Goal: Task Accomplishment & Management: Complete application form

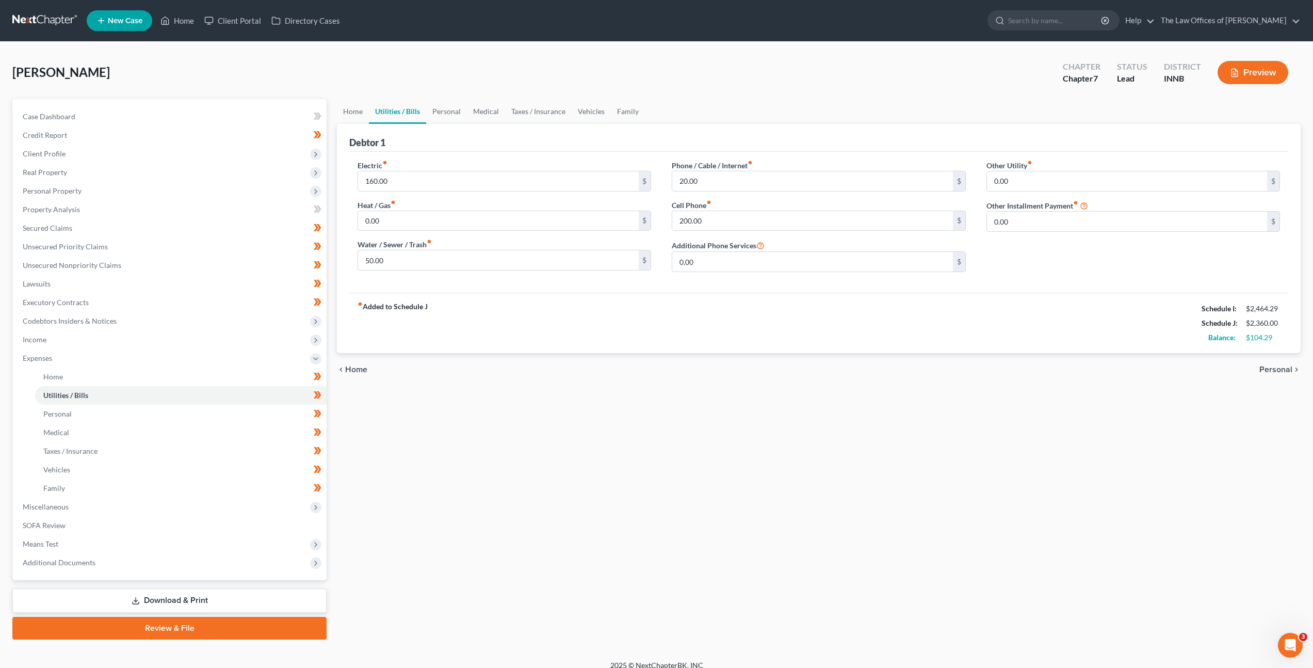
drag, startPoint x: 651, startPoint y: 462, endPoint x: 694, endPoint y: 453, distance: 43.9
click at [651, 463] on div "Home Utilities / Bills Personal Medical Taxes / Insurance Vehicles Family Debto…" at bounding box center [819, 369] width 974 height 540
click at [934, 62] on div "Fout, Rodney Upgraded Chapter Chapter 7 Status Lead District INNB Preview" at bounding box center [656, 76] width 1289 height 45
click at [39, 23] on link at bounding box center [45, 20] width 66 height 19
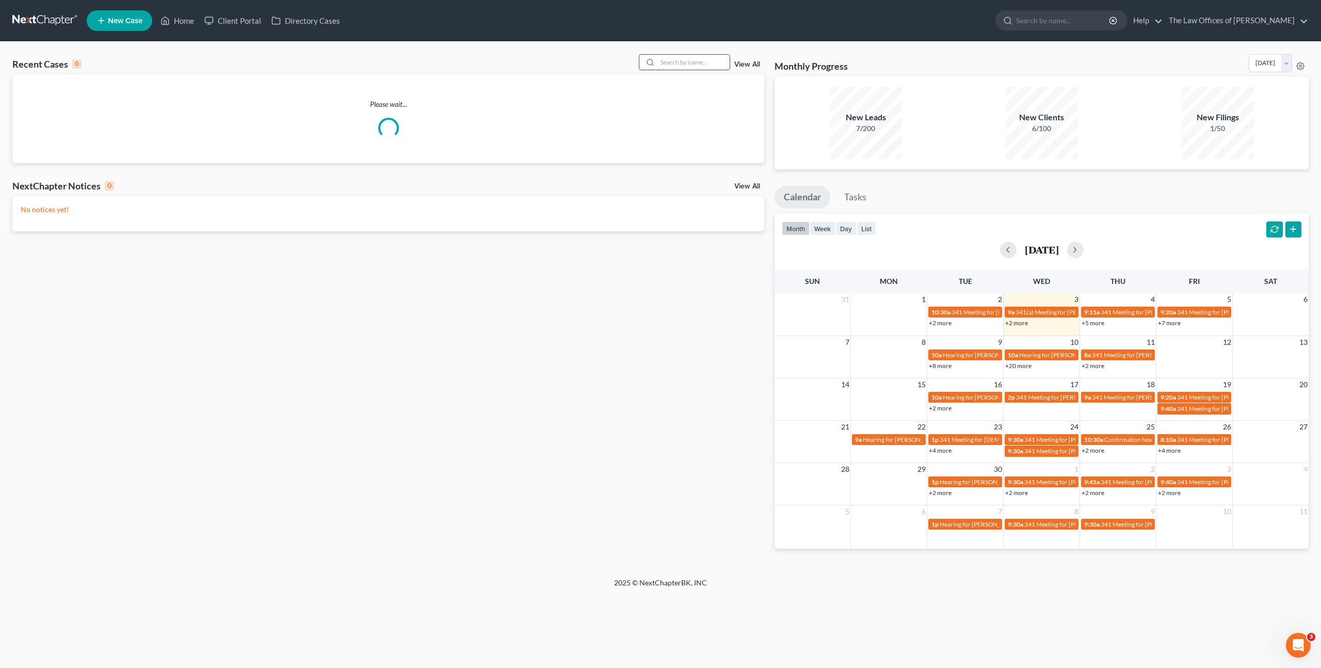
click at [695, 57] on input "search" at bounding box center [693, 62] width 72 height 15
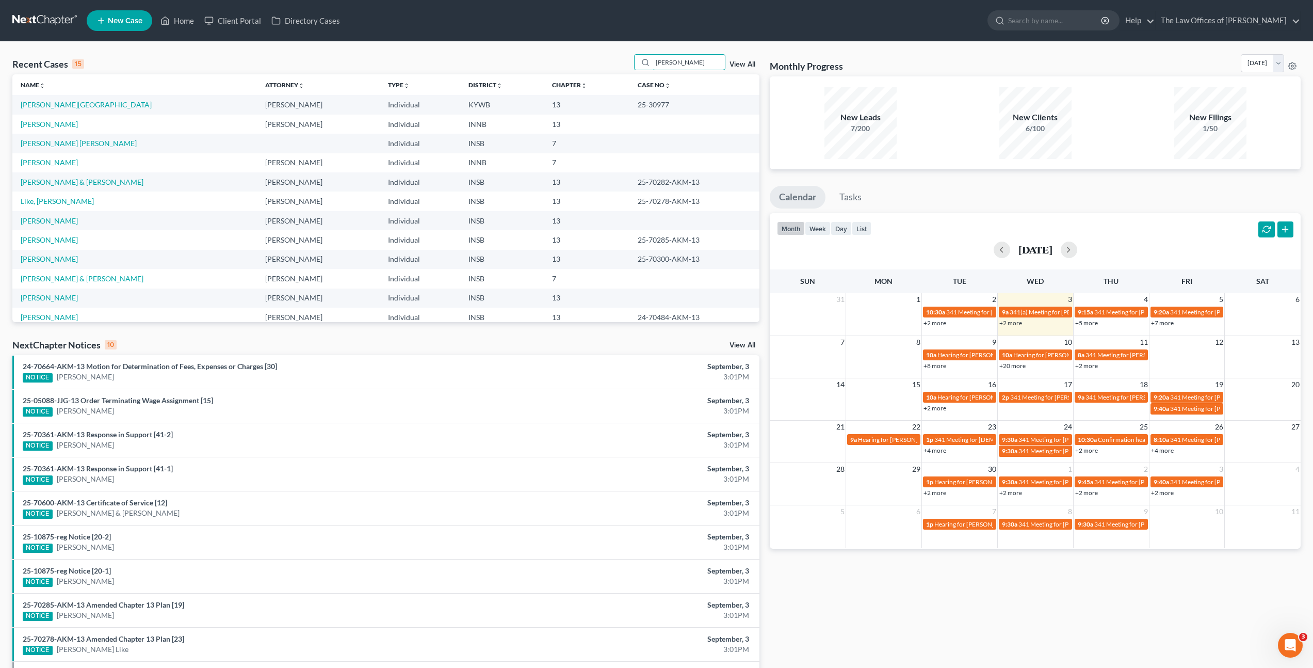
type input "Badillo"
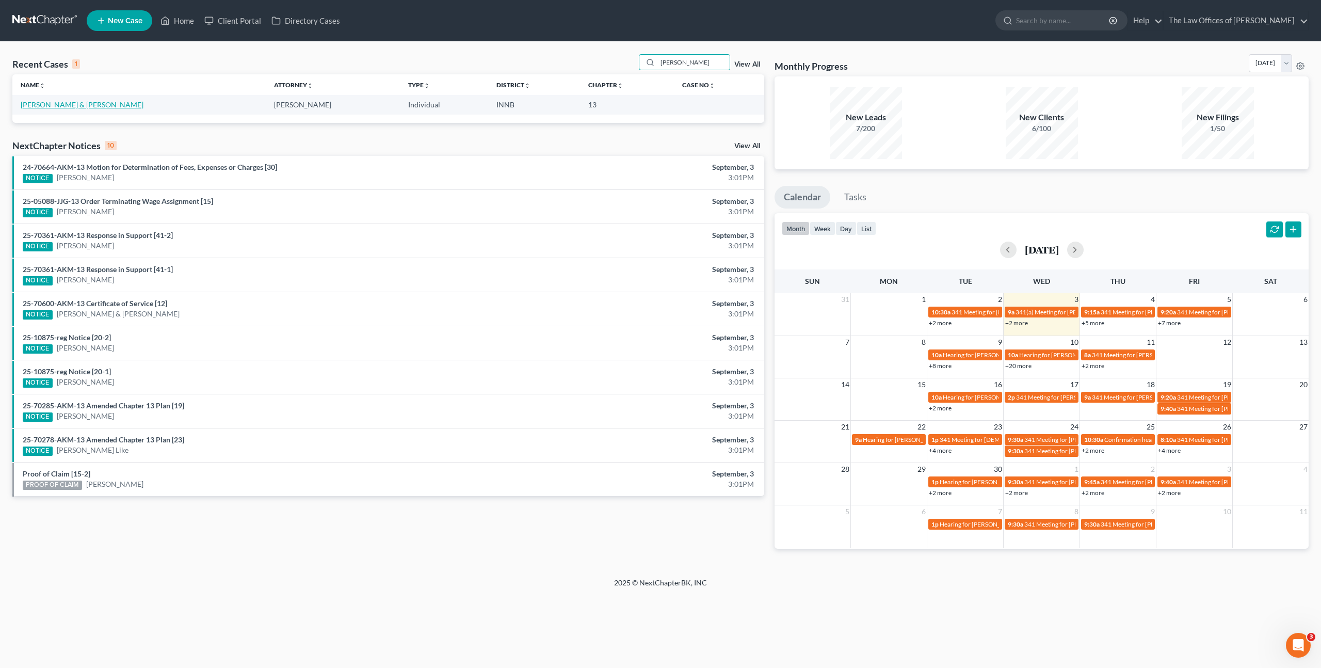
click at [58, 101] on link "[PERSON_NAME] & [PERSON_NAME]" at bounding box center [82, 104] width 123 height 9
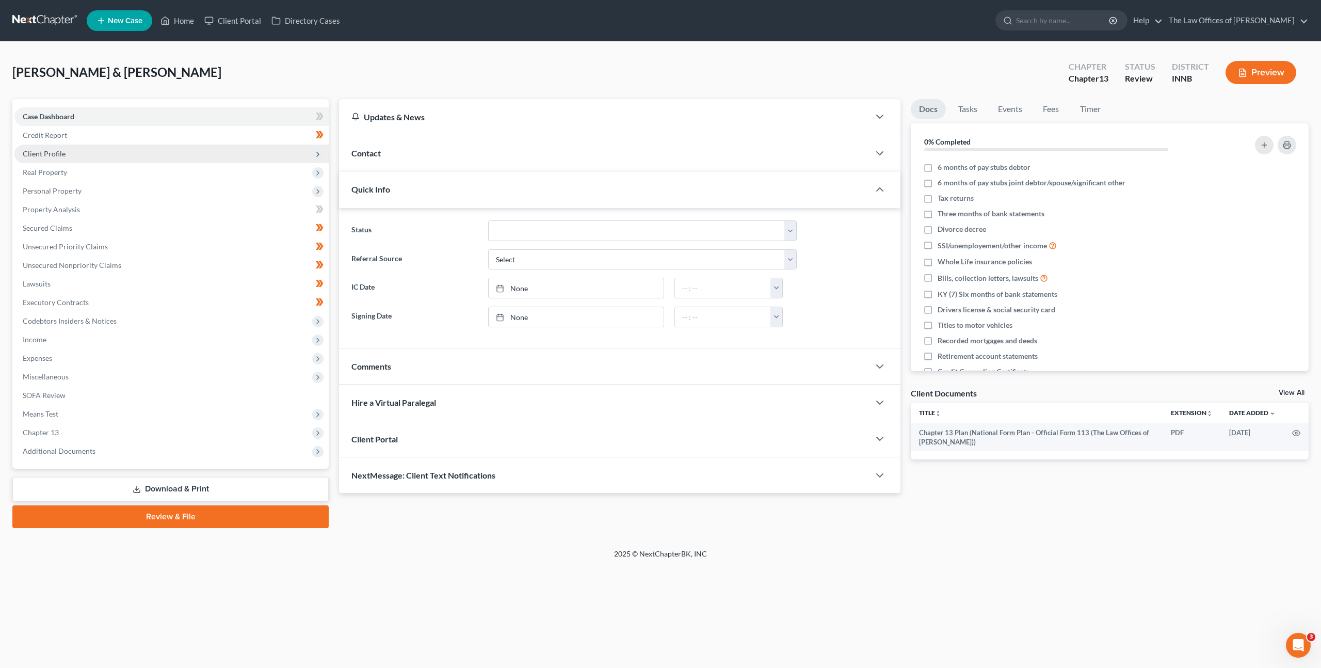
click at [159, 151] on span "Client Profile" at bounding box center [171, 153] width 314 height 19
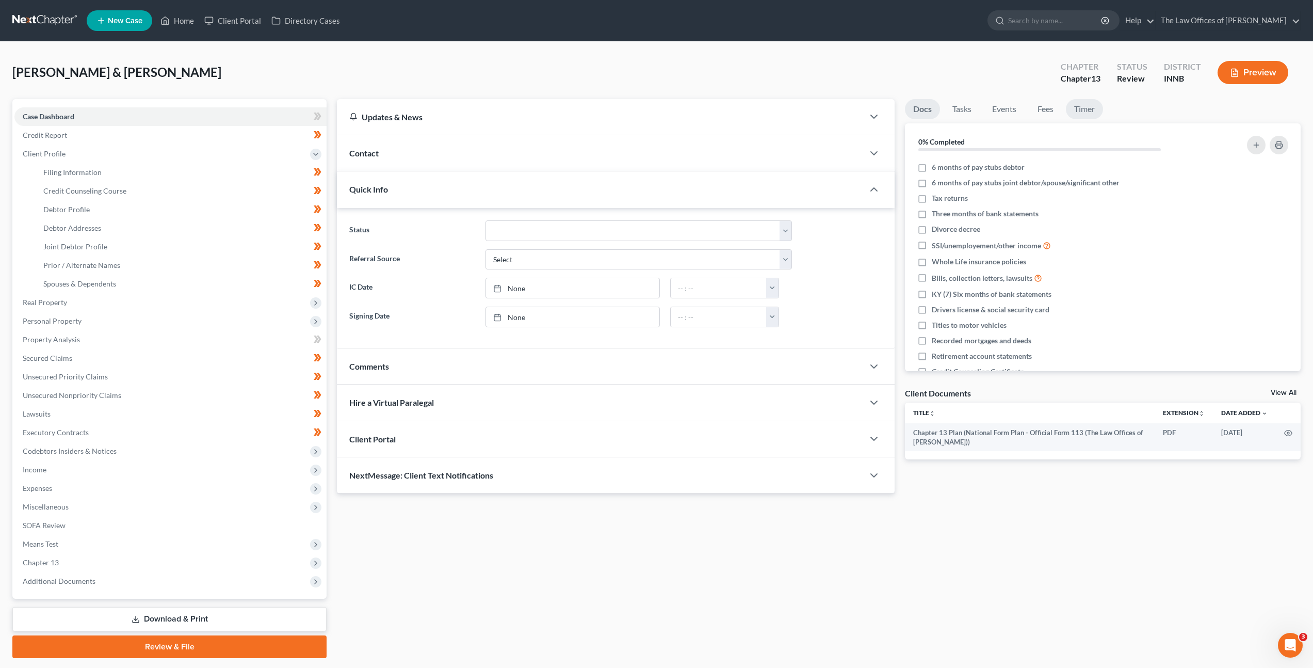
click at [1091, 111] on link "Timer" at bounding box center [1084, 109] width 37 height 20
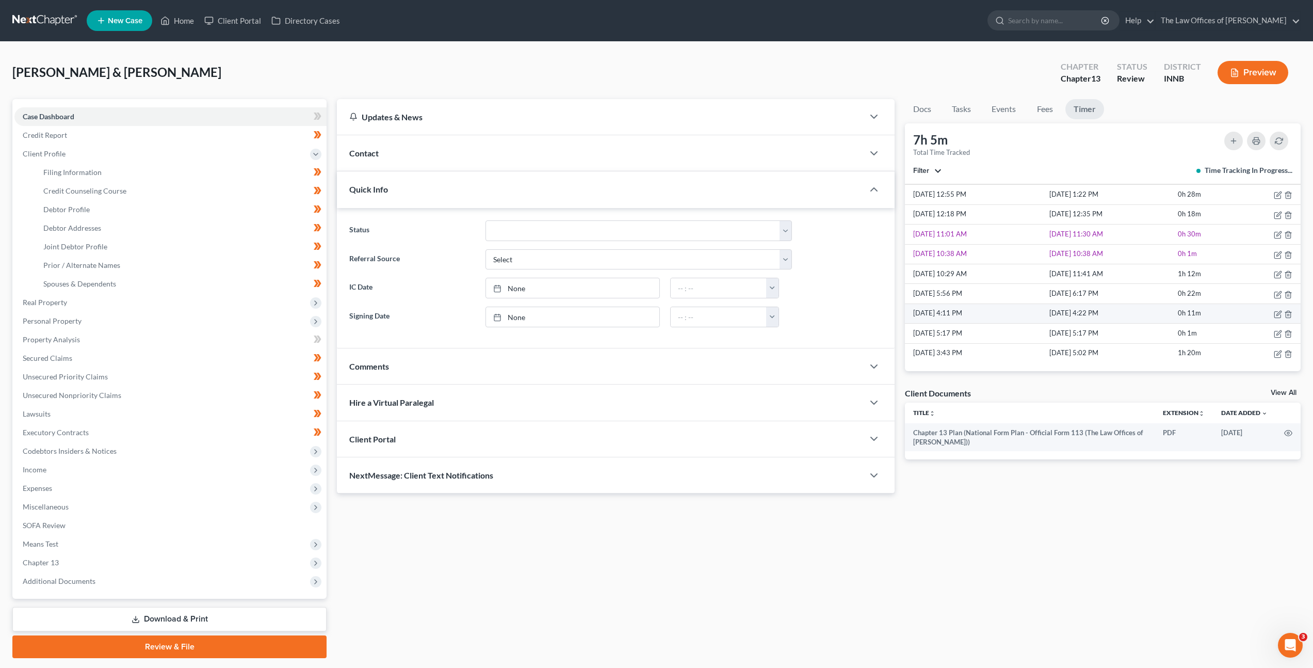
scroll to position [23, 0]
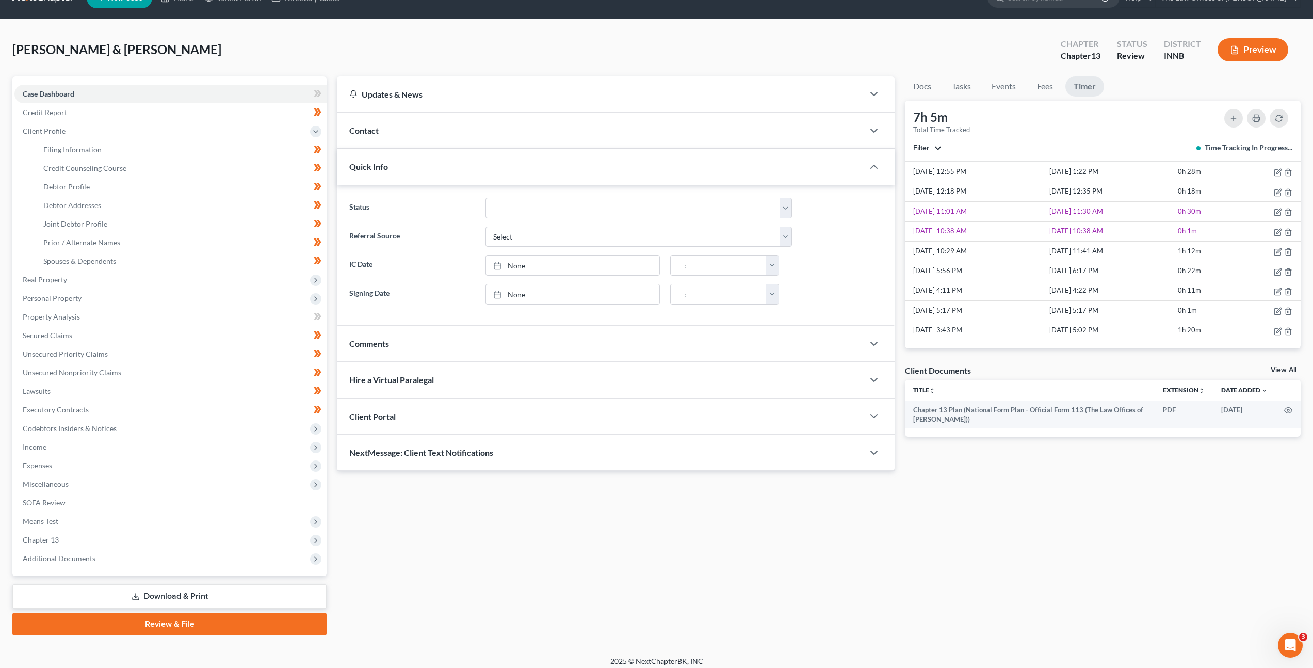
click at [936, 146] on button "Filter" at bounding box center [927, 147] width 28 height 7
click at [936, 181] on span "Dax Miller" at bounding box center [963, 183] width 57 height 9
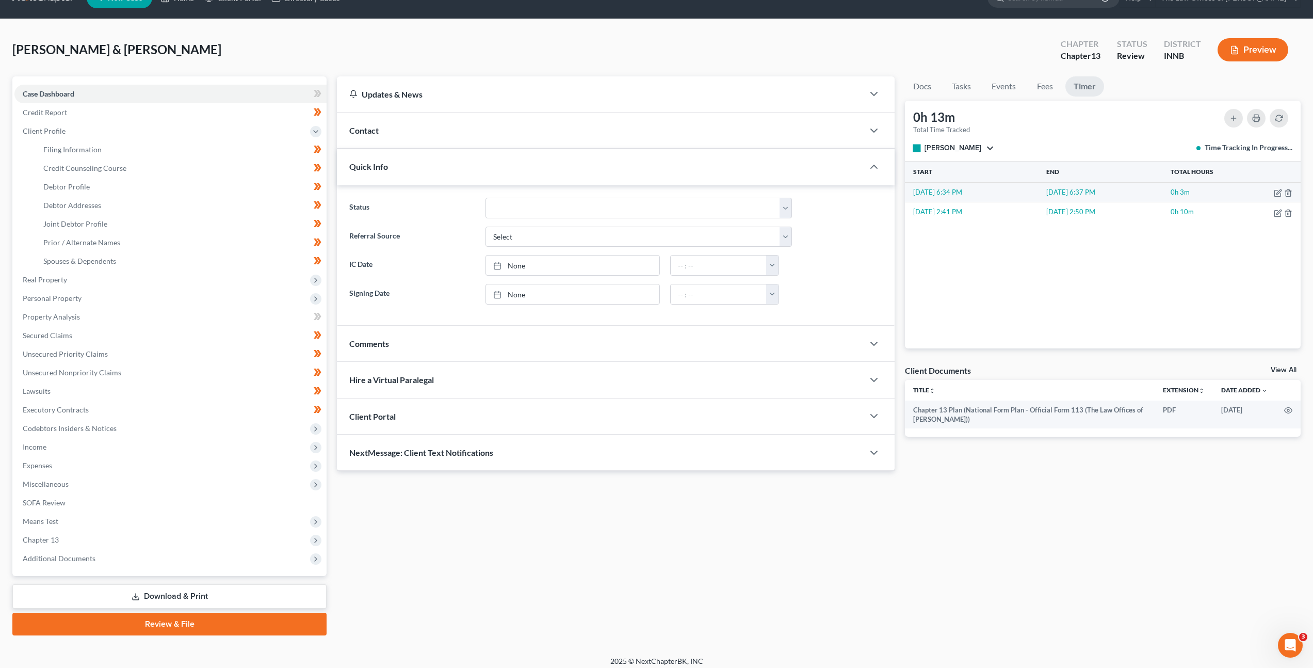
scroll to position [0, 0]
click at [943, 147] on span "Dax Miller" at bounding box center [953, 147] width 57 height 9
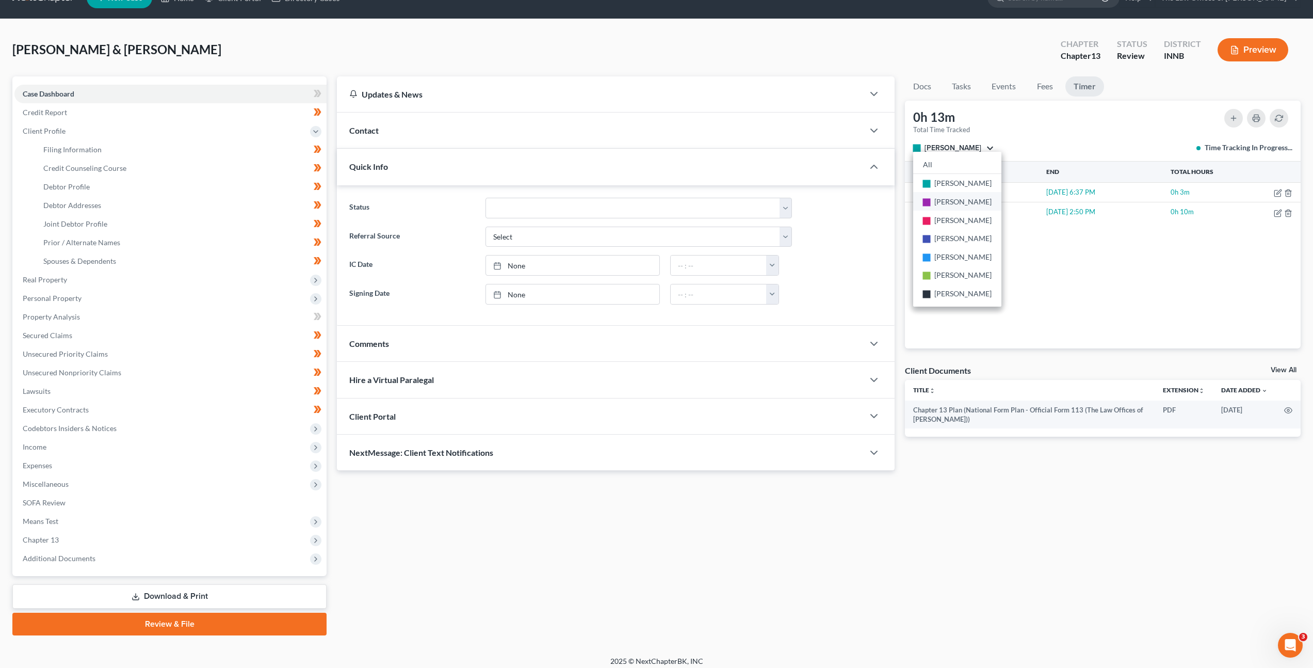
click at [937, 199] on span "Amanda Adams" at bounding box center [963, 201] width 57 height 9
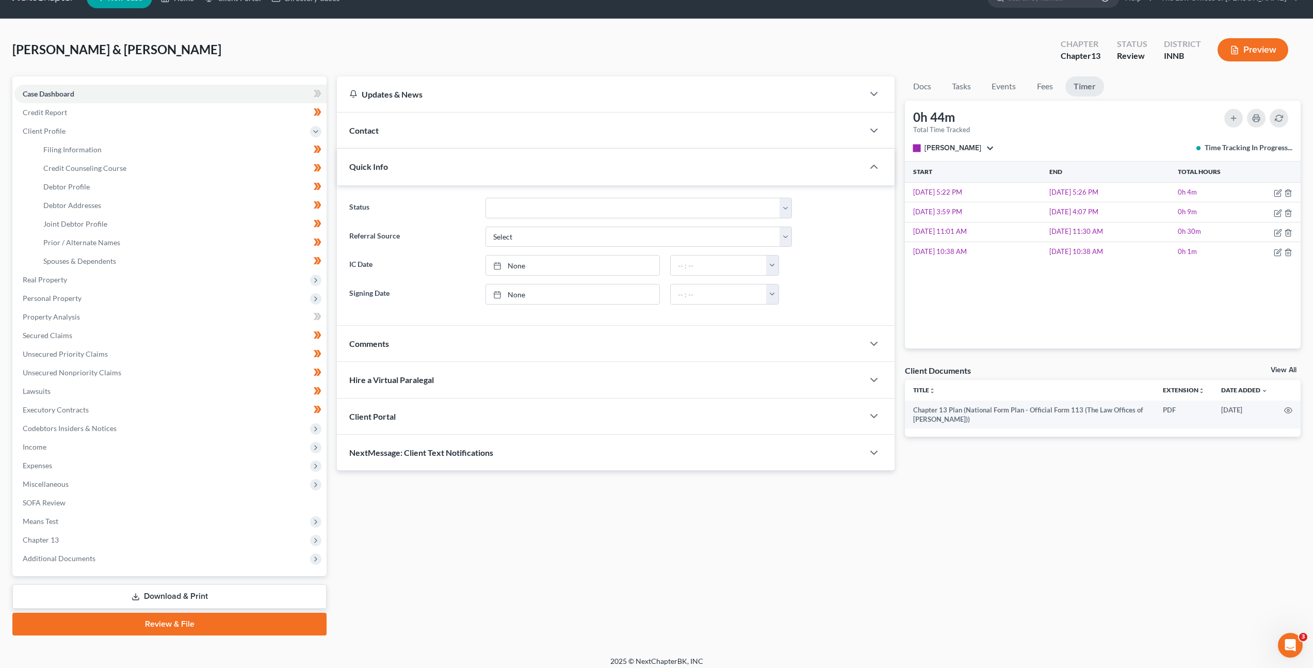
click at [934, 154] on div "0h 44m Total Time Tracked stop Amanda Adams All stop Dax Miller stop Amanda Ada…" at bounding box center [1103, 131] width 396 height 61
click at [936, 150] on span "Amanda Adams" at bounding box center [953, 147] width 57 height 9
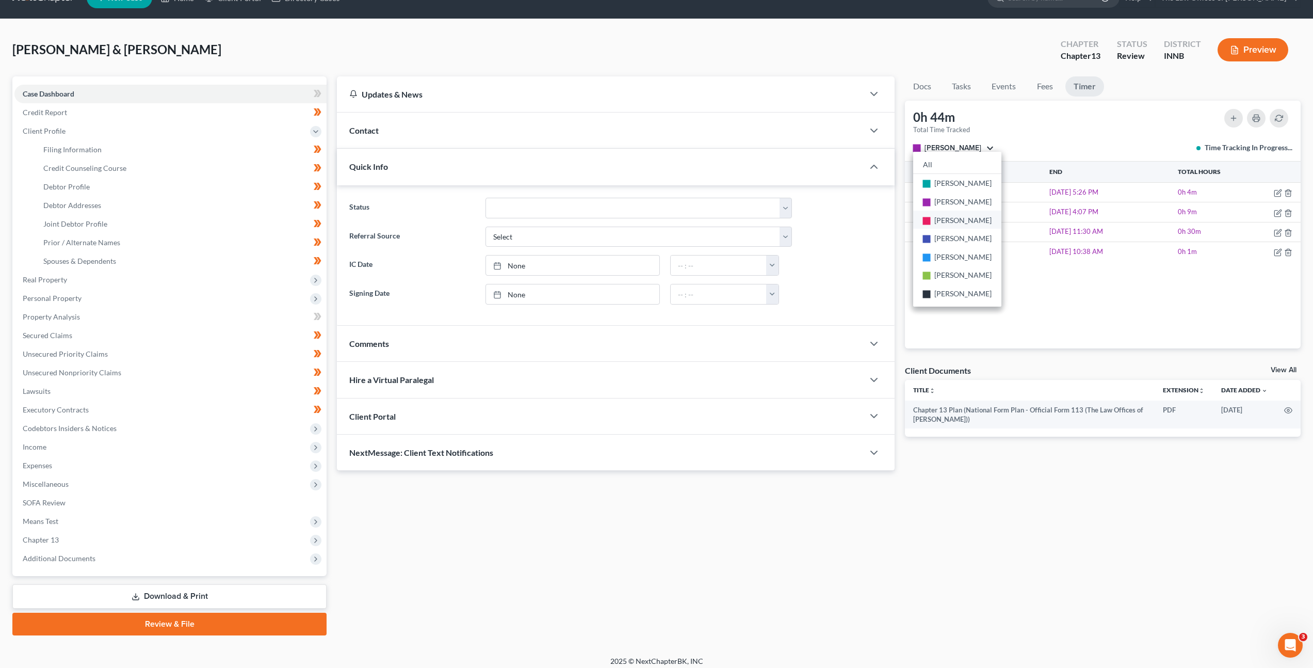
click at [930, 221] on icon "stop" at bounding box center [927, 220] width 15 height 15
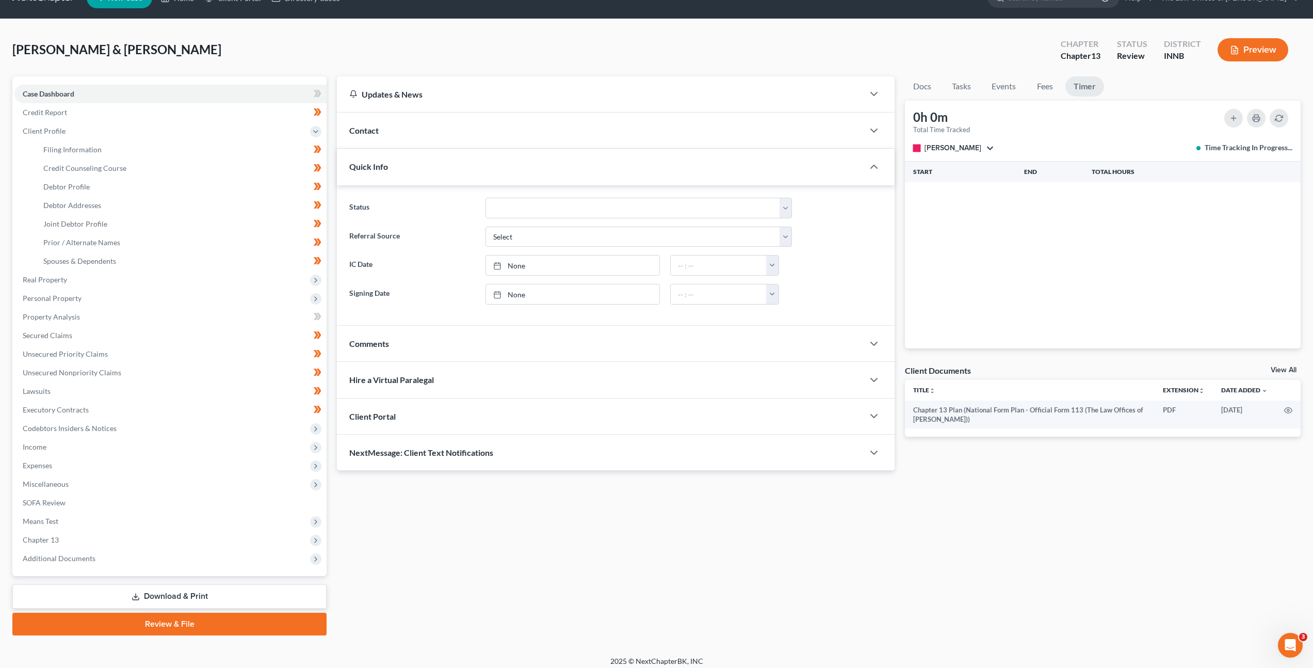
click at [931, 153] on div "0h 0m Total Time Tracked stop Viktorija Fuhrman All stop Dax Miller stop Amanda…" at bounding box center [1103, 131] width 396 height 61
click at [936, 149] on span "Viktorija Fuhrman" at bounding box center [953, 147] width 57 height 9
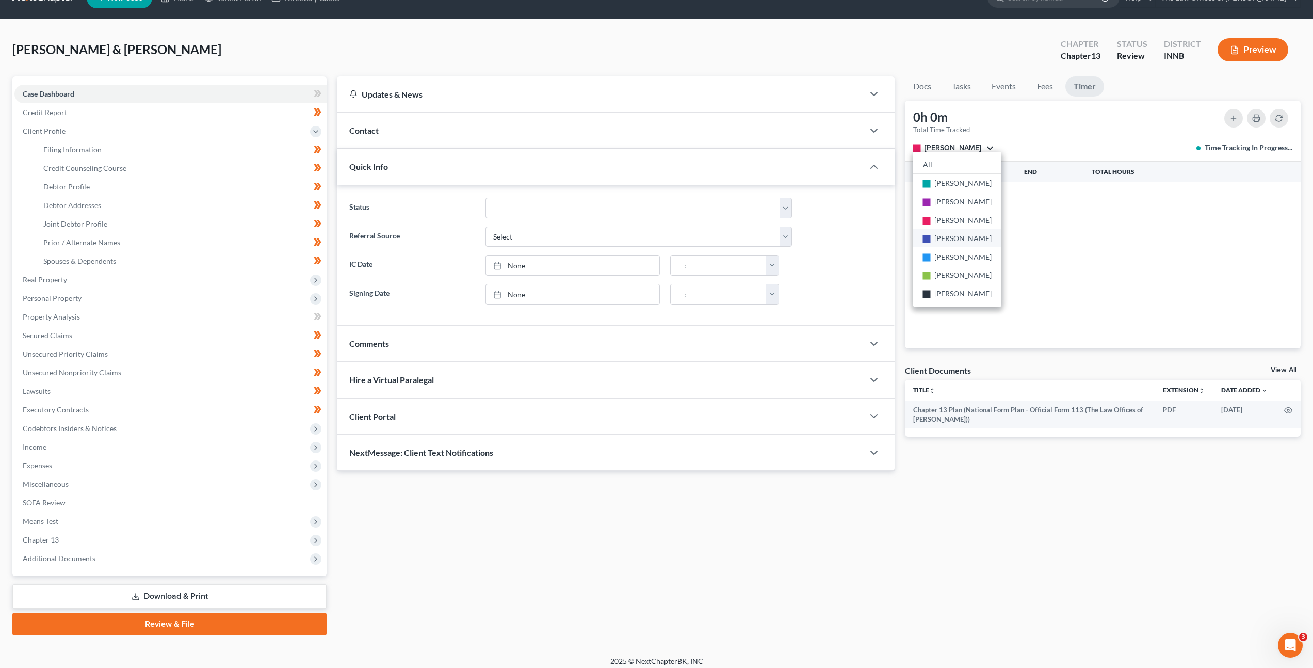
click at [937, 243] on link "stop Alyssa Williams" at bounding box center [957, 238] width 88 height 19
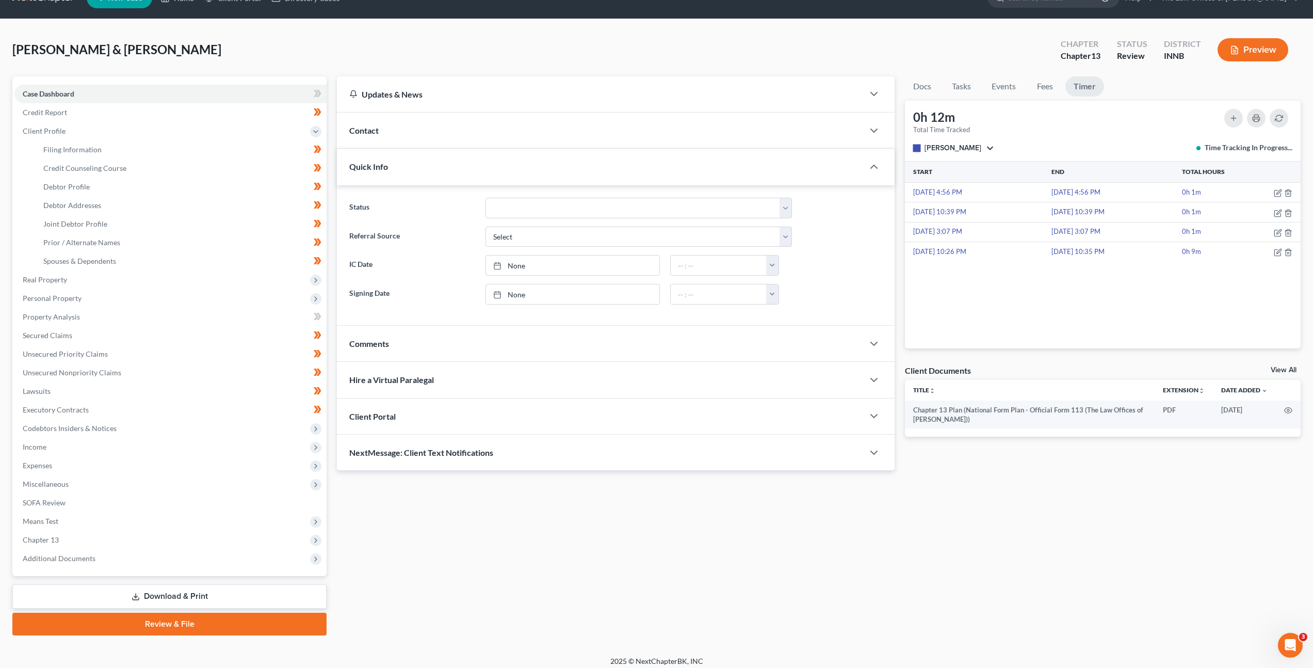
click at [949, 155] on div "0h 12m Total Time Tracked stop Alyssa Williams All stop Dax Miller stop Amanda …" at bounding box center [1103, 131] width 396 height 61
click at [949, 147] on span "Alyssa Williams" at bounding box center [953, 147] width 57 height 9
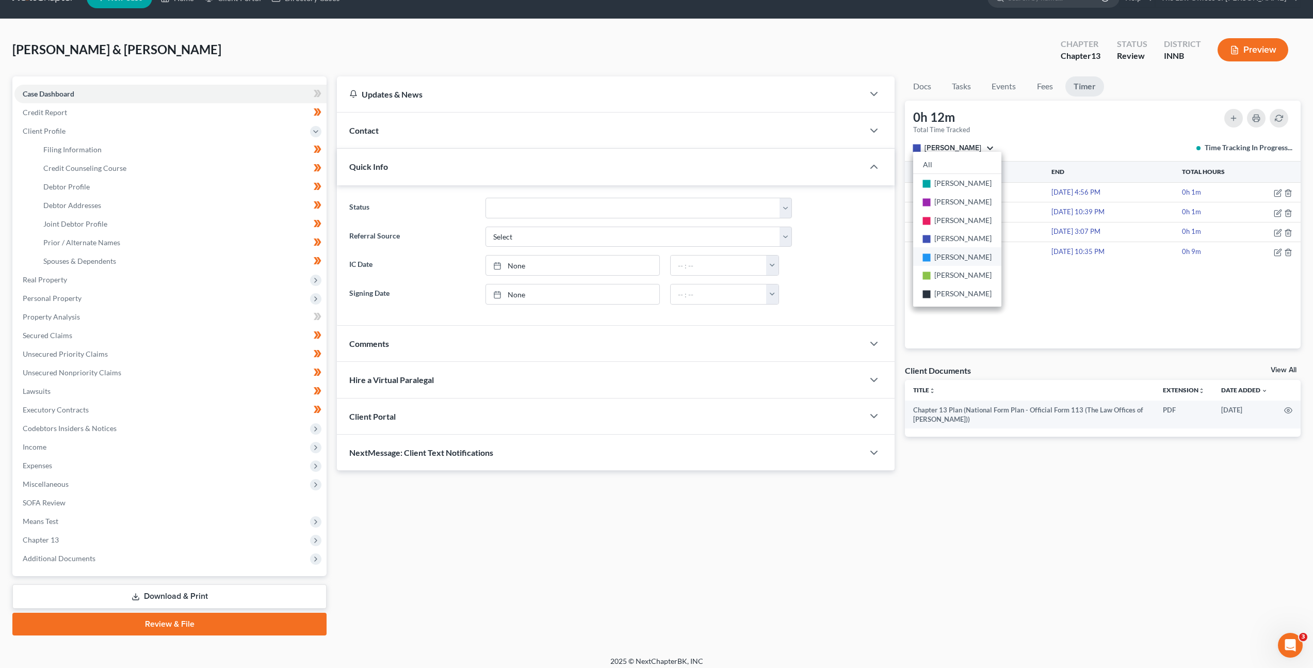
click at [944, 253] on span "Rileigh Turner" at bounding box center [963, 256] width 57 height 9
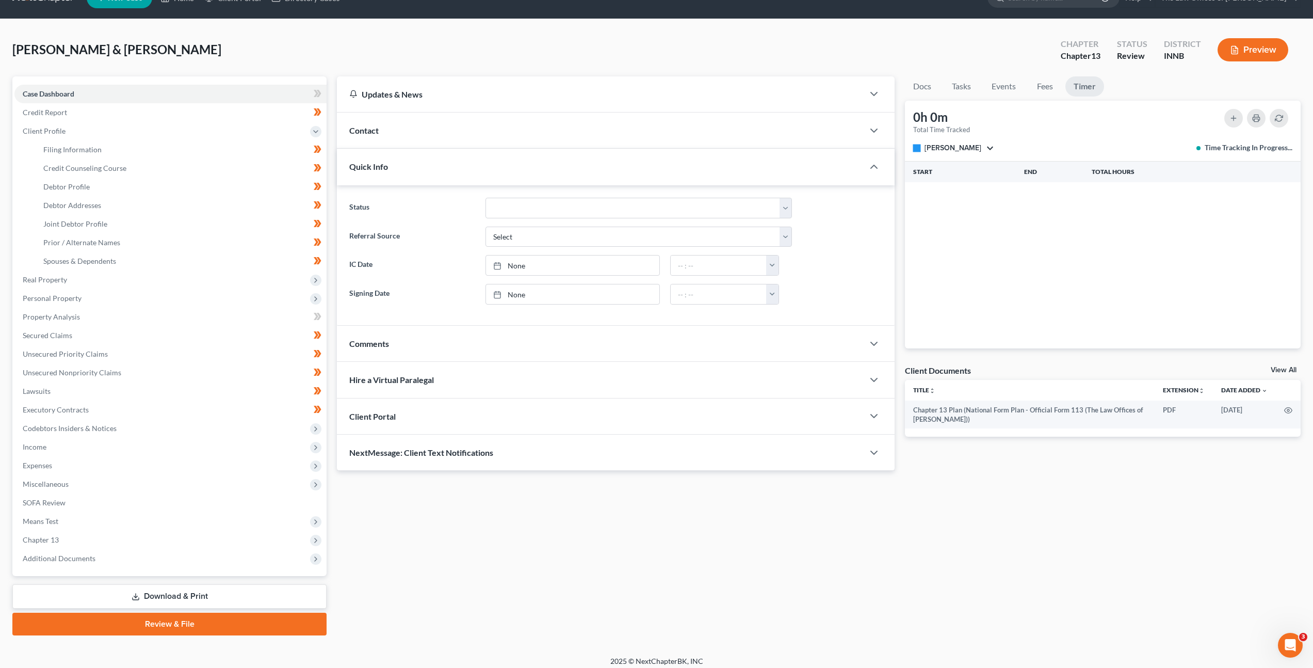
click at [935, 138] on div "0h 0m Total Time Tracked stop Rileigh Turner All stop Dax Miller stop Amanda Ad…" at bounding box center [1103, 131] width 396 height 61
click at [935, 148] on span "Rileigh Turner" at bounding box center [953, 147] width 57 height 9
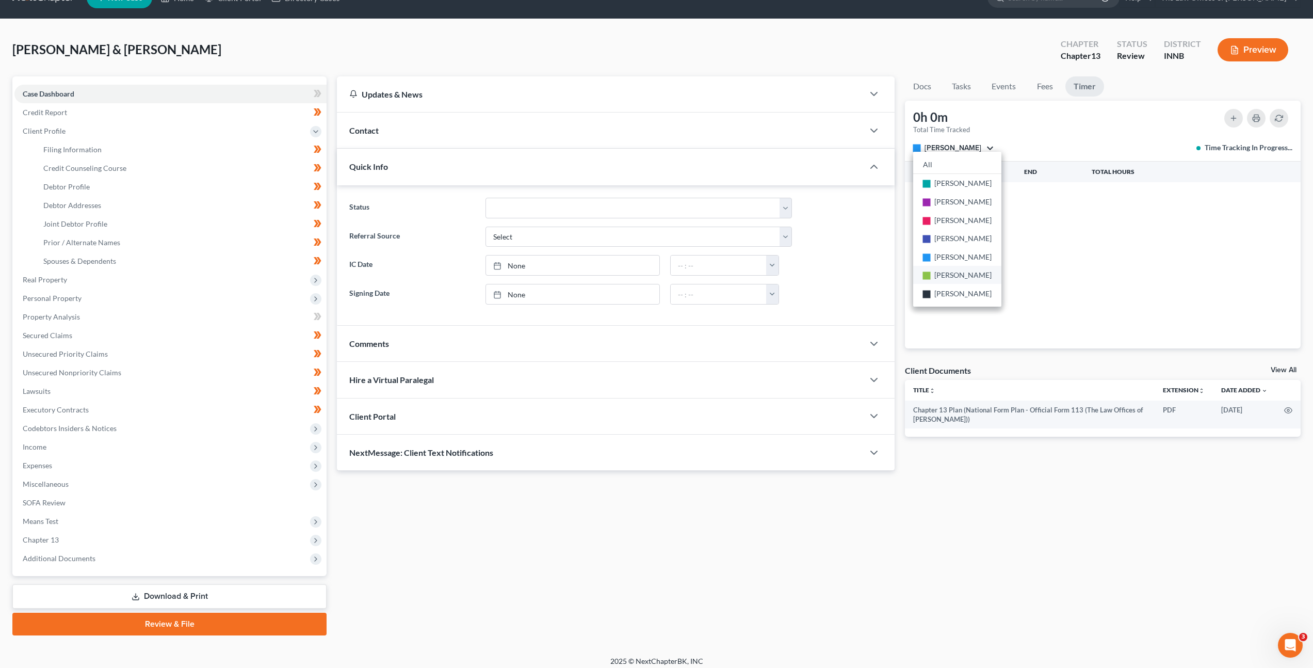
click at [938, 270] on span "Nicole Rhoades" at bounding box center [963, 274] width 57 height 9
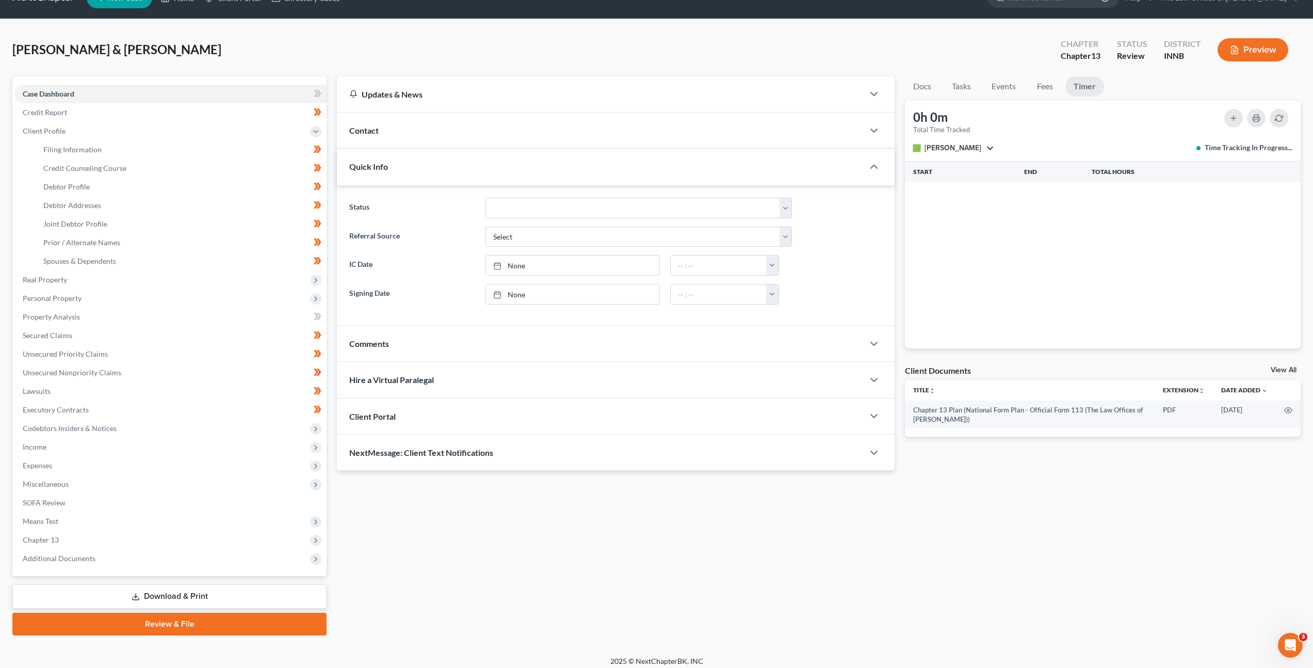
click at [939, 145] on span "Nicole Rhoades" at bounding box center [953, 147] width 57 height 9
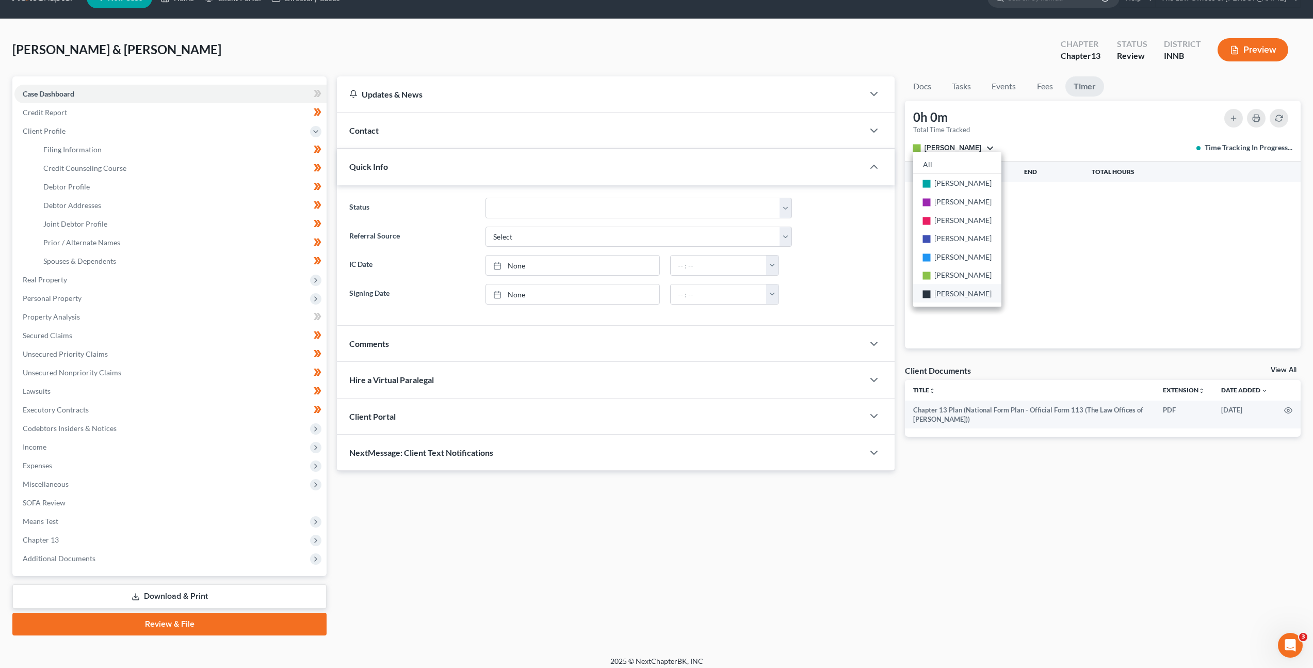
click at [938, 293] on span "Zach Grove" at bounding box center [963, 293] width 57 height 9
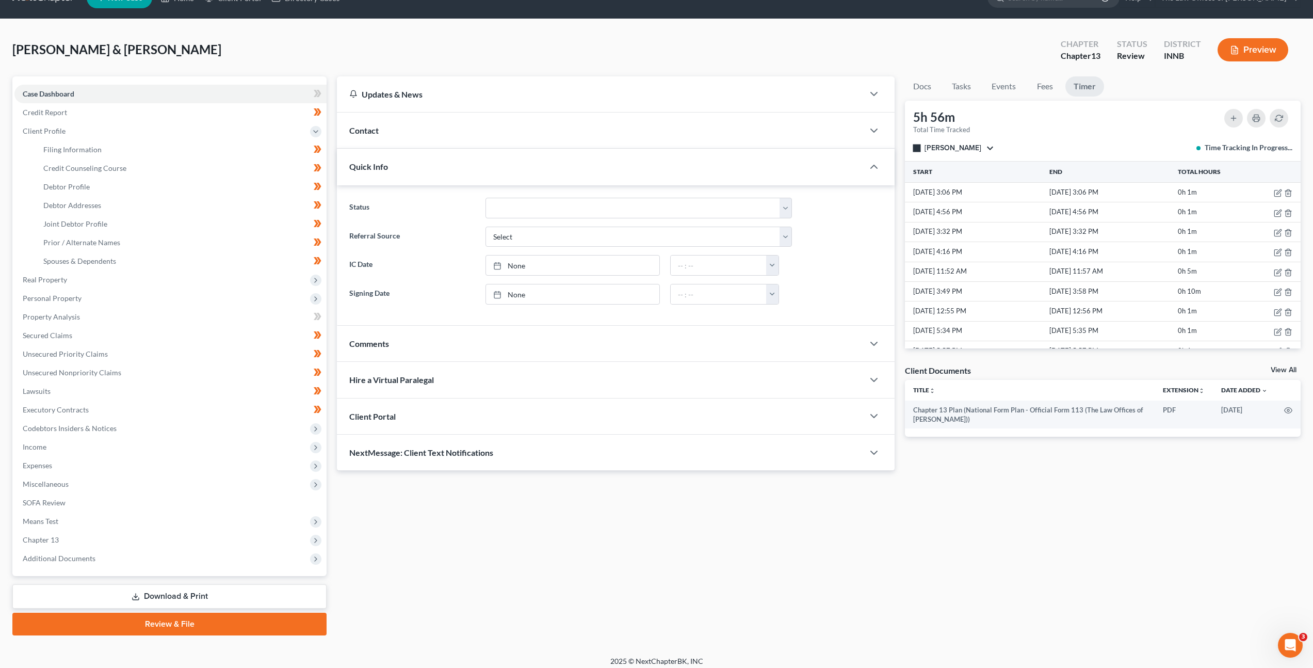
click at [786, 498] on div "Updates & News × Indiana Northern District Notes: Take a look at NextChapter's …" at bounding box center [819, 355] width 974 height 559
click at [821, 580] on div "Updates & News × Indiana Northern District Notes: Take a look at NextChapter's …" at bounding box center [819, 355] width 974 height 559
click at [82, 227] on span "Joint Debtor Profile" at bounding box center [75, 223] width 64 height 9
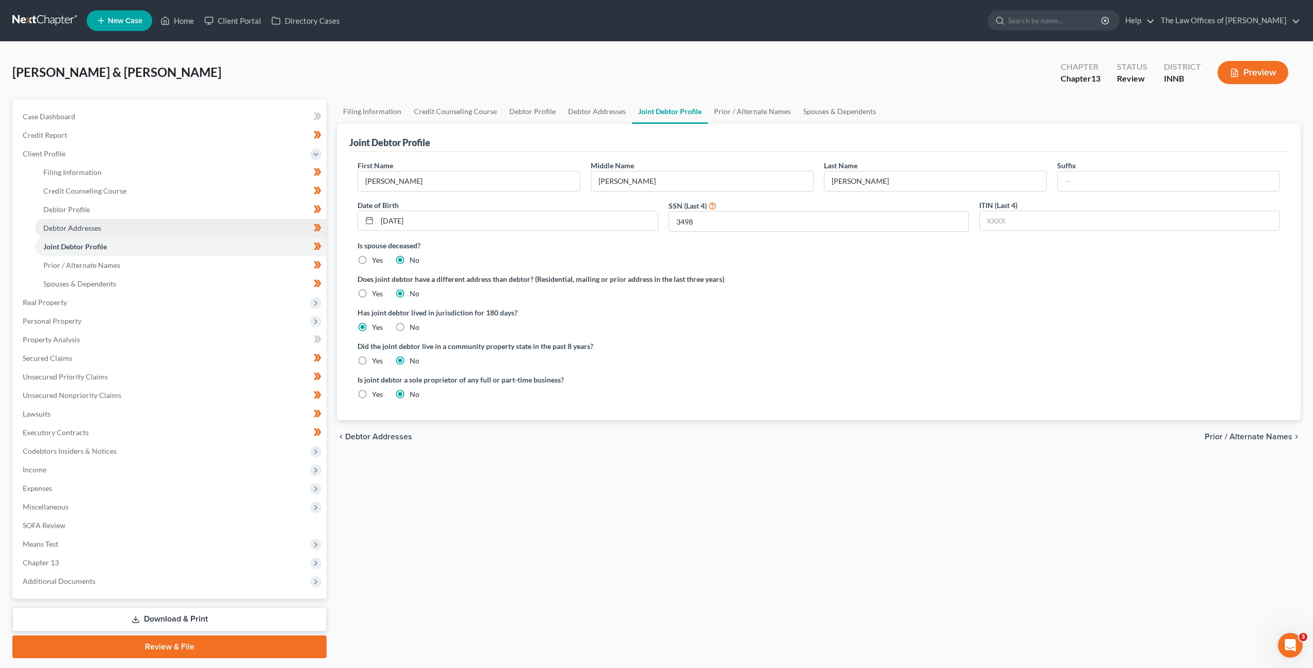
click at [89, 221] on link "Debtor Addresses" at bounding box center [181, 228] width 292 height 19
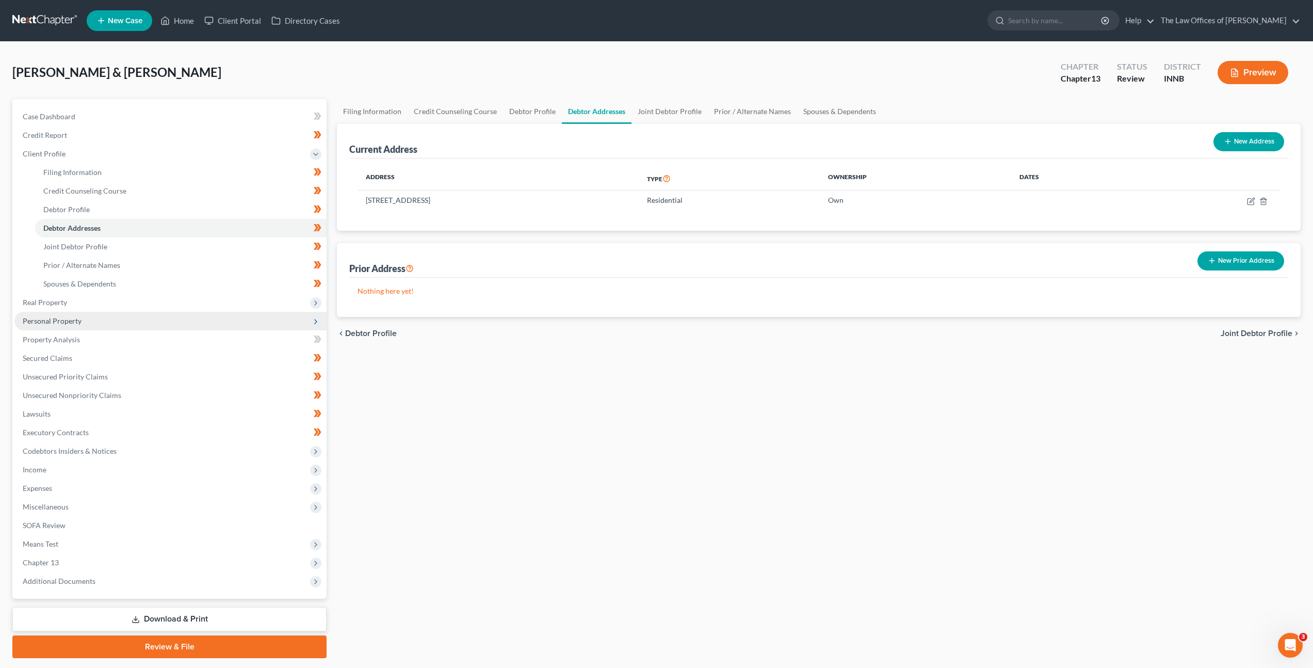
click at [74, 326] on span "Personal Property" at bounding box center [170, 321] width 312 height 19
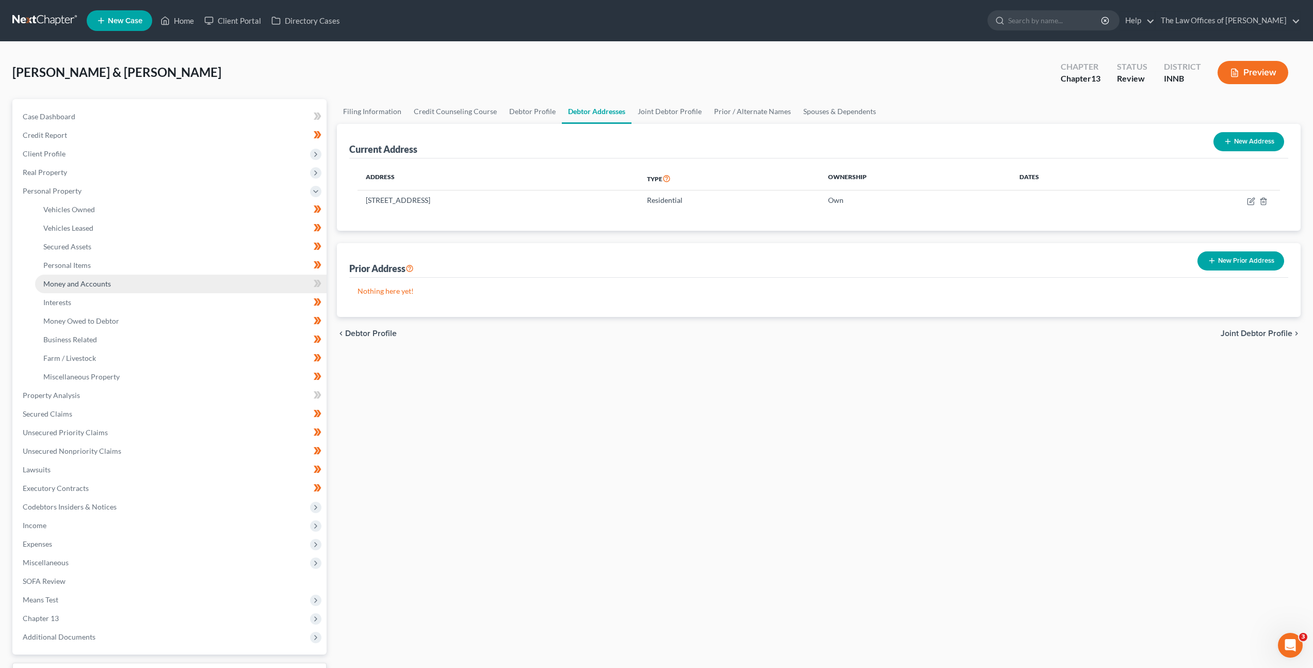
click at [93, 290] on link "Money and Accounts" at bounding box center [181, 284] width 292 height 19
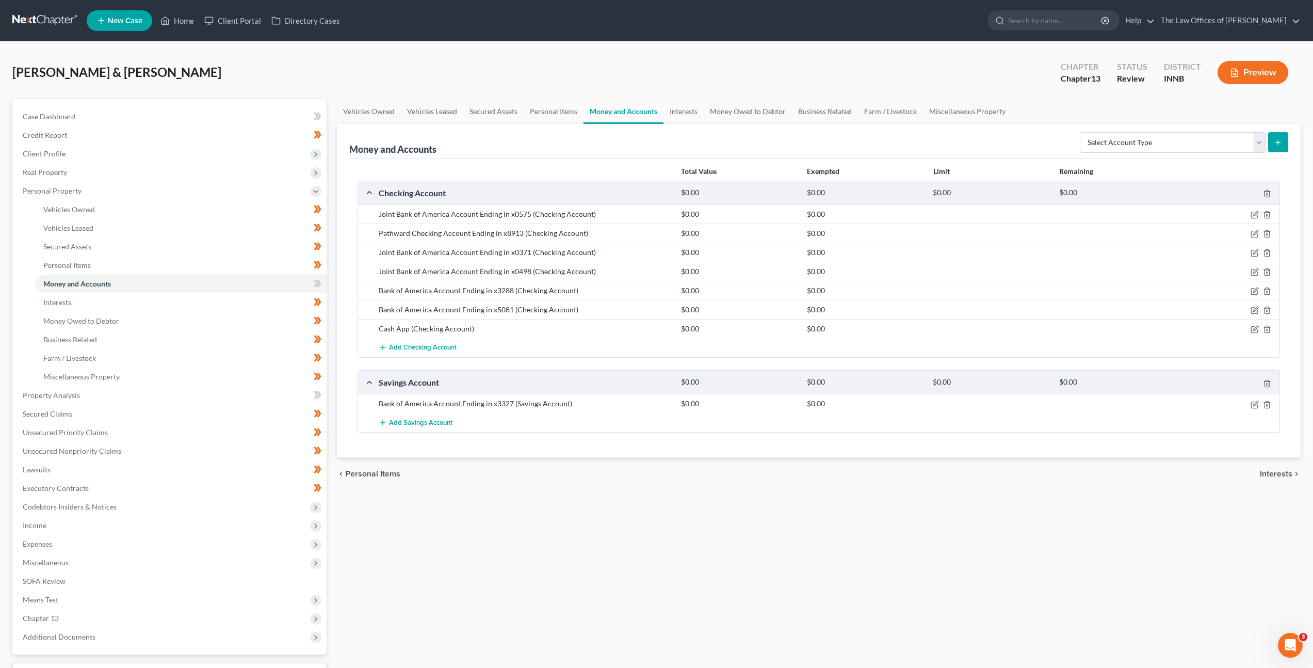
click at [629, 259] on div "Joint Bank of America Account Ending in x0371 (Checking Account) $0.00 $0.00" at bounding box center [819, 252] width 922 height 19
click at [1255, 233] on icon "button" at bounding box center [1256, 233] width 5 height 5
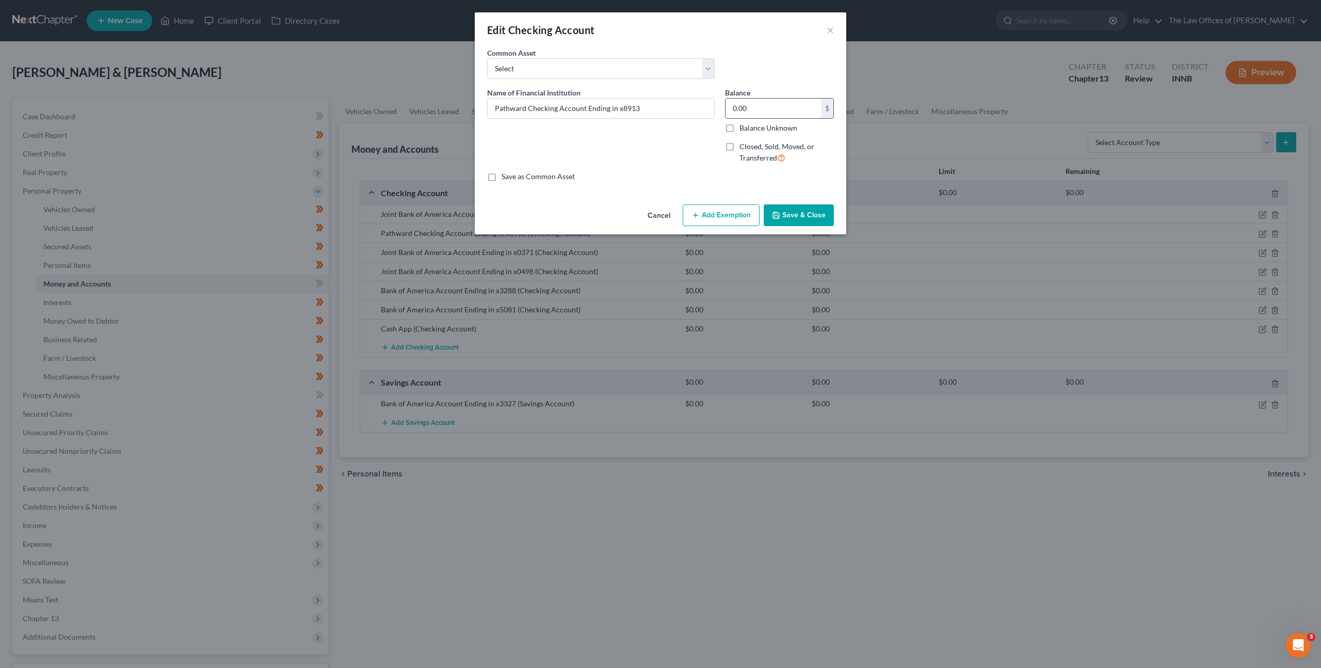
click at [768, 108] on input "0.00" at bounding box center [773, 109] width 95 height 20
type input "14.07"
click at [721, 207] on button "Add Exemption" at bounding box center [721, 215] width 77 height 22
select select "2"
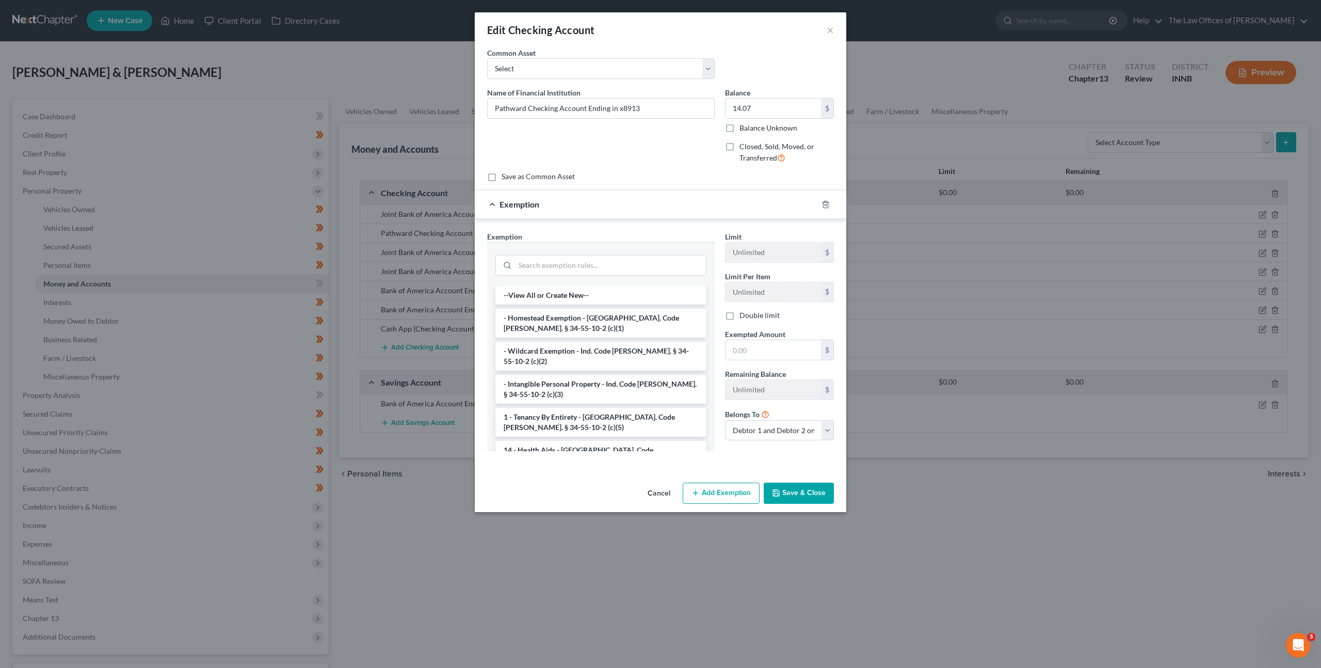
click at [656, 250] on div at bounding box center [601, 264] width 228 height 44
click at [641, 266] on input "search" at bounding box center [610, 265] width 191 height 20
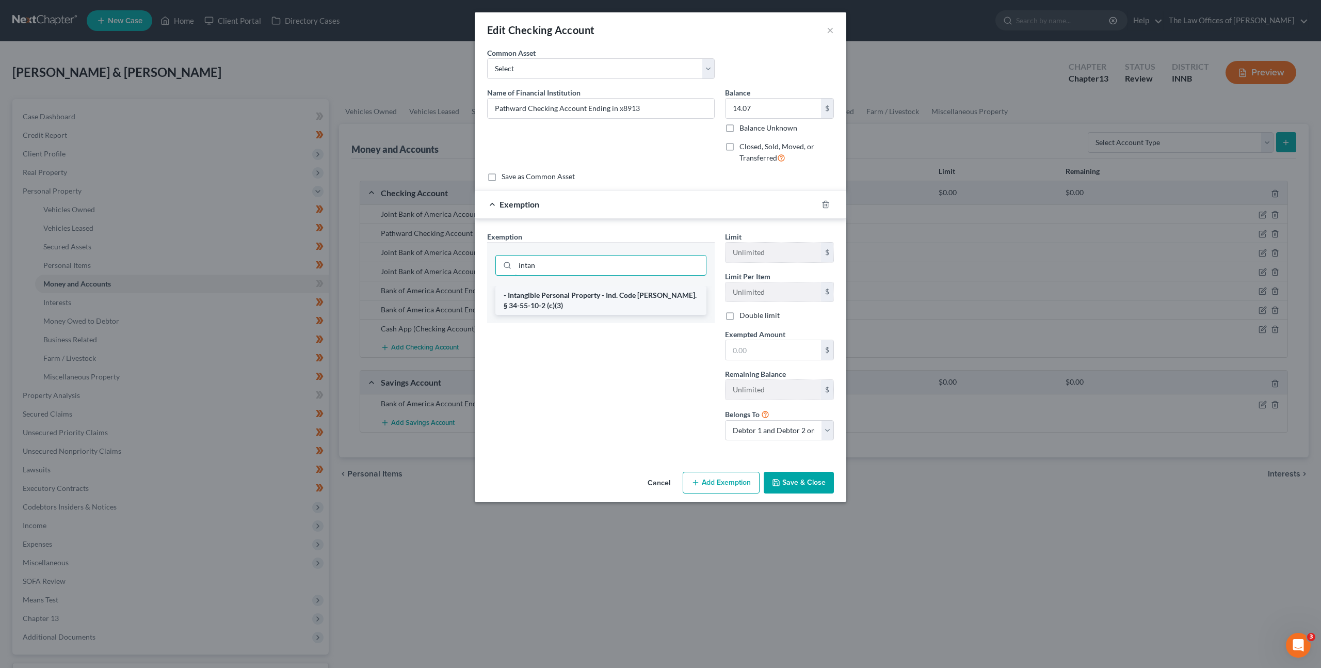
type input "intan"
click at [586, 295] on li "- Intangible Personal Property - Ind. Code Ann. § 34-55-10-2 (c)(3)" at bounding box center [600, 300] width 211 height 29
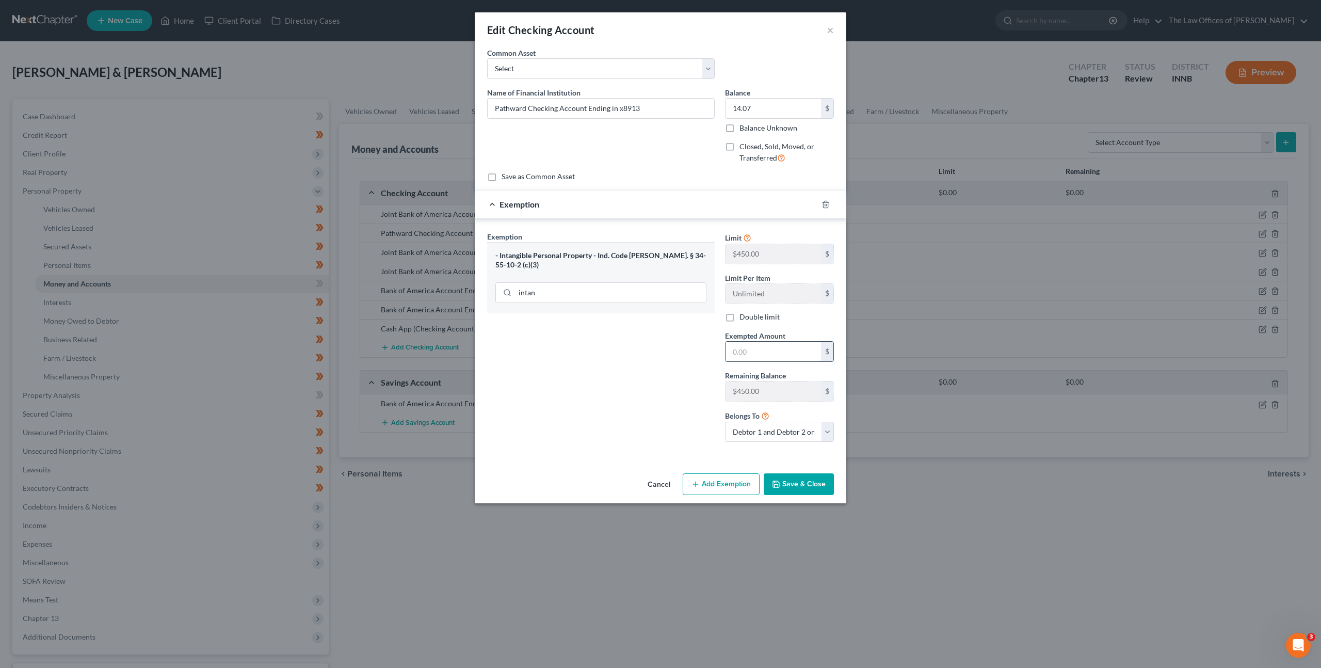
drag, startPoint x: 743, startPoint y: 347, endPoint x: 726, endPoint y: 347, distance: 17.6
click at [741, 347] on input "text" at bounding box center [773, 352] width 95 height 20
type input "14.07"
click at [807, 484] on button "Save & Close" at bounding box center [799, 484] width 70 height 22
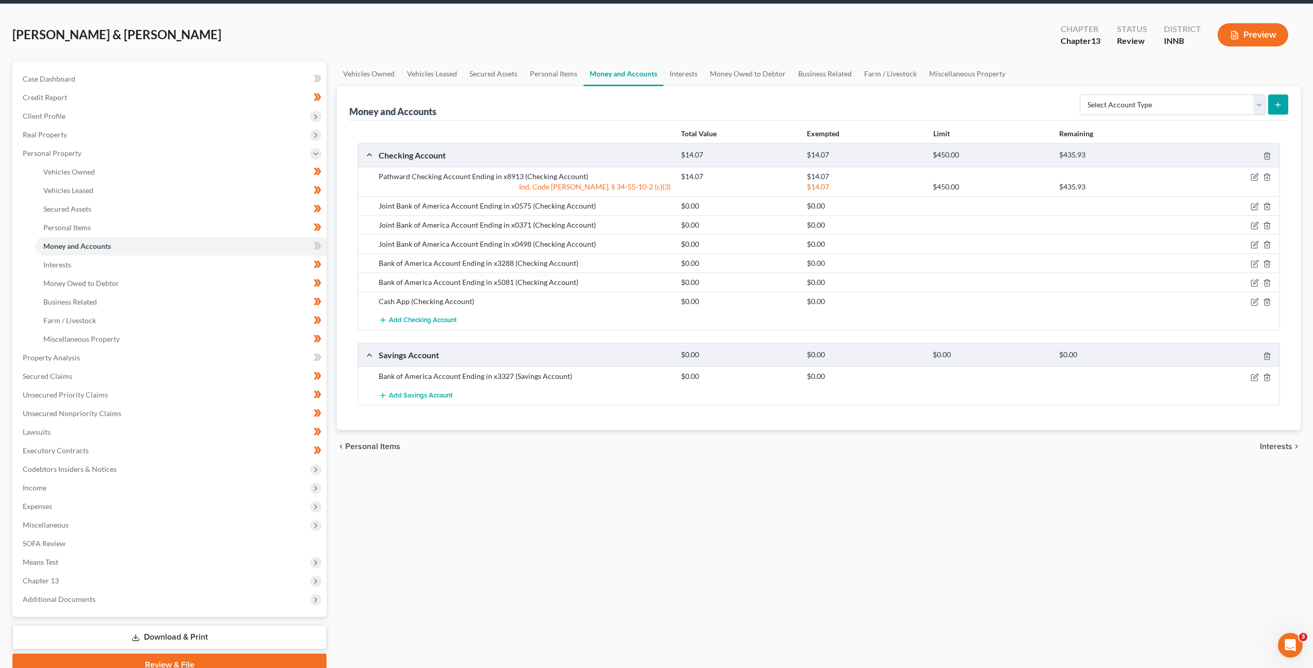
scroll to position [85, 0]
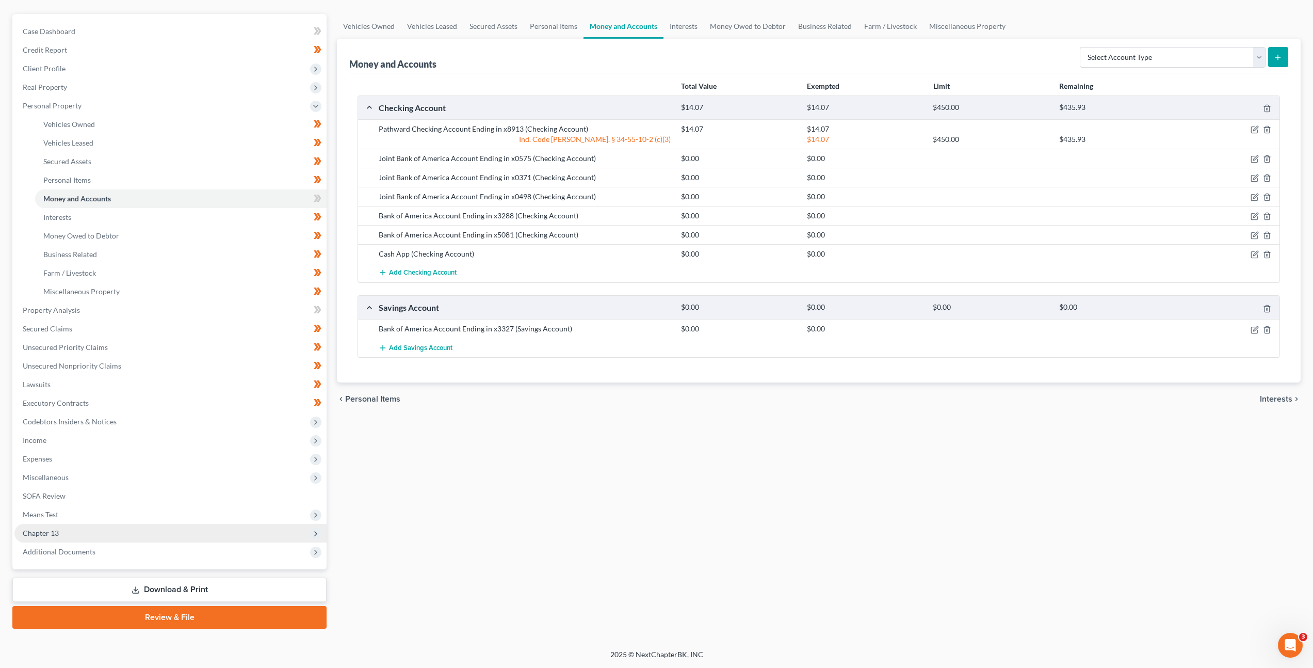
click at [196, 533] on span "Chapter 13" at bounding box center [170, 533] width 312 height 19
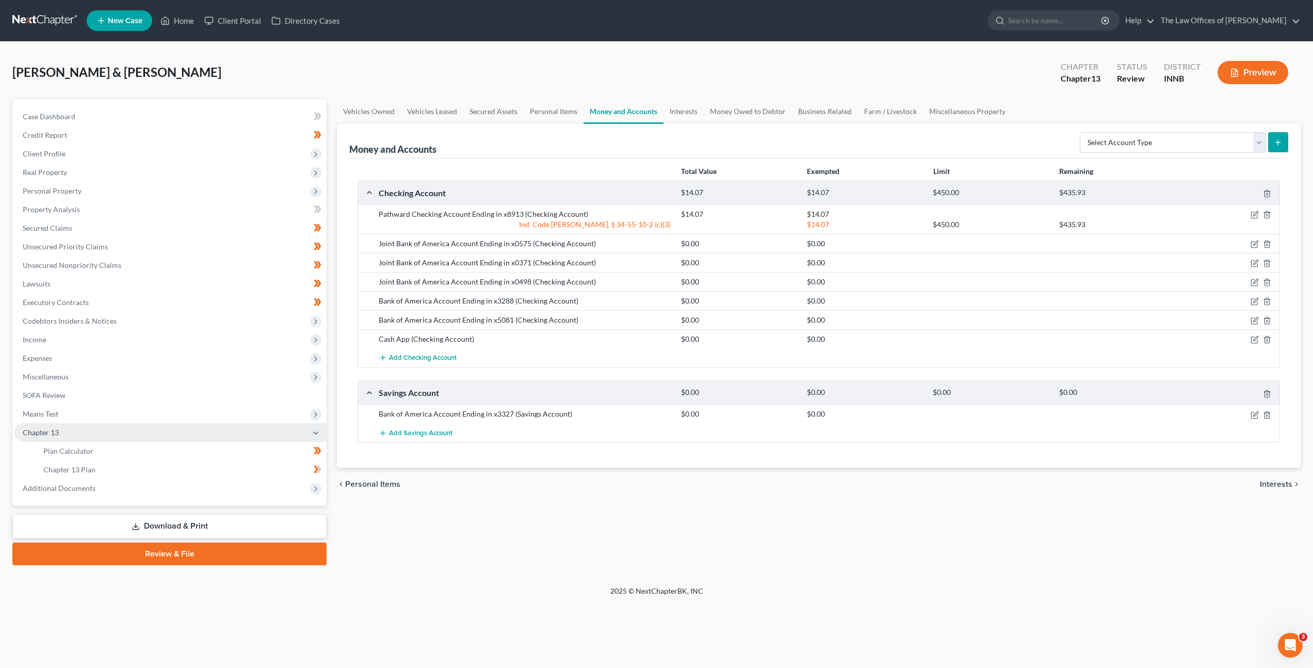
scroll to position [0, 0]
click at [176, 408] on span "Means Test" at bounding box center [171, 414] width 314 height 19
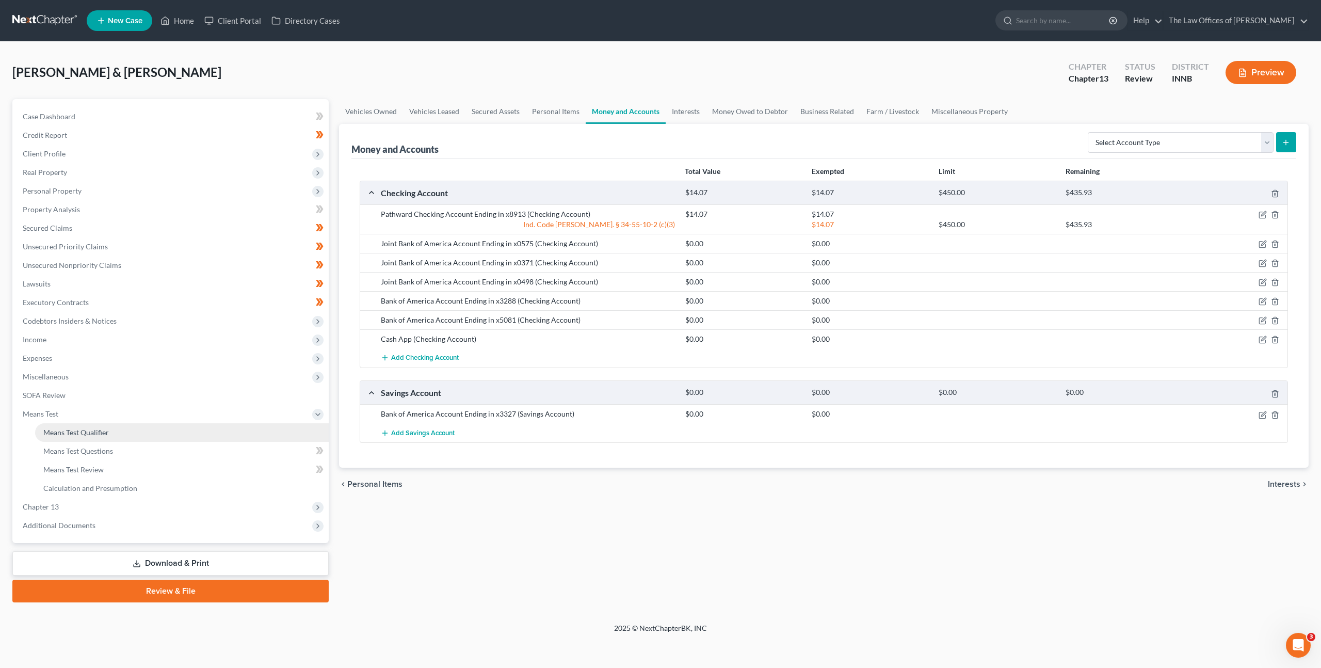
click at [170, 434] on link "Means Test Qualifier" at bounding box center [182, 432] width 294 height 19
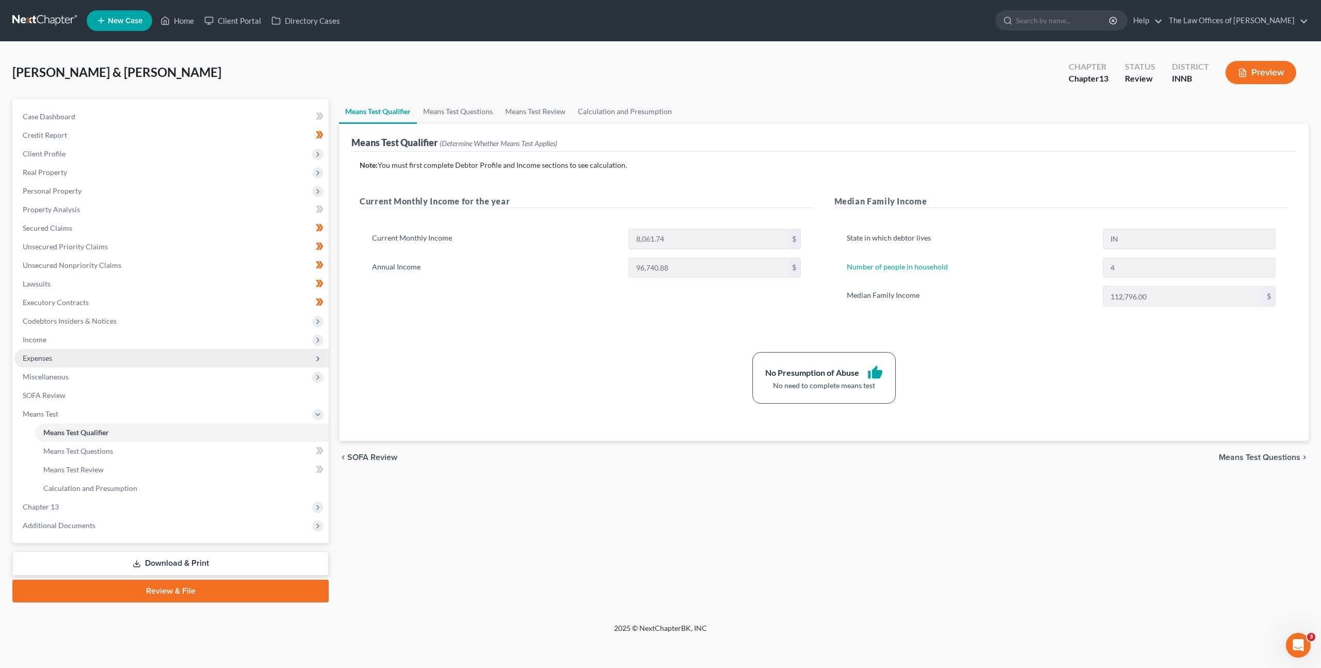
click at [108, 349] on span "Expenses" at bounding box center [171, 358] width 314 height 19
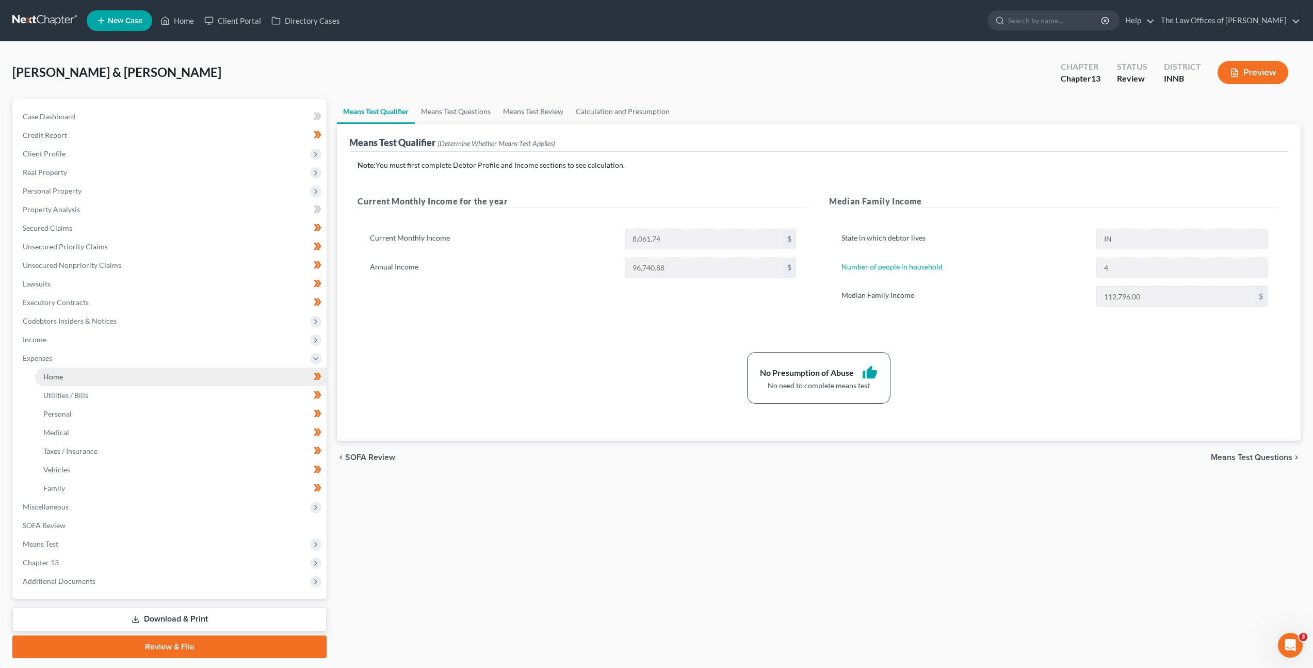
click at [107, 372] on link "Home" at bounding box center [181, 376] width 292 height 19
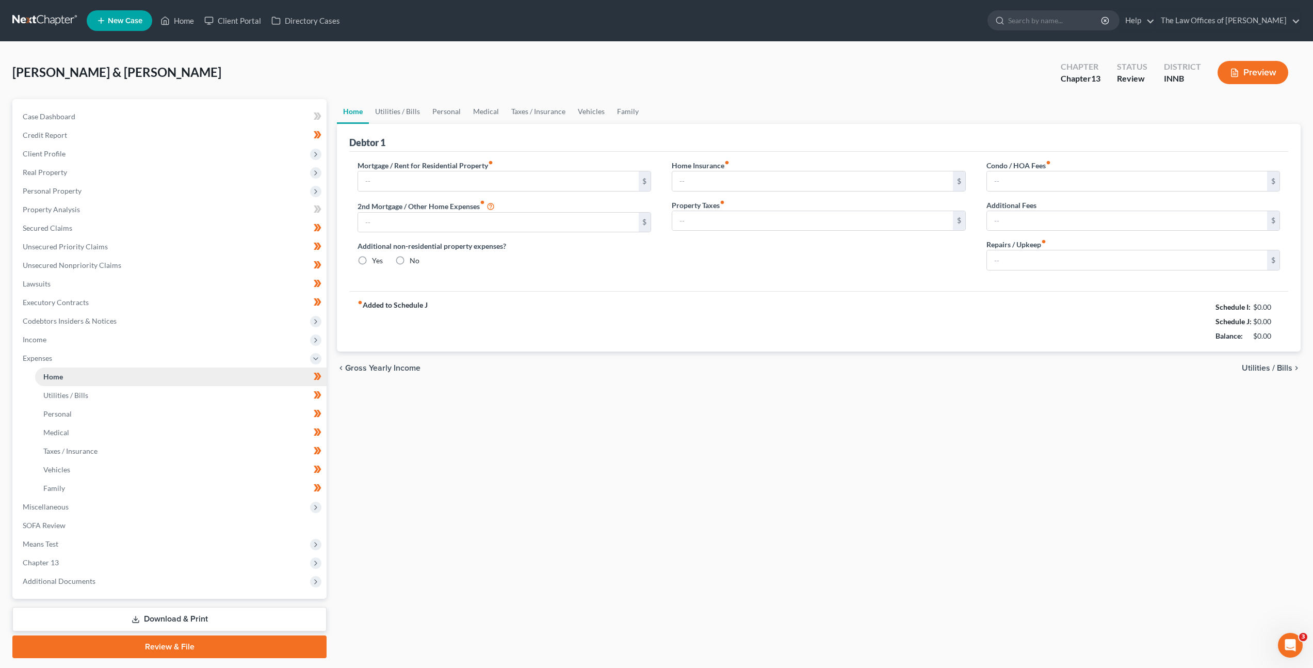
type input "0.00"
radio input "true"
type input "0.00"
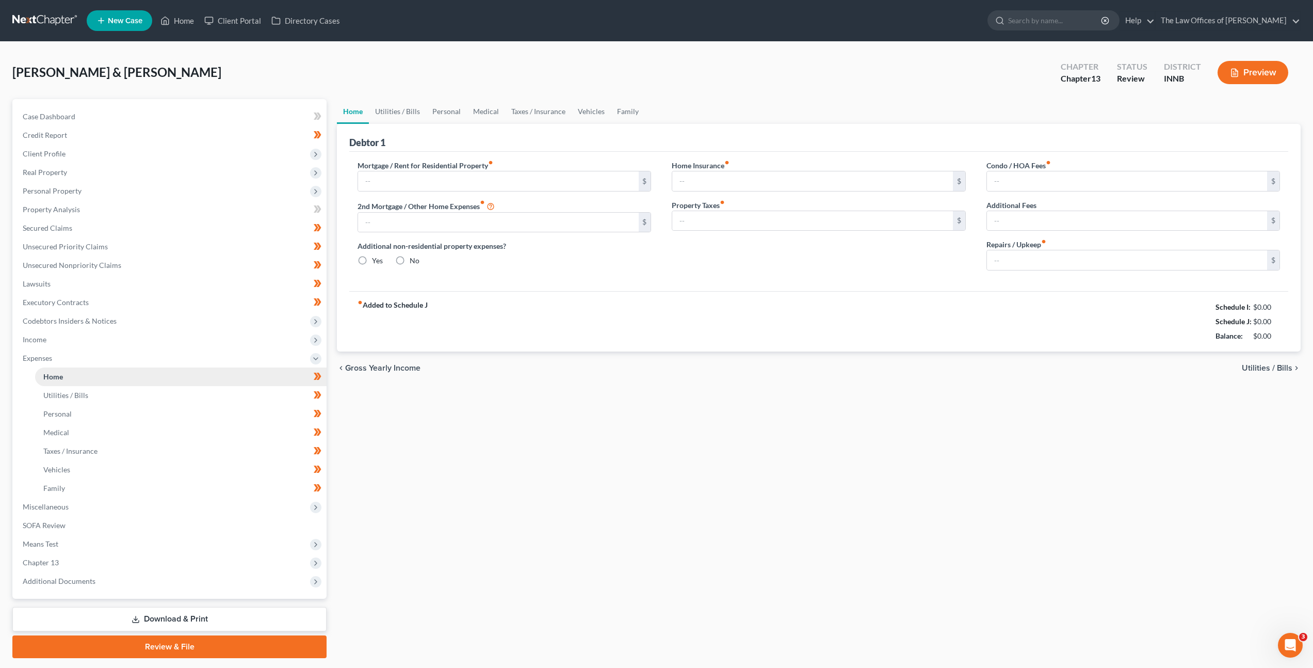
type input "0.00"
type input "20.00"
drag, startPoint x: 1279, startPoint y: 335, endPoint x: 1247, endPoint y: 337, distance: 32.1
click at [1247, 337] on div "$3,616.77" at bounding box center [1263, 336] width 44 height 10
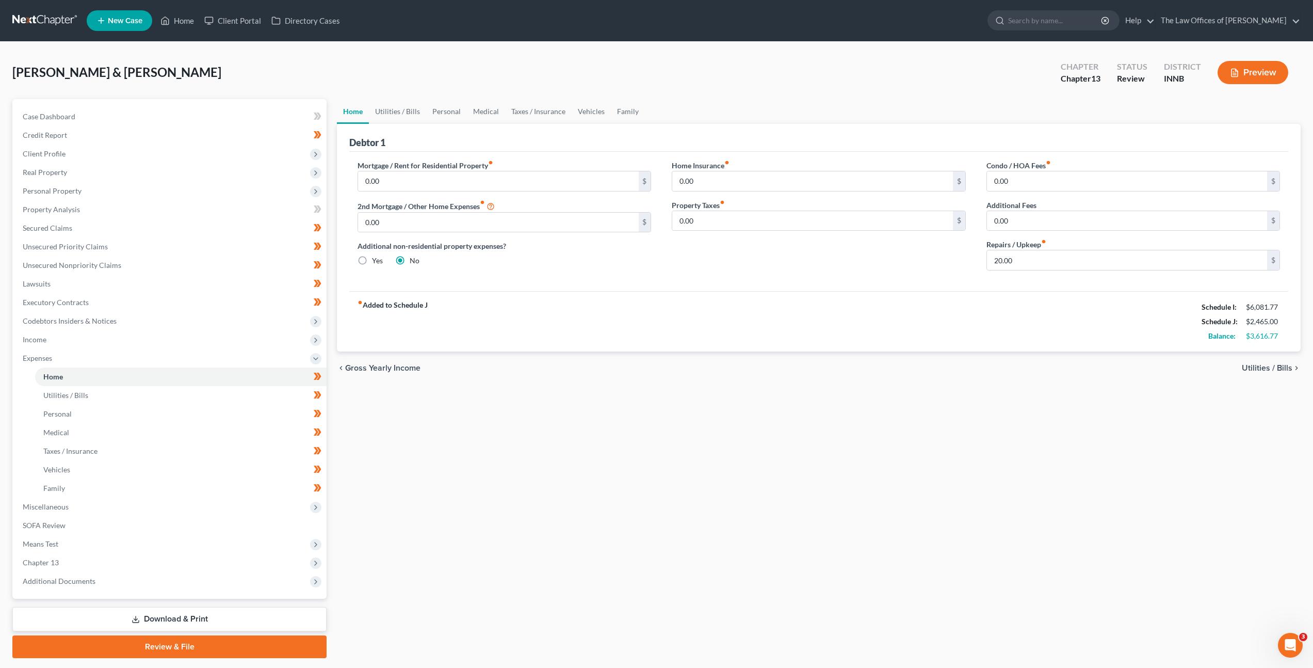
click at [1090, 449] on div "Home Utilities / Bills Personal Medical Taxes / Insurance Vehicles Family Debto…" at bounding box center [819, 378] width 974 height 559
click at [121, 336] on span "Income" at bounding box center [170, 339] width 312 height 19
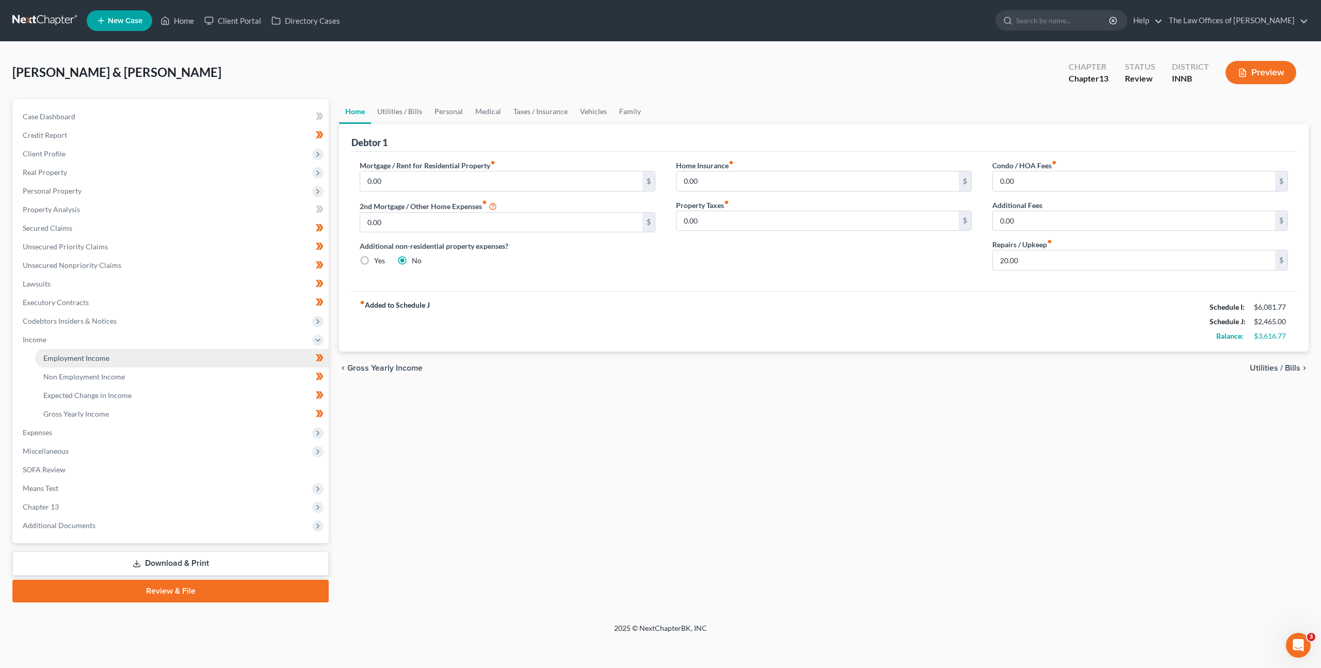
click at [110, 356] on link "Employment Income" at bounding box center [182, 358] width 294 height 19
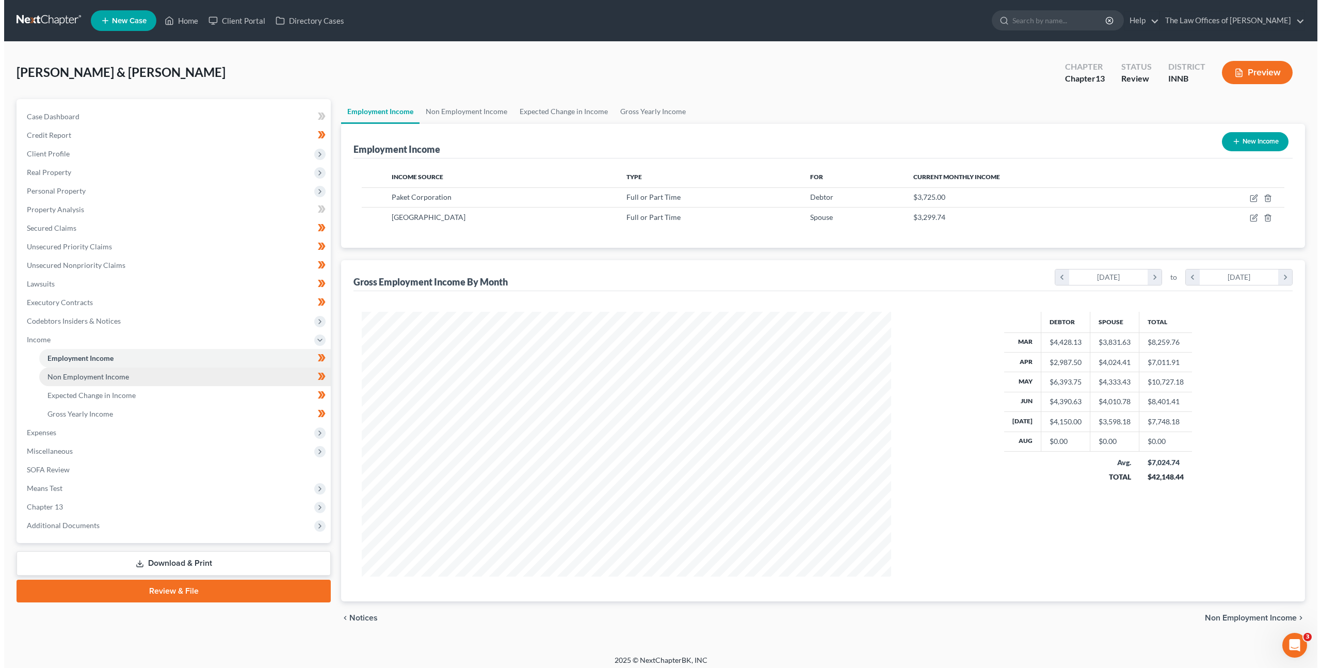
scroll to position [265, 550]
click at [109, 382] on link "Non Employment Income" at bounding box center [181, 376] width 292 height 19
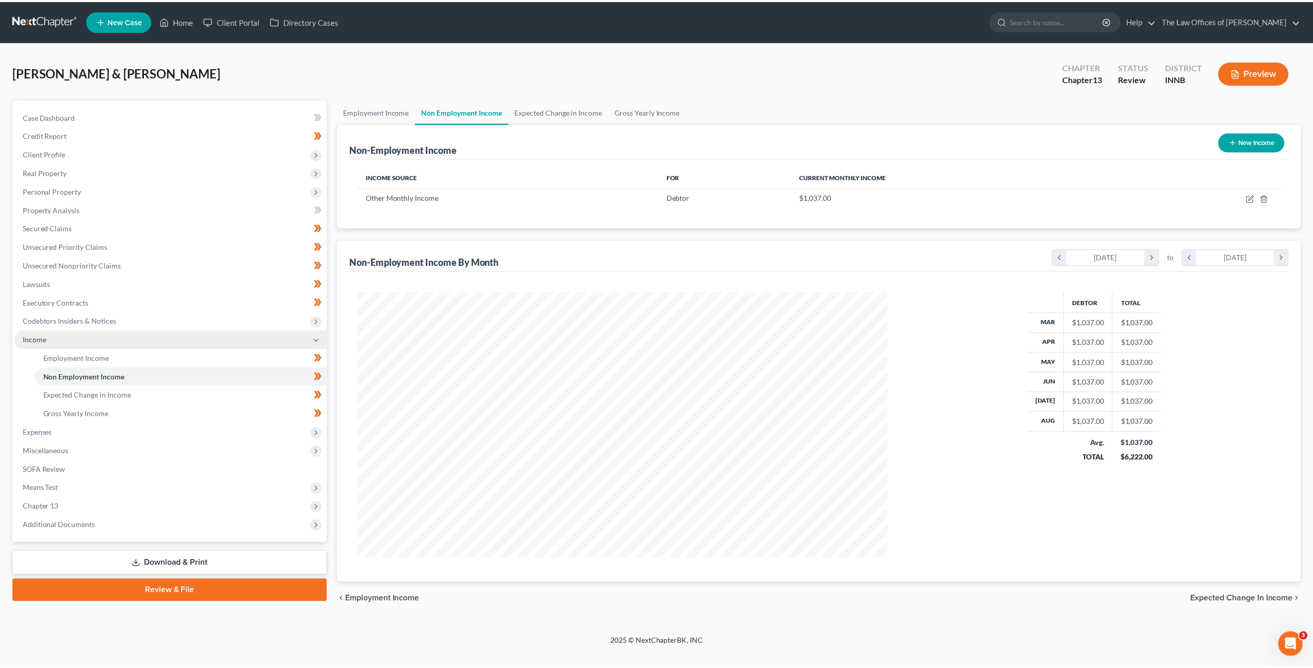
scroll to position [266, 554]
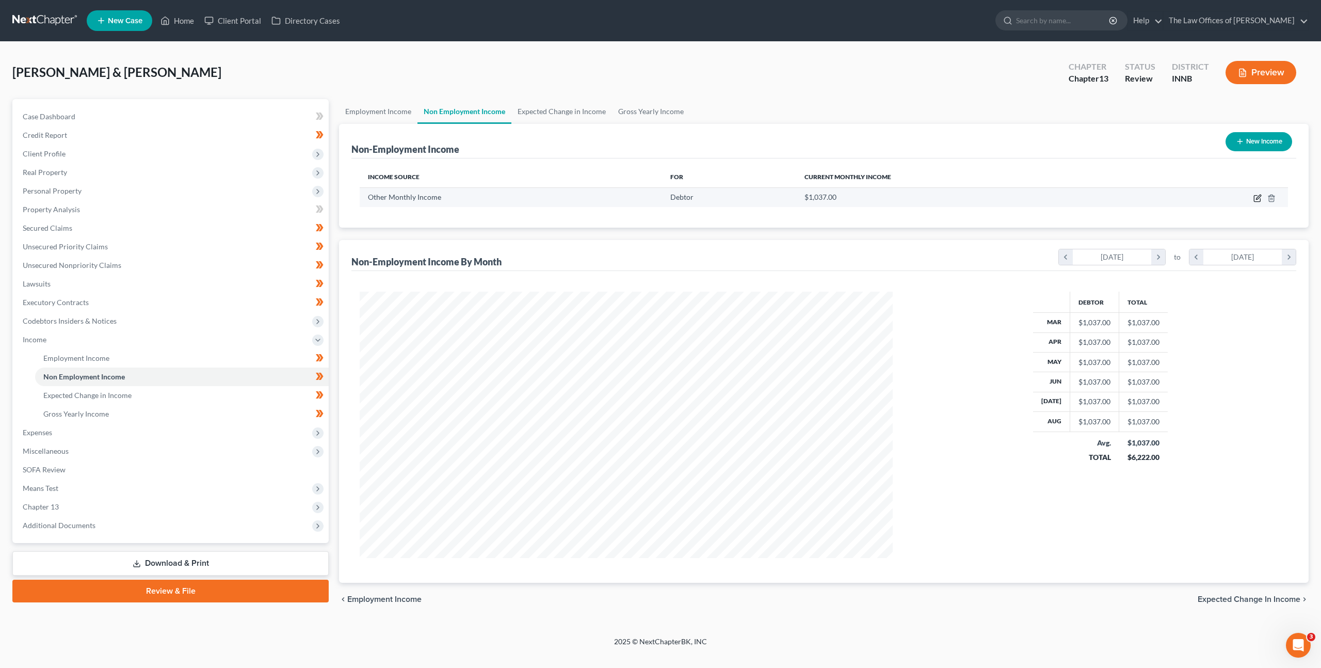
click at [1256, 197] on icon "button" at bounding box center [1258, 198] width 8 height 8
select select "13"
select select "0"
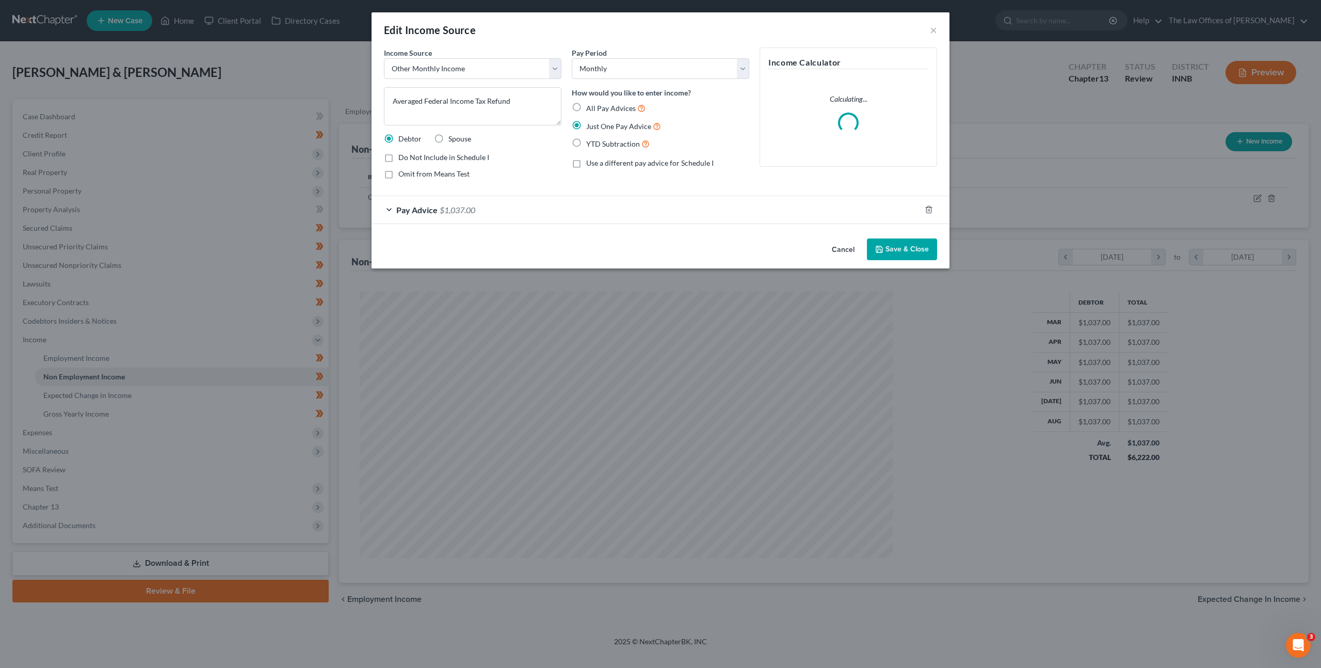
click at [839, 250] on button "Cancel" at bounding box center [843, 249] width 39 height 21
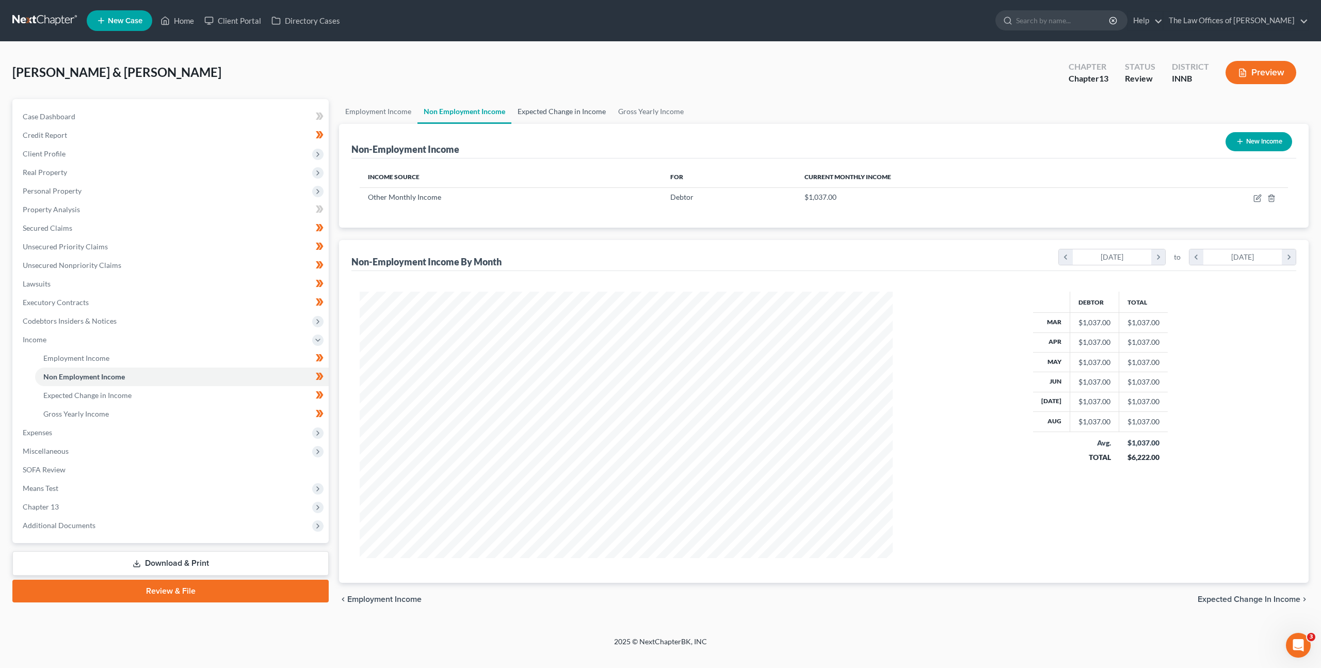
click at [564, 113] on link "Expected Change in Income" at bounding box center [561, 111] width 101 height 25
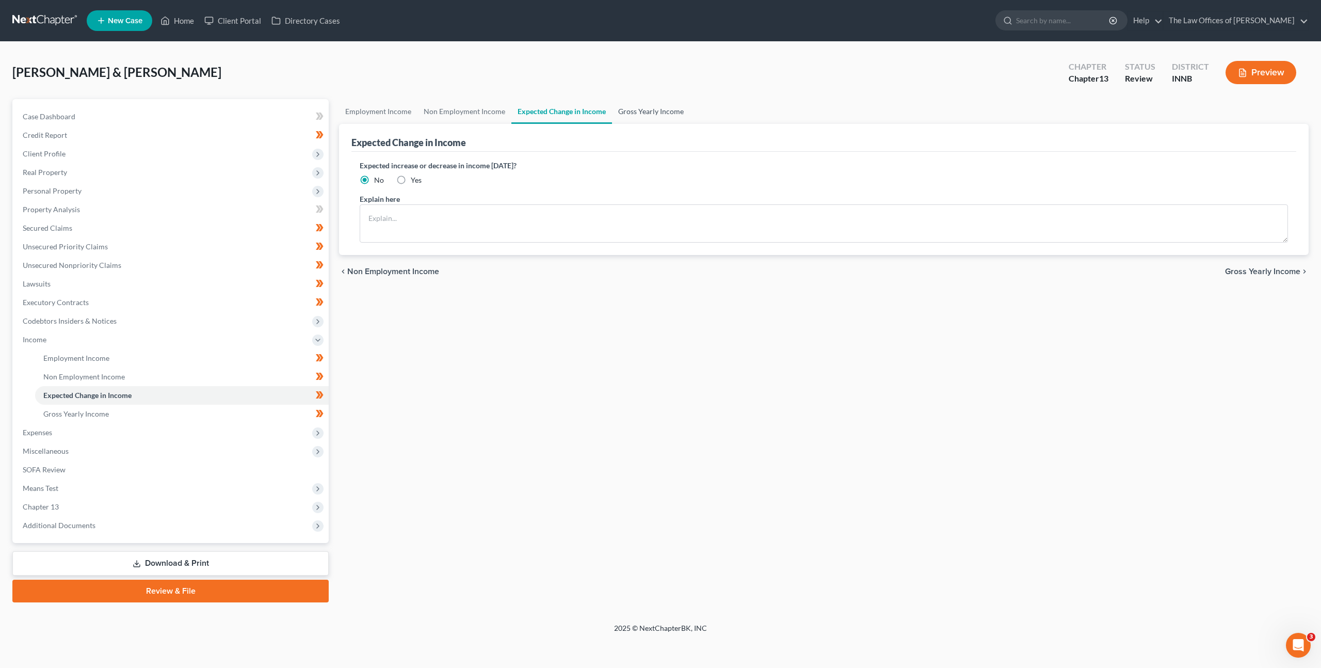
click at [632, 112] on link "Gross Yearly Income" at bounding box center [651, 111] width 78 height 25
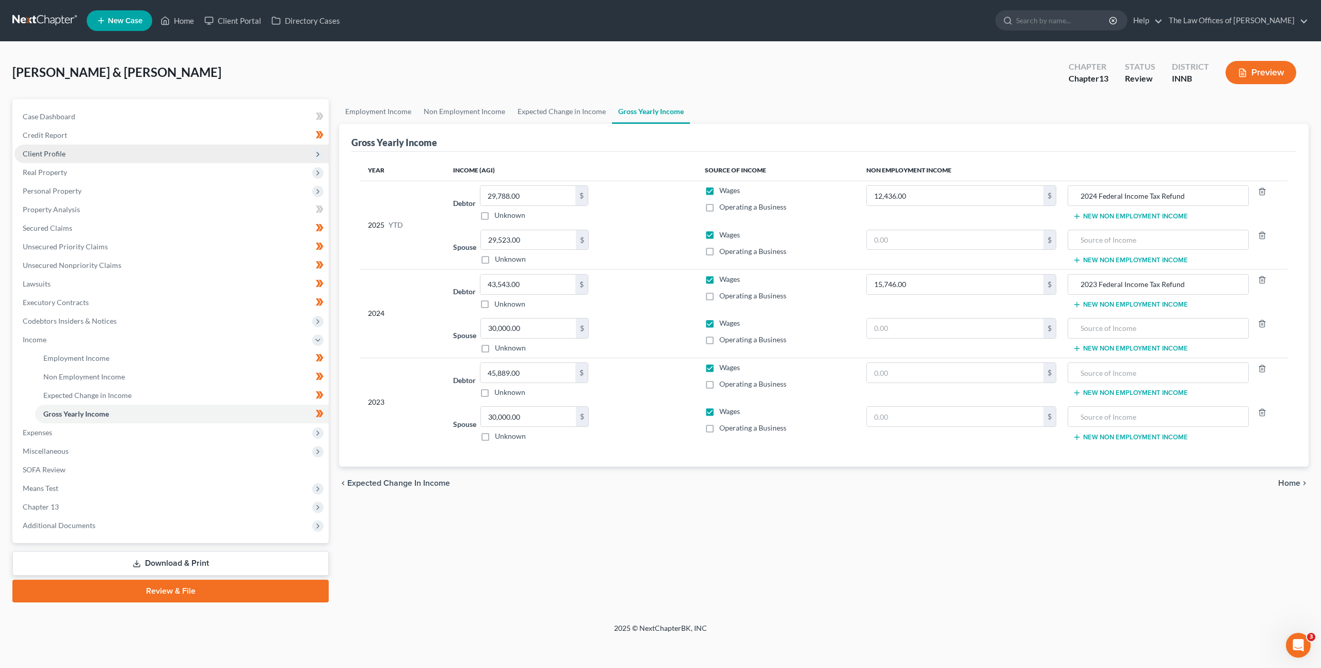
click at [234, 147] on span "Client Profile" at bounding box center [171, 153] width 314 height 19
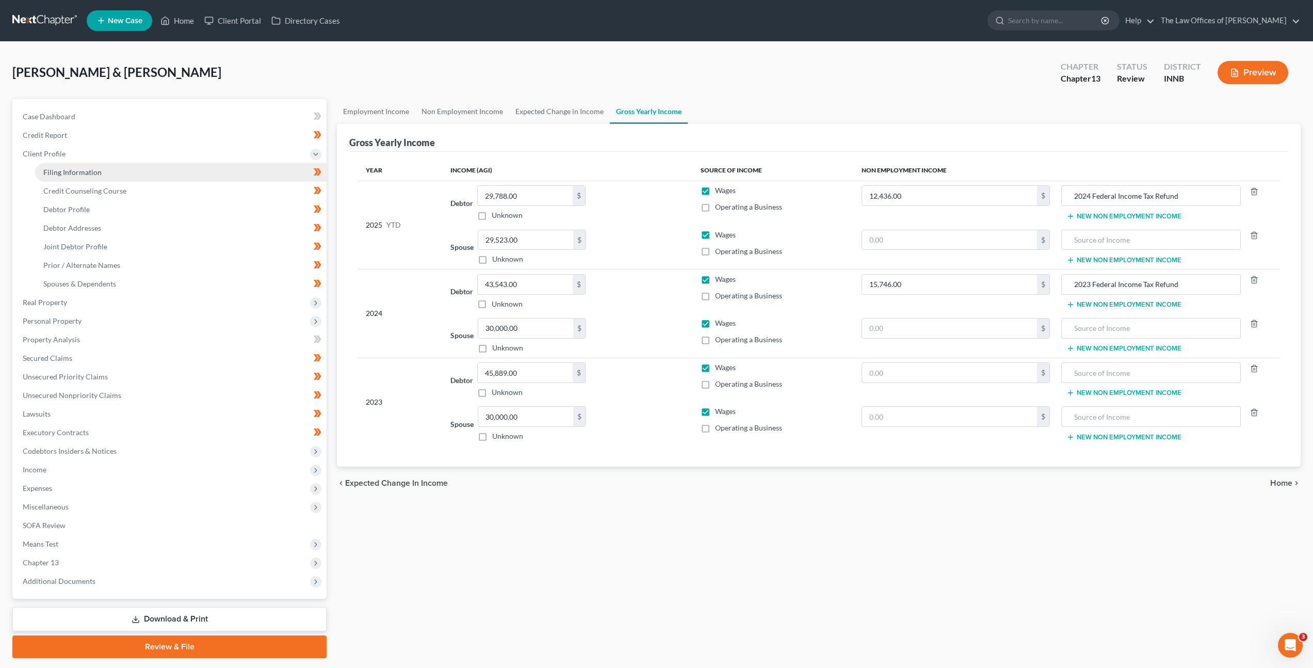
click at [223, 167] on link "Filing Information" at bounding box center [181, 172] width 292 height 19
select select "1"
select select "3"
select select "15"
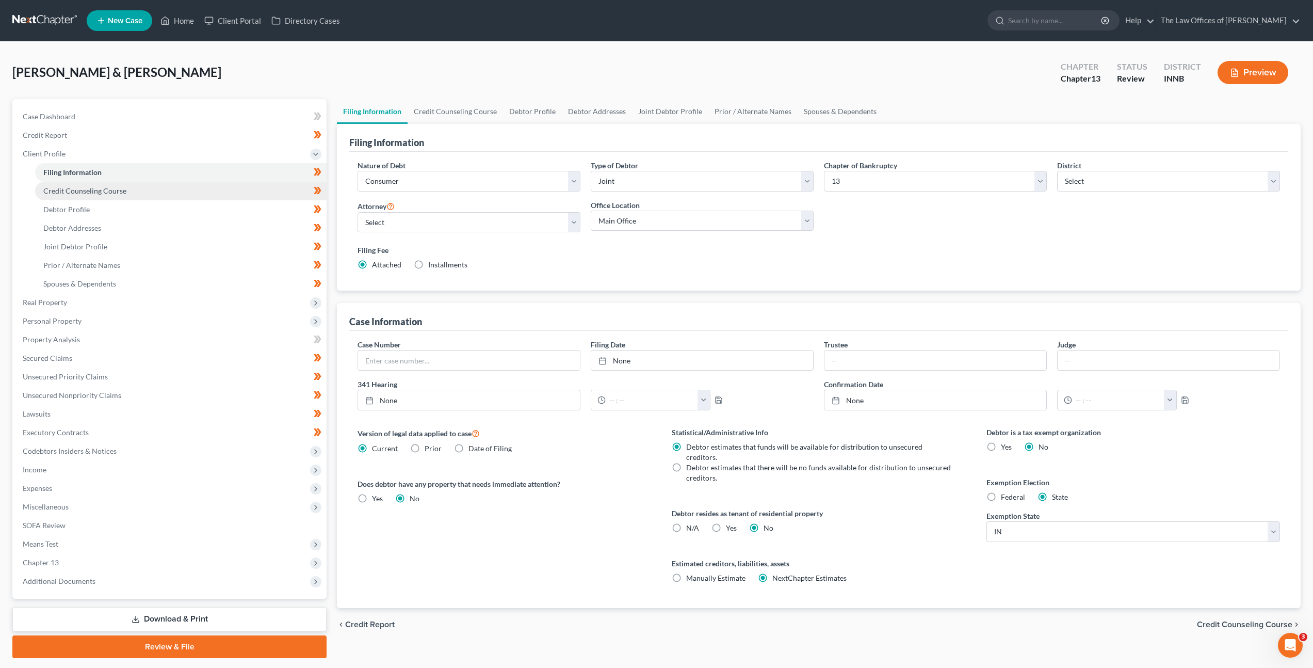
click at [166, 182] on link "Credit Counseling Course" at bounding box center [181, 191] width 292 height 19
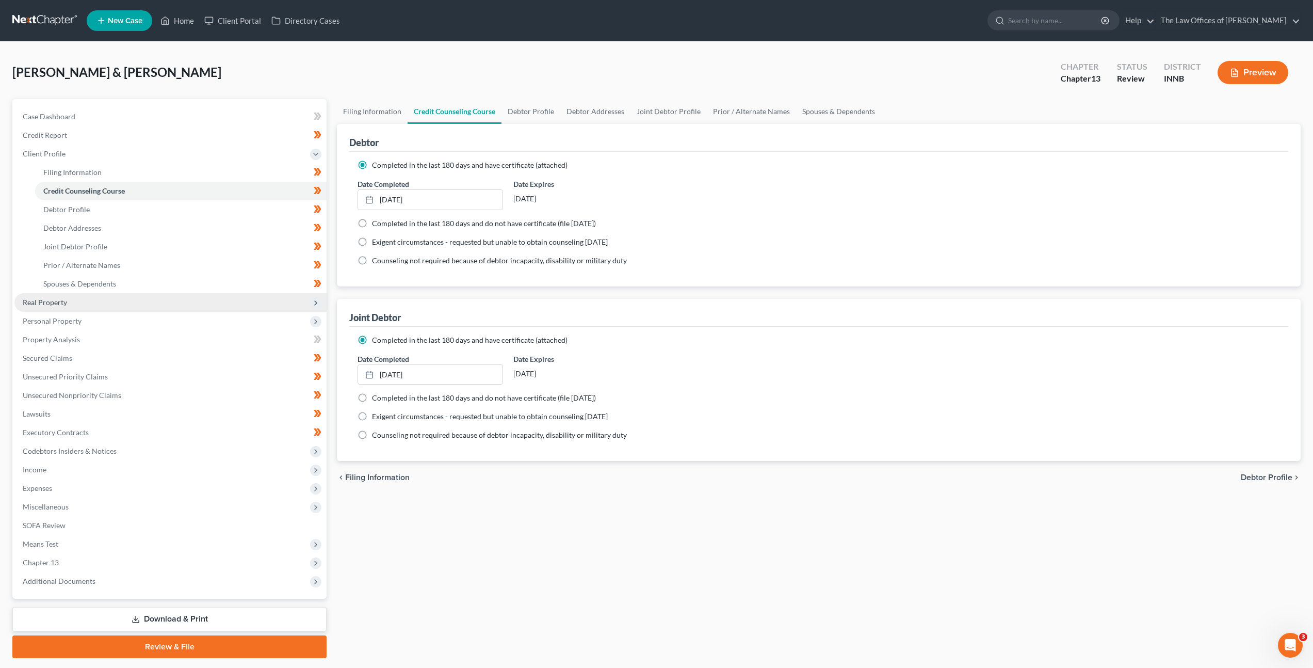
click at [120, 303] on span "Real Property" at bounding box center [170, 302] width 312 height 19
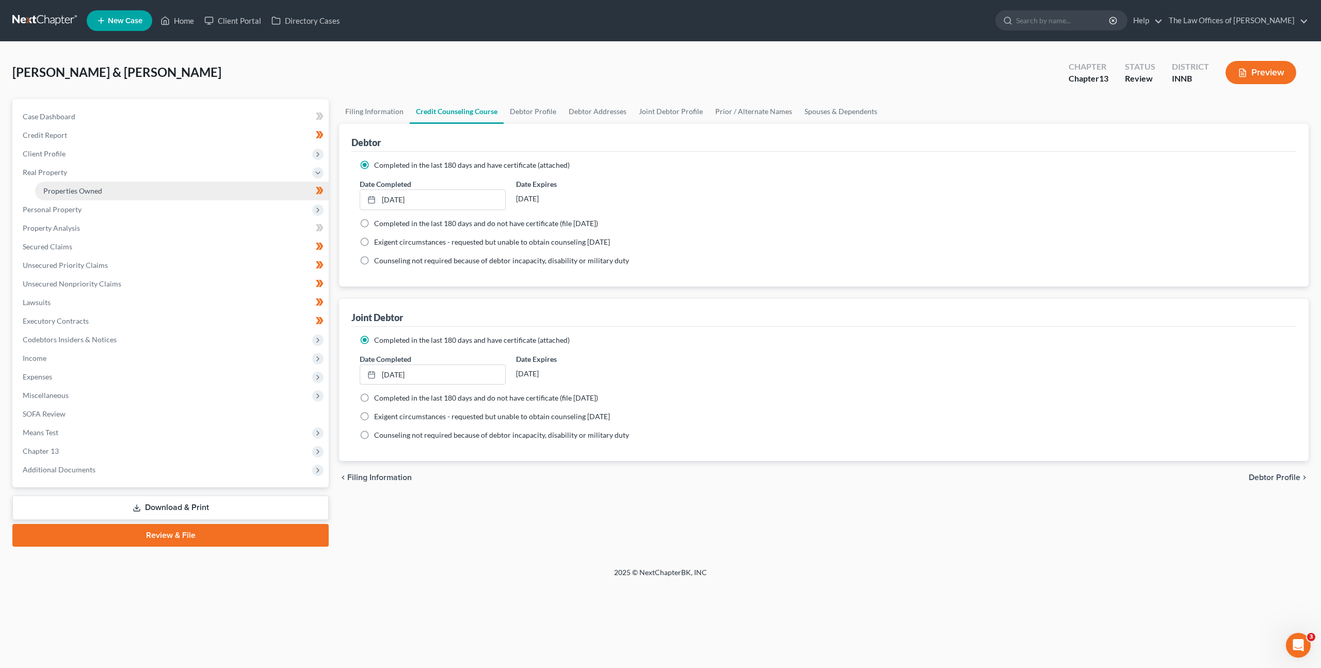
drag, startPoint x: 138, startPoint y: 196, endPoint x: 147, endPoint y: 197, distance: 8.9
click at [138, 196] on link "Properties Owned" at bounding box center [182, 191] width 294 height 19
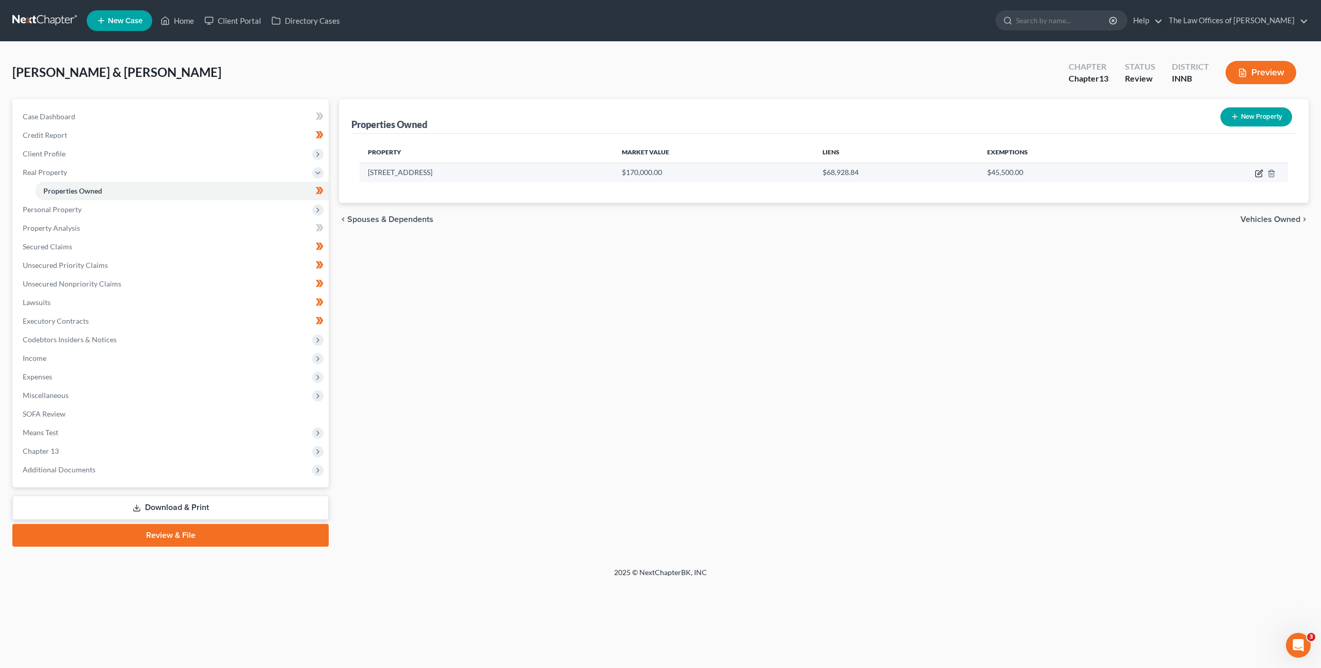
click at [1260, 173] on icon "button" at bounding box center [1260, 172] width 5 height 5
select select "15"
select select "2"
select select "6"
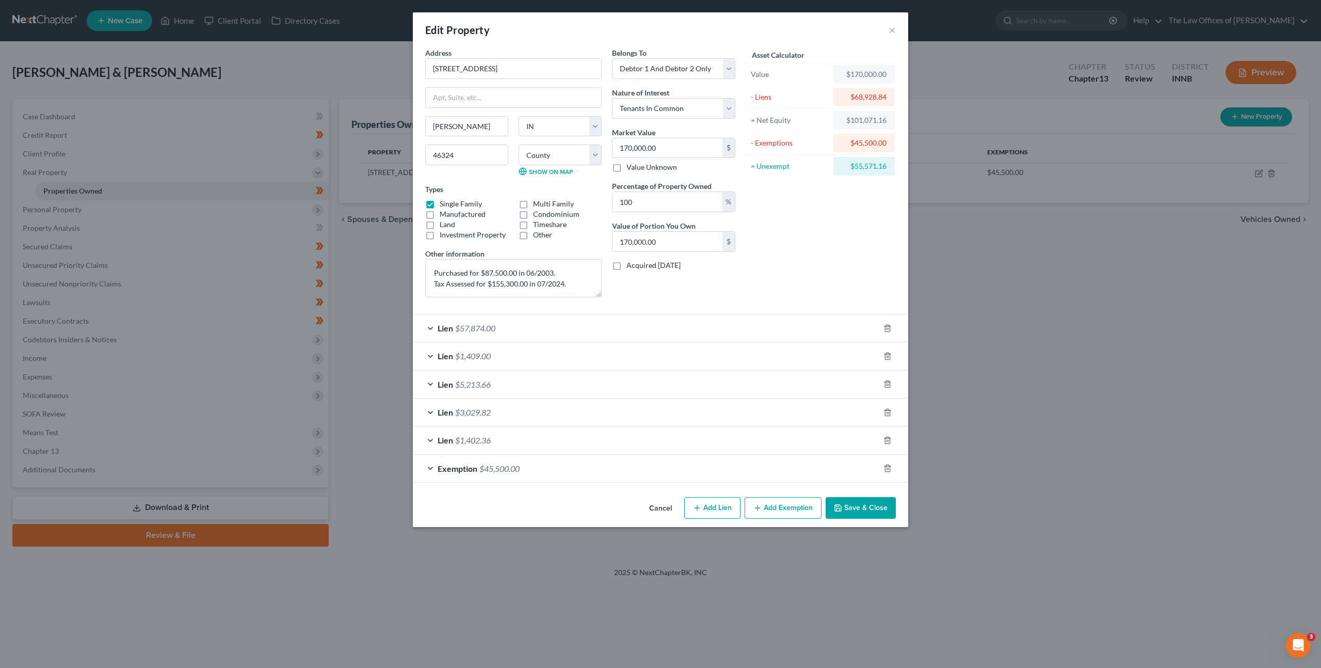
click at [664, 507] on button "Cancel" at bounding box center [660, 508] width 39 height 21
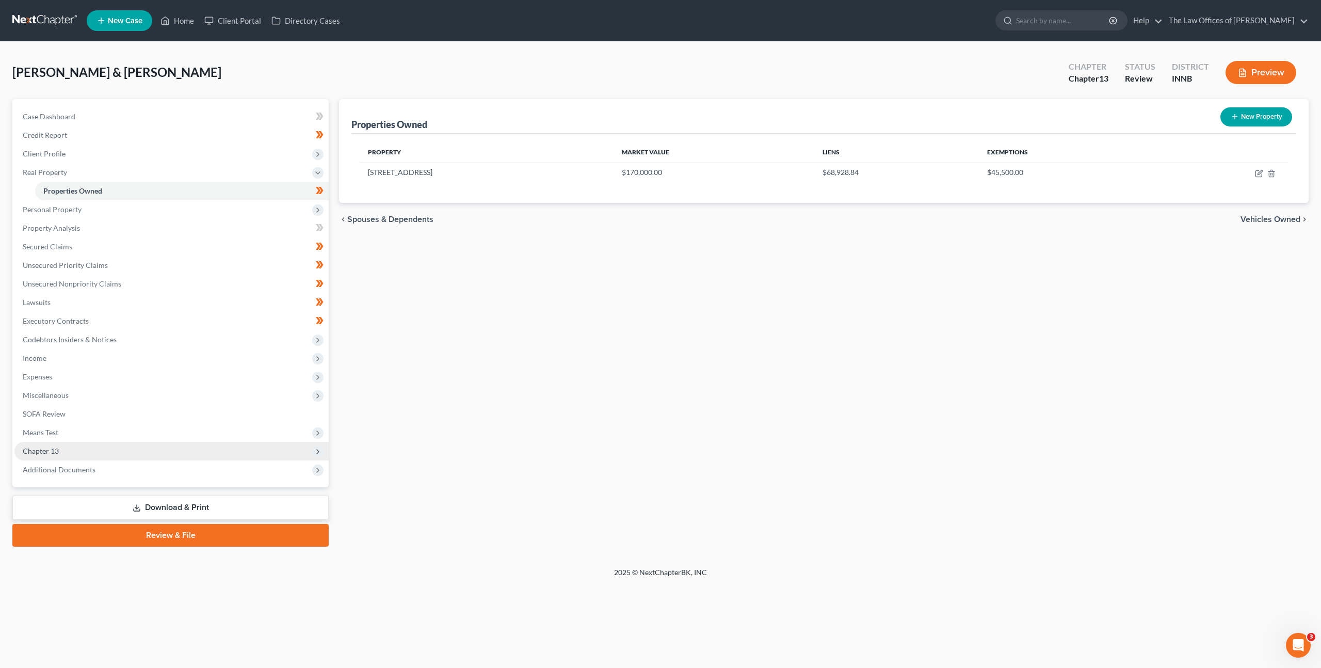
click at [121, 454] on span "Chapter 13" at bounding box center [171, 451] width 314 height 19
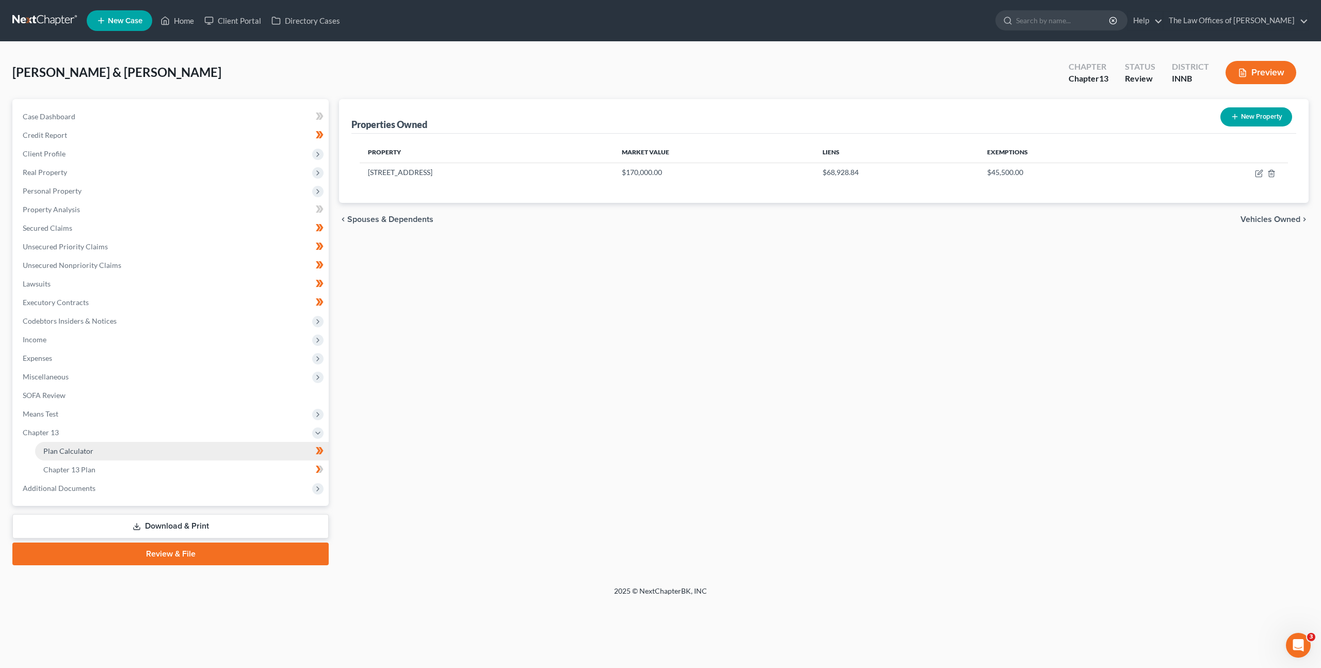
click at [121, 454] on link "Plan Calculator" at bounding box center [182, 451] width 294 height 19
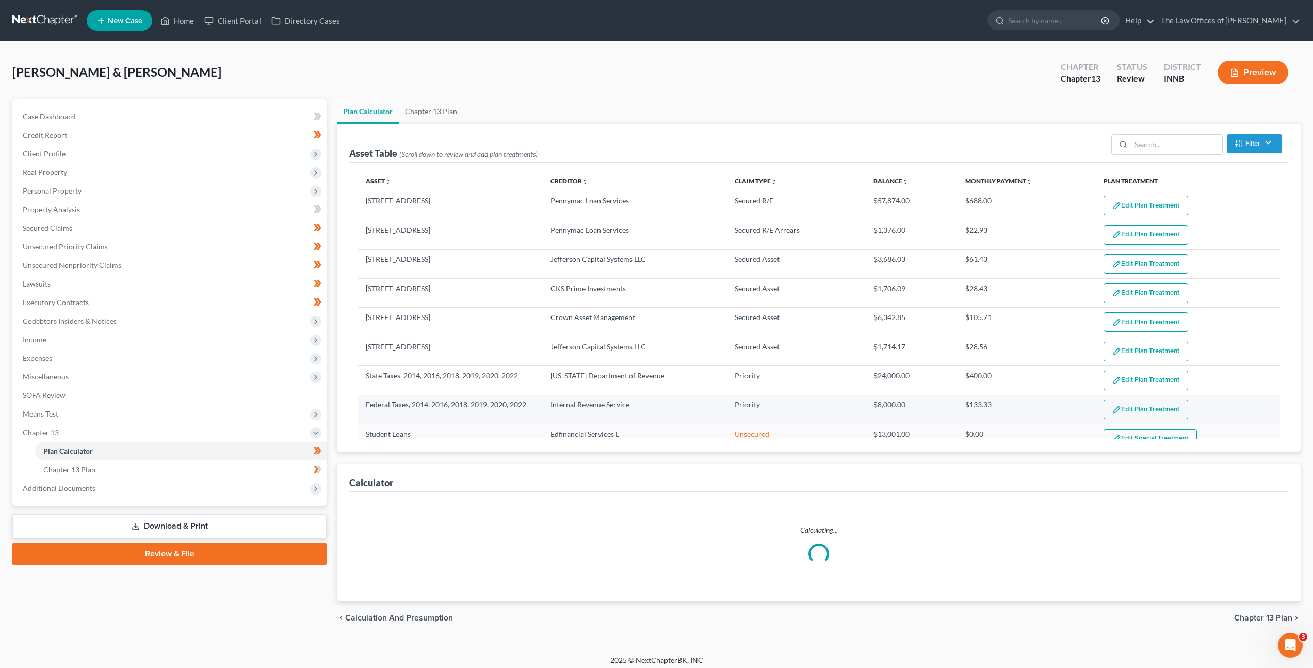
scroll to position [288, 0]
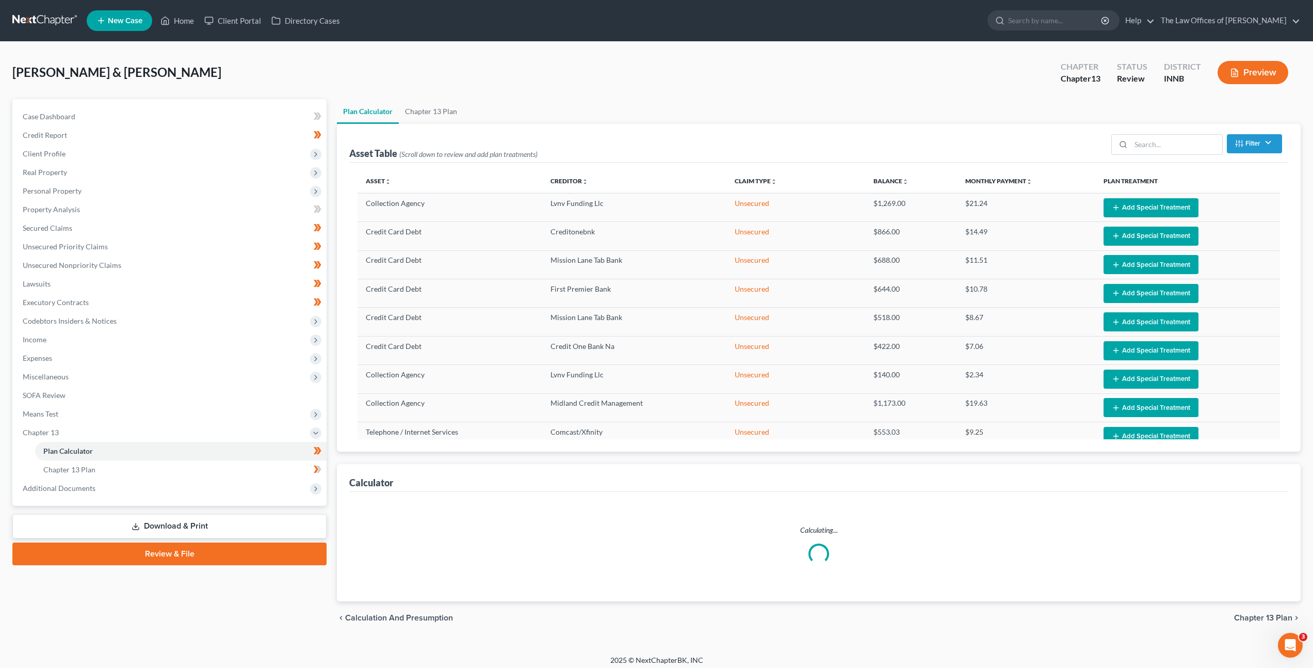
select select "59"
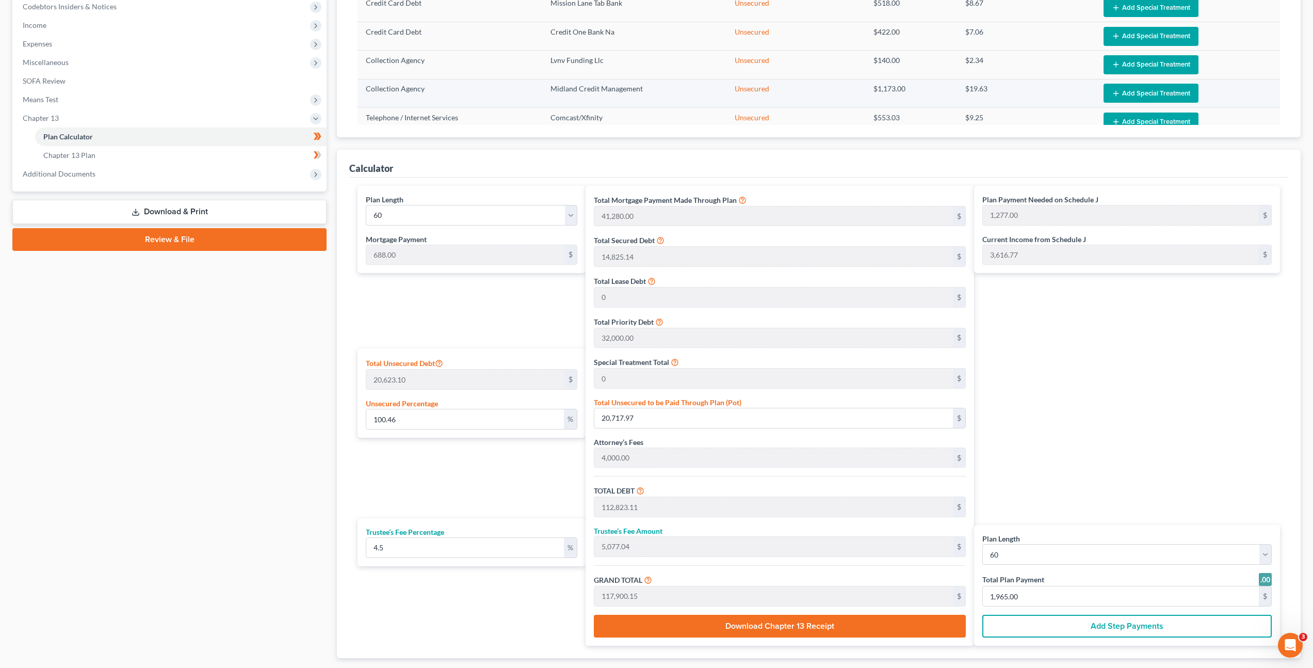
scroll to position [257, 0]
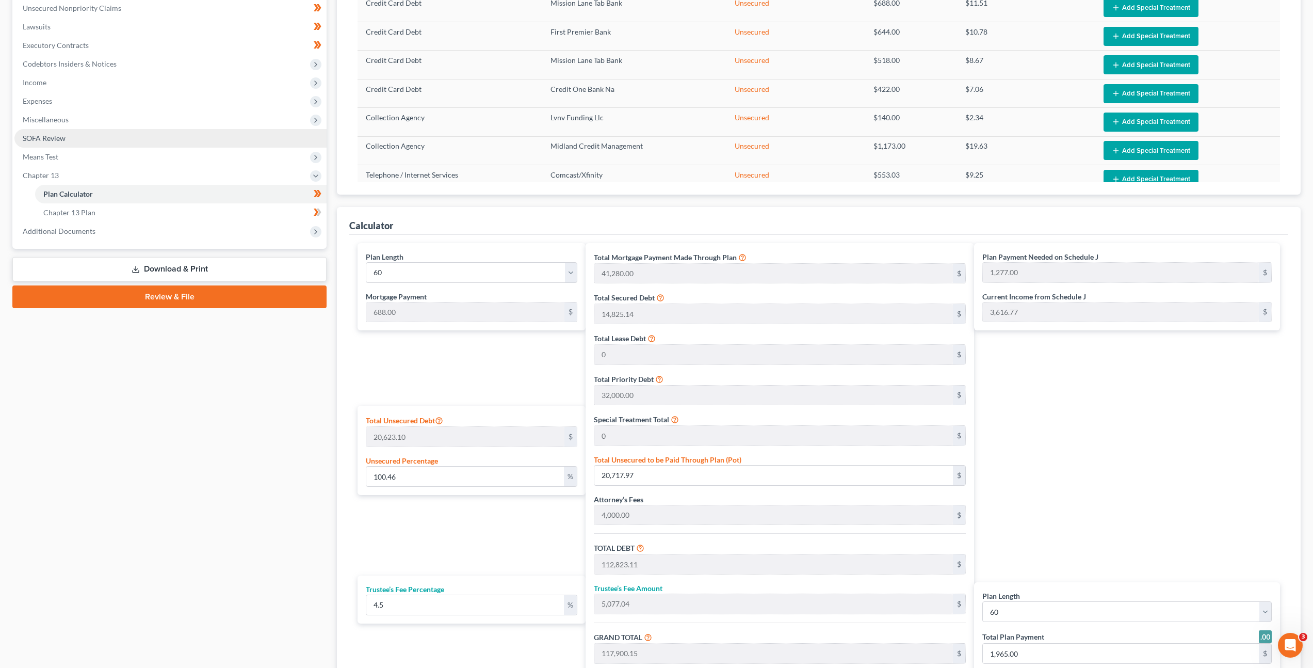
click at [133, 146] on link "SOFA Review" at bounding box center [170, 138] width 312 height 19
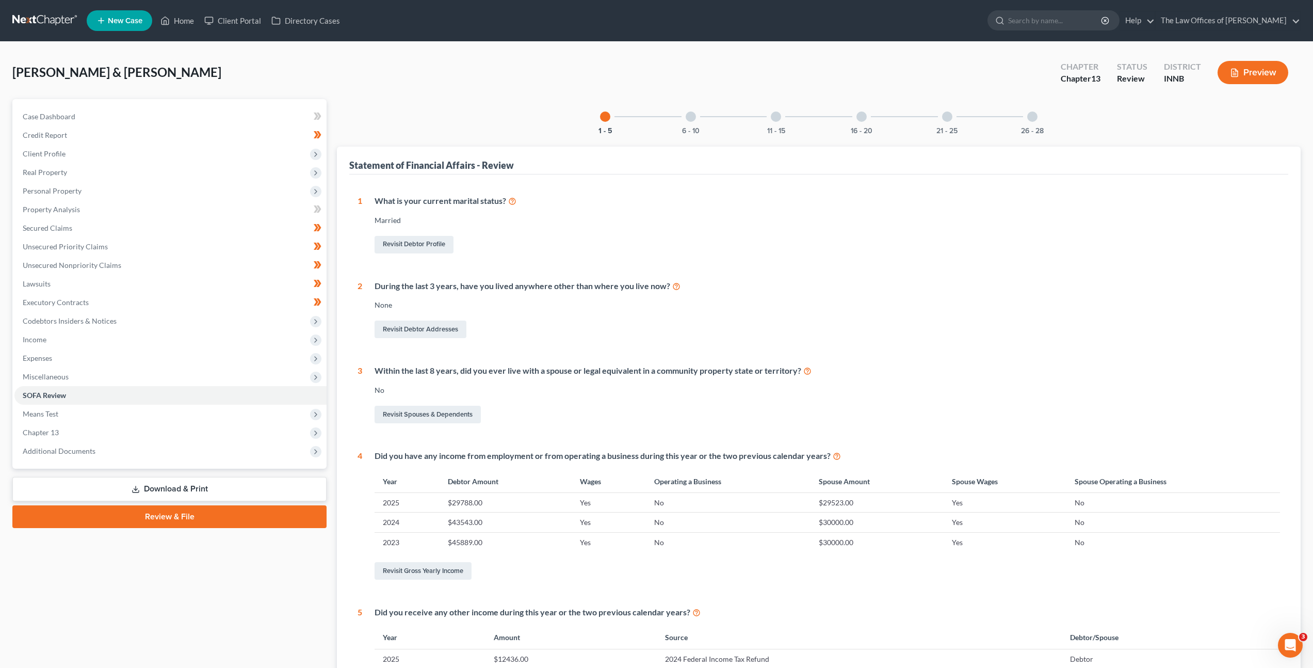
click at [956, 229] on div "What is your current marital status? Married Revisit Debtor Profile" at bounding box center [821, 225] width 918 height 60
click at [688, 110] on div "6 - 10" at bounding box center [690, 116] width 35 height 35
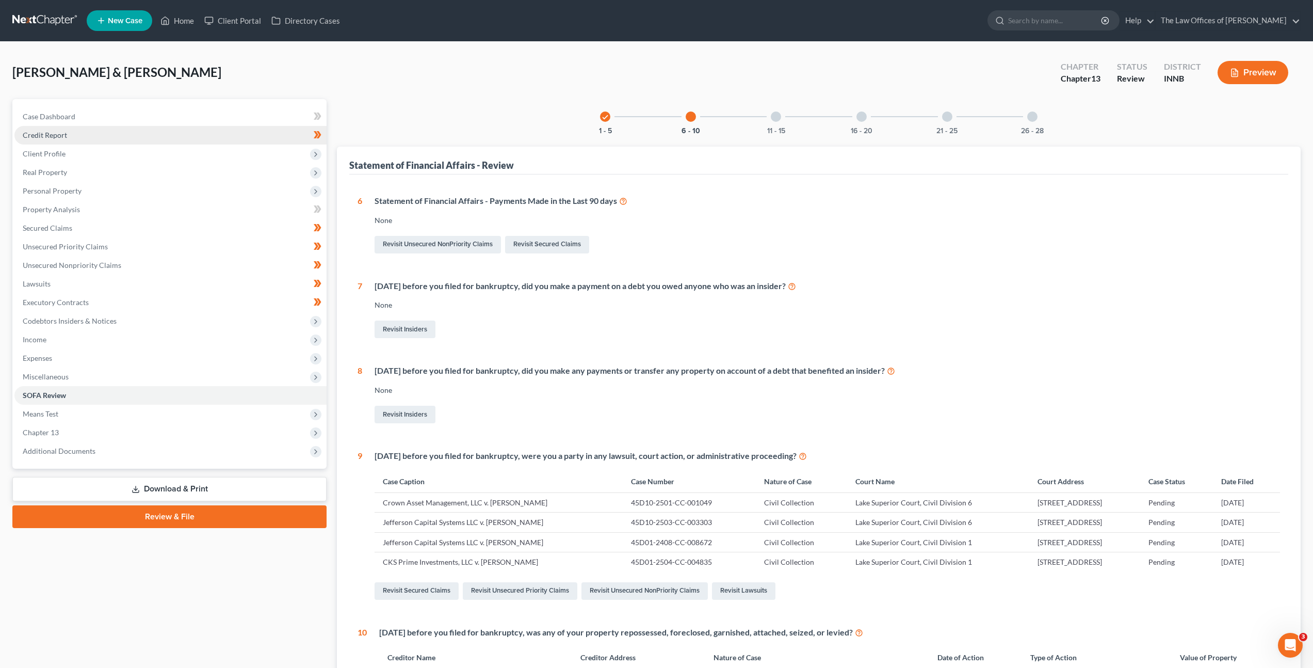
click at [147, 140] on link "Credit Report" at bounding box center [170, 135] width 312 height 19
click at [149, 156] on span "Client Profile" at bounding box center [170, 153] width 312 height 19
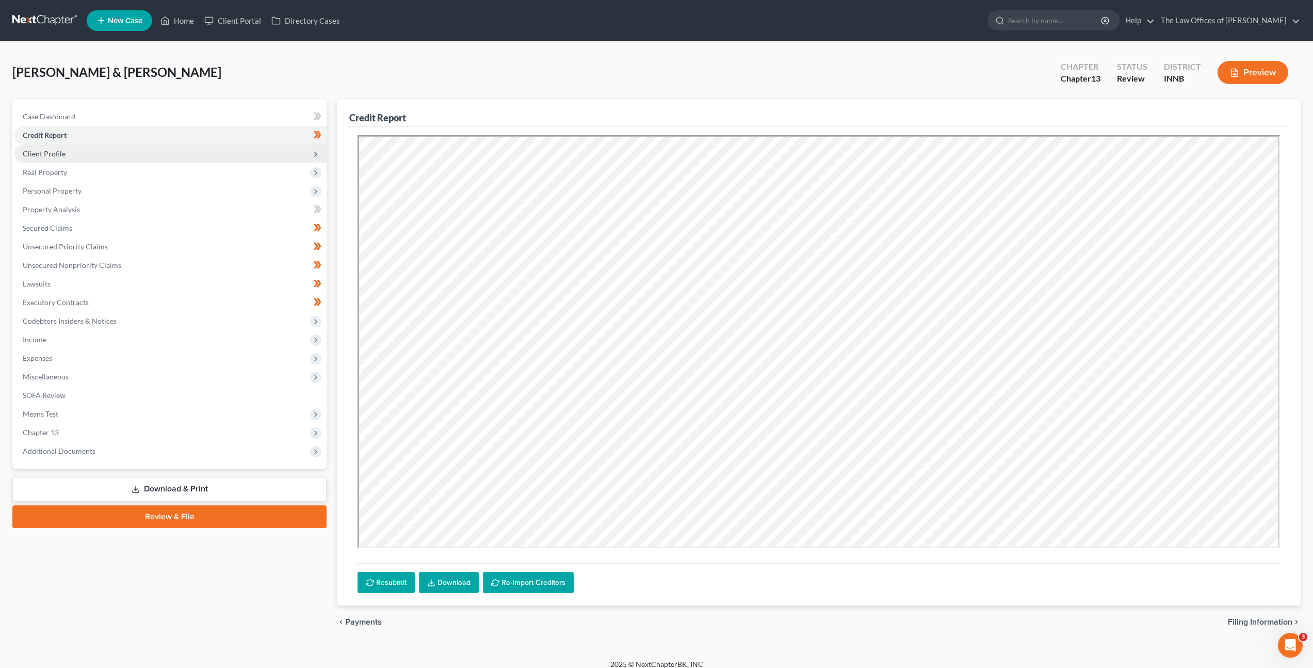
click at [158, 156] on span "Client Profile" at bounding box center [170, 153] width 312 height 19
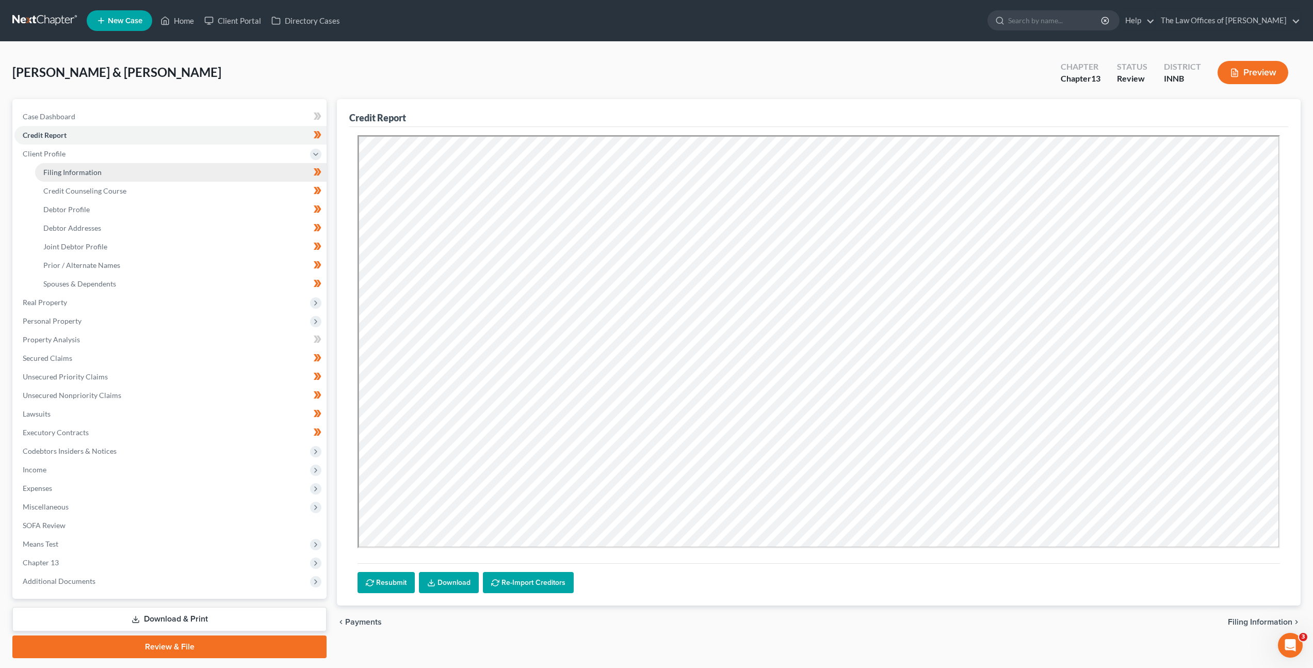
click at [157, 175] on link "Filing Information" at bounding box center [181, 172] width 292 height 19
select select "1"
select select "3"
select select "27"
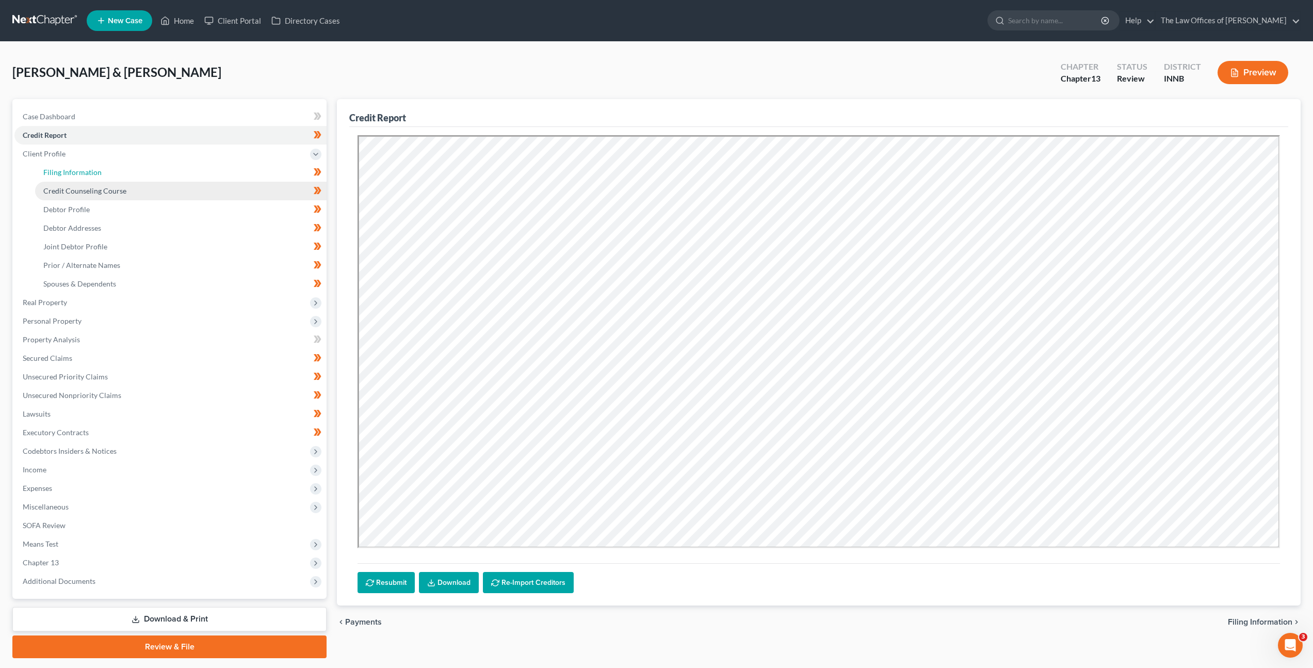
select select "3"
select select "15"
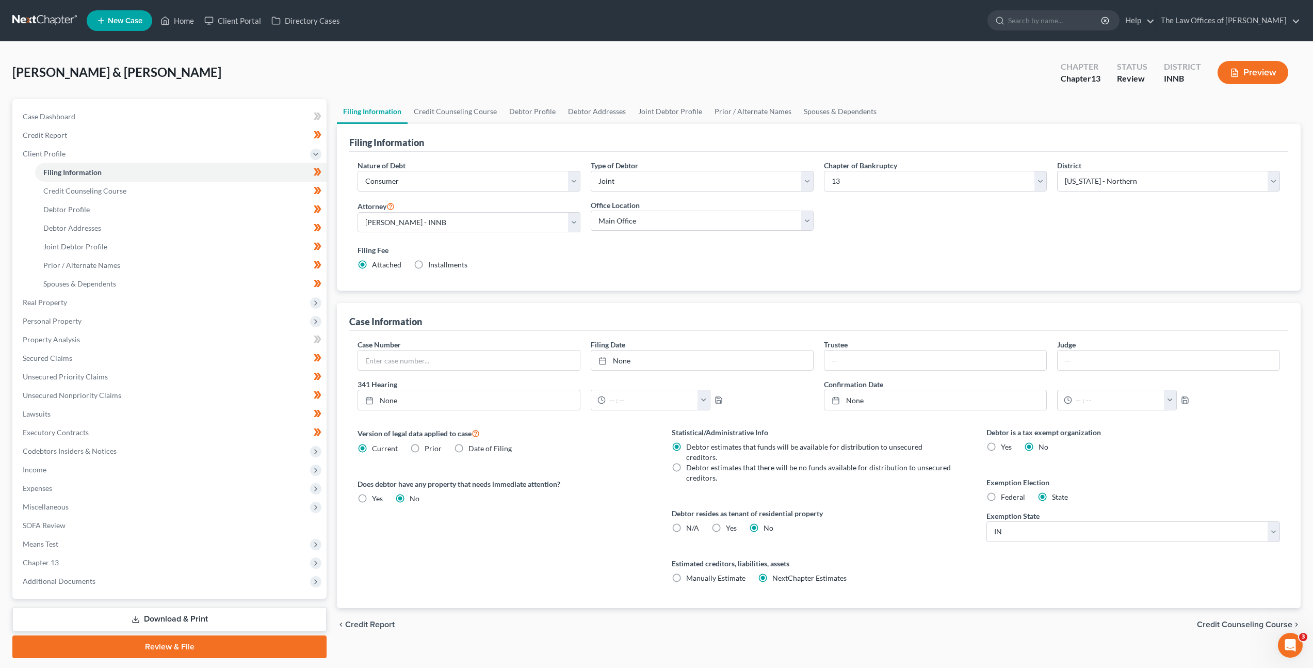
click at [468, 97] on div "Badillo, Lorenzo & Ana Upgraded Chapter Chapter 13 Status Review District INNB …" at bounding box center [656, 76] width 1289 height 45
click at [467, 104] on link "Credit Counseling Course" at bounding box center [455, 111] width 95 height 25
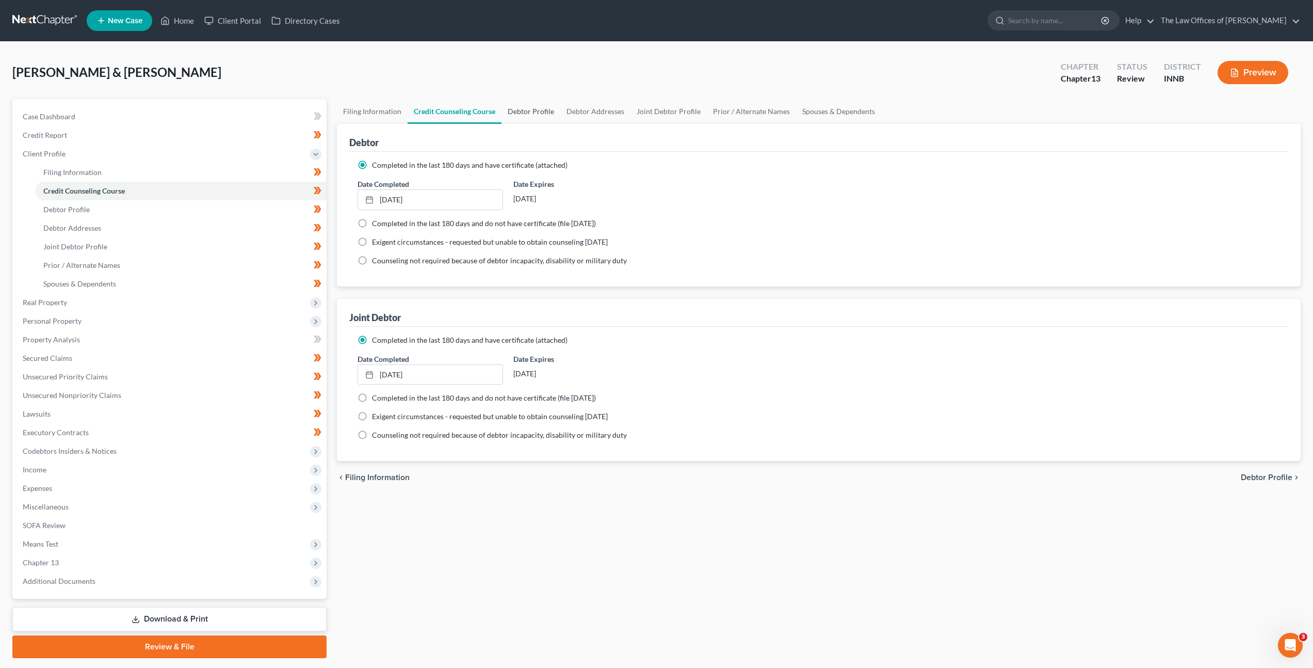
click at [534, 111] on link "Debtor Profile" at bounding box center [531, 111] width 59 height 25
select select "1"
select select "3"
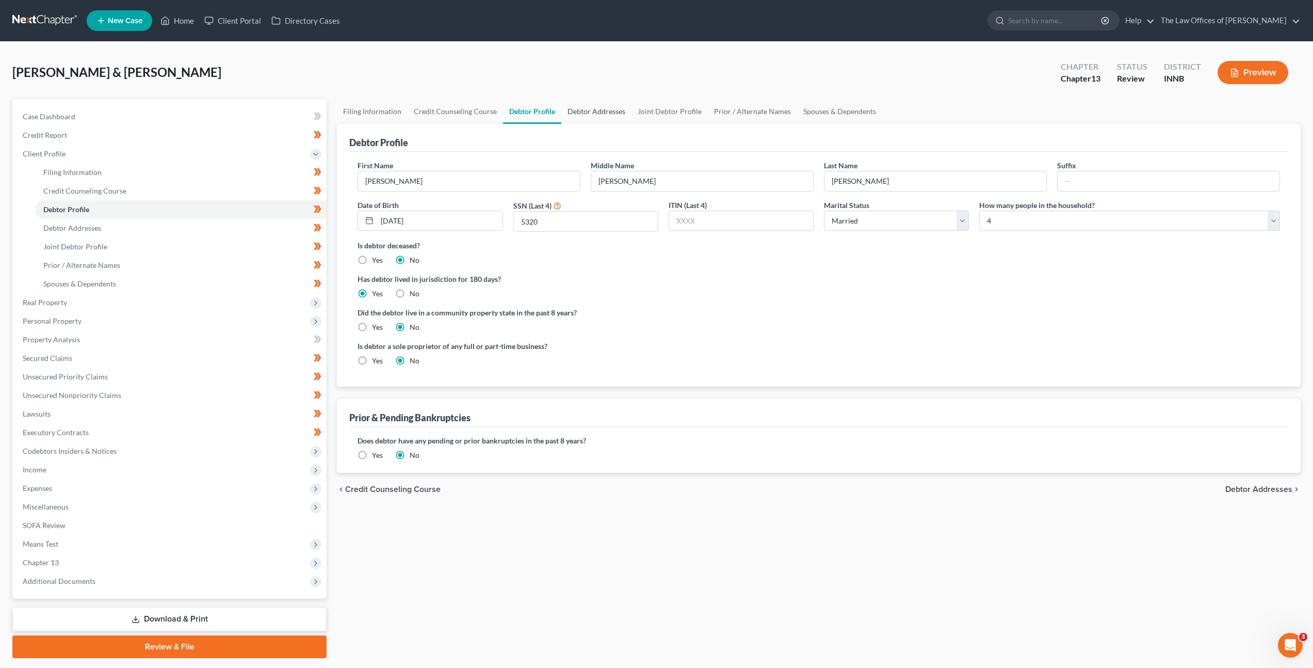
radio input "true"
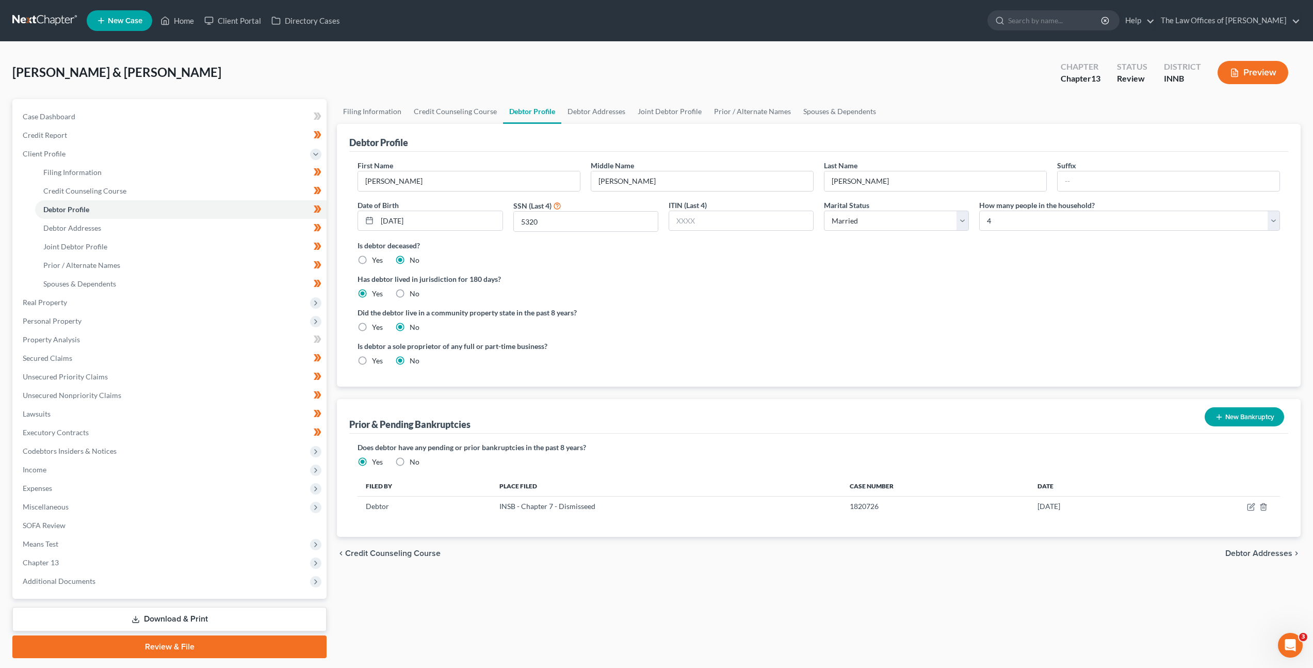
click at [776, 354] on div "Is debtor a sole proprietor of any full or part-time business? Yes No" at bounding box center [585, 353] width 467 height 25
click at [185, 166] on link "Filing Information" at bounding box center [181, 172] width 292 height 19
select select "1"
select select "3"
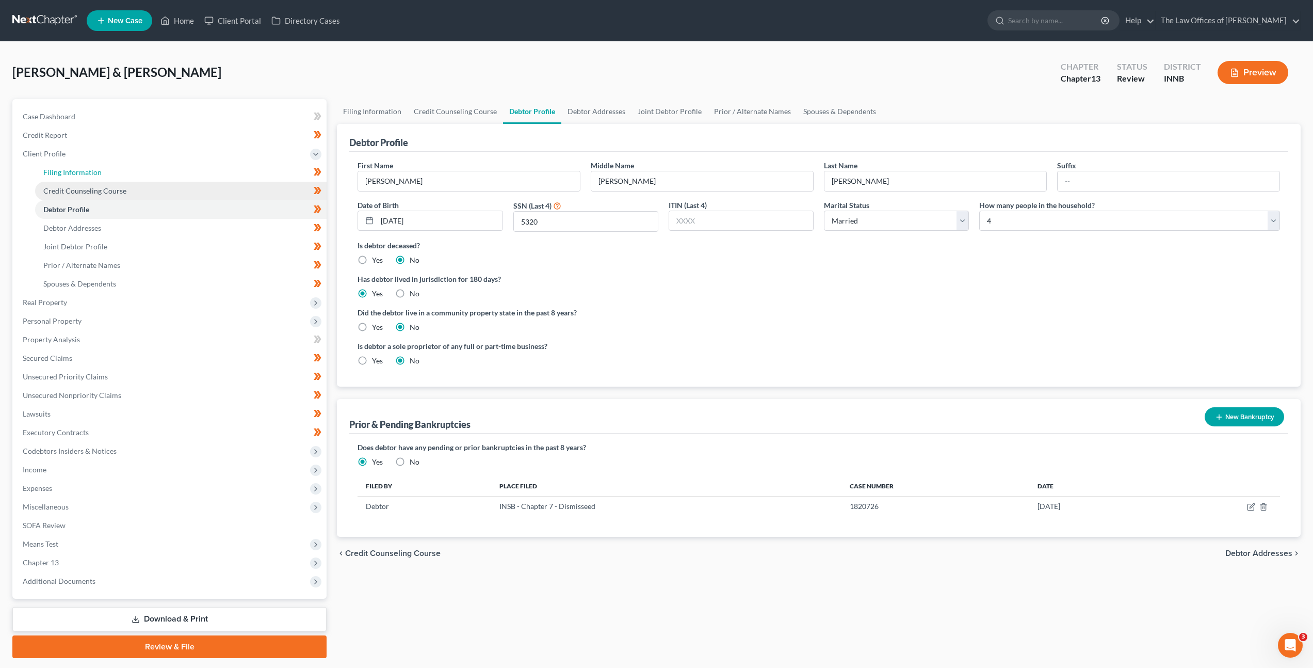
select select "27"
select select "3"
select select "15"
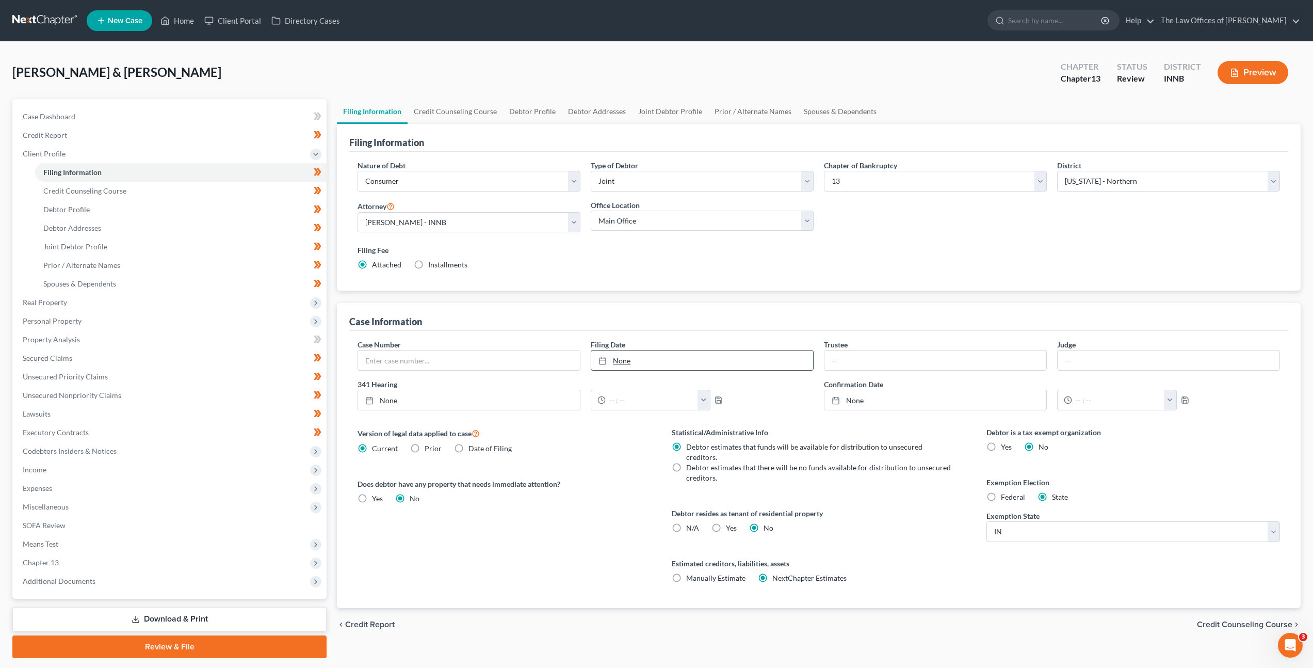
drag, startPoint x: 616, startPoint y: 365, endPoint x: 628, endPoint y: 362, distance: 12.3
click at [616, 365] on link "None" at bounding box center [702, 360] width 222 height 20
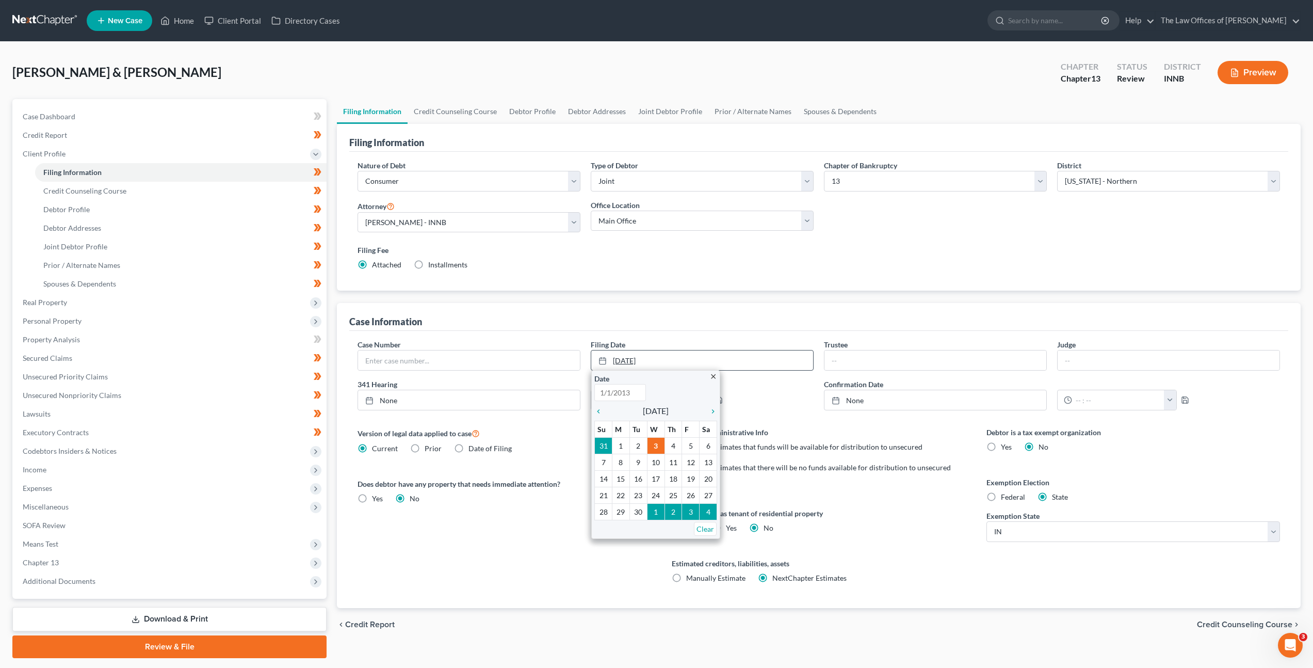
type input "9/3/2025"
click at [601, 411] on icon "chevron_left" at bounding box center [601, 411] width 13 height 8
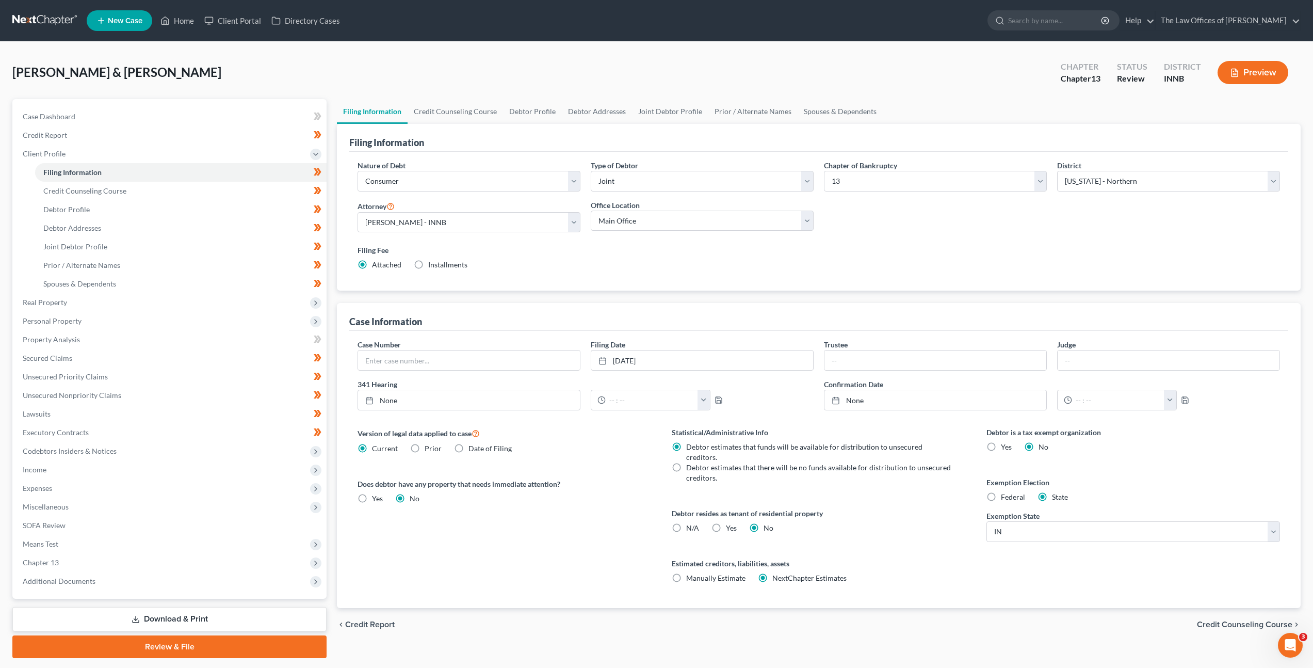
drag, startPoint x: 585, startPoint y: 528, endPoint x: 577, endPoint y: 521, distance: 11.3
click at [585, 528] on div "Version of legal data applied to case Current Prior Date of Filing Legal data v…" at bounding box center [504, 517] width 314 height 181
click at [199, 469] on span "Income" at bounding box center [170, 469] width 312 height 19
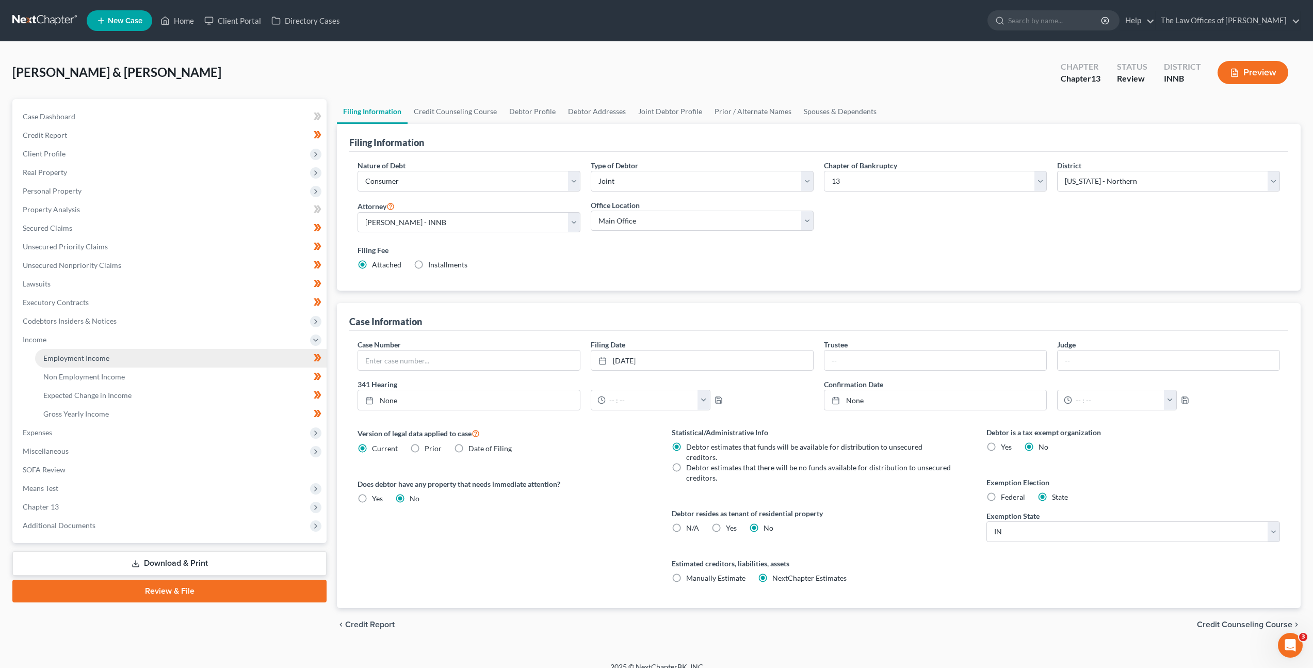
click at [187, 356] on link "Employment Income" at bounding box center [181, 358] width 292 height 19
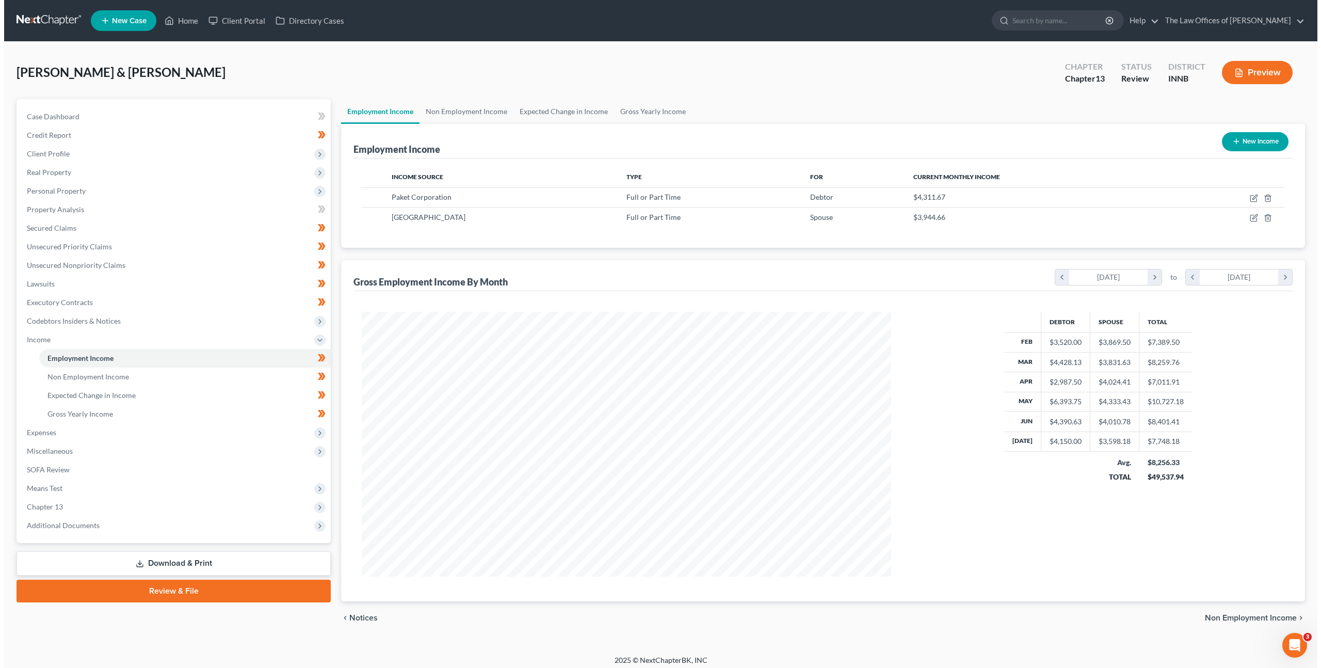
scroll to position [515799, 515514]
click at [160, 431] on span "Expenses" at bounding box center [170, 432] width 312 height 19
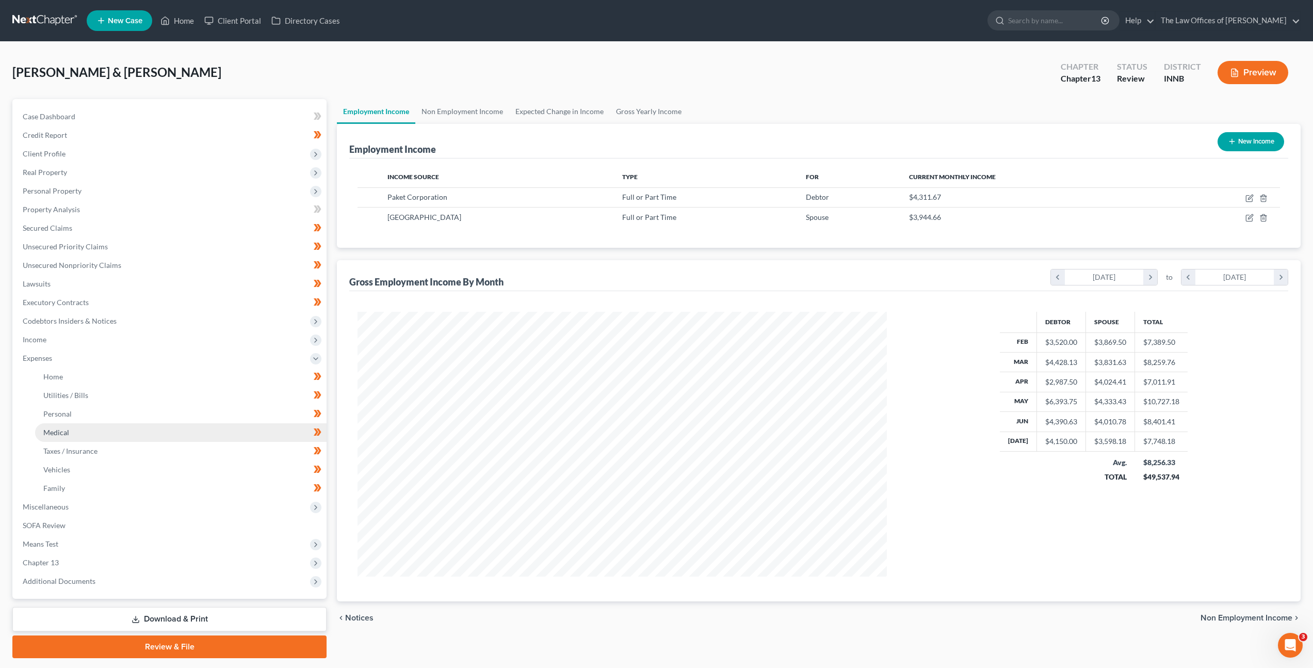
click at [135, 431] on link "Medical" at bounding box center [181, 432] width 292 height 19
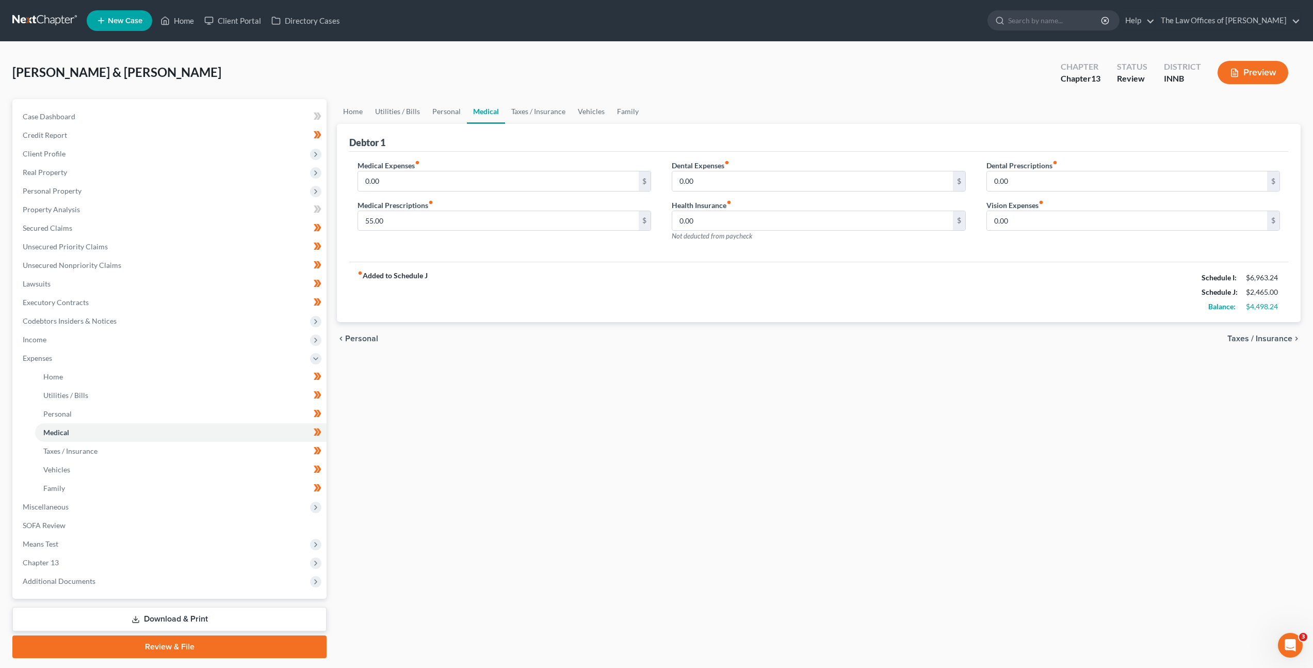
drag, startPoint x: 1264, startPoint y: 307, endPoint x: 1281, endPoint y: 313, distance: 18.6
click at [1264, 307] on div "$4,498.24" at bounding box center [1263, 306] width 34 height 10
drag, startPoint x: 1270, startPoint y: 307, endPoint x: 1251, endPoint y: 309, distance: 18.7
click at [1251, 309] on div "$4,498.24" at bounding box center [1263, 306] width 34 height 10
copy div "4,498.24"
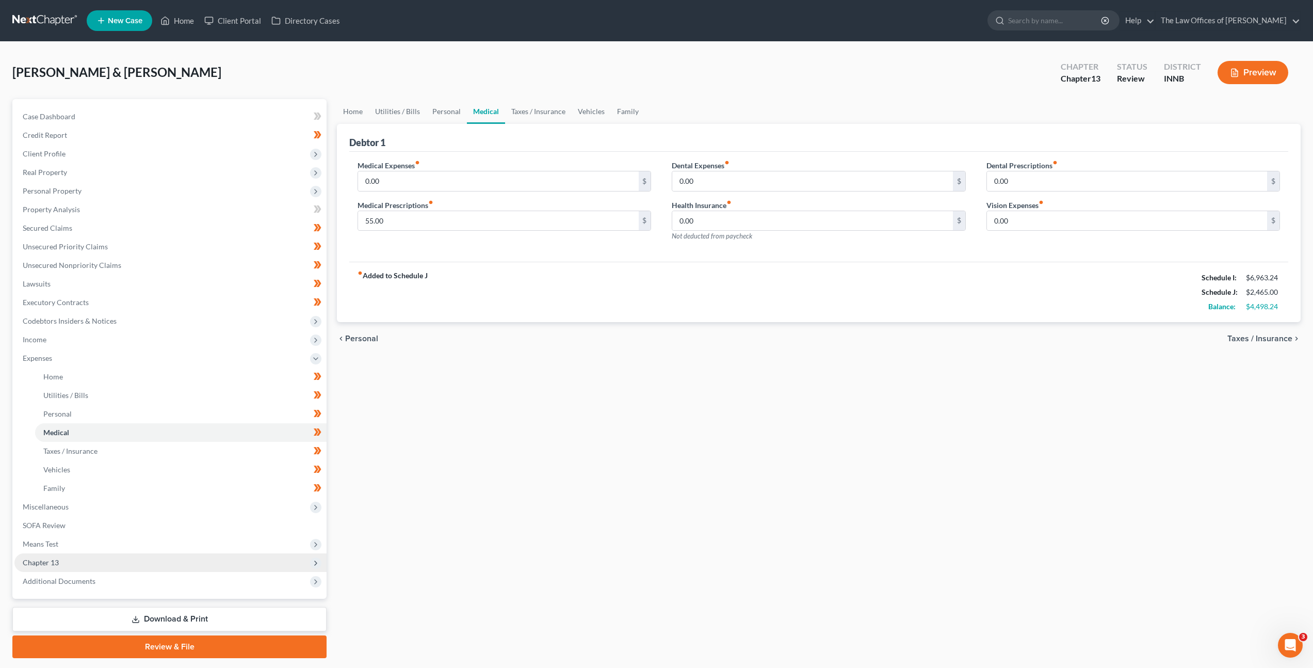
click at [85, 566] on span "Chapter 13" at bounding box center [170, 562] width 312 height 19
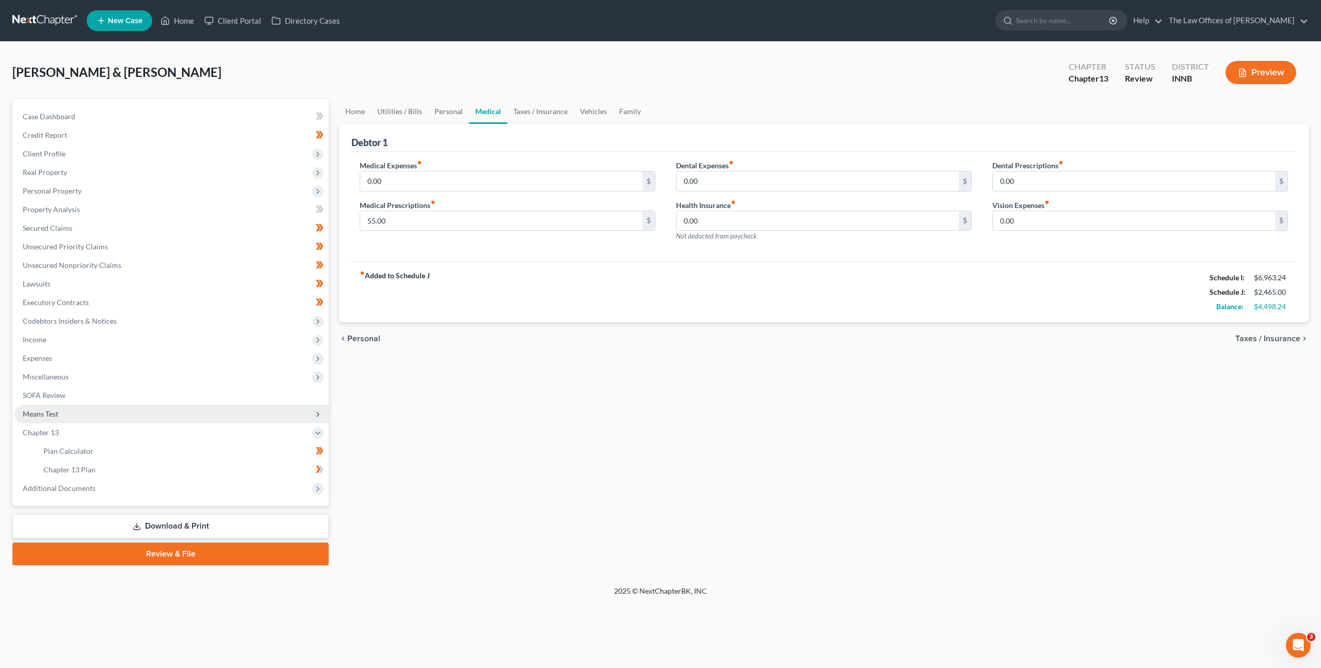
click at [95, 413] on span "Means Test" at bounding box center [171, 414] width 314 height 19
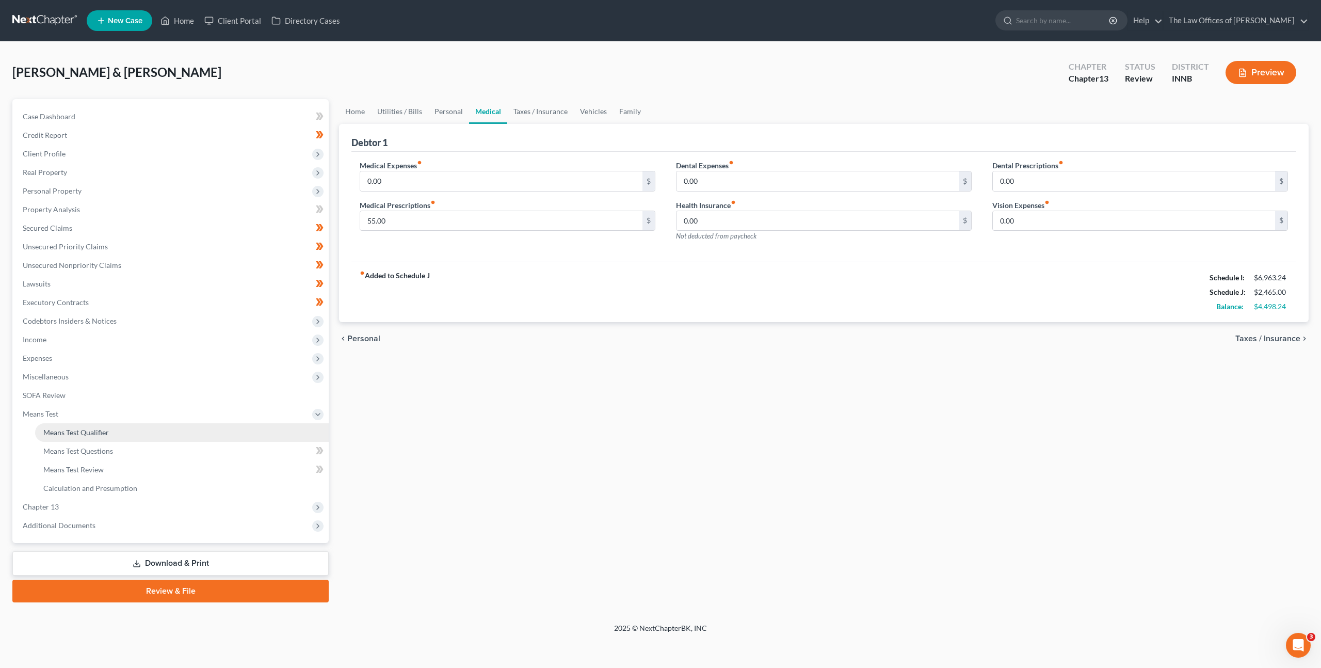
click at [85, 440] on link "Means Test Qualifier" at bounding box center [182, 432] width 294 height 19
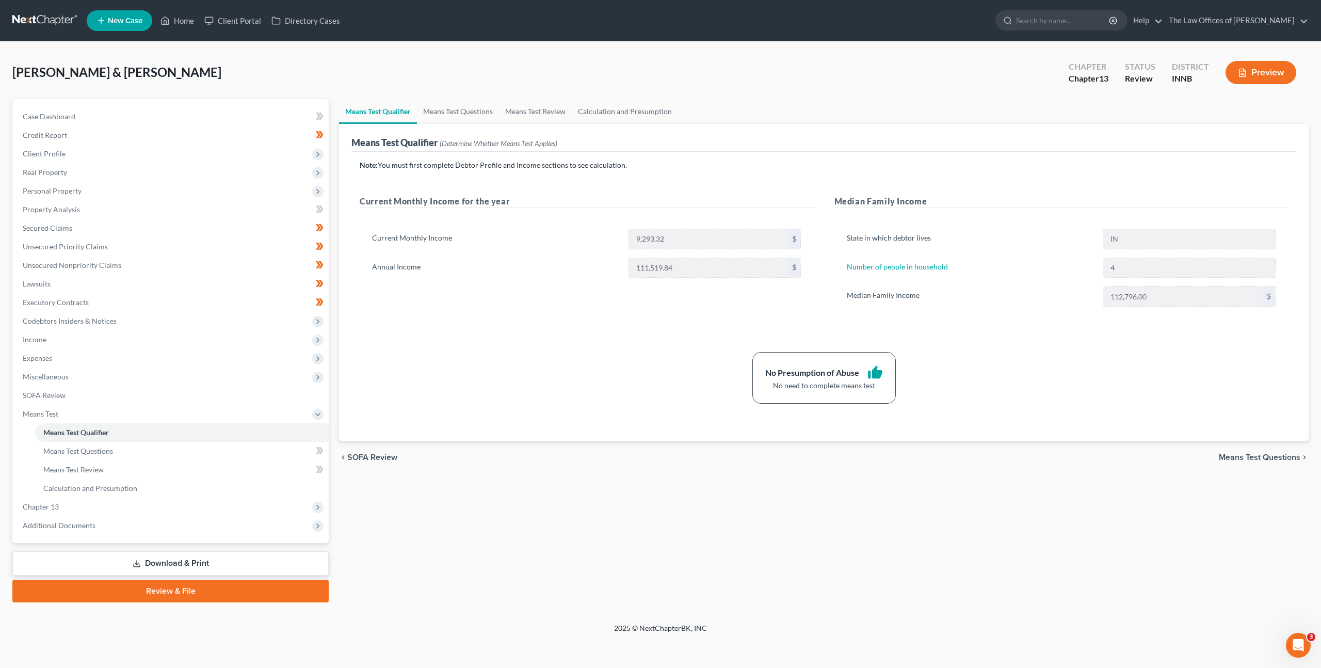
click at [609, 268] on div "Annual Income 111,519.84 $" at bounding box center [587, 268] width 440 height 21
click at [548, 380] on div "No Presumption of Abuse thumb_up No need to complete means test" at bounding box center [824, 378] width 939 height 52
click at [30, 20] on link at bounding box center [45, 20] width 66 height 19
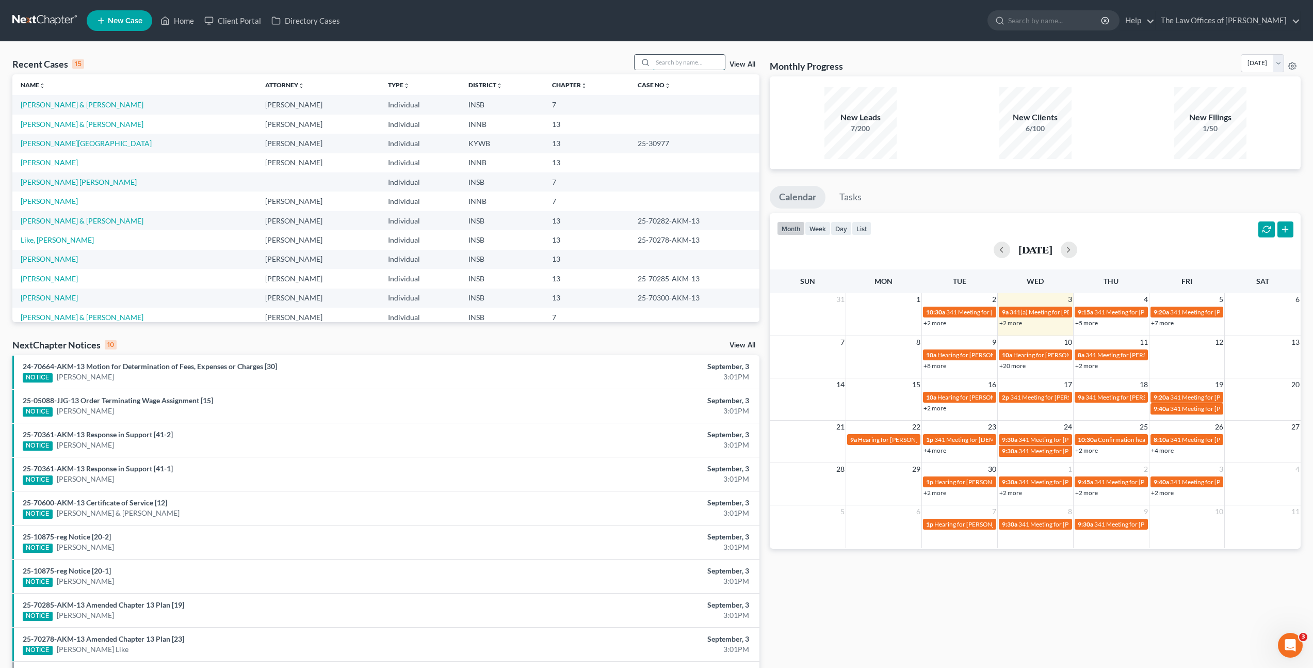
click at [671, 56] on input "search" at bounding box center [689, 62] width 72 height 15
type input "[PERSON_NAME]"
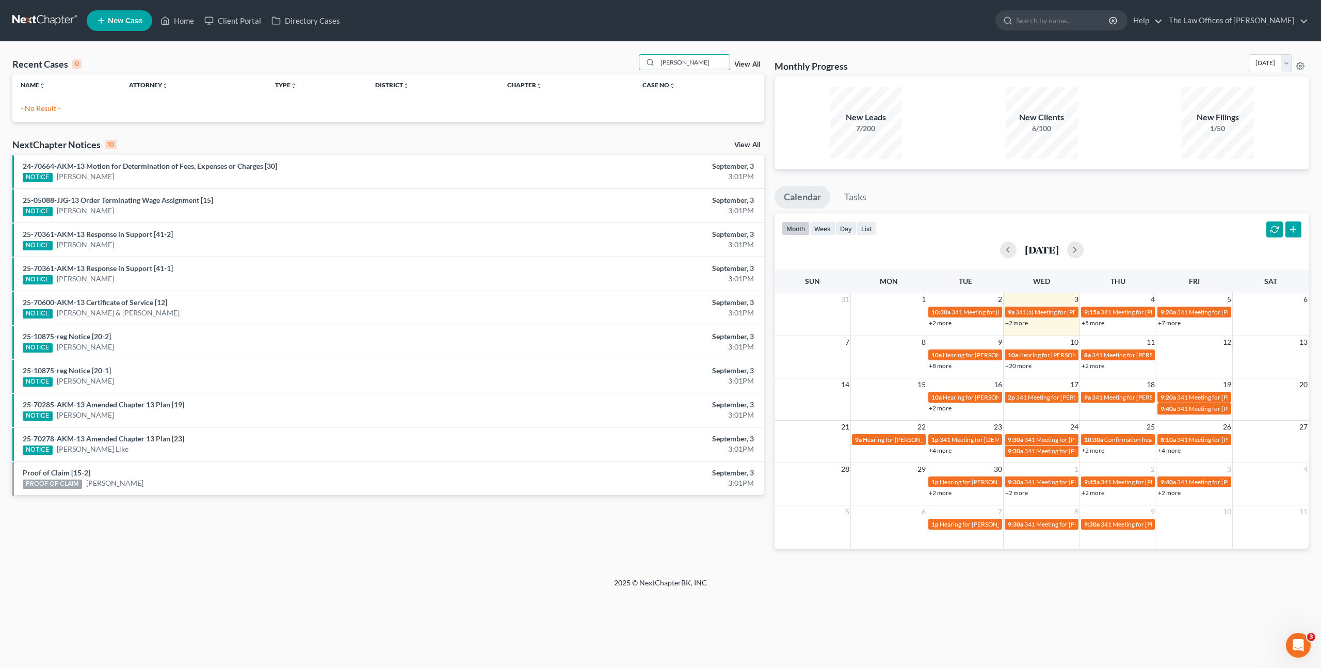
click at [121, 24] on span "New Case" at bounding box center [125, 21] width 35 height 8
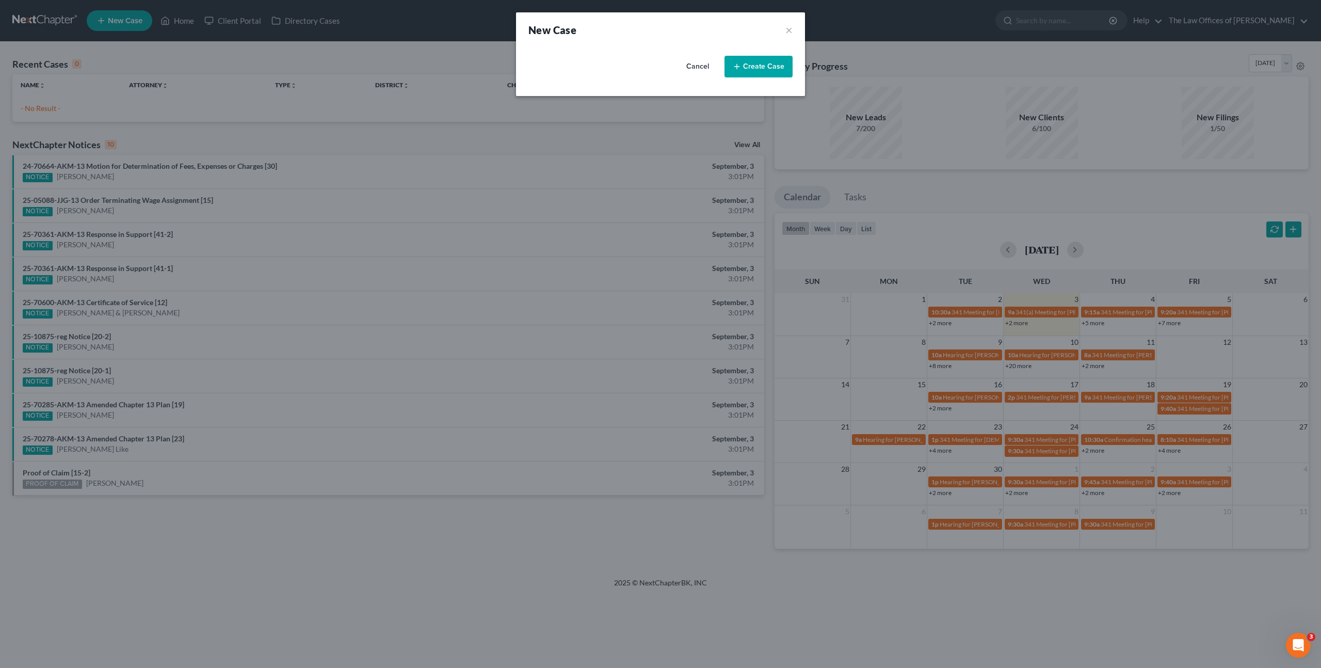
select select "28"
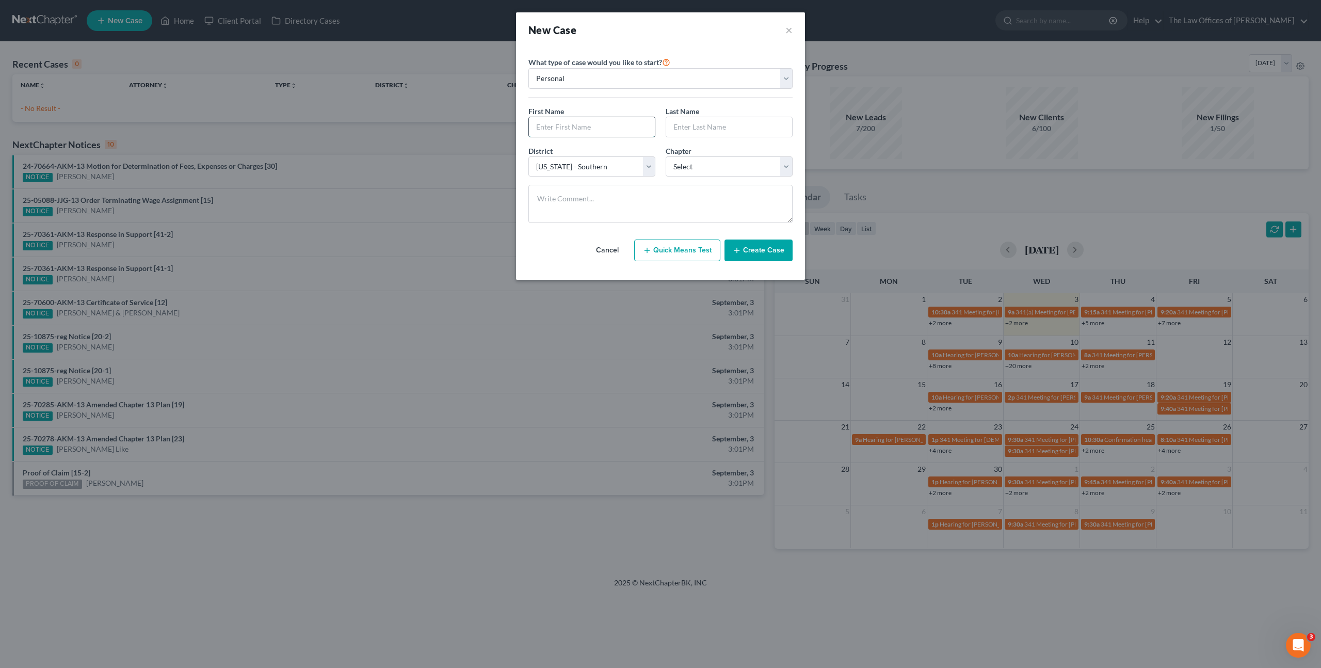
click at [560, 133] on input "text" at bounding box center [592, 127] width 126 height 20
type input "Mark"
type input "Conn"
click at [591, 167] on select "Select Alabama - Middle Alabama - Northern Alabama - Southern Alaska Arizona Ar…" at bounding box center [591, 166] width 127 height 21
select select "27"
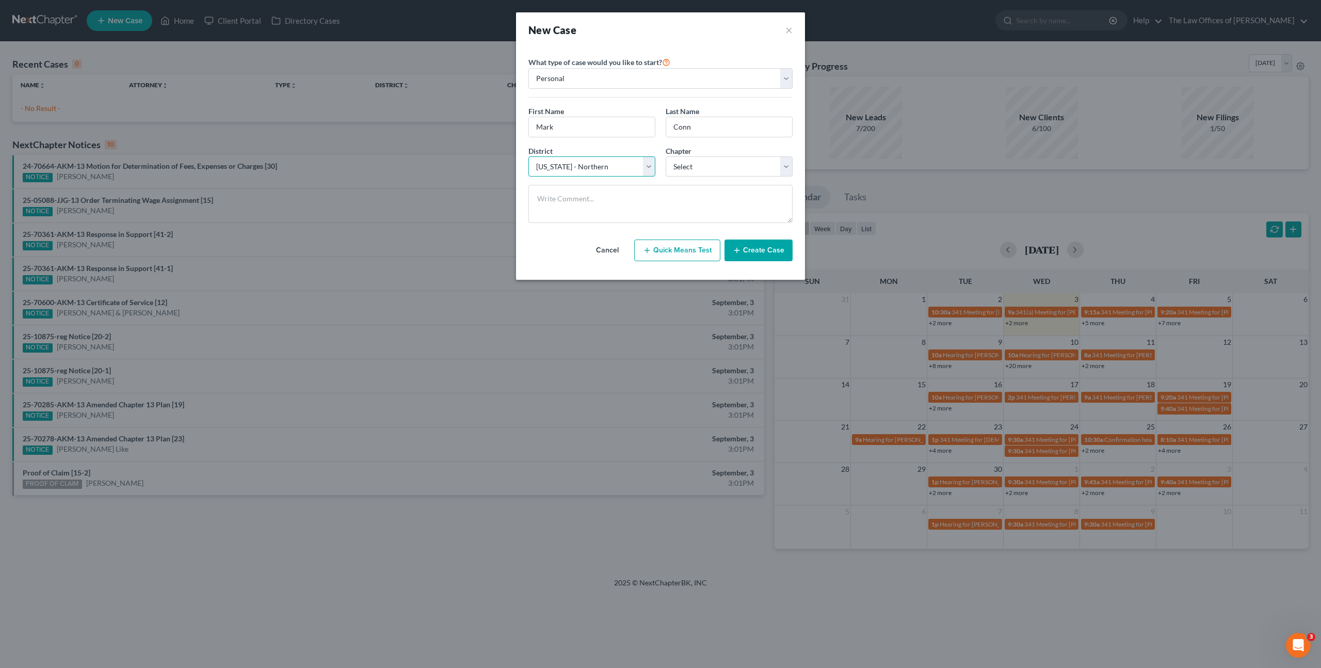
click at [528, 156] on select "Select Alabama - Middle Alabama - Northern Alabama - Southern Alaska Arizona Ar…" at bounding box center [591, 166] width 127 height 21
click at [702, 168] on select "Select 7 11 12 13" at bounding box center [729, 166] width 127 height 21
select select "3"
click at [666, 156] on select "Select 7 11 12 13" at bounding box center [729, 166] width 127 height 21
click at [765, 246] on button "Create Case" at bounding box center [759, 250] width 68 height 22
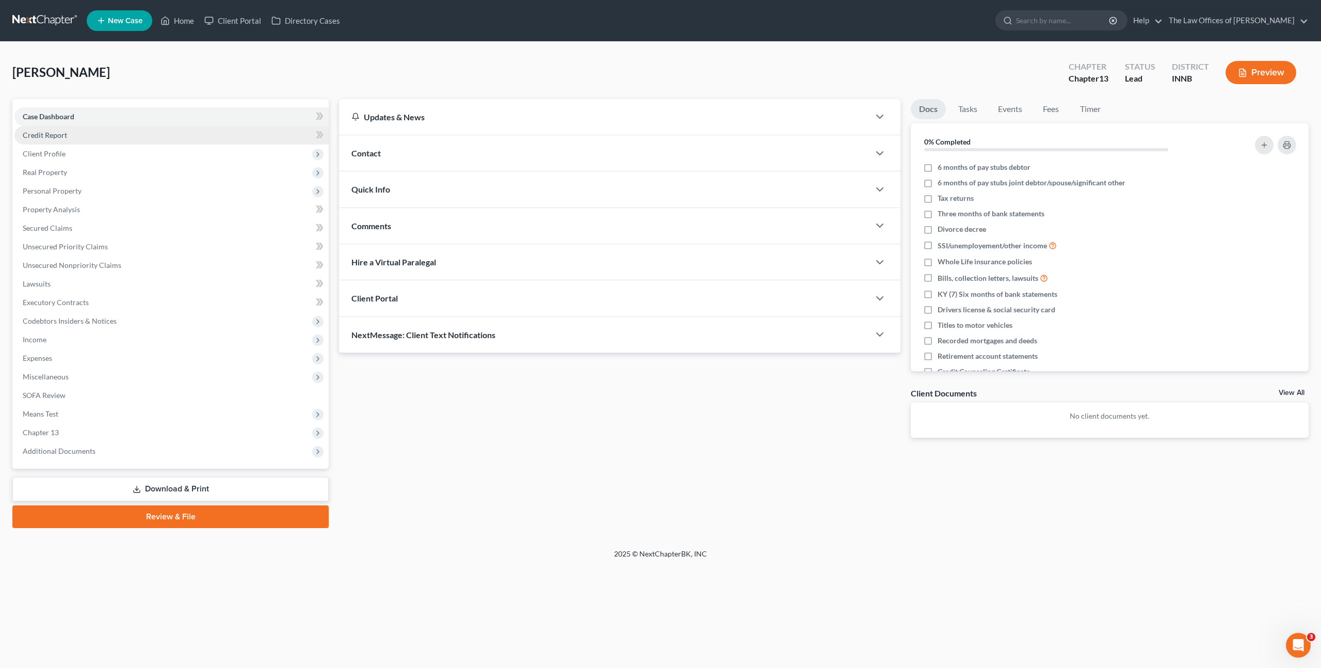
click at [207, 135] on link "Credit Report" at bounding box center [171, 135] width 314 height 19
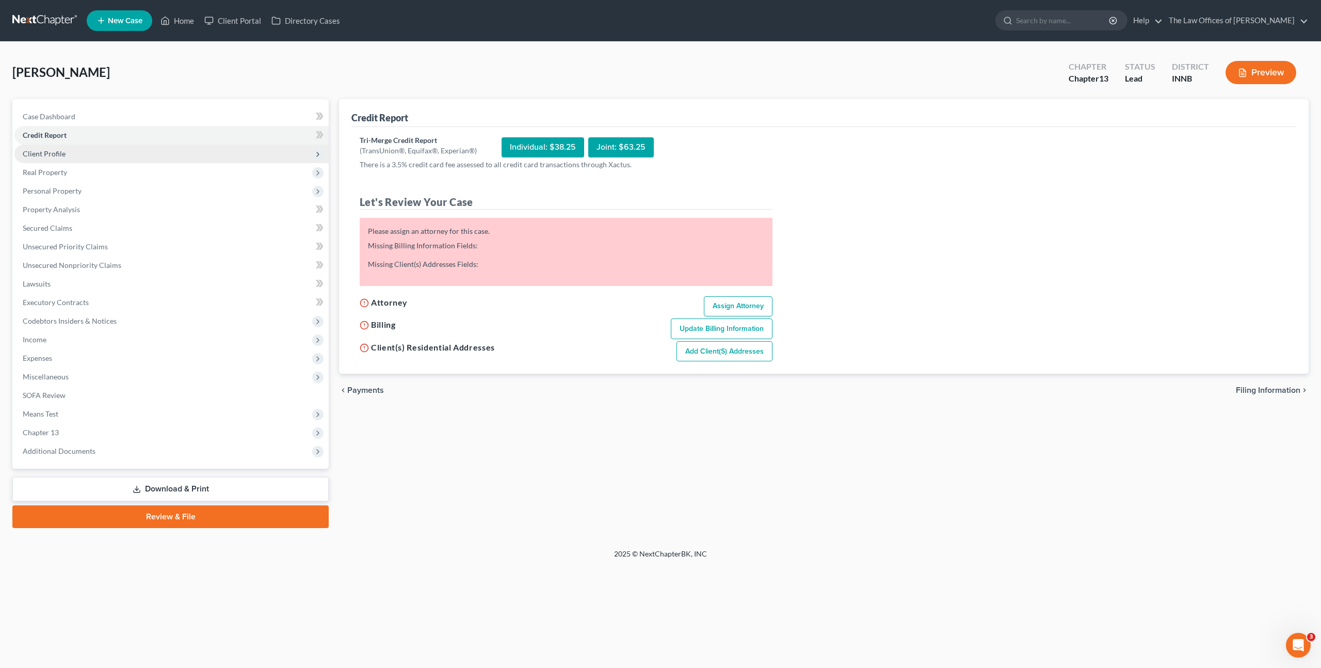
click at [197, 154] on span "Client Profile" at bounding box center [171, 153] width 314 height 19
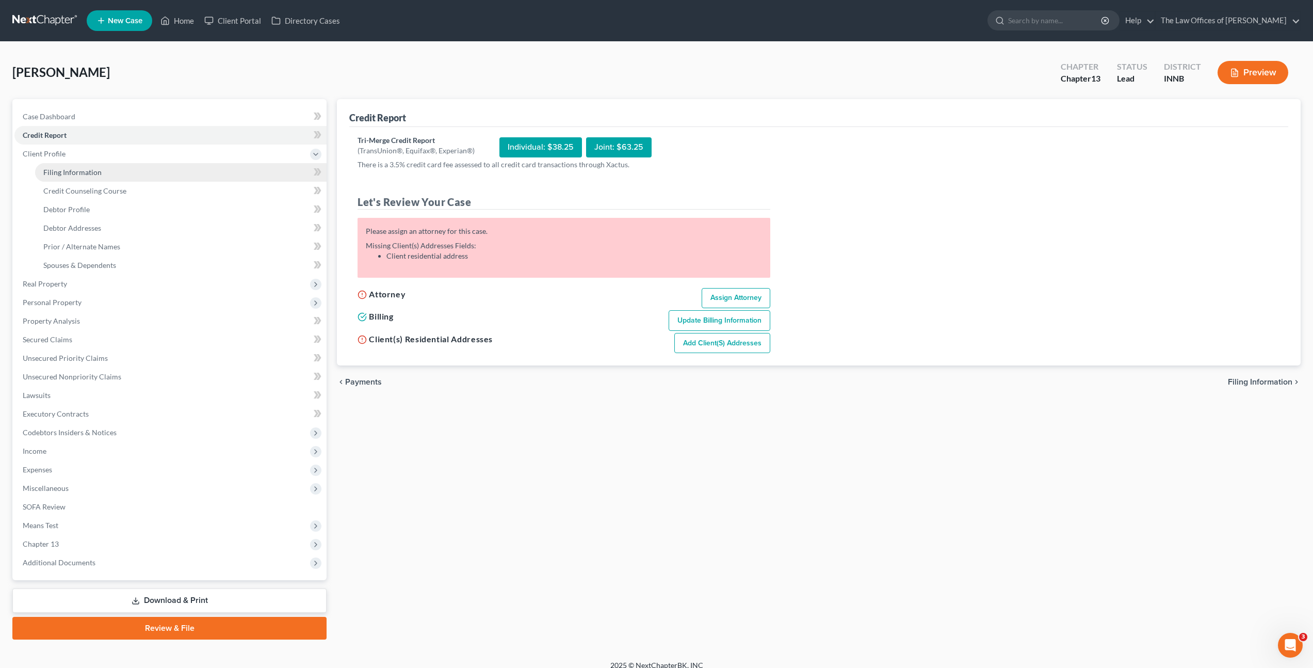
click at [179, 173] on link "Filing Information" at bounding box center [181, 172] width 292 height 19
select select "1"
select select "0"
select select "3"
select select "27"
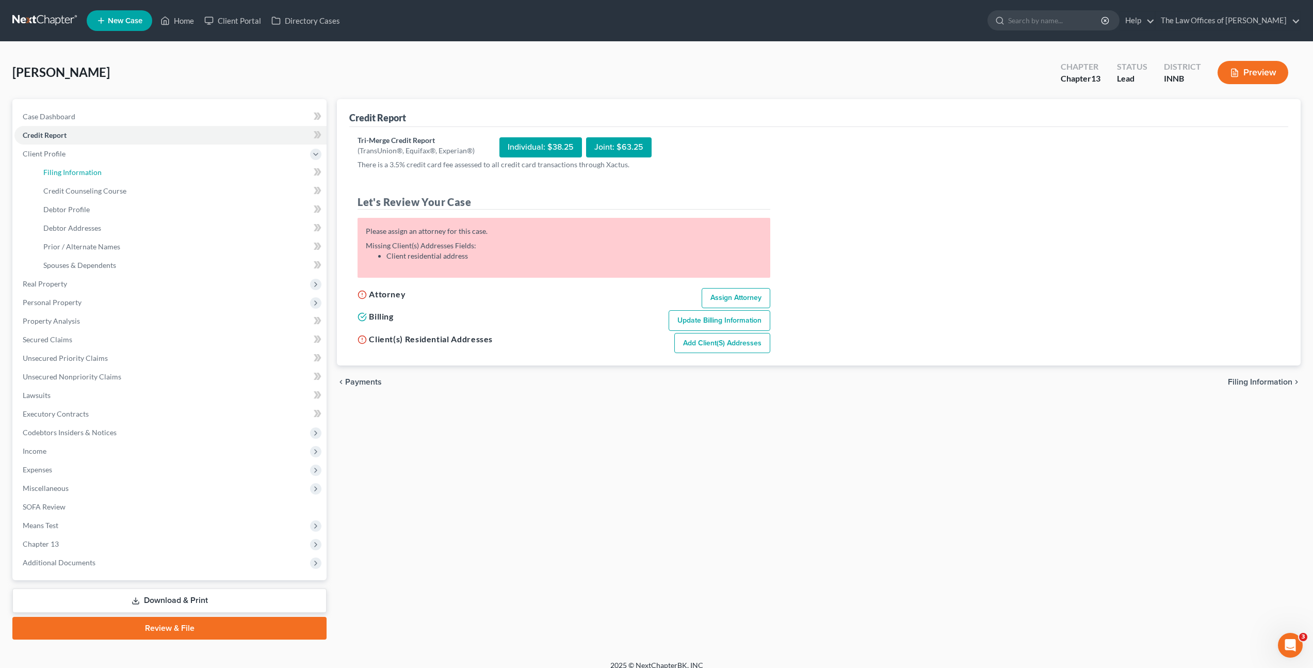
select select "15"
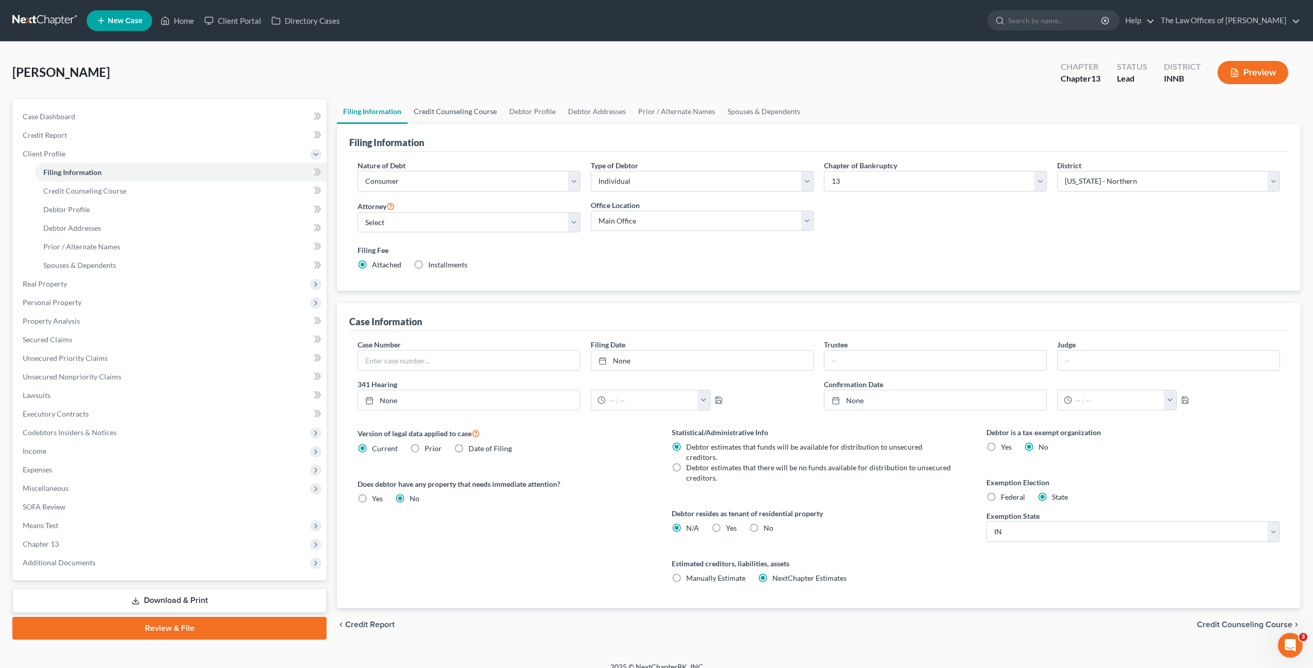
click at [453, 117] on link "Credit Counseling Course" at bounding box center [455, 111] width 95 height 25
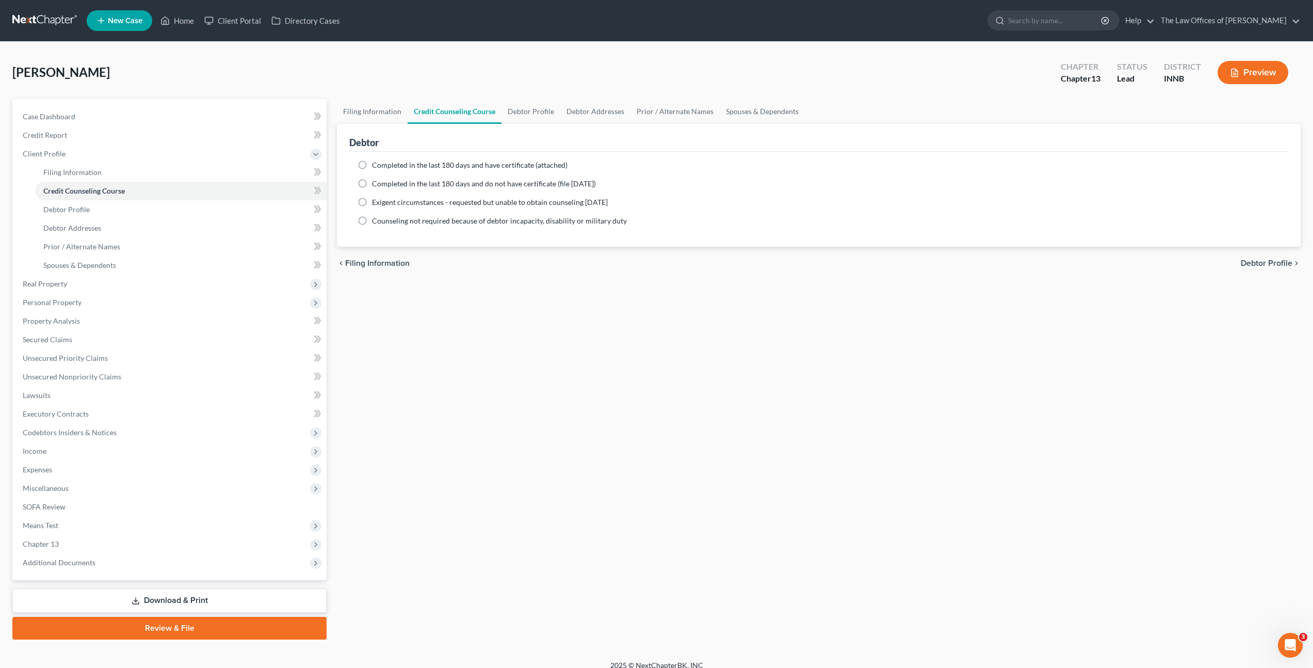
click at [528, 164] on span "Completed in the last 180 days and have certificate (attached)" at bounding box center [470, 164] width 196 height 9
click at [383, 164] on input "Completed in the last 180 days and have certificate (attached)" at bounding box center [379, 163] width 7 height 7
radio input "true"
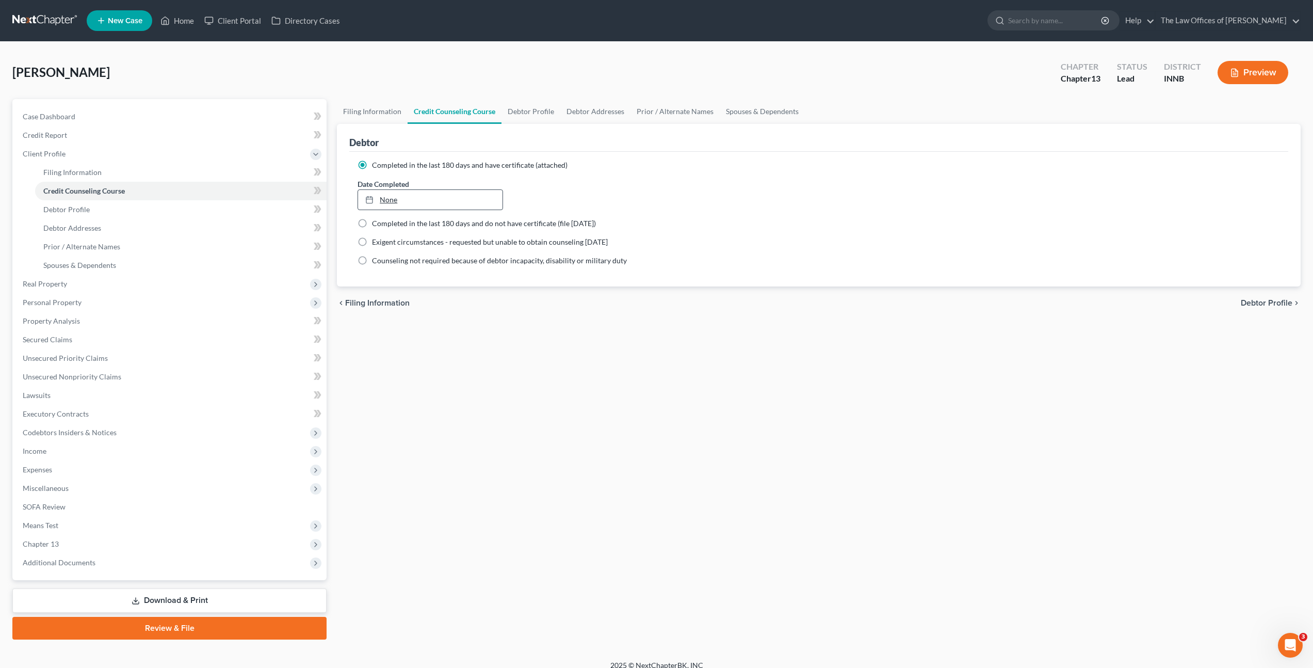
type input "9/3/2025"
click at [422, 200] on link "None" at bounding box center [430, 200] width 144 height 20
drag, startPoint x: 407, startPoint y: 288, endPoint x: 418, endPoint y: 284, distance: 11.6
drag, startPoint x: 626, startPoint y: 339, endPoint x: 620, endPoint y: 338, distance: 6.4
click at [625, 339] on div "Filing Information Credit Counseling Course Debtor Profile Debtor Addresses Pri…" at bounding box center [819, 369] width 974 height 540
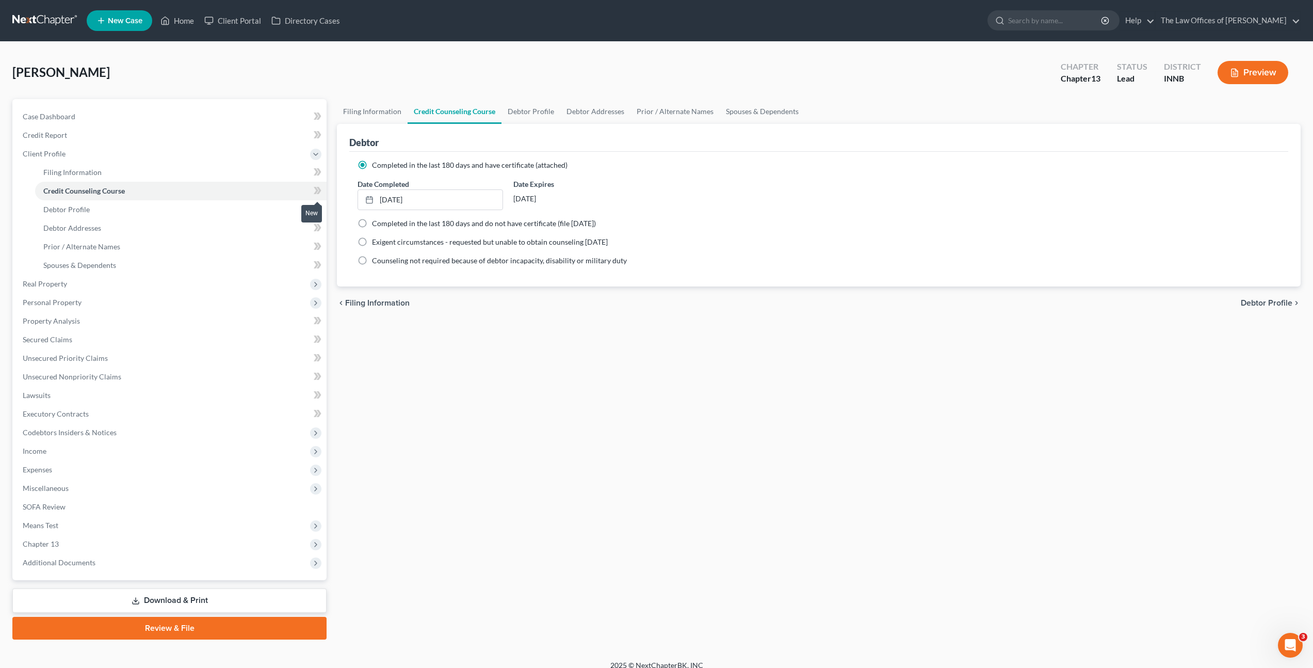
click at [322, 189] on span at bounding box center [318, 191] width 18 height 15
click at [297, 203] on link "Debtor Profile" at bounding box center [181, 209] width 292 height 19
select select "0"
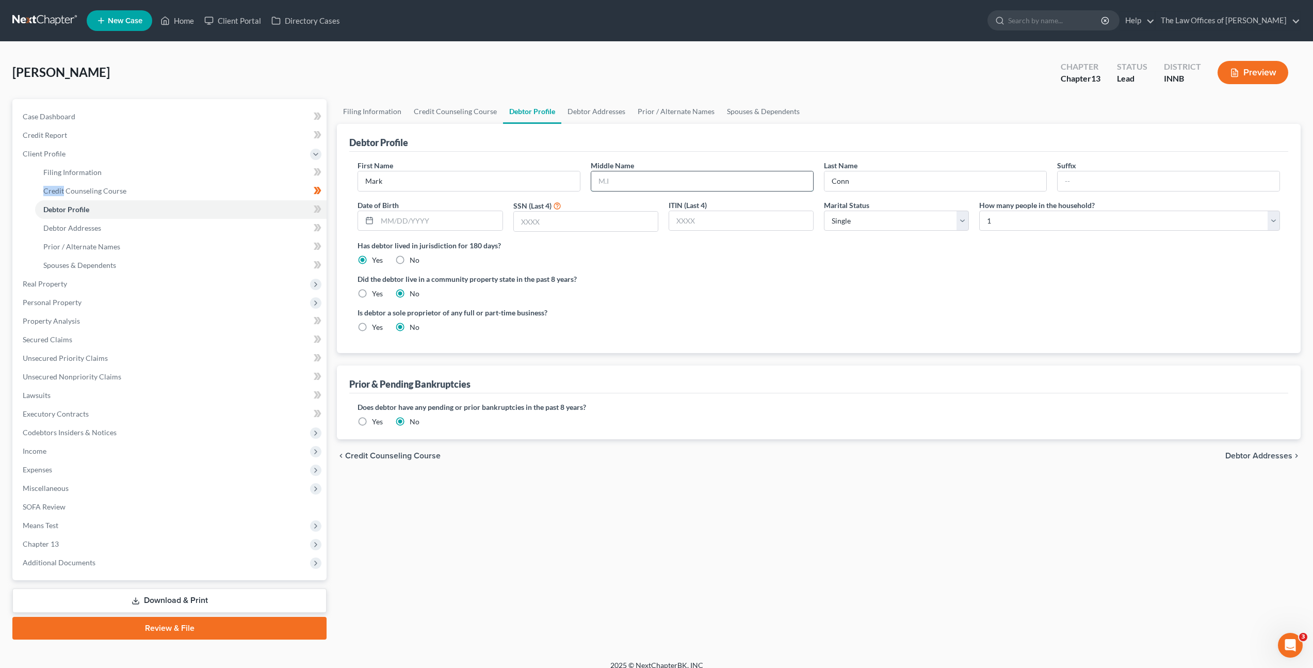
click at [636, 188] on input "text" at bounding box center [702, 181] width 222 height 20
type input "Alan"
click at [458, 226] on input "text" at bounding box center [439, 221] width 125 height 20
type input "07/28/1977"
type input "3078"
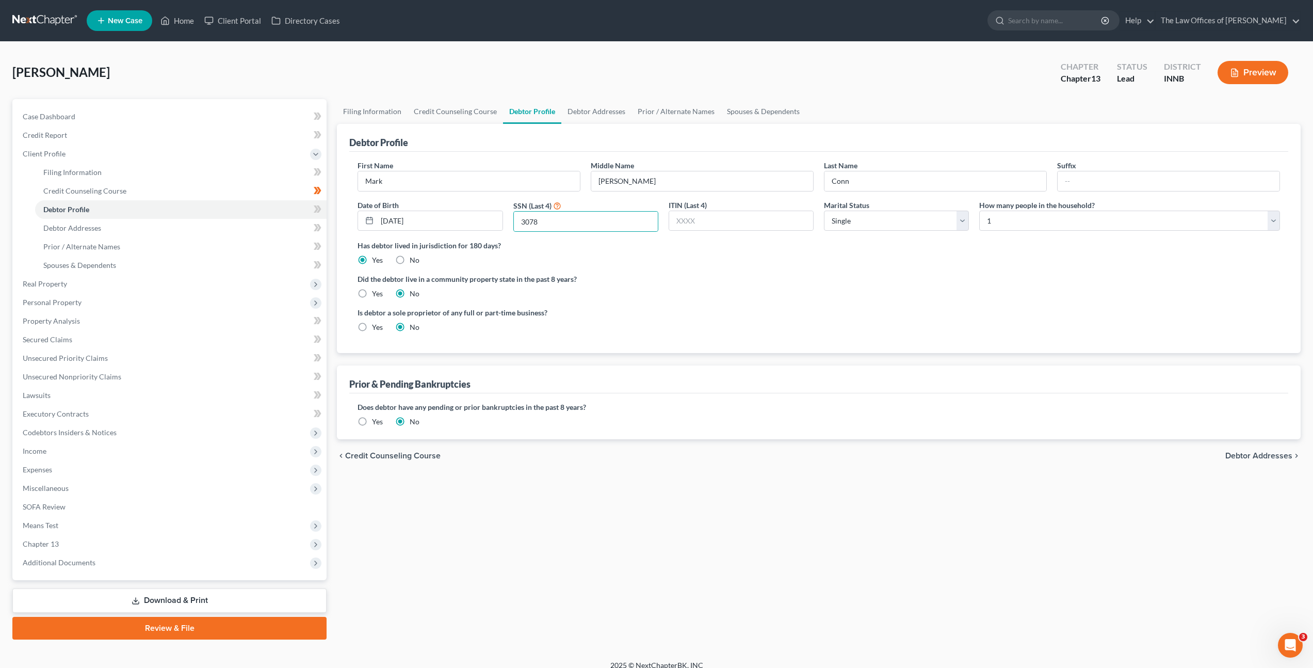
click at [722, 270] on ng-include "First Name Mark Middle Name Alan Last Name Conn Suffix Date of Birth 07/28/1977…" at bounding box center [819, 250] width 923 height 181
click at [652, 299] on ng-include "First Name Mark Middle Name Alan Last Name Conn Suffix Date of Birth 07/28/1977…" at bounding box center [819, 250] width 923 height 181
click at [573, 111] on link "Debtor Addresses" at bounding box center [596, 111] width 70 height 25
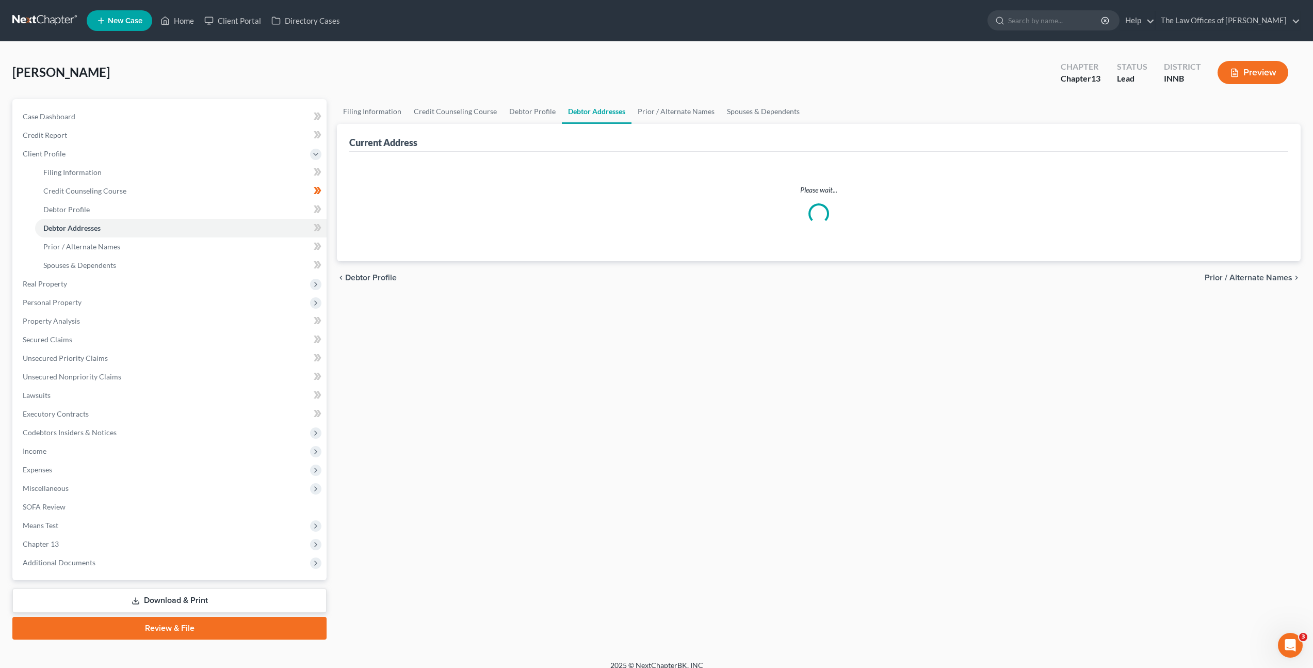
select select "0"
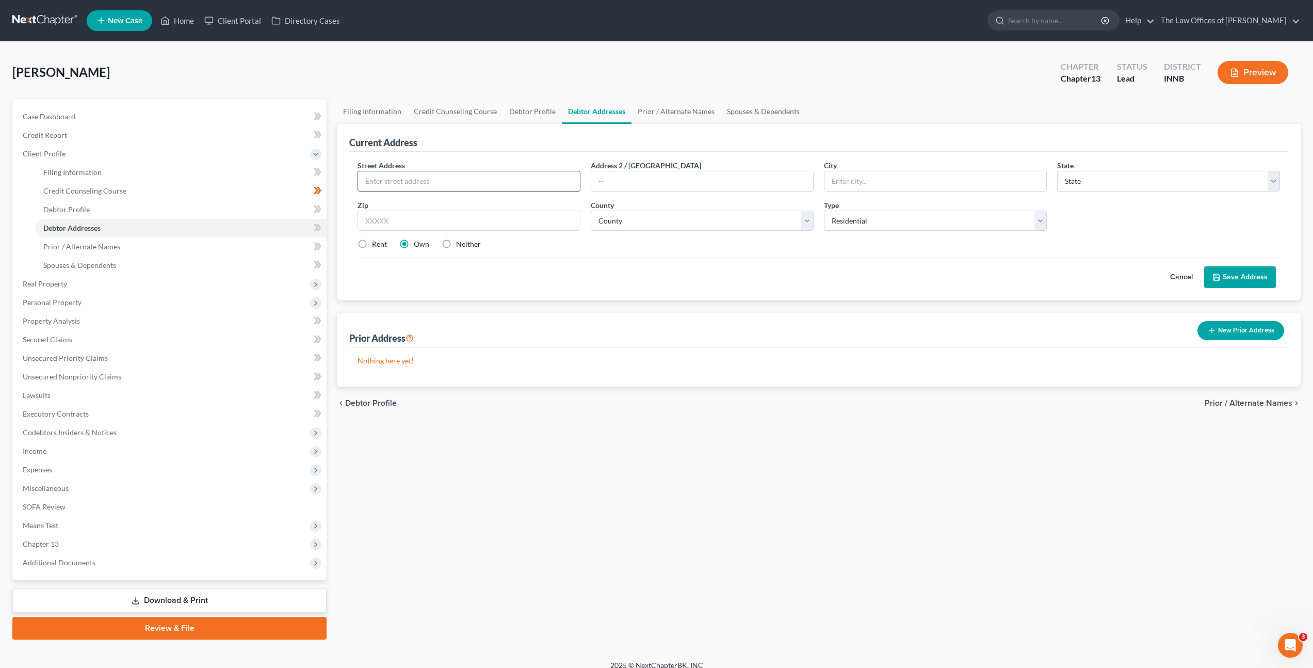
click at [529, 180] on input "text" at bounding box center [469, 181] width 222 height 20
type input "1158 Stevens Court"
type input "46783"
click at [607, 258] on div "Cancel Save Address" at bounding box center [819, 273] width 923 height 30
type input "Roanoke"
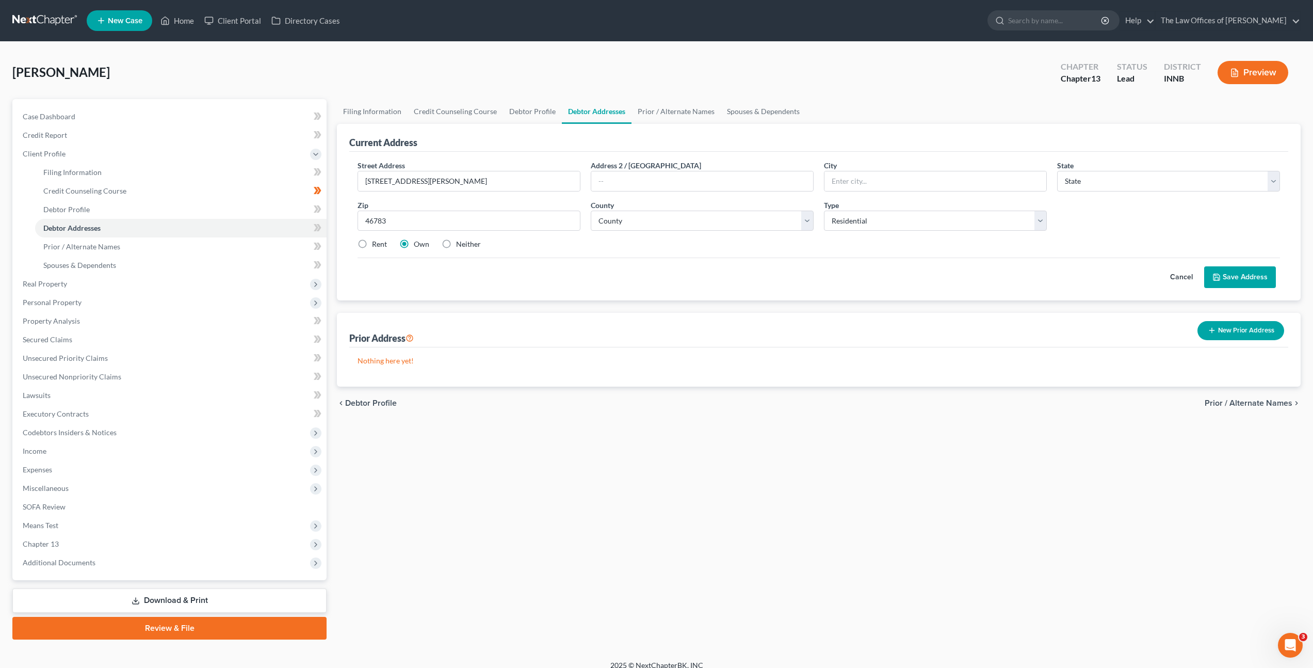
select select "15"
click at [456, 243] on label "Neither" at bounding box center [468, 244] width 25 height 10
click at [460, 243] on input "Neither" at bounding box center [463, 242] width 7 height 7
radio input "true"
click at [611, 235] on div "Street Address * 1158 Stevens Court Address 2 / PO Box City * Roanoke State * S…" at bounding box center [818, 209] width 933 height 98
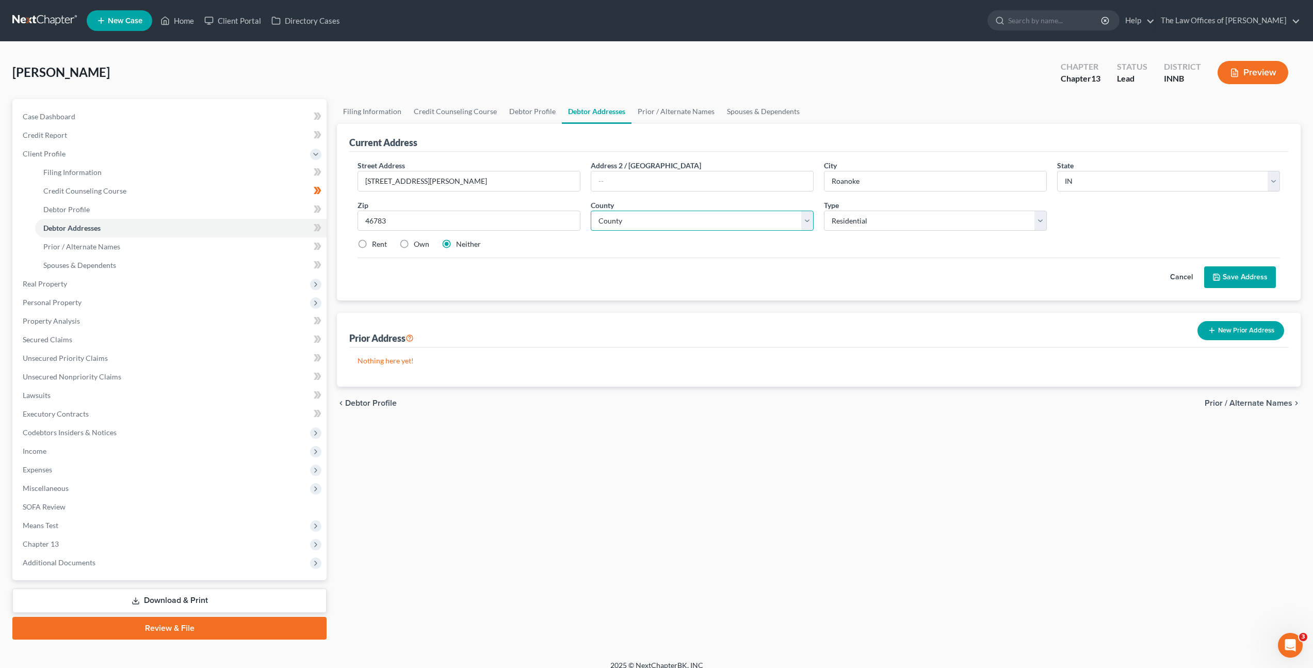
click at [617, 218] on select "County Adams County Allen County Bartholomew County Benton County Blackford Cou…" at bounding box center [702, 221] width 223 height 21
select select "34"
click at [591, 211] on select "County Adams County Allen County Bartholomew County Benton County Blackford Cou…" at bounding box center [702, 221] width 223 height 21
click at [997, 271] on div "Cancel Save Address" at bounding box center [819, 273] width 923 height 30
click at [1257, 280] on button "Save Address" at bounding box center [1240, 277] width 72 height 22
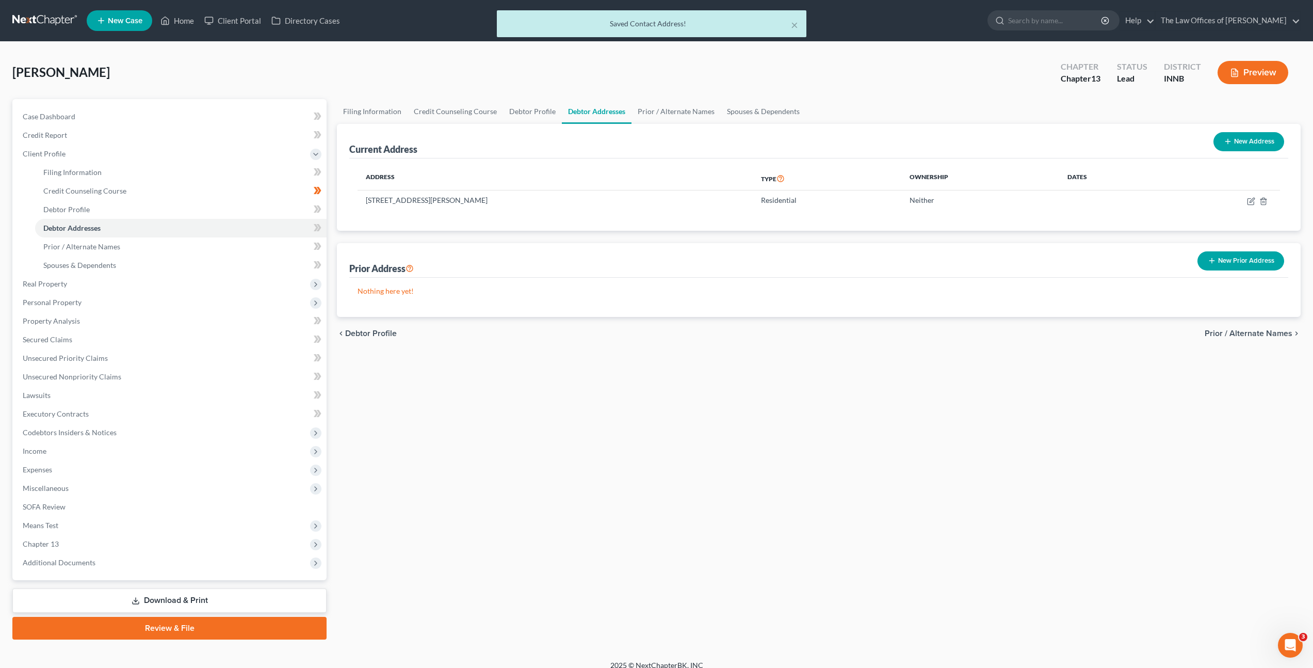
click at [742, 394] on div "Filing Information Credit Counseling Course Debtor Profile Debtor Addresses Pri…" at bounding box center [819, 369] width 974 height 540
click at [318, 230] on icon at bounding box center [319, 227] width 5 height 7
click at [293, 219] on link "Debtor Addresses" at bounding box center [181, 228] width 292 height 19
click at [297, 213] on link "Debtor Profile" at bounding box center [181, 209] width 292 height 19
select select "0"
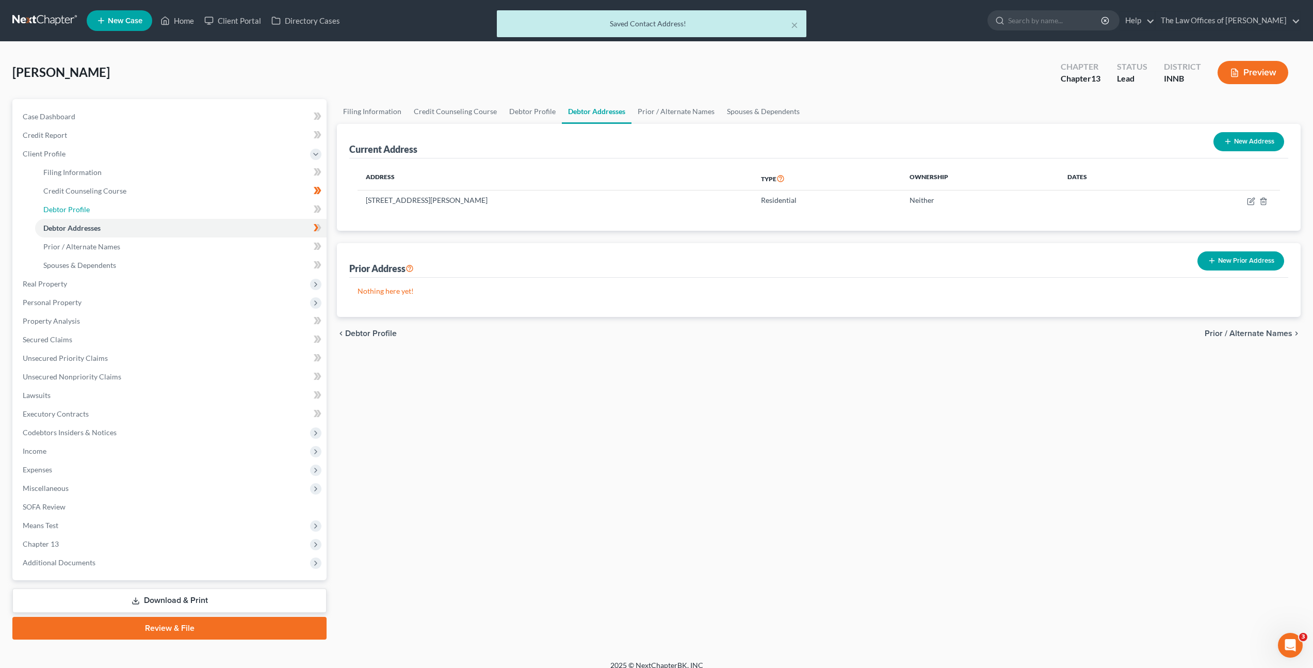
select select "0"
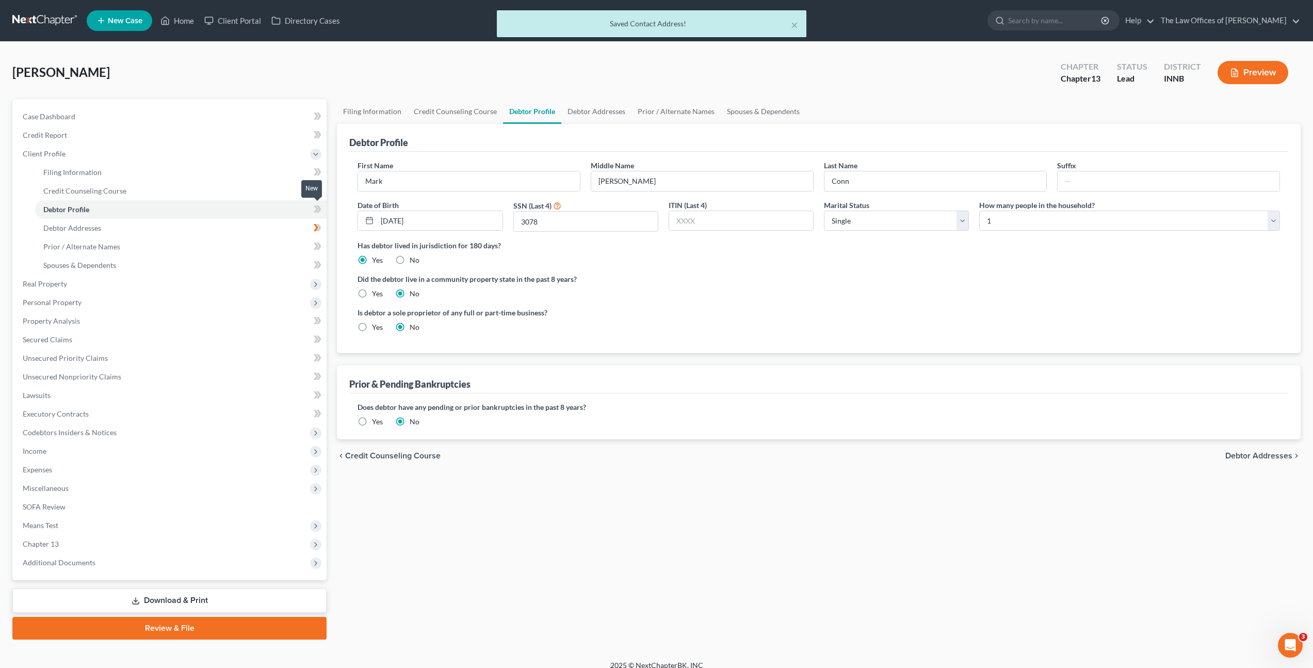
click at [322, 210] on span at bounding box center [318, 210] width 18 height 15
click at [285, 226] on link "Debtor Addresses" at bounding box center [181, 228] width 292 height 19
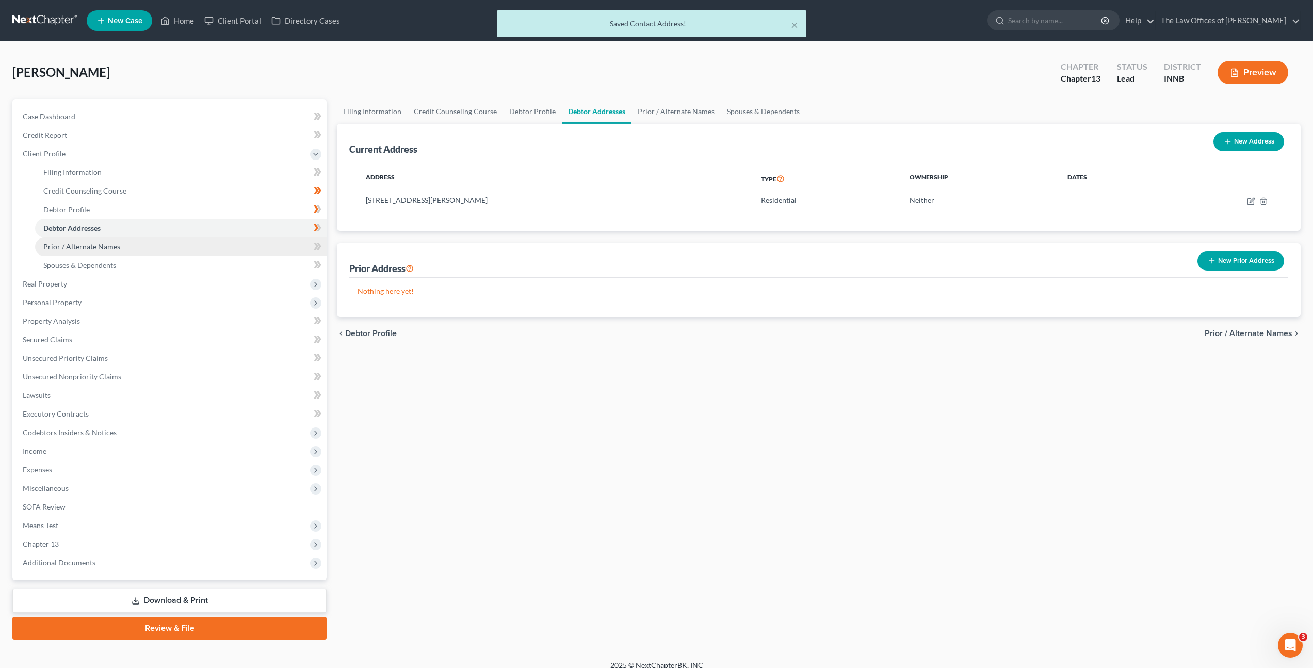
click at [263, 250] on link "Prior / Alternate Names" at bounding box center [181, 246] width 292 height 19
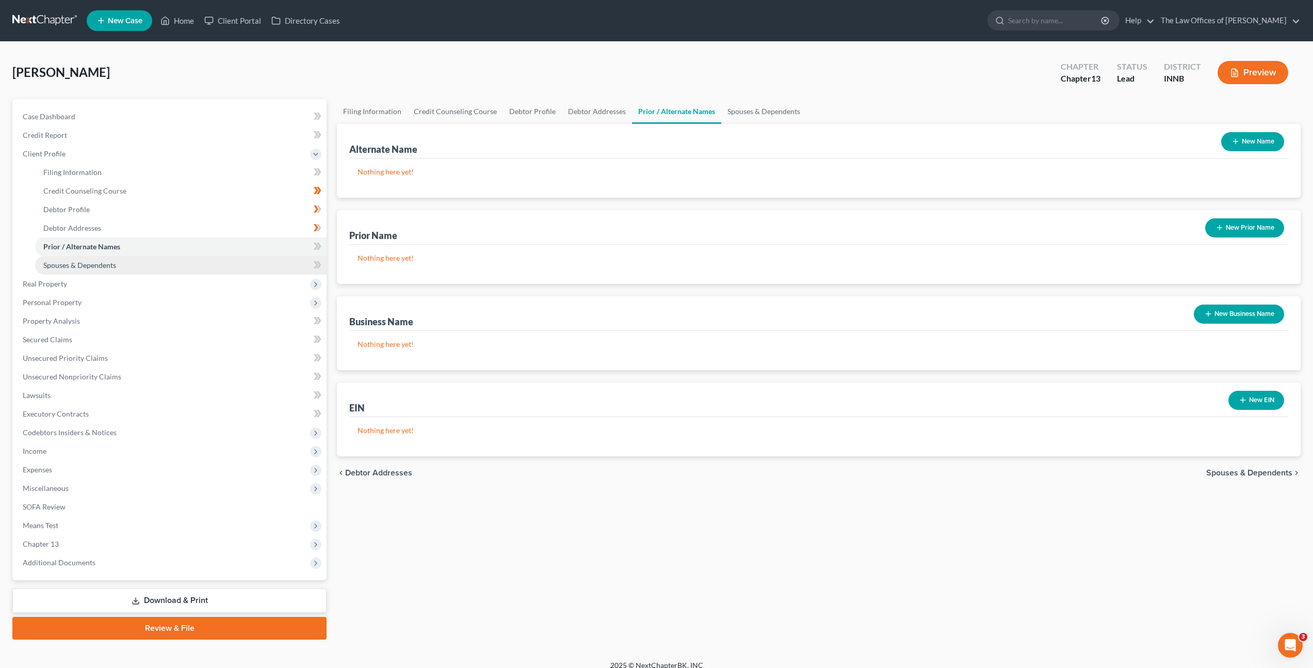
click at [155, 270] on link "Spouses & Dependents" at bounding box center [181, 265] width 292 height 19
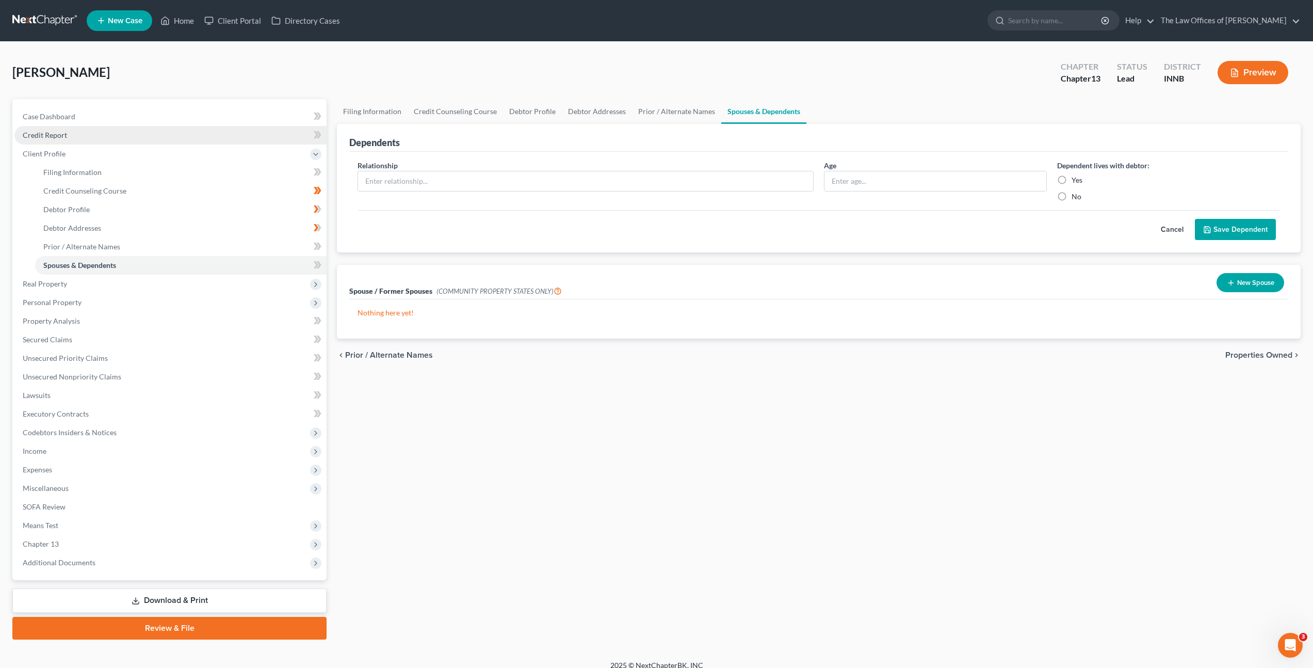
click at [144, 135] on link "Credit Report" at bounding box center [170, 135] width 312 height 19
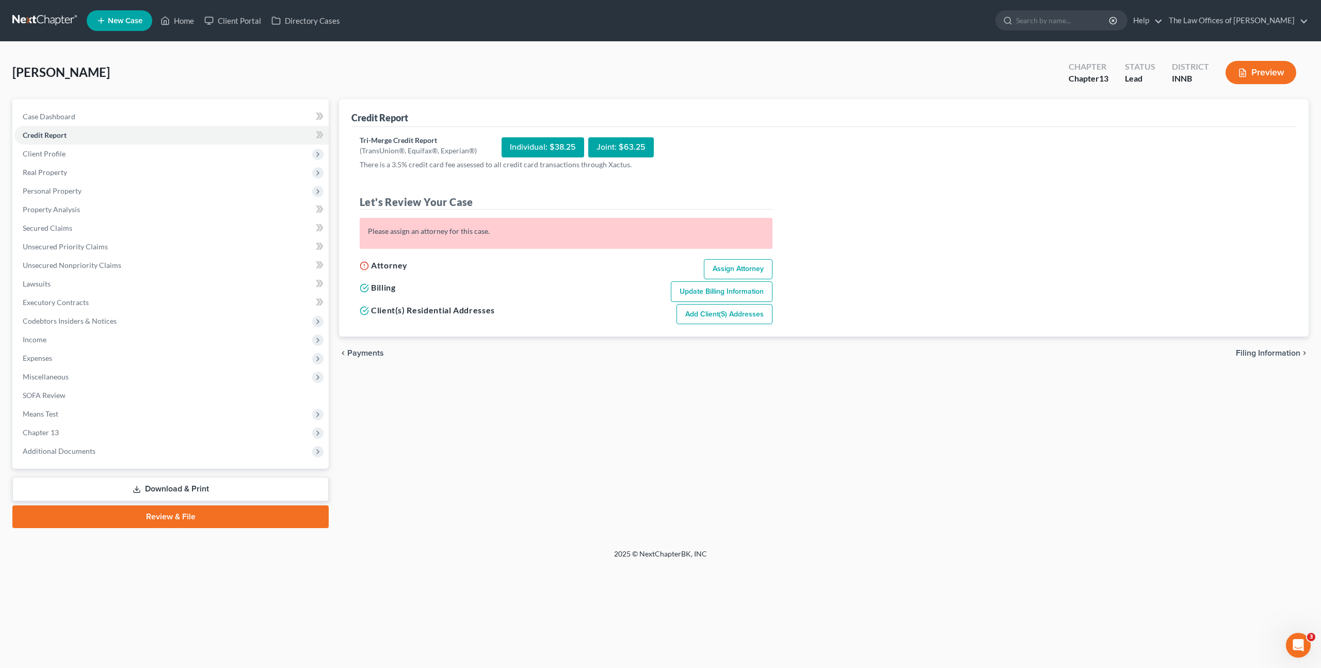
click at [444, 385] on div "Credit Report Tri-Merge Credit Report (TransUnion®, Equifax®, Experian®) Indivi…" at bounding box center [824, 313] width 980 height 429
click at [160, 167] on span "Real Property" at bounding box center [171, 172] width 314 height 19
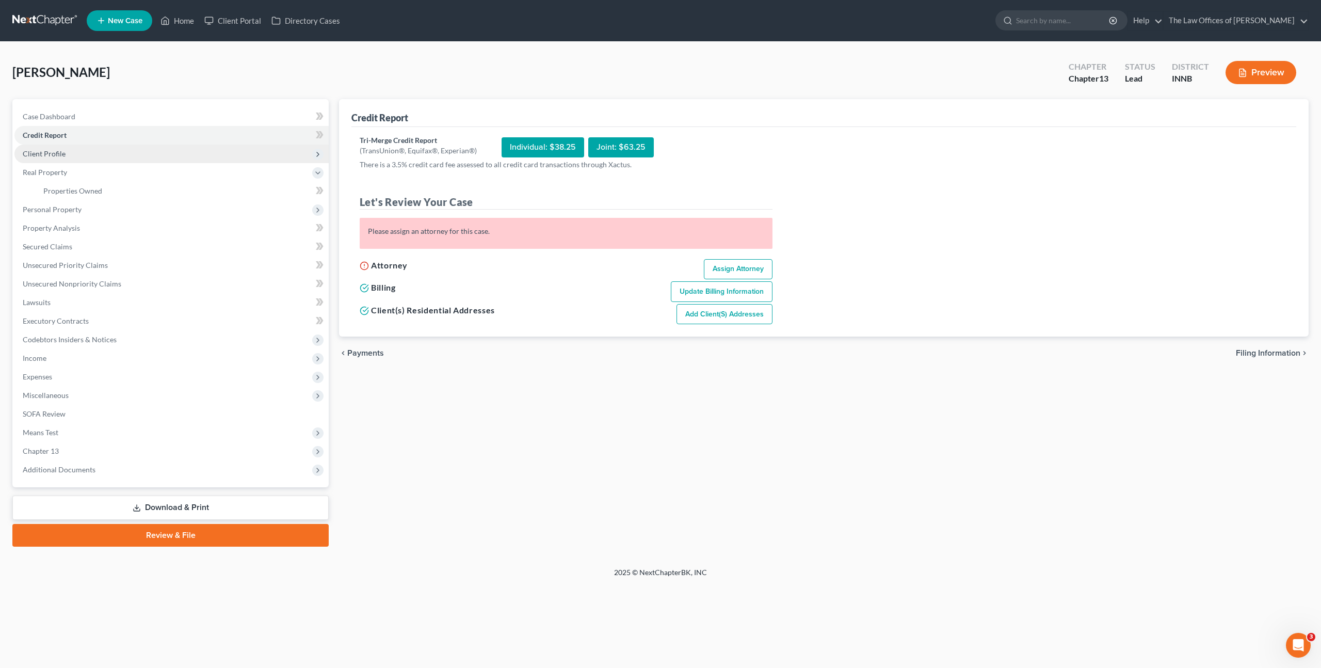
click at [136, 156] on span "Client Profile" at bounding box center [171, 153] width 314 height 19
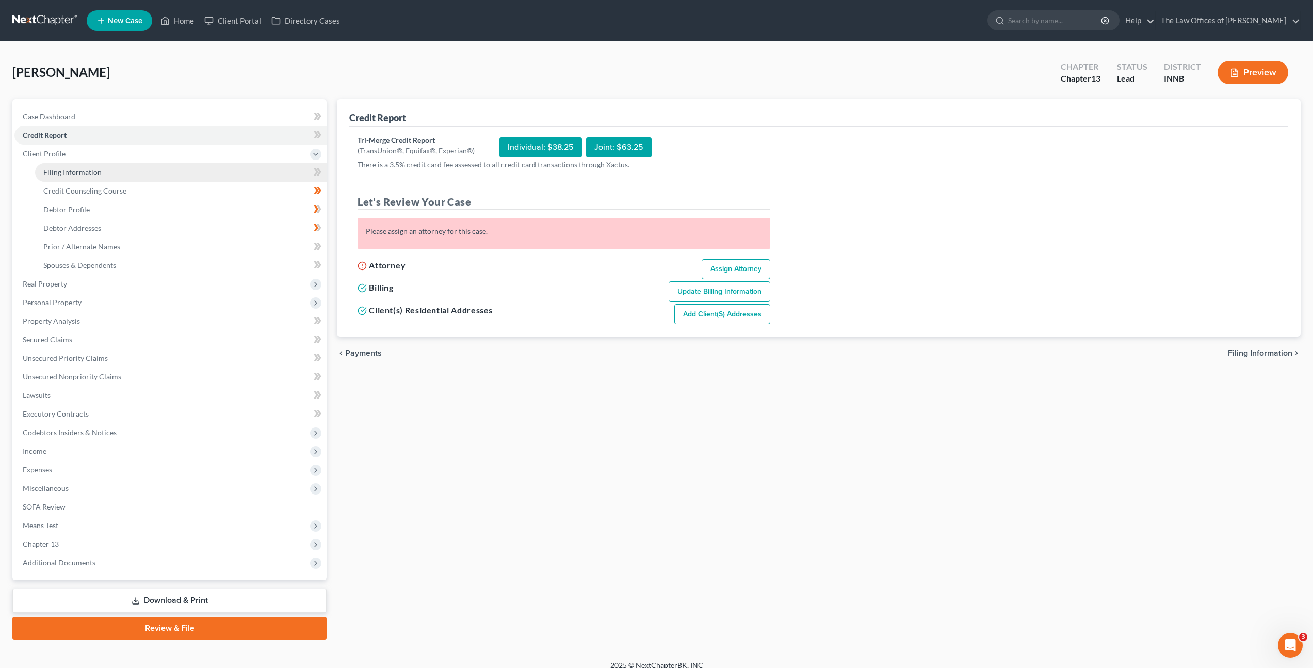
click at [142, 169] on link "Filing Information" at bounding box center [181, 172] width 292 height 19
select select "1"
select select "0"
select select "3"
select select "27"
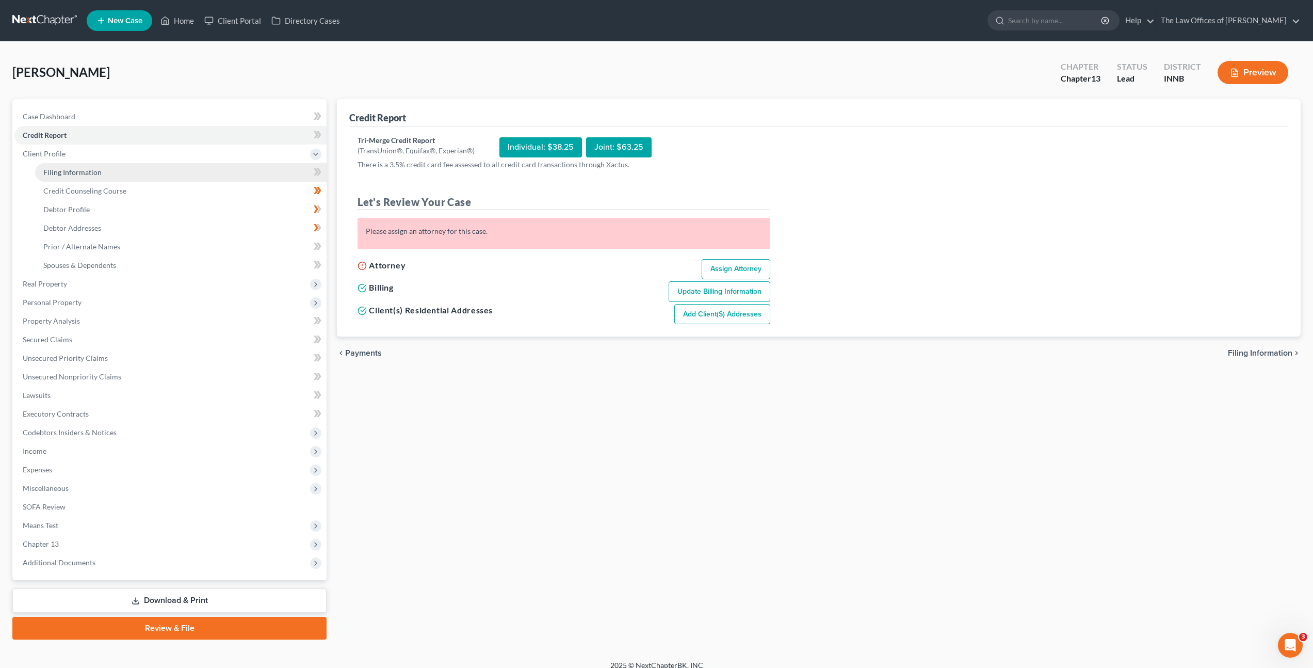
select select "15"
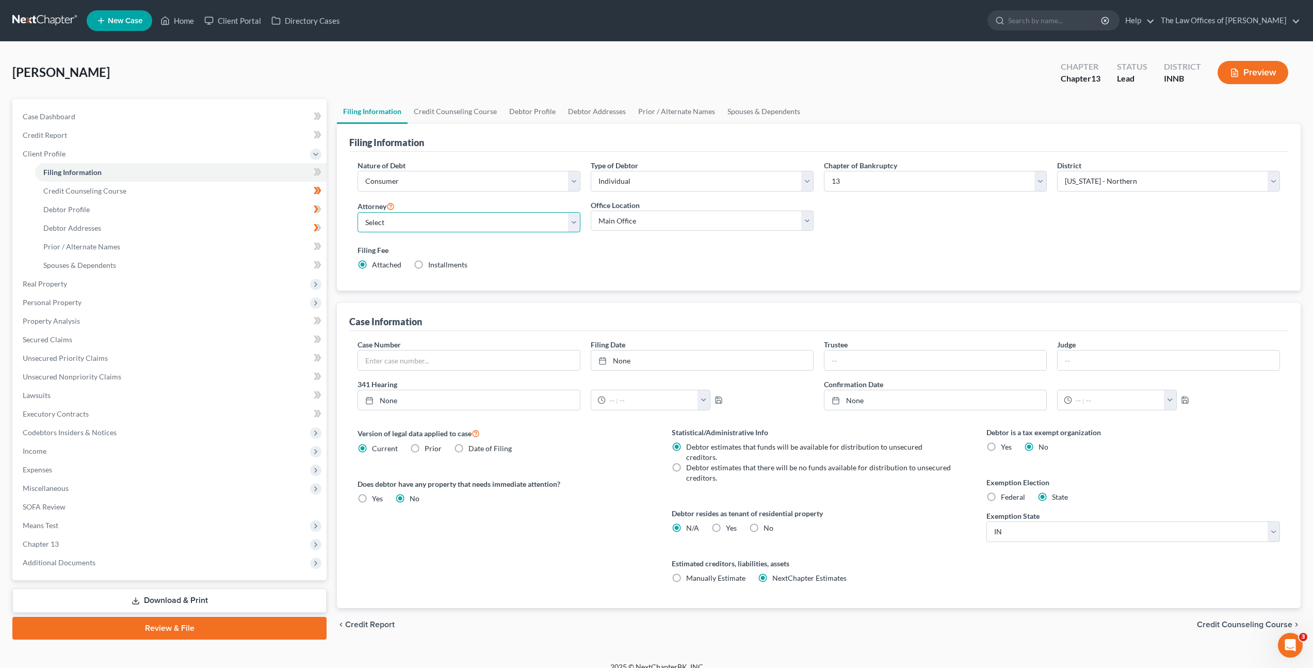
click at [415, 215] on select "Select Dax Miller - INSB Dax Miller - INSB Dax Miller - GAMB Dax Miller - INNB …" at bounding box center [469, 222] width 223 height 21
select select "3"
click at [358, 212] on select "Select Dax Miller - INSB Dax Miller - INSB Dax Miller - GAMB Dax Miller - INNB …" at bounding box center [469, 222] width 223 height 21
click at [633, 264] on div "Filing Fee Attached Installments Installments" at bounding box center [819, 257] width 923 height 25
click at [306, 170] on link "Filing Information" at bounding box center [181, 172] width 292 height 19
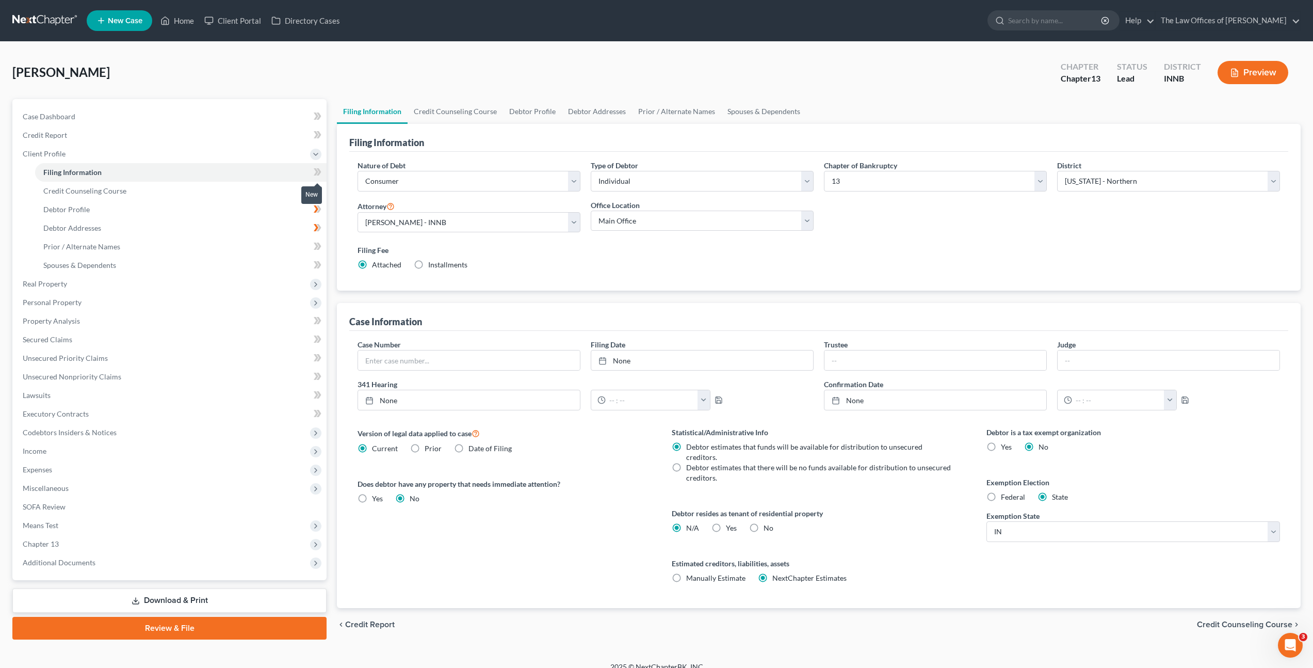
click at [310, 170] on span at bounding box center [318, 173] width 18 height 15
click at [648, 274] on div "Filing Fee Attached Installments Installments" at bounding box center [818, 259] width 933 height 38
click at [140, 138] on link "Credit Report" at bounding box center [170, 135] width 312 height 19
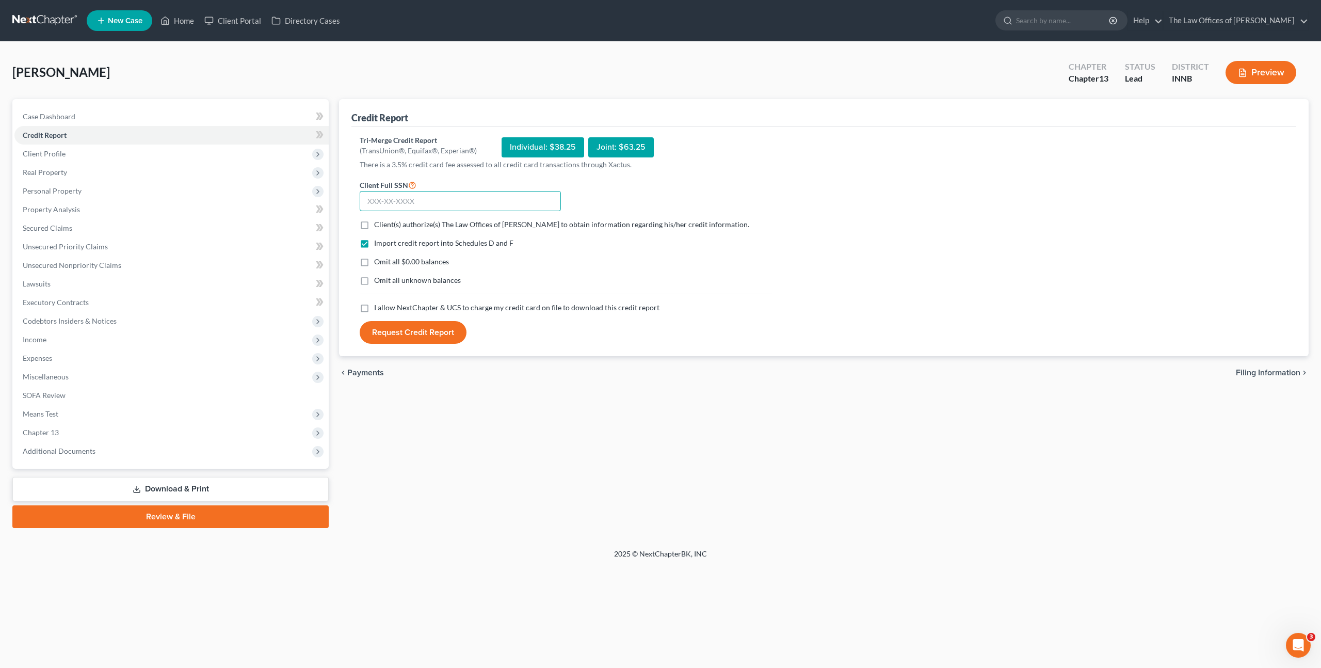
click at [424, 201] on input "text" at bounding box center [460, 201] width 201 height 21
paste input "316-98-3078"
type input "316-98-3078"
click at [374, 223] on label "Client(s) authorize(s) The Law Offices of Dax J. Miller to obtain information r…" at bounding box center [561, 224] width 375 height 10
click at [378, 223] on input "Client(s) authorize(s) The Law Offices of Dax J. Miller to obtain information r…" at bounding box center [381, 222] width 7 height 7
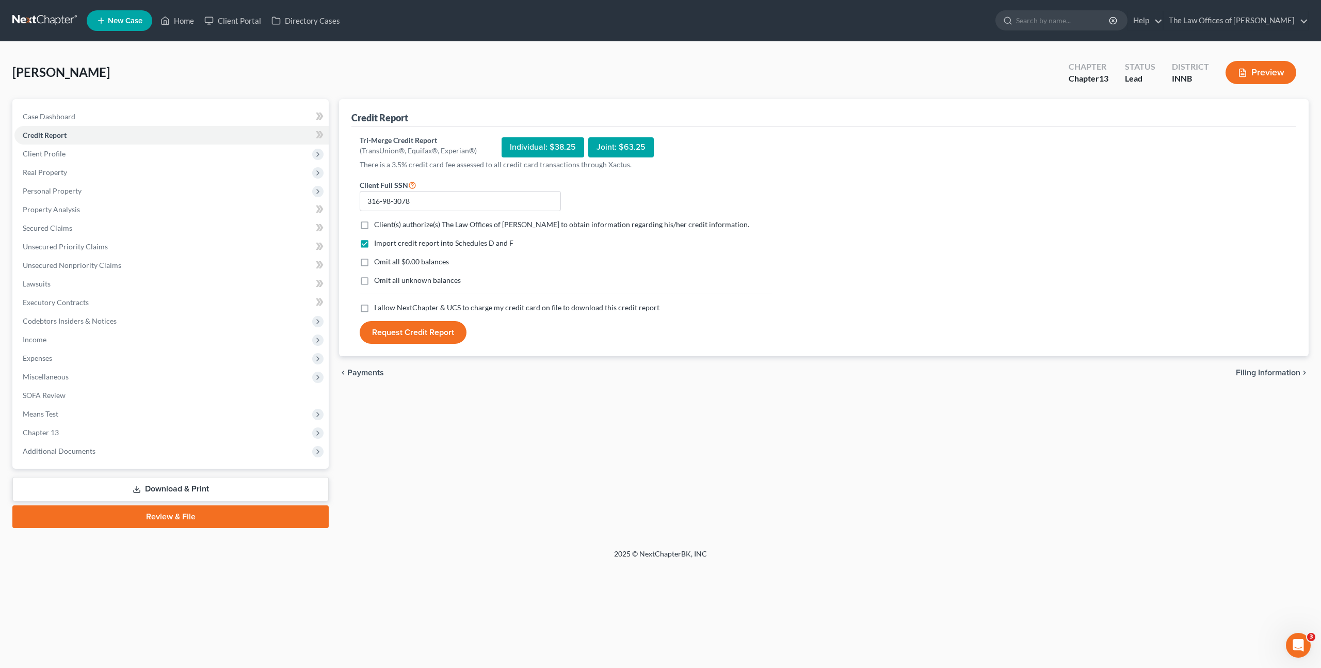
checkbox input "true"
click at [374, 311] on label "I allow NextChapter & UCS to charge my credit card on file to download this cre…" at bounding box center [516, 307] width 285 height 10
click at [378, 309] on input "I allow NextChapter & UCS to charge my credit card on file to download this cre…" at bounding box center [381, 305] width 7 height 7
checkbox input "true"
drag, startPoint x: 401, startPoint y: 327, endPoint x: 626, endPoint y: 233, distance: 244.0
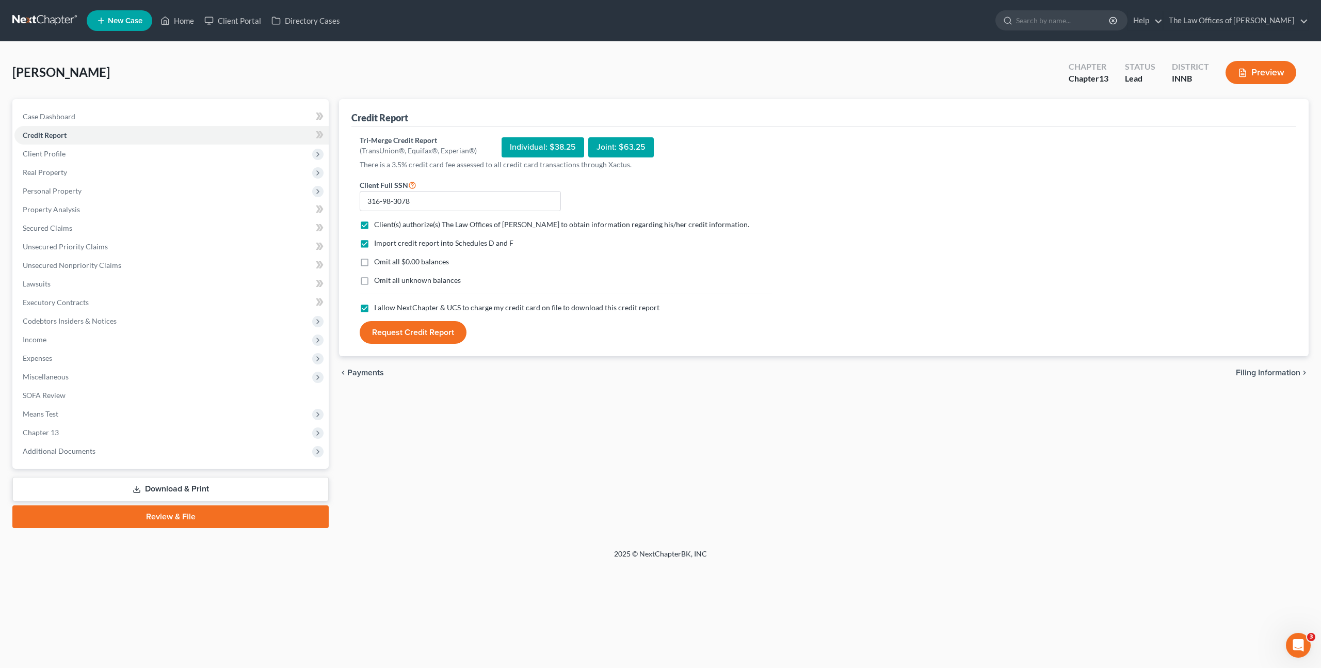
click at [401, 327] on button "Request Credit Report" at bounding box center [413, 332] width 107 height 23
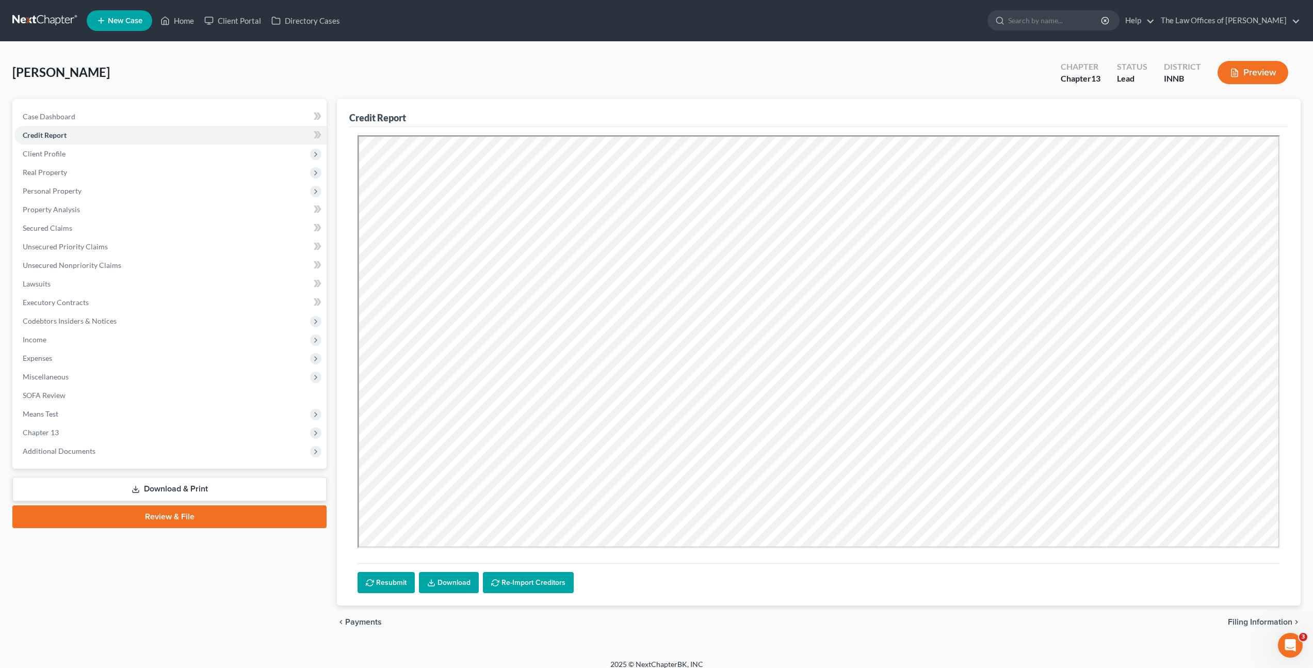
click at [458, 576] on link "Download" at bounding box center [449, 583] width 60 height 22
click at [318, 138] on icon at bounding box center [318, 134] width 8 height 13
click at [268, 159] on span "Client Profile" at bounding box center [170, 153] width 312 height 19
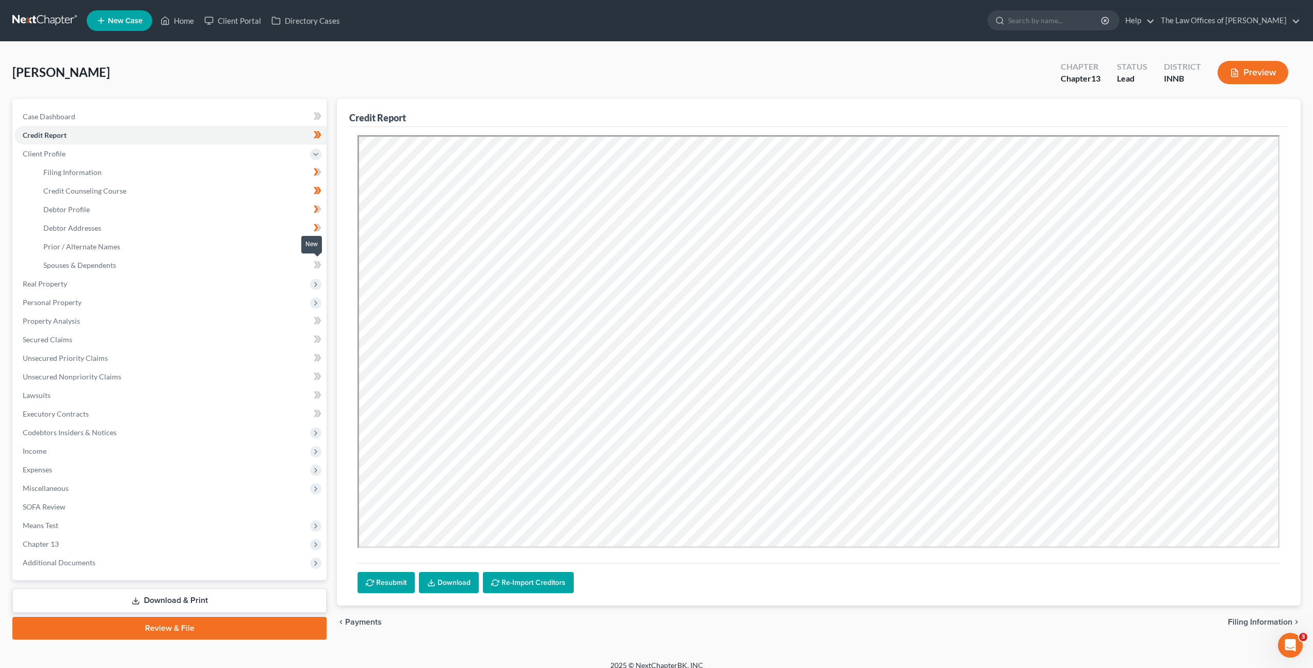
click at [313, 267] on span at bounding box center [318, 266] width 18 height 15
click at [320, 248] on icon at bounding box center [318, 246] width 8 height 13
click at [239, 294] on span "Personal Property" at bounding box center [170, 302] width 312 height 19
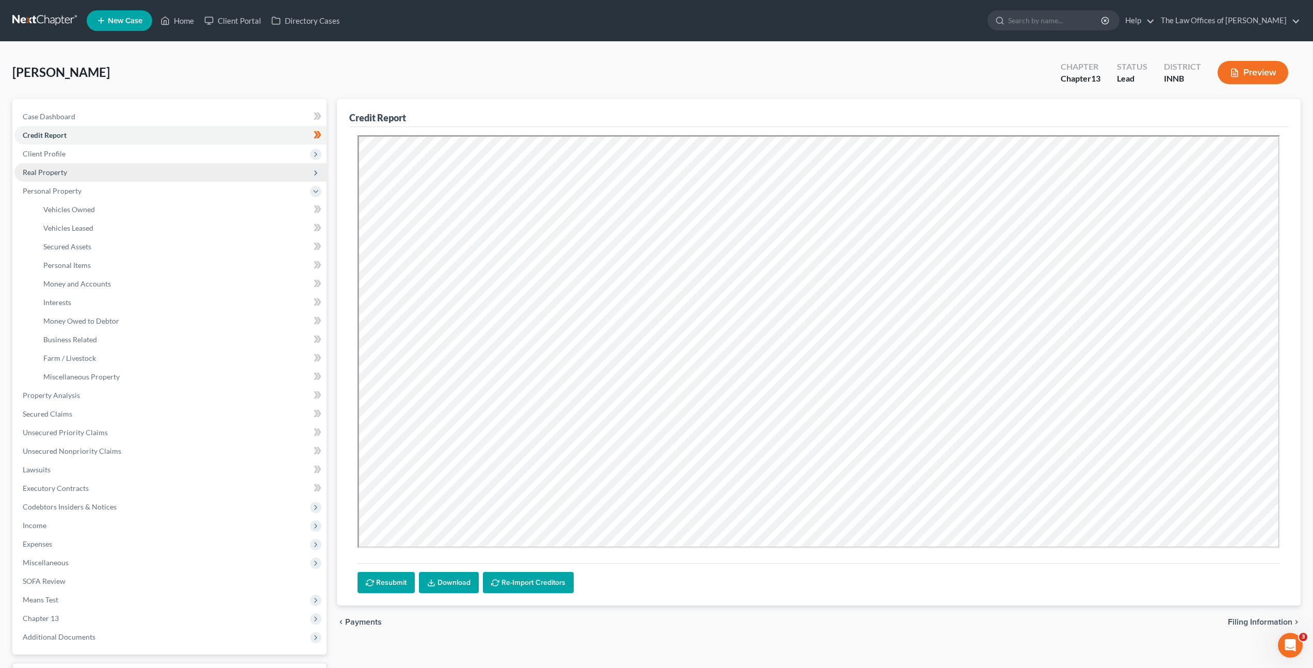
click at [200, 179] on span "Real Property" at bounding box center [170, 172] width 312 height 19
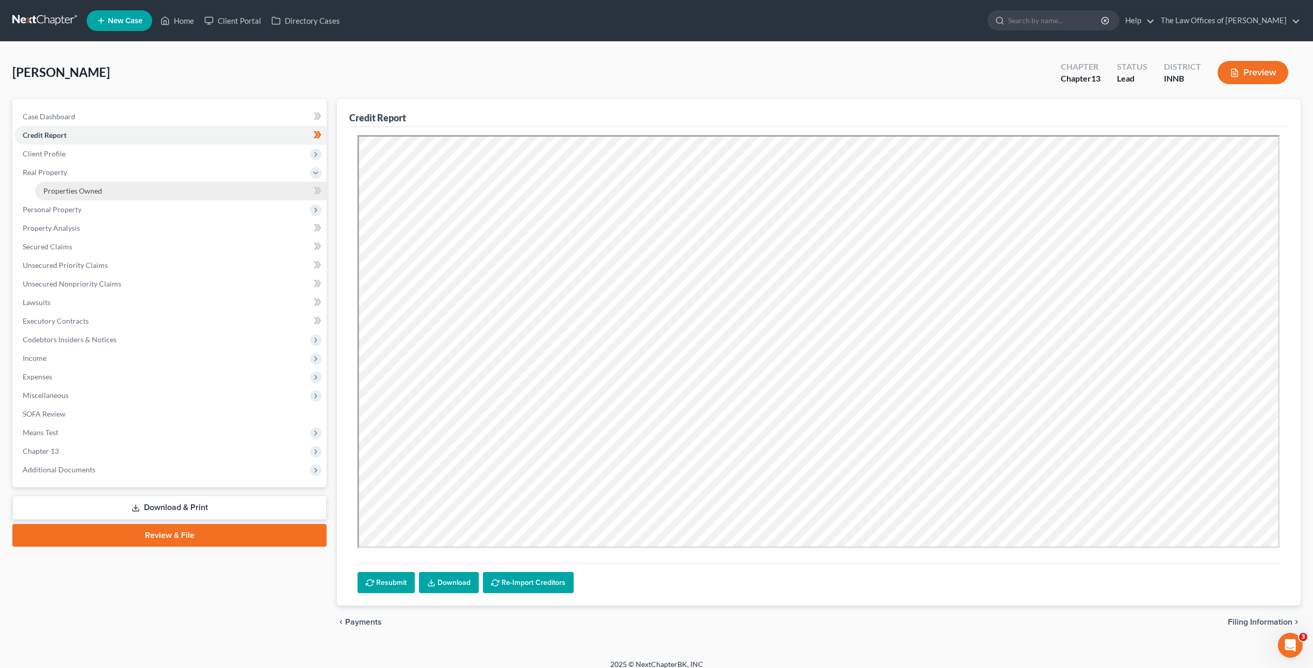
click at [205, 191] on link "Properties Owned" at bounding box center [181, 191] width 292 height 19
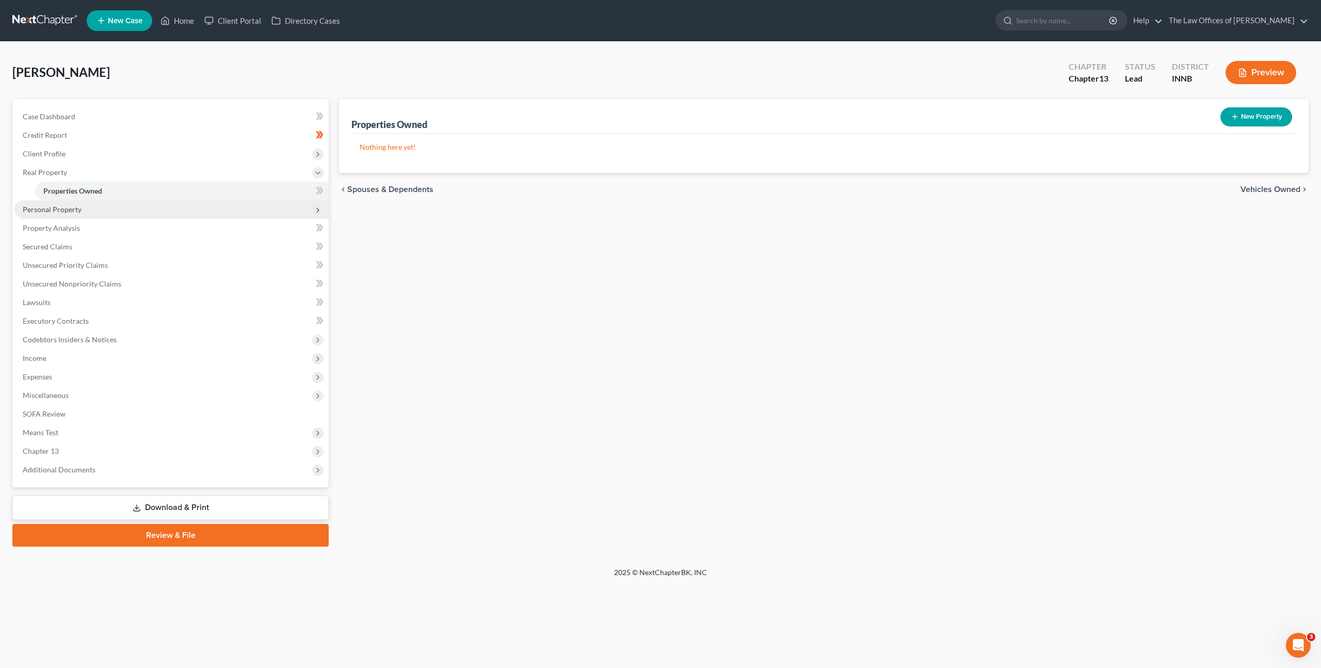
click at [187, 209] on span "Personal Property" at bounding box center [171, 209] width 314 height 19
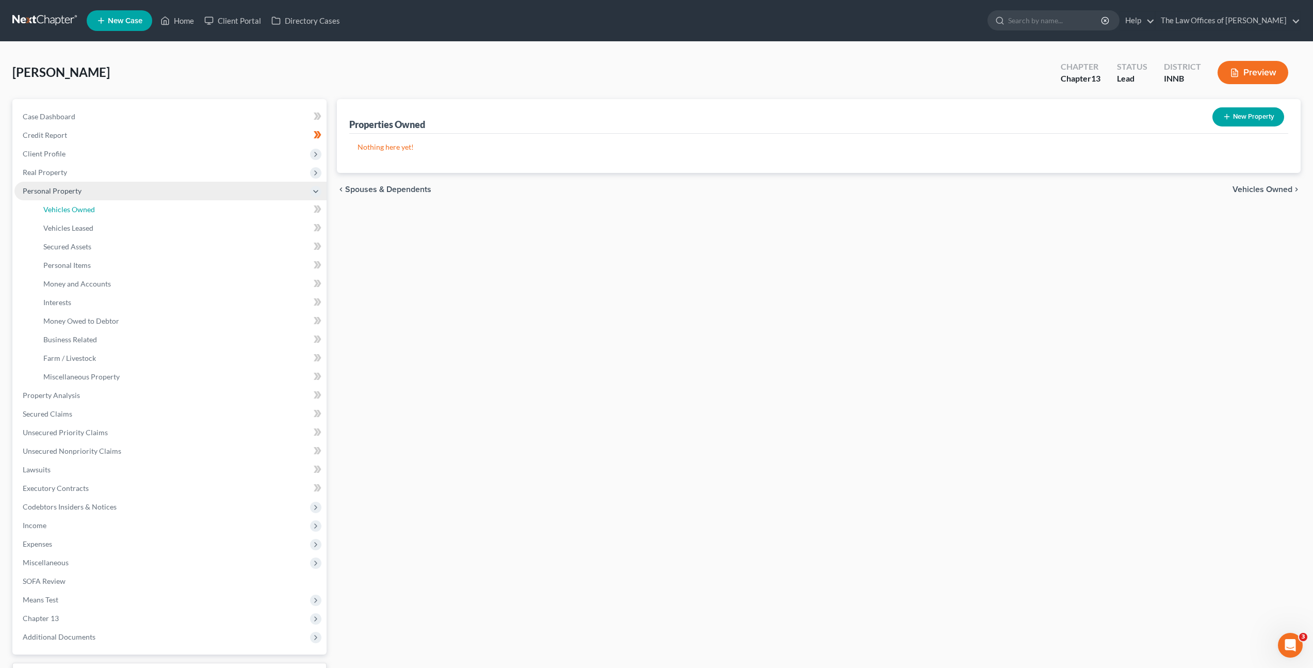
click at [181, 217] on link "Vehicles Owned" at bounding box center [181, 209] width 292 height 19
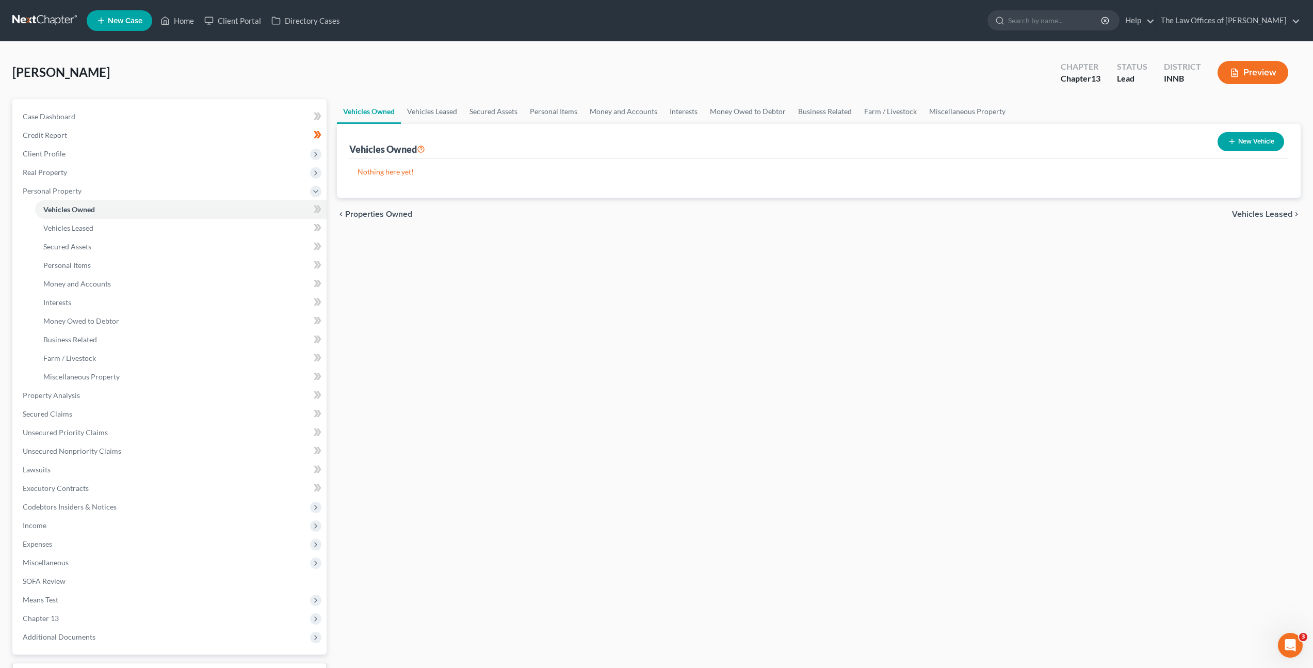
drag, startPoint x: 551, startPoint y: 264, endPoint x: 512, endPoint y: 224, distance: 54.7
click at [551, 264] on div "Vehicles Owned Vehicles Leased Secured Assets Personal Items Money and Accounts…" at bounding box center [819, 406] width 974 height 615
click at [420, 115] on link "Vehicles Leased" at bounding box center [432, 111] width 62 height 25
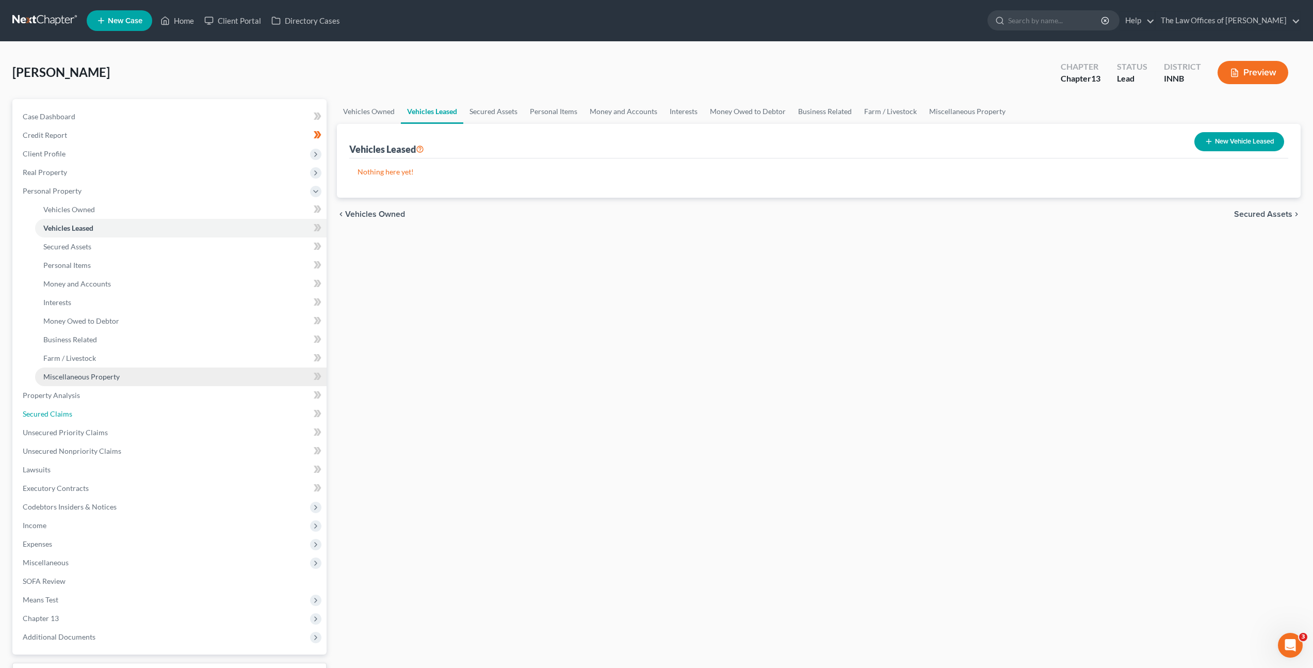
drag, startPoint x: 160, startPoint y: 406, endPoint x: 202, endPoint y: 384, distance: 46.9
click at [160, 406] on link "Secured Claims" at bounding box center [170, 414] width 312 height 19
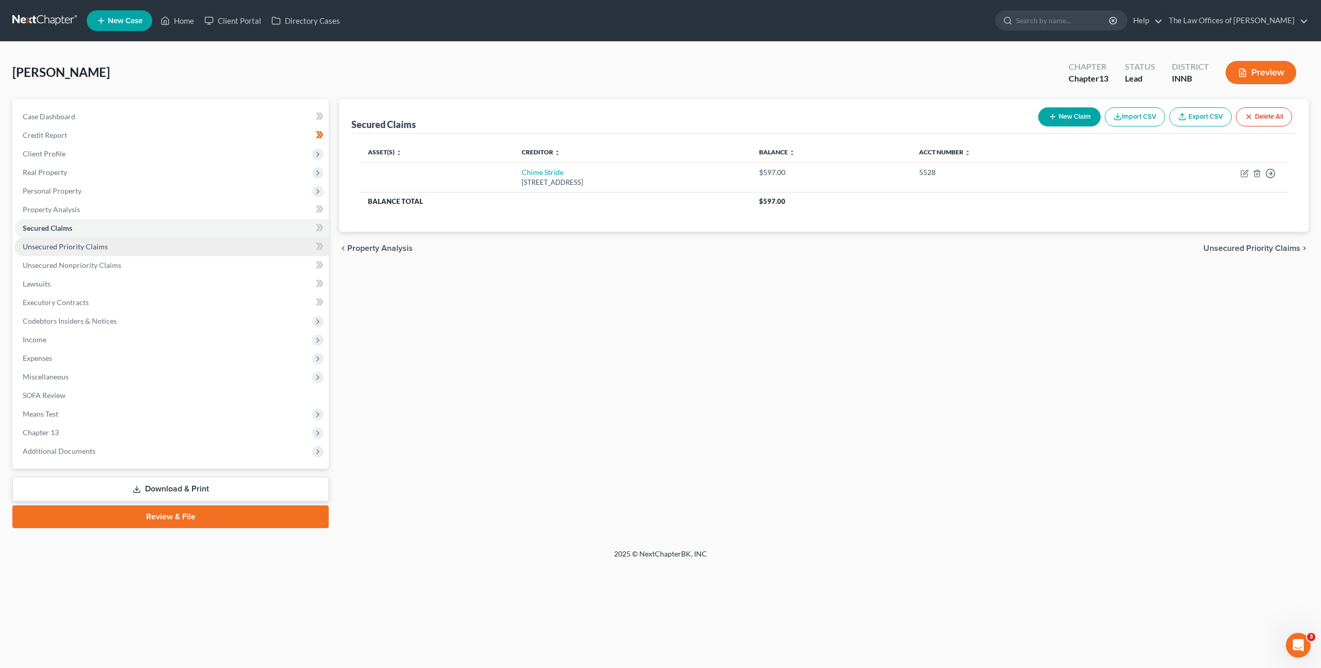
click at [238, 248] on link "Unsecured Priority Claims" at bounding box center [171, 246] width 314 height 19
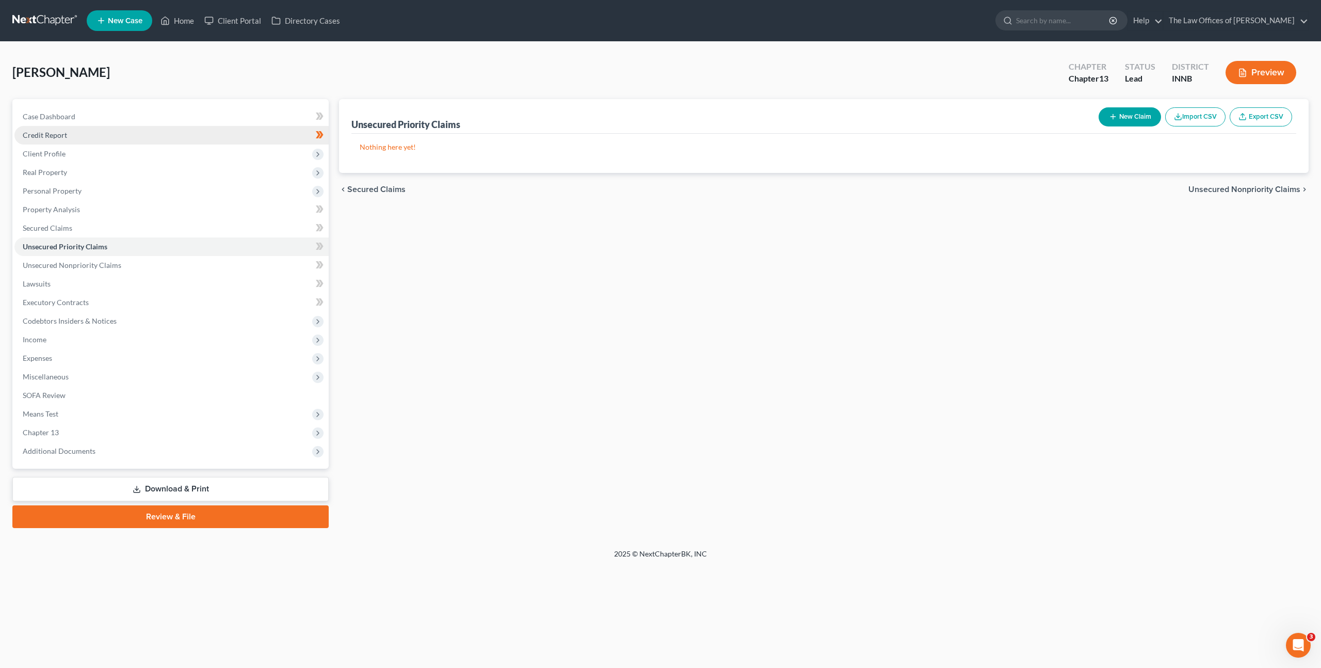
click at [234, 133] on link "Credit Report" at bounding box center [171, 135] width 314 height 19
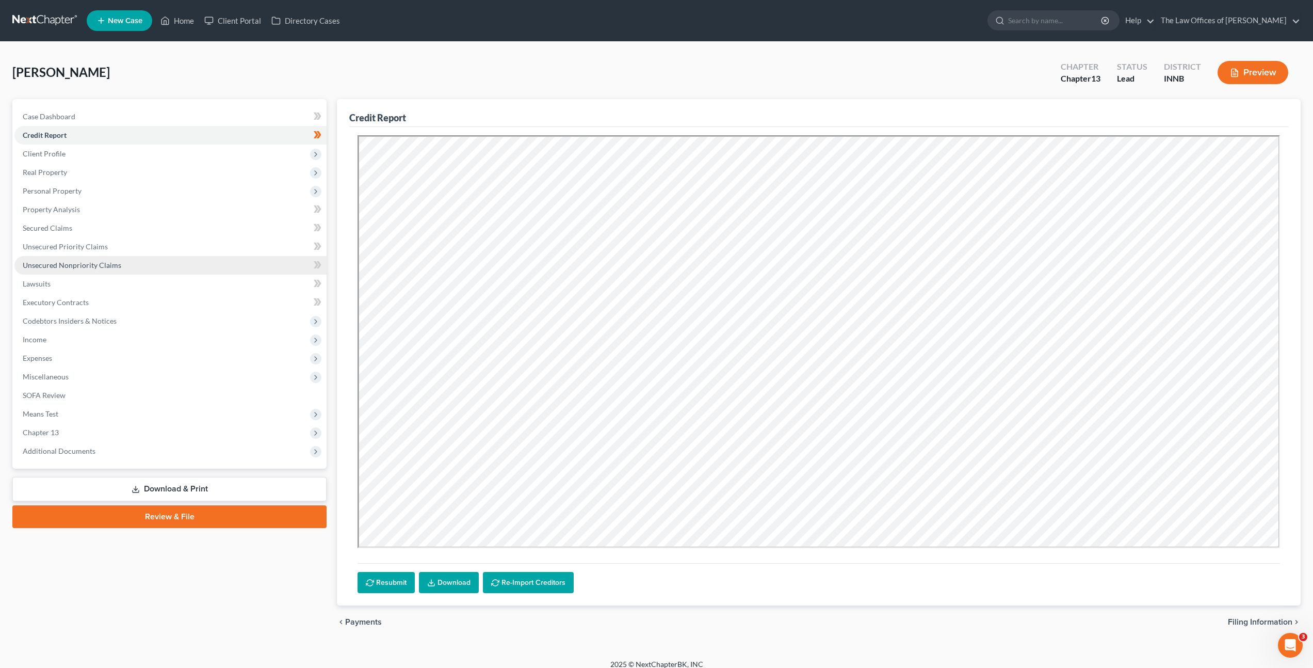
click at [174, 262] on link "Unsecured Nonpriority Claims" at bounding box center [170, 265] width 312 height 19
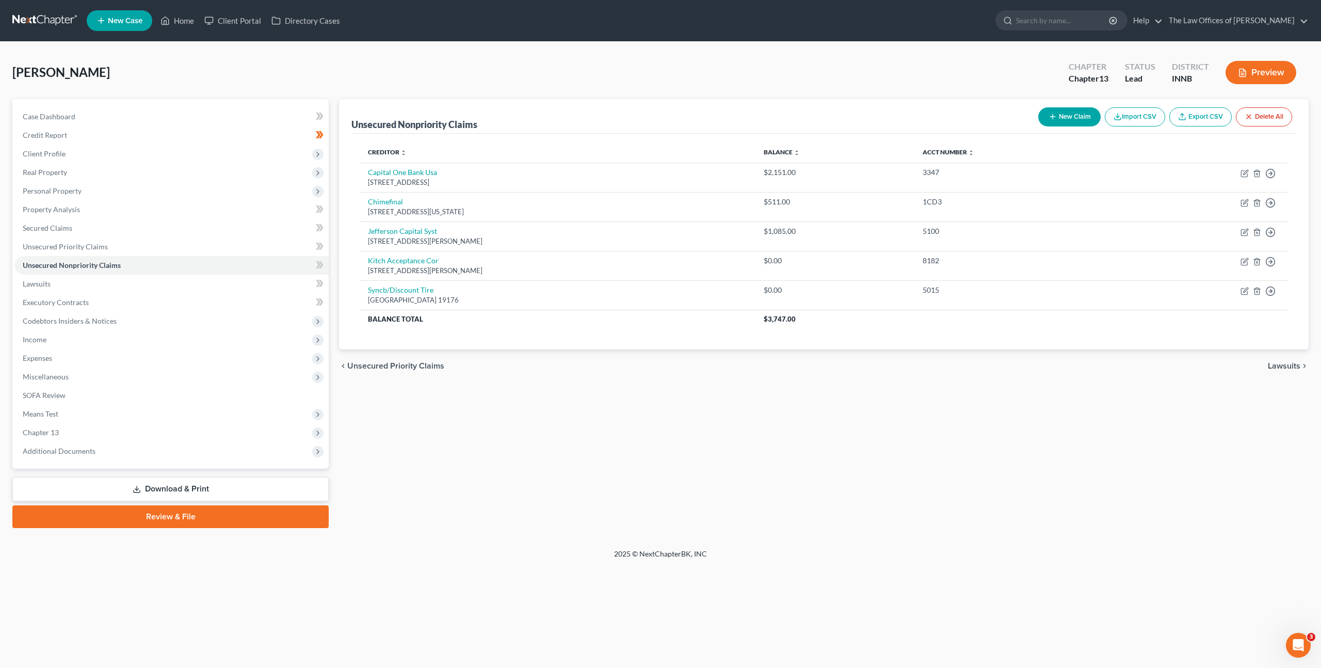
drag, startPoint x: 638, startPoint y: 407, endPoint x: 729, endPoint y: 366, distance: 99.8
click at [638, 406] on div "Unsecured Nonpriority Claims New Claim Import CSV Export CSV Delete All Credito…" at bounding box center [824, 313] width 980 height 429
click at [1275, 179] on icon "button" at bounding box center [1270, 173] width 10 height 10
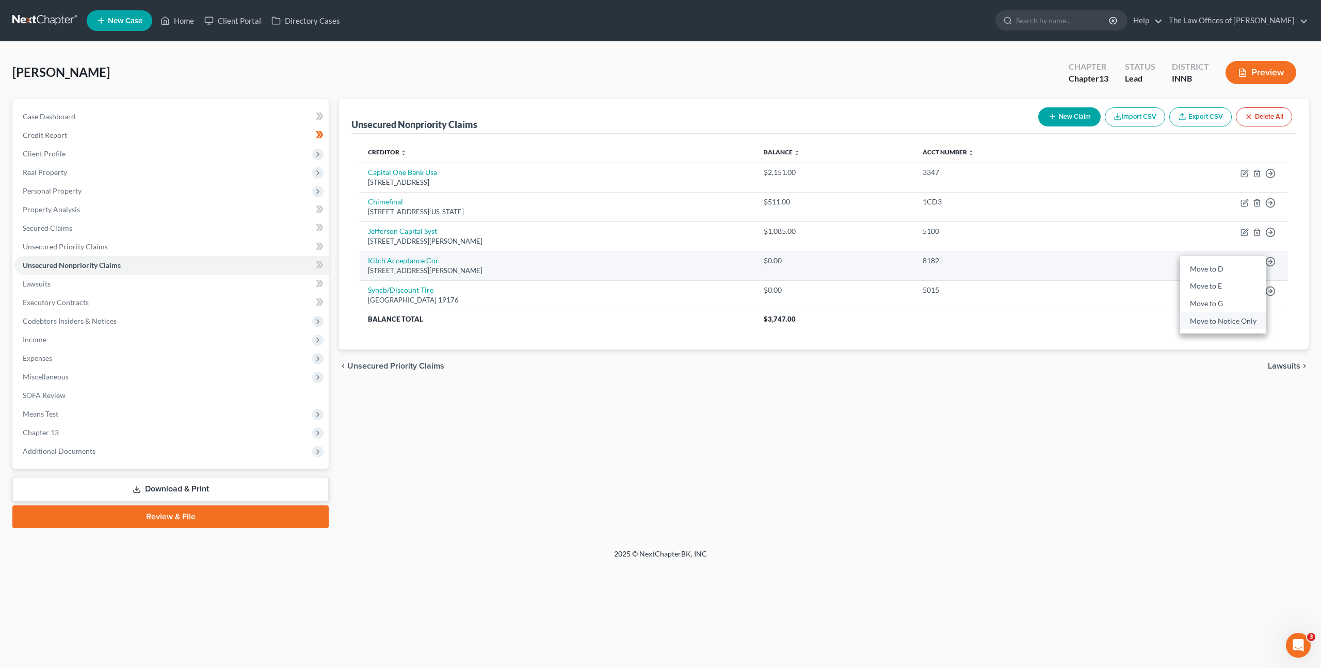
click at [1229, 323] on link "Move to Notice Only" at bounding box center [1223, 321] width 86 height 18
click at [1275, 178] on circle "button" at bounding box center [1270, 173] width 9 height 9
click at [1222, 317] on link "Move to Notice Only" at bounding box center [1223, 321] width 86 height 18
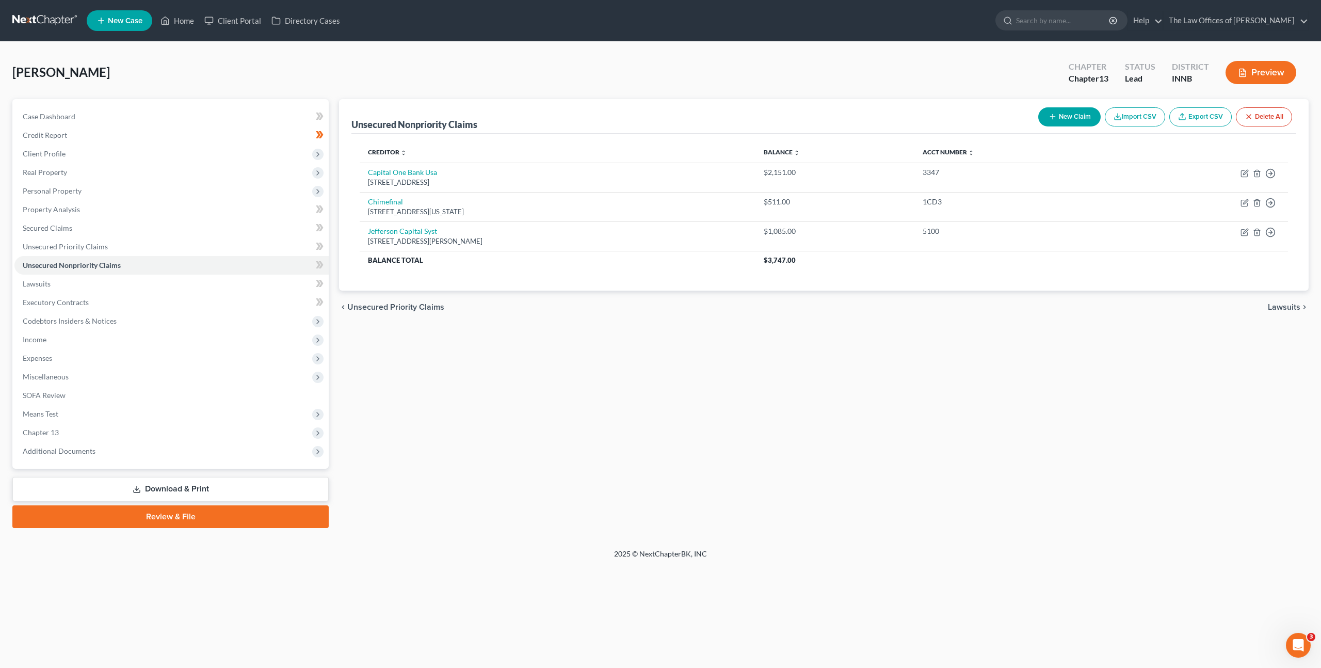
click at [1014, 392] on div "Unsecured Nonpriority Claims New Claim Import CSV Export CSV Delete All Credito…" at bounding box center [824, 313] width 980 height 429
click at [154, 336] on span "Income" at bounding box center [171, 339] width 314 height 19
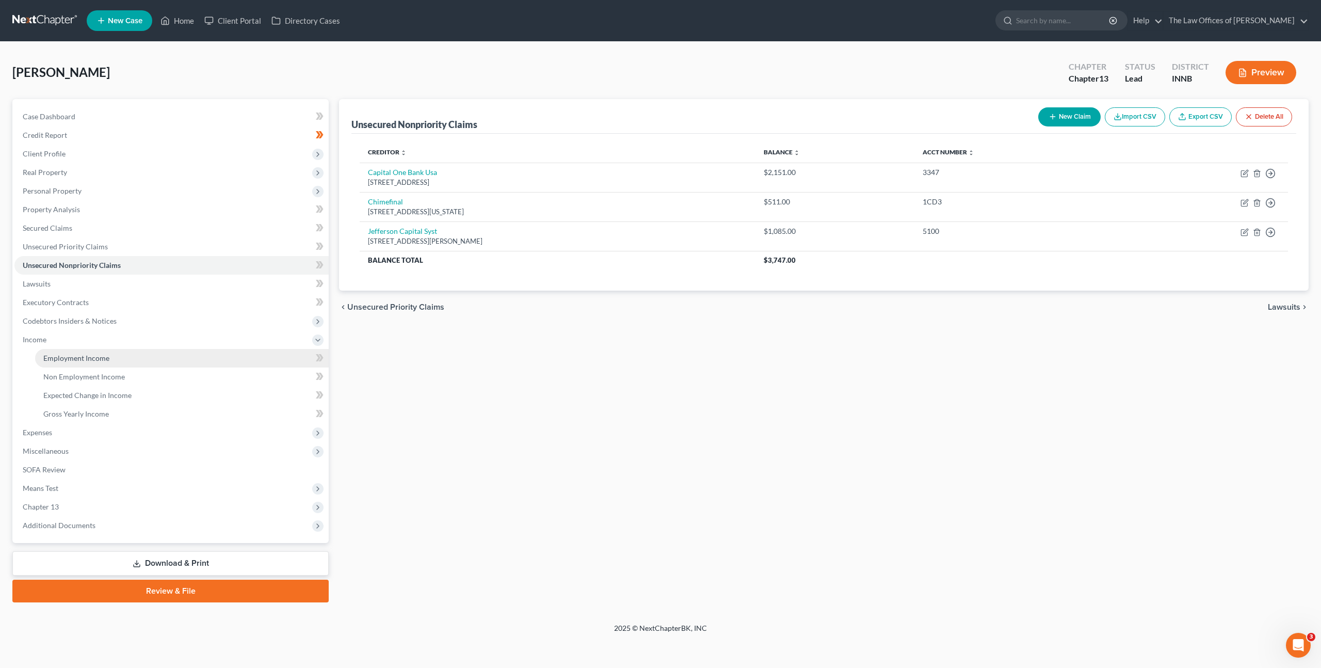
click at [122, 357] on link "Employment Income" at bounding box center [182, 358] width 294 height 19
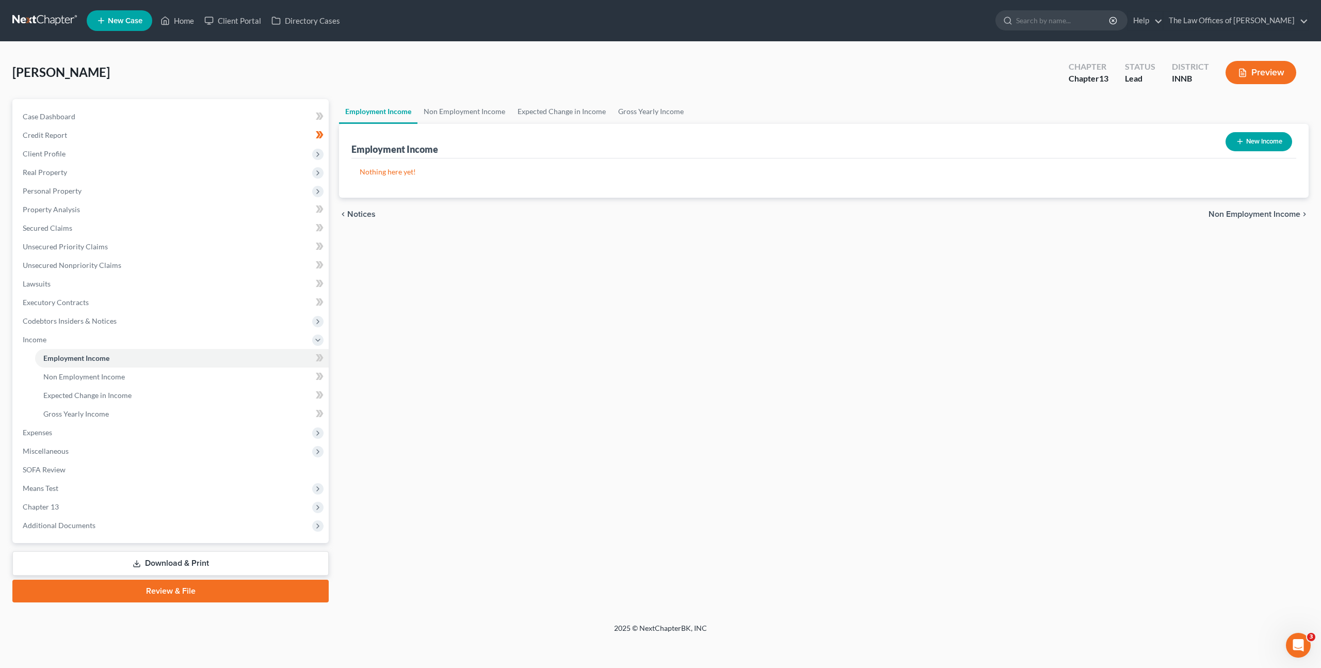
click at [1262, 137] on button "New Income" at bounding box center [1259, 141] width 67 height 19
select select "0"
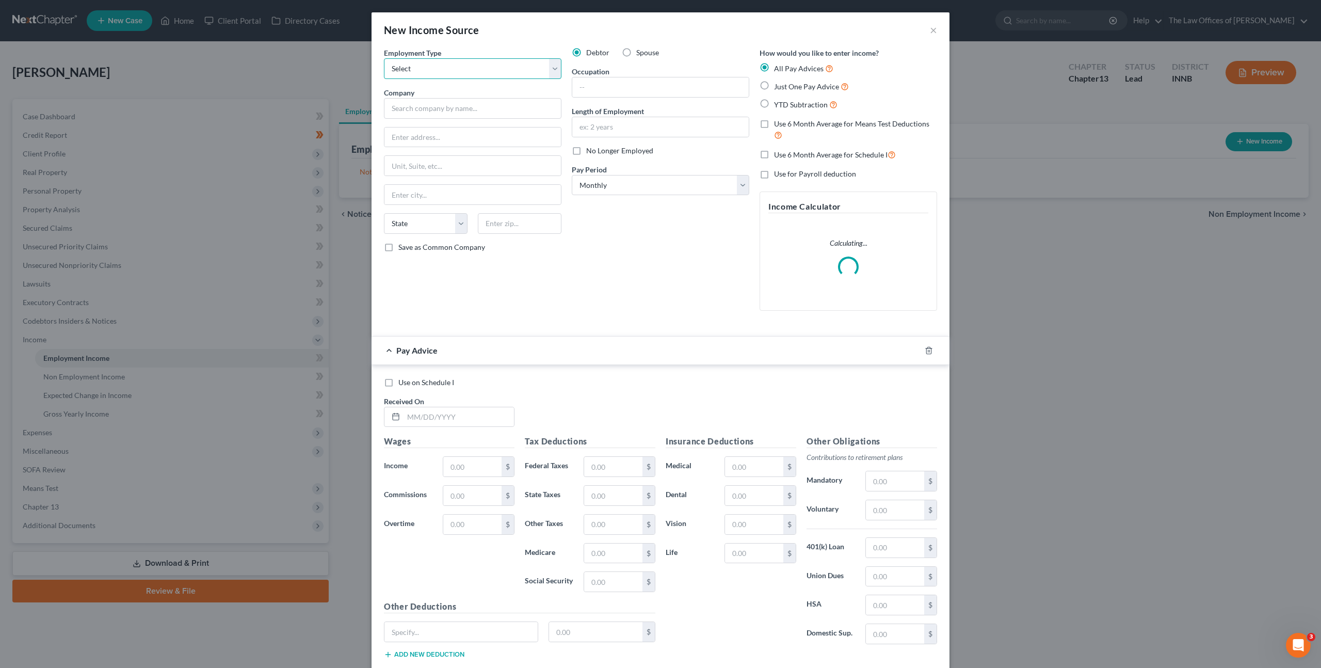
click at [437, 69] on select "Select Full or Part Time Employment Self Employment" at bounding box center [473, 68] width 178 height 21
select select "0"
click at [384, 58] on select "Select Full or Part Time Employment Self Employment" at bounding box center [473, 68] width 178 height 21
click at [429, 109] on input "text" at bounding box center [473, 108] width 178 height 21
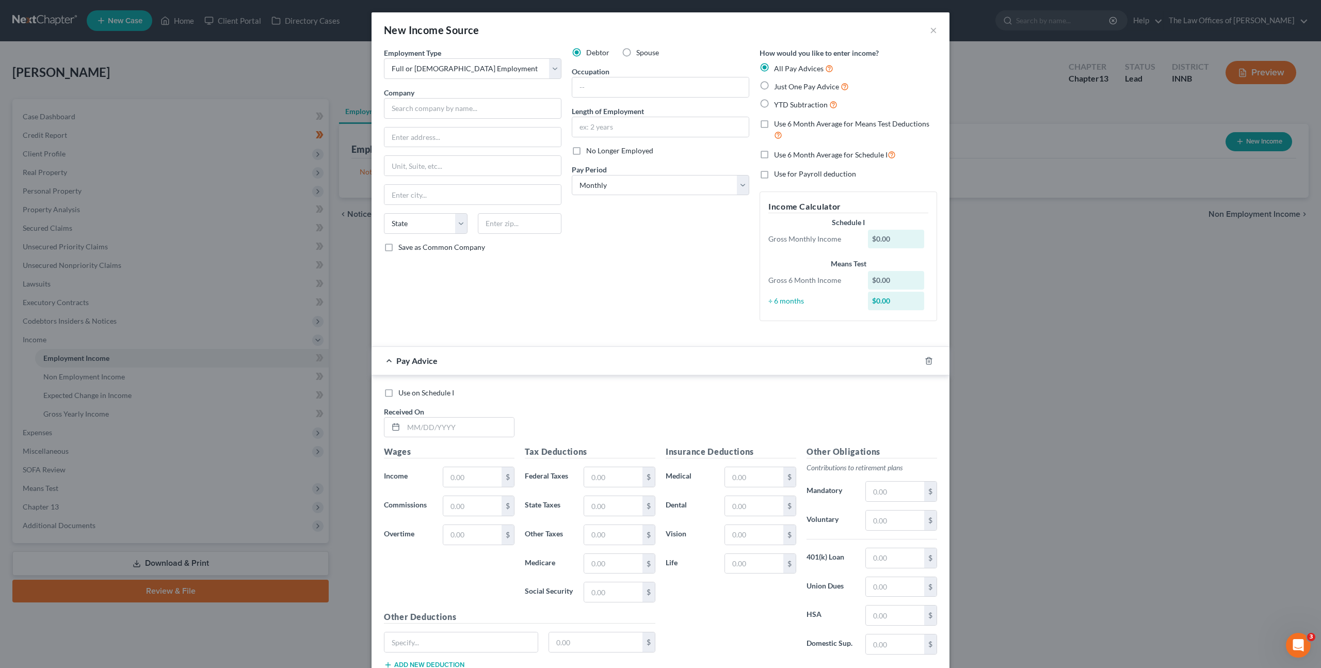
click at [470, 93] on div "Company *" at bounding box center [473, 102] width 178 height 31
click at [504, 115] on input "text" at bounding box center [473, 108] width 178 height 21
type input "TanTara Transportation Corp"
type input "2420 Stewart Road"
type input "52761"
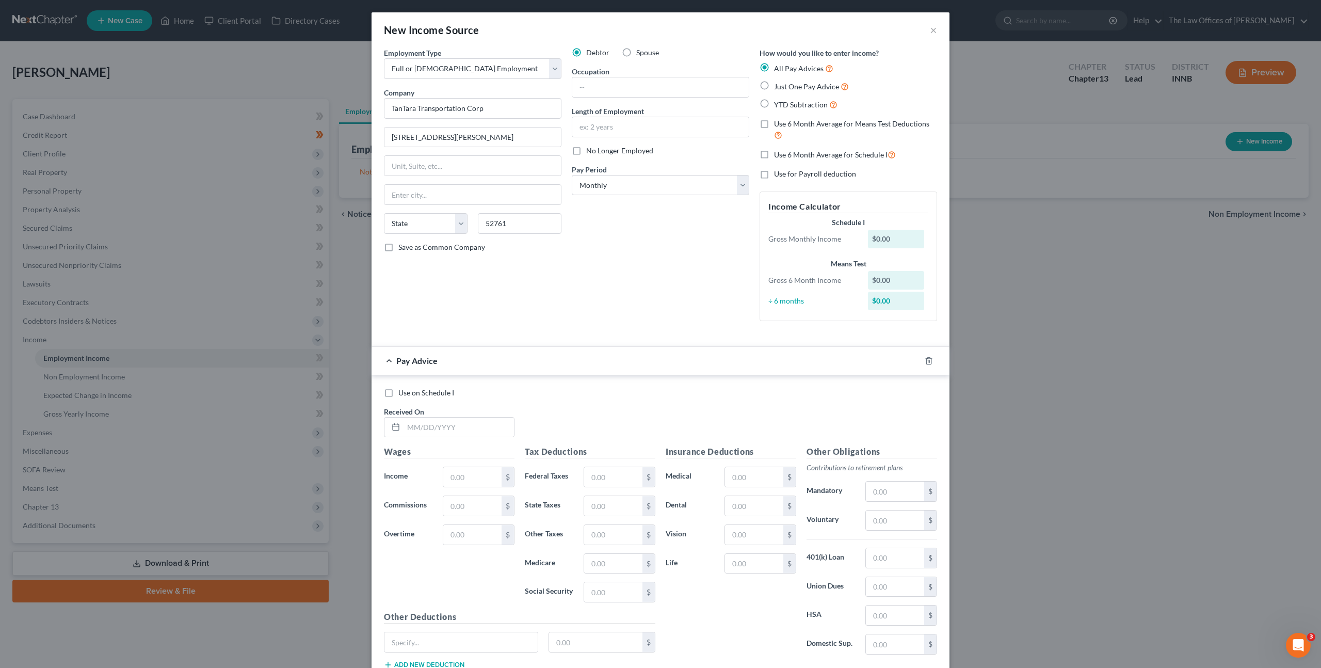
click at [590, 235] on div "Debtor Spouse Occupation Length of Employment No Longer Employed Pay Period * S…" at bounding box center [661, 188] width 188 height 282
type input "Muscatine"
select select "14"
click at [630, 89] on input "text" at bounding box center [660, 87] width 176 height 20
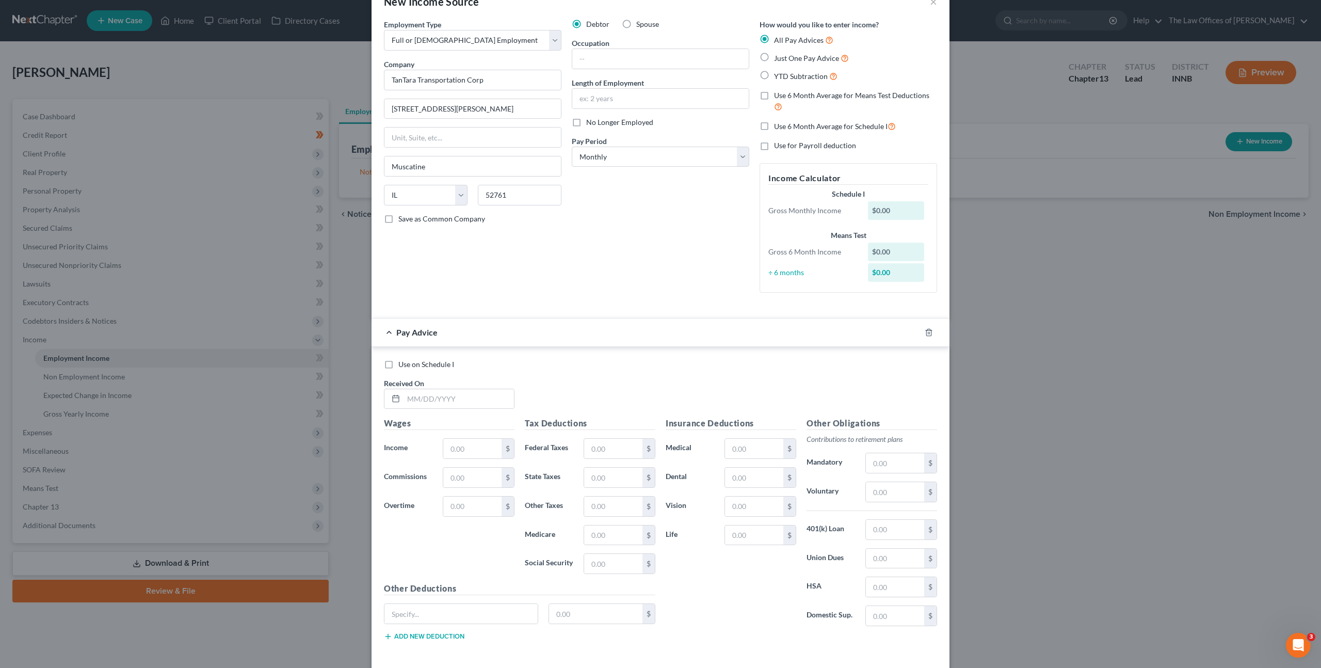
scroll to position [74, 0]
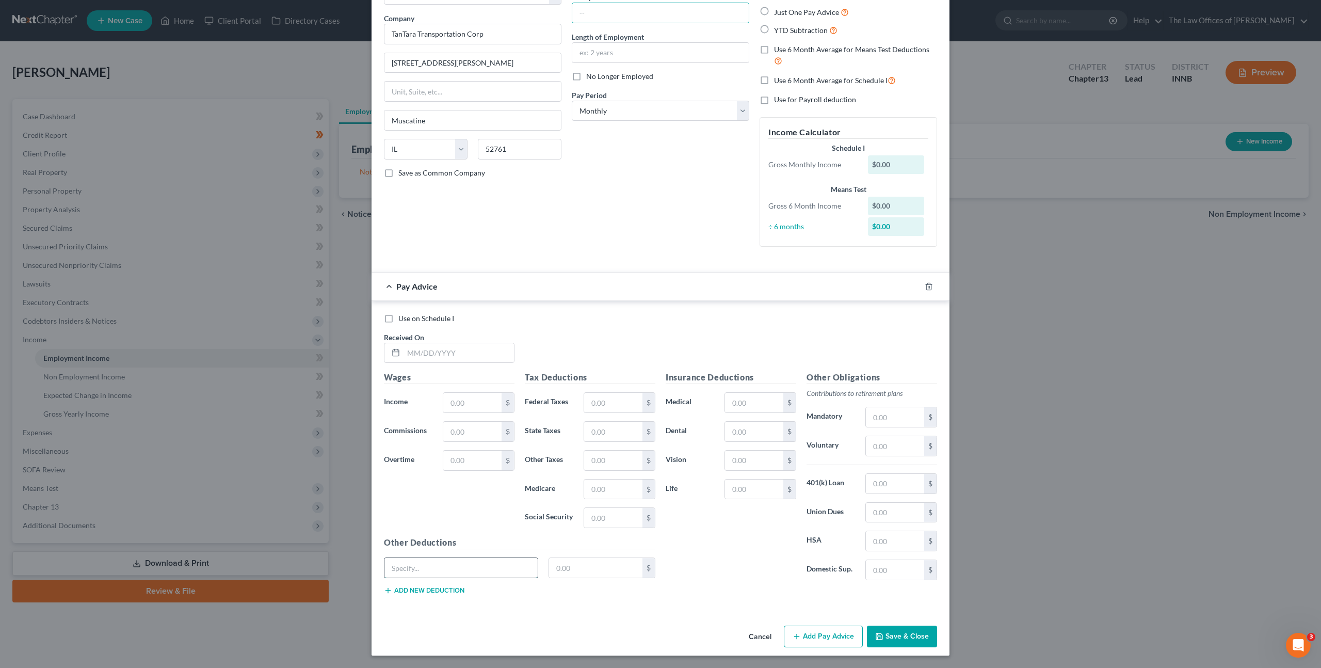
click at [480, 561] on input "text" at bounding box center [460, 568] width 153 height 20
type input "Short Term Disability"
click at [456, 362] on input "text" at bounding box center [459, 353] width 110 height 20
click at [439, 352] on input "text" at bounding box center [459, 353] width 110 height 20
click at [434, 343] on input "text" at bounding box center [459, 353] width 110 height 20
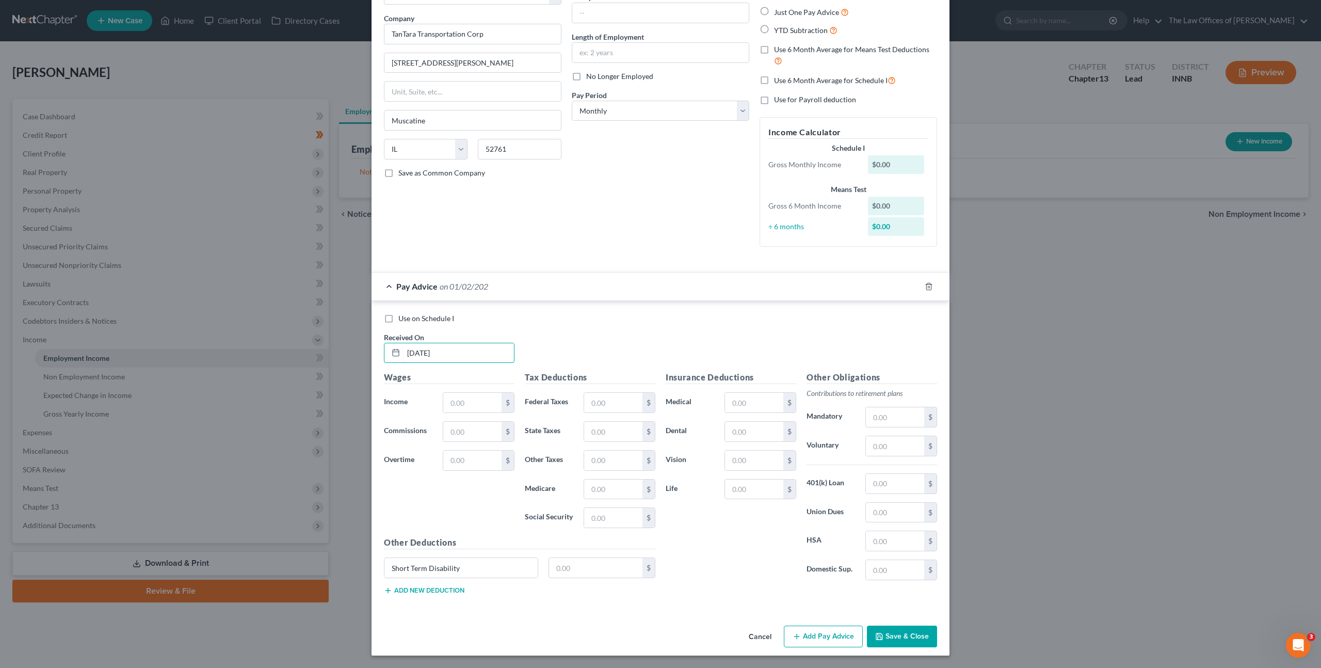
type input "01/02/2025"
type input "1,641.25"
type input "184.03"
type input "47.87"
type input "30.61"
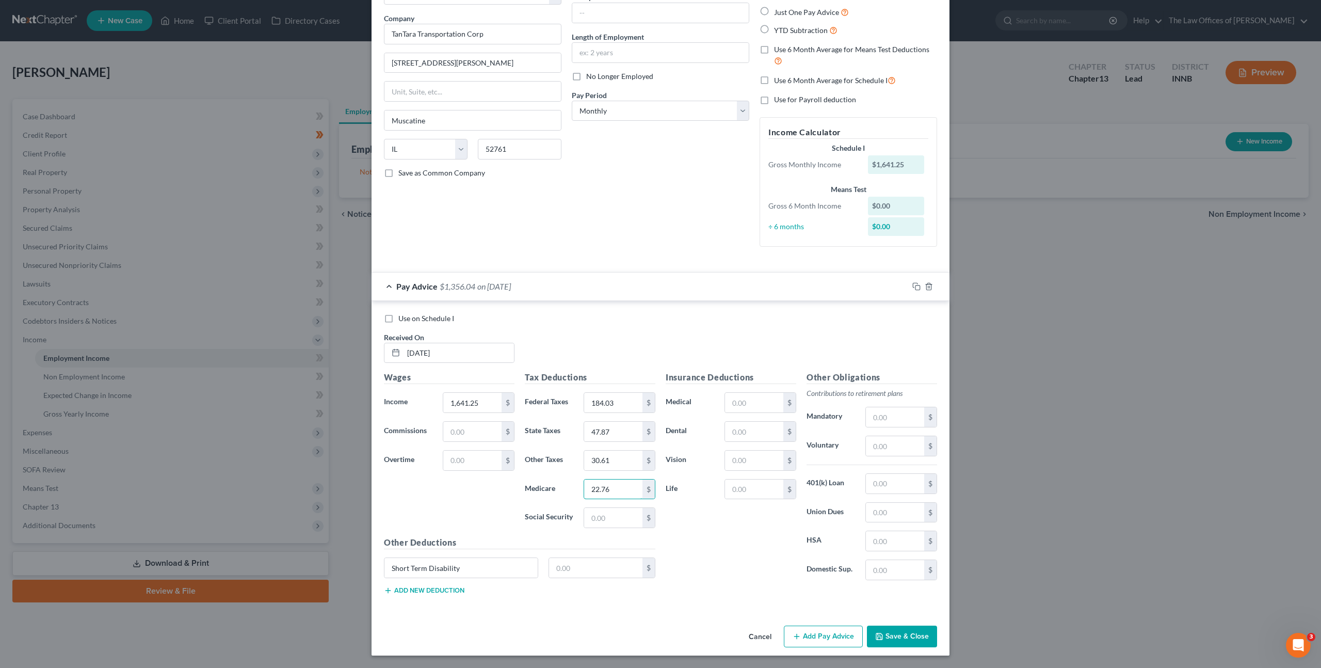
type input "22.76"
type input "97.31"
click at [745, 398] on input "text" at bounding box center [754, 403] width 58 height 20
click at [739, 407] on input "2.92" at bounding box center [754, 403] width 58 height 20
type input "67"
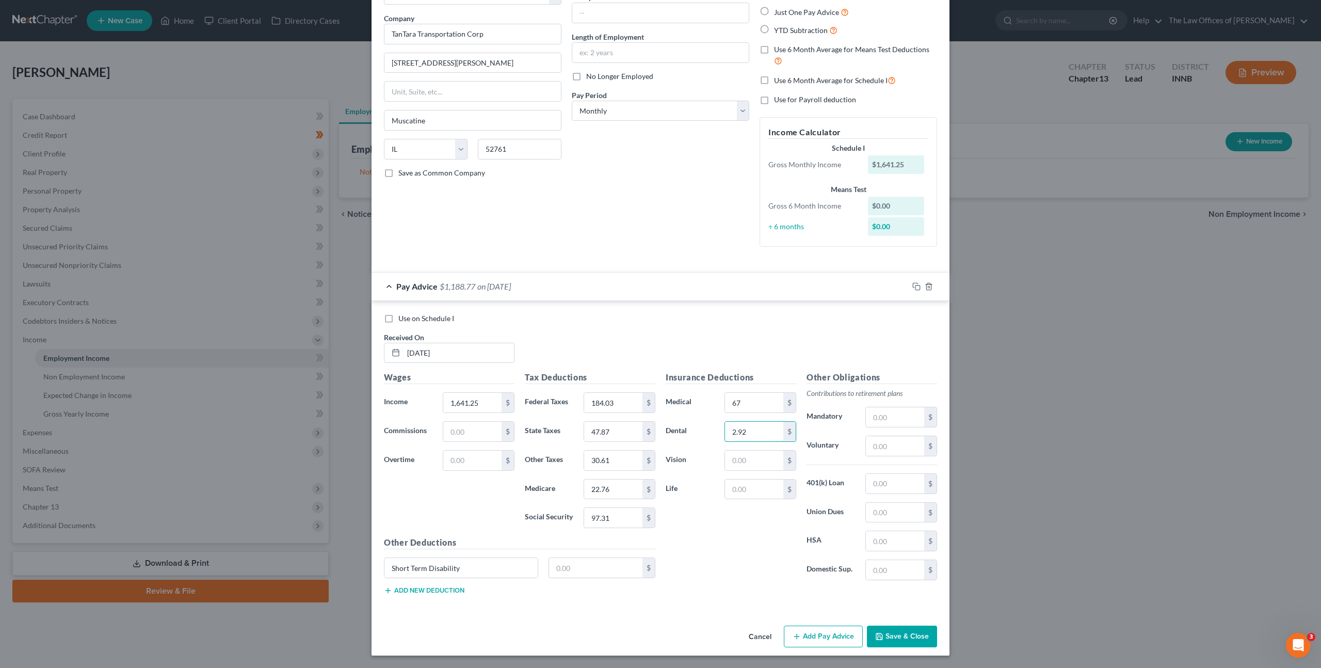
type input "2.92"
type input "1.79"
click at [572, 557] on div "Other Deductions Short Term Disability $ Add new deduction" at bounding box center [520, 569] width 282 height 67
drag, startPoint x: 570, startPoint y: 568, endPoint x: 591, endPoint y: 561, distance: 22.4
click at [570, 568] on input "text" at bounding box center [596, 568] width 94 height 20
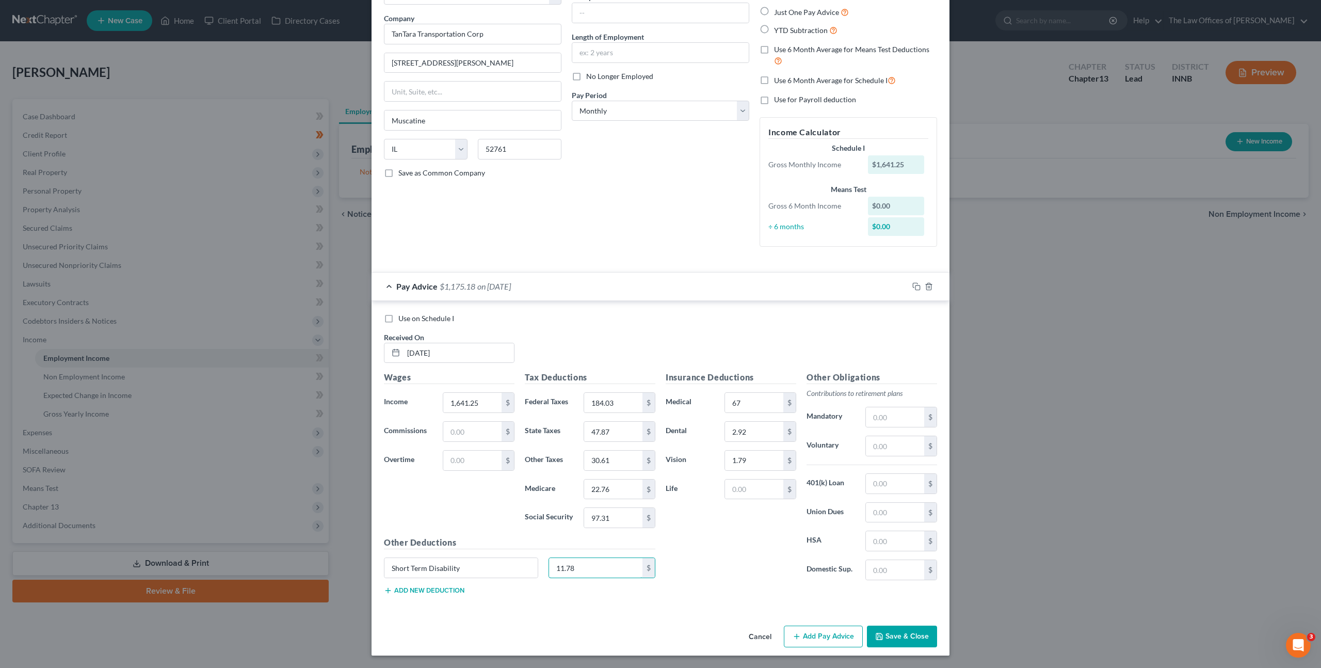
type input "11.78"
click at [750, 537] on div "Insurance Deductions Medical 67 $ Dental 2.92 $ Vision 1.79 $ Life $" at bounding box center [731, 479] width 141 height 217
click at [915, 285] on rect "button" at bounding box center [917, 287] width 5 height 5
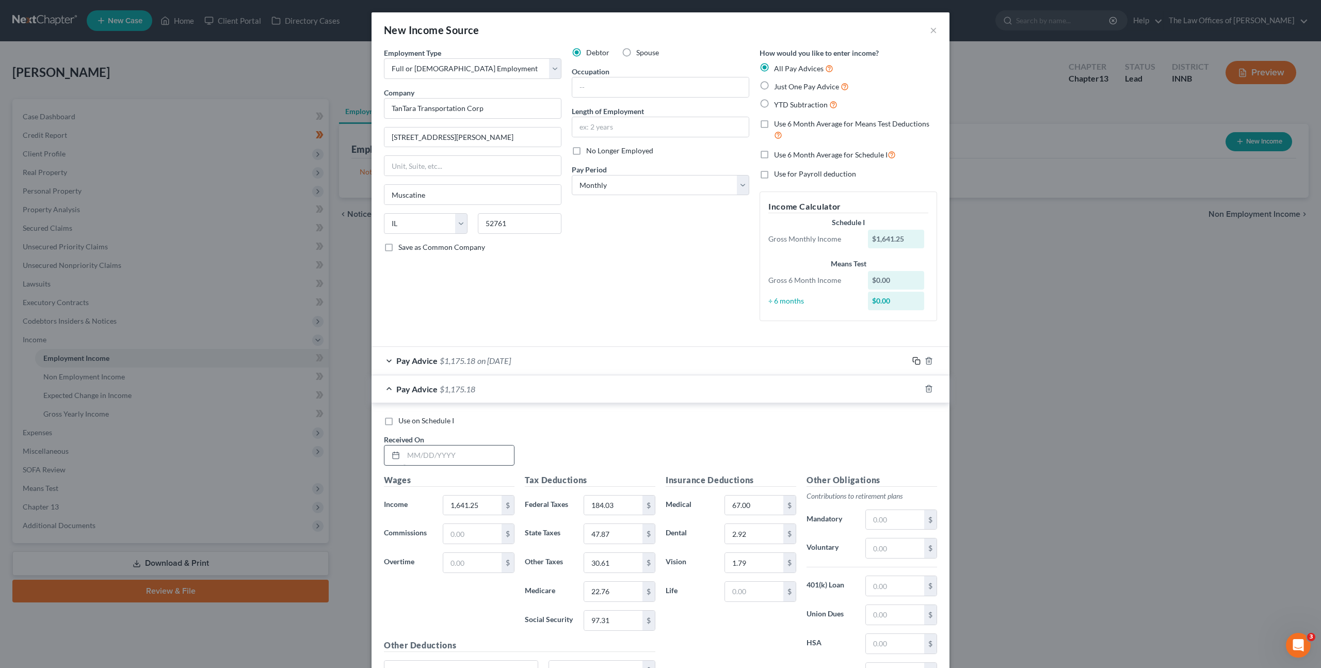
scroll to position [102, 0]
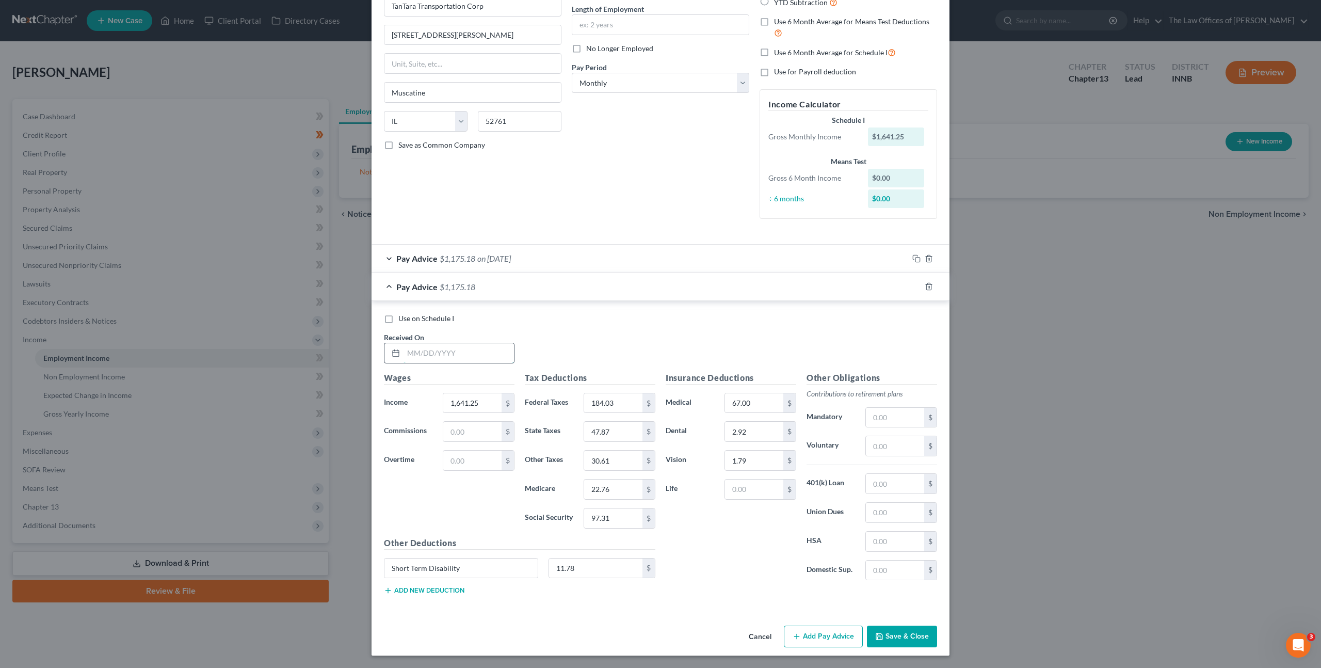
click at [480, 354] on input "text" at bounding box center [459, 353] width 110 height 20
type input "01/09/2025"
click at [654, 73] on select "Select Monthly Twice Monthly Every Other Week Weekly" at bounding box center [661, 83] width 178 height 21
select select "3"
click at [572, 73] on select "Select Monthly Twice Monthly Every Other Week Weekly" at bounding box center [661, 83] width 178 height 21
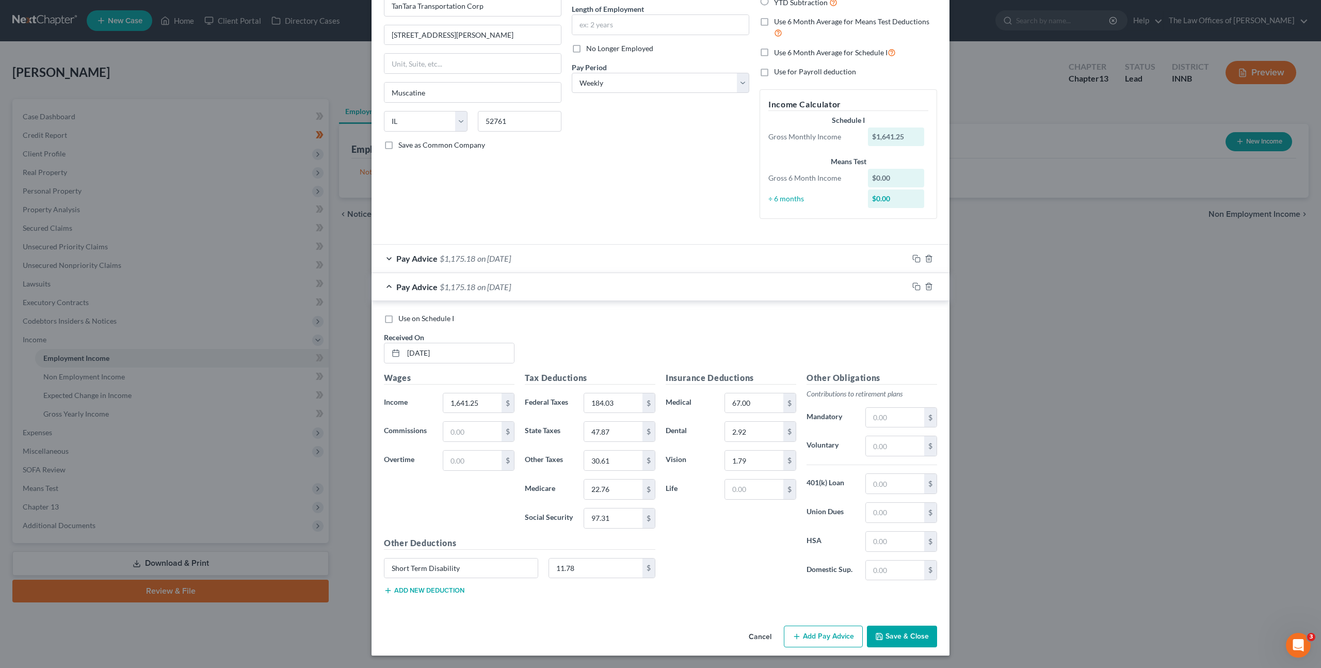
click at [600, 165] on div "Debtor Spouse Occupation Length of Employment No Longer Employed Pay Period * S…" at bounding box center [661, 86] width 188 height 282
drag, startPoint x: 474, startPoint y: 405, endPoint x: 489, endPoint y: 388, distance: 22.3
click at [474, 405] on input "1,641.25" at bounding box center [472, 403] width 58 height 20
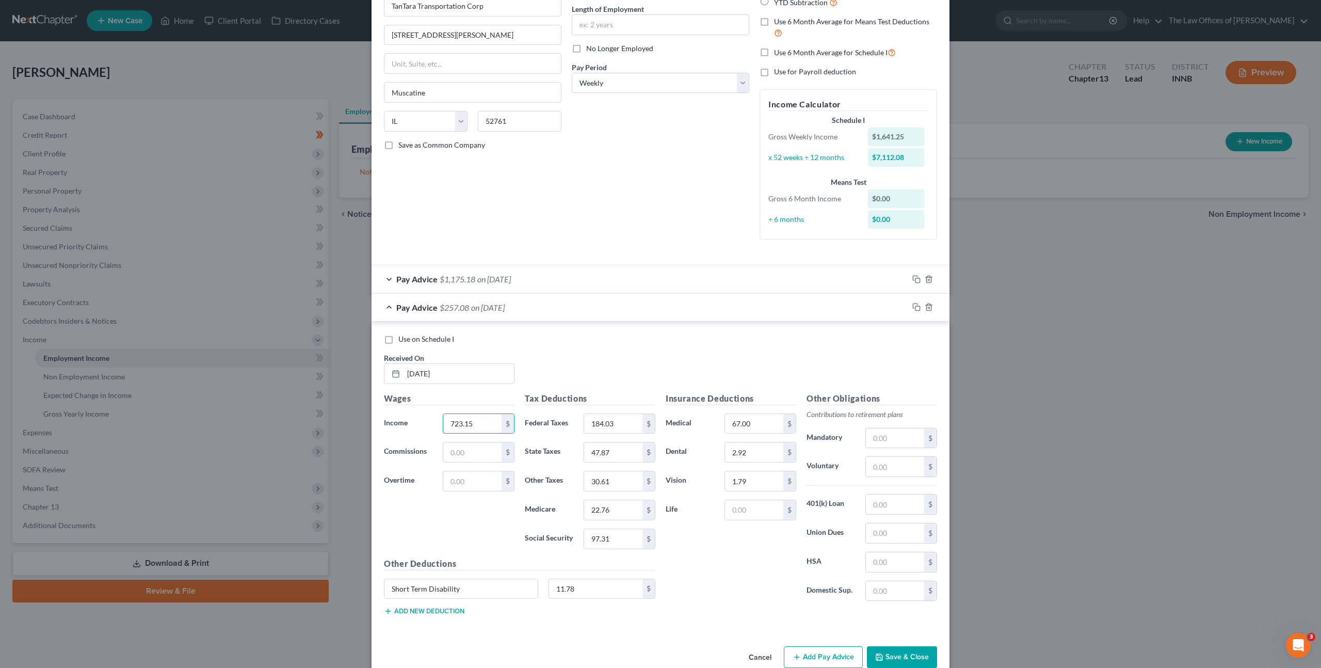
type input "723.15"
type input "36.37"
type input "19.21"
type input "12.28"
type input "9.44"
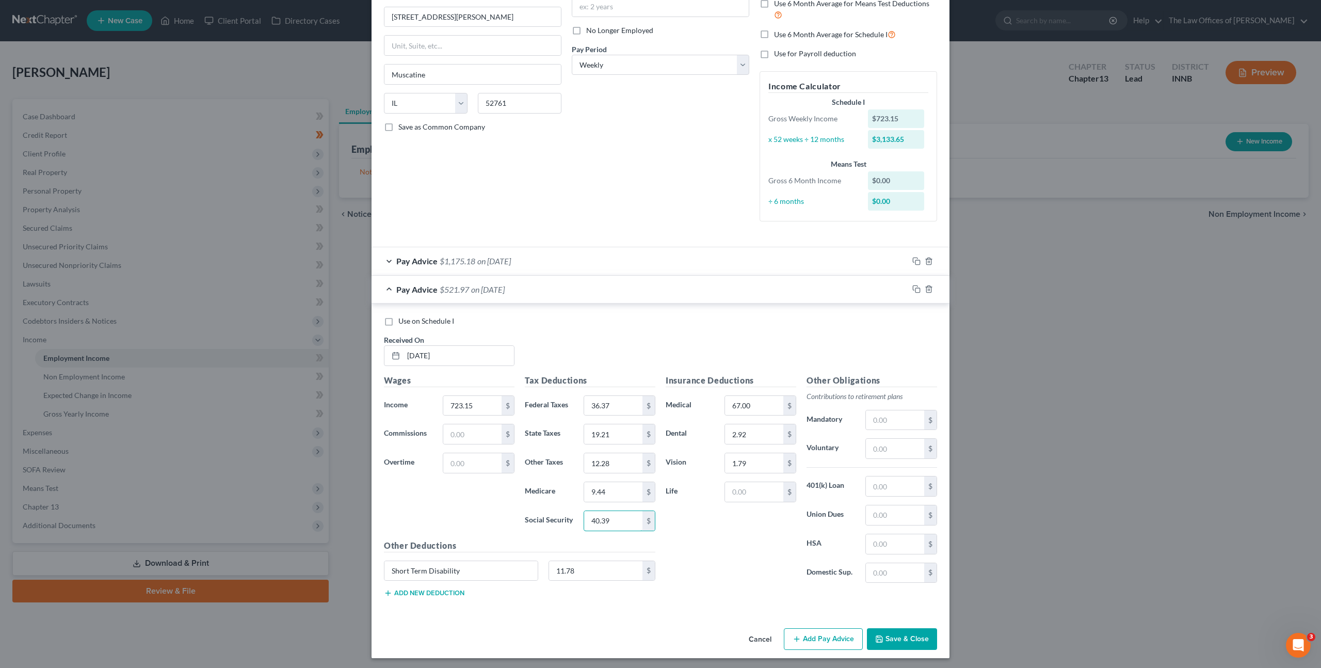
scroll to position [123, 0]
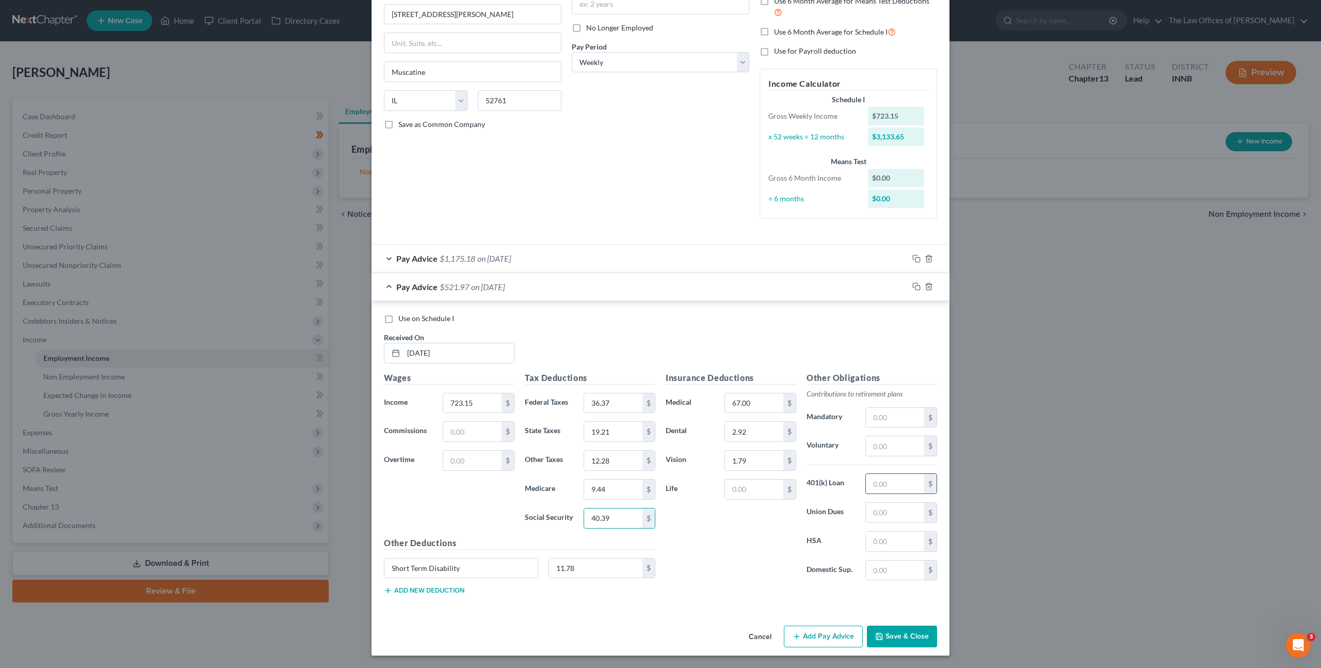
type input "40.39"
click at [877, 481] on input "text" at bounding box center [895, 484] width 58 height 20
click at [877, 450] on input "text" at bounding box center [895, 446] width 58 height 20
type input "21.69"
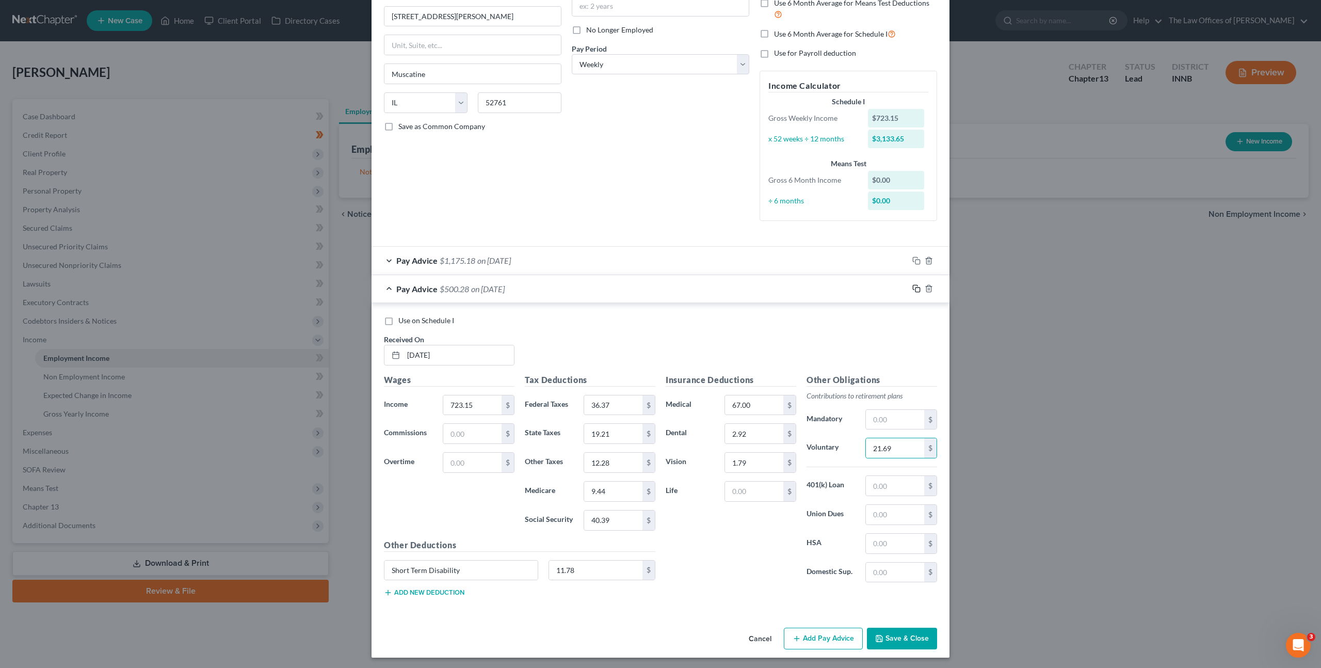
drag, startPoint x: 910, startPoint y: 285, endPoint x: 892, endPoint y: 285, distance: 17.5
click at [913, 285] on icon "button" at bounding box center [915, 287] width 5 height 5
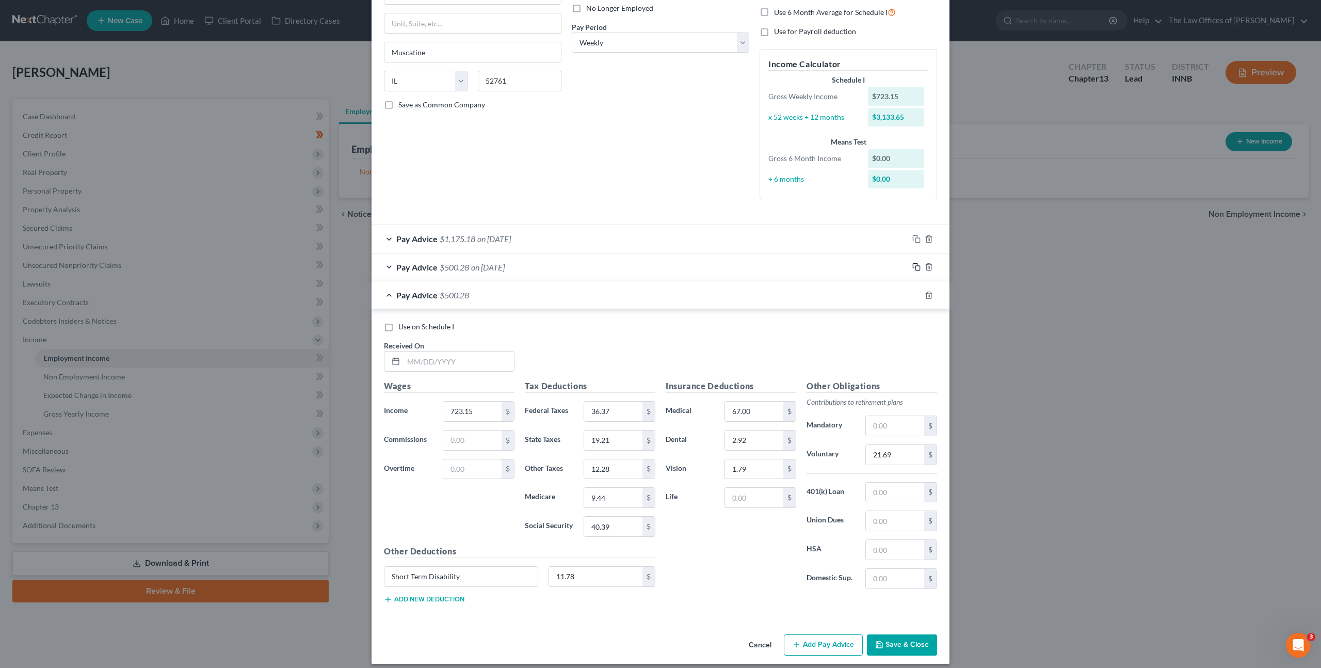
scroll to position [151, 0]
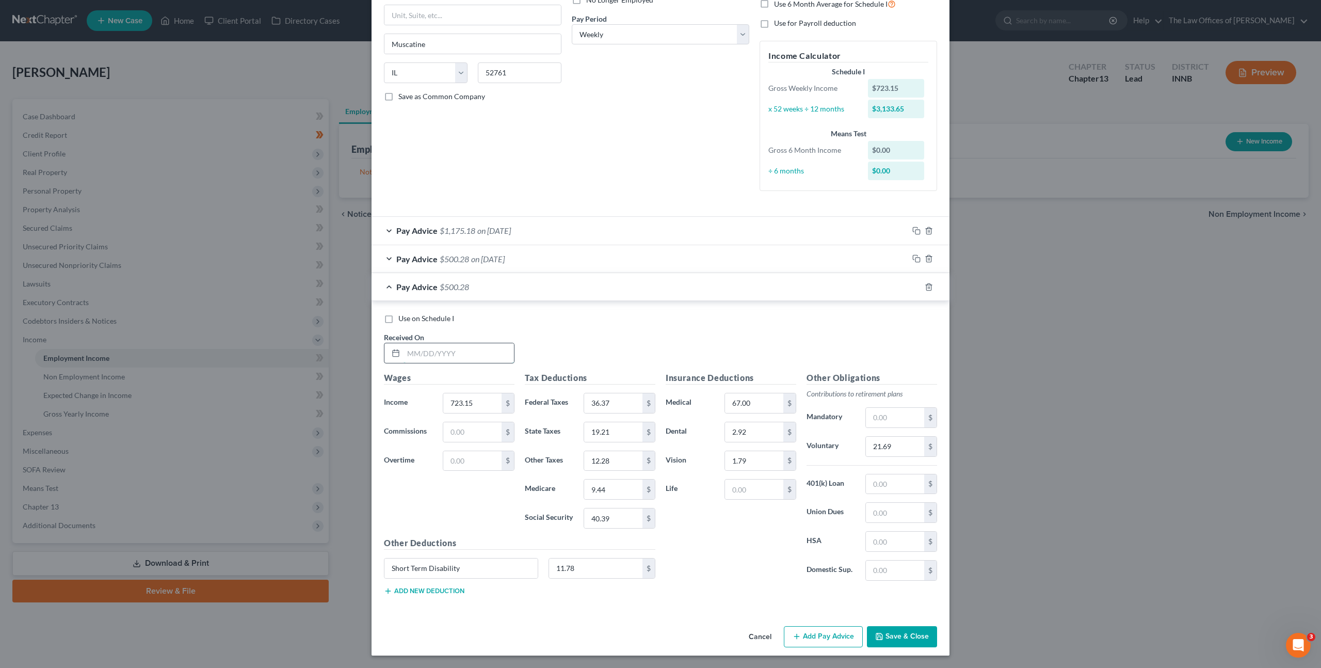
click at [429, 361] on input "text" at bounding box center [459, 353] width 110 height 20
type input "01/16/2025"
type input "1,026.20"
type input "71.64"
type input "28.17"
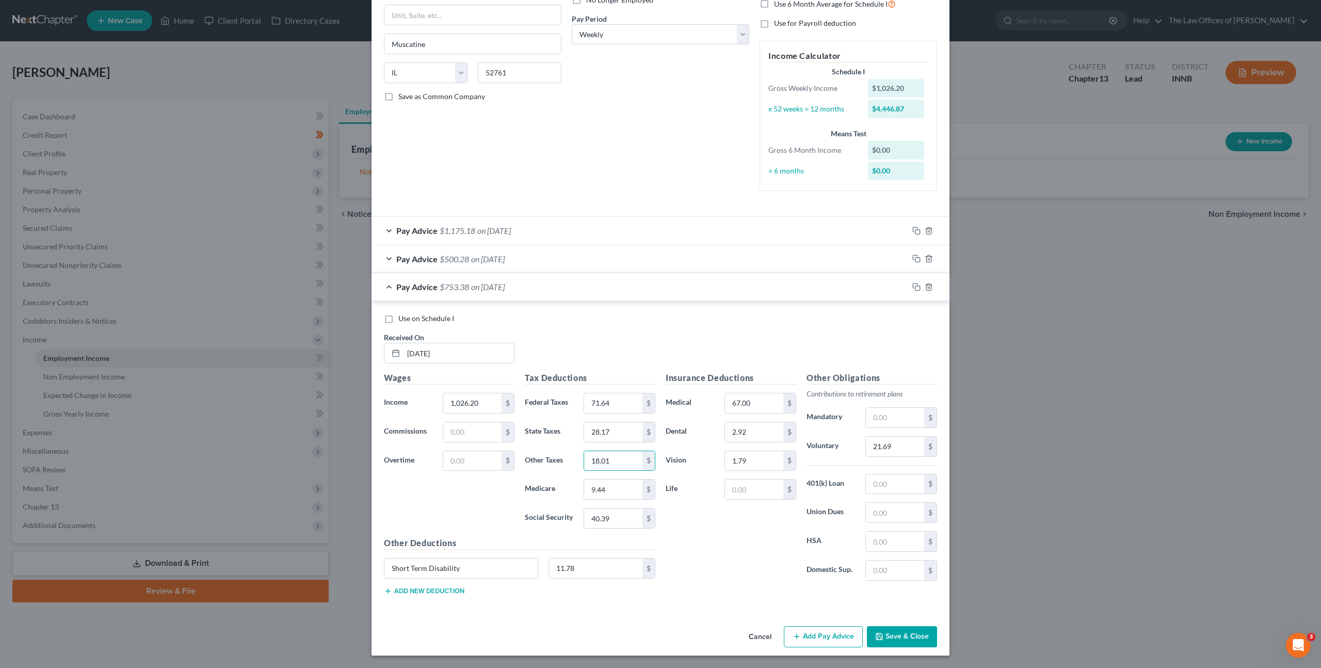
type input "18.01"
type input "13.84"
type input "59.18"
click at [892, 441] on input "21.69" at bounding box center [895, 447] width 58 height 20
type input "30.77"
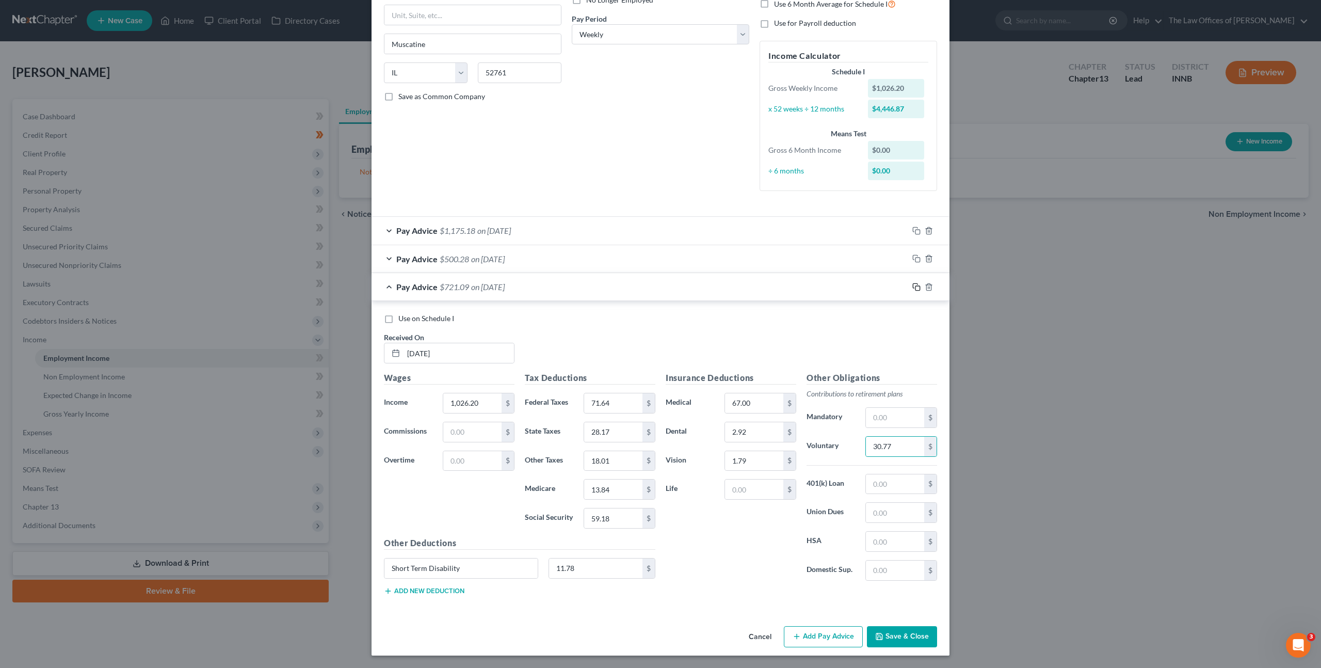
click at [912, 286] on icon "button" at bounding box center [916, 287] width 8 height 8
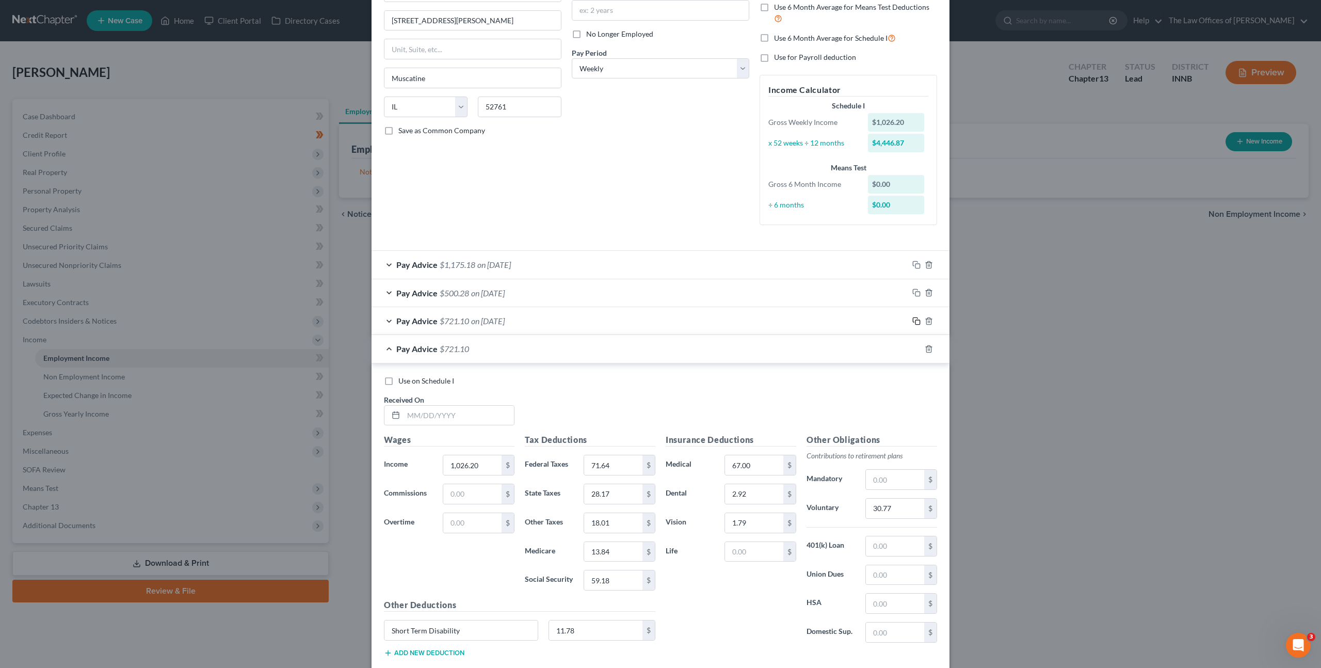
scroll to position [179, 0]
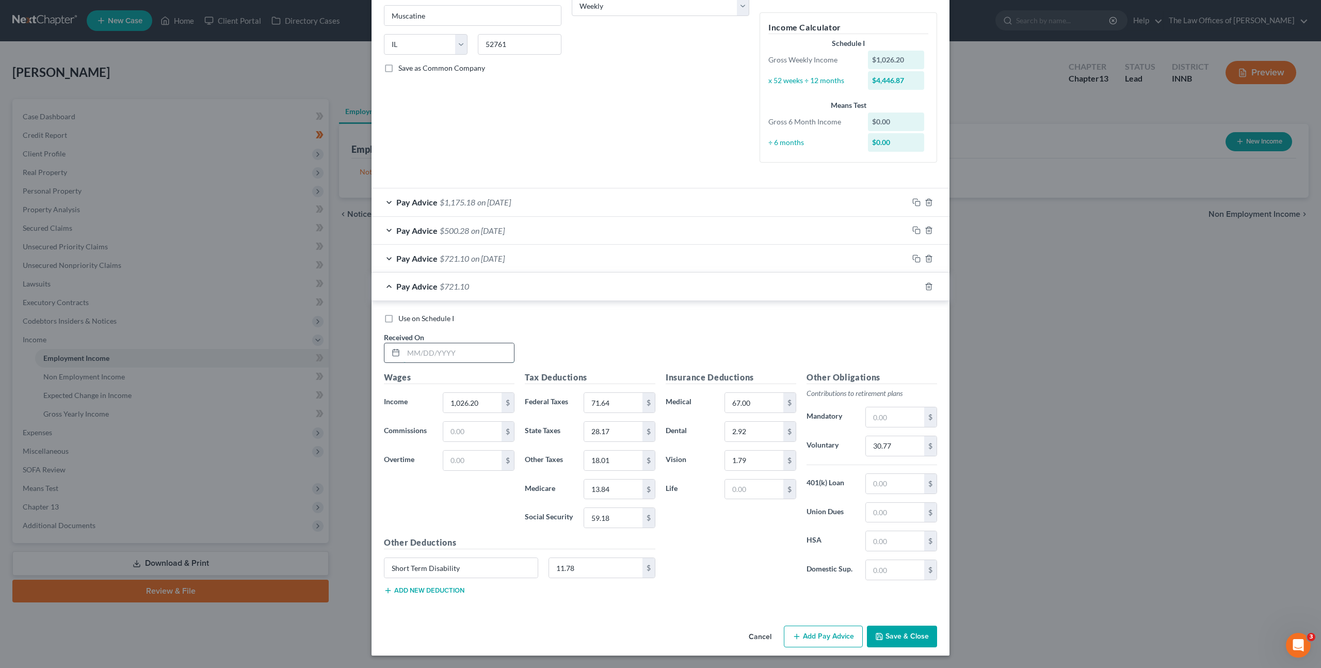
drag, startPoint x: 448, startPoint y: 346, endPoint x: 677, endPoint y: 331, distance: 229.6
click at [448, 346] on input "text" at bounding box center [459, 353] width 110 height 20
type input "01/23/2025"
type input "2,033.20"
type input "256.84"
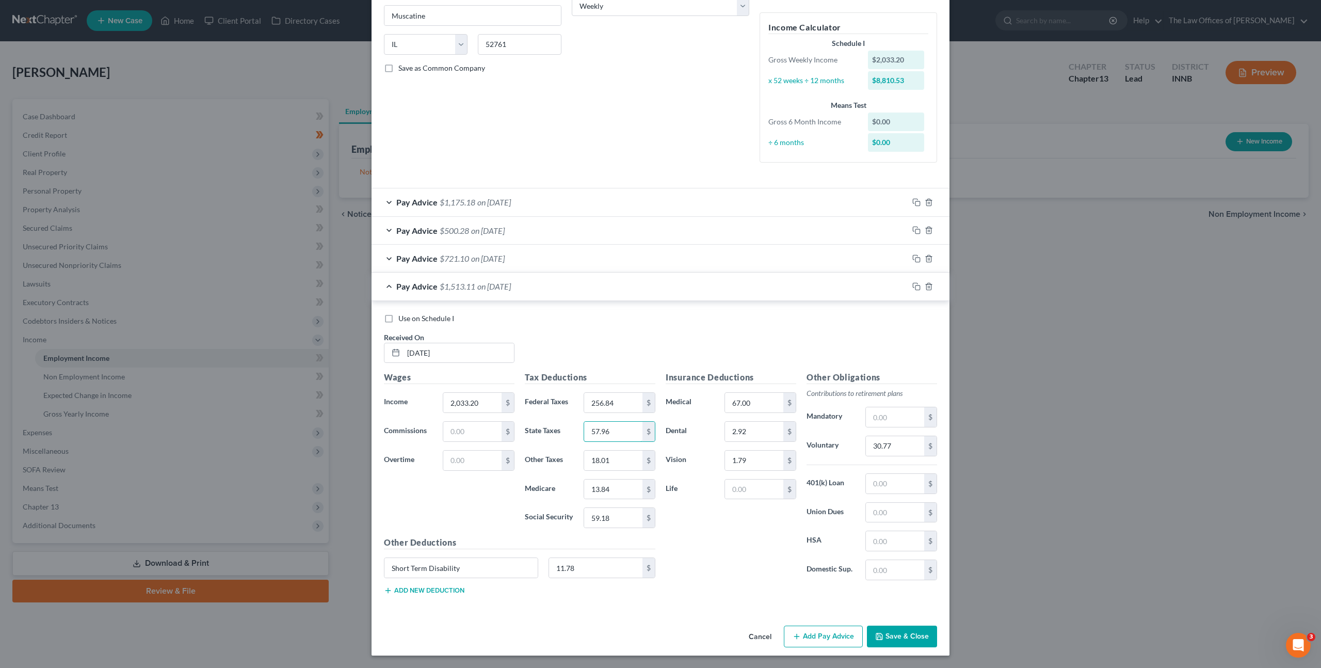
type input "57.96"
type input "37.06"
type input "28.45"
type input "121.61"
click at [666, 347] on div "Use on Schedule I Received On * 01/23/2025" at bounding box center [661, 342] width 564 height 58
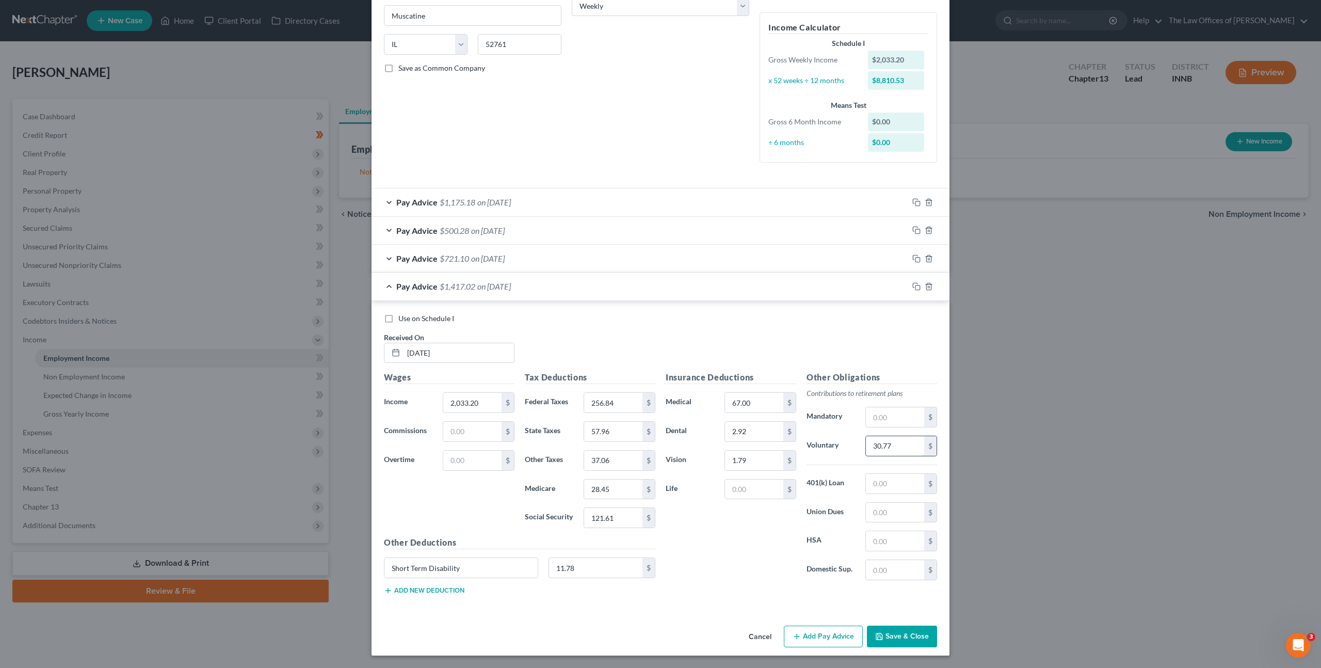
click at [902, 444] on input "30.77" at bounding box center [895, 446] width 58 height 20
type input "61"
click at [759, 359] on div "Use on Schedule I Received On * 01/23/2025" at bounding box center [661, 342] width 564 height 58
click at [914, 286] on icon "button" at bounding box center [916, 286] width 8 height 8
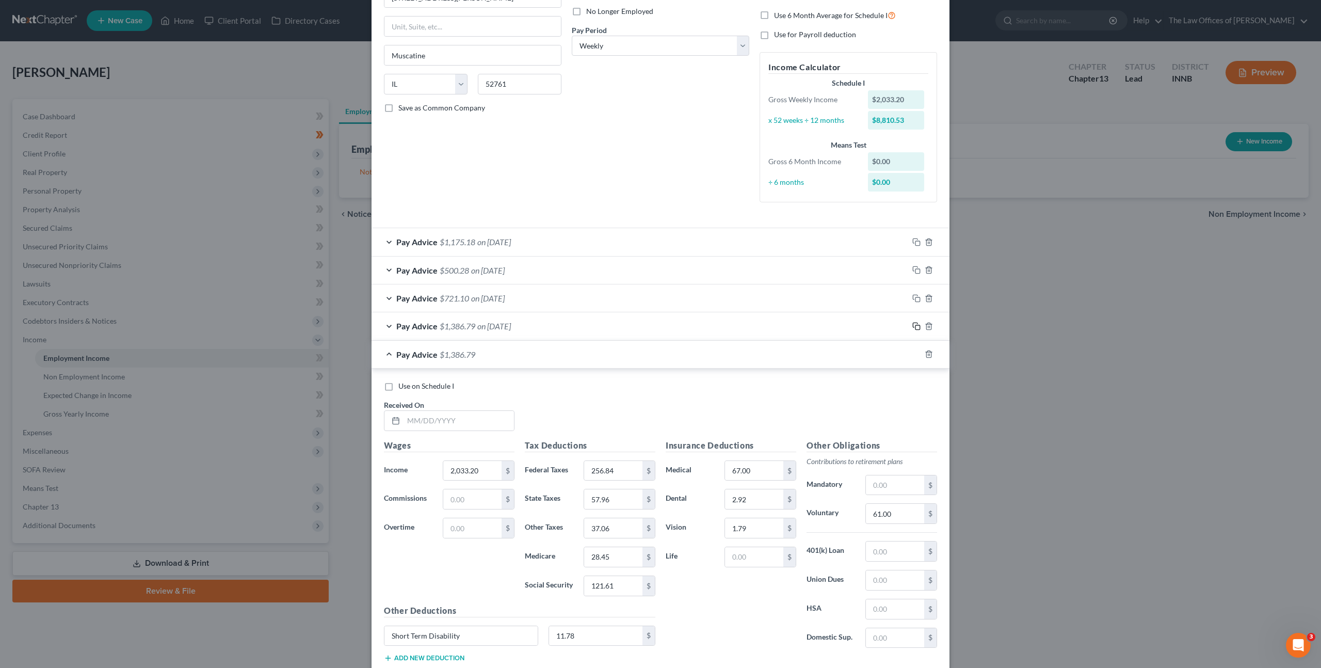
scroll to position [207, 0]
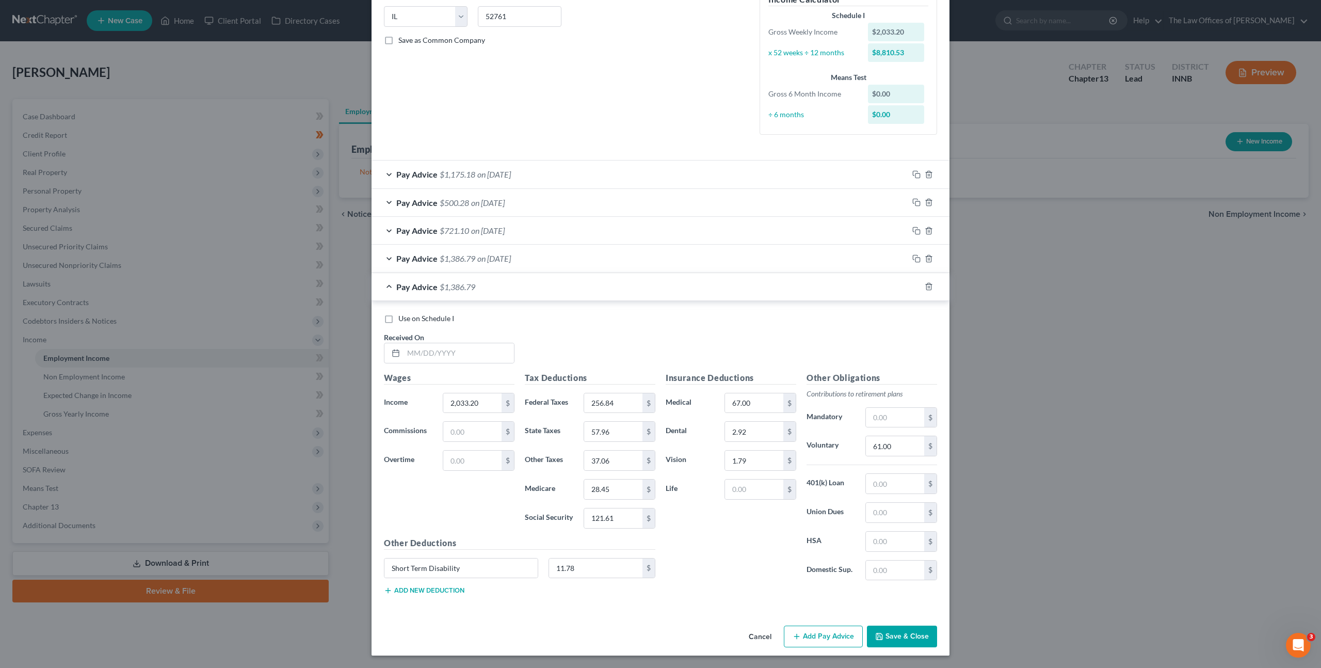
click at [447, 368] on div "Use on Schedule I Received On *" at bounding box center [661, 342] width 564 height 58
click at [459, 361] on input "text" at bounding box center [459, 353] width 110 height 20
type input "01/30/2025"
type input "909.80"
type input "58.09"
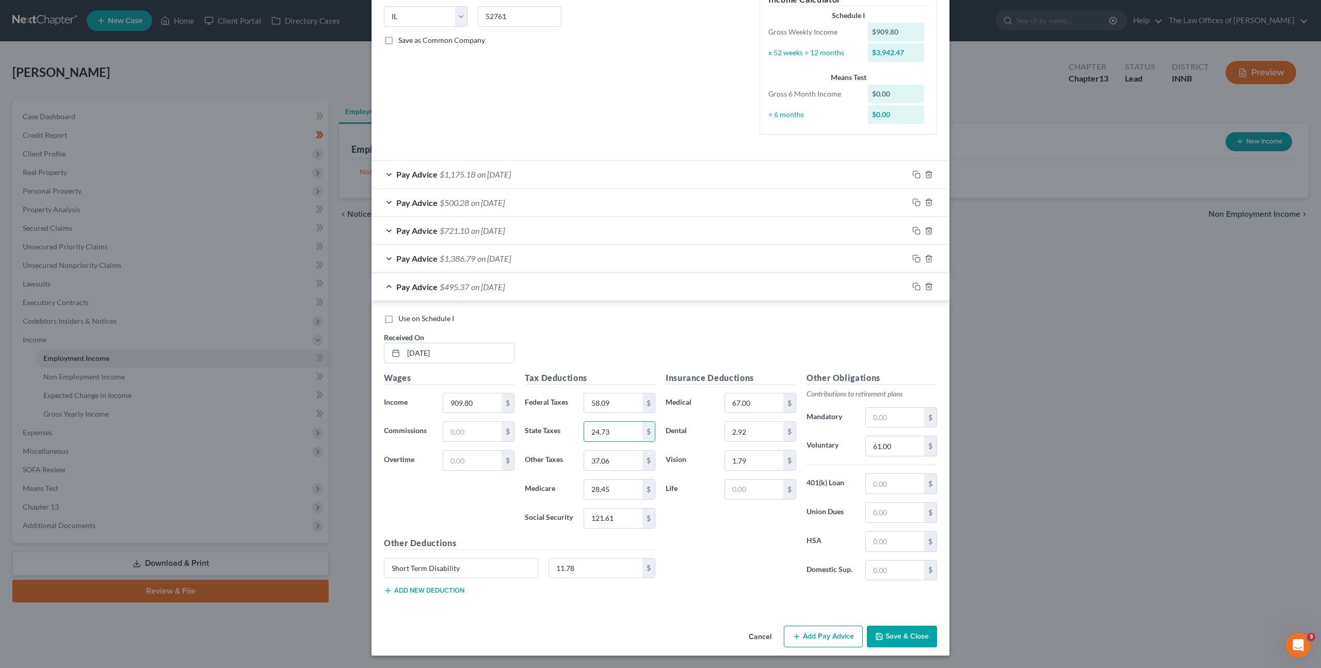
type input "24.73"
type input "15.81"
type input "12.15"
type input "51.96"
click at [890, 437] on input "61.00" at bounding box center [895, 446] width 58 height 20
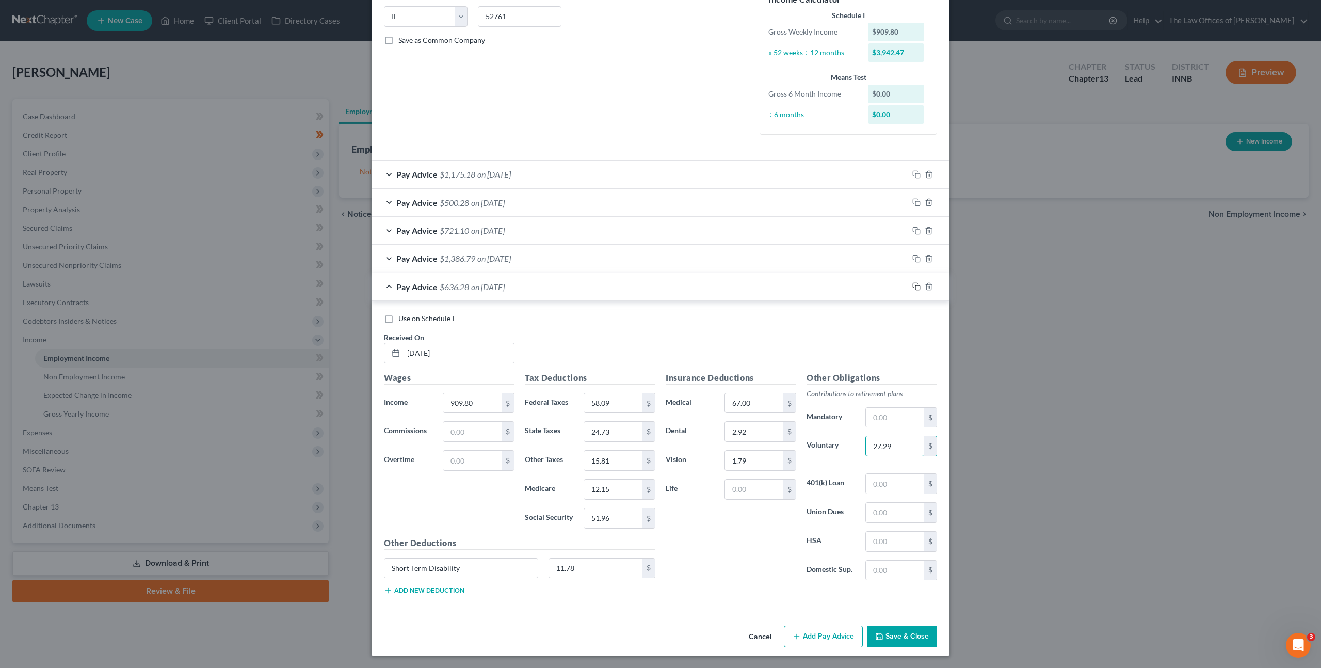
type input "27.29"
click at [912, 285] on icon "button" at bounding box center [916, 286] width 8 height 8
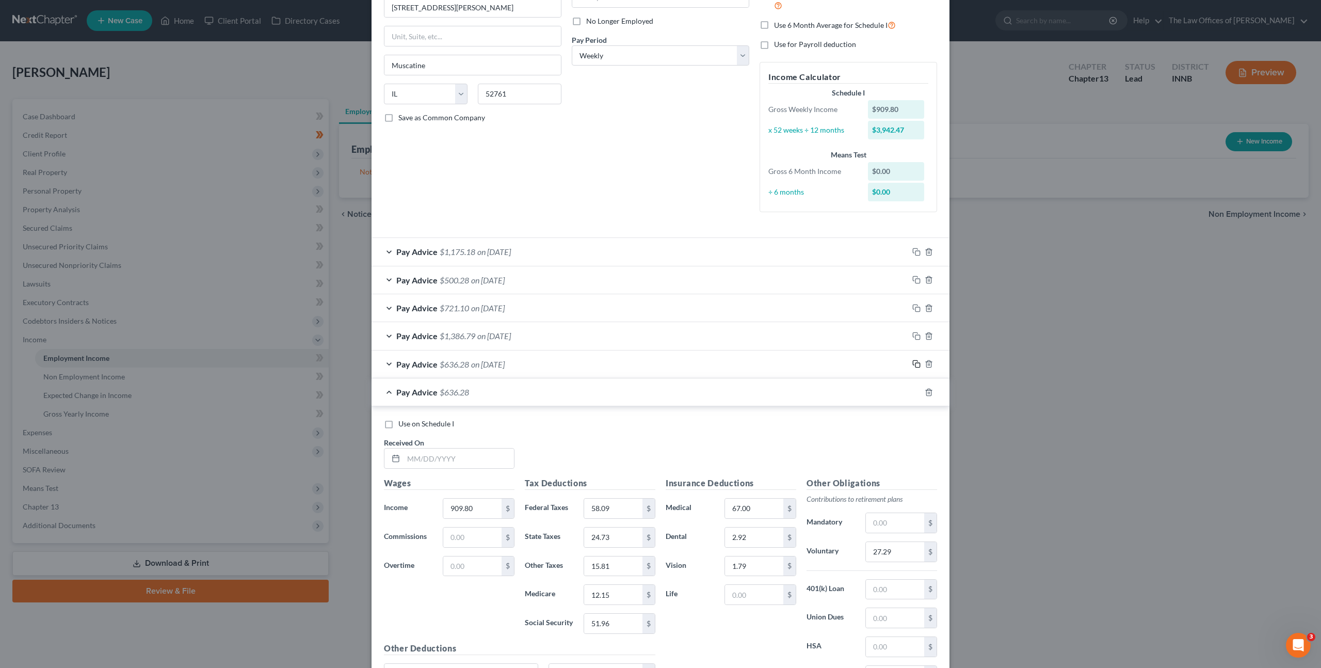
scroll to position [235, 0]
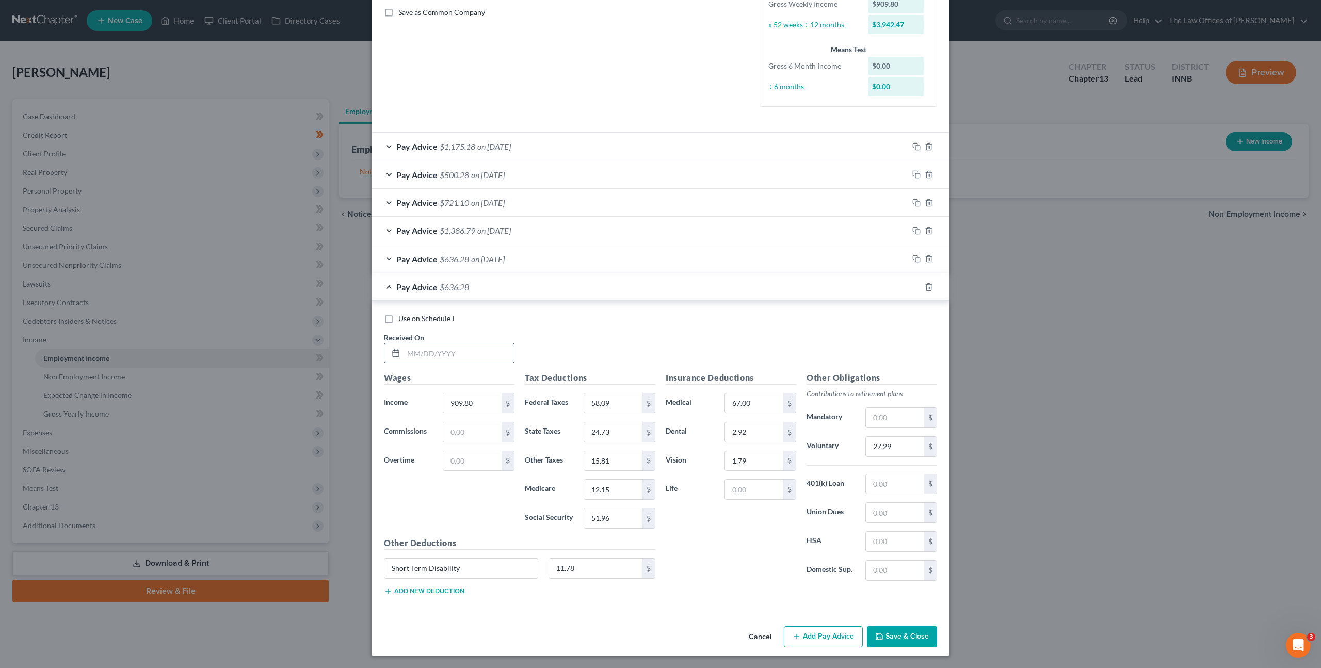
click at [464, 343] on div at bounding box center [449, 353] width 131 height 21
drag, startPoint x: 886, startPoint y: 637, endPoint x: 954, endPoint y: 518, distance: 137.1
click at [886, 636] on button "Save & Close" at bounding box center [902, 637] width 70 height 22
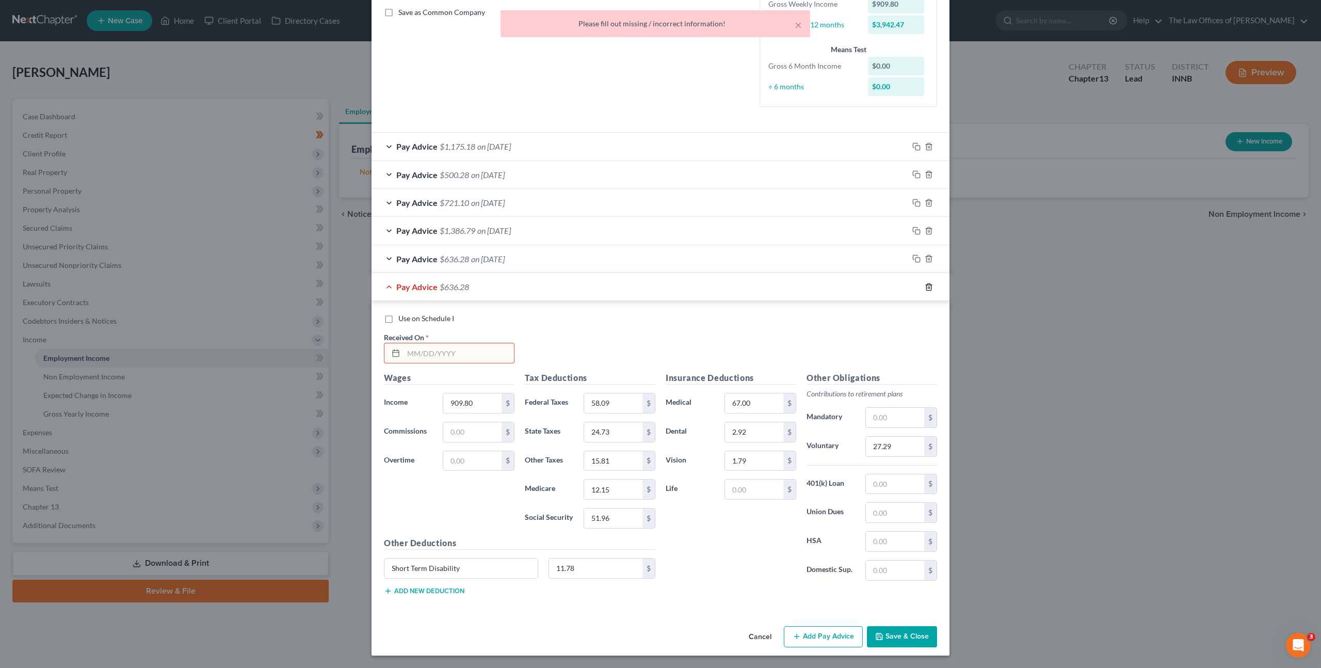
click at [928, 288] on line "button" at bounding box center [928, 287] width 0 height 2
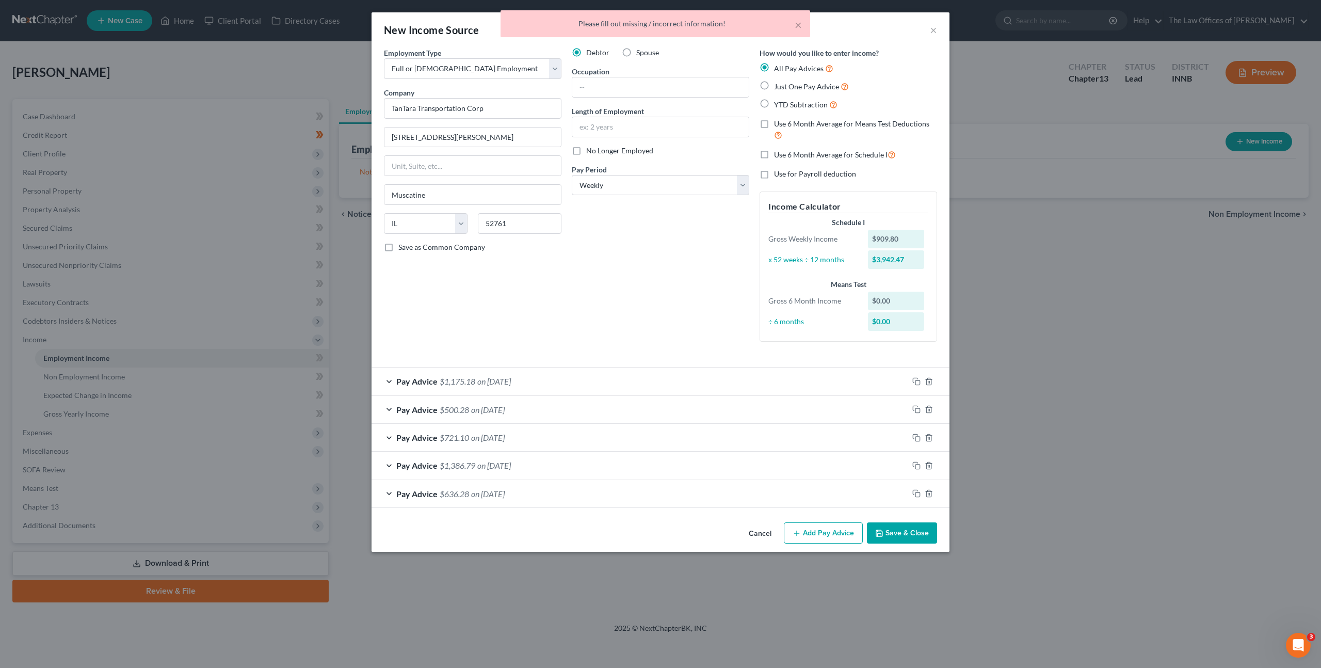
scroll to position [0, 0]
click at [915, 535] on button "Save & Close" at bounding box center [902, 533] width 70 height 22
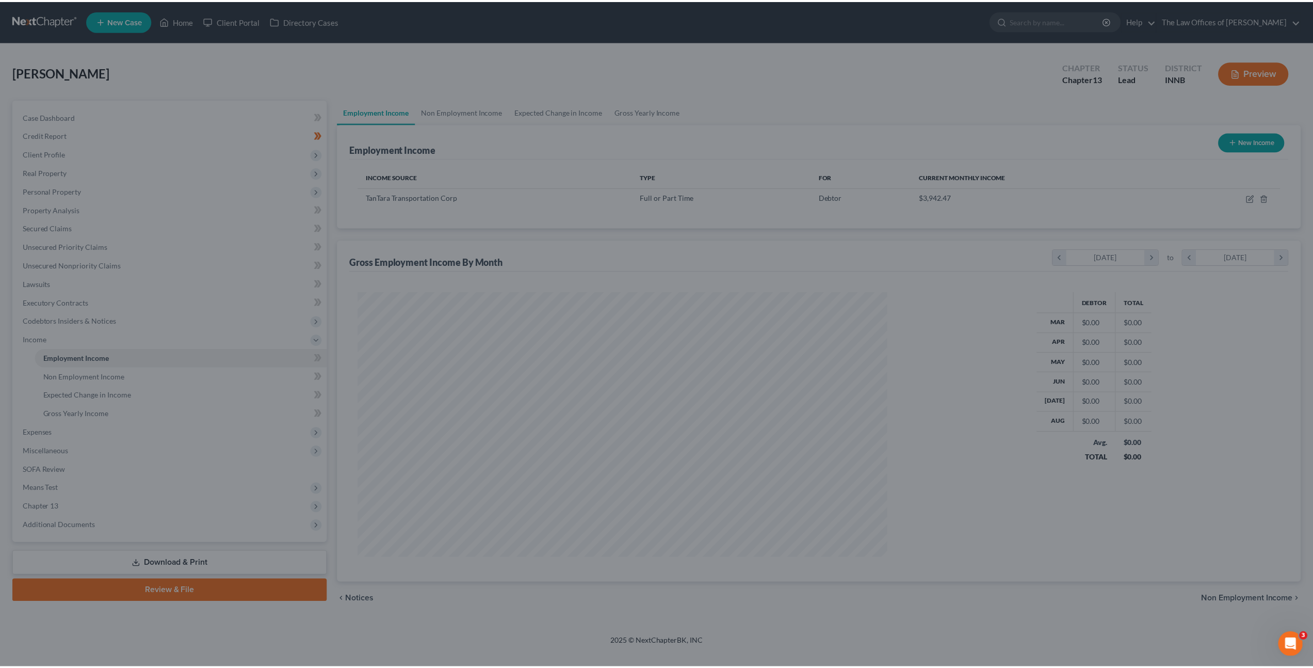
scroll to position [266, 554]
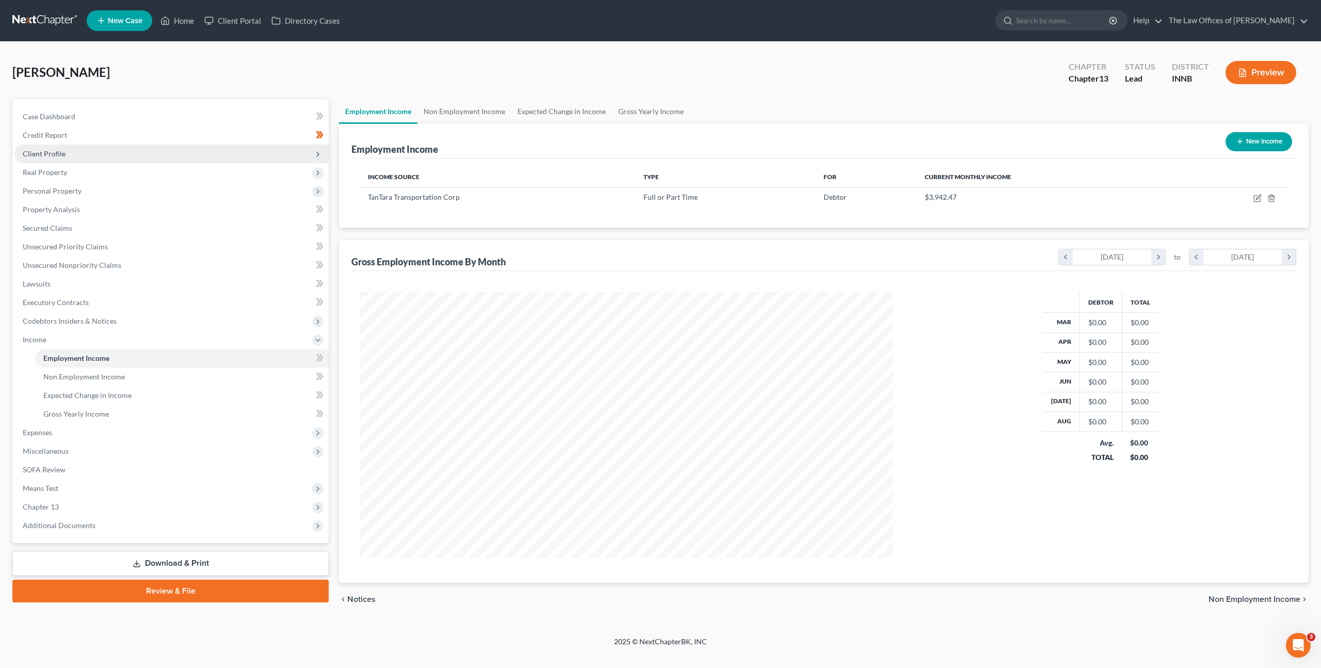
click at [47, 155] on span "Client Profile" at bounding box center [44, 153] width 43 height 9
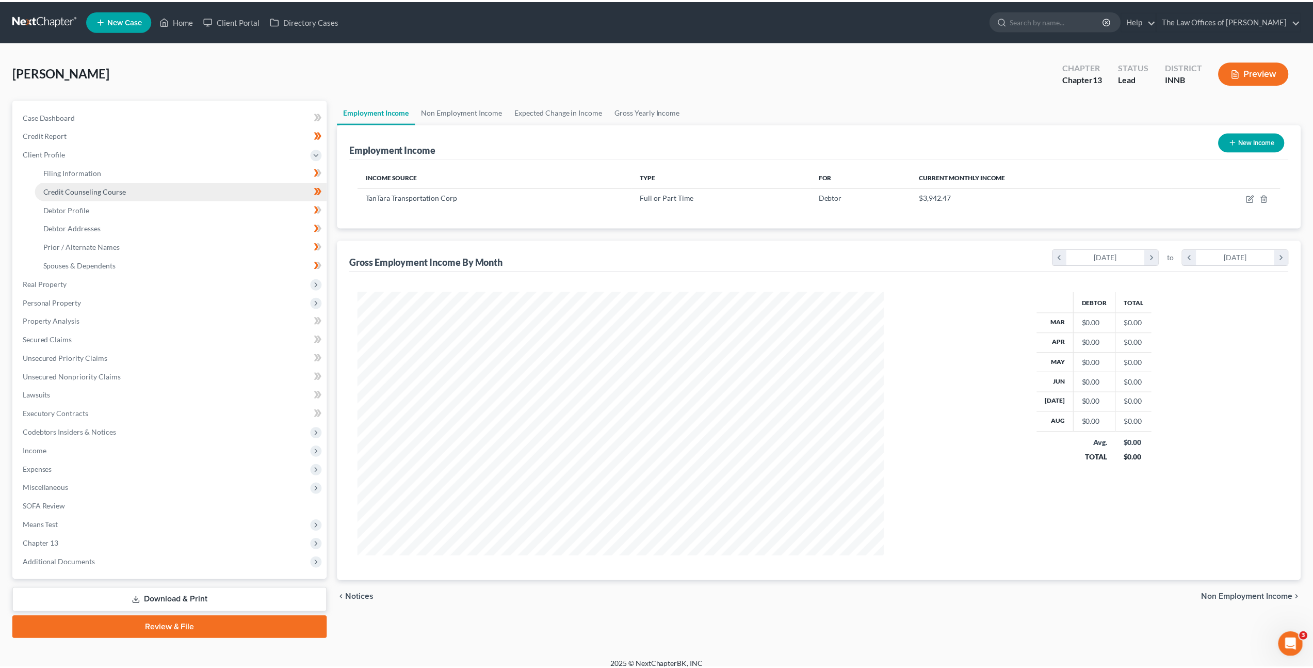
scroll to position [515799, 515514]
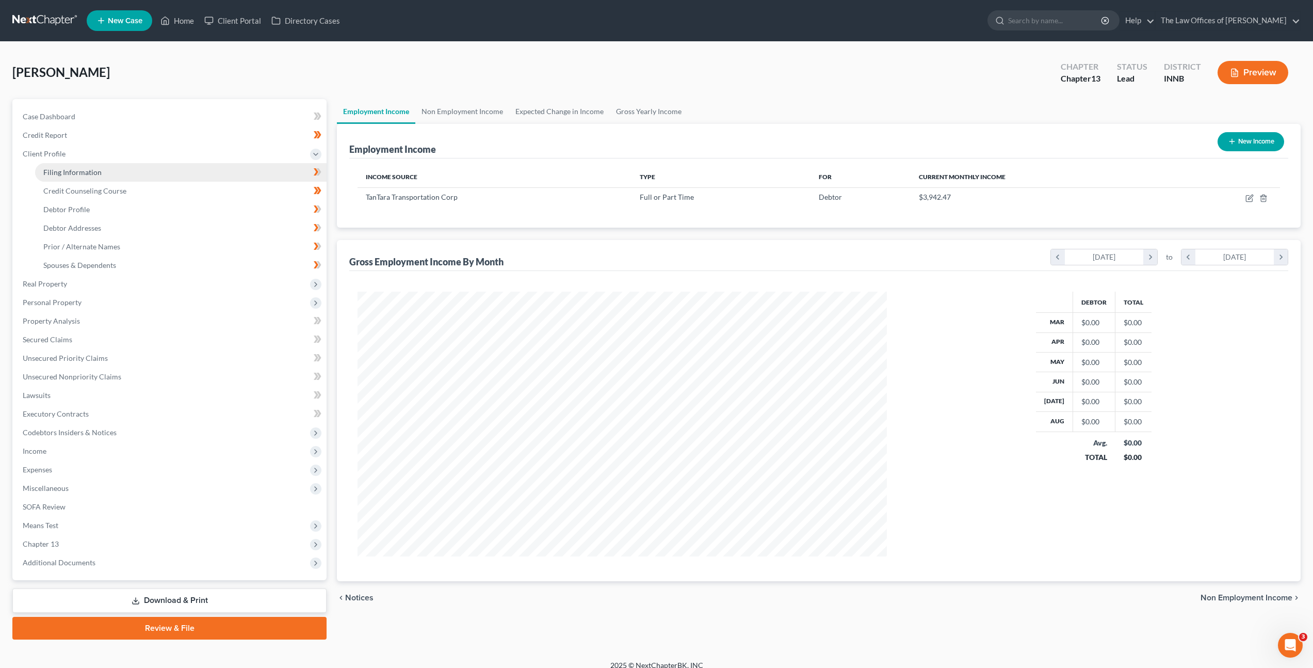
click at [243, 167] on link "Filing Information" at bounding box center [181, 172] width 292 height 19
select select "1"
select select "0"
select select "3"
select select "27"
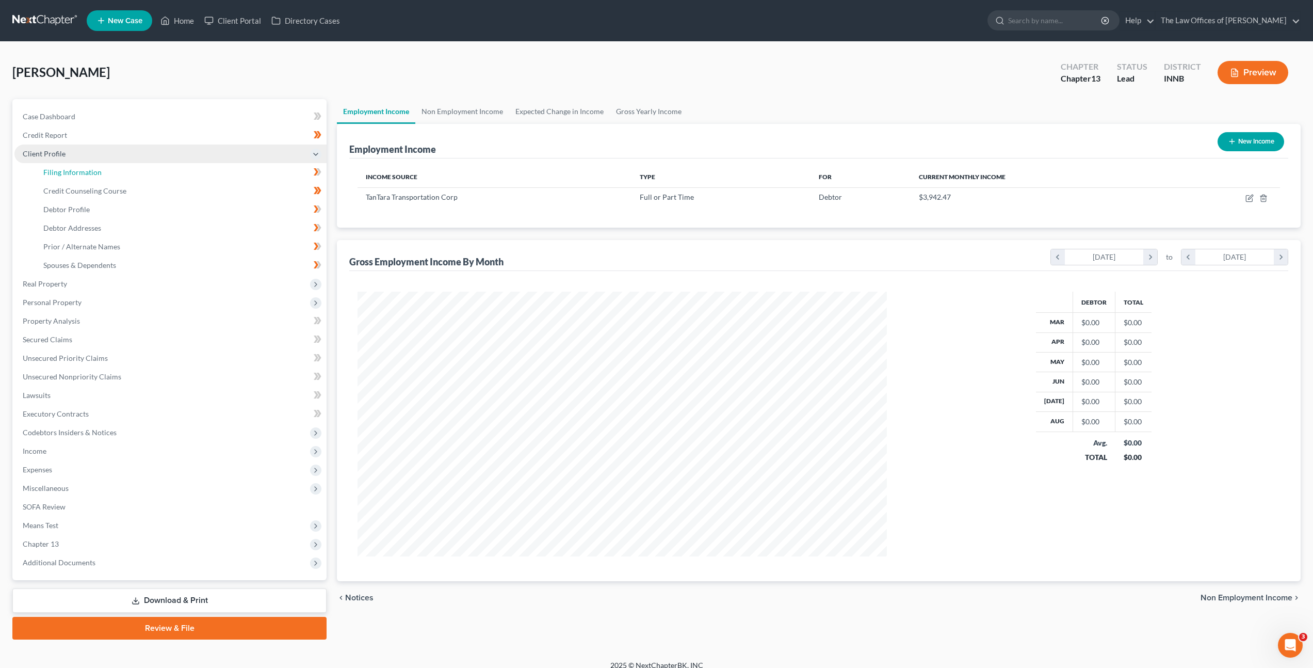
select select "3"
select select "15"
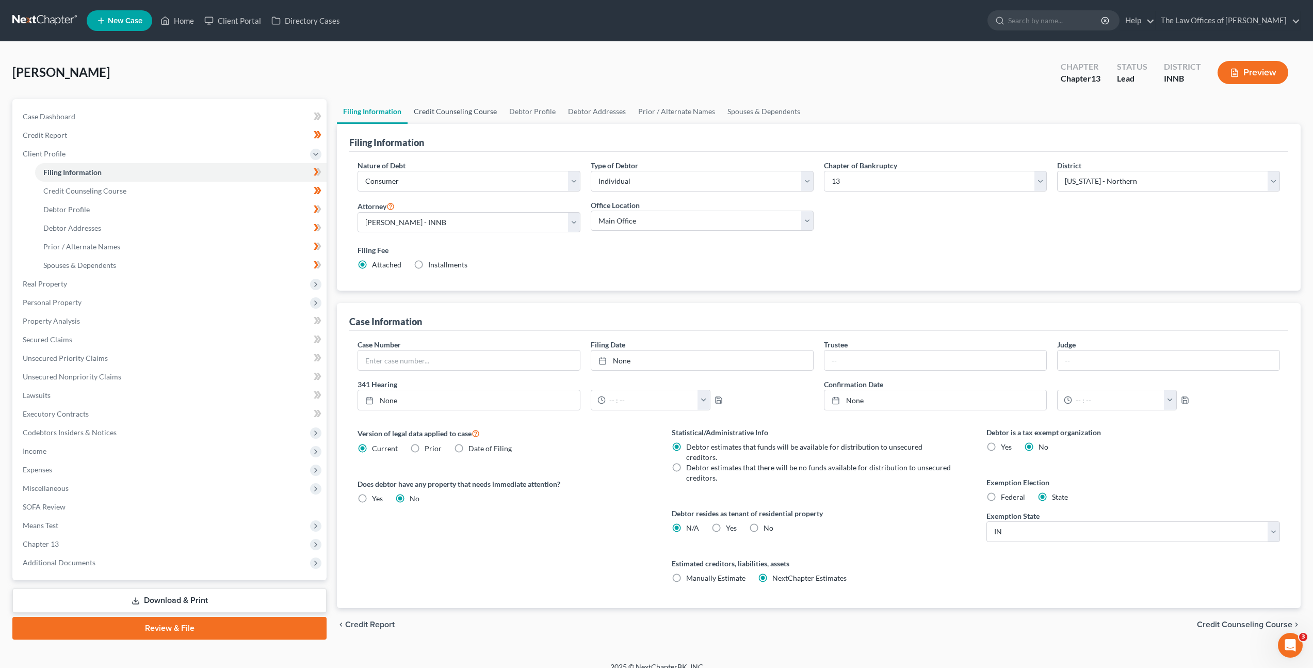
click at [456, 110] on link "Credit Counseling Course" at bounding box center [455, 111] width 95 height 25
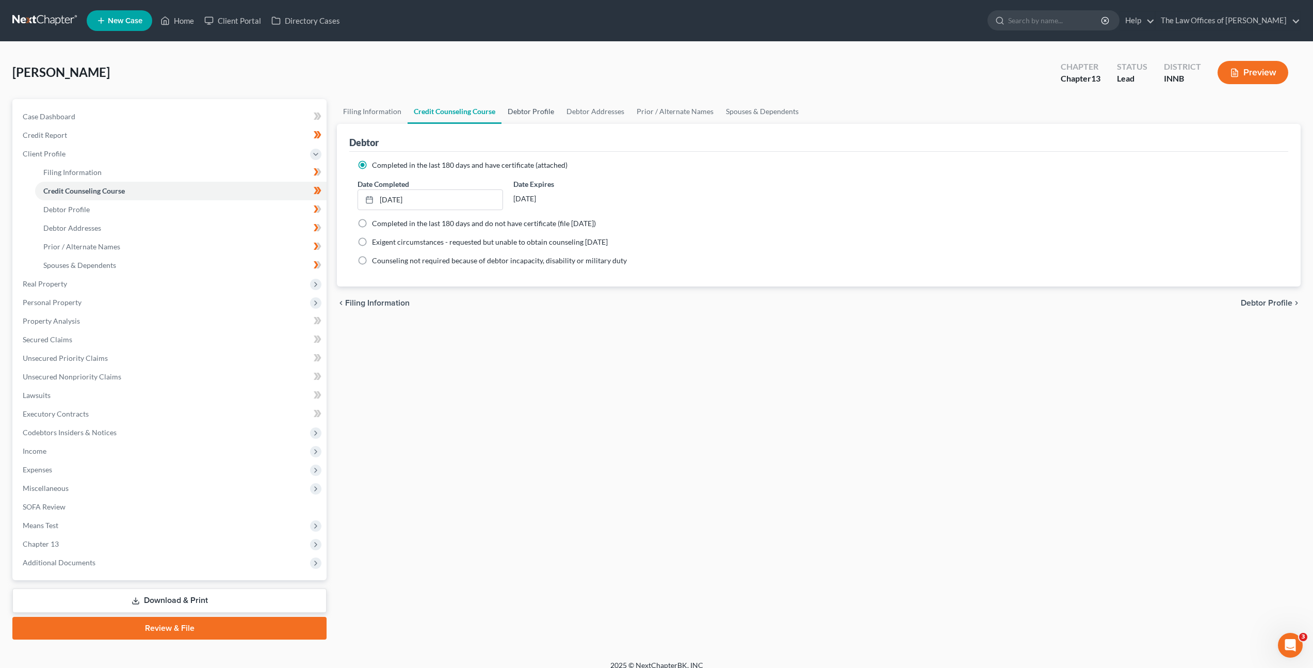
click at [539, 113] on link "Debtor Profile" at bounding box center [531, 111] width 59 height 25
select select "0"
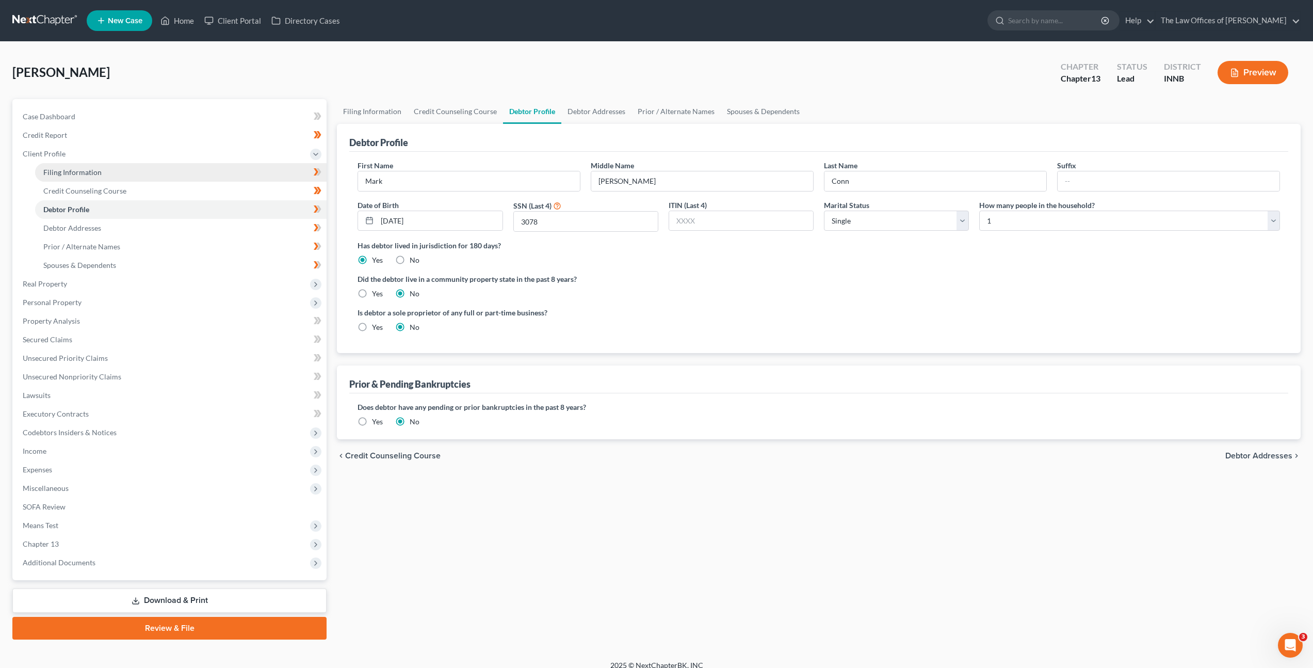
click at [262, 173] on link "Filing Information" at bounding box center [181, 172] width 292 height 19
select select "1"
select select "0"
select select "3"
select select "27"
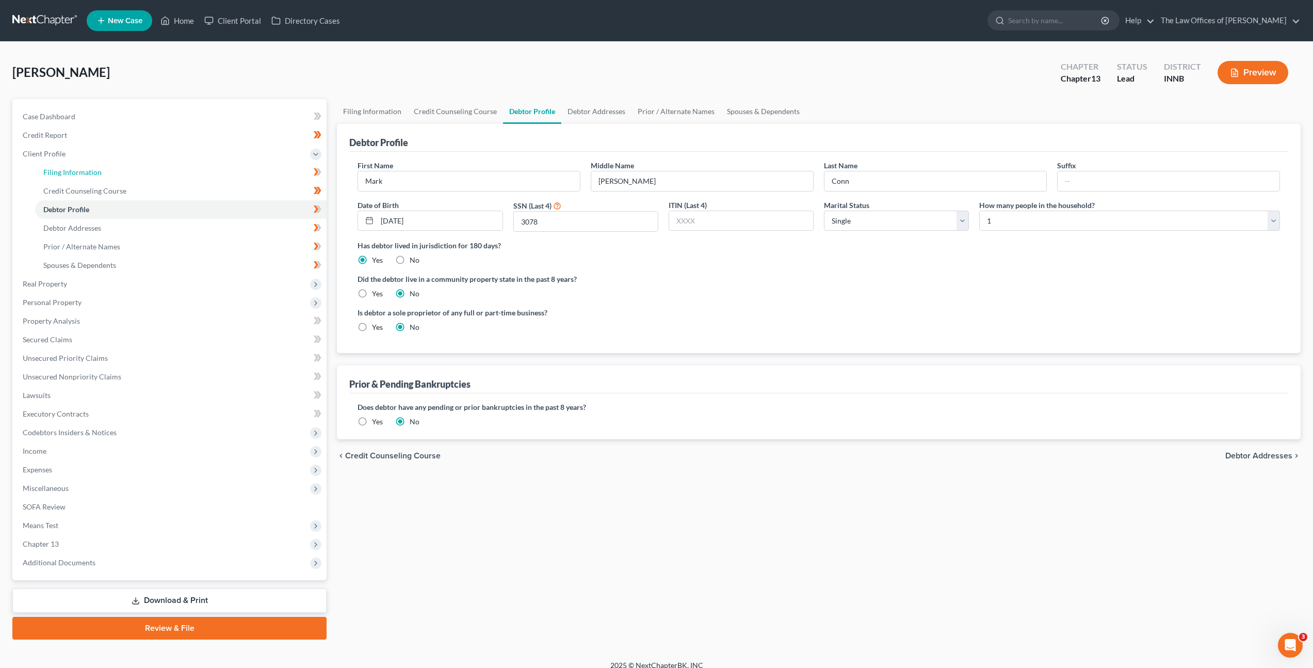
select select "3"
select select "15"
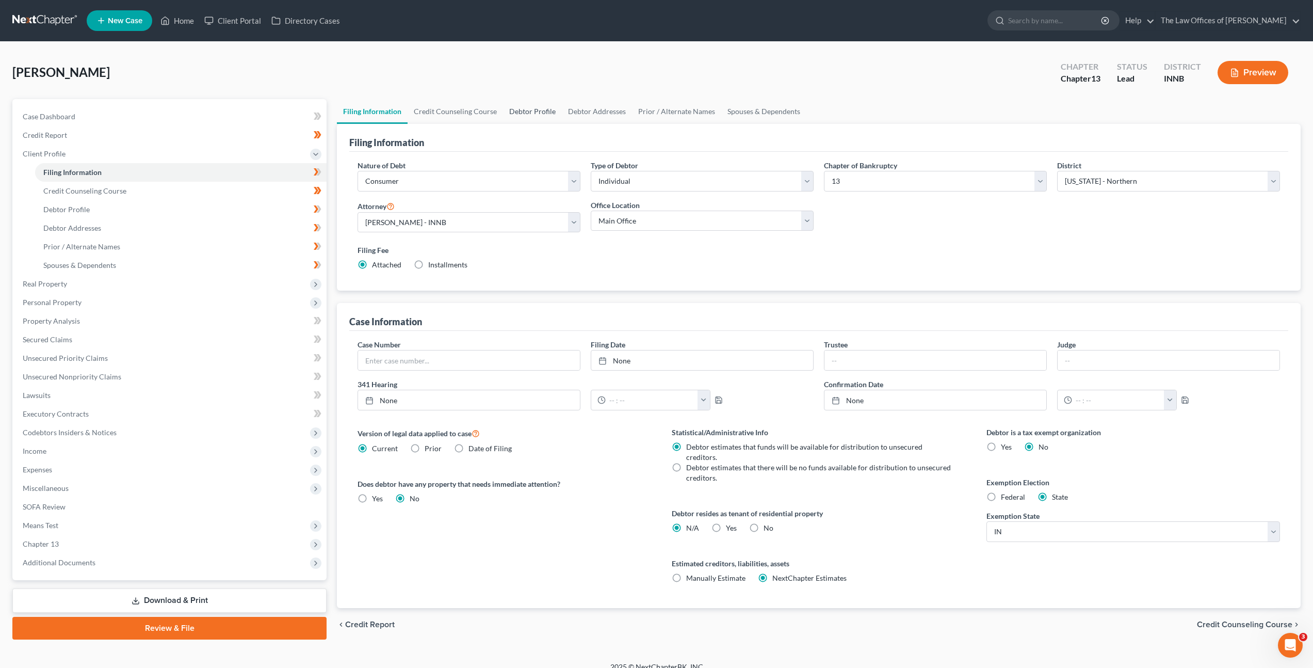
click at [528, 111] on link "Debtor Profile" at bounding box center [532, 111] width 59 height 25
select select "0"
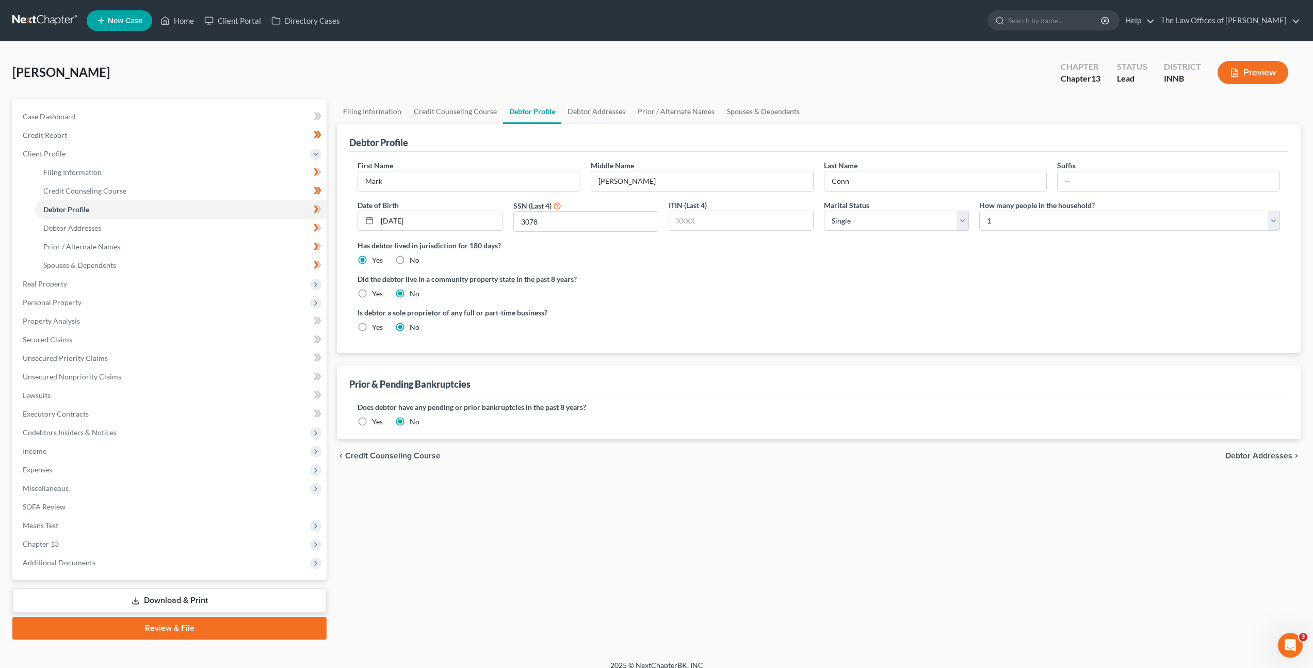
click at [658, 260] on div "Has debtor lived in jurisdiction for 180 days? Yes No Debtor must reside in jur…" at bounding box center [819, 252] width 923 height 25
drag, startPoint x: 609, startPoint y: 178, endPoint x: 661, endPoint y: 201, distance: 56.4
click at [609, 178] on input "Alan" at bounding box center [702, 181] width 222 height 20
type input "Alain"
click at [676, 281] on label "Did the debtor live in a community property state in the past 8 years?" at bounding box center [819, 279] width 923 height 11
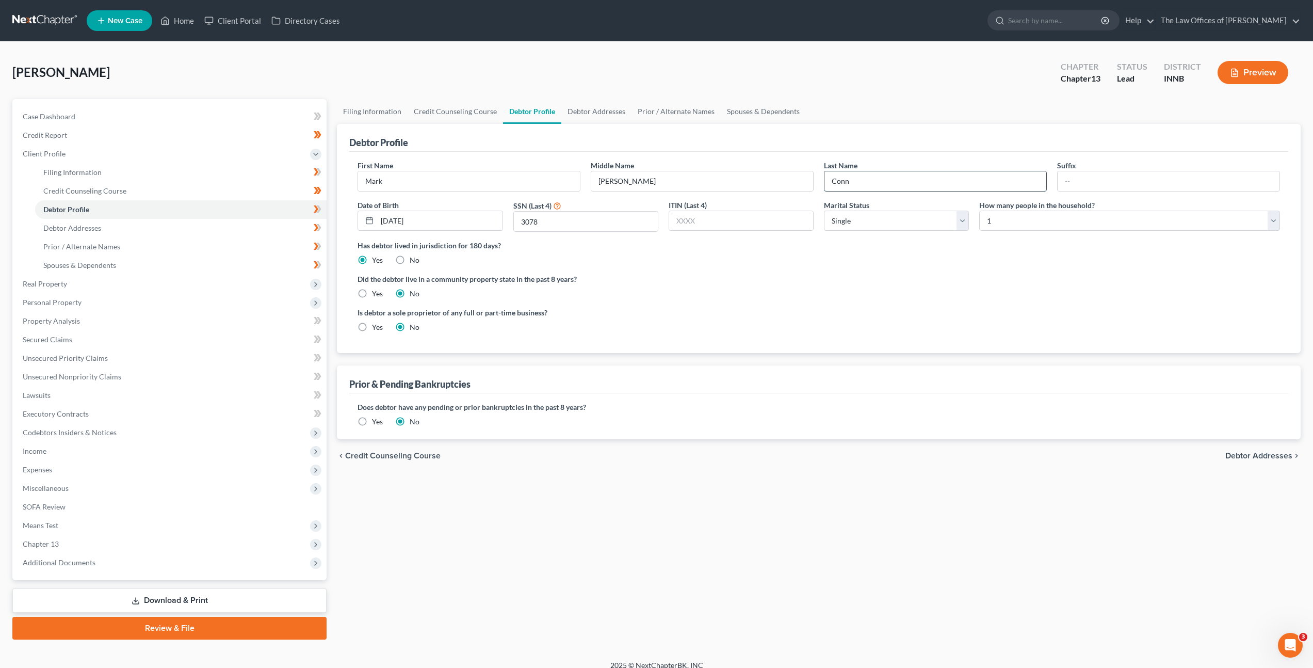
click at [887, 186] on input "Conn" at bounding box center [936, 181] width 222 height 20
click at [1117, 178] on input "text" at bounding box center [1169, 181] width 222 height 20
click at [1004, 309] on div "Is debtor a sole proprietor of any full or part-time business? Yes No" at bounding box center [818, 324] width 933 height 34
click at [750, 289] on div "Did the debtor live in a community property state in the past 8 years? Yes No" at bounding box center [819, 286] width 923 height 25
click at [632, 275] on label "Did the debtor live in a community property state in the past 8 years?" at bounding box center [819, 279] width 923 height 11
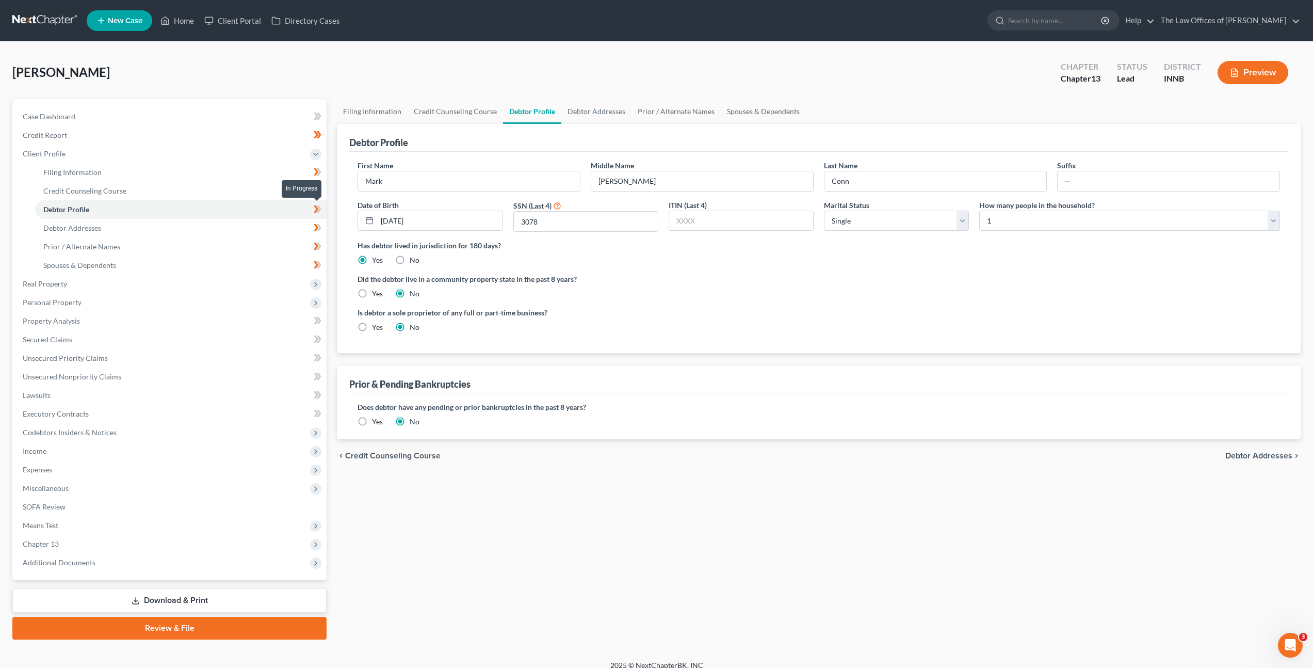
click at [312, 208] on span at bounding box center [318, 210] width 18 height 15
drag, startPoint x: 298, startPoint y: 220, endPoint x: 333, endPoint y: 214, distance: 35.6
click at [298, 220] on link "Debtor Addresses" at bounding box center [181, 228] width 292 height 19
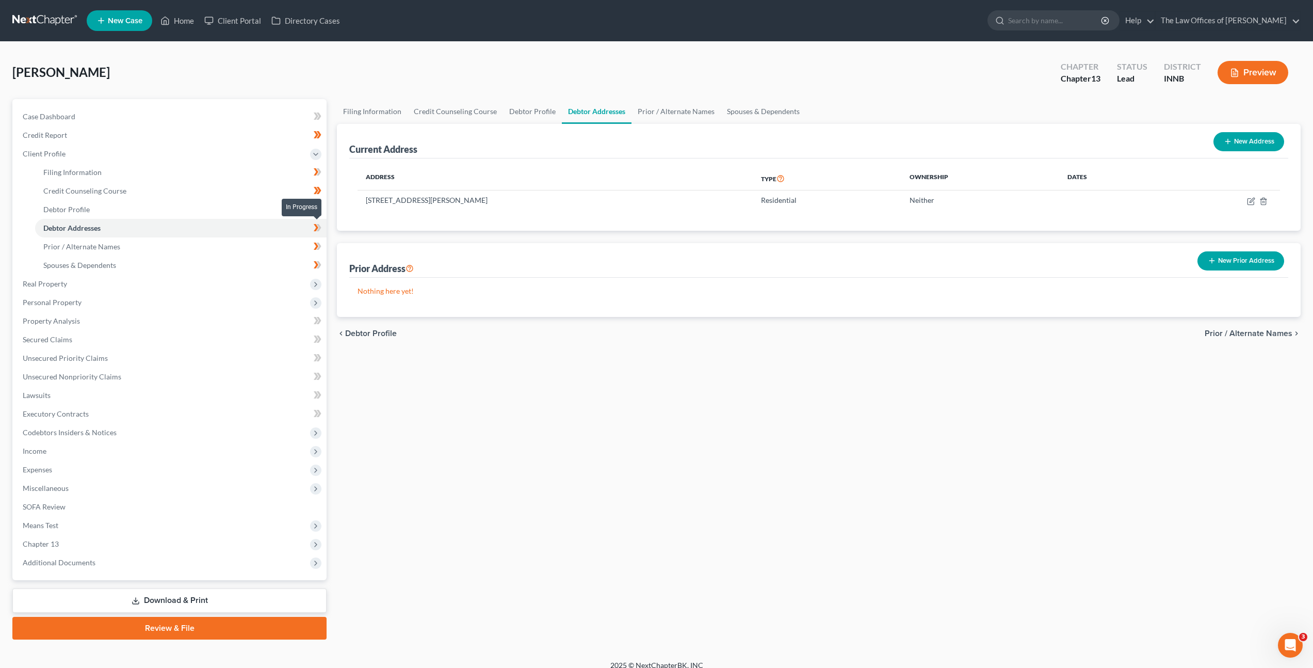
click at [317, 229] on icon at bounding box center [318, 227] width 8 height 13
click at [542, 223] on div "Address Type Ownership Dates 1158 Stevens Court, Roanoke, IN 46783 Residential …" at bounding box center [818, 194] width 939 height 72
drag, startPoint x: 231, startPoint y: 240, endPoint x: 288, endPoint y: 233, distance: 57.7
click at [231, 240] on link "Prior / Alternate Names" at bounding box center [181, 246] width 292 height 19
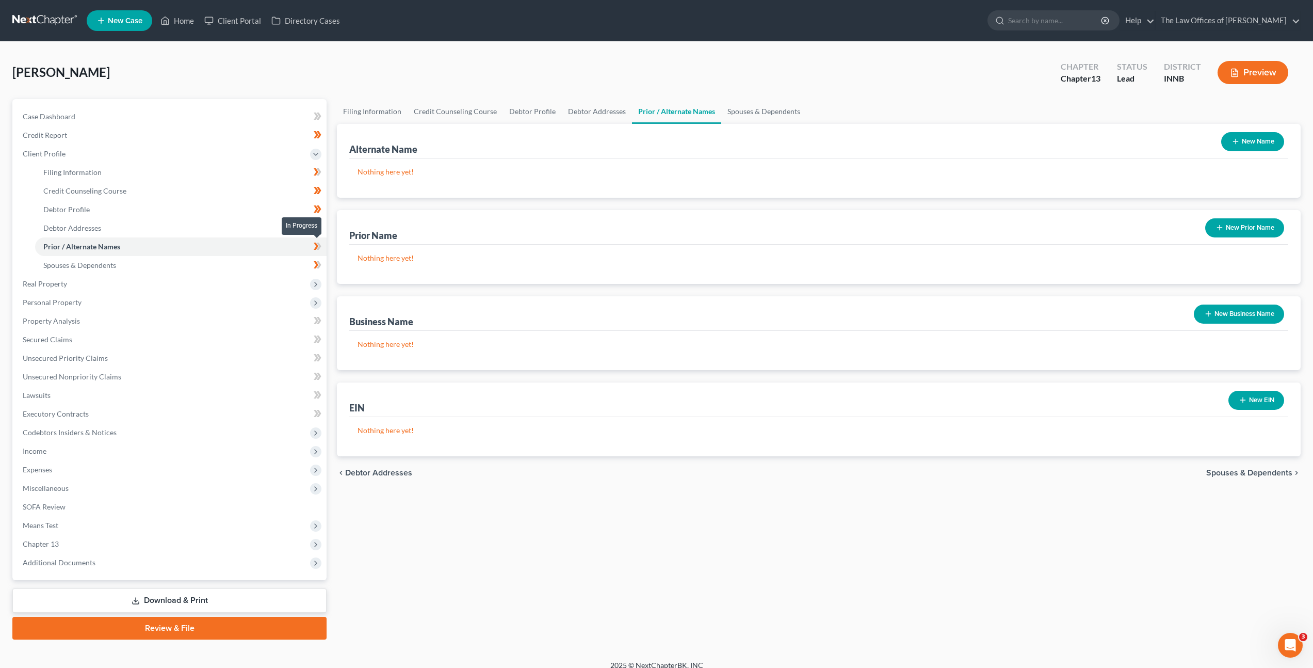
click at [316, 250] on icon at bounding box center [318, 246] width 8 height 13
click at [260, 262] on link "Spouses & Dependents" at bounding box center [181, 265] width 292 height 19
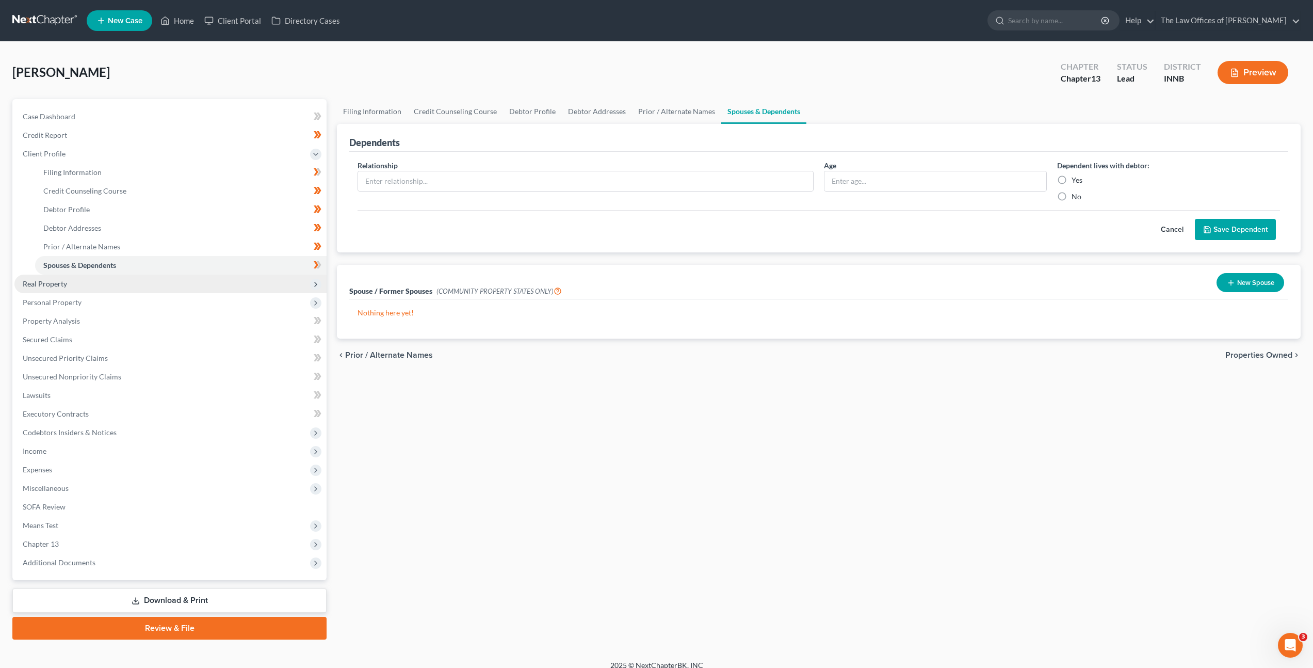
drag, startPoint x: 326, startPoint y: 263, endPoint x: 253, endPoint y: 280, distance: 75.2
click at [326, 263] on span at bounding box center [318, 266] width 18 height 15
click at [211, 284] on span "Real Property" at bounding box center [170, 284] width 312 height 19
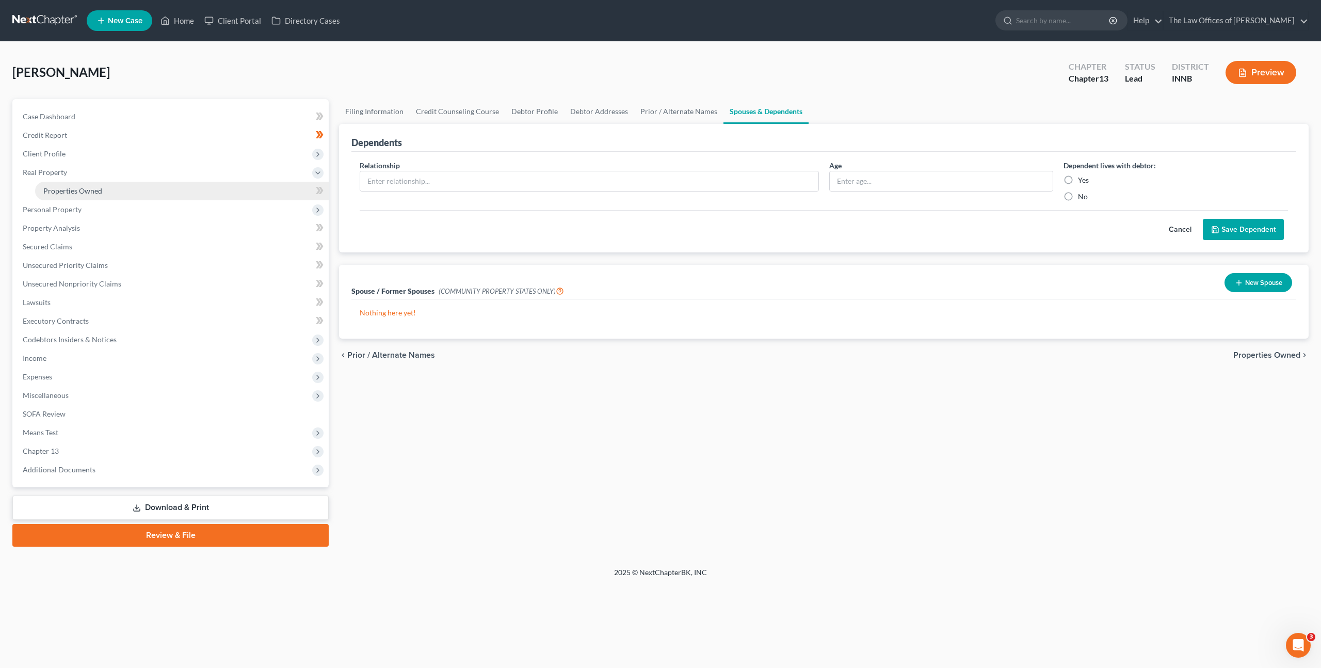
drag, startPoint x: 215, startPoint y: 191, endPoint x: 318, endPoint y: 216, distance: 106.5
click at [215, 191] on link "Properties Owned" at bounding box center [182, 191] width 294 height 19
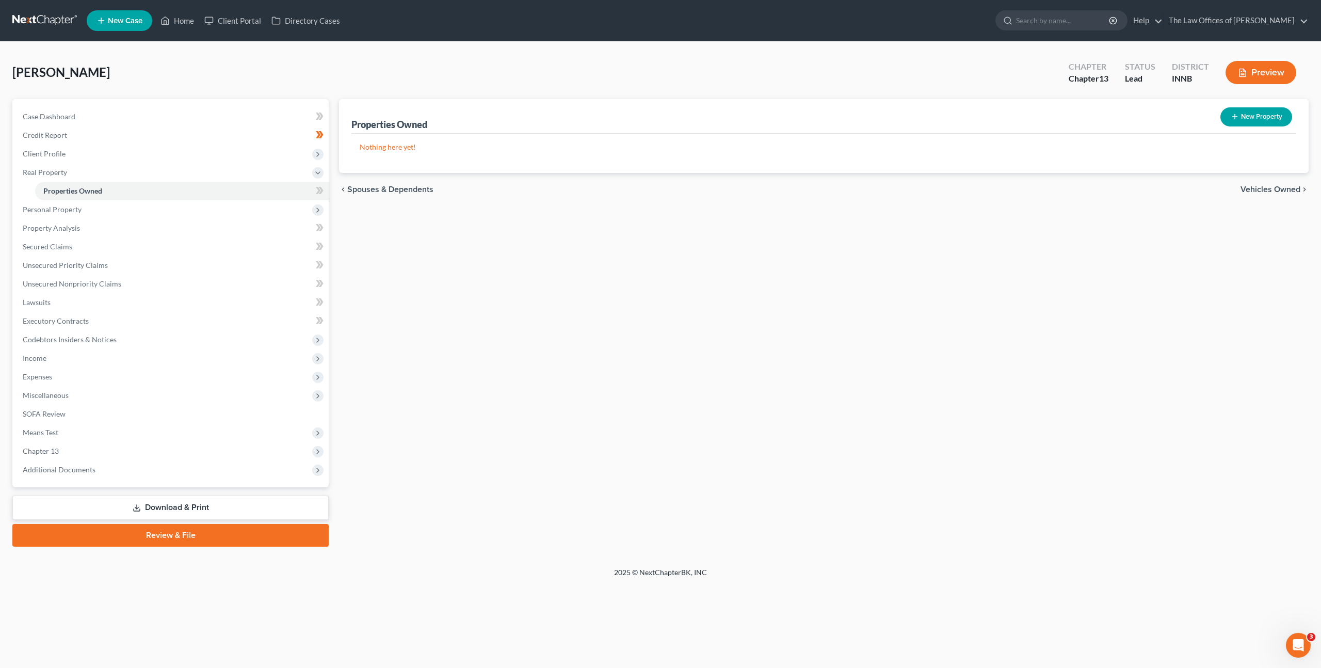
click at [321, 191] on div "New" at bounding box center [311, 183] width 21 height 17
click at [321, 191] on body "Home New Case Client Portal Directory Cases The Law Offices of Dax J. Miller za…" at bounding box center [660, 334] width 1321 height 668
click at [324, 188] on span at bounding box center [320, 191] width 18 height 15
drag, startPoint x: 492, startPoint y: 242, endPoint x: 624, endPoint y: 224, distance: 133.3
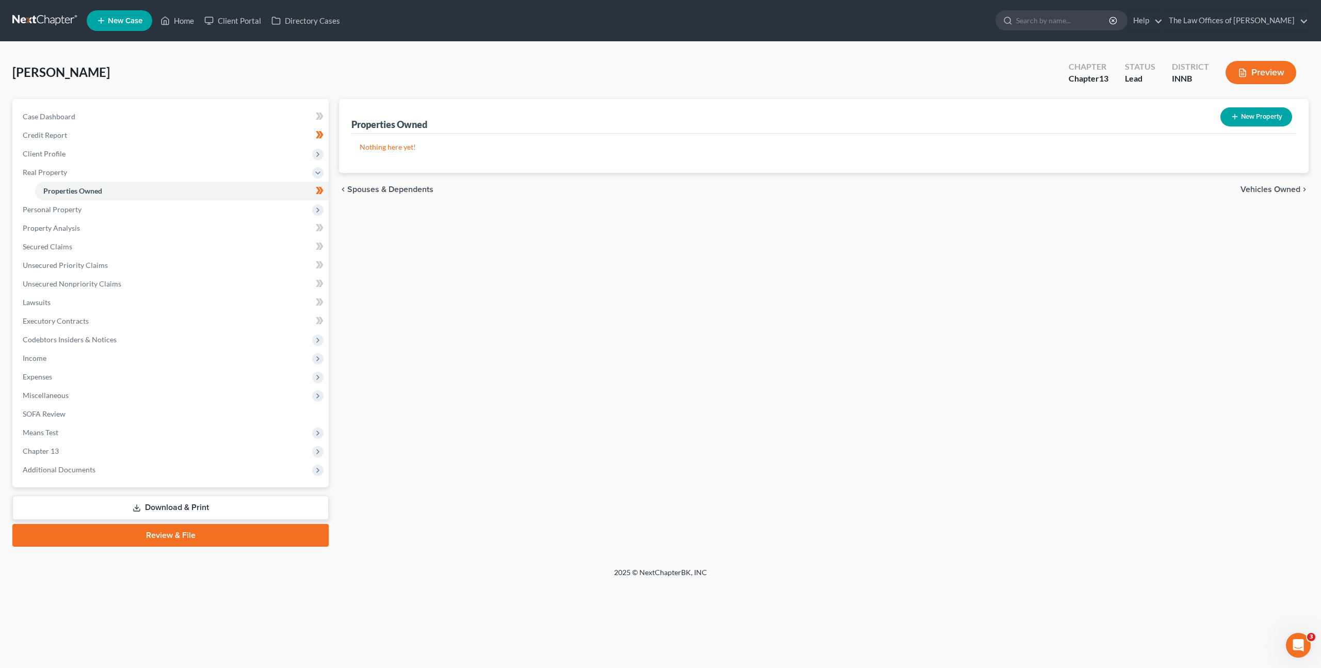
click at [492, 242] on div "Properties Owned New Property Nothing here yet! Property Market Value Liens Exe…" at bounding box center [824, 322] width 980 height 447
click at [214, 204] on span "Personal Property" at bounding box center [171, 209] width 314 height 19
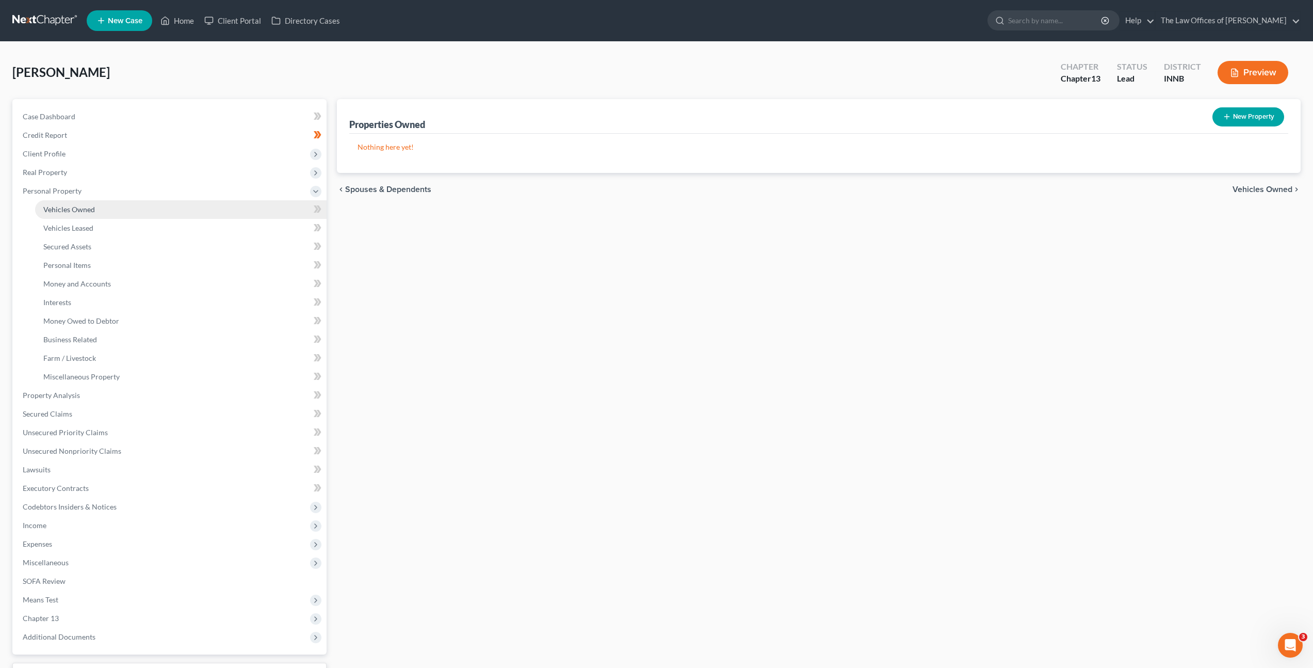
click at [199, 209] on link "Vehicles Owned" at bounding box center [181, 209] width 292 height 19
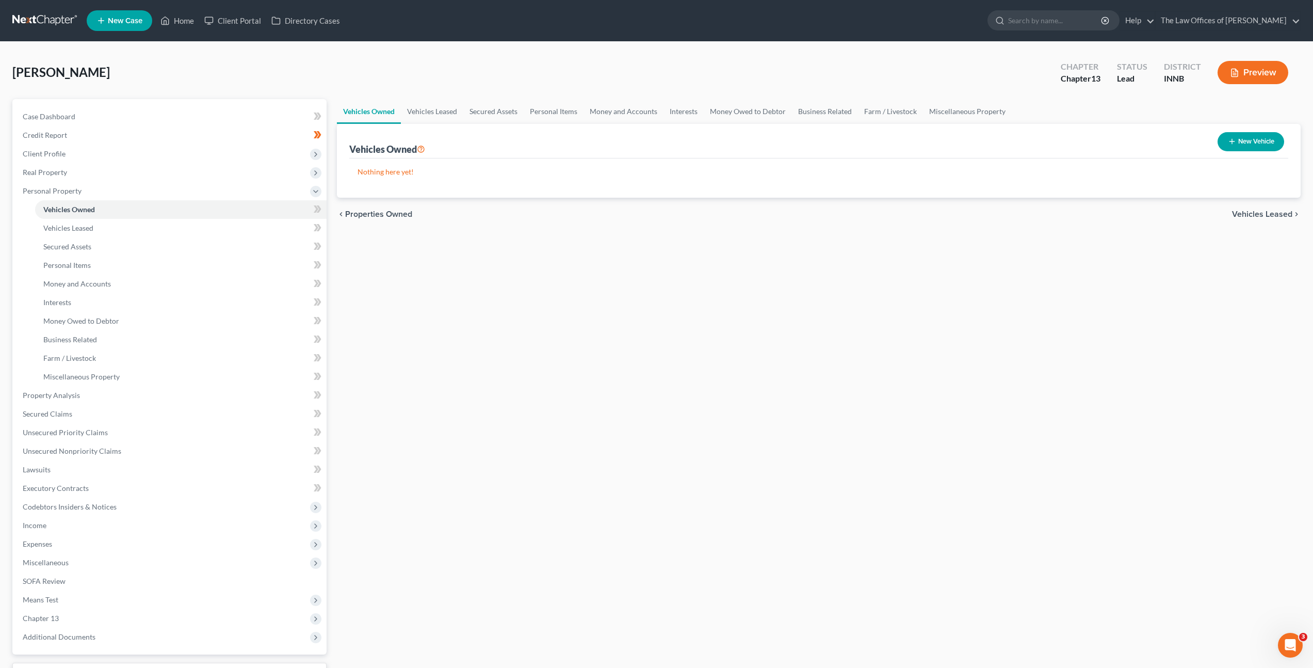
click at [1223, 142] on button "New Vehicle" at bounding box center [1251, 141] width 67 height 19
select select "0"
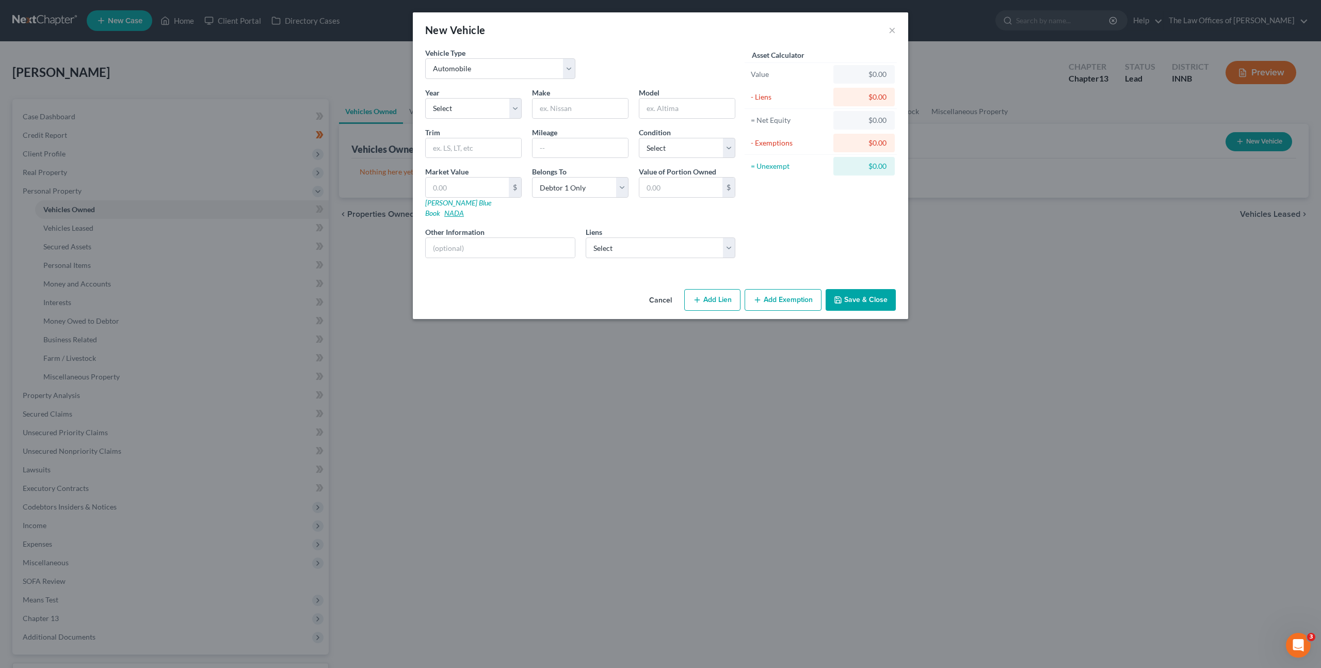
drag, startPoint x: 485, startPoint y: 202, endPoint x: 541, endPoint y: 184, distance: 59.2
click at [464, 208] on link "NADA" at bounding box center [454, 212] width 20 height 9
click at [476, 111] on select "Select 2026 2025 2024 2023 2022 2021 2020 2019 2018 2017 2016 2015 2014 2013 20…" at bounding box center [473, 108] width 97 height 21
select select "17"
click at [425, 98] on select "Select 2026 2025 2024 2023 2022 2021 2020 2019 2018 2017 2016 2015 2014 2013 20…" at bounding box center [473, 108] width 97 height 21
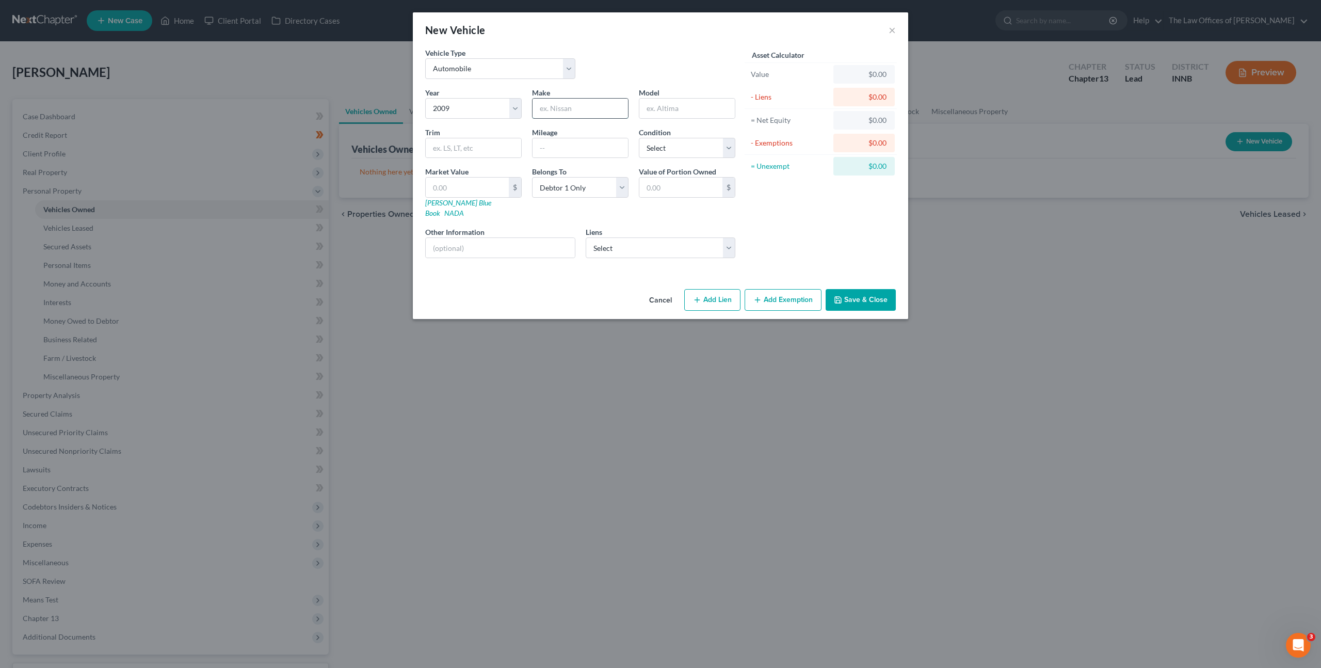
click at [588, 102] on input "text" at bounding box center [580, 109] width 95 height 20
type input "Jeep"
type input "E"
type input "Wrangler"
drag, startPoint x: 553, startPoint y: 140, endPoint x: 613, endPoint y: 135, distance: 60.1
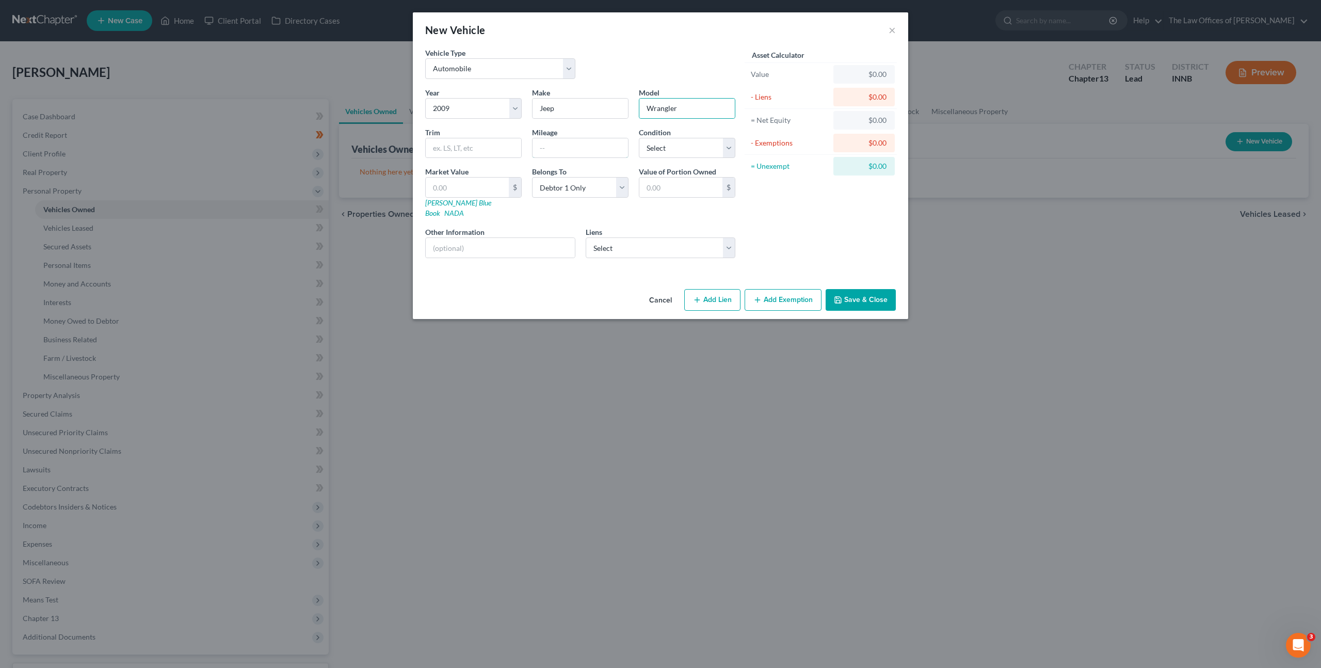
click at [553, 140] on input "text" at bounding box center [580, 148] width 95 height 20
click at [551, 149] on input "192000" at bounding box center [580, 148] width 95 height 20
type input "192,000"
click at [703, 151] on select "Select Excellent Very Good Good Fair Poor" at bounding box center [687, 148] width 97 height 21
select select "3"
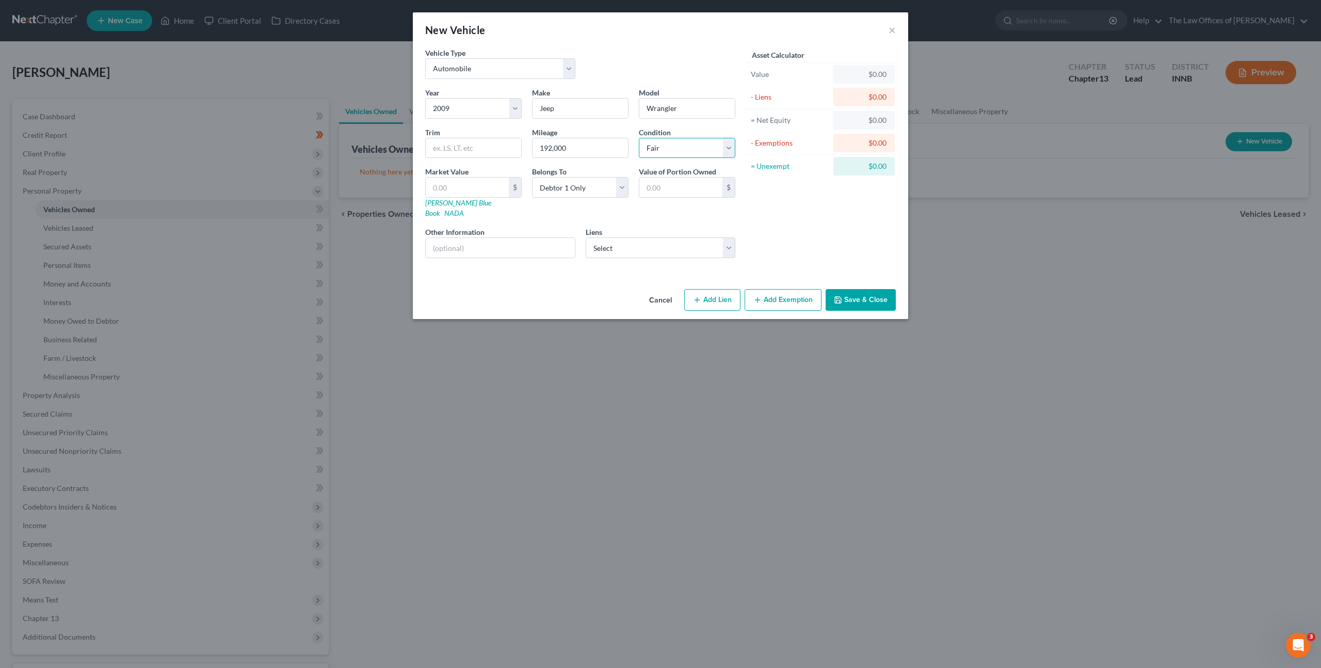
click at [639, 138] on select "Select Excellent Very Good Good Fair Poor" at bounding box center [687, 148] width 97 height 21
drag, startPoint x: 458, startPoint y: 145, endPoint x: 515, endPoint y: 151, distance: 57.1
click at [458, 145] on input "text" at bounding box center [473, 148] width 95 height 20
type input "Sahara"
click at [470, 190] on input "text" at bounding box center [467, 188] width 83 height 20
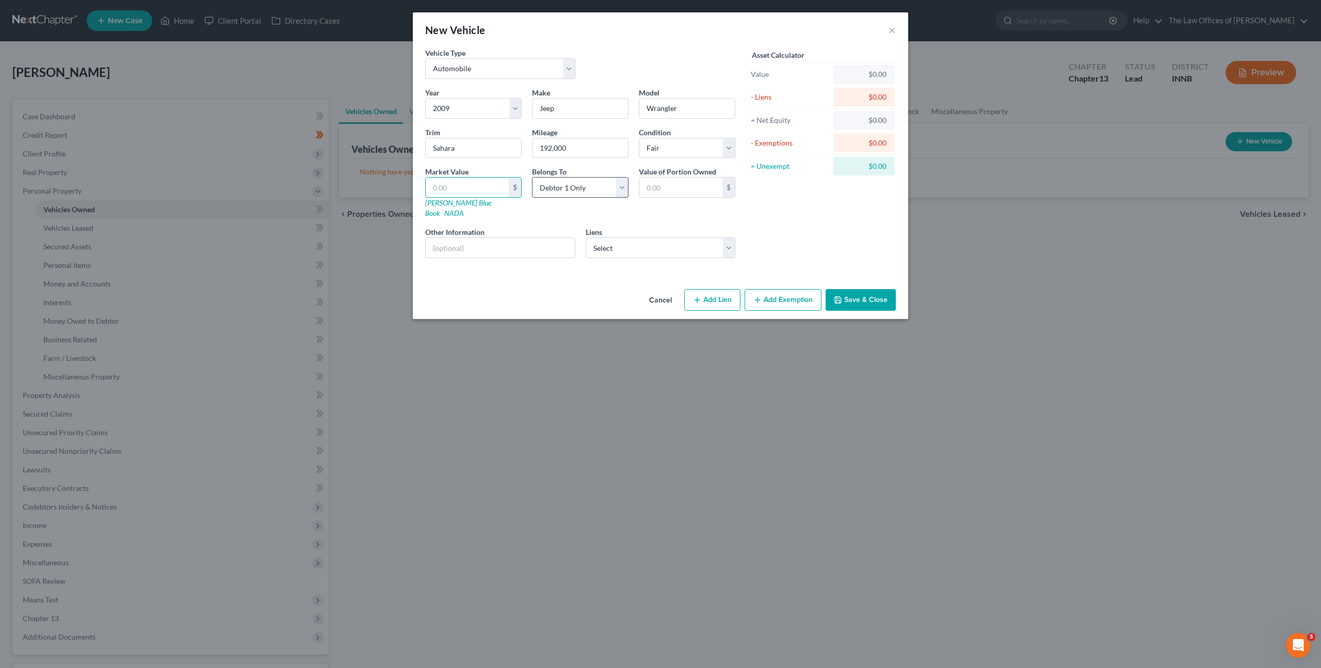
type input "4"
type input "4.00"
type input "40"
type input "40.00"
type input "400"
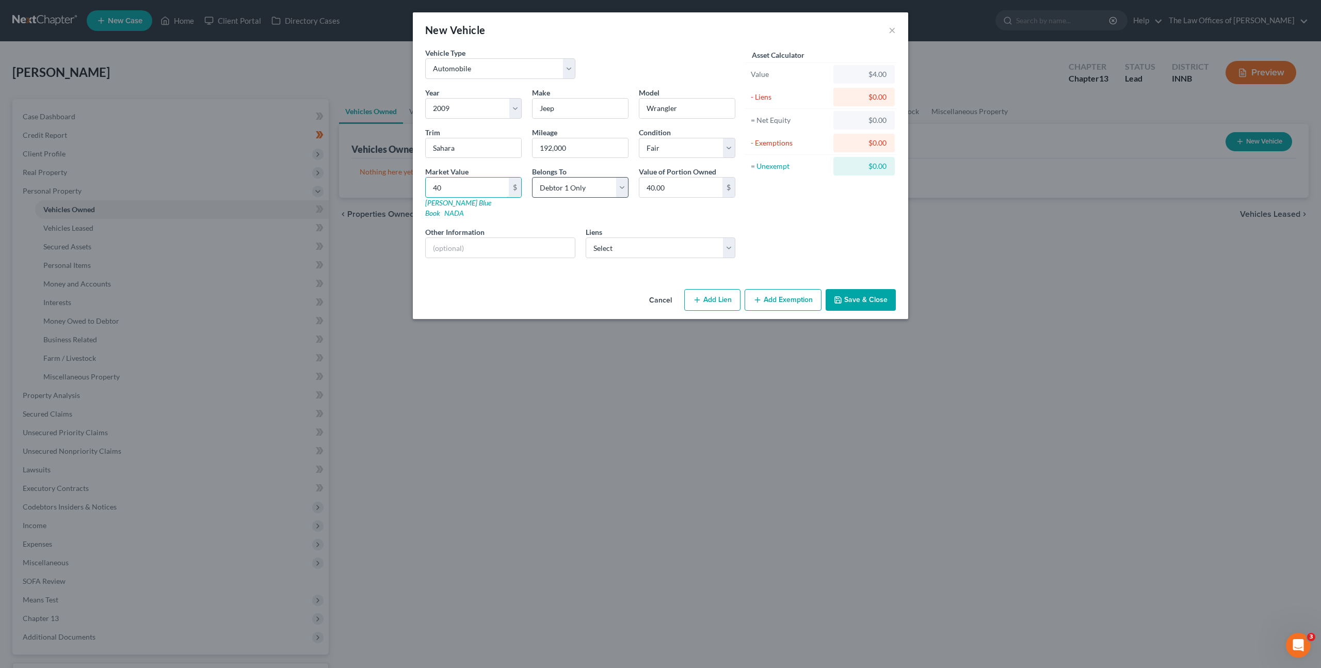
type input "400.00"
type input "4000"
type input "4,000.00"
type input "4,000"
click at [770, 210] on div "Asset Calculator Value $4,000.00 - Liens $0.00 = Net Equity $4.00 - Exemptions …" at bounding box center [821, 156] width 160 height 219
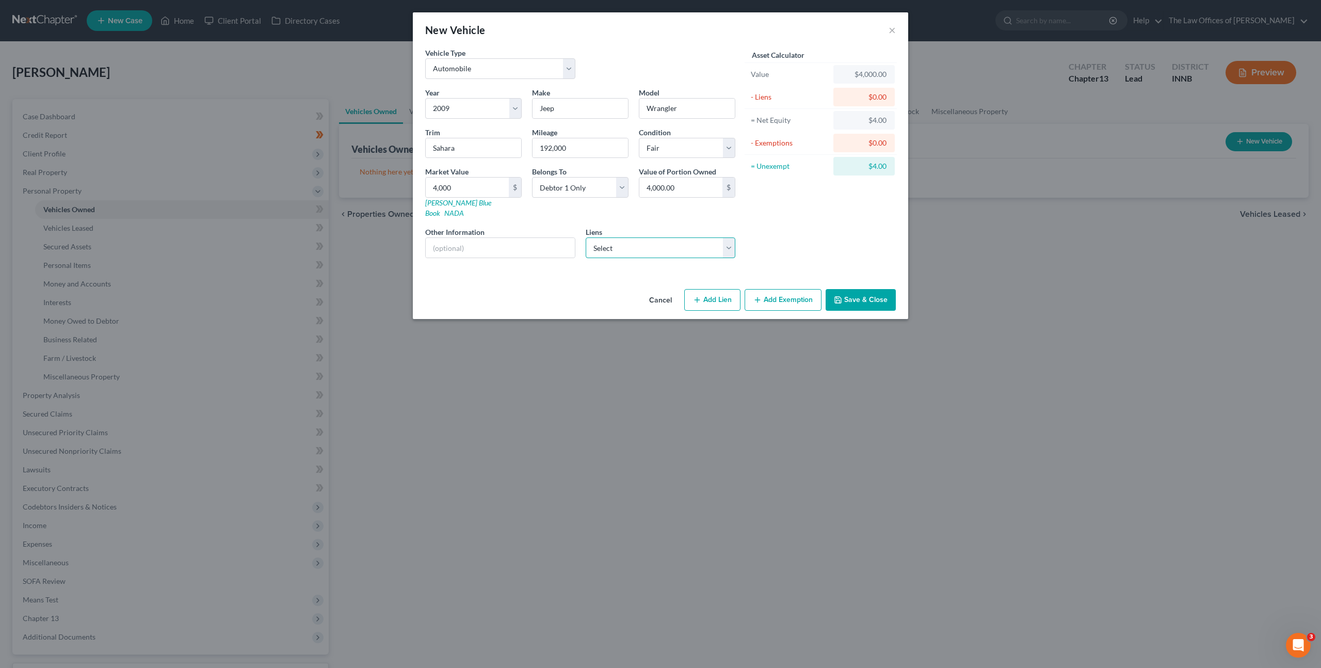
click at [711, 237] on select "Select Chime Stride - $597.00" at bounding box center [661, 247] width 150 height 21
click at [792, 294] on button "Add Exemption" at bounding box center [783, 300] width 77 height 22
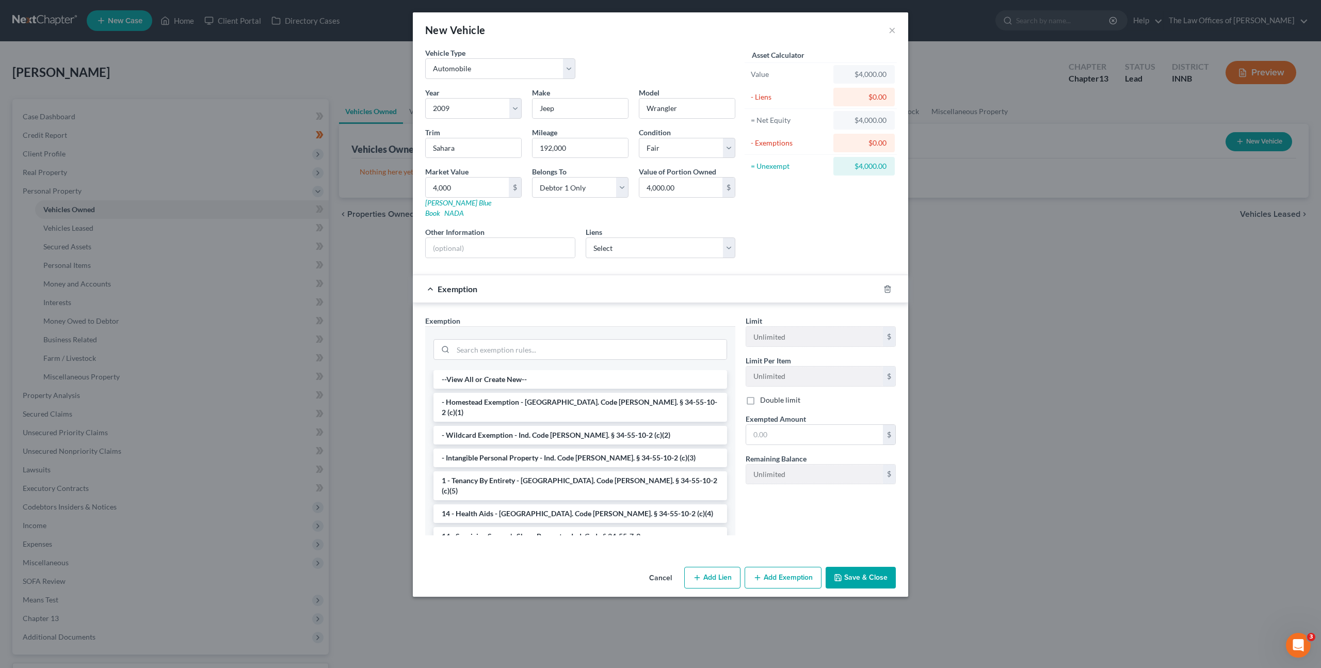
click at [610, 335] on div at bounding box center [580, 348] width 294 height 27
click at [637, 340] on input "search" at bounding box center [590, 350] width 274 height 20
click at [536, 426] on li "- Wildcard Exemption - Ind. Code Ann. § 34-55-10-2 (c)(2)" at bounding box center [580, 435] width 294 height 19
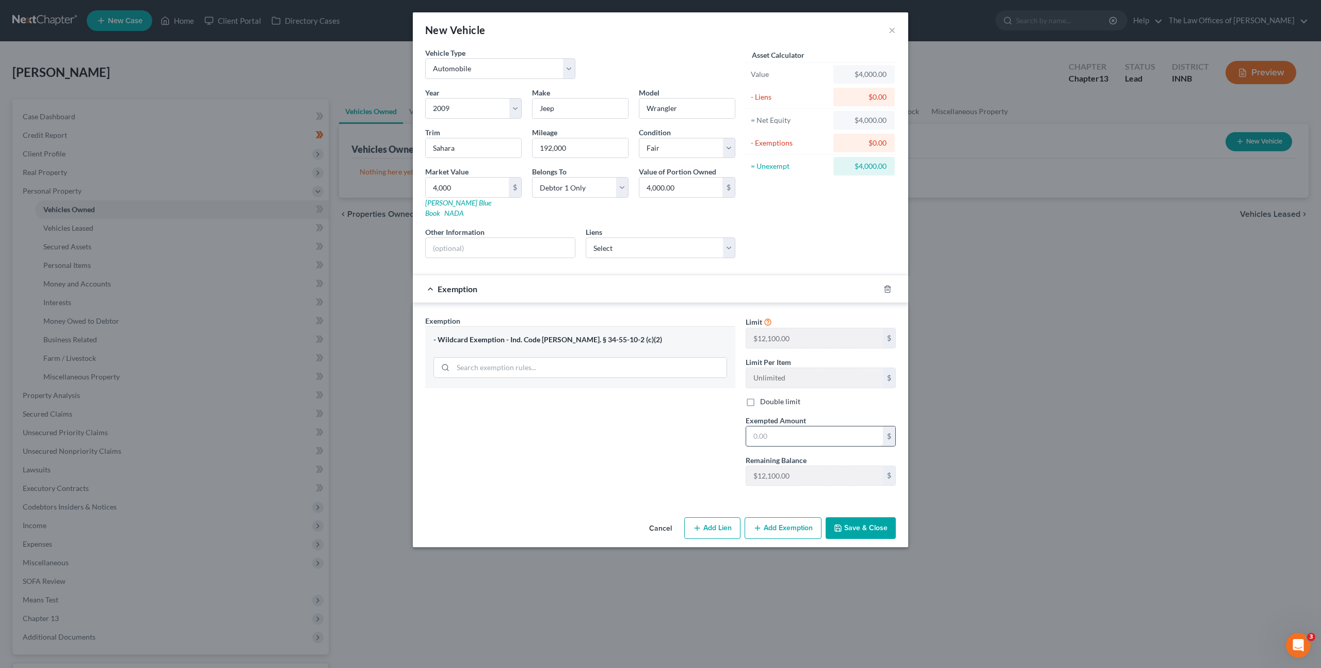
click at [834, 427] on input "text" at bounding box center [814, 436] width 137 height 20
type input "4,000"
drag, startPoint x: 584, startPoint y: 440, endPoint x: 610, endPoint y: 438, distance: 26.4
click at [584, 439] on div "Exemption Set must be selected for CA. Exemption * - Wildcard Exemption - Ind. …" at bounding box center [580, 404] width 320 height 179
click at [858, 517] on button "Save & Close" at bounding box center [861, 528] width 70 height 22
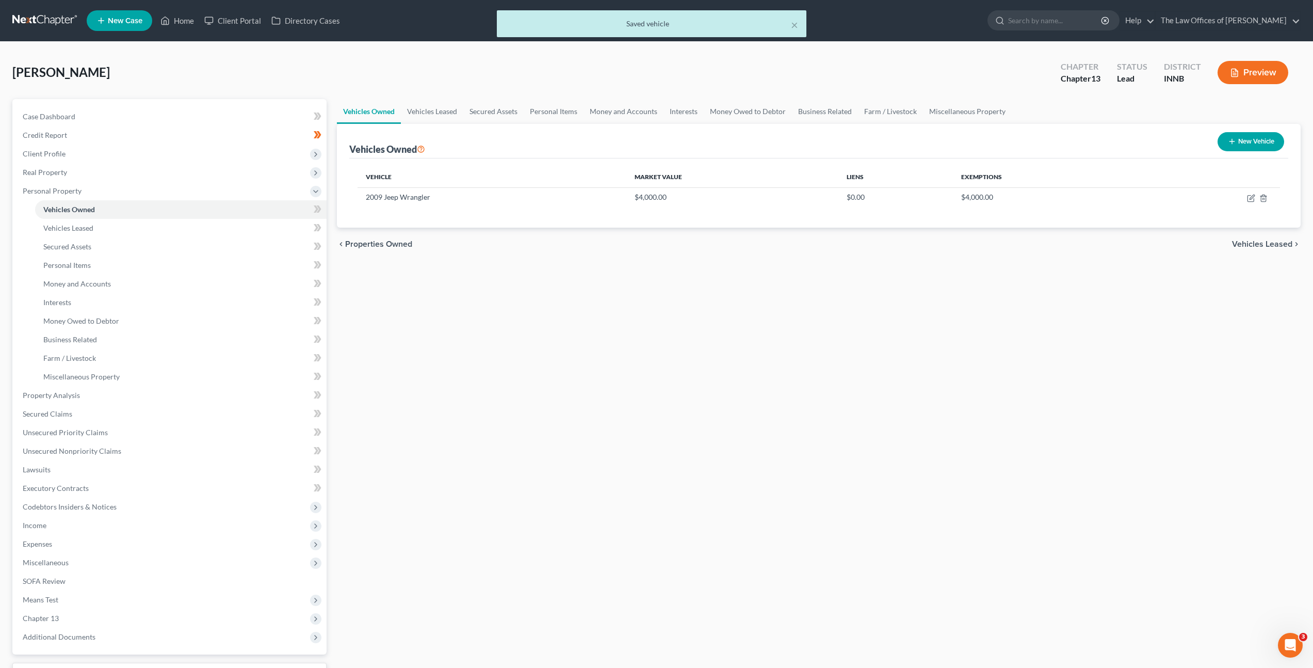
drag, startPoint x: 636, startPoint y: 318, endPoint x: 983, endPoint y: 180, distance: 373.5
click at [638, 317] on div "Vehicles Owned Vehicles Leased Secured Assets Personal Items Money and Accounts…" at bounding box center [819, 406] width 974 height 615
click at [1245, 146] on button "New Vehicle" at bounding box center [1251, 141] width 67 height 19
select select "0"
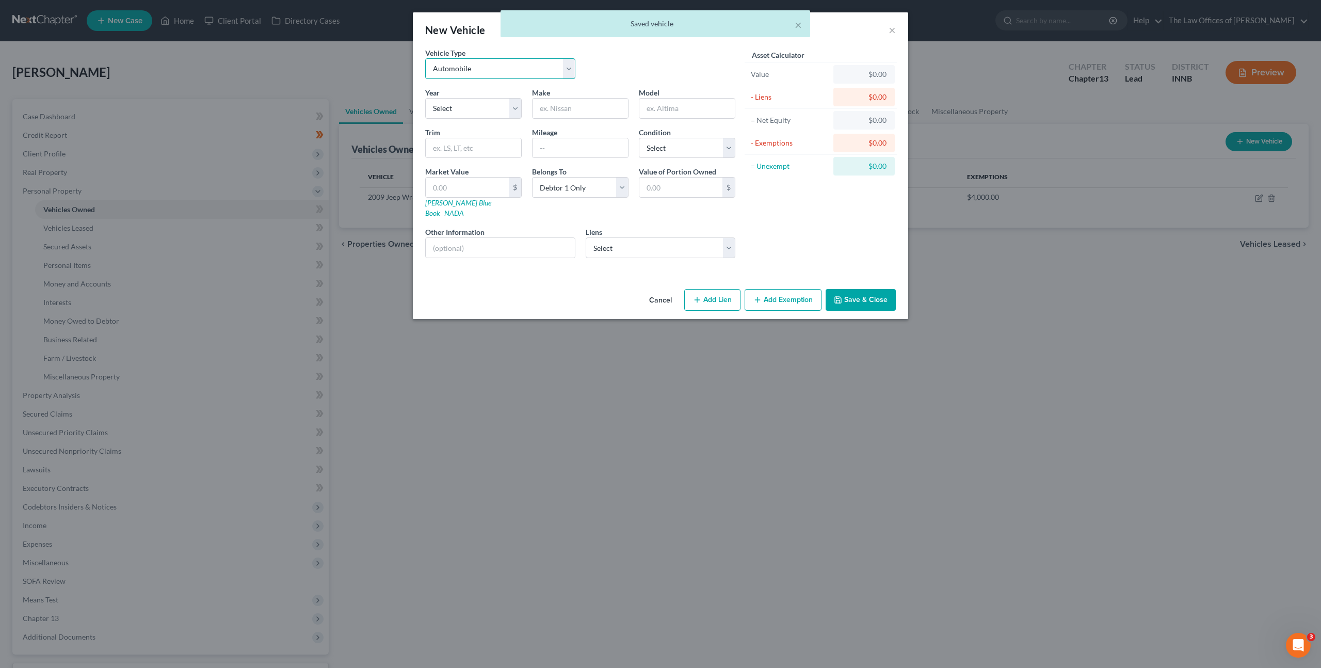
click at [552, 72] on select "Select Automobile Truck Trailer Watercraft Aircraft Motor Home Atv Other Vehicle" at bounding box center [500, 68] width 150 height 21
click at [493, 119] on div "Year Select 2026 2025 2024 2023 2022 2021 2020 2019 2018 2017 2016 2015 2014 20…" at bounding box center [580, 176] width 320 height 179
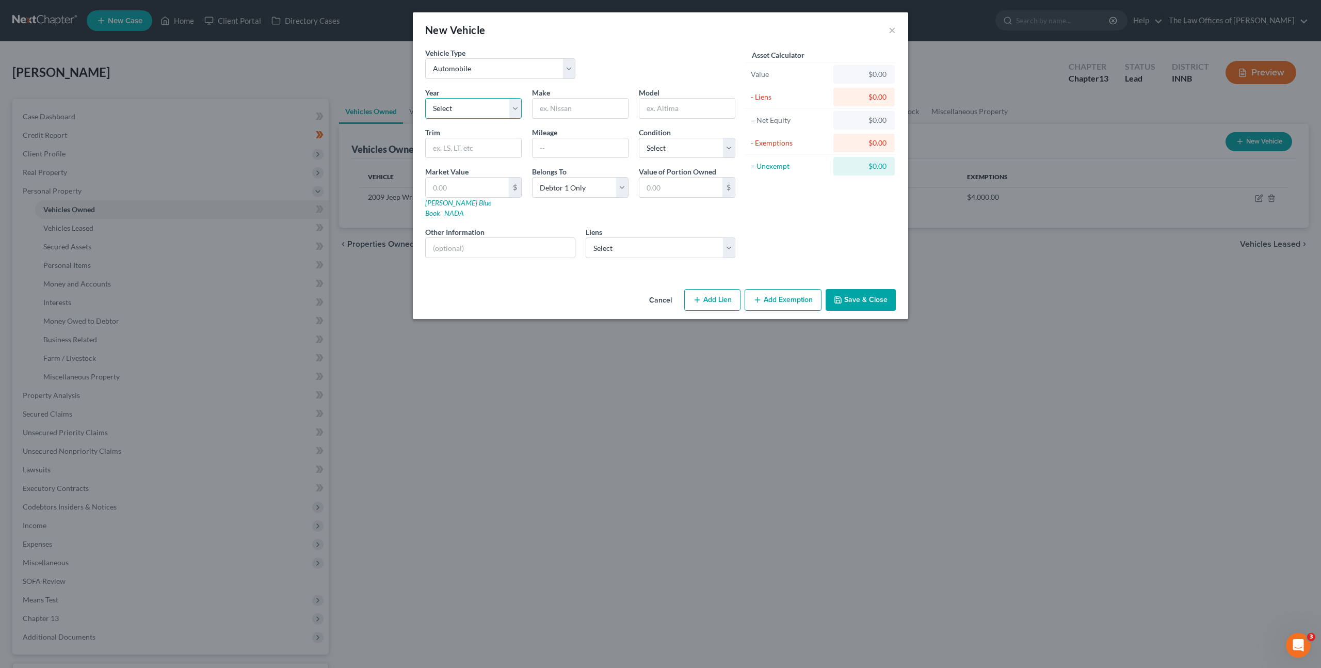
click at [469, 107] on select "Select 2026 2025 2024 2023 2022 2021 2020 2019 2018 2017 2016 2015 2014 2013 20…" at bounding box center [473, 108] width 97 height 21
select select "17"
click at [425, 98] on select "Select 2026 2025 2024 2023 2022 2021 2020 2019 2018 2017 2016 2015 2014 2013 20…" at bounding box center [473, 108] width 97 height 21
click at [575, 106] on input "text" at bounding box center [580, 109] width 95 height 20
type input "Pontiac"
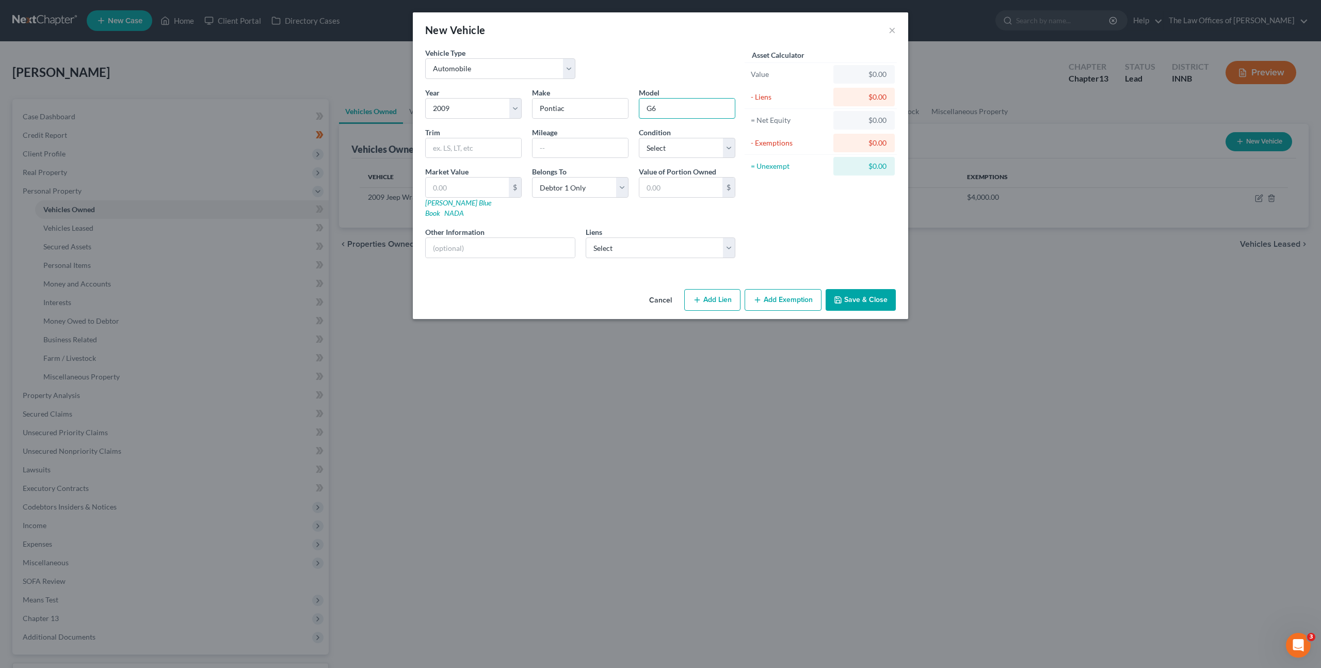
type input "G6"
click at [577, 147] on input "text" at bounding box center [580, 148] width 95 height 20
type input "180,000qqqqqqqq"
click at [544, 152] on input "text" at bounding box center [580, 148] width 95 height 20
type input "G6"
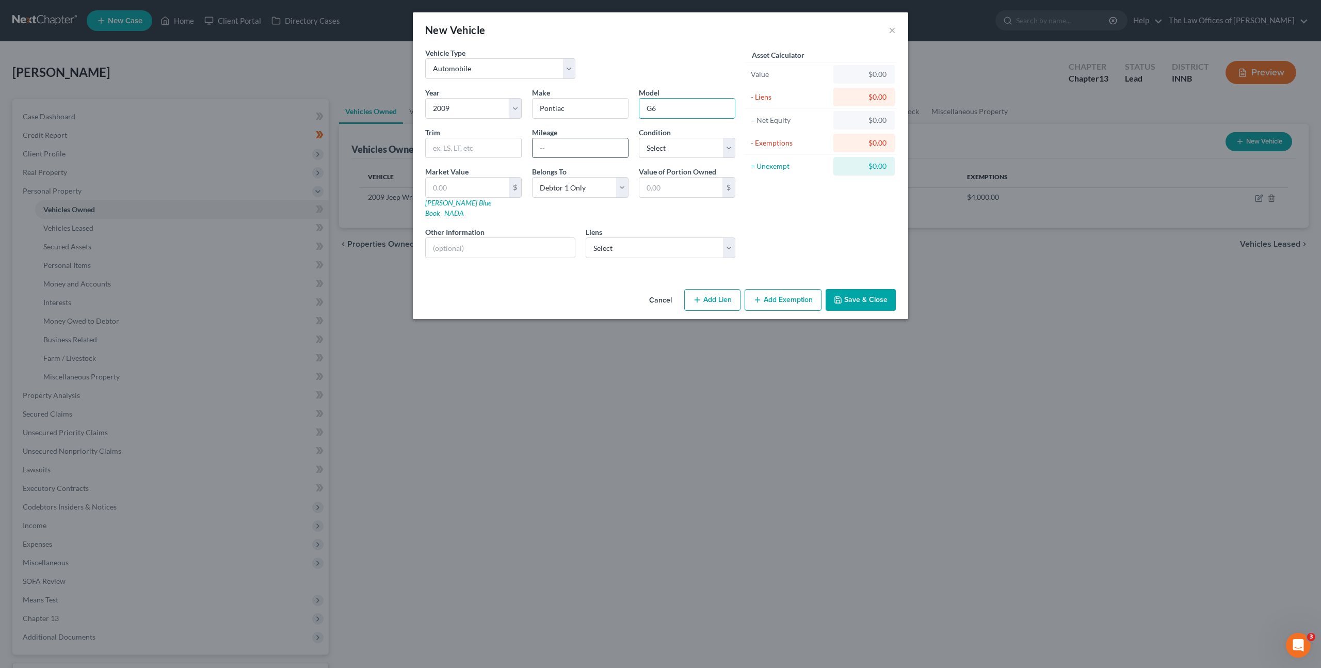
click at [546, 150] on input "text" at bounding box center [580, 148] width 95 height 20
type input "180,000"
drag, startPoint x: 448, startPoint y: 140, endPoint x: 485, endPoint y: 142, distance: 36.7
click at [449, 140] on input "text" at bounding box center [473, 148] width 95 height 20
type input "Sedan 4D"
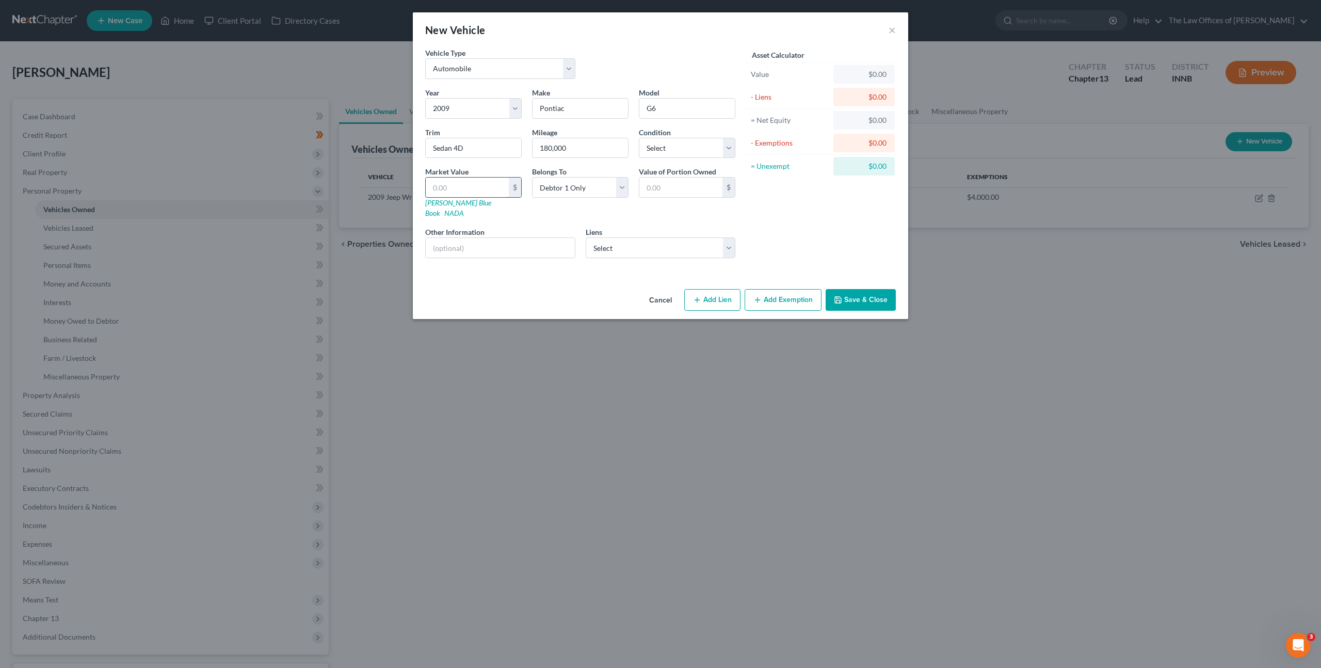
drag, startPoint x: 431, startPoint y: 195, endPoint x: 448, endPoint y: 191, distance: 17.3
click at [431, 195] on input "text" at bounding box center [467, 188] width 83 height 20
type input "1"
type input "1.00"
type input "15"
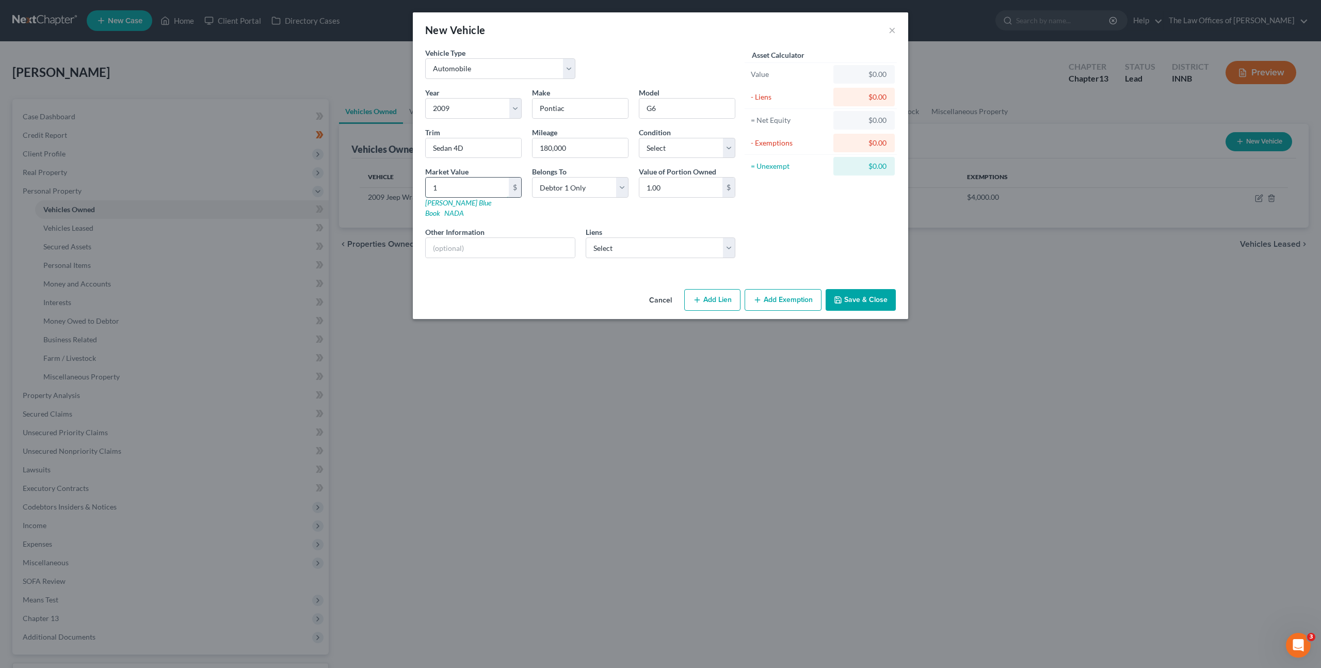
type input "15.00"
type input "150"
type input "150.00"
type input "1500"
type input "1,500.00"
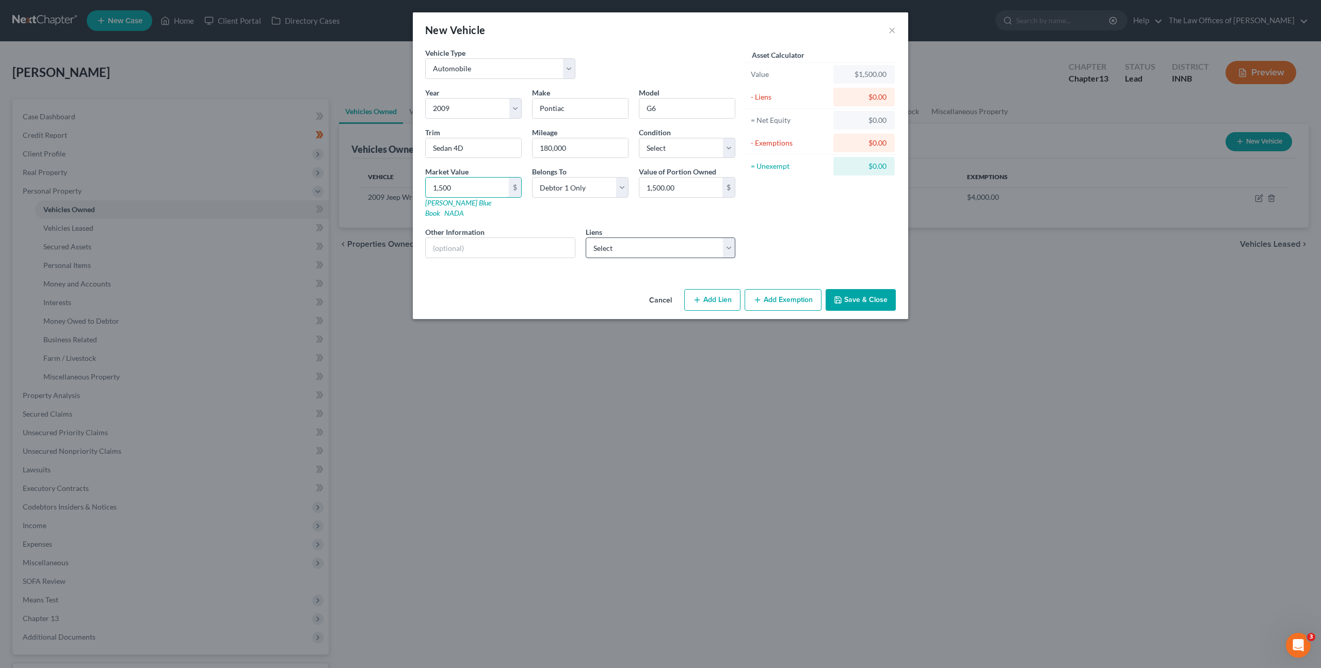
type input "1,500"
click at [627, 237] on select "Select Chime Stride - $597.00" at bounding box center [661, 247] width 150 height 21
click at [634, 241] on select "Select Chime Stride - $597.00" at bounding box center [661, 247] width 150 height 21
click at [884, 289] on button "Save & Close" at bounding box center [861, 300] width 70 height 22
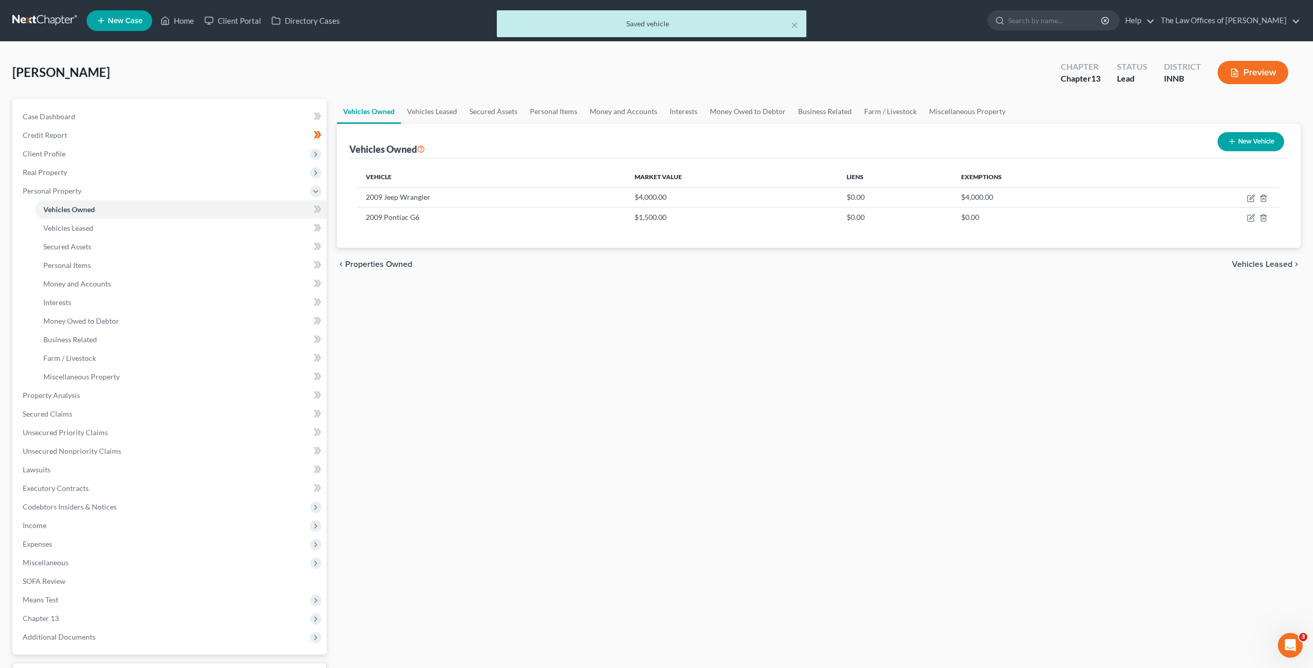
click at [671, 332] on div "Vehicles Owned Vehicles Leased Secured Assets Personal Items Money and Accounts…" at bounding box center [819, 406] width 974 height 615
click at [311, 211] on span at bounding box center [318, 210] width 18 height 15
click at [555, 318] on div "Vehicles Owned Vehicles Leased Secured Assets Personal Items Money and Accounts…" at bounding box center [819, 406] width 974 height 615
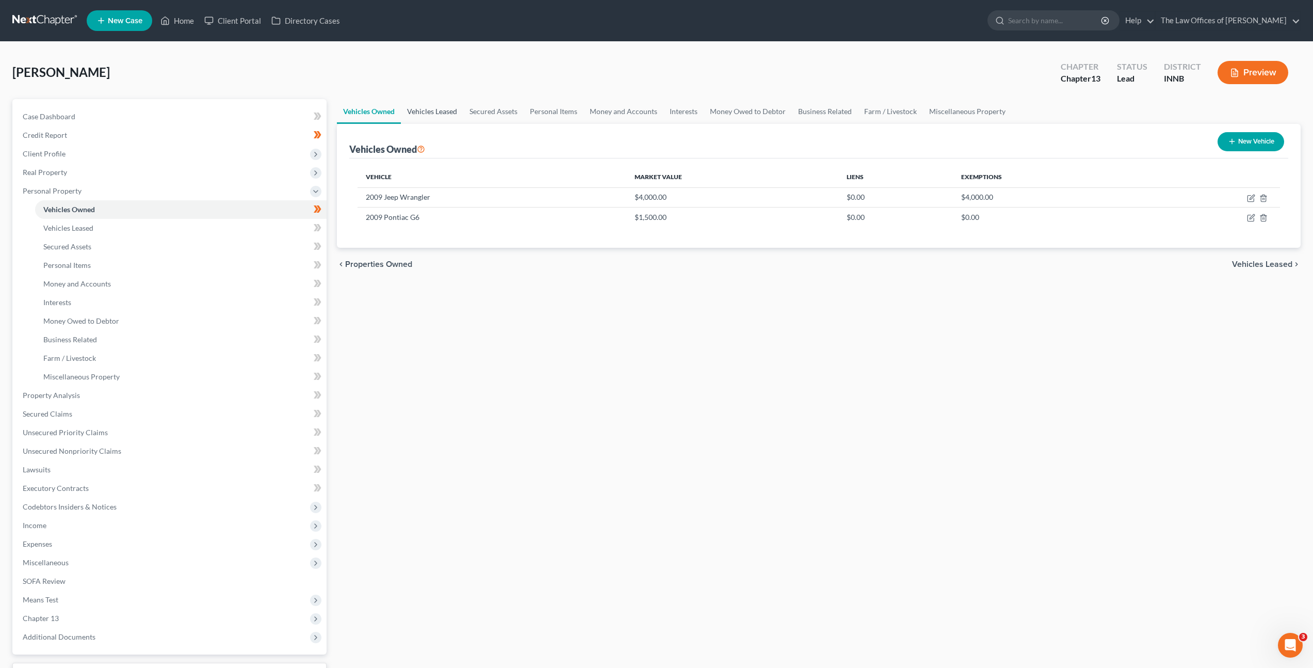
click at [435, 106] on link "Vehicles Leased" at bounding box center [432, 111] width 62 height 25
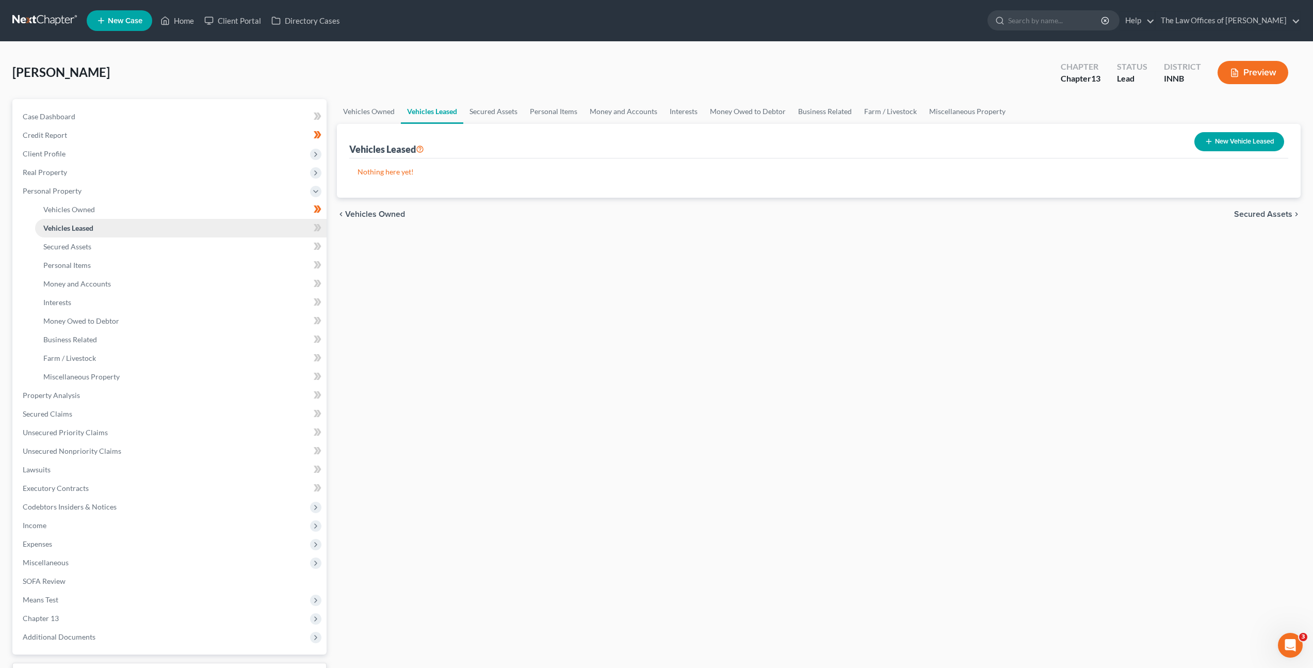
click at [239, 236] on link "Vehicles Leased" at bounding box center [181, 228] width 292 height 19
click at [250, 211] on link "Vehicles Owned" at bounding box center [181, 209] width 292 height 19
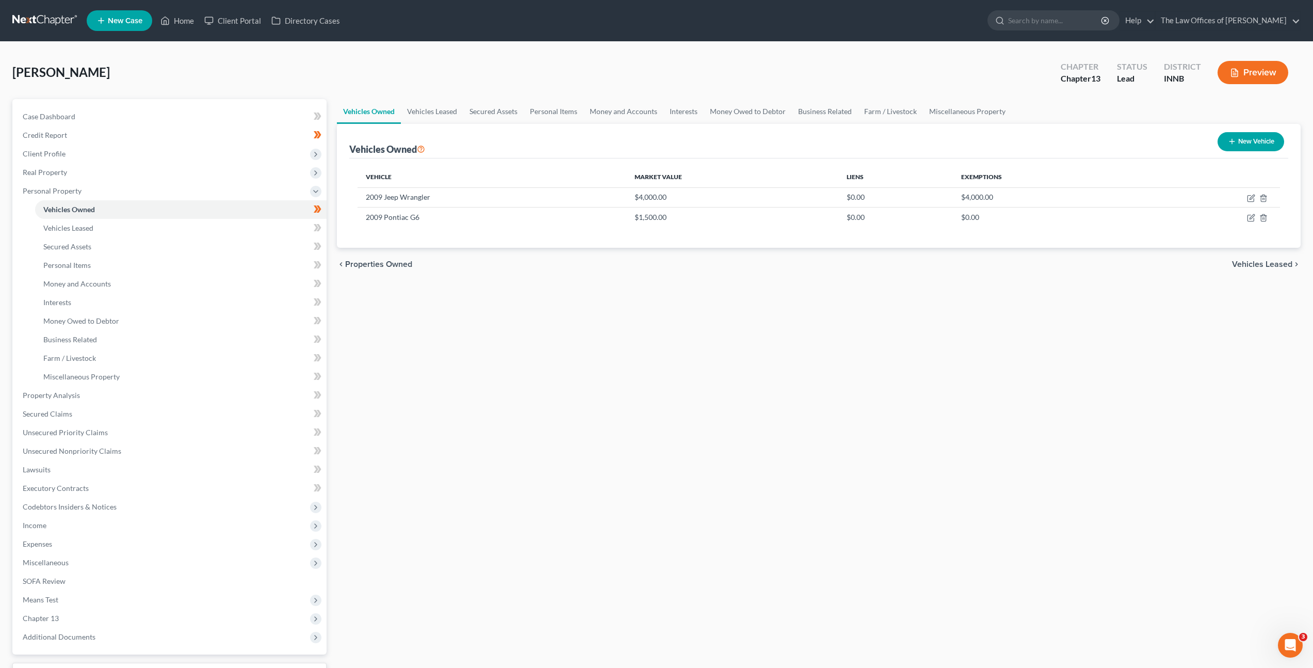
click at [1248, 138] on button "New Vehicle" at bounding box center [1251, 141] width 67 height 19
select select "0"
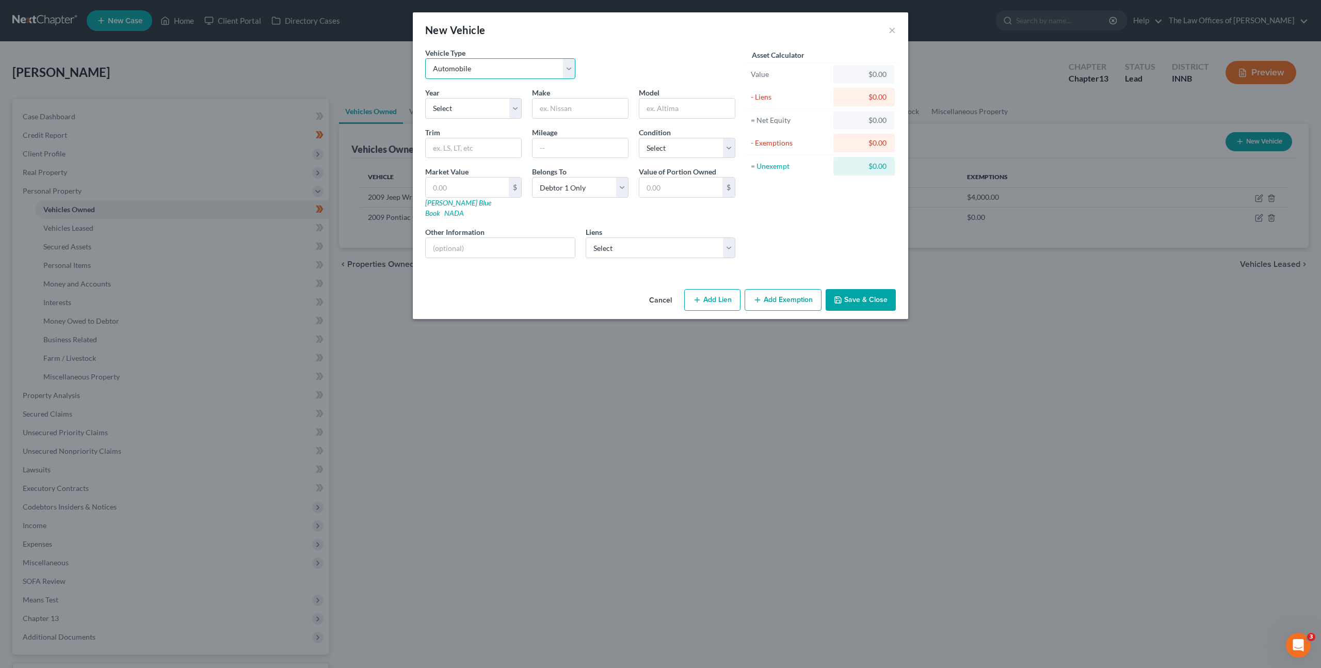
click at [479, 69] on select "Select Automobile Truck Trailer Watercraft Aircraft Motor Home Atv Other Vehicle" at bounding box center [500, 68] width 150 height 21
click at [666, 290] on button "Cancel" at bounding box center [660, 300] width 39 height 21
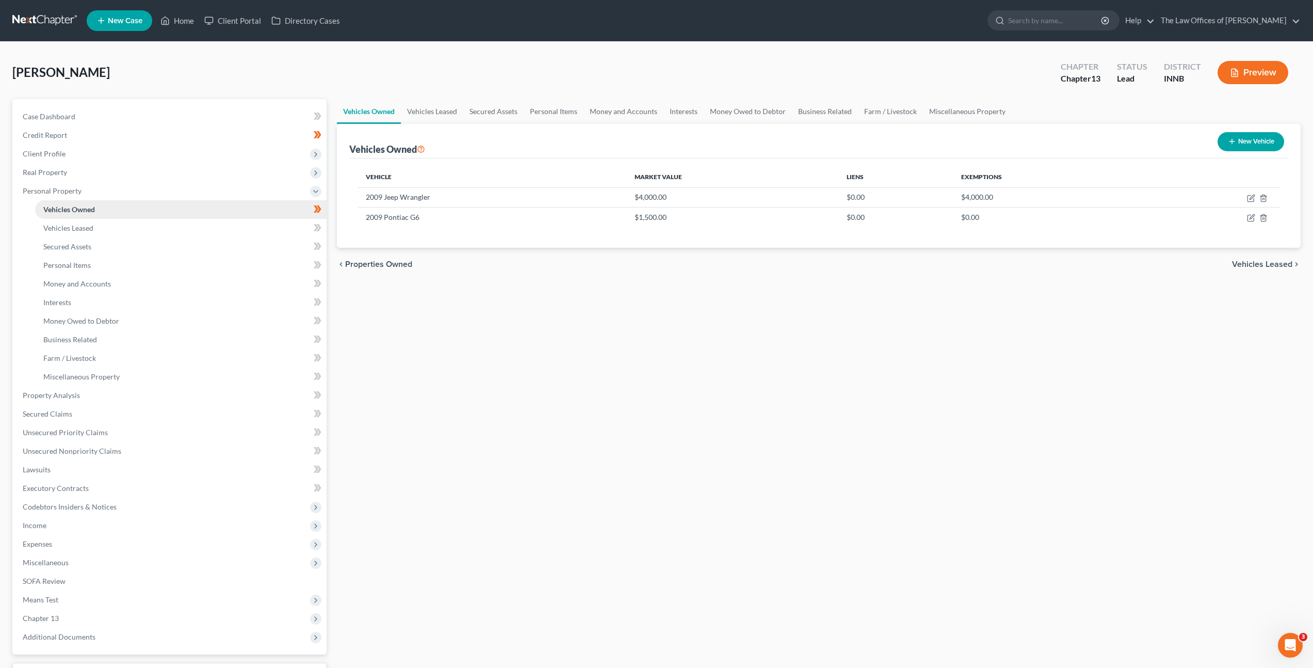
click at [230, 216] on link "Vehicles Owned" at bounding box center [181, 209] width 292 height 19
click at [229, 222] on link "Vehicles Leased" at bounding box center [181, 228] width 292 height 19
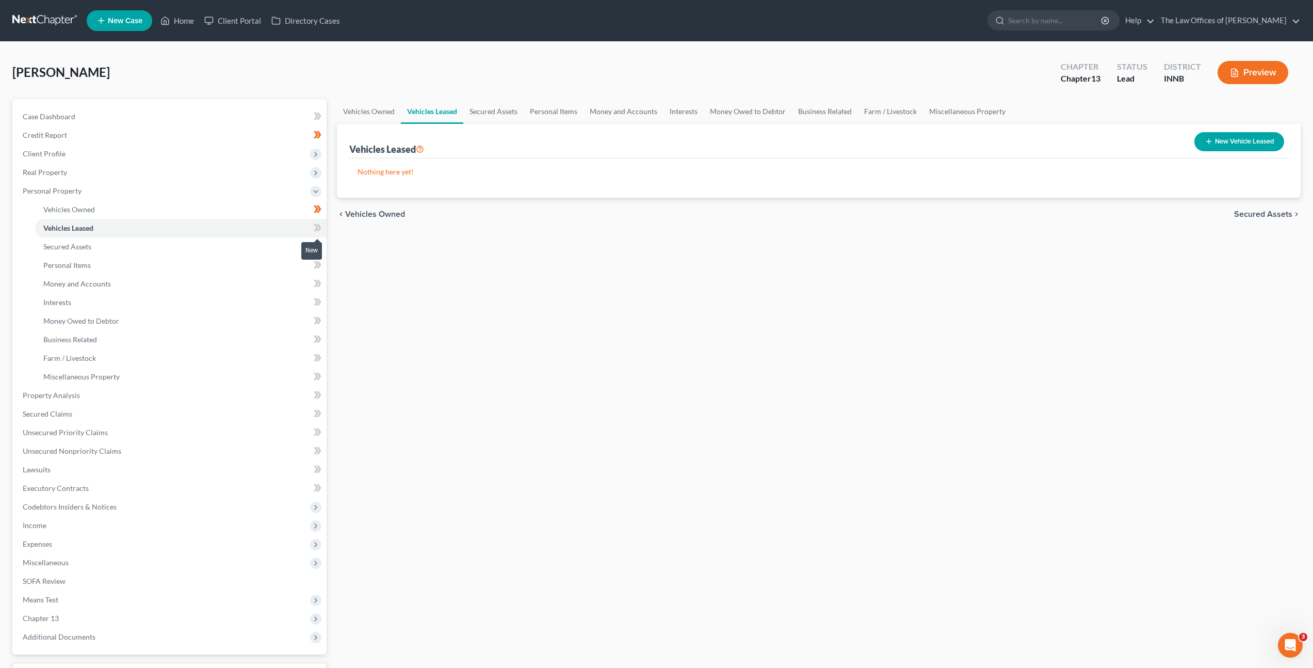
click at [312, 229] on span at bounding box center [318, 228] width 18 height 15
click at [243, 249] on link "Secured Assets" at bounding box center [181, 246] width 292 height 19
click at [321, 242] on icon at bounding box center [318, 246] width 8 height 13
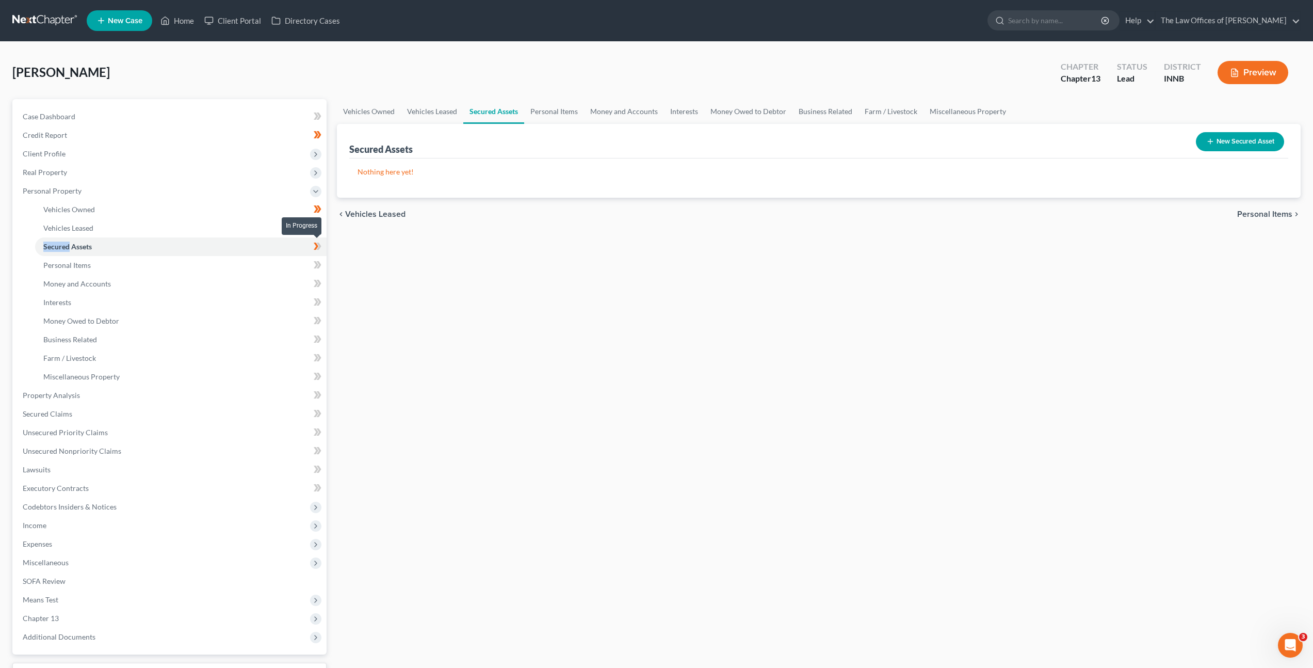
click at [321, 242] on icon at bounding box center [318, 246] width 8 height 13
click at [526, 268] on div "Vehicles Owned Vehicles Leased Secured Assets Personal Items Money and Accounts…" at bounding box center [819, 406] width 974 height 615
drag, startPoint x: 258, startPoint y: 256, endPoint x: 295, endPoint y: 258, distance: 37.2
click at [258, 256] on link "Personal Items" at bounding box center [181, 265] width 292 height 19
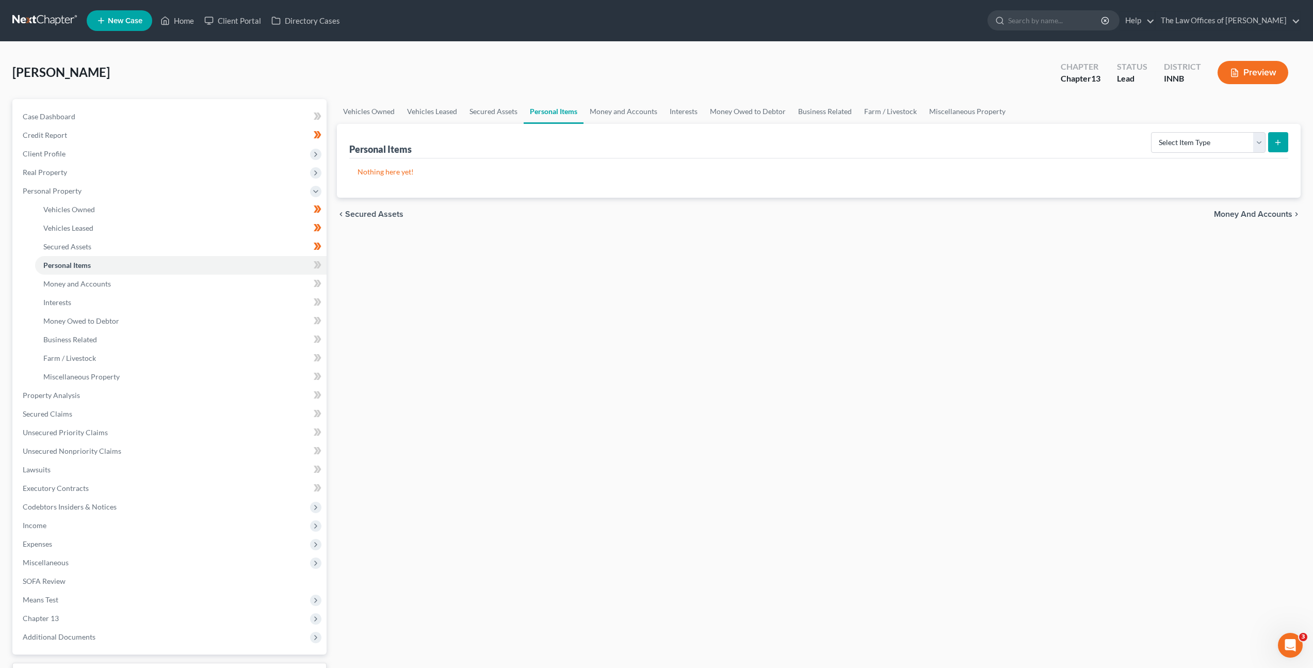
click at [607, 345] on div "Vehicles Owned Vehicles Leased Secured Assets Personal Items Money and Accounts…" at bounding box center [819, 406] width 974 height 615
click at [1203, 146] on select "Select Item Type Clothing Collectibles Of Value Electronics Firearms Household …" at bounding box center [1208, 142] width 115 height 21
select select "clothing"
click at [1152, 132] on select "Select Item Type Clothing Collectibles Of Value Electronics Firearms Household …" at bounding box center [1208, 142] width 115 height 21
click at [1166, 146] on select "Select Item Type Clothing Collectibles Of Value Electronics Firearms Household …" at bounding box center [1208, 142] width 115 height 21
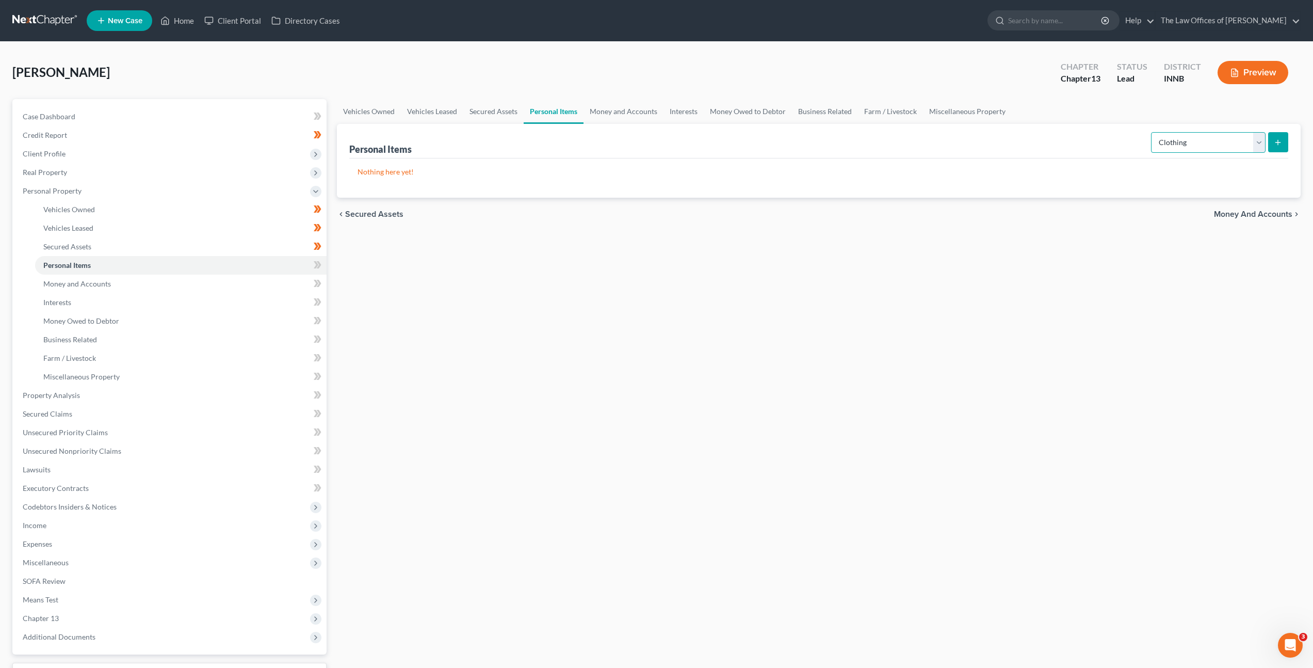
click at [1152, 132] on select "Select Item Type Clothing Collectibles Of Value Electronics Firearms Household …" at bounding box center [1208, 142] width 115 height 21
click at [1280, 145] on icon "submit" at bounding box center [1278, 142] width 8 height 8
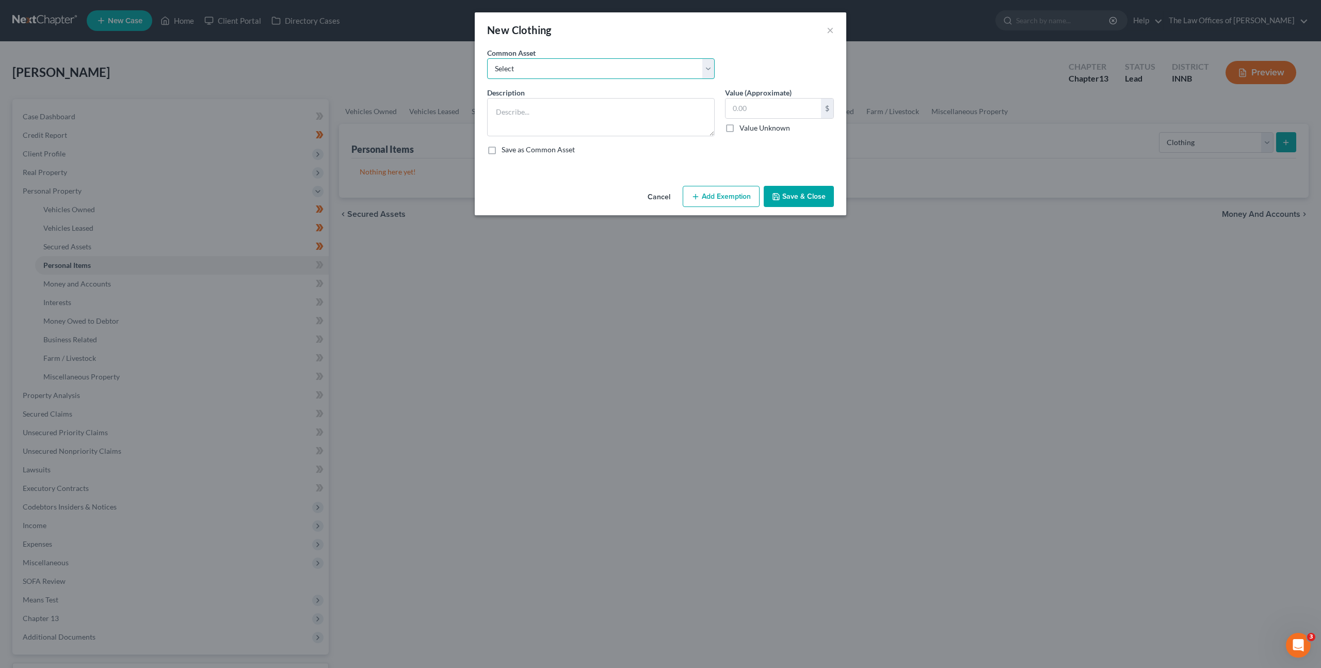
click at [639, 74] on select "Select Debtor's Clothing Joint Debtor's Clothing" at bounding box center [601, 68] width 228 height 21
select select "0"
click at [487, 58] on select "Select Debtor's Clothing Joint Debtor's Clothing" at bounding box center [601, 68] width 228 height 21
type textarea "Debtor's Clothing"
click at [712, 187] on button "Add Exemption" at bounding box center [721, 197] width 77 height 22
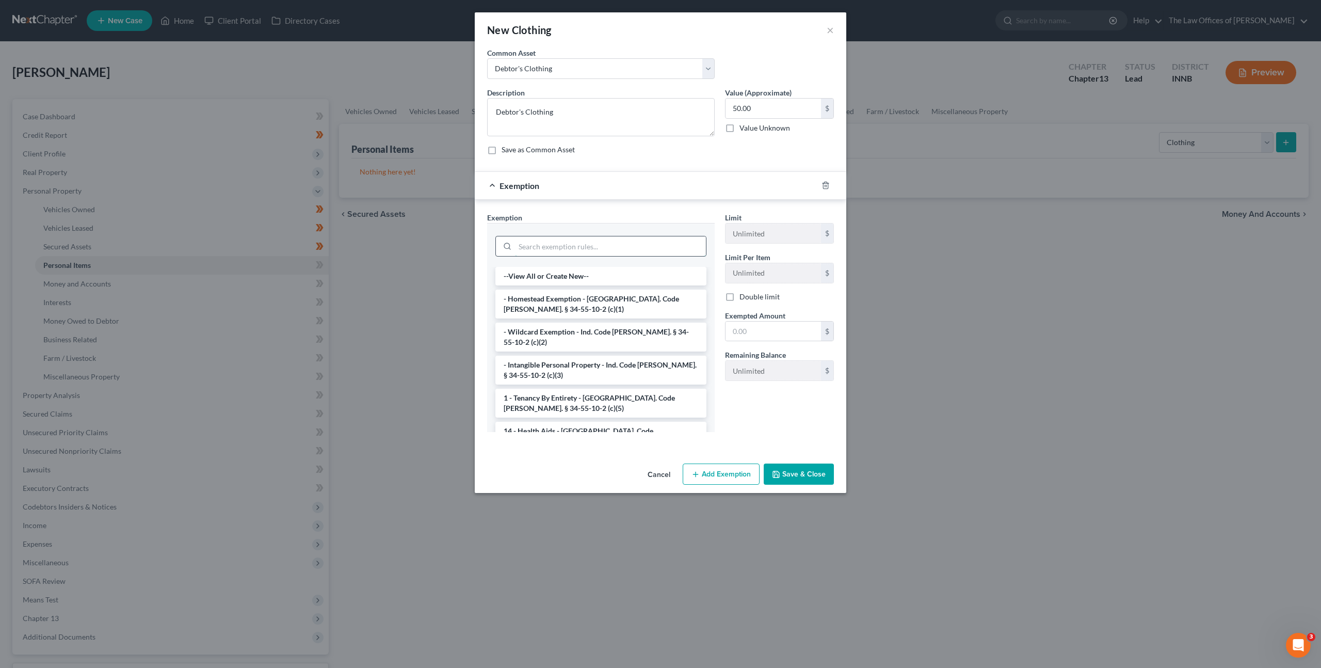
click at [598, 238] on input "search" at bounding box center [610, 246] width 191 height 20
drag, startPoint x: 758, startPoint y: 114, endPoint x: 773, endPoint y: 109, distance: 16.3
click at [758, 115] on input "50.00" at bounding box center [773, 109] width 95 height 20
type input "400"
drag, startPoint x: 596, startPoint y: 252, endPoint x: 640, endPoint y: 203, distance: 66.1
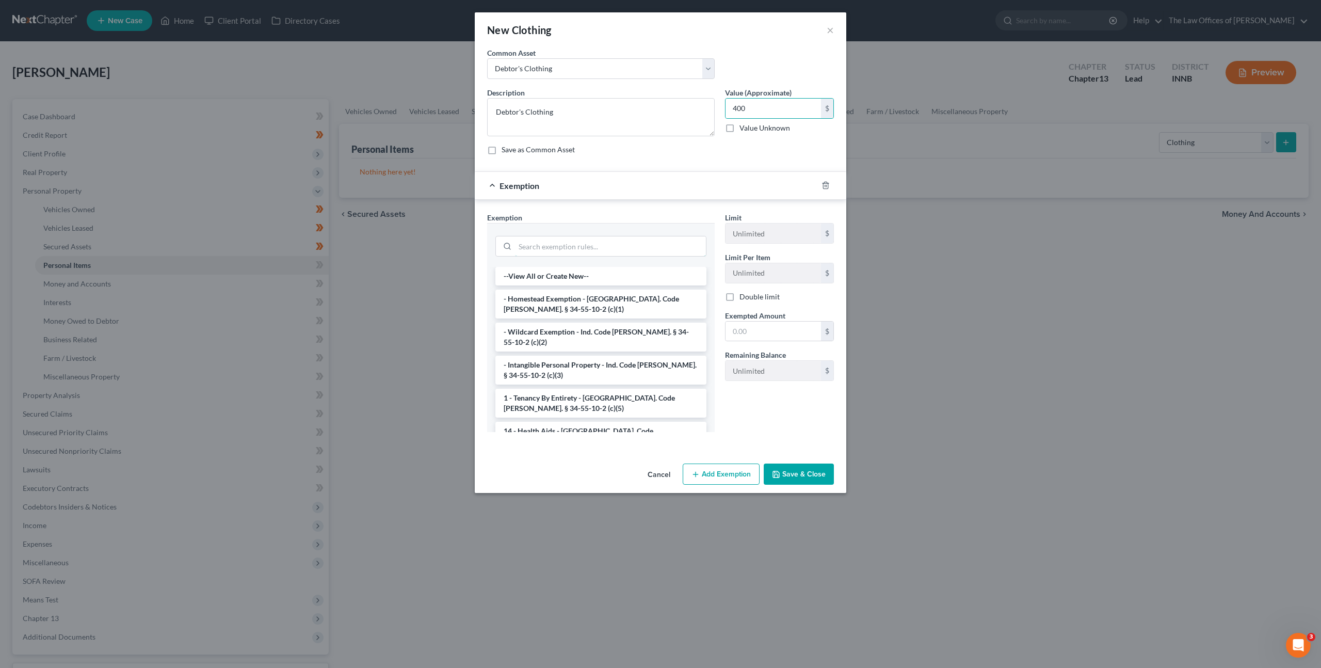
click at [596, 251] on input "search" at bounding box center [610, 246] width 191 height 20
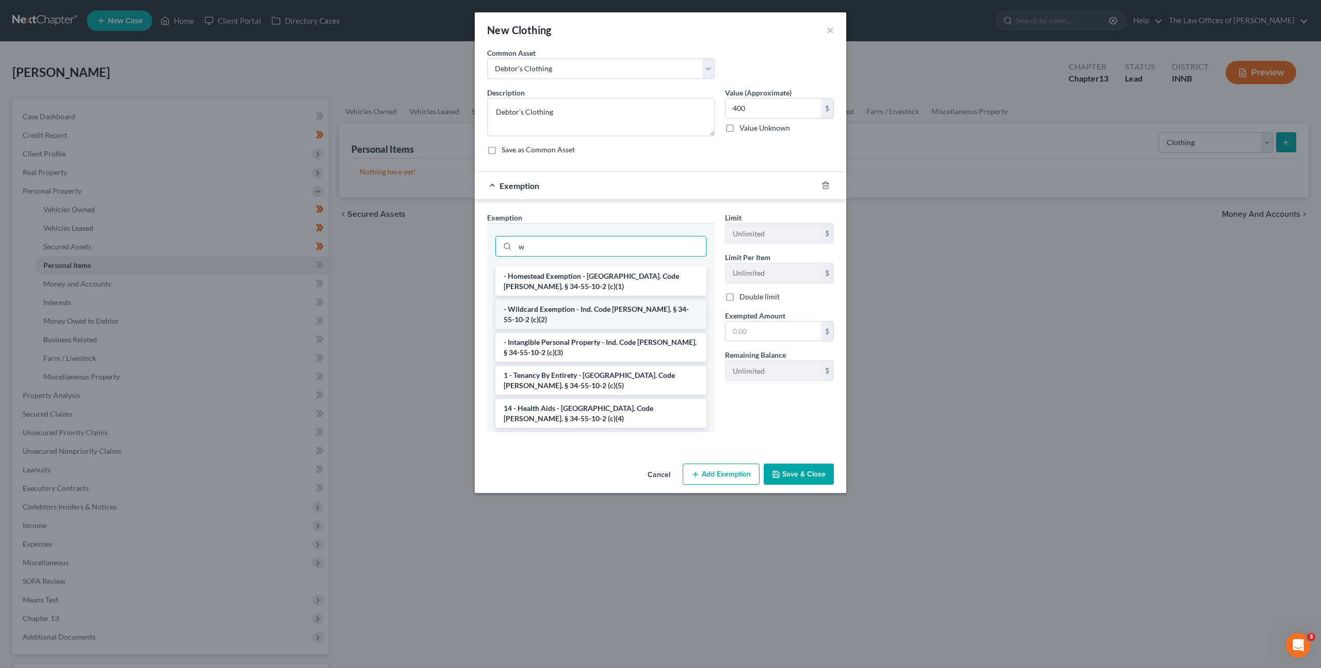
type input "w"
click at [615, 310] on li "- Wildcard Exemption - Ind. Code Ann. § 34-55-10-2 (c)(2)" at bounding box center [600, 314] width 211 height 29
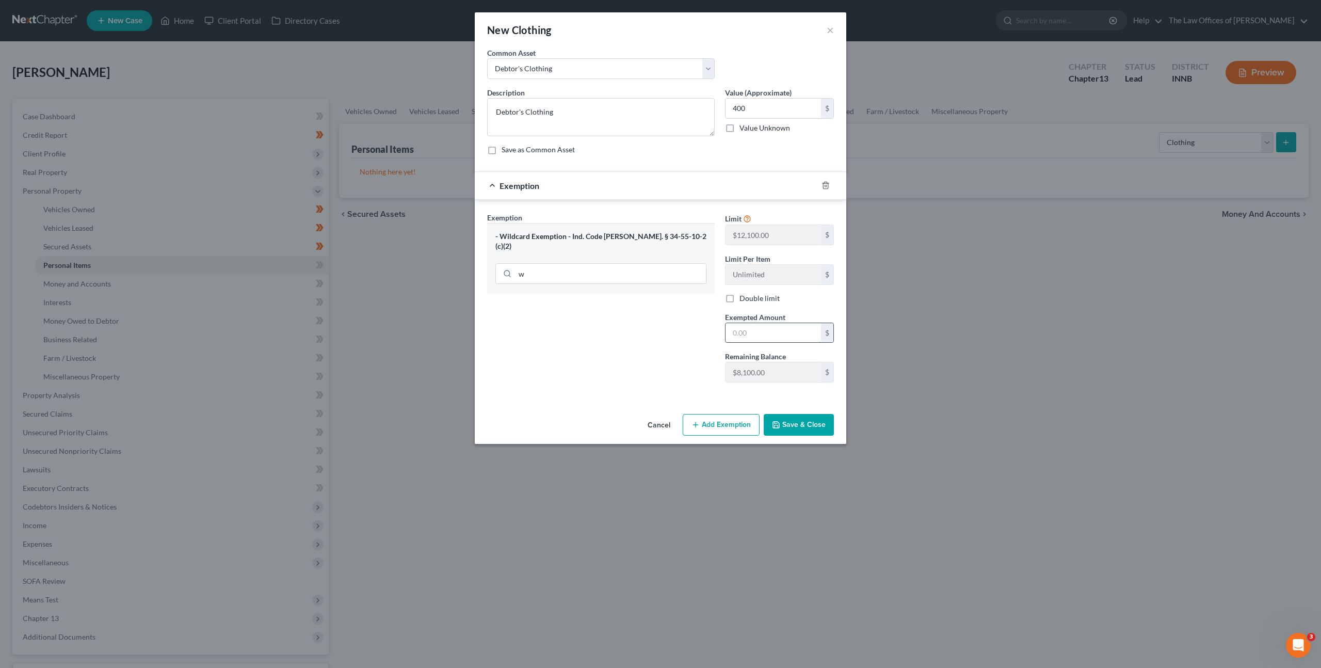
click at [753, 336] on input "text" at bounding box center [773, 333] width 95 height 20
type input "400"
click at [779, 423] on icon "button" at bounding box center [776, 425] width 6 height 6
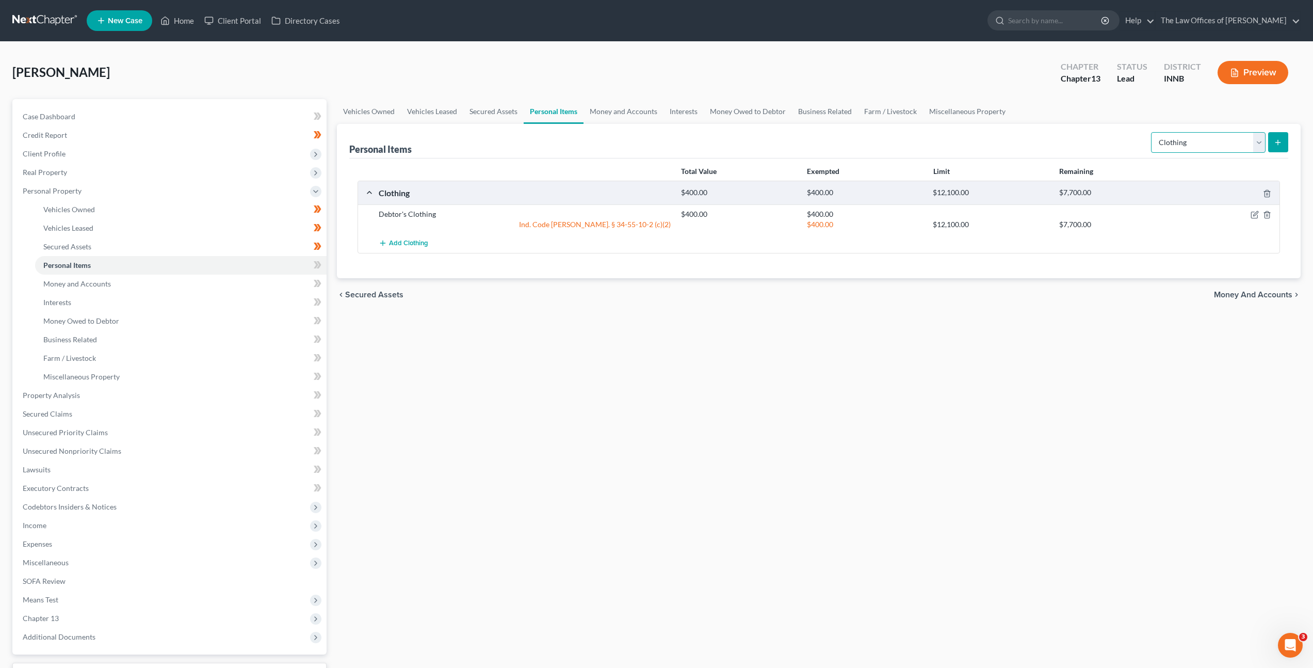
click at [1184, 147] on select "Select Item Type Clothing Collectibles Of Value Electronics Firearms Household …" at bounding box center [1208, 142] width 115 height 21
click at [1152, 132] on select "Select Item Type Clothing Collectibles Of Value Electronics Firearms Household …" at bounding box center [1208, 142] width 115 height 21
drag, startPoint x: 1078, startPoint y: 139, endPoint x: 1255, endPoint y: 147, distance: 177.2
click at [1078, 140] on div "Personal Items Select Item Type Clothing Collectibles Of Value Electronics Fire…" at bounding box center [818, 141] width 939 height 35
click at [1281, 143] on icon "submit" at bounding box center [1278, 142] width 8 height 8
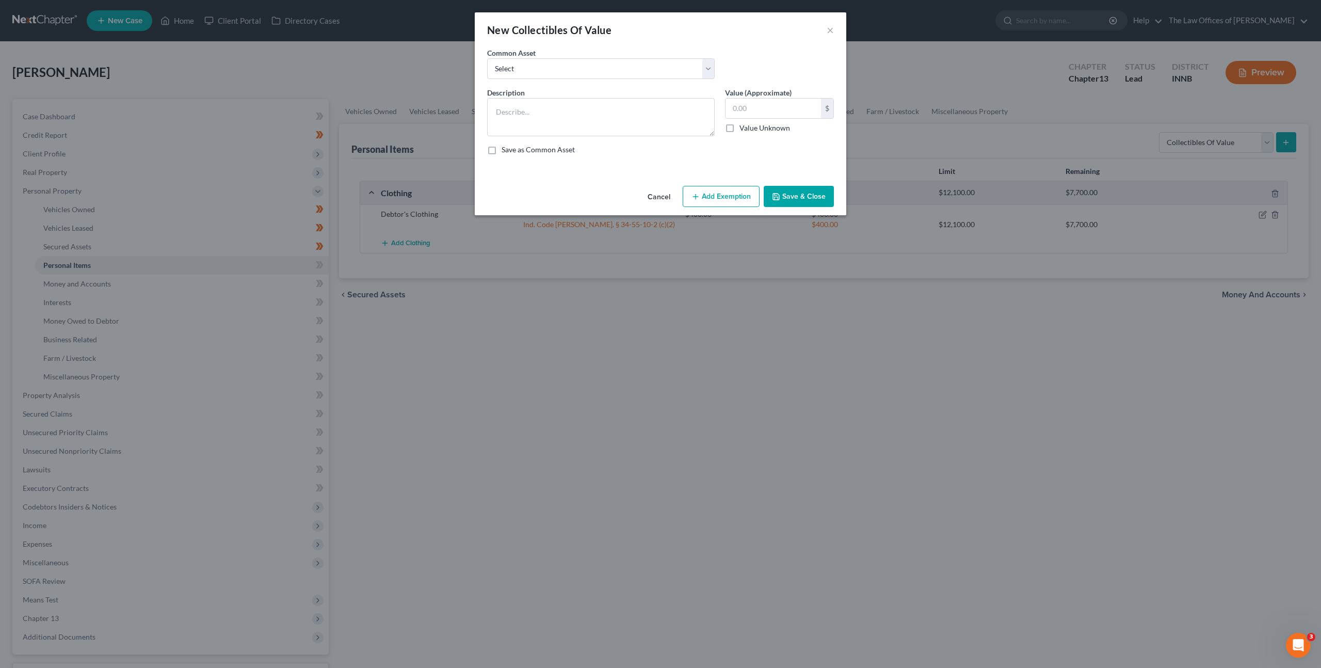
click at [660, 199] on button "Cancel" at bounding box center [658, 197] width 39 height 21
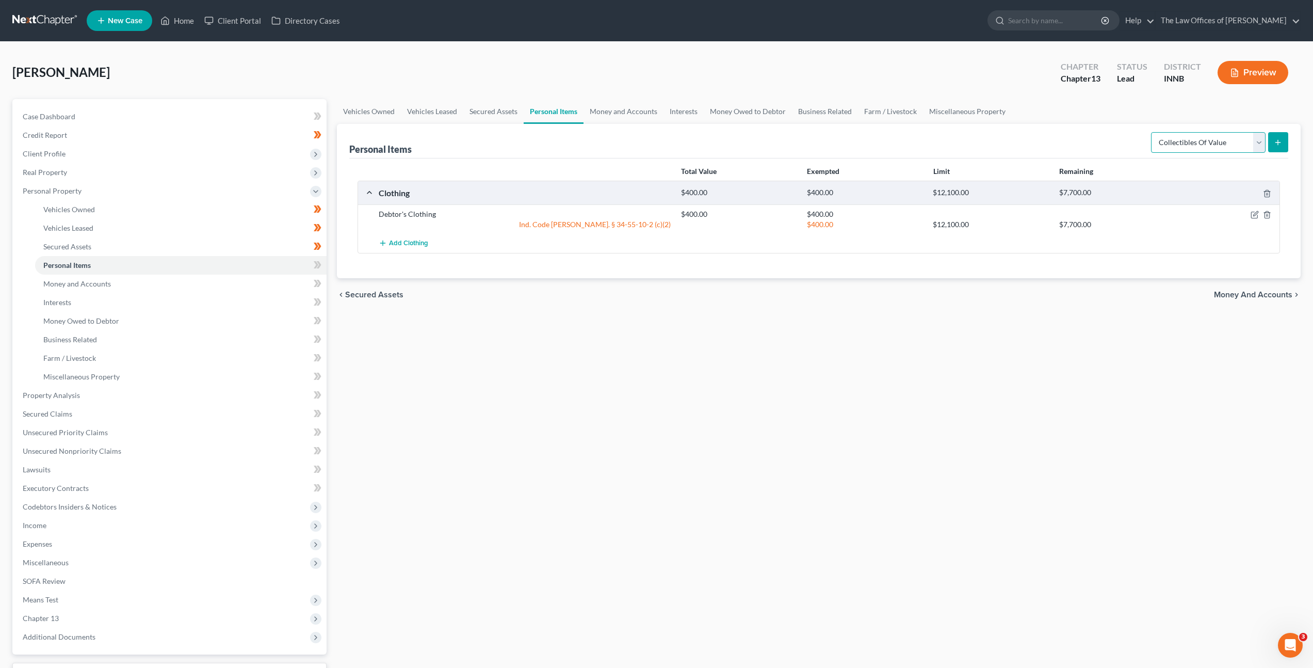
click at [1199, 142] on select "Select Item Type Clothing Collectibles Of Value Electronics Firearms Household …" at bounding box center [1208, 142] width 115 height 21
select select "electronics"
click at [1152, 132] on select "Select Item Type Clothing Collectibles Of Value Electronics Firearms Household …" at bounding box center [1208, 142] width 115 height 21
click at [1284, 139] on button "submit" at bounding box center [1278, 142] width 20 height 20
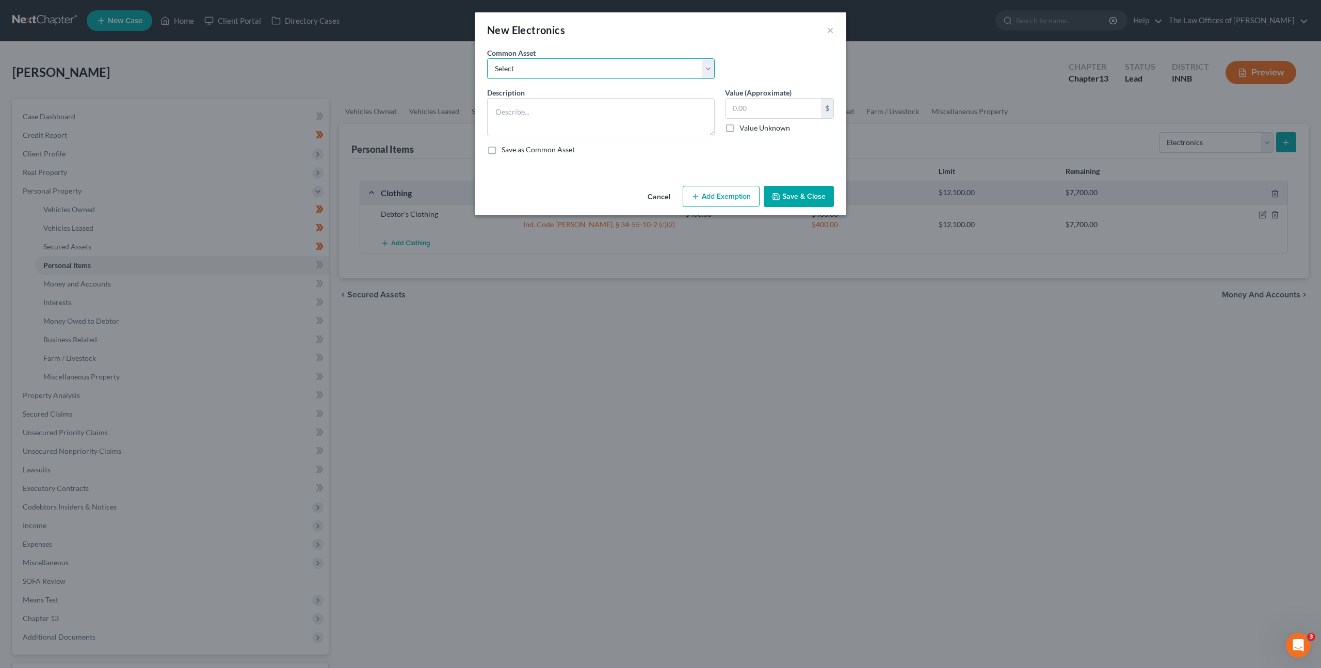
click at [588, 68] on select "Select Cell Phone (1), Television (2), Desktop Computer (1)" at bounding box center [601, 68] width 228 height 21
select select "0"
click at [487, 58] on select "Select Cell Phone (1), Television (2), Desktop Computer (1)" at bounding box center [601, 68] width 228 height 21
click at [721, 193] on button "Add Exemption" at bounding box center [721, 197] width 77 height 22
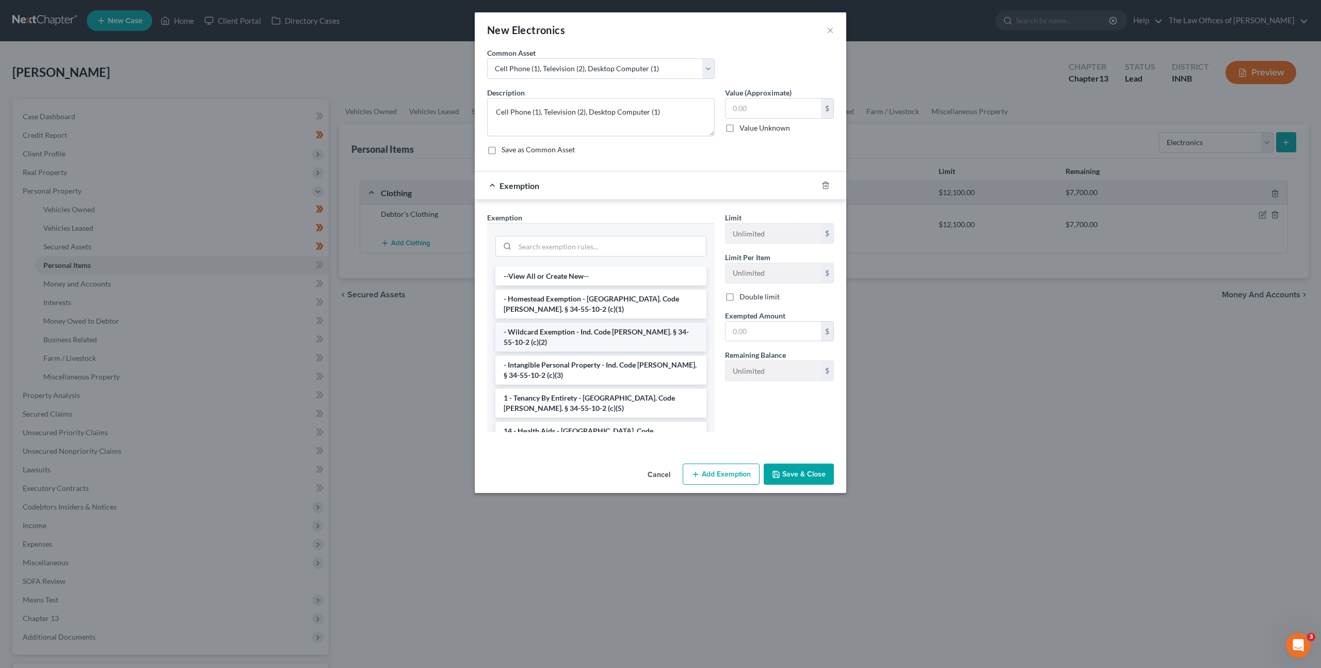
click at [603, 334] on li "- Wildcard Exemption - Ind. Code Ann. § 34-55-10-2 (c)(2)" at bounding box center [600, 337] width 211 height 29
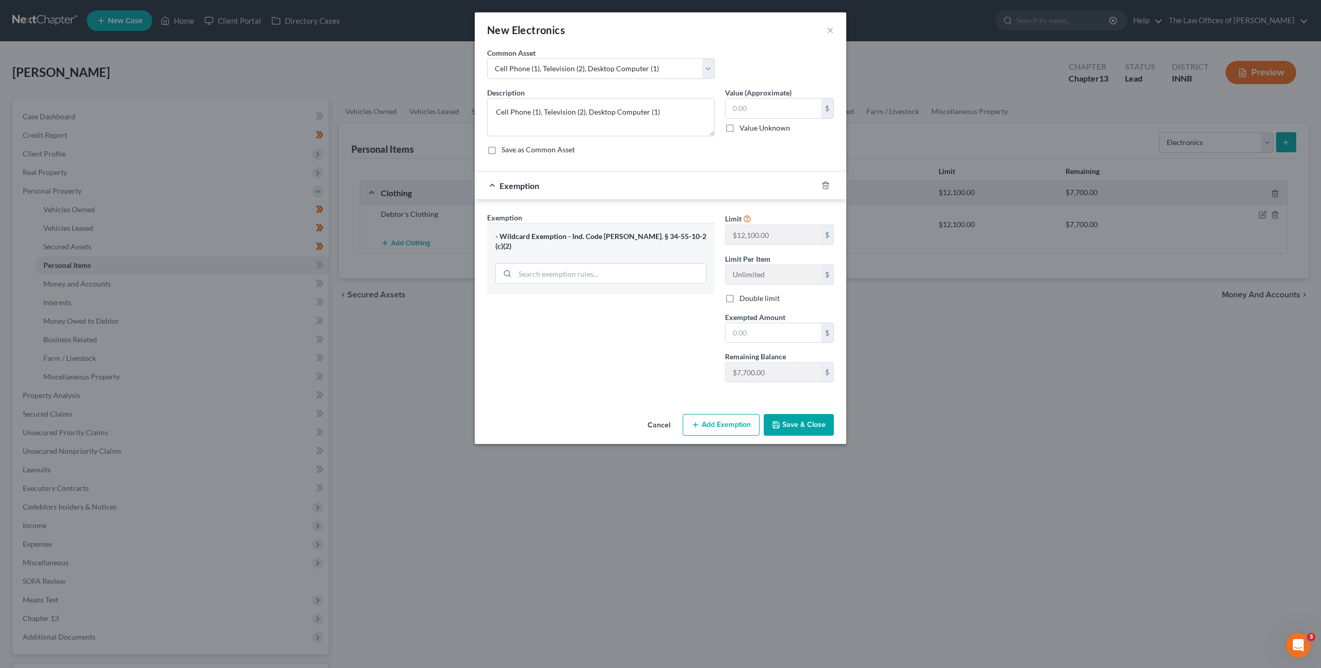
click at [697, 166] on form "An exemption set must first be selected from the Filing Information section. Co…" at bounding box center [660, 223] width 347 height 352
click at [584, 112] on textarea "Cell Phone (1), Television (2), Desktop Computer (1)" at bounding box center [601, 117] width 228 height 38
drag, startPoint x: 647, startPoint y: 111, endPoint x: 588, endPoint y: 110, distance: 59.4
click at [588, 110] on textarea "Cell Phone (1), Television (2), Desktop Computer (1)" at bounding box center [601, 117] width 228 height 38
click at [584, 110] on textarea "Cell Phone (1), Television (2), Laptop (1)" at bounding box center [601, 117] width 228 height 38
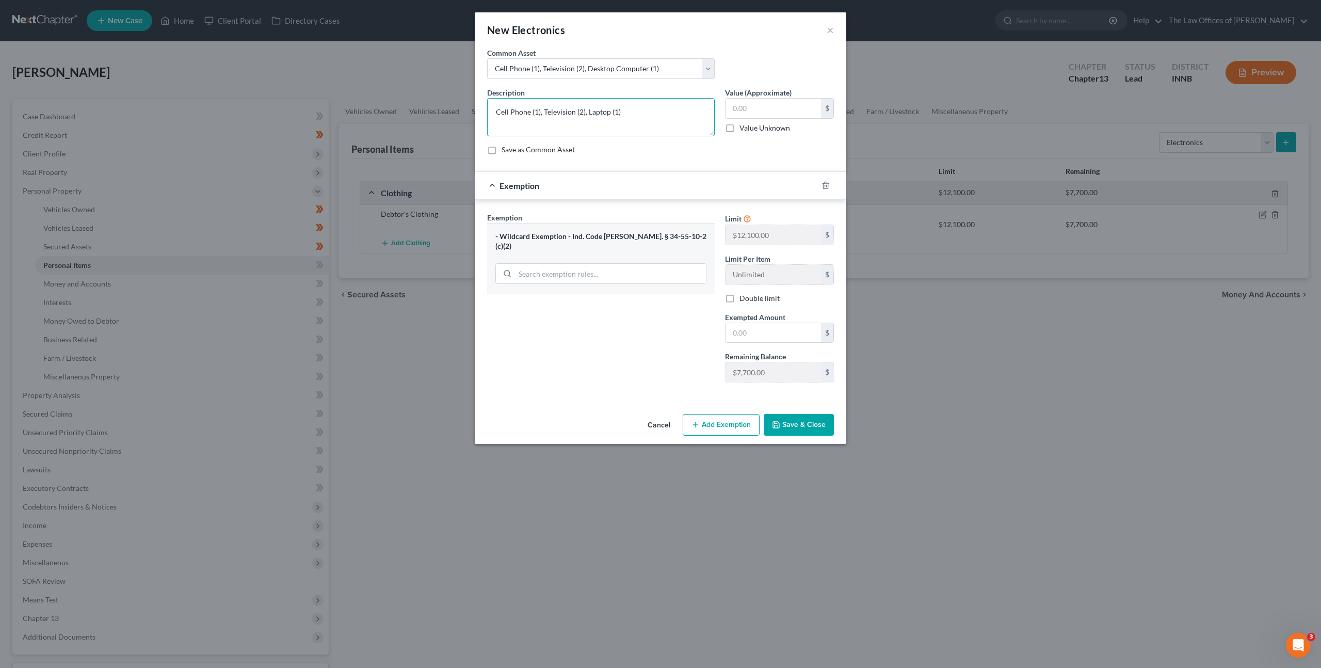
click at [581, 113] on textarea "Cell Phone (1), Television (2), Laptop (1)" at bounding box center [601, 117] width 228 height 38
click at [652, 119] on textarea "Cell Phone (1), Television (2), Laptop (1)" at bounding box center [601, 117] width 228 height 38
type textarea "Cell Phone (1), Television (2), Laptop (1),"
click at [806, 96] on div "Value (Approximate) $ Value Unknown Balance Undetermined $ Value Unknown" at bounding box center [779, 111] width 119 height 49
click at [765, 100] on input "text" at bounding box center [773, 109] width 95 height 20
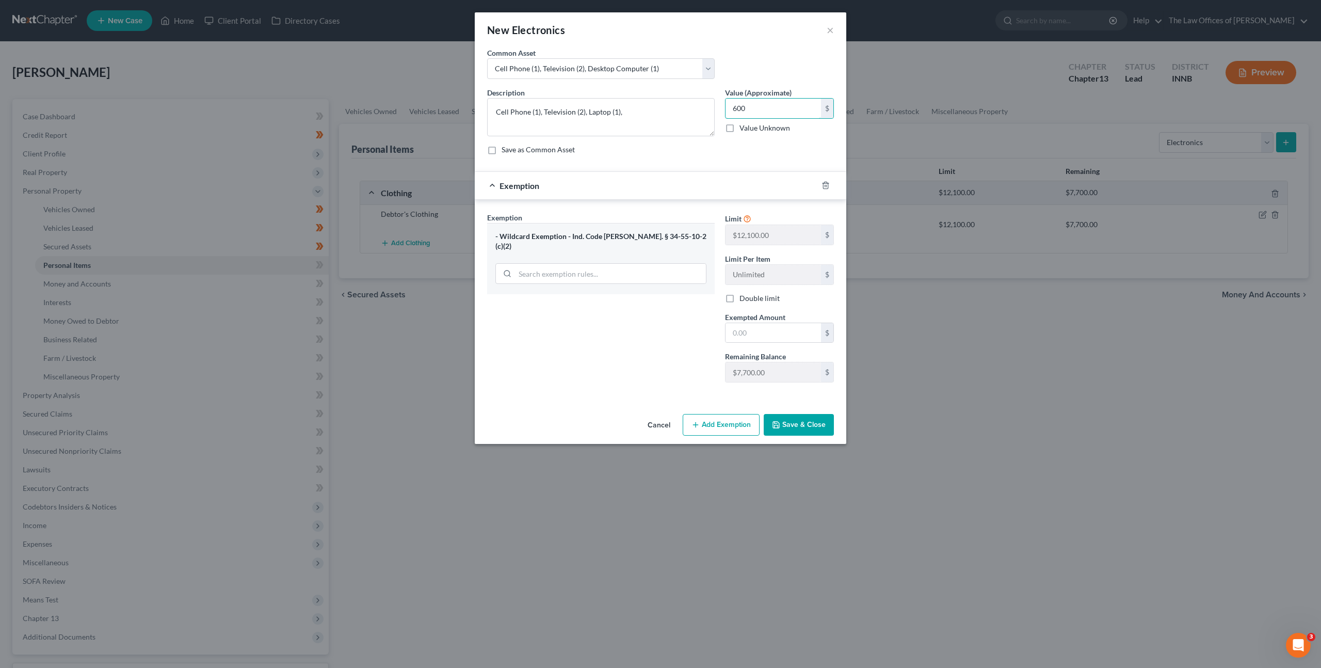
type input "600"
drag, startPoint x: 760, startPoint y: 312, endPoint x: 750, endPoint y: 335, distance: 25.4
click at [750, 335] on div "Exempted Amount * $" at bounding box center [779, 327] width 119 height 31
click at [750, 335] on input "text" at bounding box center [773, 333] width 95 height 20
type input "600"
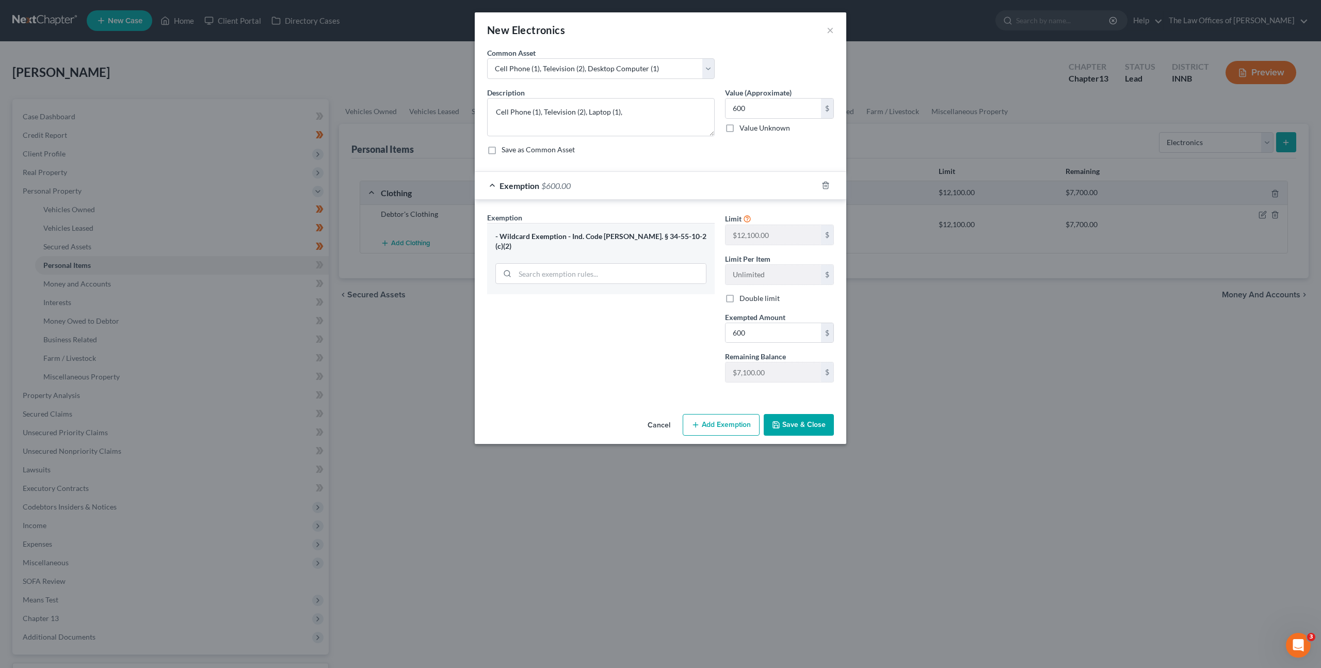
drag, startPoint x: 828, startPoint y: 427, endPoint x: 1019, endPoint y: 280, distance: 240.6
click at [828, 427] on button "Save & Close" at bounding box center [799, 425] width 70 height 22
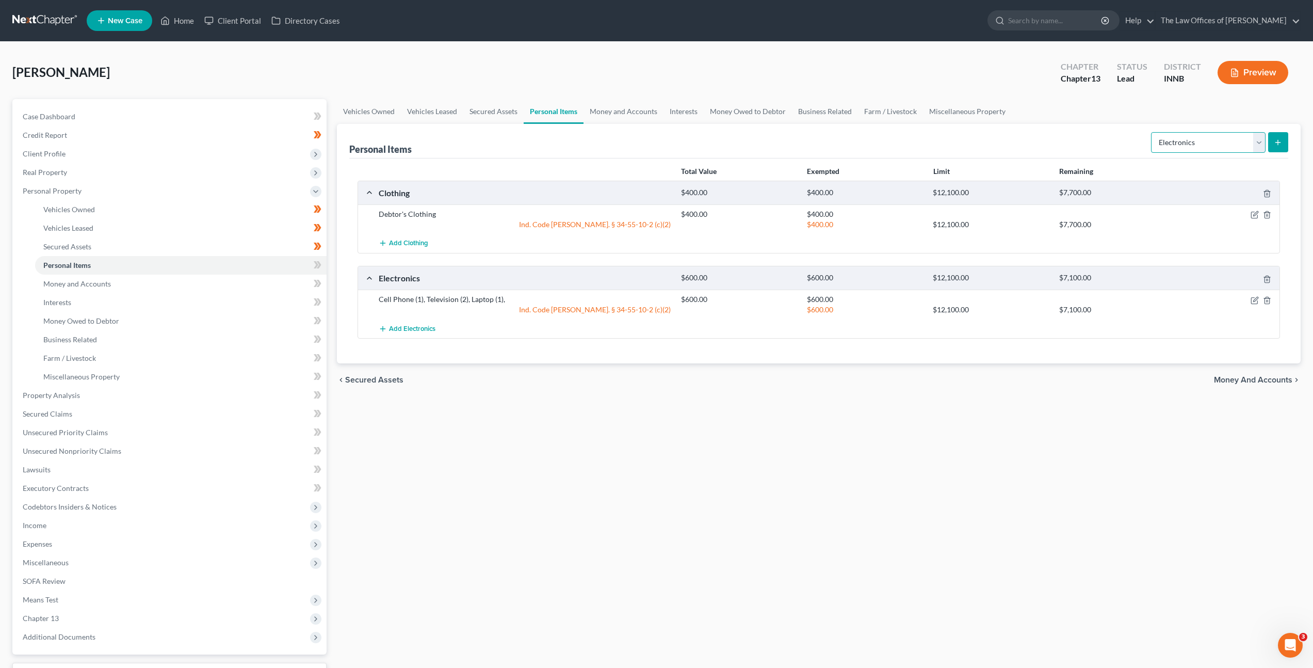
click at [1181, 143] on select "Select Item Type Clothing Collectibles Of Value Electronics Firearms Household …" at bounding box center [1208, 142] width 115 height 21
click at [1152, 132] on select "Select Item Type Clothing Collectibles Of Value Electronics Firearms Household …" at bounding box center [1208, 142] width 115 height 21
click at [1274, 140] on icon "submit" at bounding box center [1278, 142] width 8 height 8
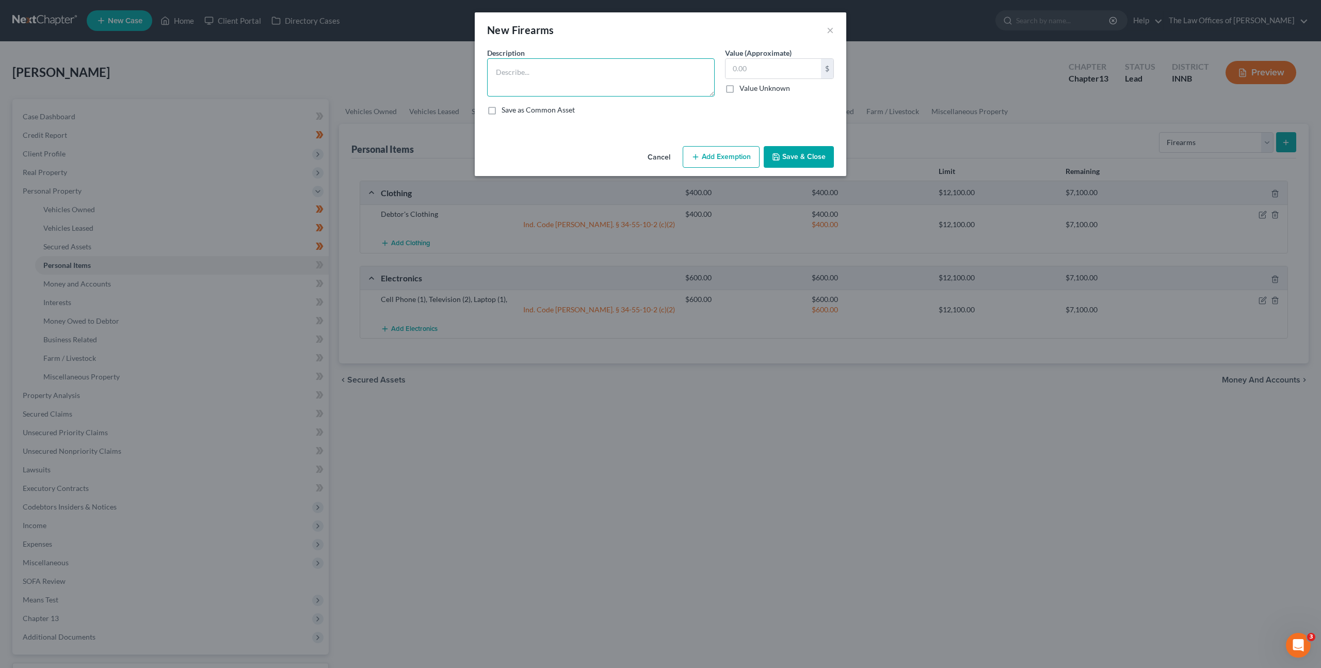
click at [540, 83] on textarea at bounding box center [601, 77] width 228 height 38
click at [702, 150] on button "Add Exemption" at bounding box center [721, 157] width 77 height 22
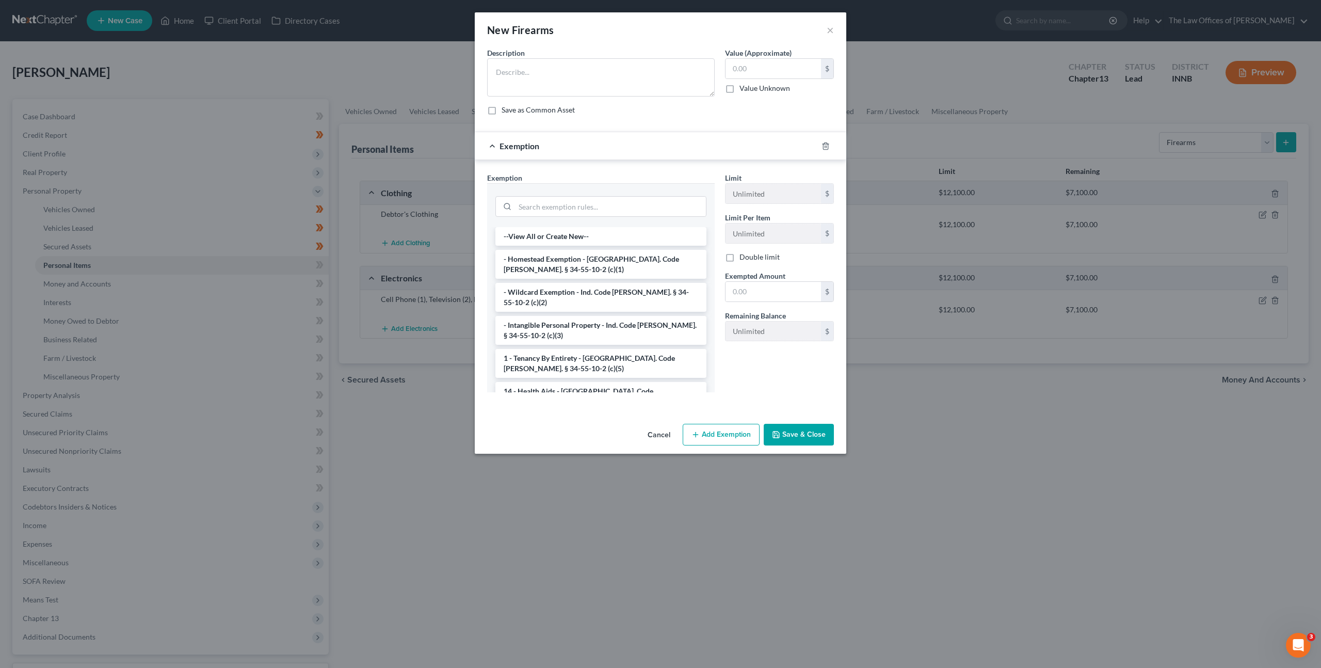
drag, startPoint x: 654, startPoint y: 436, endPoint x: 753, endPoint y: 365, distance: 122.1
click at [654, 436] on button "Cancel" at bounding box center [658, 435] width 39 height 21
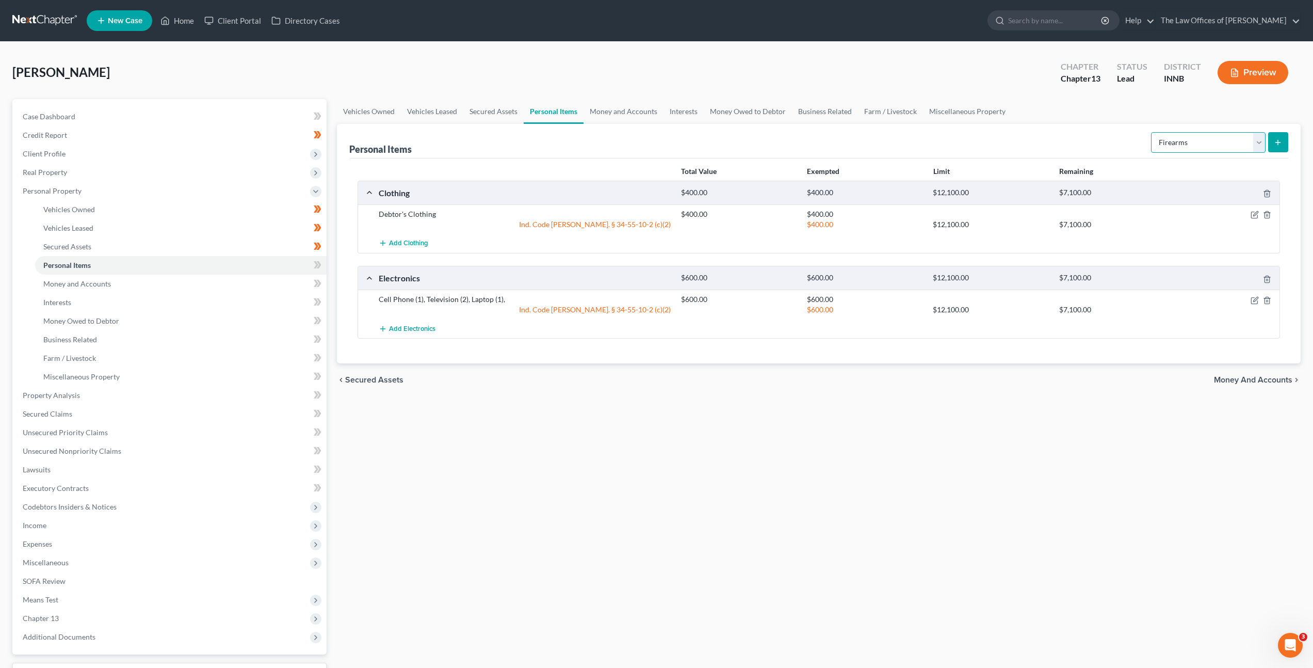
click at [1207, 136] on select "Select Item Type Clothing Collectibles Of Value Electronics Firearms Household …" at bounding box center [1208, 142] width 115 height 21
click at [1152, 132] on select "Select Item Type Clothing Collectibles Of Value Electronics Firearms Household …" at bounding box center [1208, 142] width 115 height 21
drag, startPoint x: 1110, startPoint y: 137, endPoint x: 1148, endPoint y: 135, distance: 38.2
click at [1110, 137] on div "Personal Items Select Item Type Clothing Collectibles Of Value Electronics Fire…" at bounding box center [818, 141] width 939 height 35
click at [1274, 142] on icon "submit" at bounding box center [1278, 142] width 8 height 8
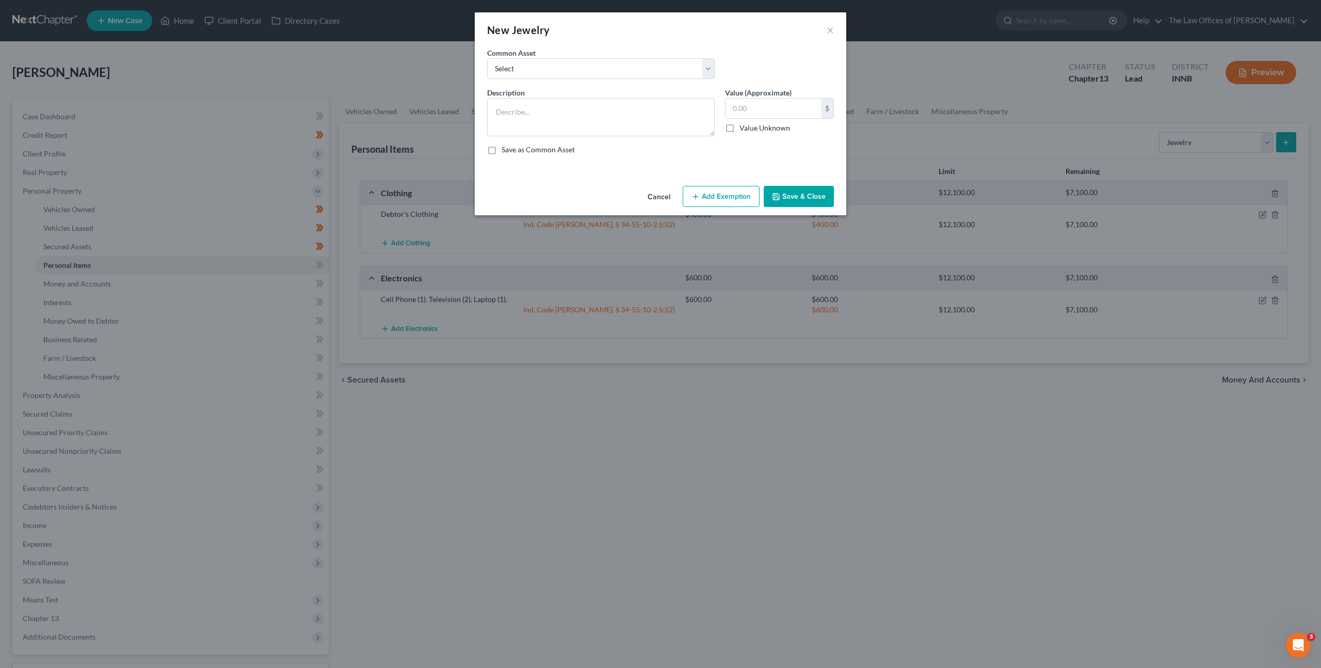
click at [666, 194] on button "Cancel" at bounding box center [658, 197] width 39 height 21
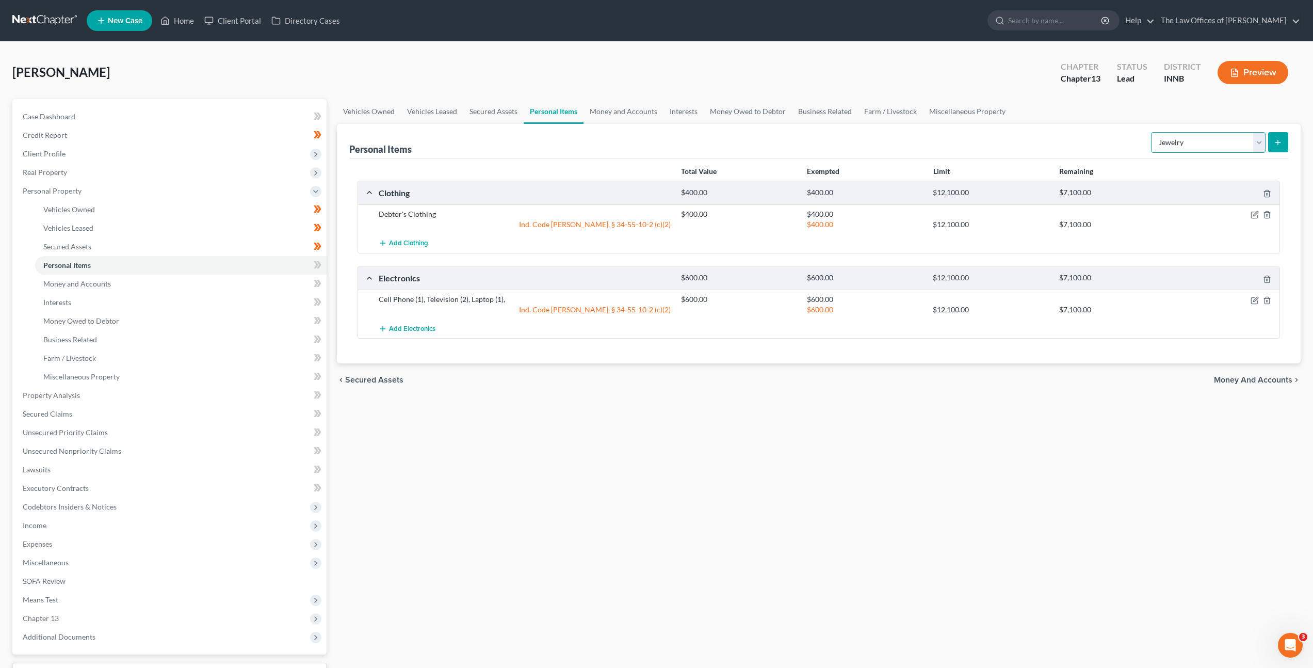
click at [1171, 134] on select "Select Item Type Clothing Collectibles Of Value Electronics Firearms Household …" at bounding box center [1208, 142] width 115 height 21
select select "pets"
click at [1152, 132] on select "Select Item Type Clothing Collectibles Of Value Electronics Firearms Household …" at bounding box center [1208, 142] width 115 height 21
click at [1279, 143] on icon "submit" at bounding box center [1278, 142] width 8 height 8
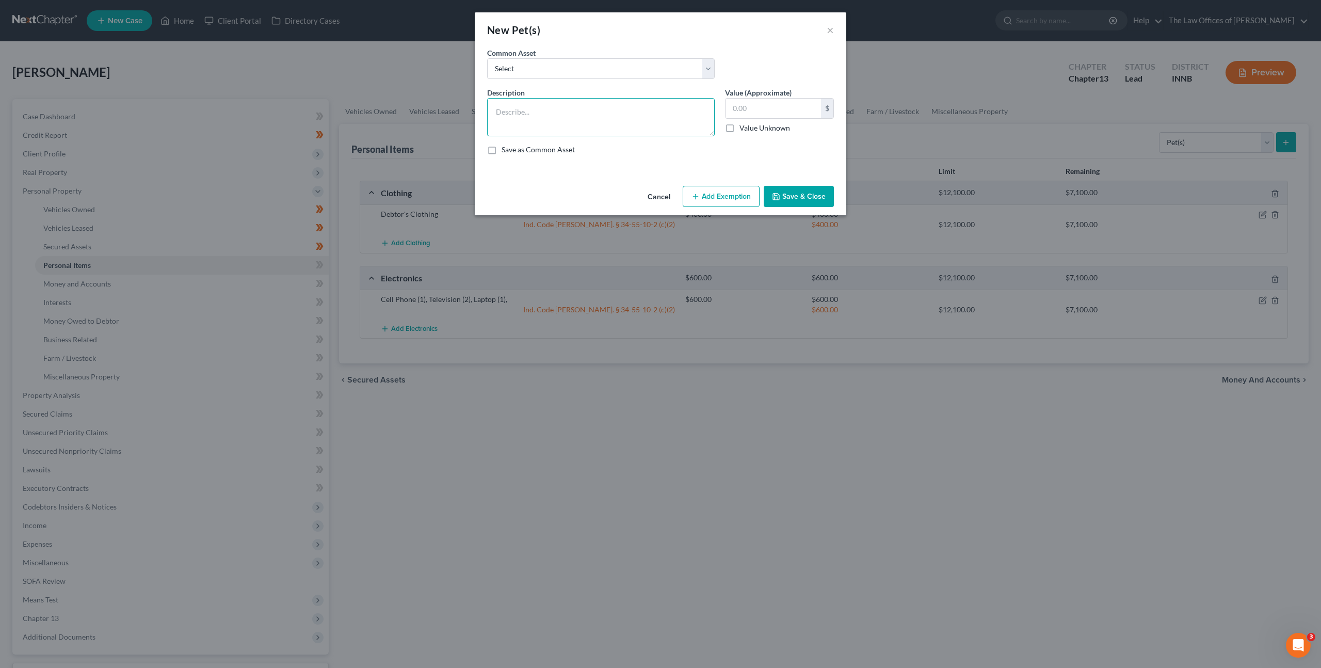
click at [612, 125] on textarea at bounding box center [601, 117] width 228 height 38
type textarea "Dog (1)"
click at [781, 197] on button "Save & Close" at bounding box center [799, 197] width 70 height 22
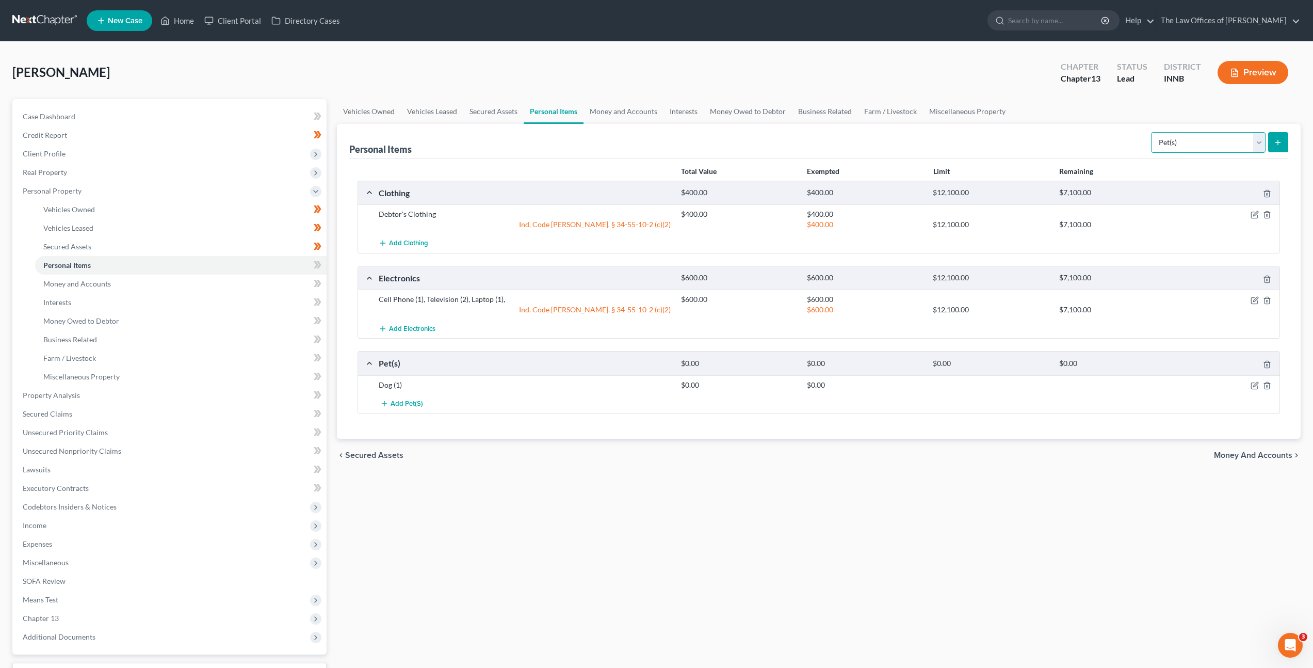
click at [1183, 136] on select "Select Item Type Clothing Collectibles Of Value Electronics Firearms Household …" at bounding box center [1208, 142] width 115 height 21
click at [1152, 132] on select "Select Item Type Clothing Collectibles Of Value Electronics Firearms Household …" at bounding box center [1208, 142] width 115 height 21
click at [987, 145] on div "Personal Items Select Item Type Clothing Collectibles Of Value Electronics Fire…" at bounding box center [818, 141] width 939 height 35
click at [1176, 145] on select "Select Item Type Clothing Collectibles Of Value Electronics Firearms Household …" at bounding box center [1208, 142] width 115 height 21
select select "household_goods"
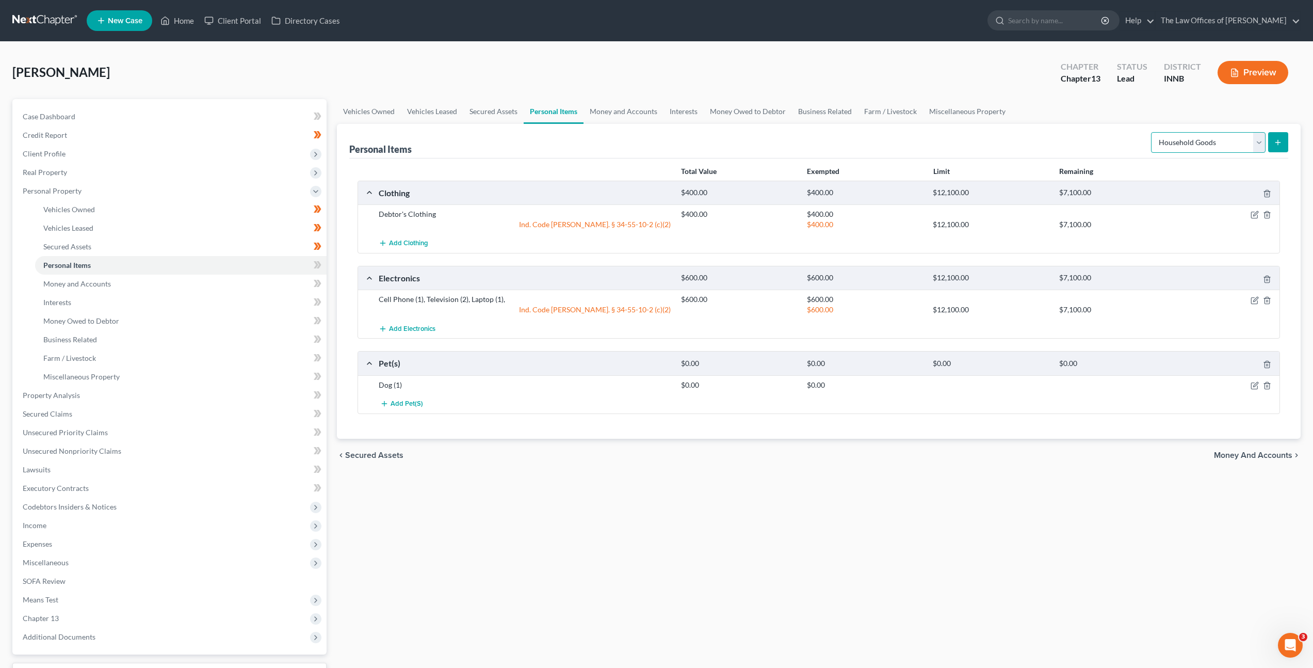
click at [1152, 132] on select "Select Item Type Clothing Collectibles Of Value Electronics Firearms Household …" at bounding box center [1208, 142] width 115 height 21
click at [1284, 141] on button "submit" at bounding box center [1278, 142] width 20 height 20
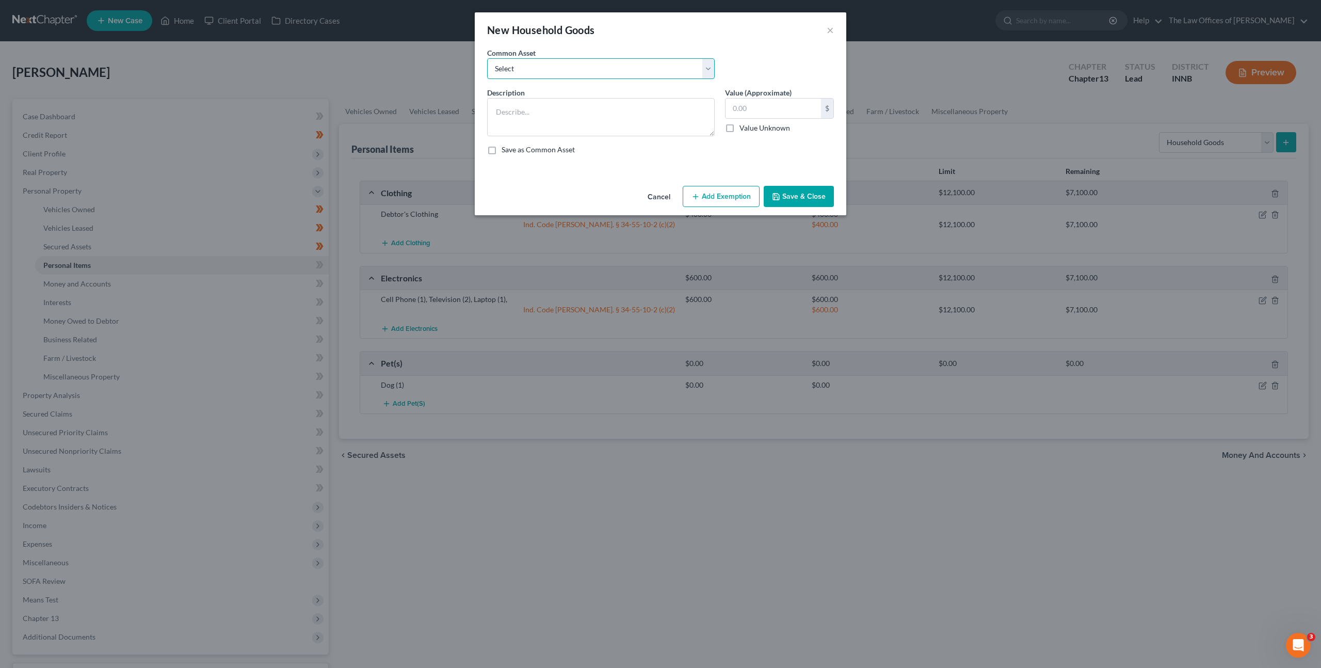
click at [636, 58] on select "Select Living Room Suite, Dining Room Suite, Bedroom Suite, Washer, Dryer, Refr…" at bounding box center [601, 68] width 228 height 21
select select "0"
click at [487, 58] on select "Select Living Room Suite, Dining Room Suite, Bedroom Suite, Washer, Dryer, Refr…" at bounding box center [601, 68] width 228 height 21
type textarea "Living Room Suite, Dining Room Suite, Bedroom Suite, Washer, Dryer, Refrigerato…"
type input "300.00"
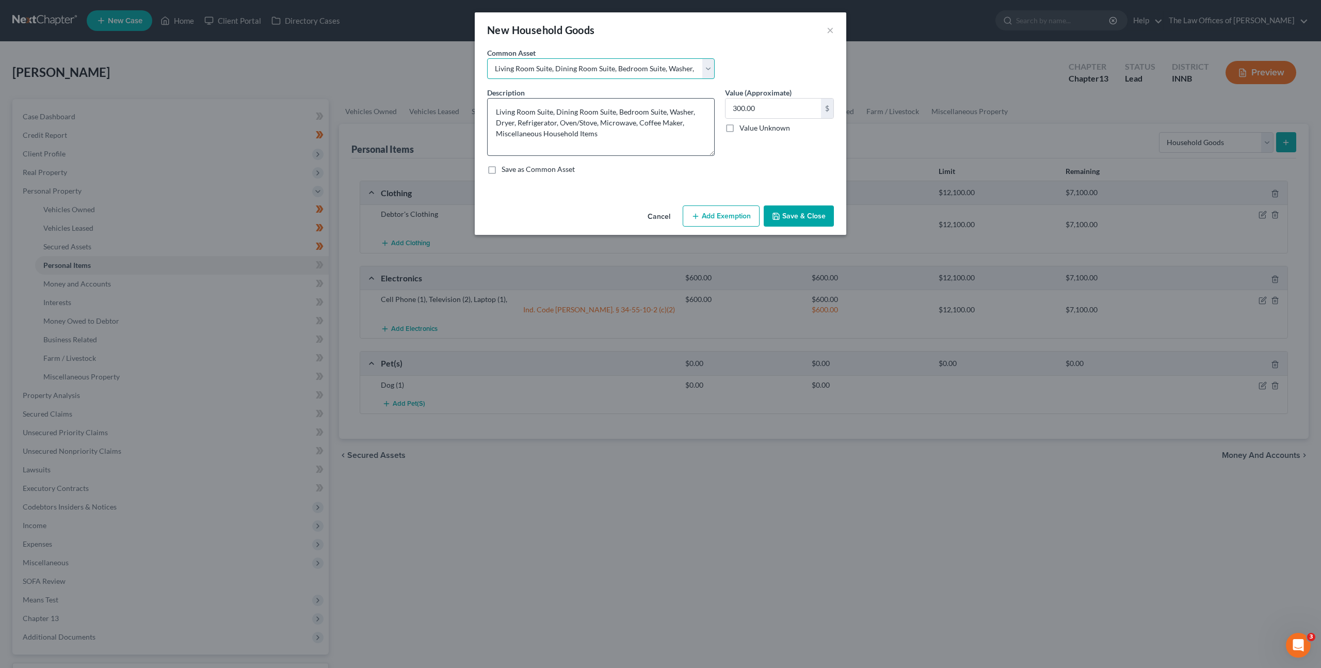
drag, startPoint x: 711, startPoint y: 134, endPoint x: 706, endPoint y: 153, distance: 20.3
click at [706, 153] on textarea "Living Room Suite, Dining Room Suite, Bedroom Suite, Washer, Dryer, Refrigerato…" at bounding box center [601, 127] width 228 height 58
click at [766, 169] on div "Save as Common Asset" at bounding box center [660, 169] width 347 height 10
drag, startPoint x: 616, startPoint y: 113, endPoint x: 540, endPoint y: 101, distance: 76.7
click at [540, 101] on textarea "Living Room Suite, Dining Room Suite, Bedroom Suite, Washer, Dryer, Refrigerato…" at bounding box center [601, 127] width 228 height 58
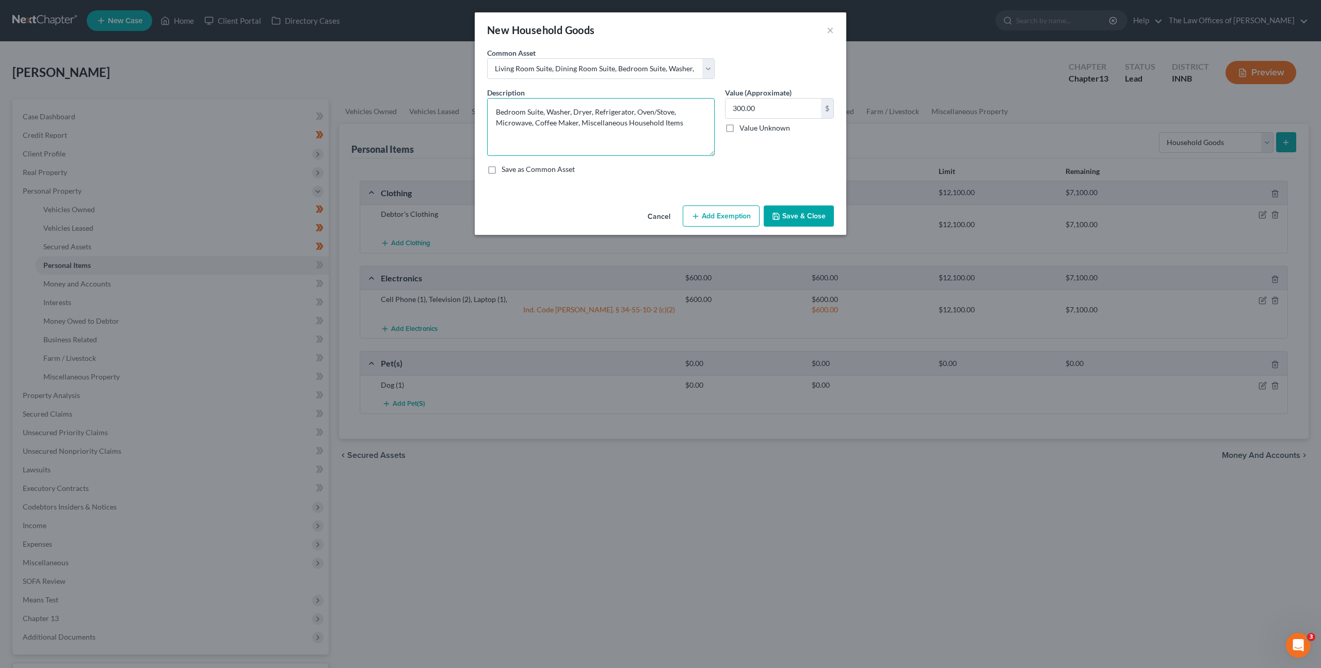
click at [547, 110] on textarea "Bedroom Suite, Washer, Dryer, Refrigerator, Oven/Stove, Microwave, Coffee Maker…" at bounding box center [601, 127] width 228 height 58
drag, startPoint x: 558, startPoint y: 112, endPoint x: 683, endPoint y: 116, distance: 125.0
click at [683, 116] on textarea "Bedroom Suite, Washer, Dryer, Refrigerator, Oven/Stove, Microwave, Coffee Maker…" at bounding box center [601, 127] width 228 height 58
click at [614, 117] on textarea "Bedroom Suite, Microwave, Coffee Maker, Miscellaneous Household Items" at bounding box center [601, 127] width 228 height 58
drag, startPoint x: 580, startPoint y: 113, endPoint x: 691, endPoint y: 159, distance: 120.8
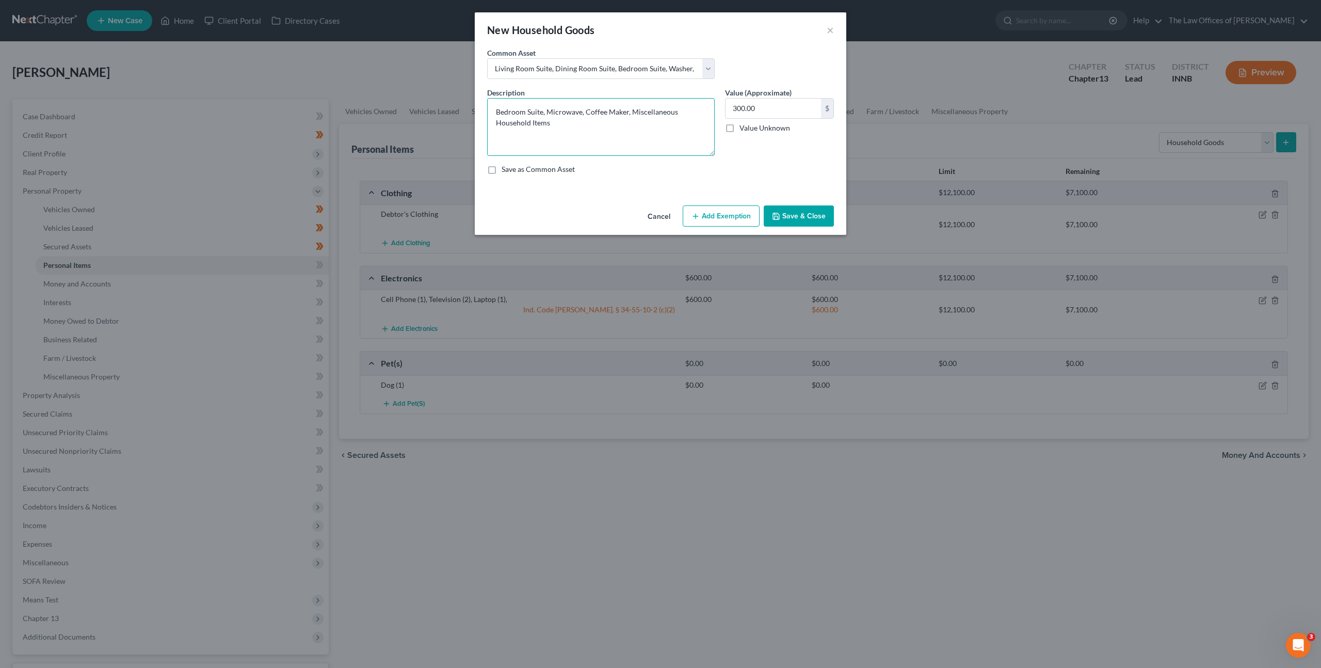
click at [625, 114] on textarea "Bedroom Suite, Microwave, Coffee Maker, Miscellaneous Household Items" at bounding box center [601, 127] width 228 height 58
type textarea "Bedroom Suite, Microwave, Refrigerator, Stove, Miscellaneous Household Items"
click at [790, 210] on button "Save & Close" at bounding box center [799, 216] width 70 height 22
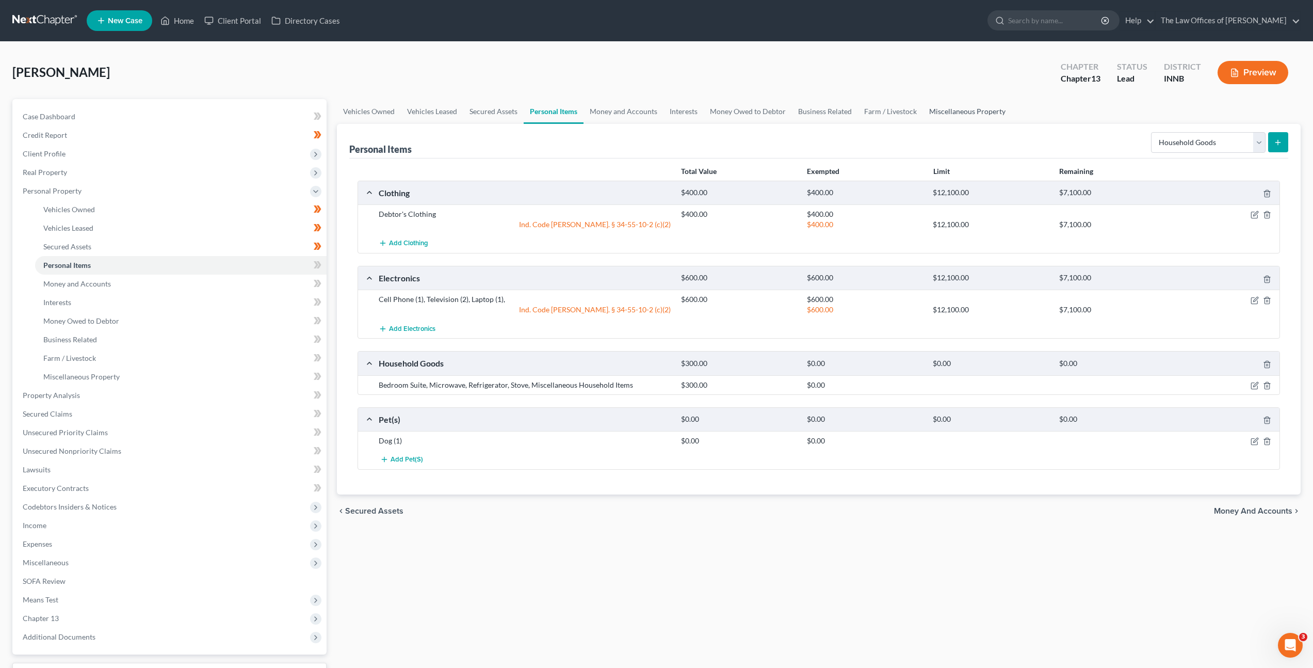
click at [949, 110] on link "Miscellaneous Property" at bounding box center [967, 111] width 89 height 25
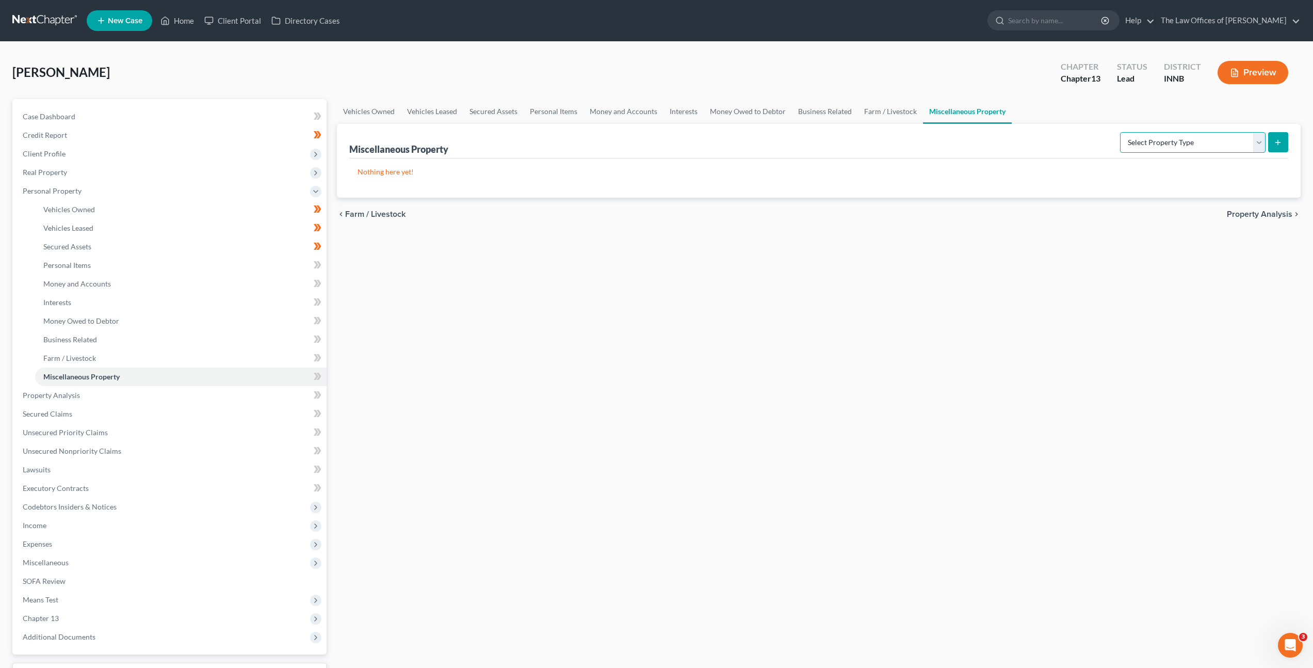
click at [1120, 138] on select "Select Property Type Assigned for Creditor Benefit Within 1 Year Holding for An…" at bounding box center [1193, 142] width 146 height 21
select select "stored_within_1_year"
click at [1120, 132] on select "Select Property Type Assigned for Creditor Benefit Within 1 Year Holding for An…" at bounding box center [1193, 142] width 146 height 21
click at [1284, 147] on button "submit" at bounding box center [1278, 142] width 20 height 20
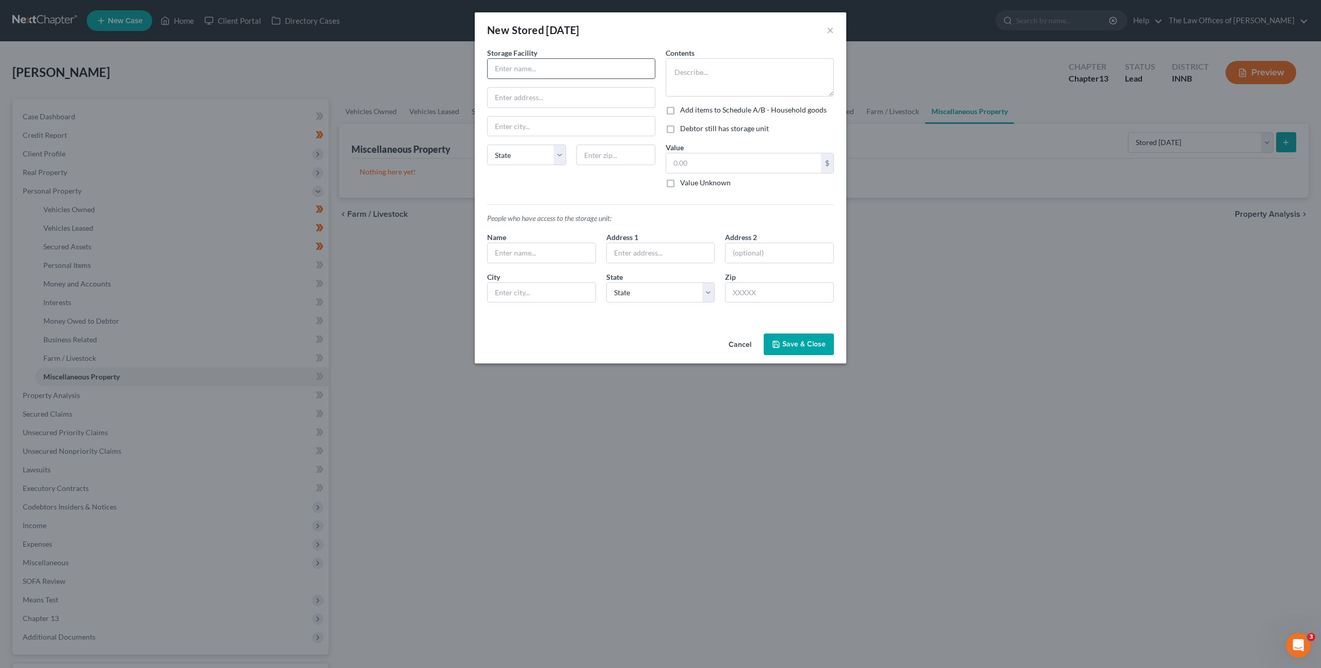
drag, startPoint x: 516, startPoint y: 62, endPoint x: 649, endPoint y: 76, distance: 133.9
click at [516, 62] on input "text" at bounding box center [571, 69] width 167 height 20
click at [542, 67] on input "Stor" at bounding box center [571, 69] width 167 height 20
type input "Stor-A-Way Huntington"
type input "325 Commerce Dr"
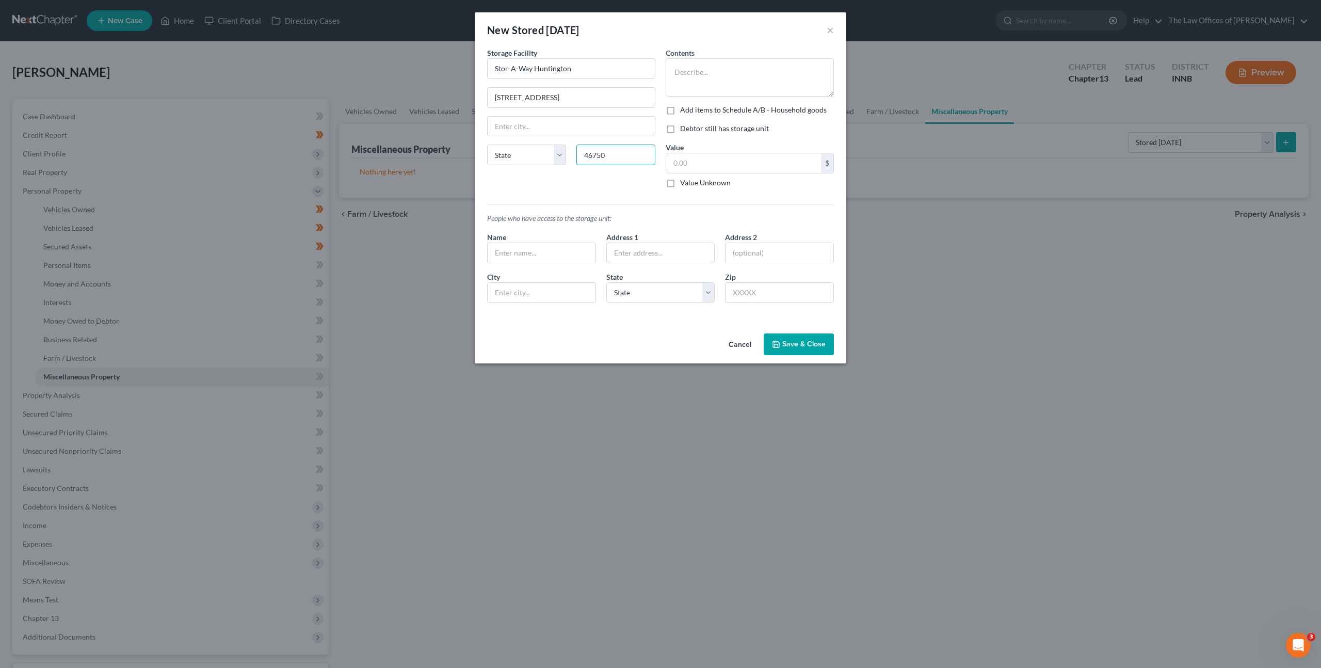
type input "46750"
drag, startPoint x: 600, startPoint y: 175, endPoint x: 622, endPoint y: 164, distance: 24.9
click at [601, 174] on div "Storage Facility Stor-A-Way Huntington 325 Commerce Dr State AL AK AR AZ CA CO …" at bounding box center [571, 121] width 179 height 149
type input "Huntington"
select select "15"
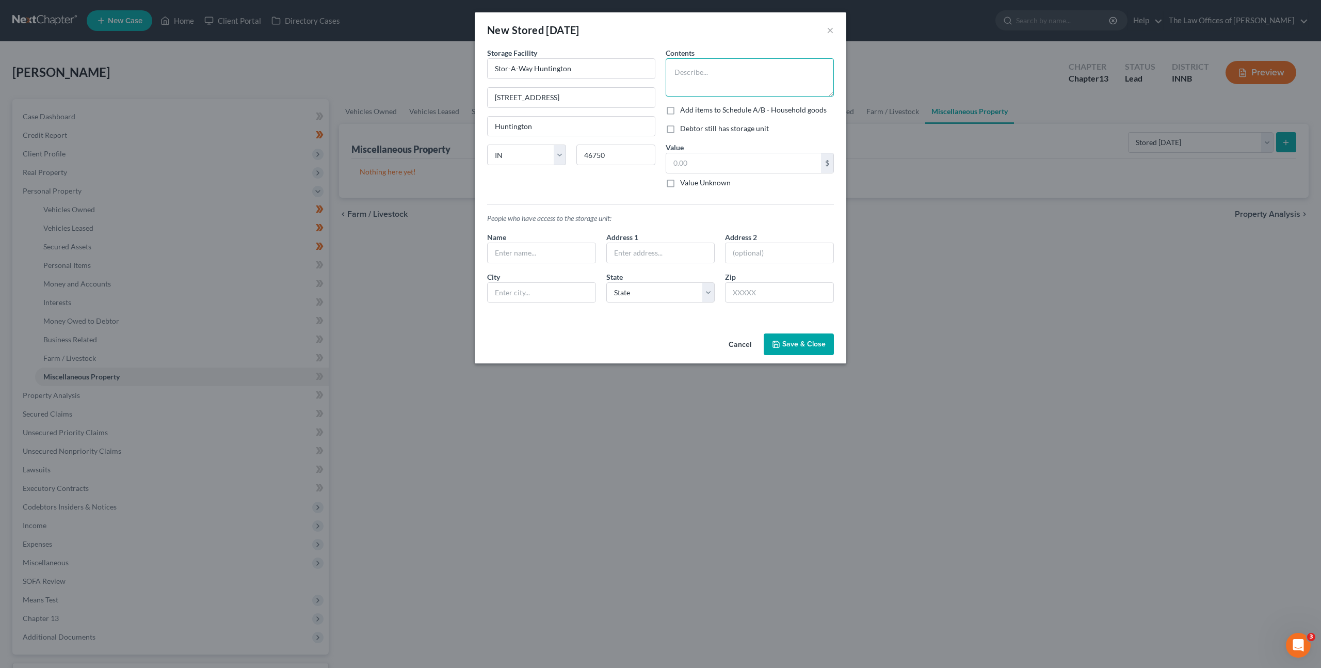
click at [709, 78] on textarea at bounding box center [750, 77] width 168 height 38
click at [798, 339] on button "Save & Close" at bounding box center [799, 344] width 70 height 22
drag, startPoint x: 695, startPoint y: 88, endPoint x: 732, endPoint y: 70, distance: 41.5
click at [698, 86] on textarea at bounding box center [750, 77] width 168 height 38
type textarea "Refrigerator, Stove, Table, misc household goods"
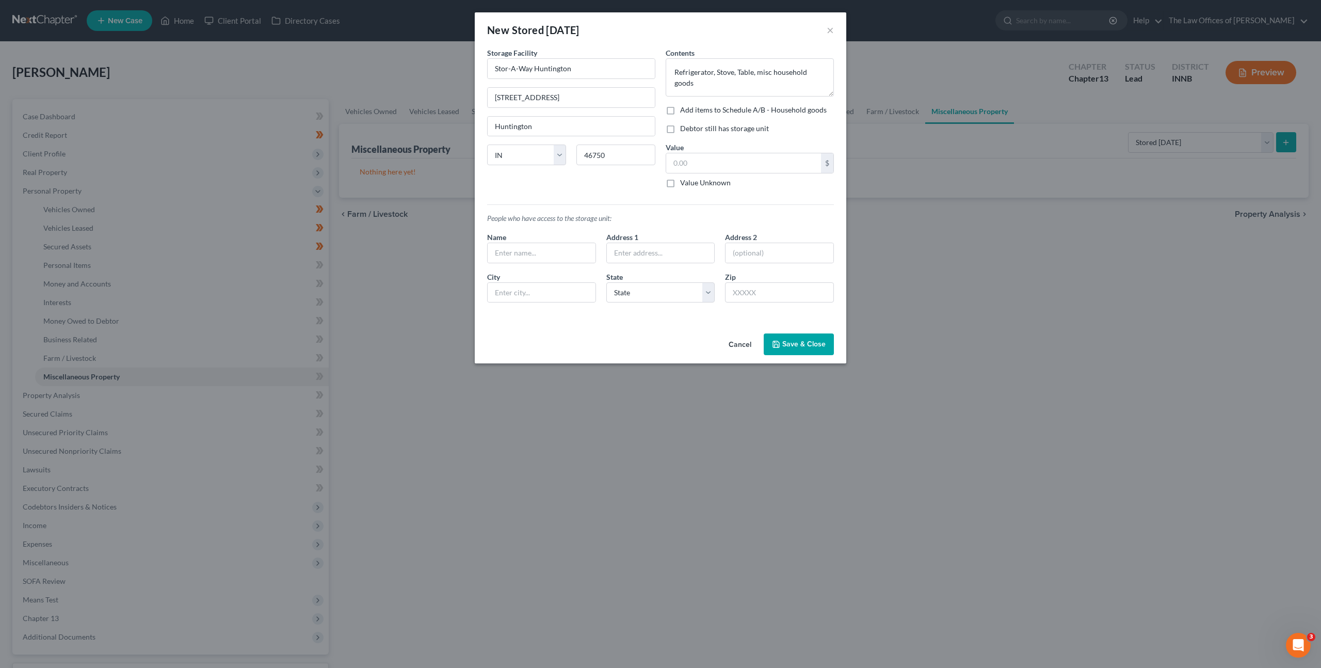
click at [680, 110] on label "Add items to Schedule A/B - Household goods" at bounding box center [753, 110] width 147 height 10
click at [684, 110] on input "Add items to Schedule A/B - Household goods" at bounding box center [687, 108] width 7 height 7
checkbox input "true"
click at [684, 162] on input "text" at bounding box center [743, 163] width 155 height 20
click at [680, 130] on label "Debtor still has storage unit" at bounding box center [724, 128] width 89 height 10
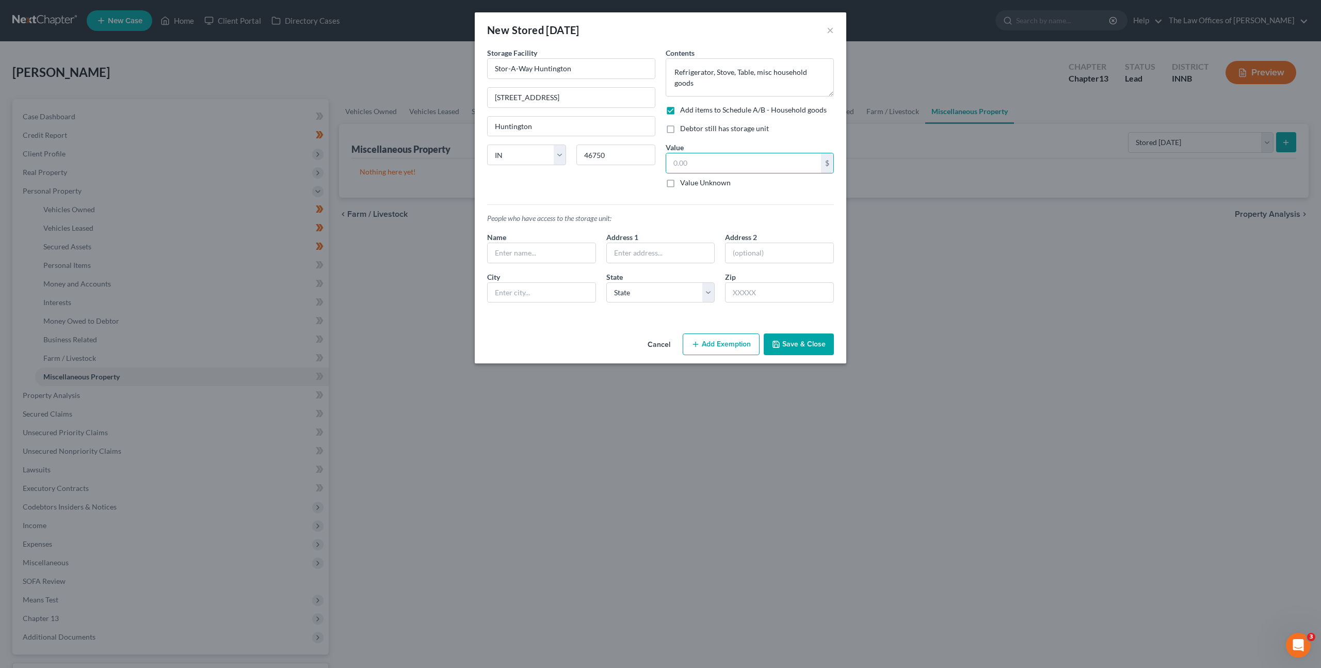
click at [684, 130] on input "Debtor still has storage unit" at bounding box center [687, 126] width 7 height 7
checkbox input "true"
drag, startPoint x: 677, startPoint y: 153, endPoint x: 714, endPoint y: 162, distance: 37.7
click at [677, 153] on input "text" at bounding box center [743, 163] width 155 height 20
type input "400"
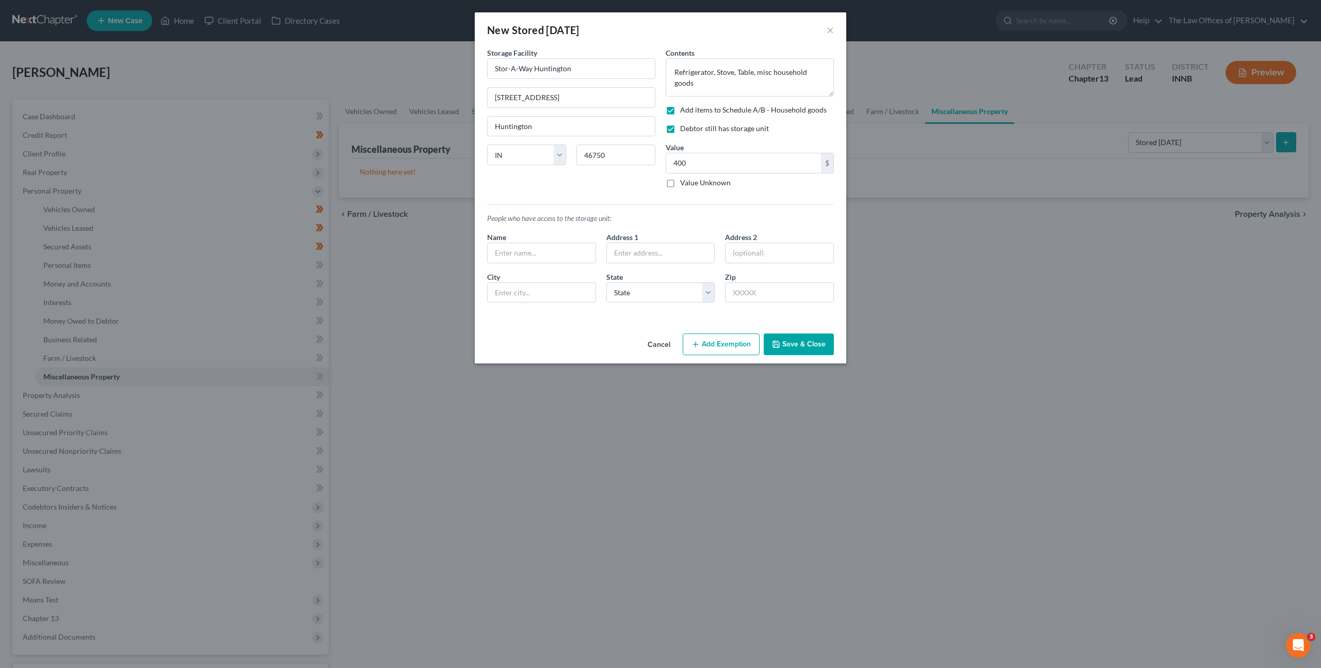
click at [792, 336] on button "Save & Close" at bounding box center [799, 344] width 70 height 22
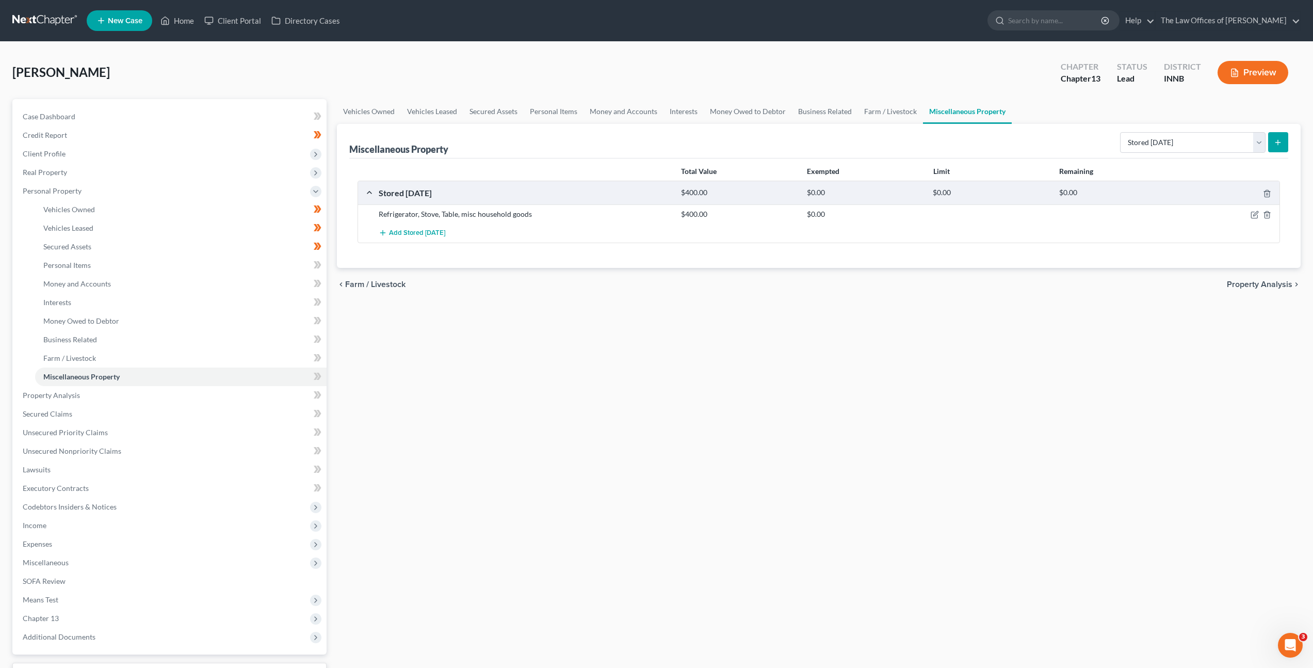
click at [681, 350] on div "Vehicles Owned Vehicles Leased Secured Assets Personal Items Money and Accounts…" at bounding box center [819, 406] width 974 height 615
click at [600, 108] on link "Money and Accounts" at bounding box center [624, 111] width 80 height 25
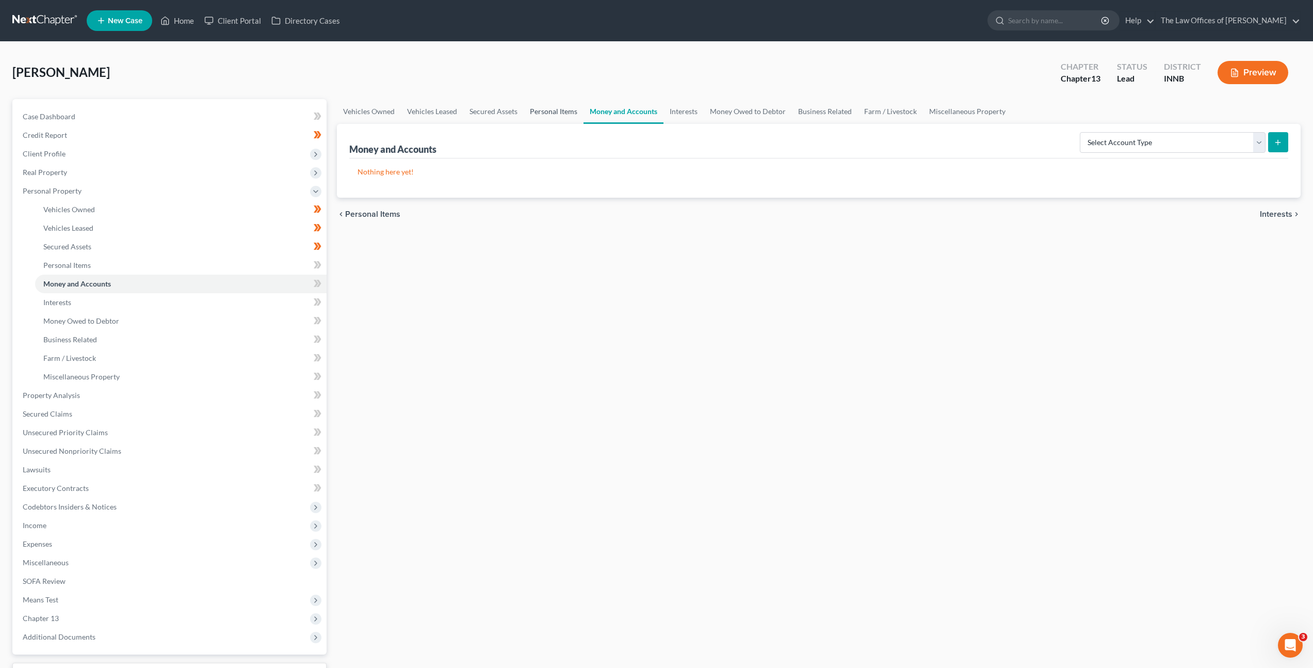
click at [543, 119] on link "Personal Items" at bounding box center [554, 111] width 60 height 25
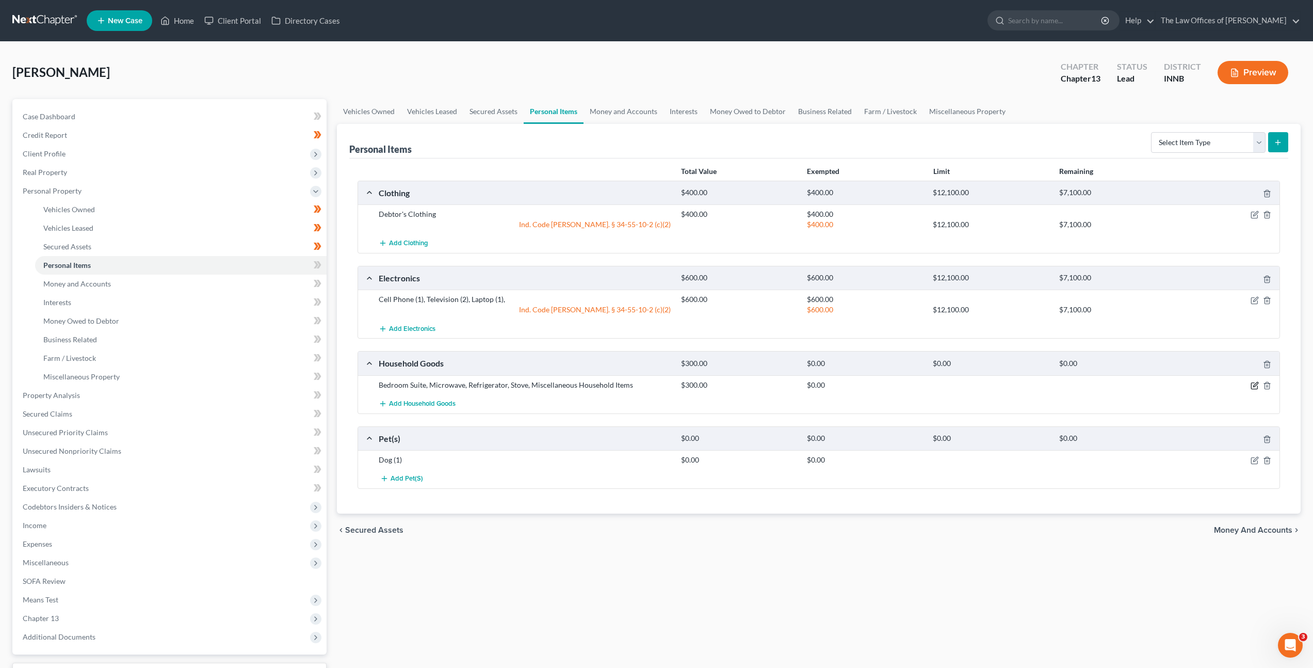
click at [1256, 386] on icon "button" at bounding box center [1255, 385] width 8 height 8
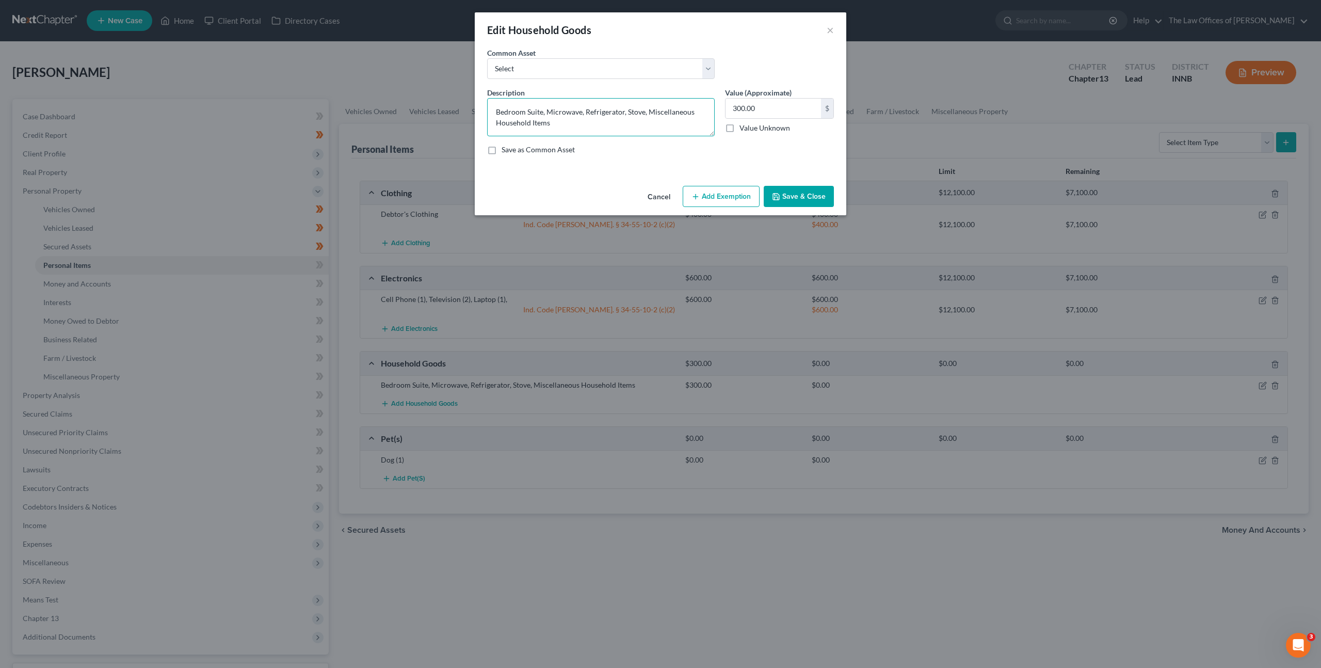
drag, startPoint x: 647, startPoint y: 111, endPoint x: 732, endPoint y: 149, distance: 92.9
click at [588, 114] on textarea "Bedroom Suite, Microwave, Refrigerator, Stove, Miscellaneous Household Items" at bounding box center [601, 117] width 228 height 38
type textarea "Bedroom Suite, Microwave, Miscellaneous Household Items"
click at [764, 107] on input "300.00" at bounding box center [773, 109] width 95 height 20
type input "4"
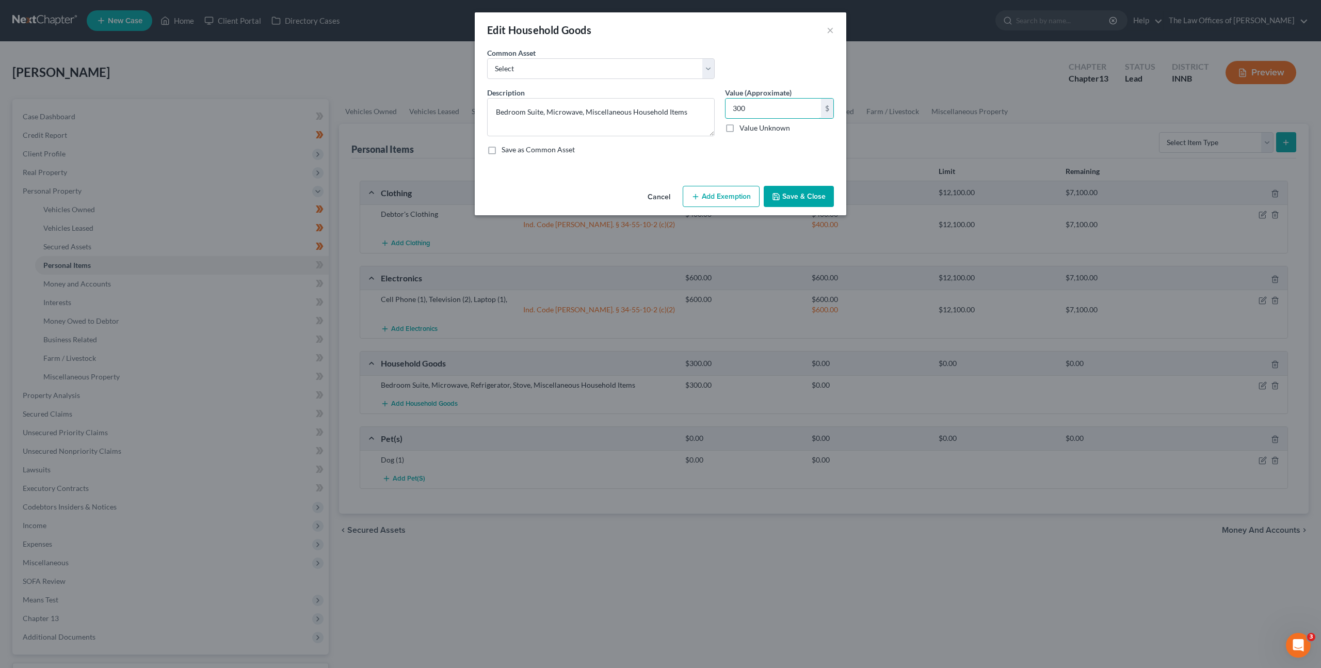
type input "300"
click at [721, 186] on button "Add Exemption" at bounding box center [721, 197] width 77 height 22
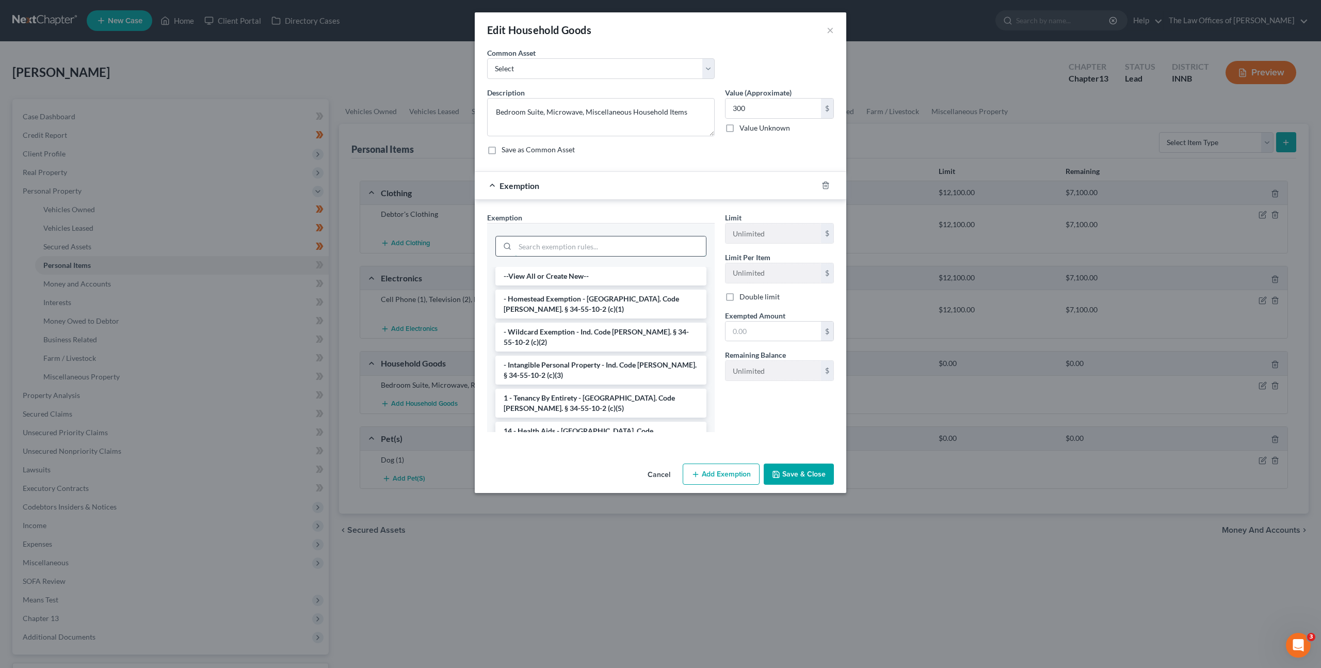
click at [620, 248] on input "search" at bounding box center [610, 246] width 191 height 20
type input "h"
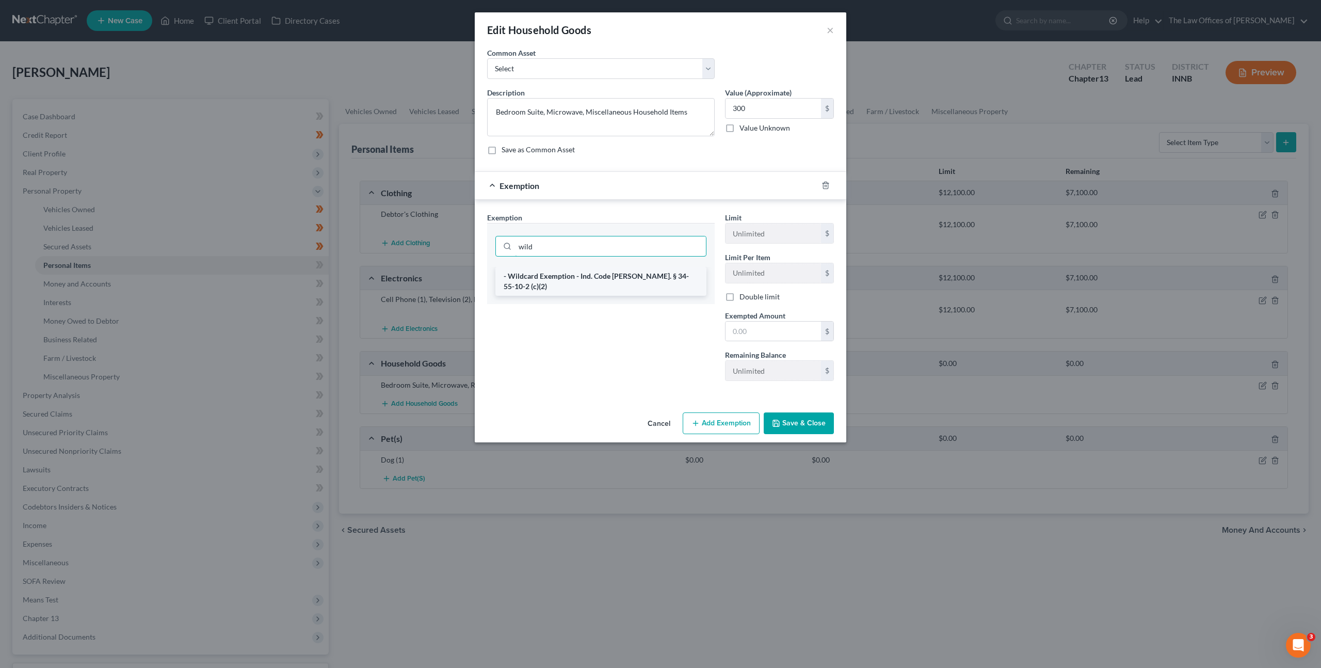
type input "wild"
drag, startPoint x: 573, startPoint y: 270, endPoint x: 641, endPoint y: 280, distance: 68.8
click at [574, 270] on li "- Wildcard Exemption - Ind. Code Ann. § 34-55-10-2 (c)(2)" at bounding box center [600, 281] width 211 height 29
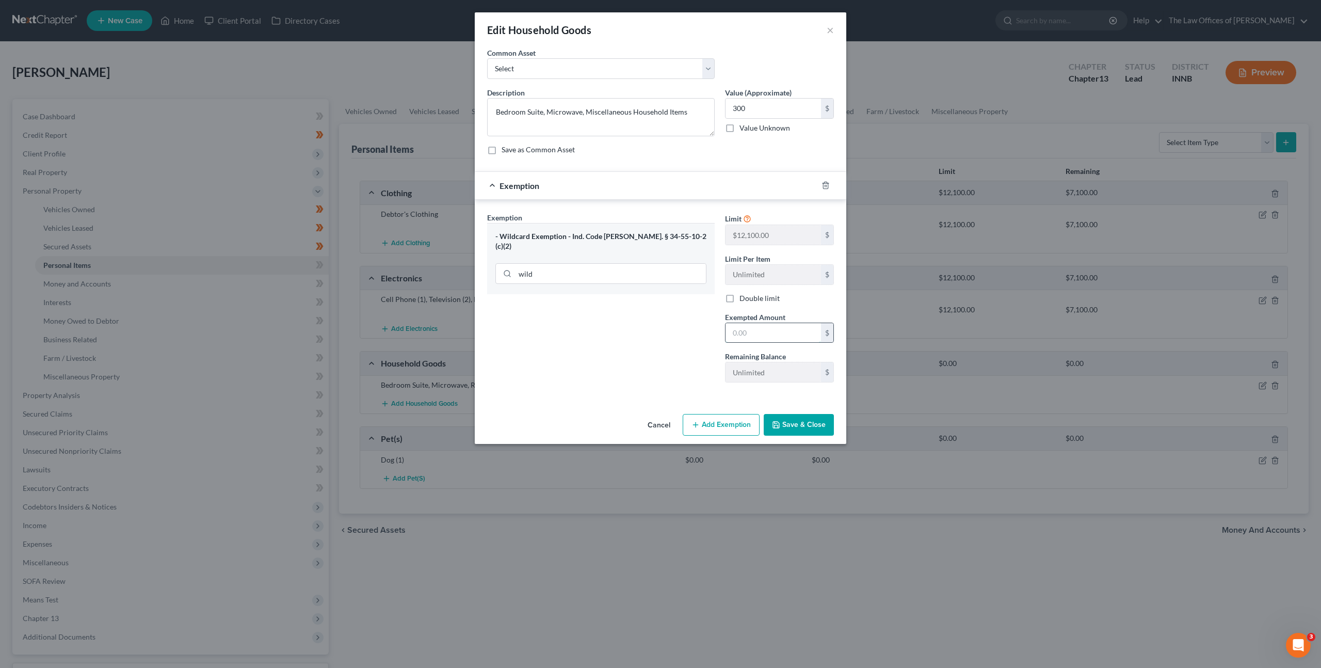
click at [809, 328] on input "text" at bounding box center [773, 333] width 95 height 20
type input "300"
click at [797, 423] on button "Save & Close" at bounding box center [799, 425] width 70 height 22
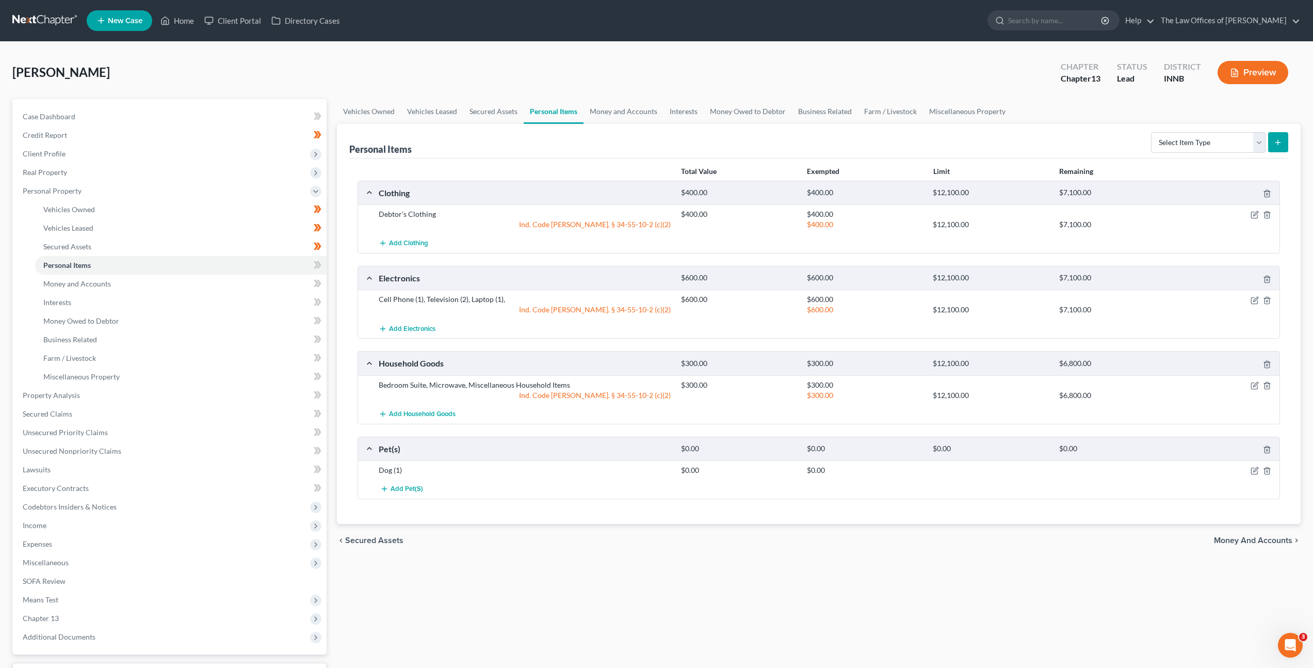
click at [779, 548] on div "chevron_left Secured Assets Money and Accounts chevron_right" at bounding box center [819, 540] width 964 height 33
click at [315, 264] on icon at bounding box center [318, 265] width 8 height 13
click at [267, 280] on link "Money and Accounts" at bounding box center [181, 284] width 292 height 19
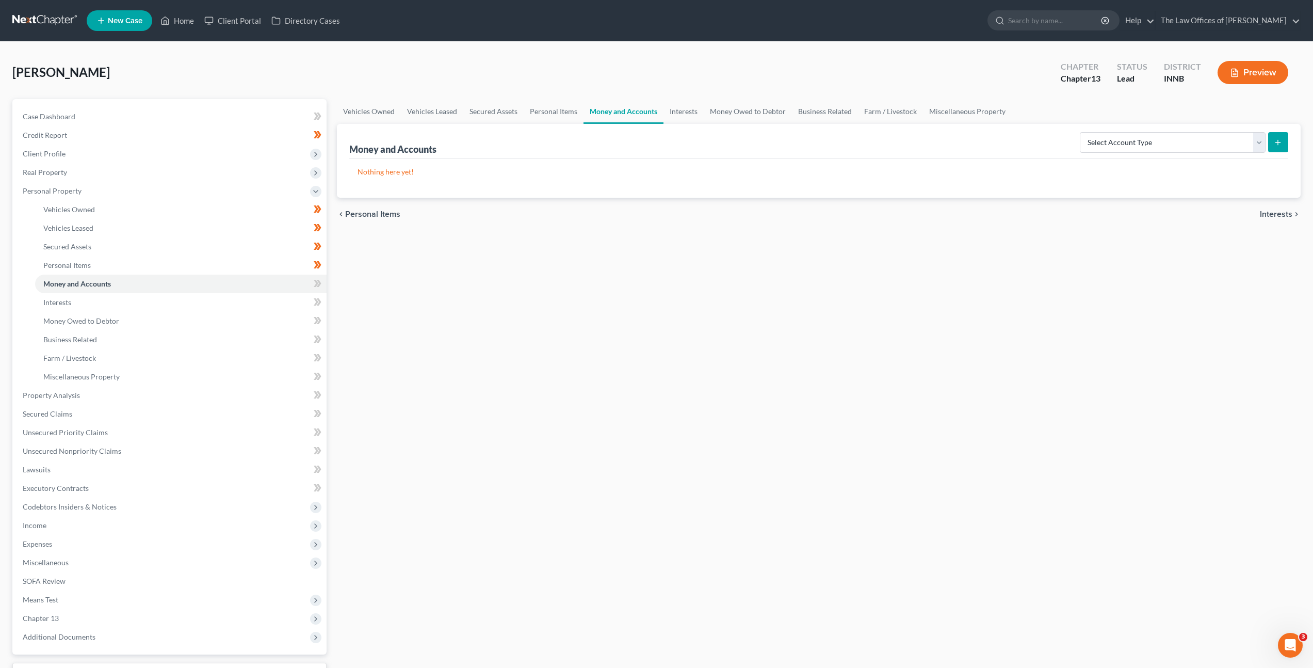
click at [523, 377] on div "Vehicles Owned Vehicles Leased Secured Assets Personal Items Money and Accounts…" at bounding box center [819, 406] width 974 height 615
click at [1089, 140] on select "Select Account Type Brokerage Cash on Hand Certificates of Deposit Checking Acc…" at bounding box center [1173, 142] width 186 height 21
select select "checking"
click at [1082, 132] on select "Select Account Type Brokerage Cash on Hand Certificates of Deposit Checking Acc…" at bounding box center [1173, 142] width 186 height 21
click at [1282, 145] on icon "submit" at bounding box center [1278, 142] width 8 height 8
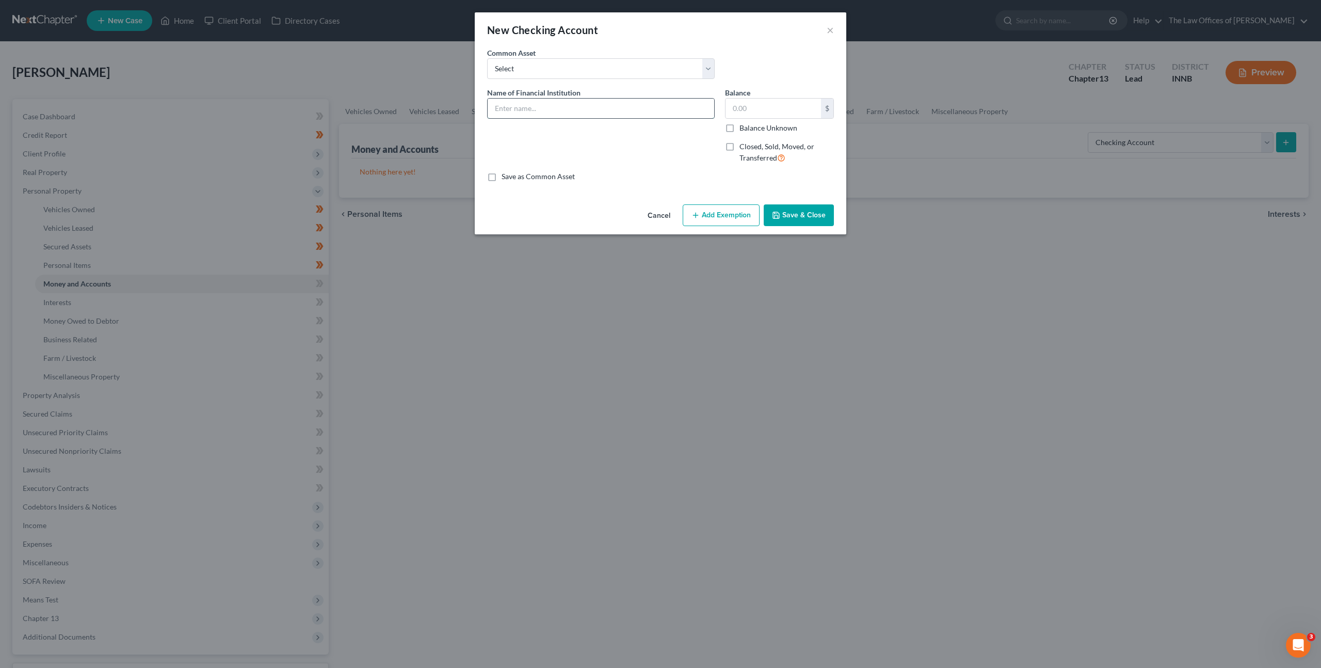
click at [561, 103] on input "text" at bounding box center [601, 109] width 227 height 20
type input "Chime Credit Builder Ending in x5528"
click at [638, 133] on div "Name of Financial Institution * Chime Credit Builder Ending in x5528" at bounding box center [601, 129] width 238 height 85
click at [804, 228] on div "Cancel Add Exemption Save & Close" at bounding box center [661, 217] width 372 height 34
click at [817, 215] on button "Save & Close" at bounding box center [799, 215] width 70 height 22
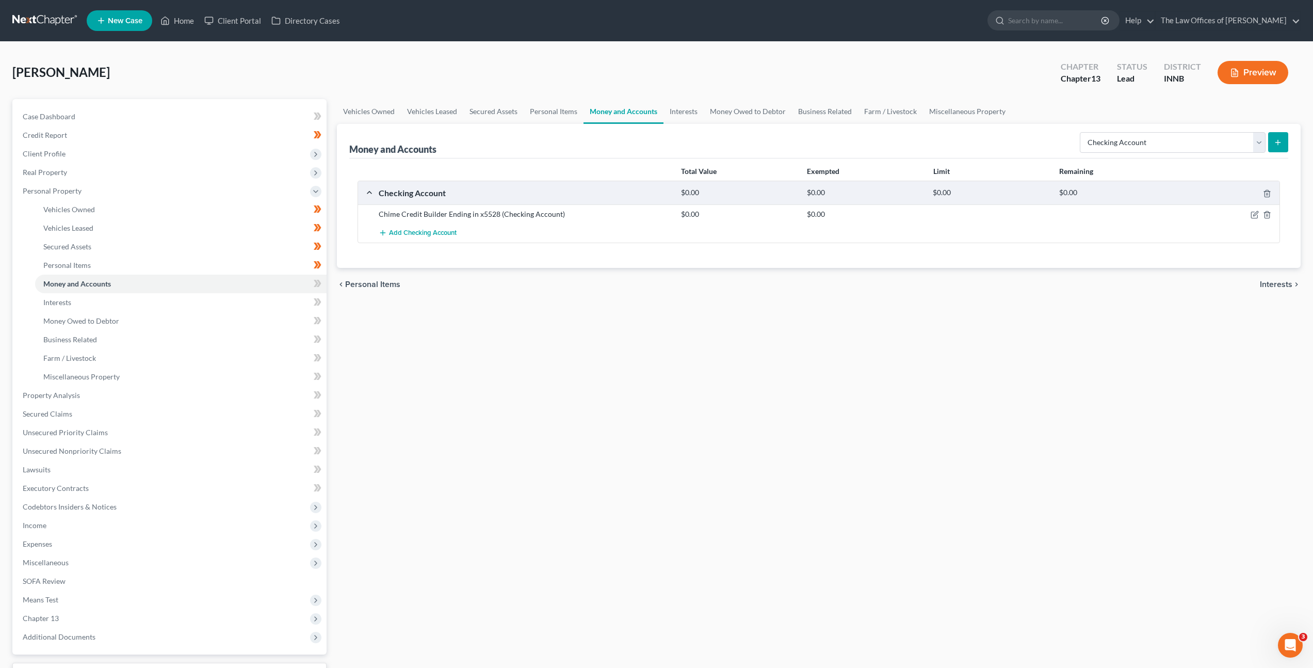
click at [699, 309] on div "Vehicles Owned Vehicles Leased Secured Assets Personal Items Money and Accounts…" at bounding box center [819, 406] width 974 height 615
click at [421, 229] on span "Add Checking Account" at bounding box center [423, 233] width 68 height 8
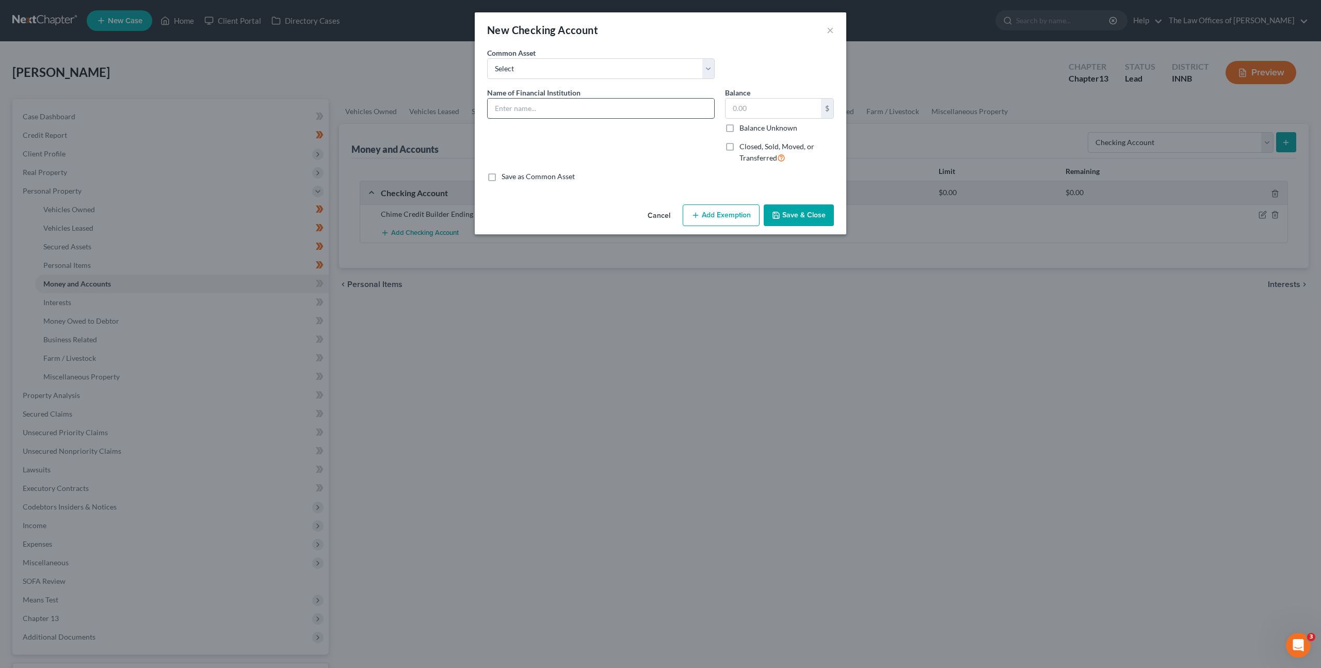
click at [534, 107] on input "text" at bounding box center [601, 109] width 227 height 20
click at [656, 216] on button "Cancel" at bounding box center [658, 215] width 39 height 21
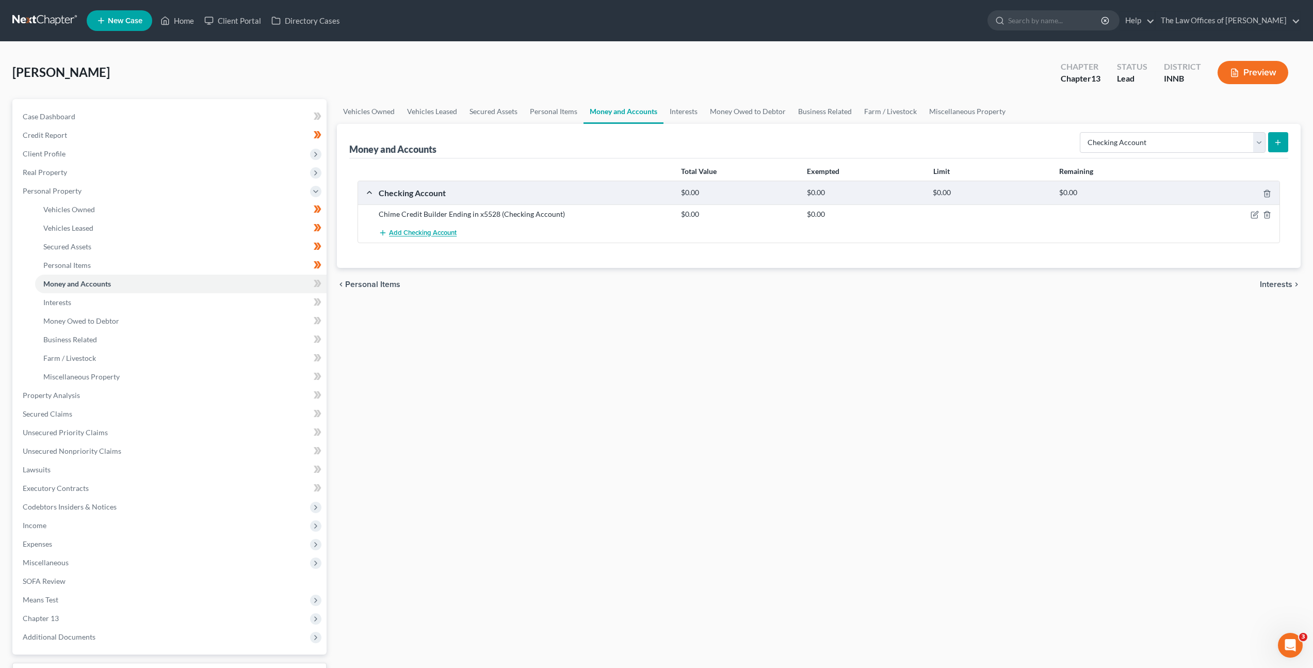
click at [445, 230] on span "Add Checking Account" at bounding box center [423, 233] width 68 height 8
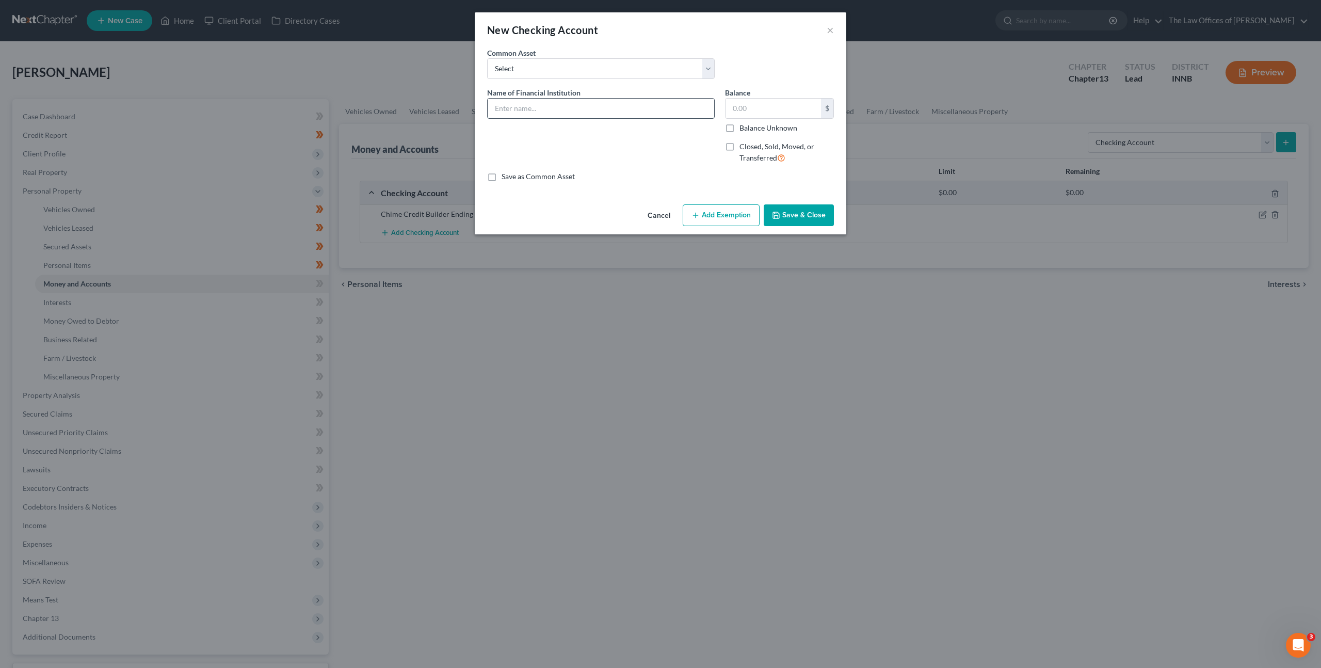
click at [550, 109] on input "text" at bounding box center [601, 109] width 227 height 20
type input "Chime Checking Ending in x7275"
click at [783, 206] on button "Save & Close" at bounding box center [799, 215] width 70 height 22
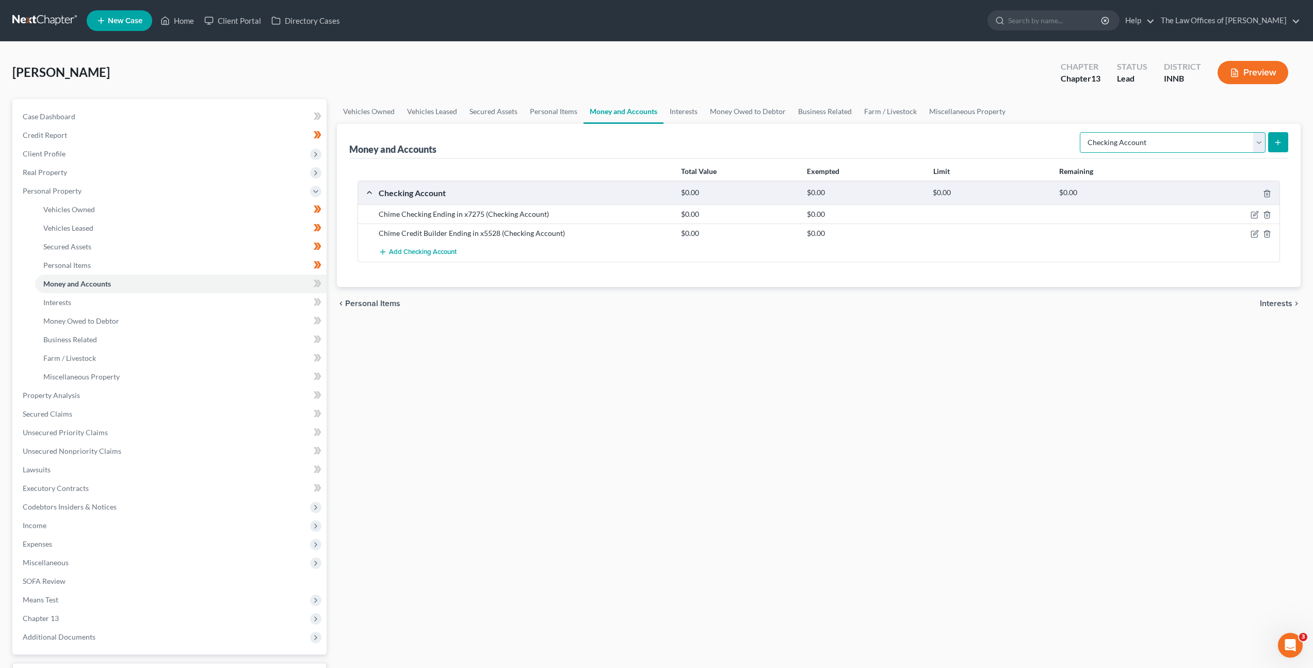
click at [1133, 148] on select "Select Account Type Brokerage Cash on Hand Certificates of Deposit Checking Acc…" at bounding box center [1173, 142] width 186 height 21
select select "savings"
click at [1082, 132] on select "Select Account Type Brokerage Cash on Hand Certificates of Deposit Checking Acc…" at bounding box center [1173, 142] width 186 height 21
click at [1274, 142] on icon "submit" at bounding box center [1278, 142] width 8 height 8
click at [1153, 148] on select "Select Account Type Brokerage Cash on Hand Certificates of Deposit Checking Acc…" at bounding box center [1173, 142] width 186 height 21
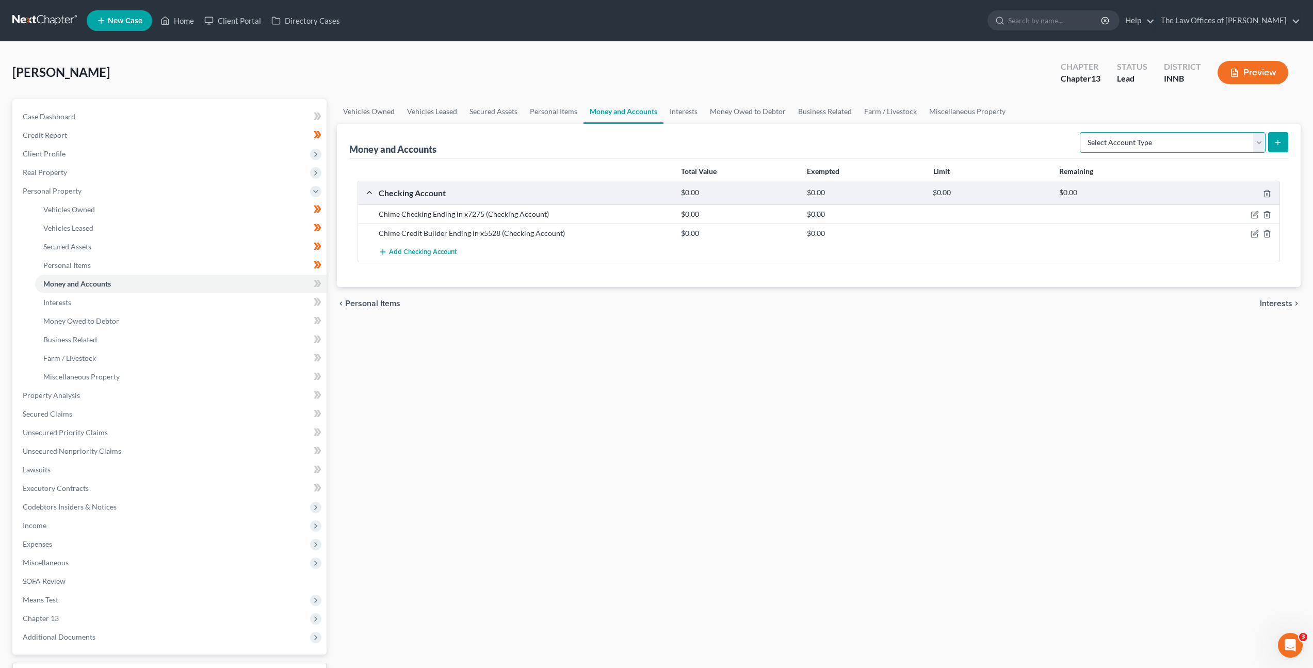
select select "savings"
click at [1082, 132] on select "Select Account Type Brokerage Cash on Hand Certificates of Deposit Checking Acc…" at bounding box center [1173, 142] width 186 height 21
click at [1284, 150] on button "submit" at bounding box center [1278, 142] width 20 height 20
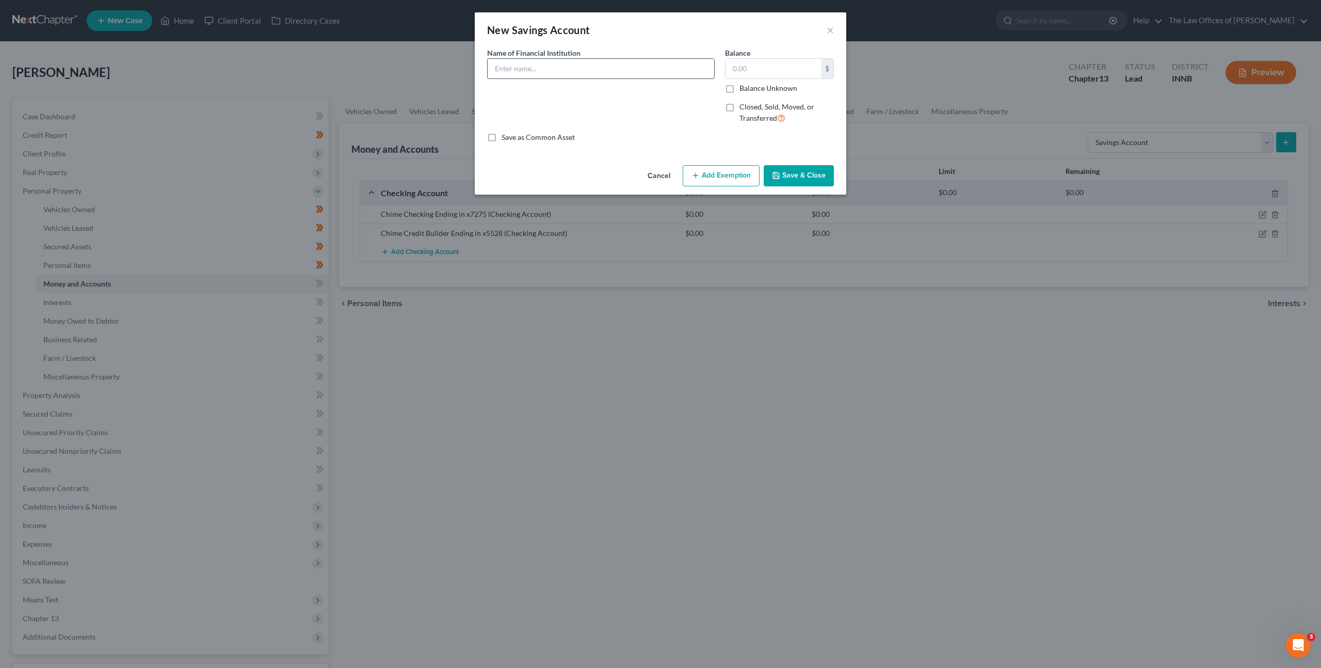
click at [551, 61] on input "text" at bounding box center [601, 69] width 227 height 20
type input "Chime Account Ending in x3625"
click at [788, 172] on button "Save & Close" at bounding box center [799, 176] width 70 height 22
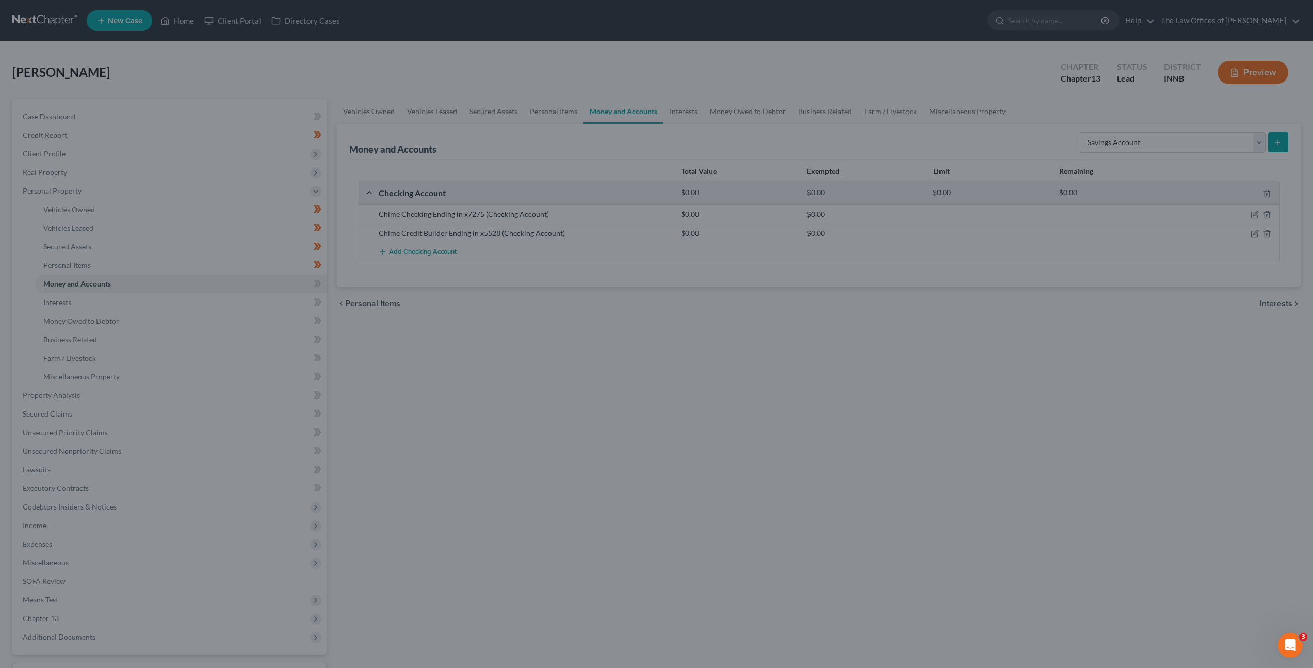
drag, startPoint x: 632, startPoint y: 344, endPoint x: 632, endPoint y: 338, distance: 6.7
click at [632, 342] on div at bounding box center [656, 334] width 1313 height 668
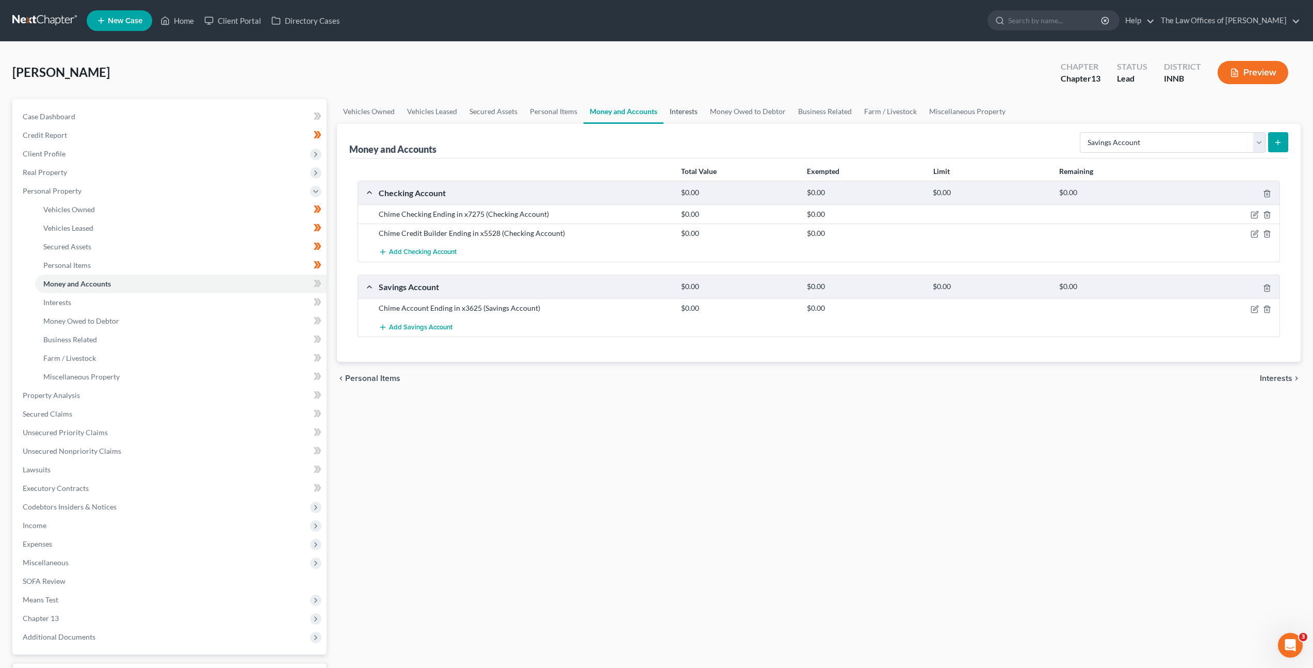
click at [679, 116] on link "Interests" at bounding box center [684, 111] width 40 height 25
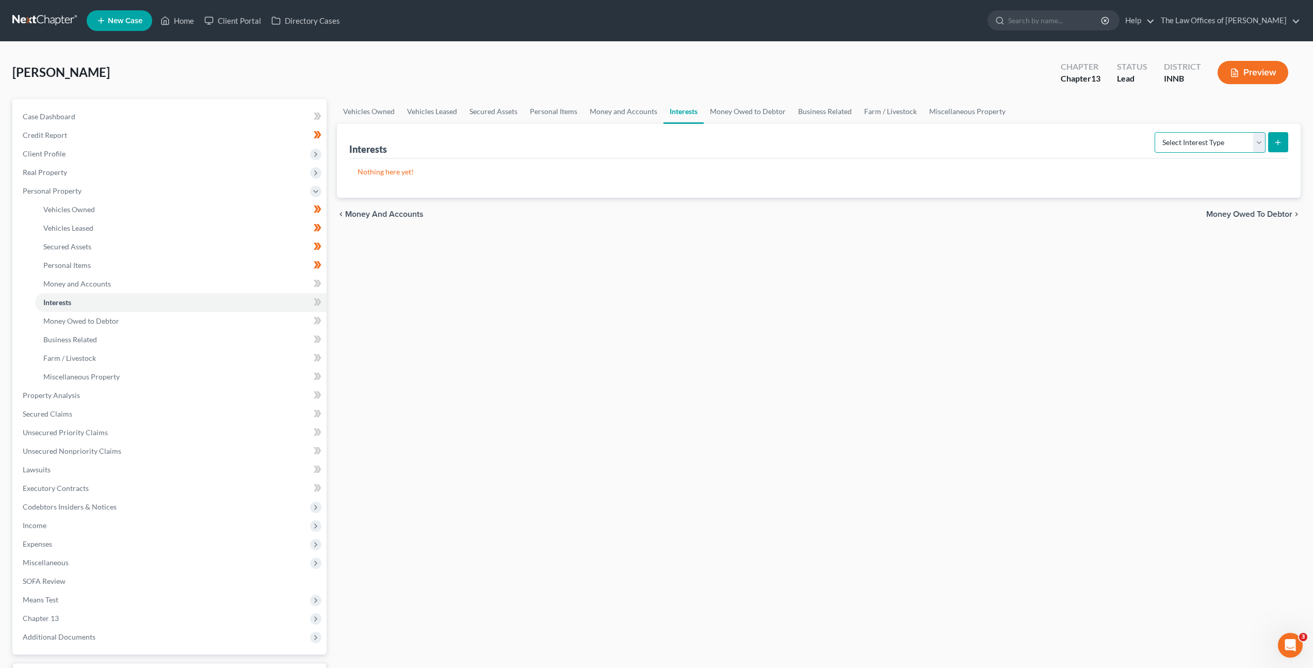
click at [1238, 136] on select "Select Interest Type 401K Annuity Bond Education IRA Government Bond Government…" at bounding box center [1210, 142] width 111 height 21
select select "401k"
click at [1156, 132] on select "Select Interest Type 401K Annuity Bond Education IRA Government Bond Government…" at bounding box center [1210, 142] width 111 height 21
drag, startPoint x: 1078, startPoint y: 205, endPoint x: 1114, endPoint y: 194, distance: 38.0
click at [1078, 205] on div "chevron_left Money and Accounts Money Owed to Debtor chevron_right" at bounding box center [819, 214] width 964 height 33
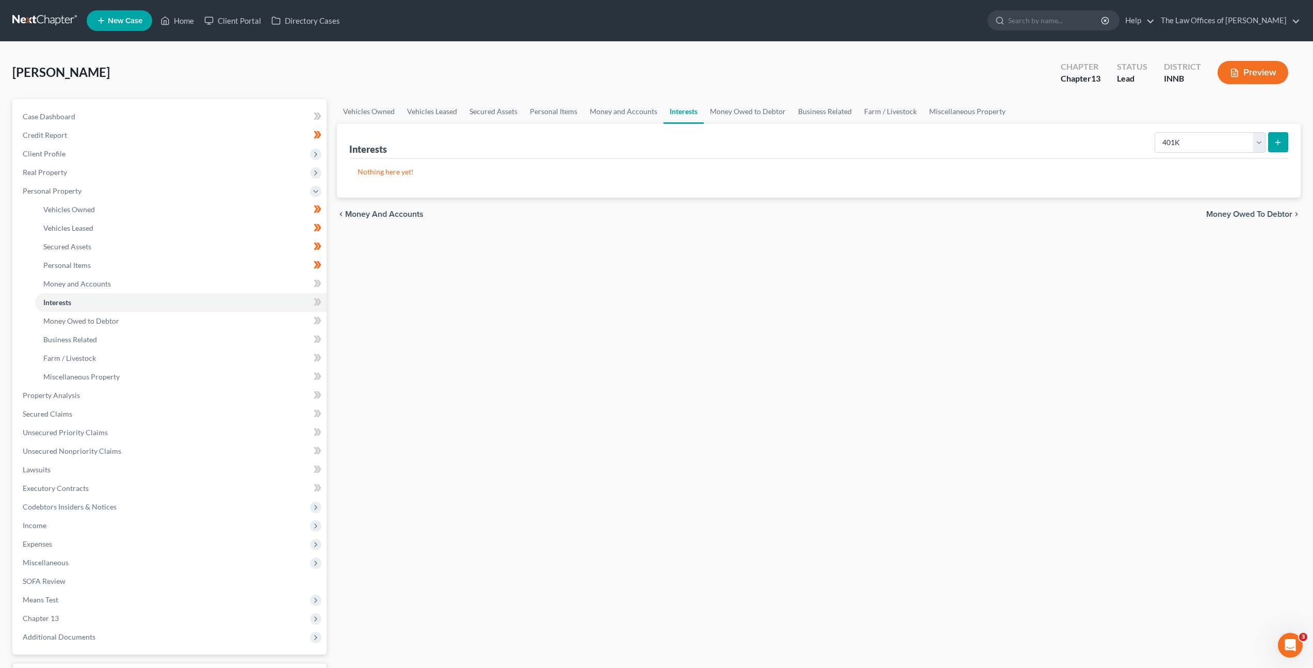
click at [1275, 143] on icon "submit" at bounding box center [1278, 142] width 8 height 8
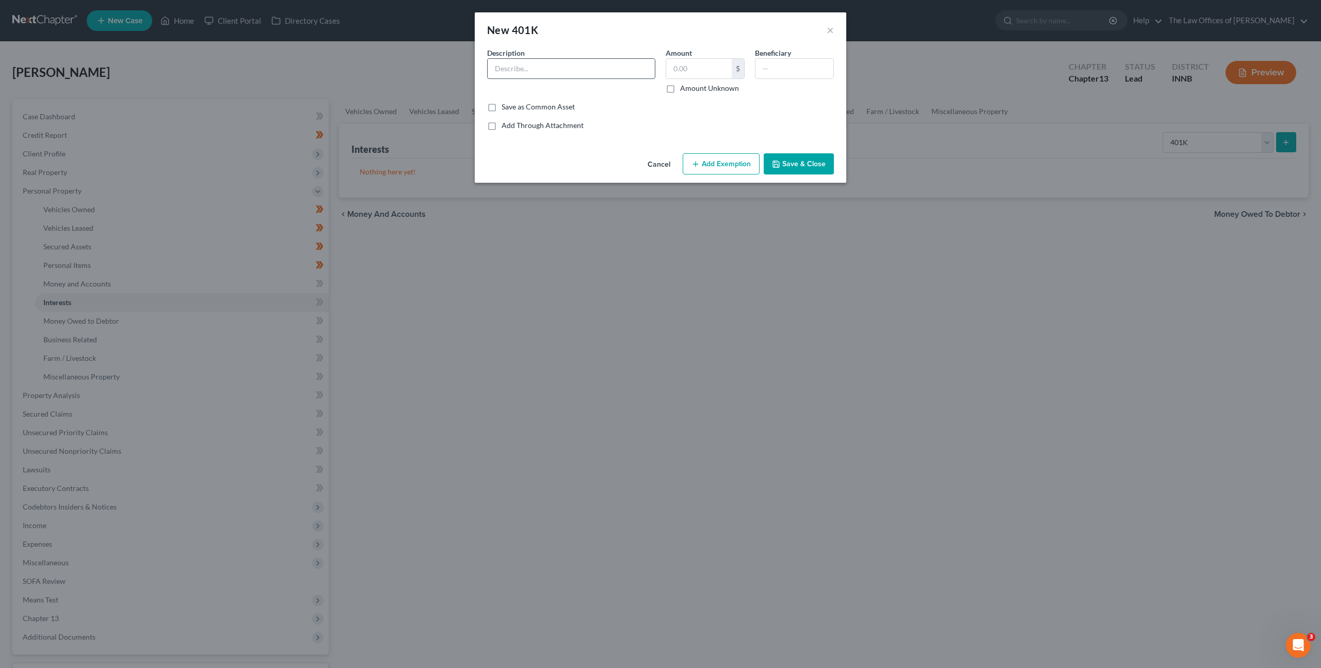
click at [554, 61] on input "text" at bounding box center [571, 69] width 167 height 20
type input "4"
type input "Fidelity 401K"
click at [715, 108] on div "Save as Common Asset" at bounding box center [660, 107] width 347 height 10
click at [706, 72] on input "text" at bounding box center [699, 69] width 66 height 20
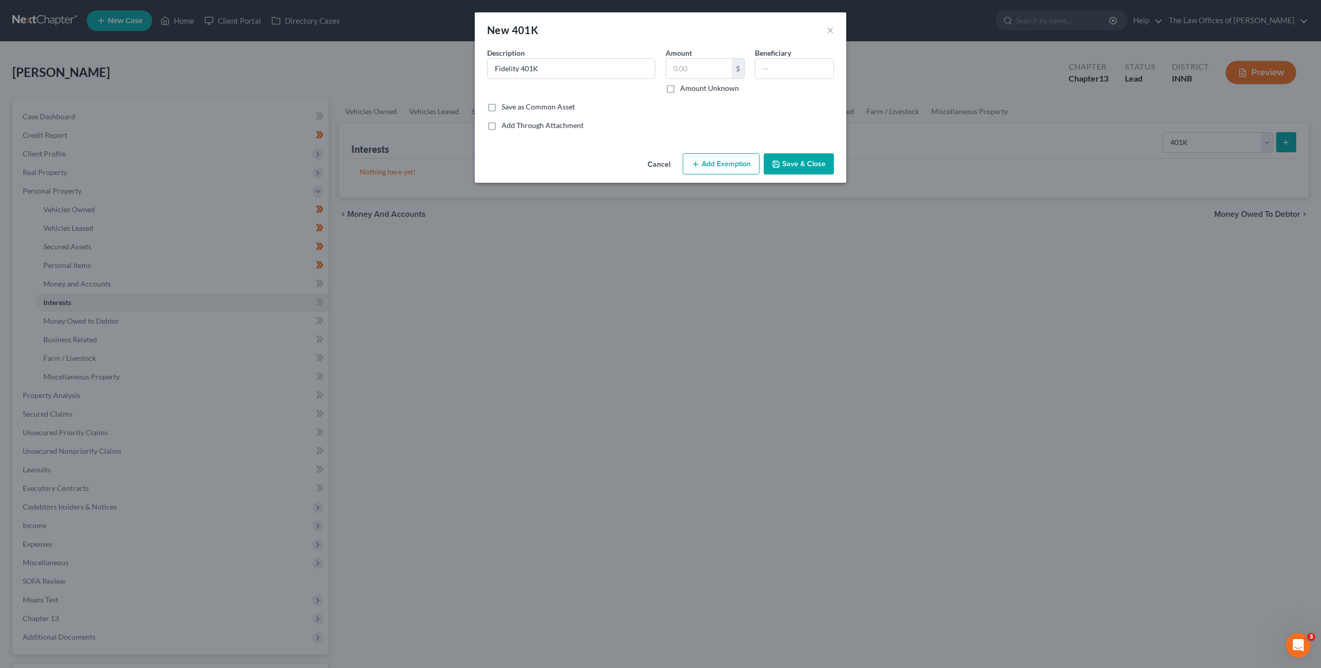
click at [698, 111] on div "Save as Common Asset" at bounding box center [660, 107] width 347 height 10
click at [688, 62] on input "text" at bounding box center [699, 69] width 66 height 20
click at [656, 164] on button "Cancel" at bounding box center [658, 164] width 39 height 21
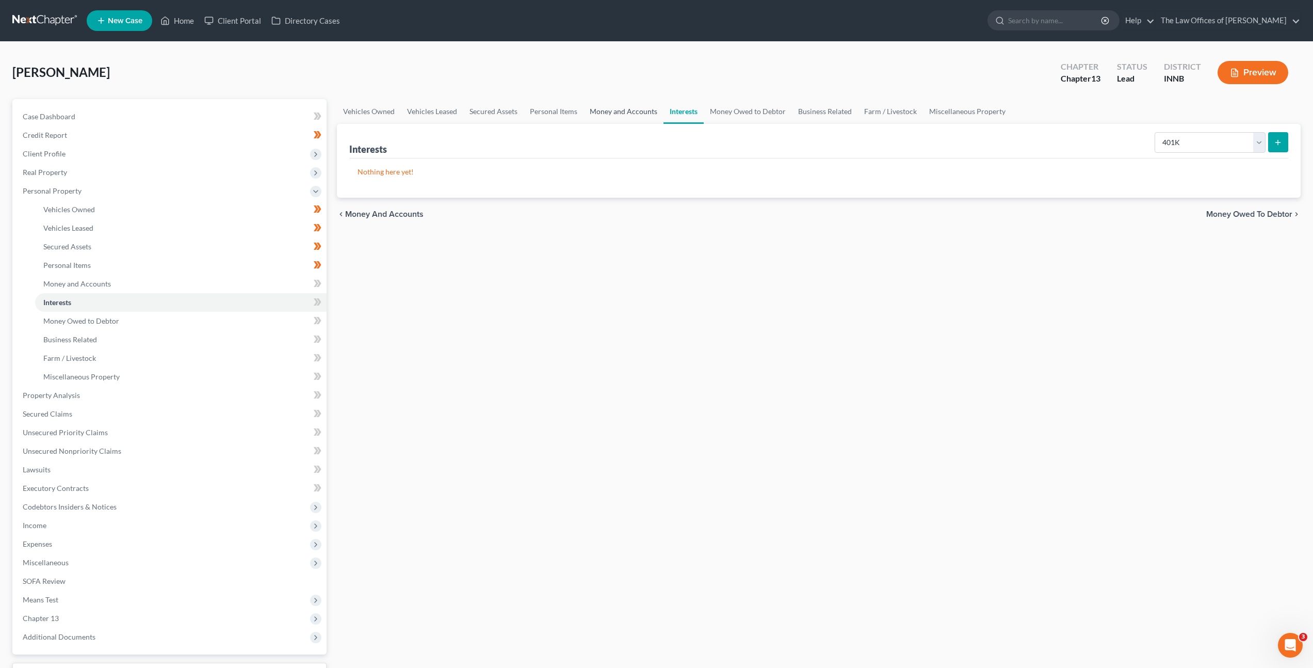
click at [607, 111] on link "Money and Accounts" at bounding box center [624, 111] width 80 height 25
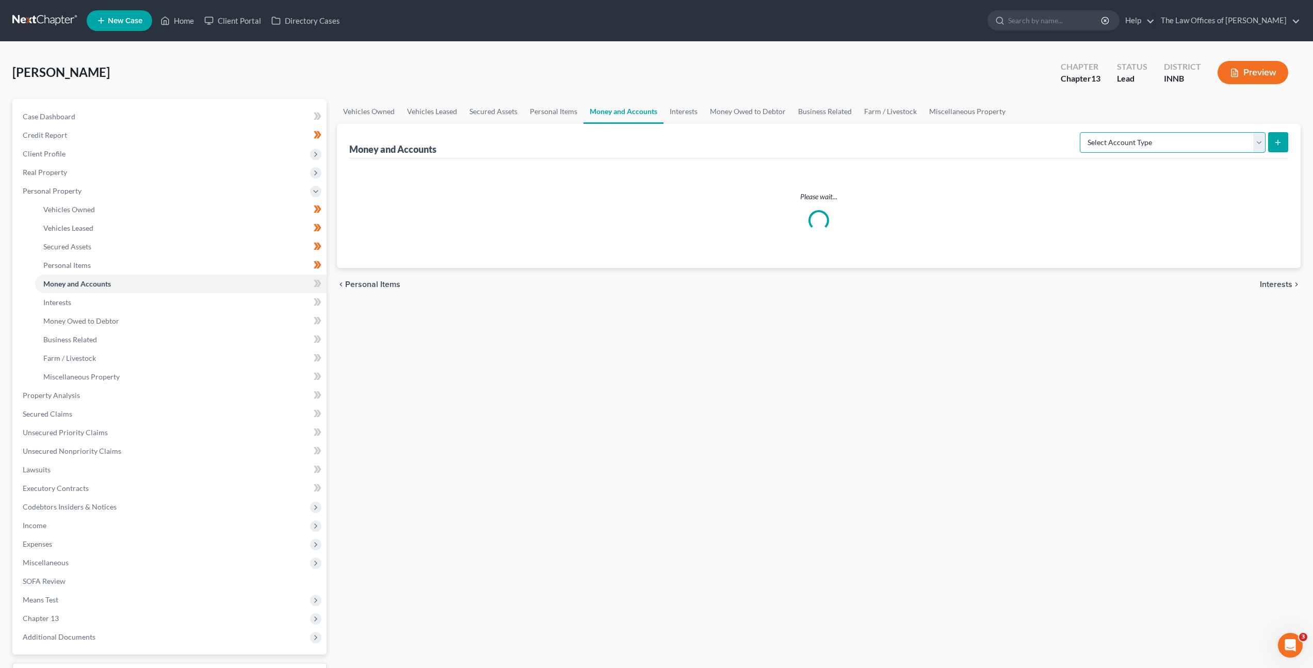
click at [1150, 138] on select "Select Account Type Brokerage Cash on Hand Certificates of Deposit Checking Acc…" at bounding box center [1173, 142] width 186 height 21
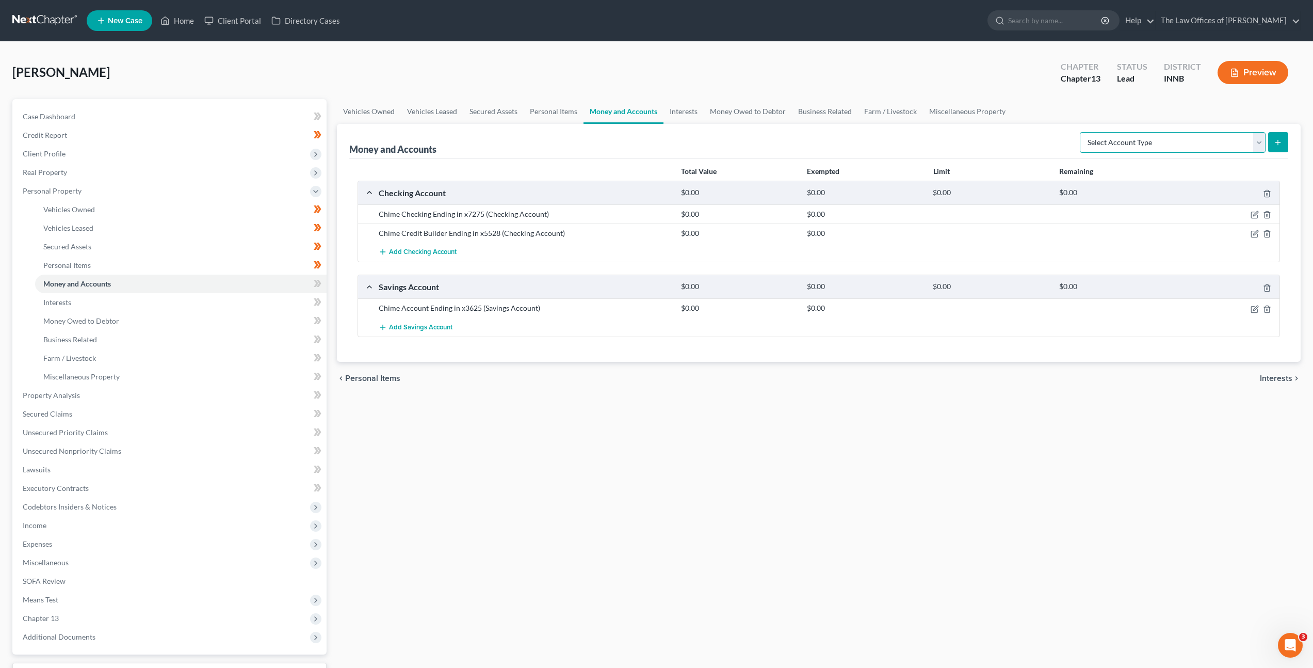
select select "other"
click at [1082, 132] on select "Select Account Type Brokerage Cash on Hand Certificates of Deposit Checking Acc…" at bounding box center [1173, 142] width 186 height 21
click at [1280, 147] on button "submit" at bounding box center [1278, 142] width 20 height 20
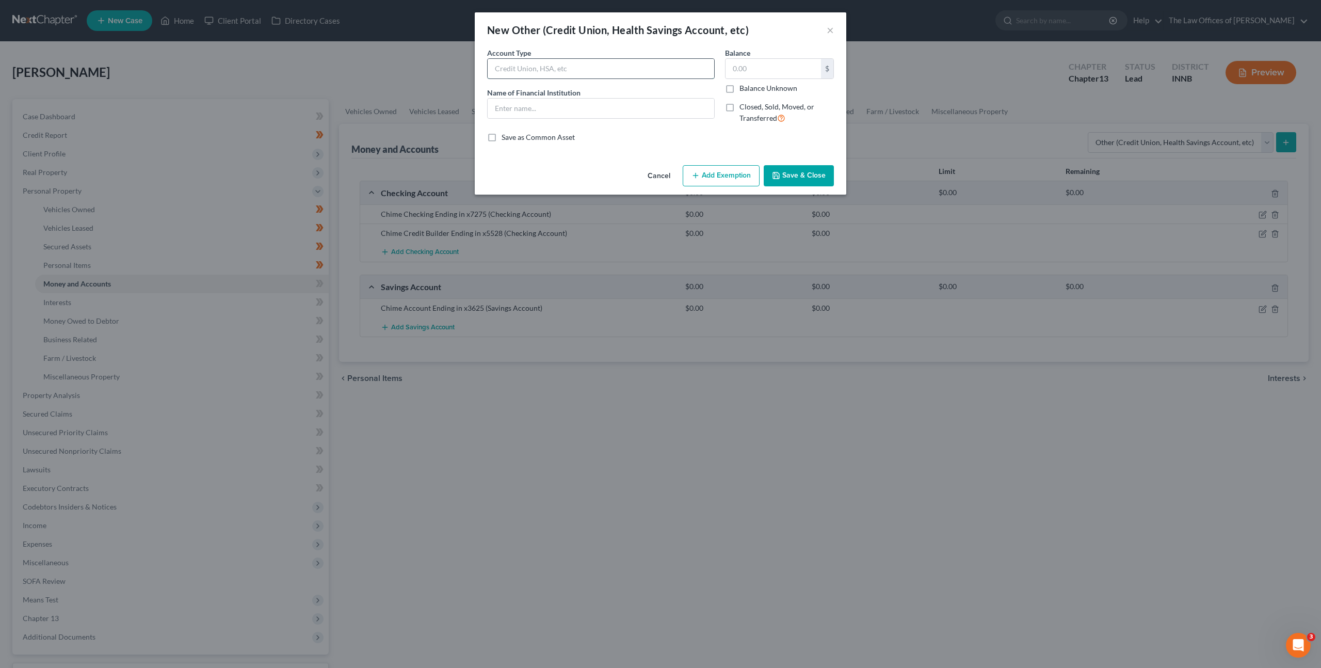
click at [570, 69] on input "text" at bounding box center [601, 69] width 227 height 20
type input "Health Savings Account"
click at [789, 167] on button "Save & Close" at bounding box center [799, 176] width 70 height 22
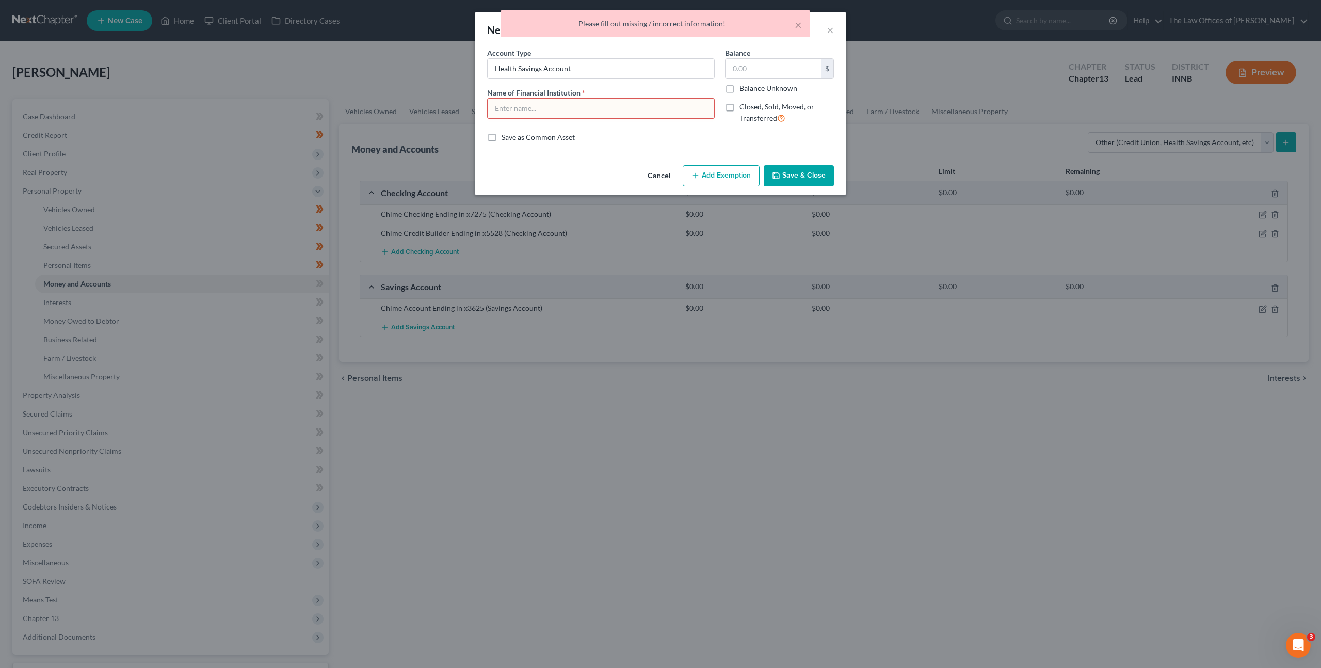
click at [584, 109] on input "text" at bounding box center [601, 109] width 227 height 20
click at [664, 174] on button "Cancel" at bounding box center [658, 176] width 39 height 21
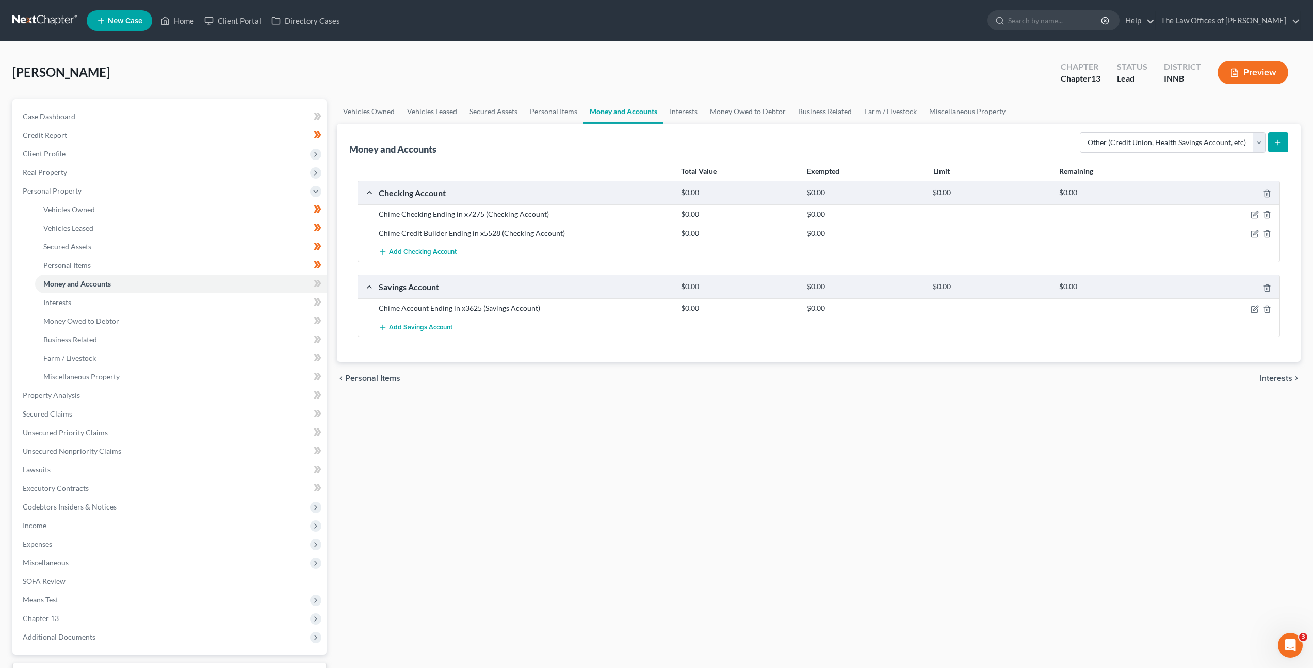
click at [753, 140] on div "Money and Accounts Select Account Type Brokerage Cash on Hand Certificates of D…" at bounding box center [818, 141] width 939 height 35
click at [703, 130] on div "Money and Accounts Select Account Type Brokerage Cash on Hand Certificates of D…" at bounding box center [818, 141] width 939 height 35
click at [683, 116] on link "Interests" at bounding box center [684, 111] width 40 height 25
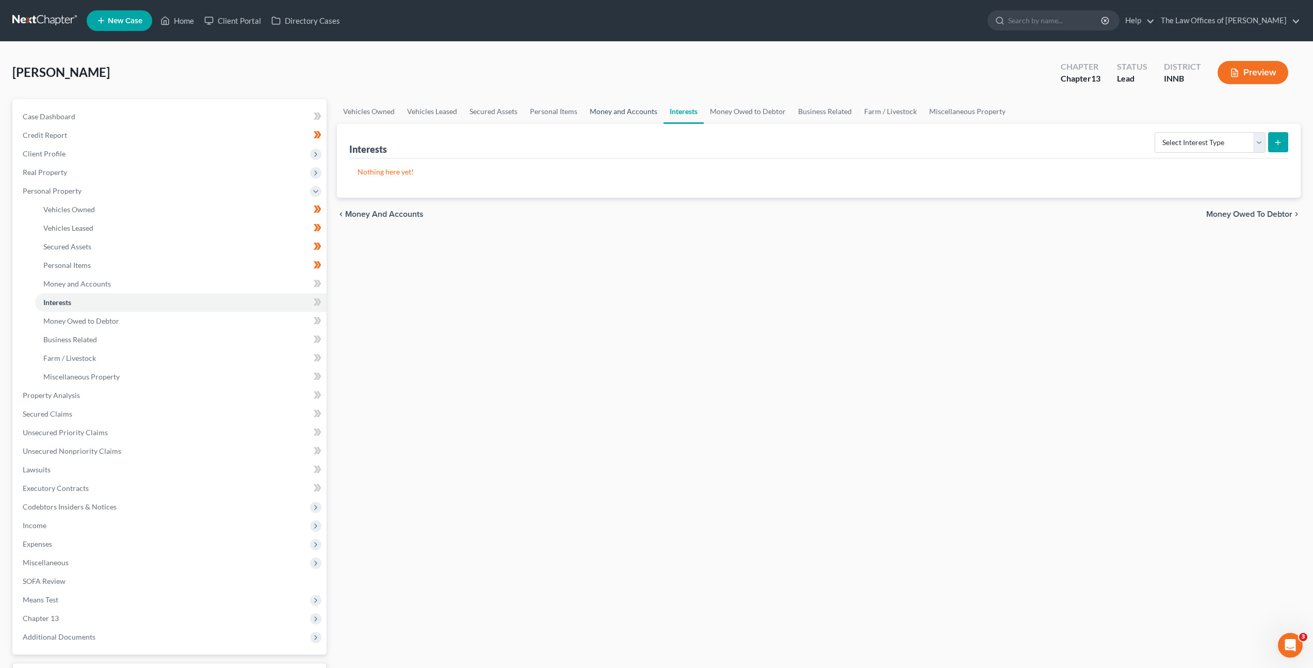
click at [615, 110] on link "Money and Accounts" at bounding box center [624, 111] width 80 height 25
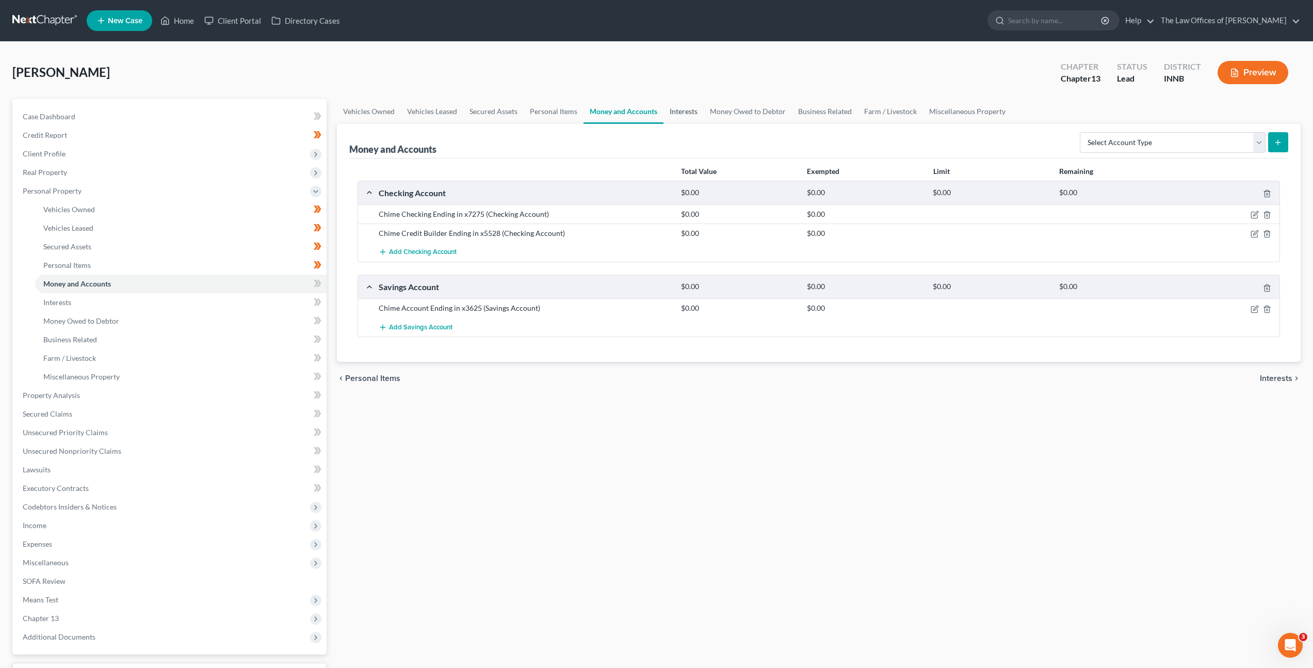
click at [689, 113] on link "Interests" at bounding box center [684, 111] width 40 height 25
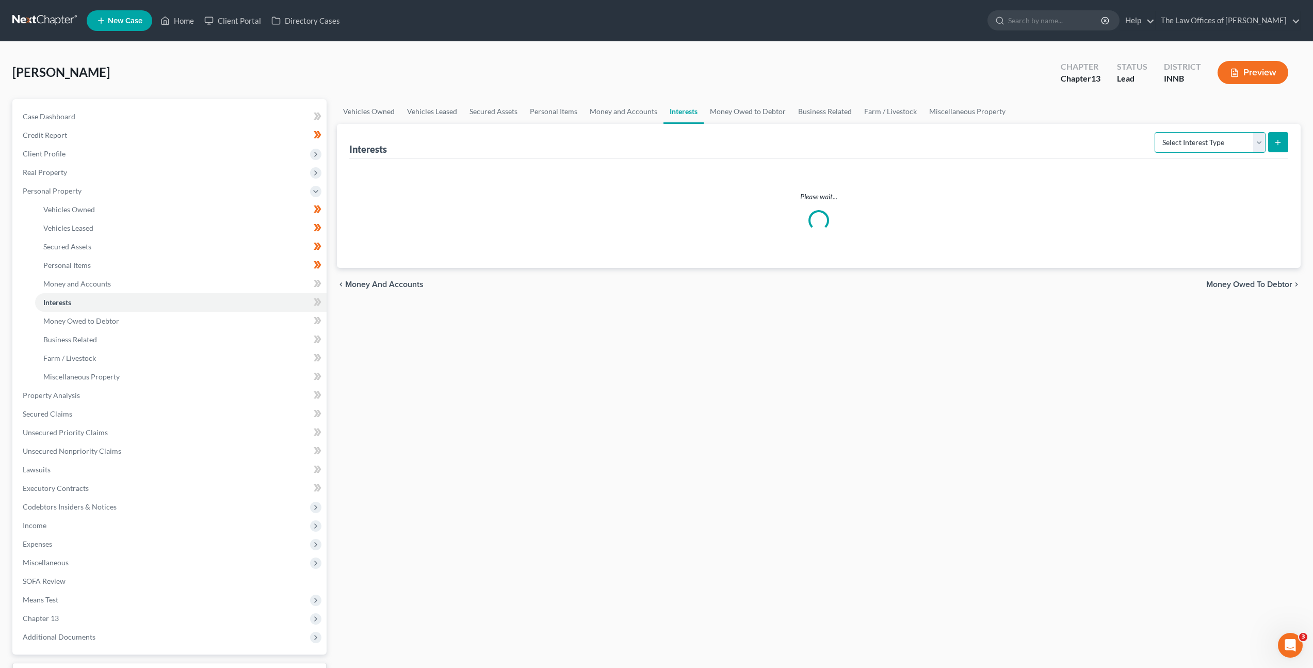
click at [1194, 149] on select "Select Interest Type 401K Annuity Bond Education IRA Government Bond Government…" at bounding box center [1210, 142] width 111 height 21
click at [323, 285] on span at bounding box center [318, 284] width 18 height 15
click at [317, 297] on icon at bounding box center [318, 302] width 8 height 13
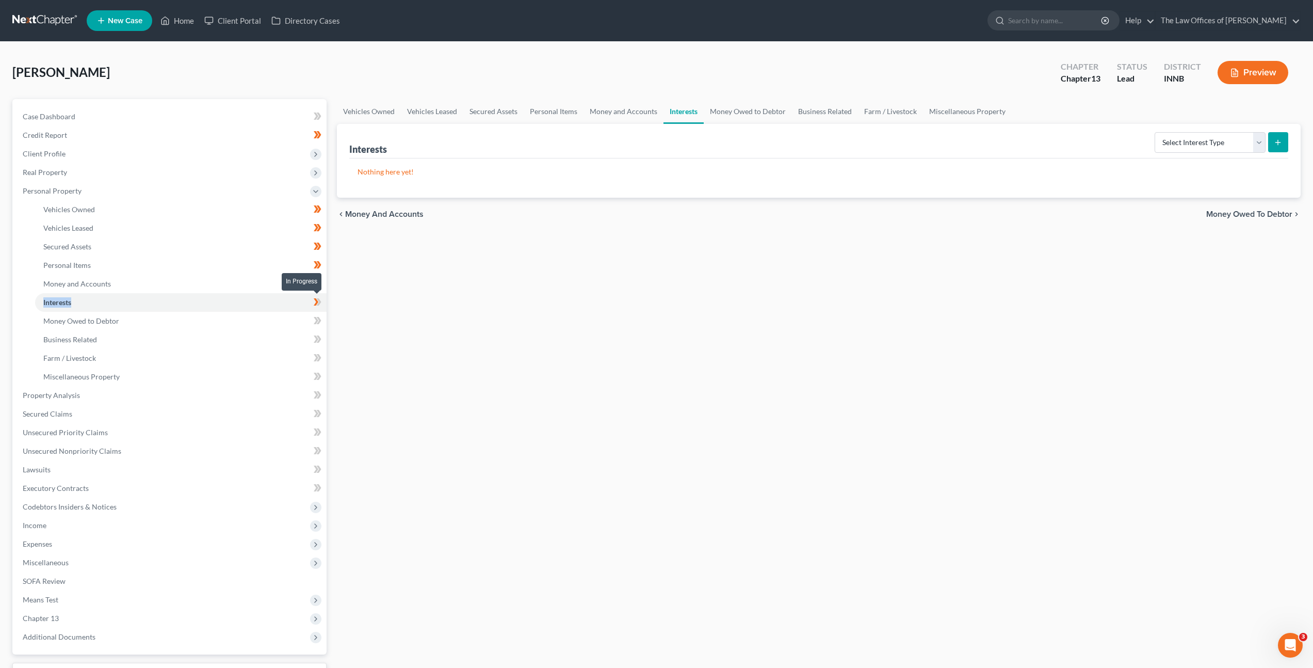
click at [317, 297] on icon at bounding box center [318, 302] width 8 height 13
click at [268, 320] on link "Money Owed to Debtor" at bounding box center [181, 321] width 292 height 19
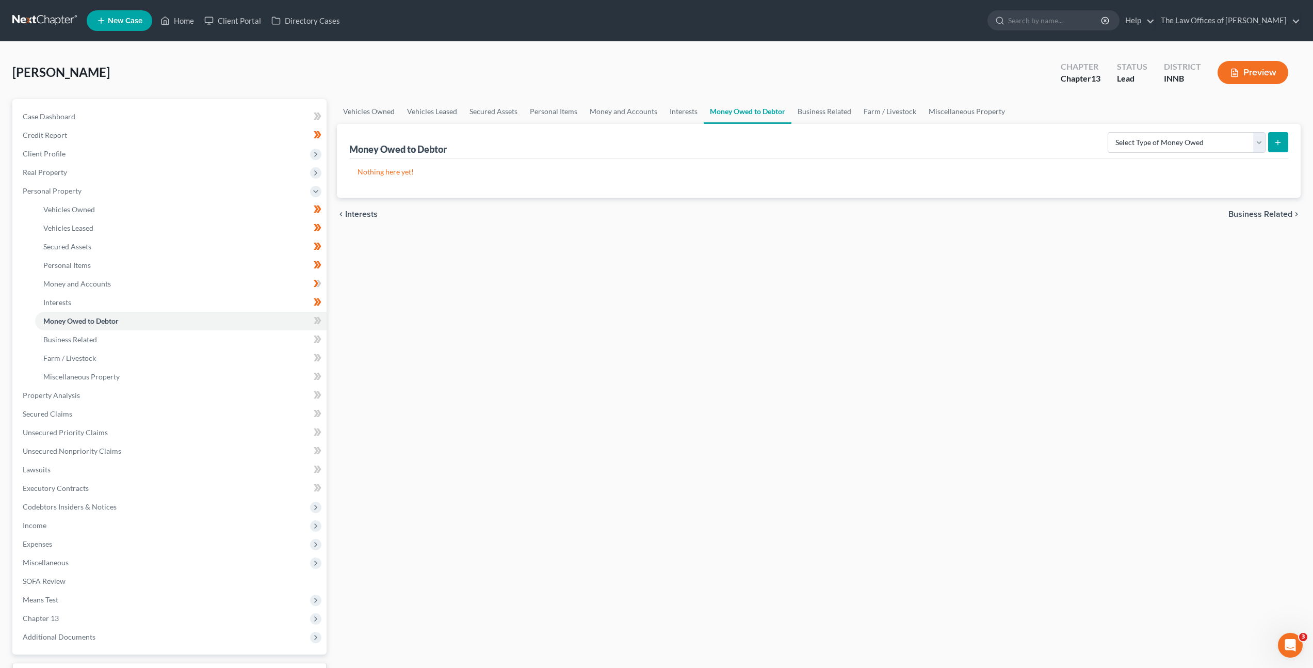
drag, startPoint x: 670, startPoint y: 359, endPoint x: 679, endPoint y: 358, distance: 8.9
click at [670, 359] on div "Vehicles Owned Vehicles Leased Secured Assets Personal Items Money and Accounts…" at bounding box center [819, 406] width 974 height 615
click at [1140, 148] on select "Select Type of Money Owed Accounts Receivable Alimony Child Support Claims Agai…" at bounding box center [1187, 142] width 158 height 21
click at [323, 320] on span at bounding box center [318, 321] width 18 height 15
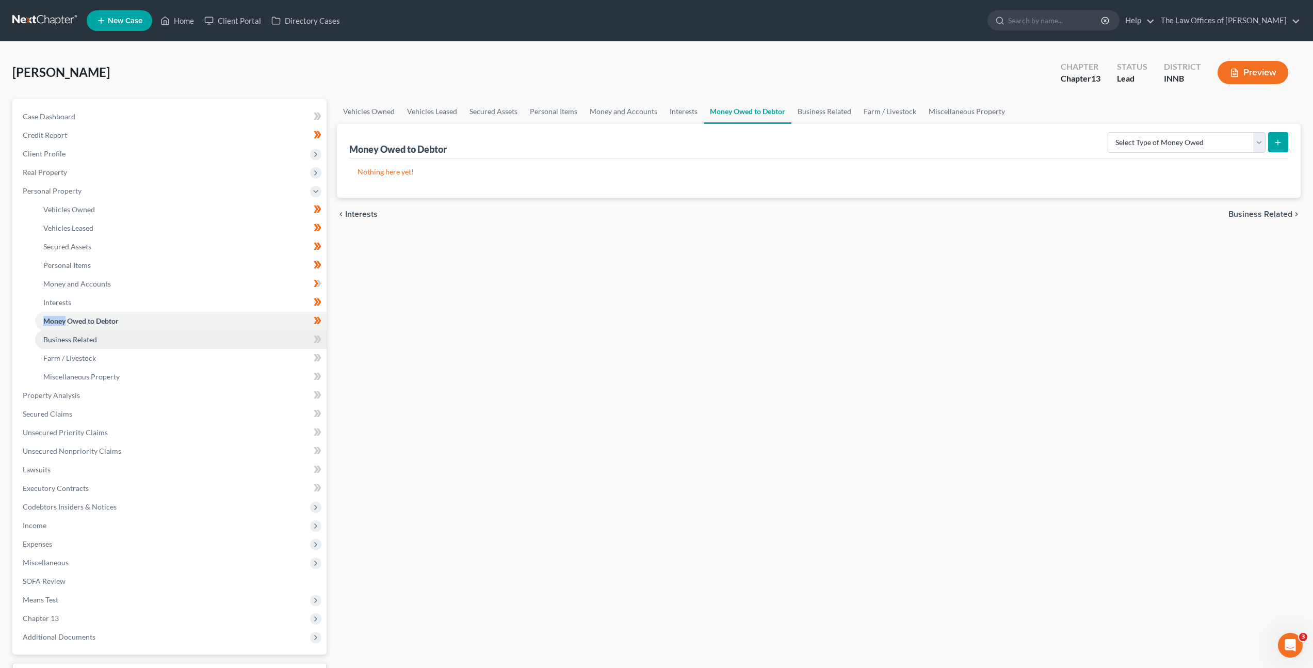
drag, startPoint x: 280, startPoint y: 341, endPoint x: 590, endPoint y: 311, distance: 311.0
click at [281, 340] on link "Business Related" at bounding box center [181, 339] width 292 height 19
click at [1137, 147] on select "Select Type Customer Lists Franchises Inventory Licenses Machinery Office Equip…" at bounding box center [1182, 142] width 167 height 21
click at [318, 333] on icon at bounding box center [318, 339] width 8 height 13
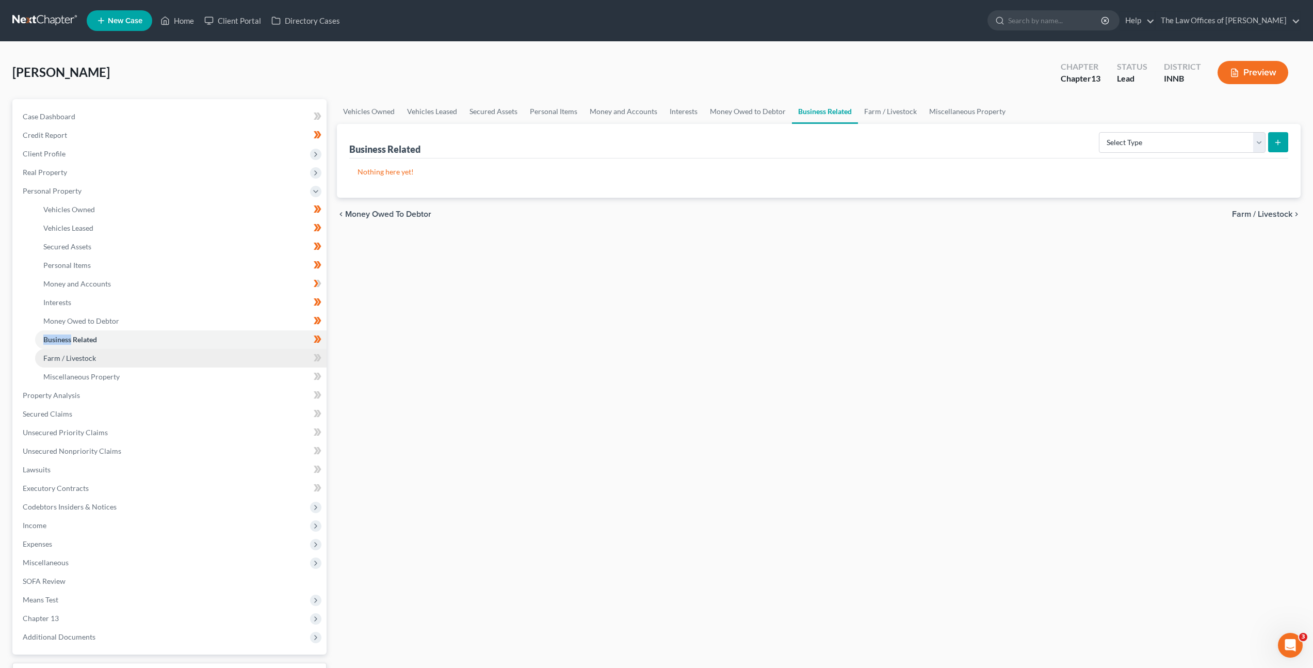
click at [279, 363] on link "Farm / Livestock" at bounding box center [181, 358] width 292 height 19
click at [448, 412] on div "Vehicles Owned Vehicles Leased Secured Assets Personal Items Money and Accounts…" at bounding box center [819, 406] width 974 height 615
click at [319, 356] on icon at bounding box center [319, 357] width 5 height 7
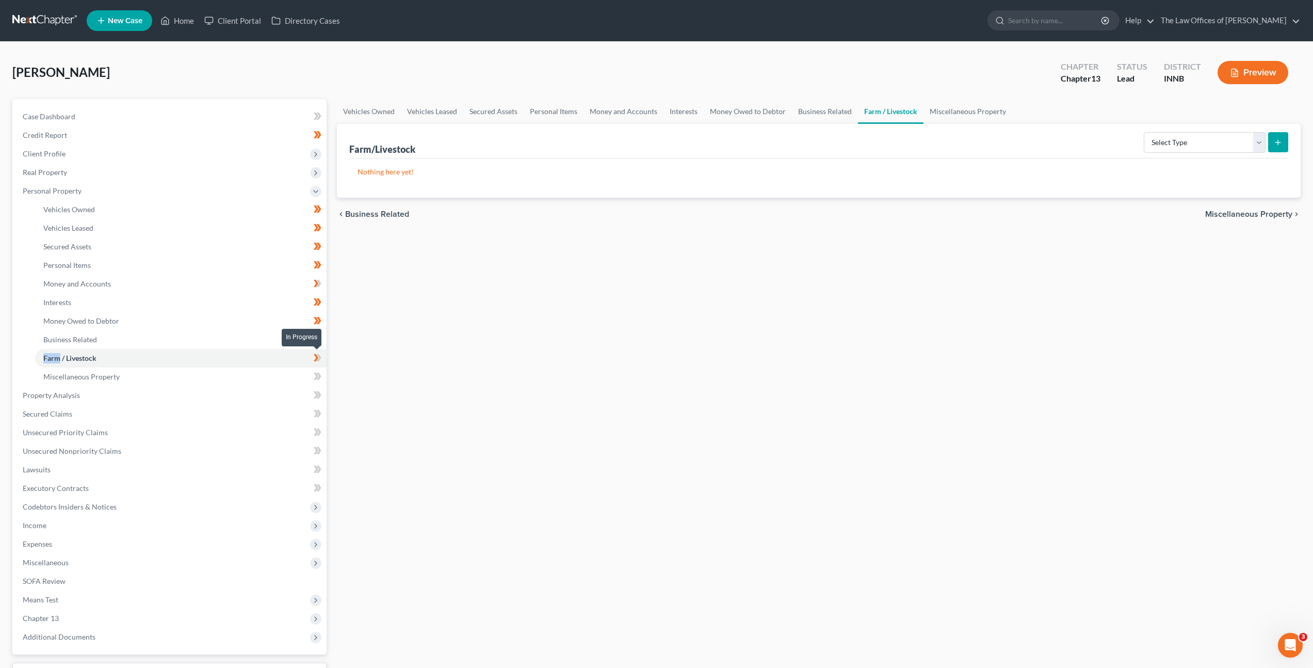
click at [319, 356] on icon at bounding box center [319, 357] width 5 height 7
click at [276, 367] on link "Miscellaneous Property" at bounding box center [181, 376] width 292 height 19
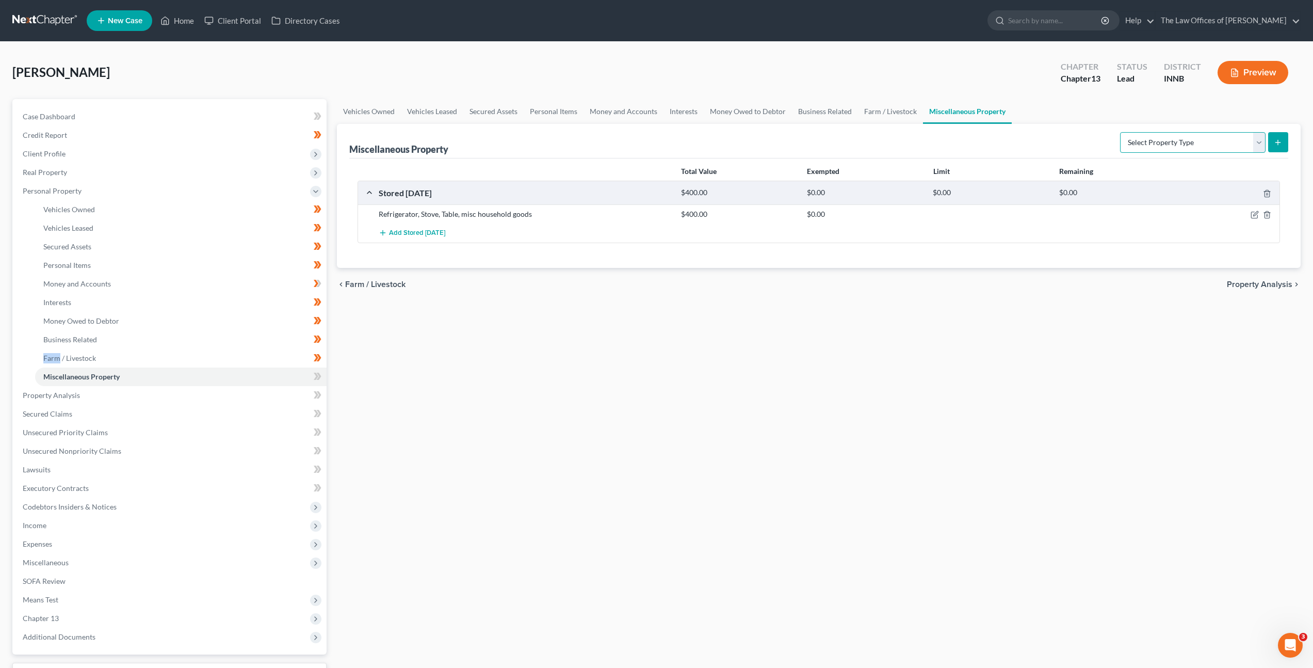
click at [1130, 145] on select "Select Property Type Assigned for Creditor Benefit Within 1 Year Holding for An…" at bounding box center [1193, 142] width 146 height 21
click at [1258, 214] on icon "button" at bounding box center [1255, 215] width 8 height 8
select select "15"
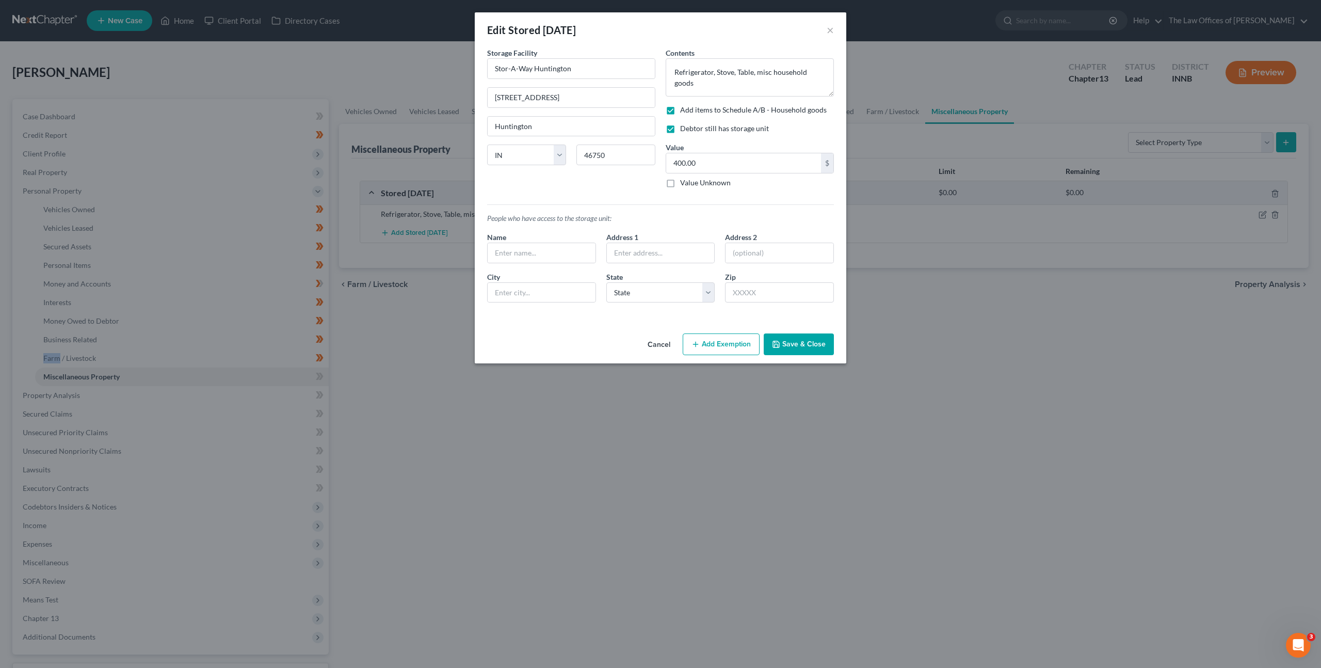
click at [670, 343] on button "Cancel" at bounding box center [658, 344] width 39 height 21
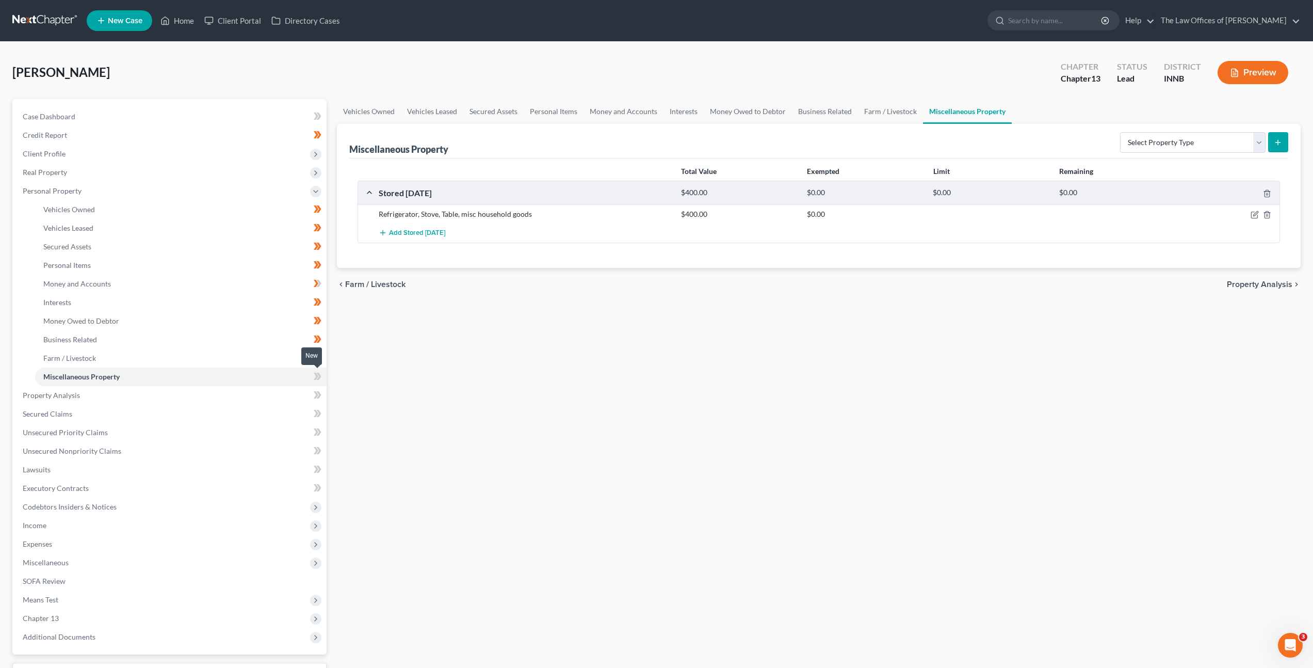
click at [318, 378] on icon at bounding box center [319, 376] width 5 height 7
drag, startPoint x: 582, startPoint y: 367, endPoint x: 414, endPoint y: 400, distance: 170.8
click at [582, 367] on div "Vehicles Owned Vehicles Leased Secured Assets Personal Items Money and Accounts…" at bounding box center [819, 406] width 974 height 615
click at [276, 397] on link "Property Analysis" at bounding box center [170, 395] width 312 height 19
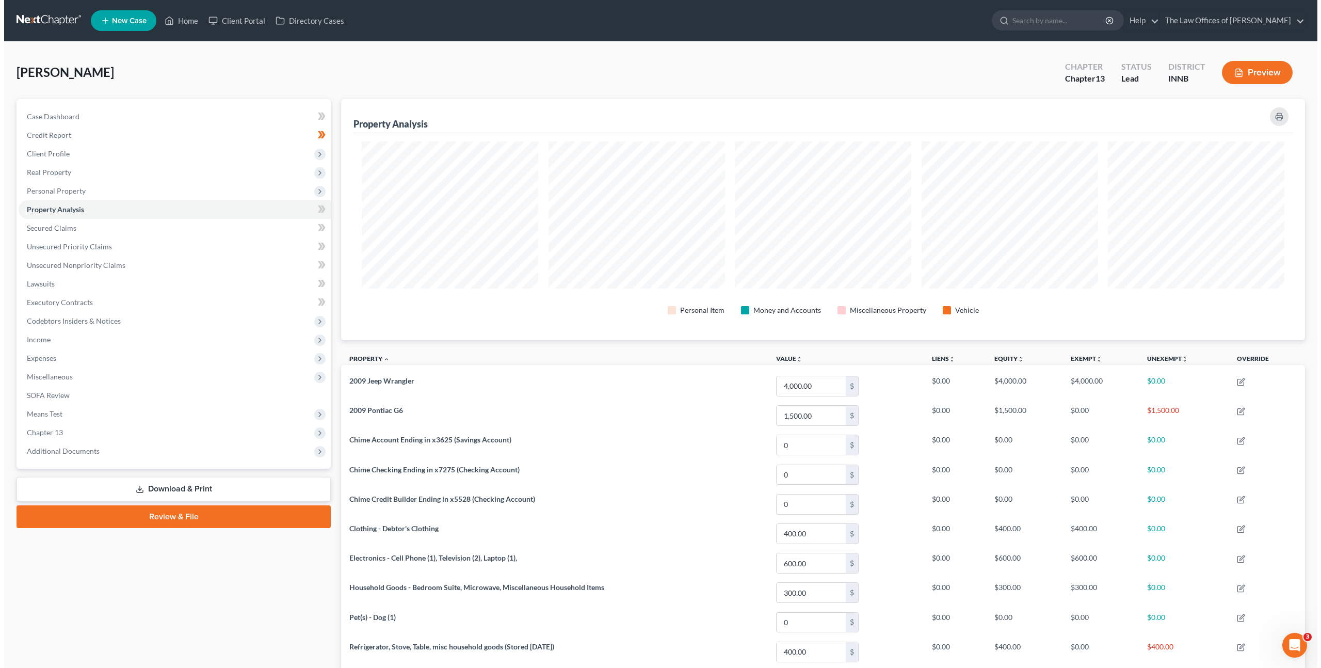
scroll to position [241, 964]
click at [182, 218] on link "Property Analysis" at bounding box center [170, 209] width 312 height 19
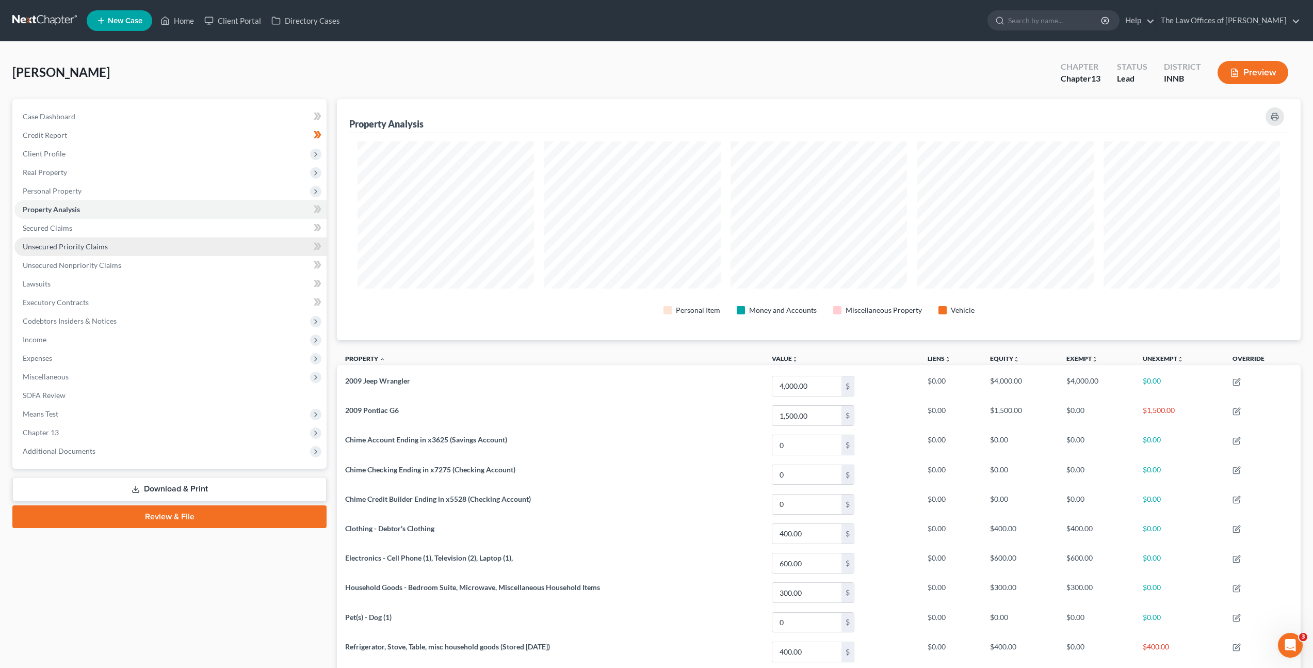
click at [196, 237] on link "Unsecured Priority Claims" at bounding box center [170, 246] width 312 height 19
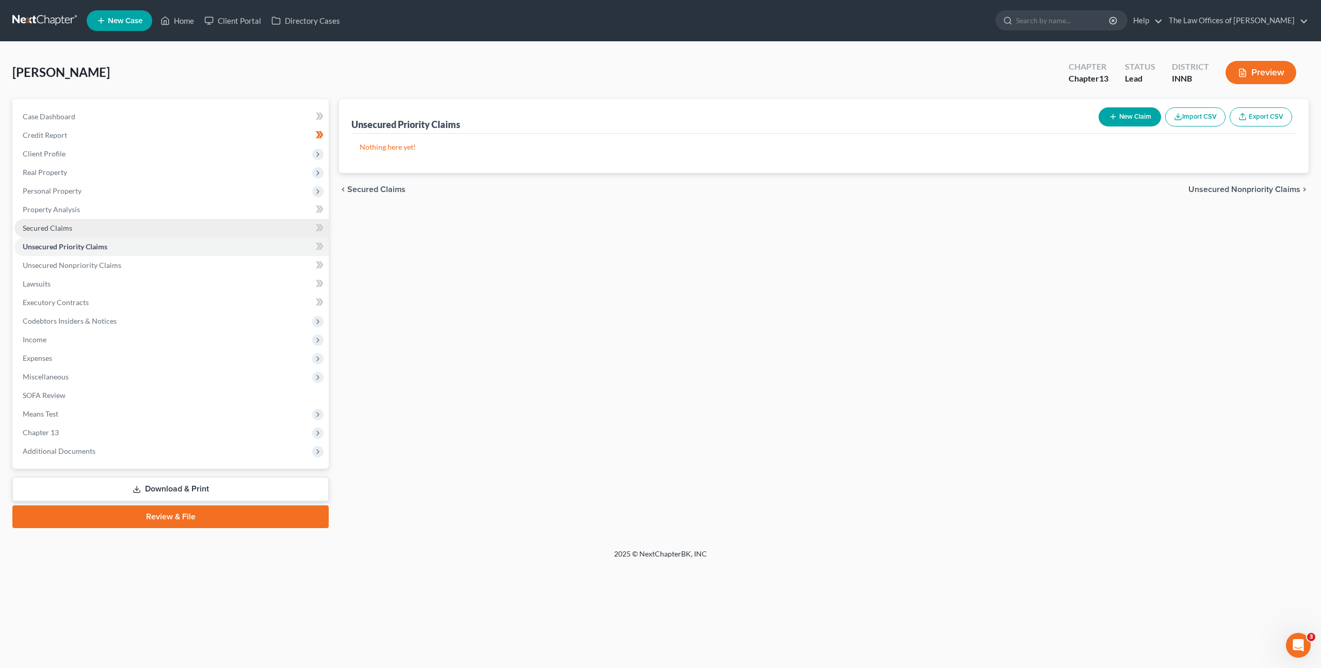
click at [208, 227] on link "Secured Claims" at bounding box center [171, 228] width 314 height 19
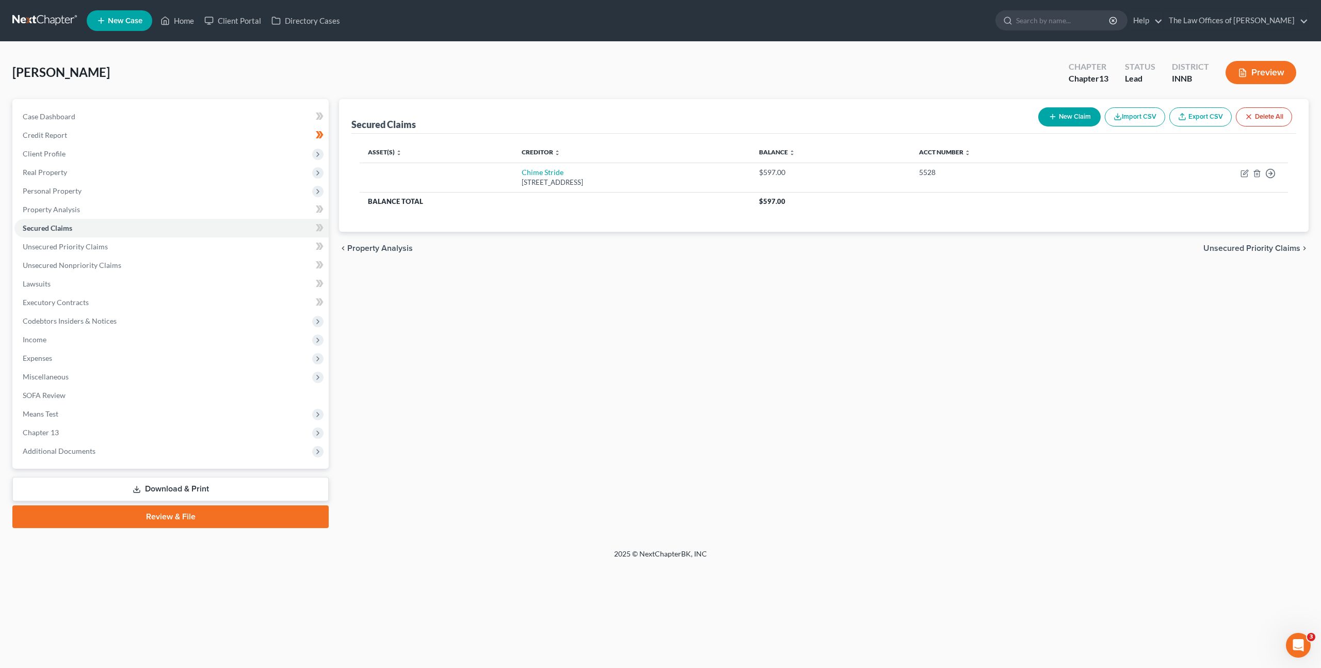
click at [507, 339] on div "Secured Claims New Claim Import CSV Export CSV Delete All Asset(s) expand_more …" at bounding box center [824, 313] width 980 height 429
click at [268, 240] on link "Unsecured Priority Claims" at bounding box center [171, 246] width 314 height 19
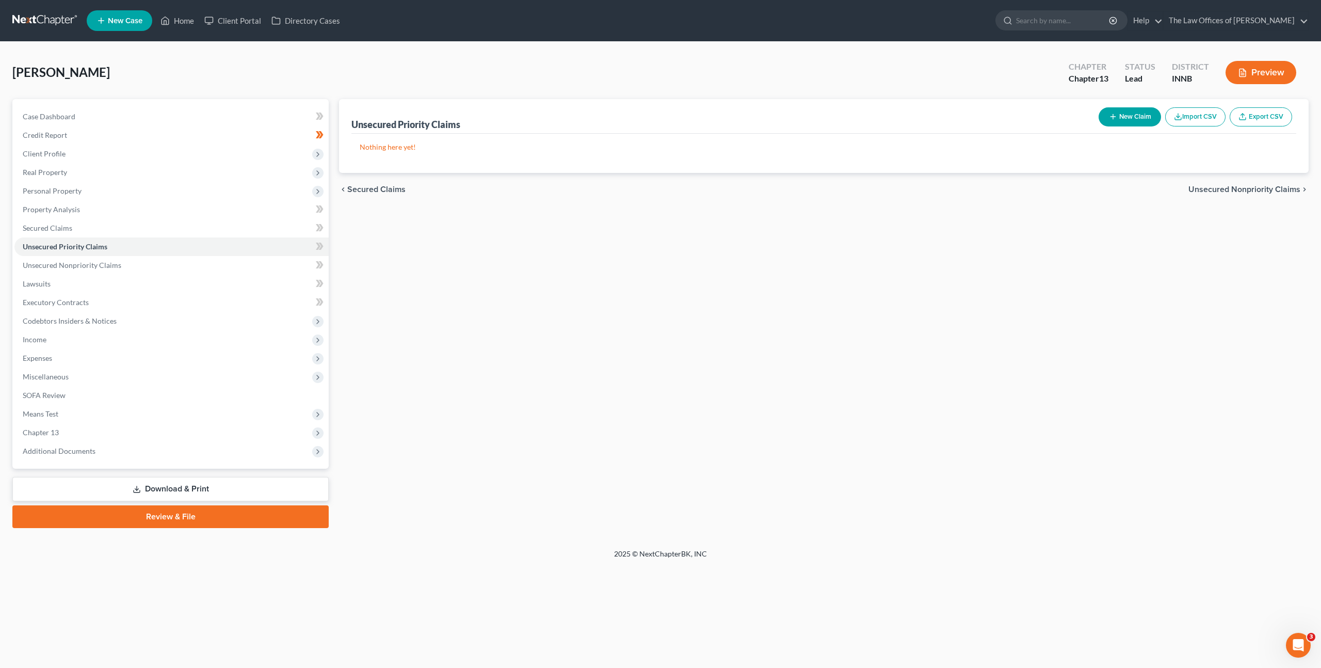
drag, startPoint x: 519, startPoint y: 255, endPoint x: 512, endPoint y: 254, distance: 6.7
click at [520, 255] on div "Unsecured Priority Claims New Claim Import CSV Export CSV Nothing here yet! Pre…" at bounding box center [824, 313] width 980 height 429
click at [269, 226] on link "Secured Claims" at bounding box center [171, 228] width 314 height 19
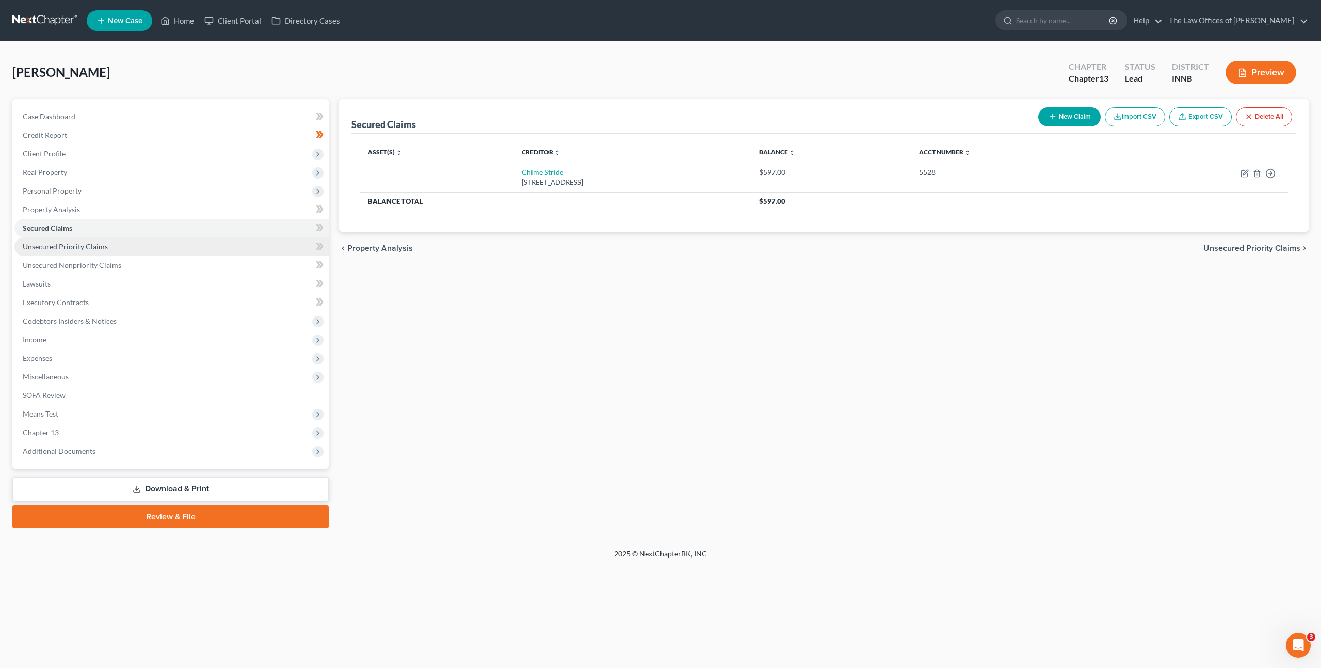
click at [282, 240] on link "Unsecured Priority Claims" at bounding box center [171, 246] width 314 height 19
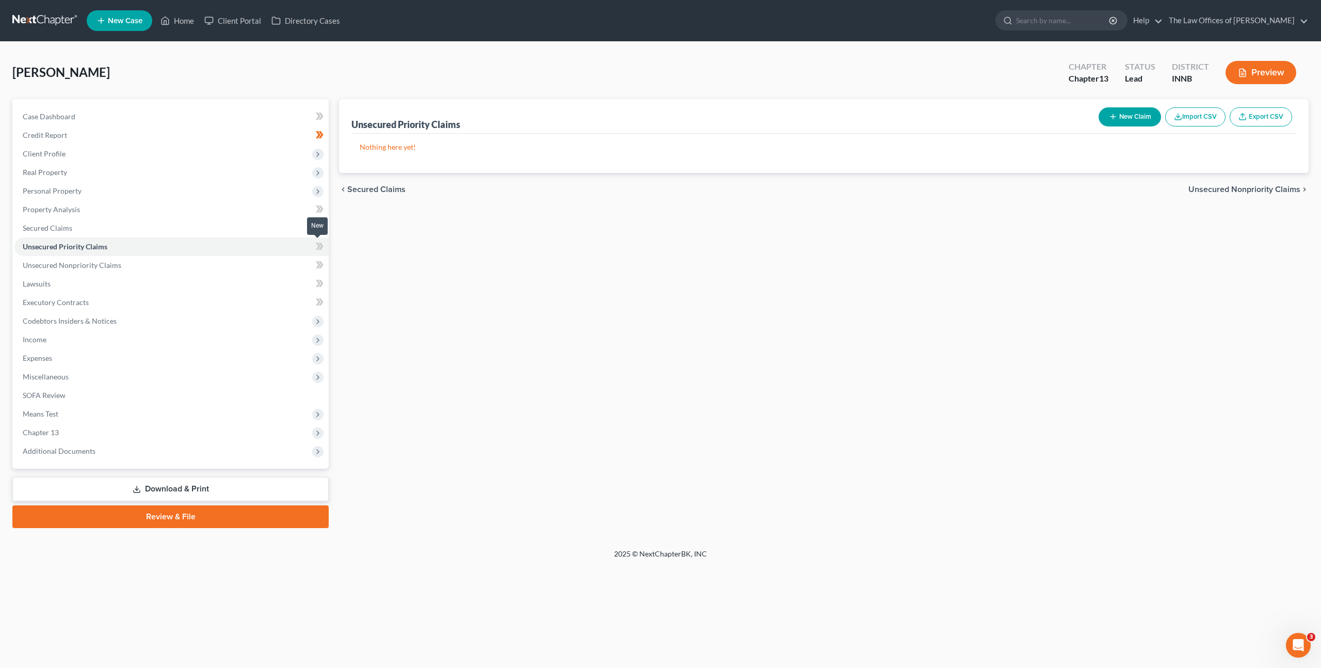
click at [316, 249] on icon at bounding box center [318, 246] width 5 height 7
drag, startPoint x: 276, startPoint y: 266, endPoint x: 290, endPoint y: 262, distance: 15.2
click at [276, 266] on link "Unsecured Nonpriority Claims" at bounding box center [171, 265] width 314 height 19
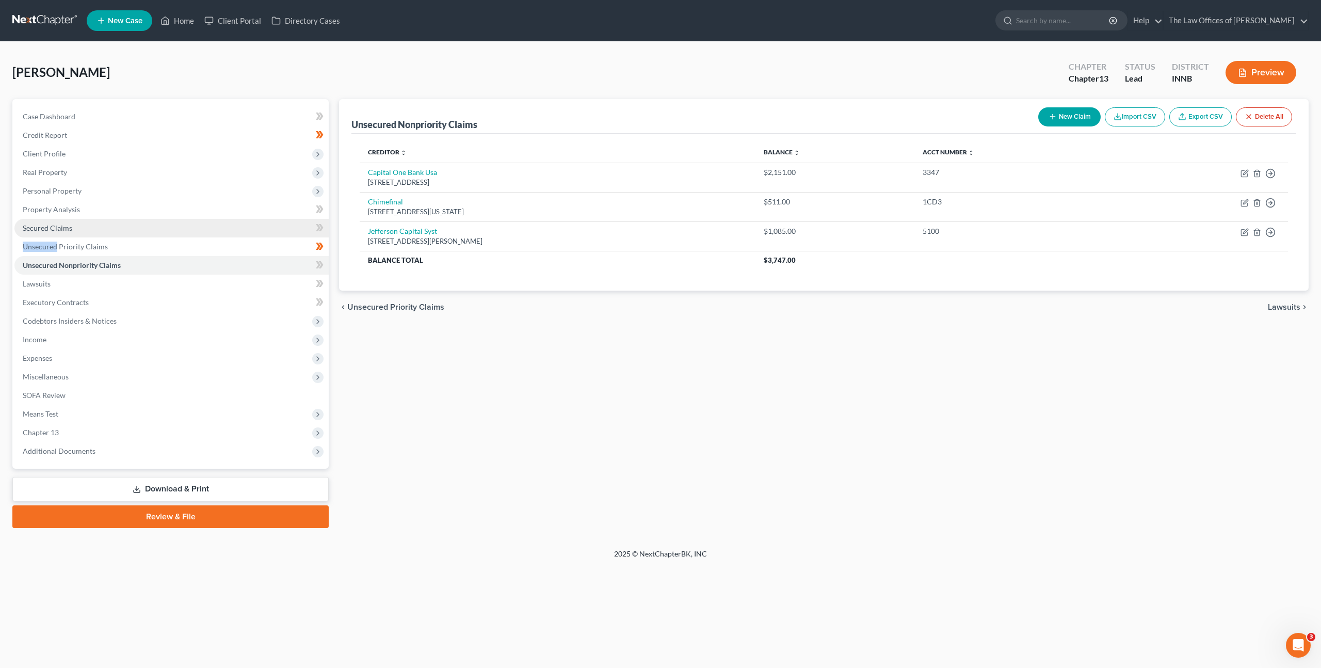
click at [272, 227] on link "Secured Claims" at bounding box center [171, 228] width 314 height 19
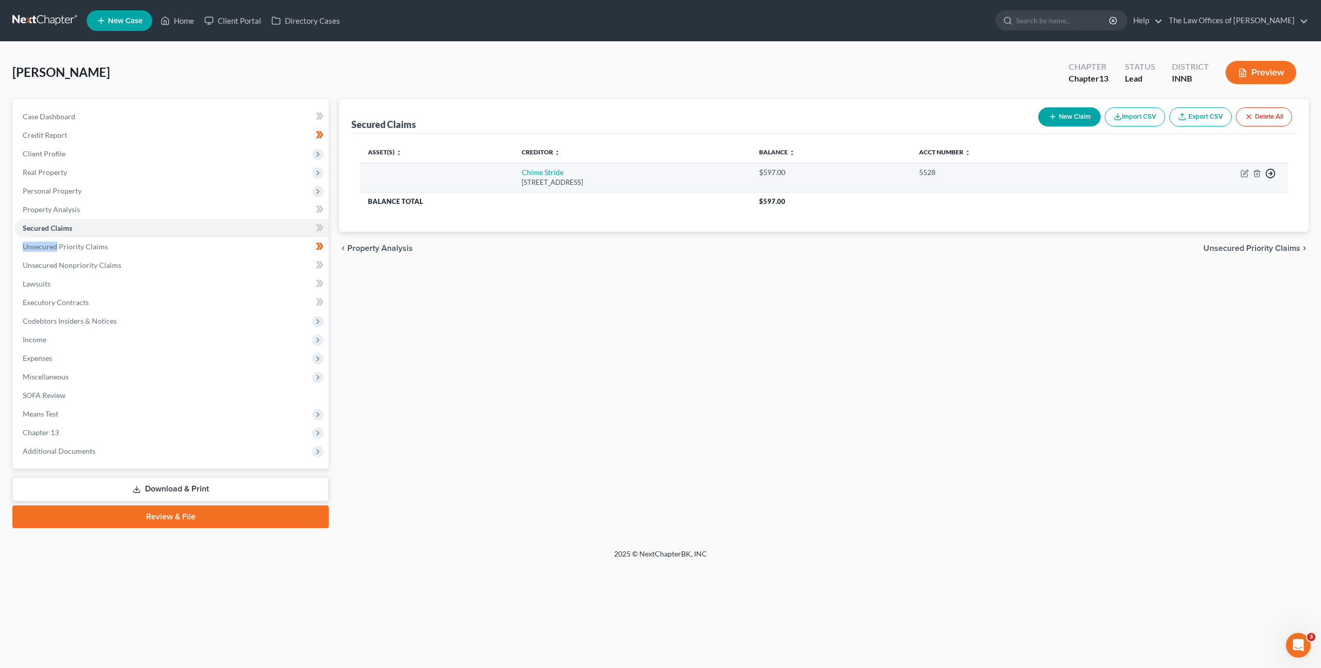
click at [1272, 172] on polyline "button" at bounding box center [1272, 174] width 2 height 4
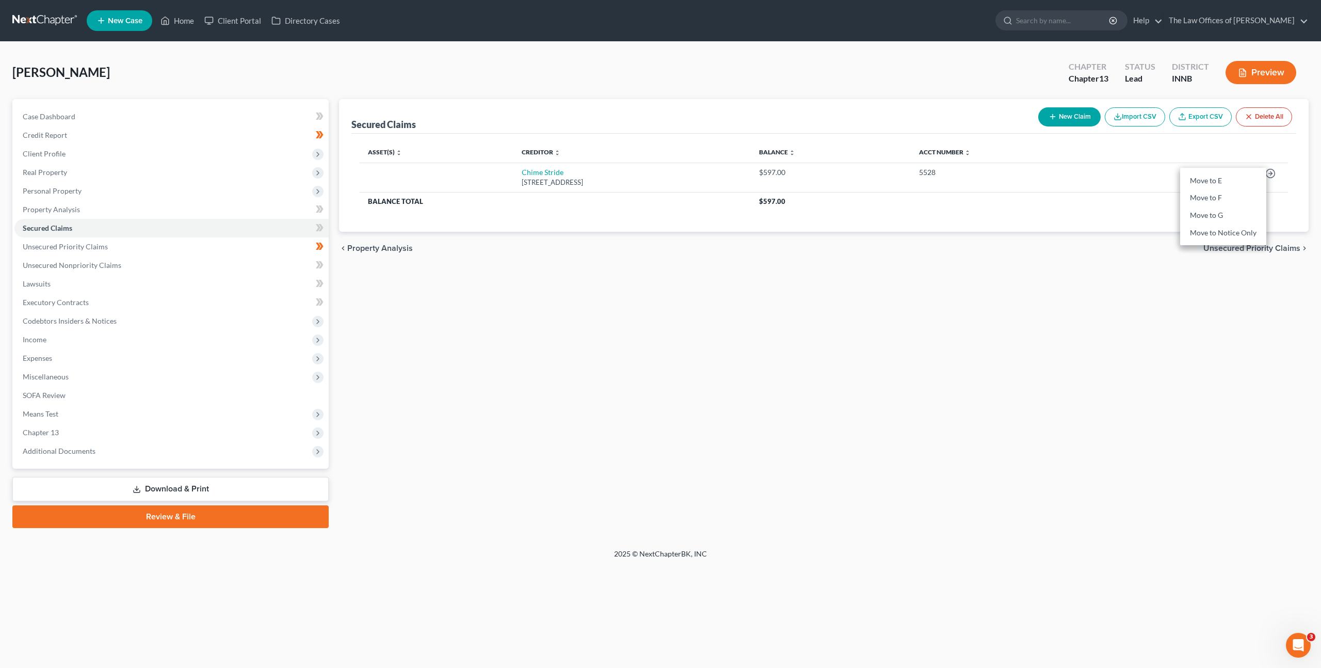
drag, startPoint x: 1066, startPoint y: 267, endPoint x: 1061, endPoint y: 266, distance: 5.4
click at [1064, 267] on div "Secured Claims New Claim Import CSV Export CSV Delete All Asset(s) expand_more …" at bounding box center [824, 313] width 980 height 429
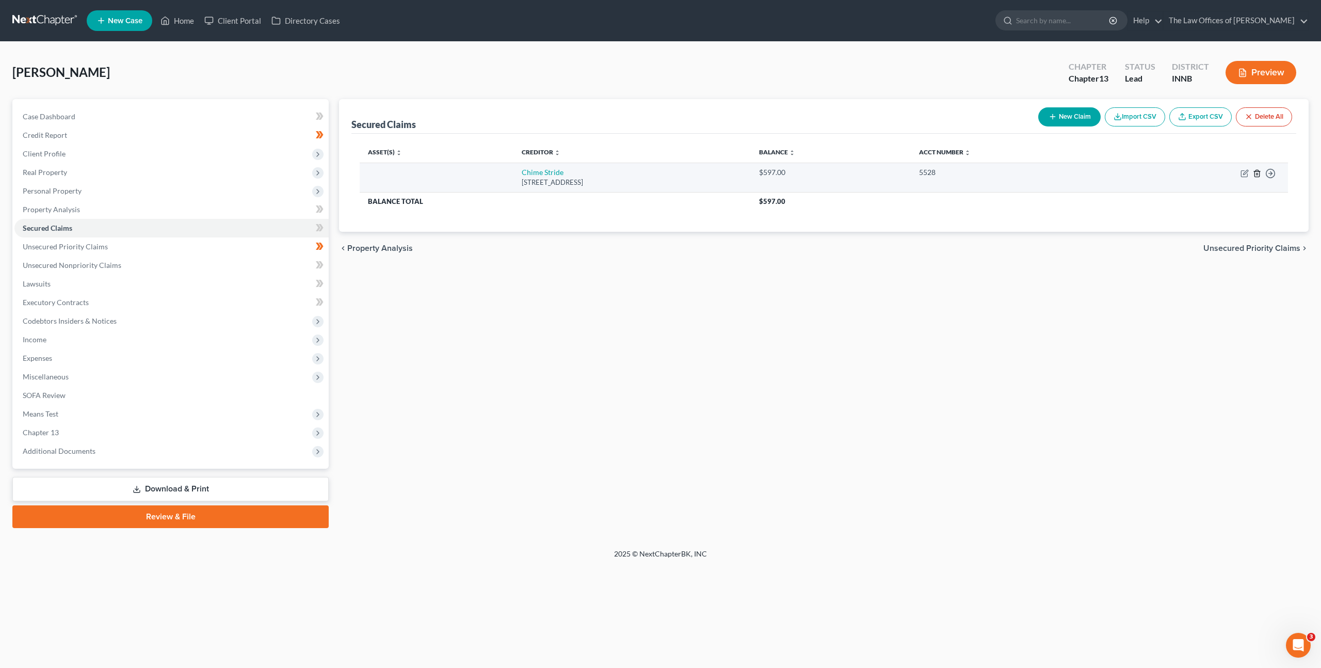
click at [1257, 172] on icon "button" at bounding box center [1257, 173] width 8 height 8
click at [1257, 172] on body "Home New Case Client Portal Directory Cases The Law Offices of Dax J. Miller za…" at bounding box center [660, 334] width 1321 height 668
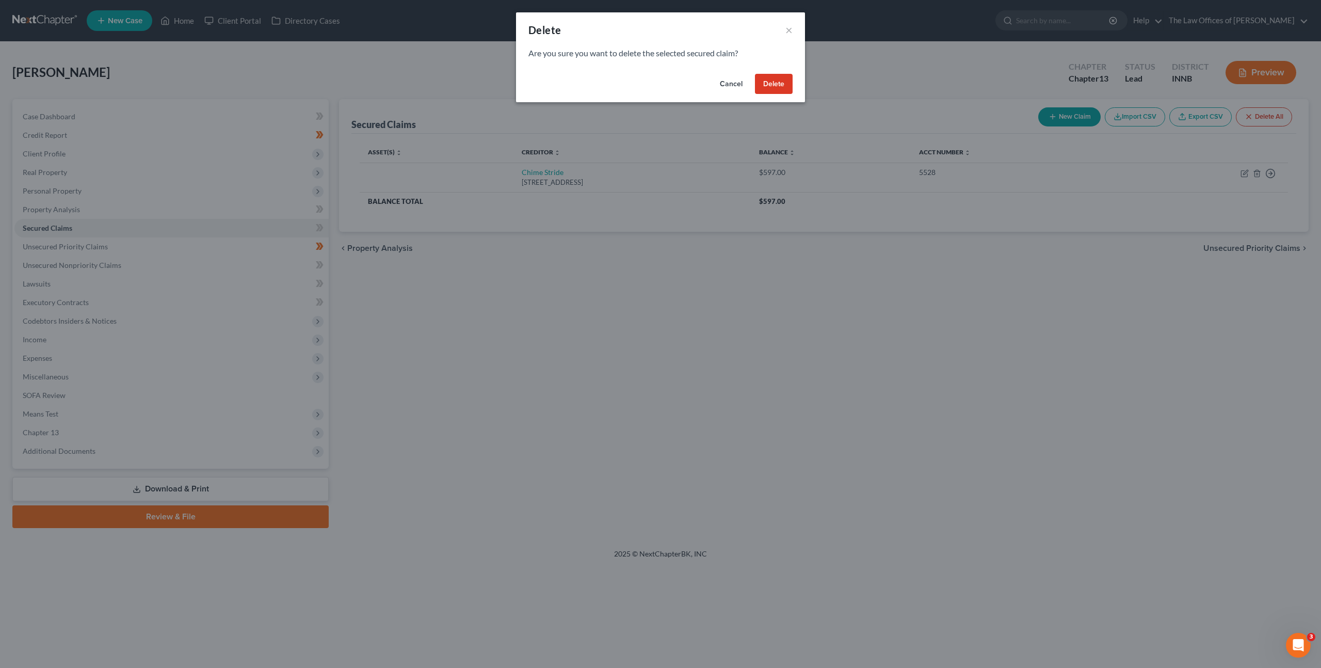
click at [769, 84] on button "Delete" at bounding box center [774, 84] width 38 height 21
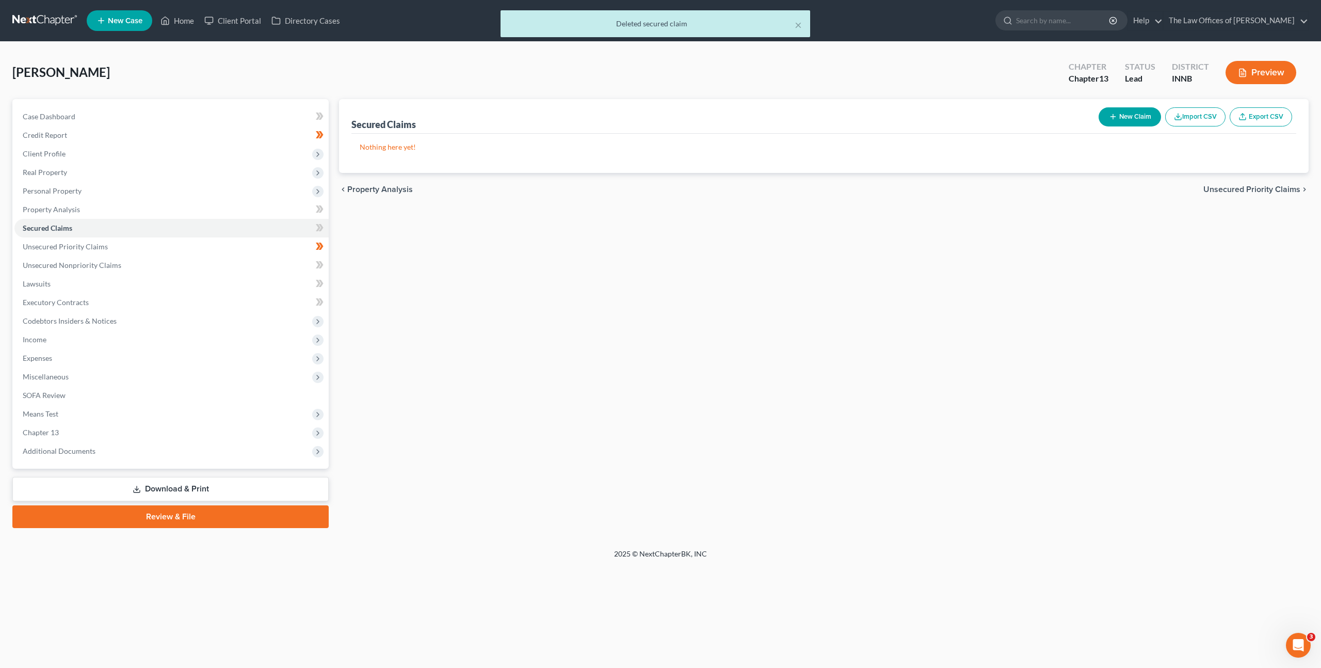
drag, startPoint x: 716, startPoint y: 271, endPoint x: 706, endPoint y: 266, distance: 11.1
click at [716, 271] on div "Secured Claims New Claim Import CSV Export CSV Nothing here yet! Previous 1 Nex…" at bounding box center [824, 313] width 980 height 429
click at [296, 243] on link "Unsecured Priority Claims" at bounding box center [171, 246] width 314 height 19
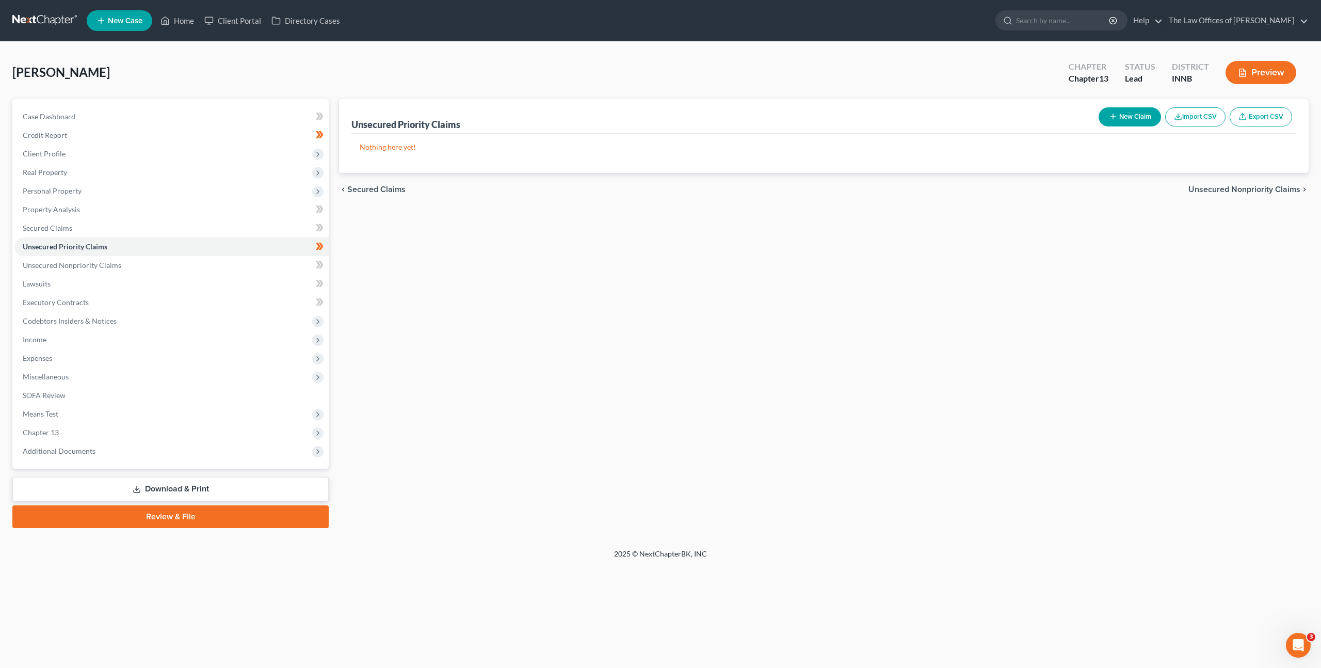
click at [1113, 119] on line "button" at bounding box center [1113, 117] width 0 height 5
select select "0"
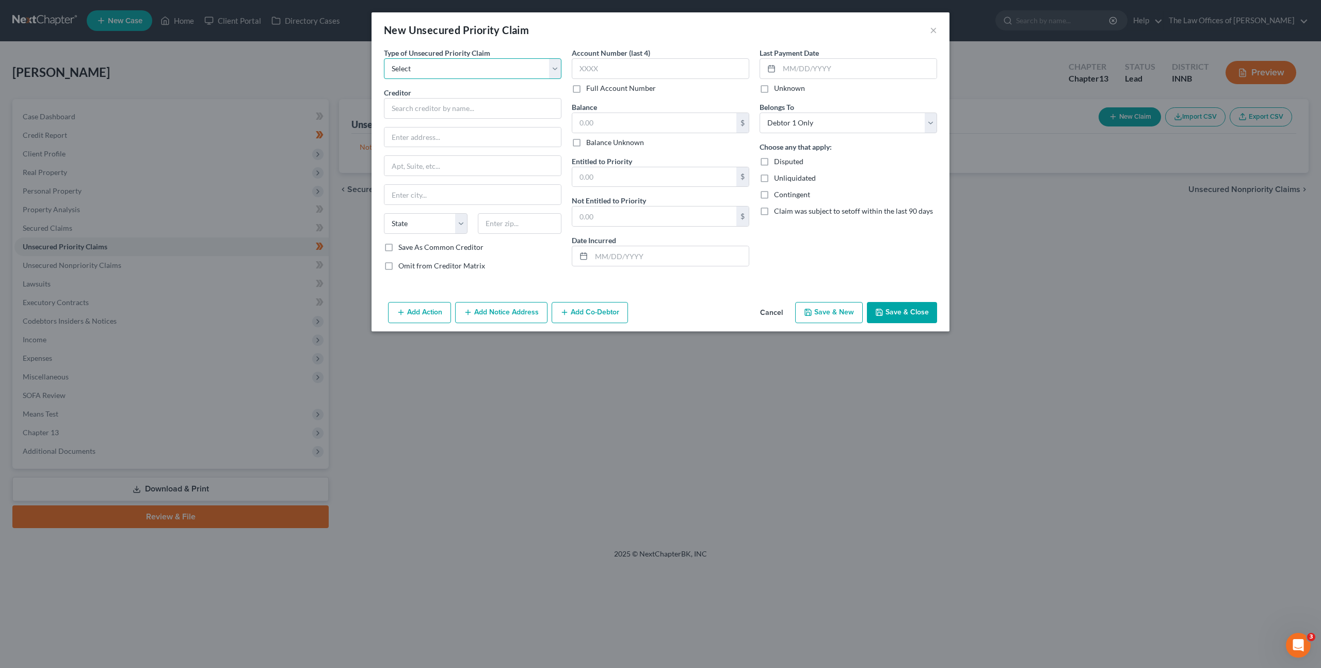
click at [484, 68] on select "Select Taxes & Other Government Units Domestic Support Obligations Extensions o…" at bounding box center [473, 68] width 178 height 21
click at [773, 309] on button "Cancel" at bounding box center [771, 313] width 39 height 21
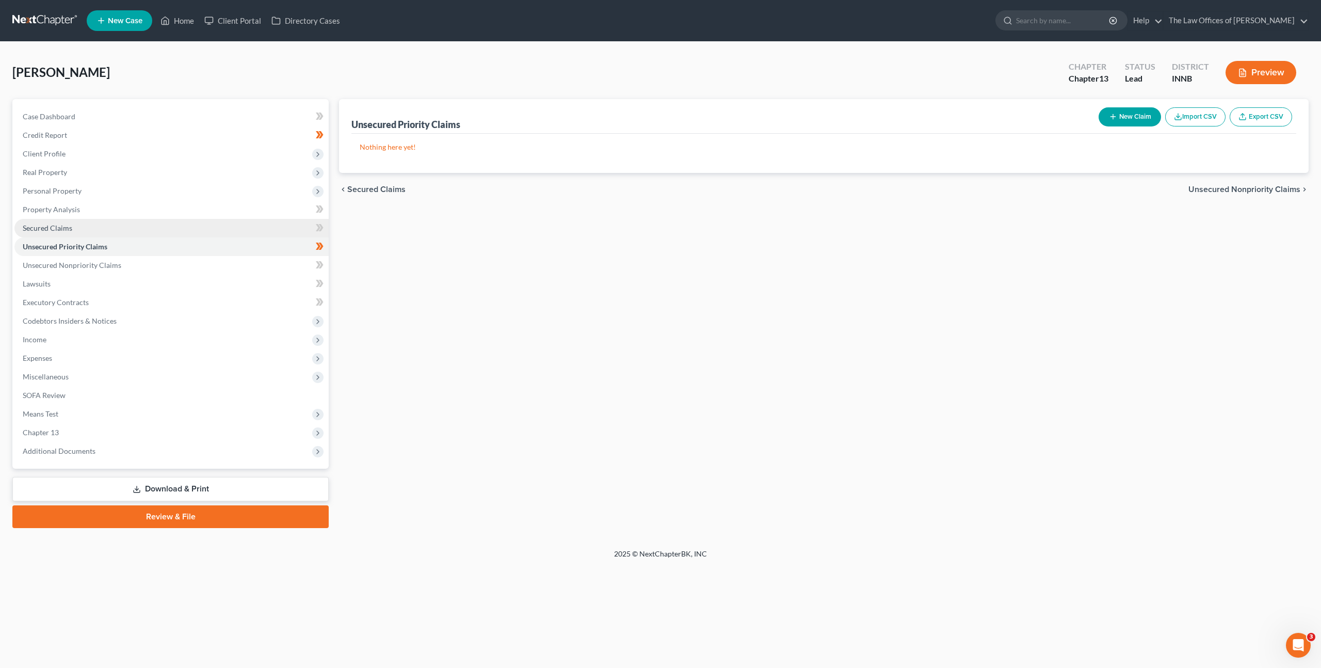
click at [297, 234] on link "Secured Claims" at bounding box center [171, 228] width 314 height 19
click at [293, 256] on link "Unsecured Nonpriority Claims" at bounding box center [171, 265] width 314 height 19
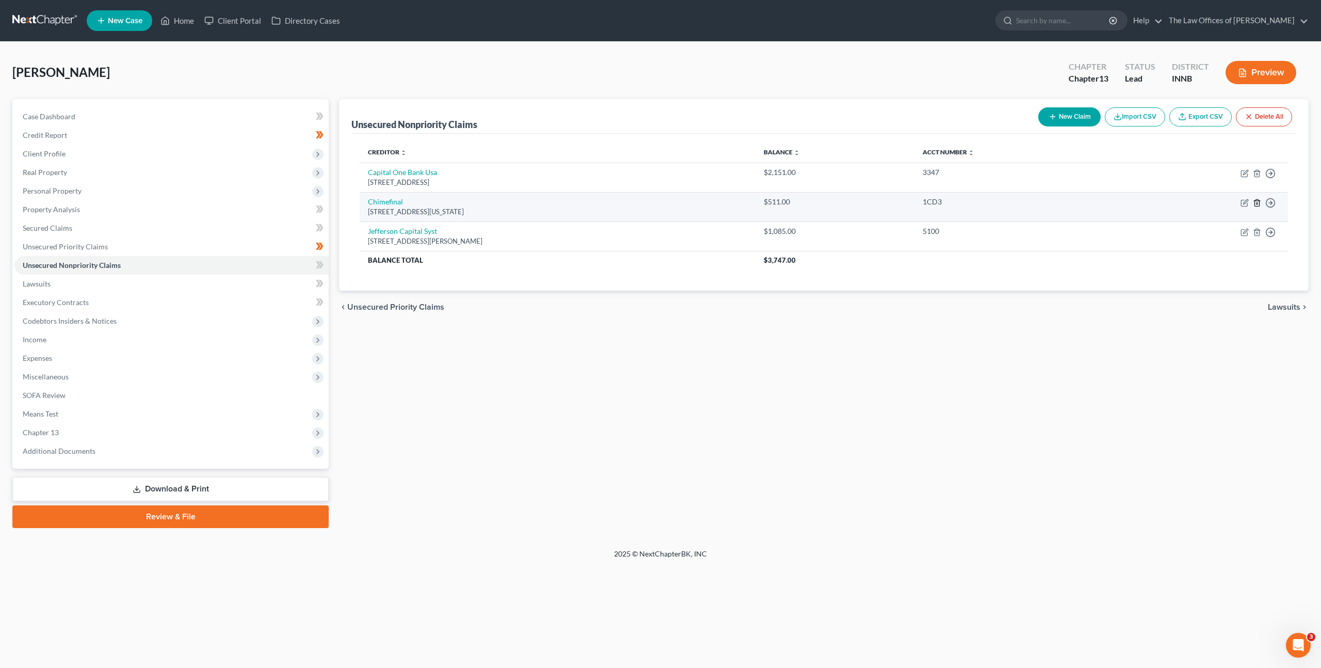
click at [1258, 201] on icon "button" at bounding box center [1257, 203] width 8 height 8
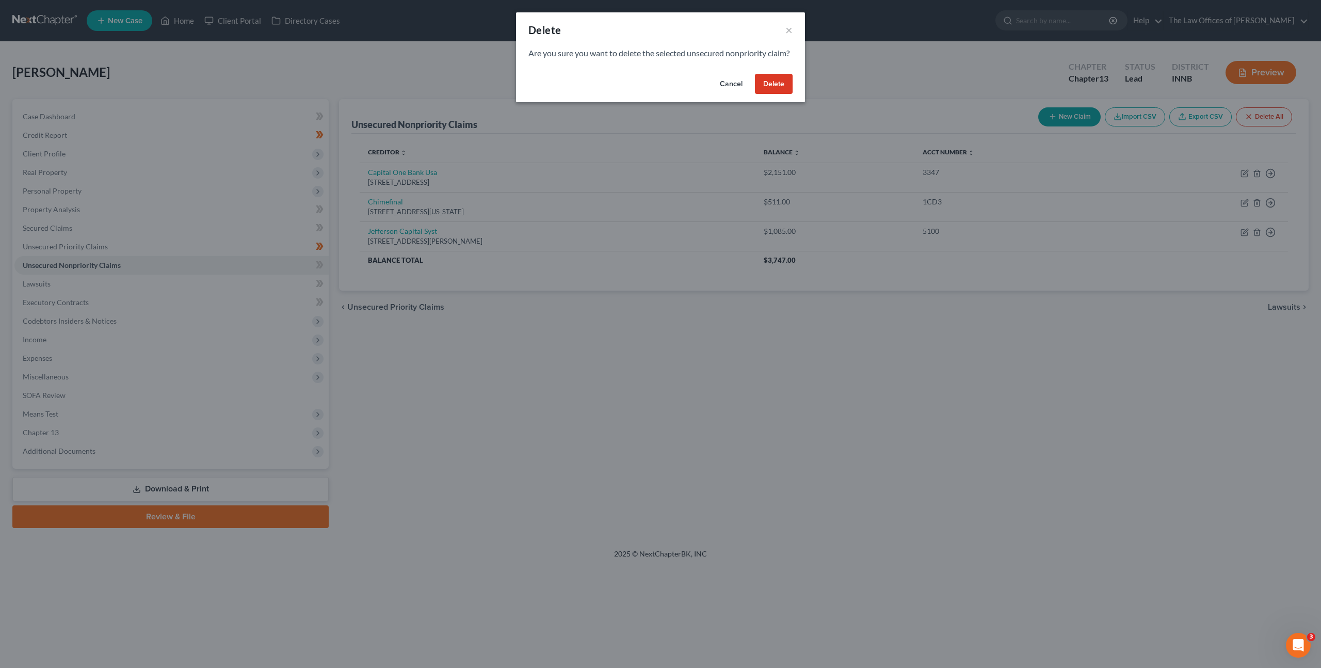
click at [772, 94] on button "Delete" at bounding box center [774, 84] width 38 height 21
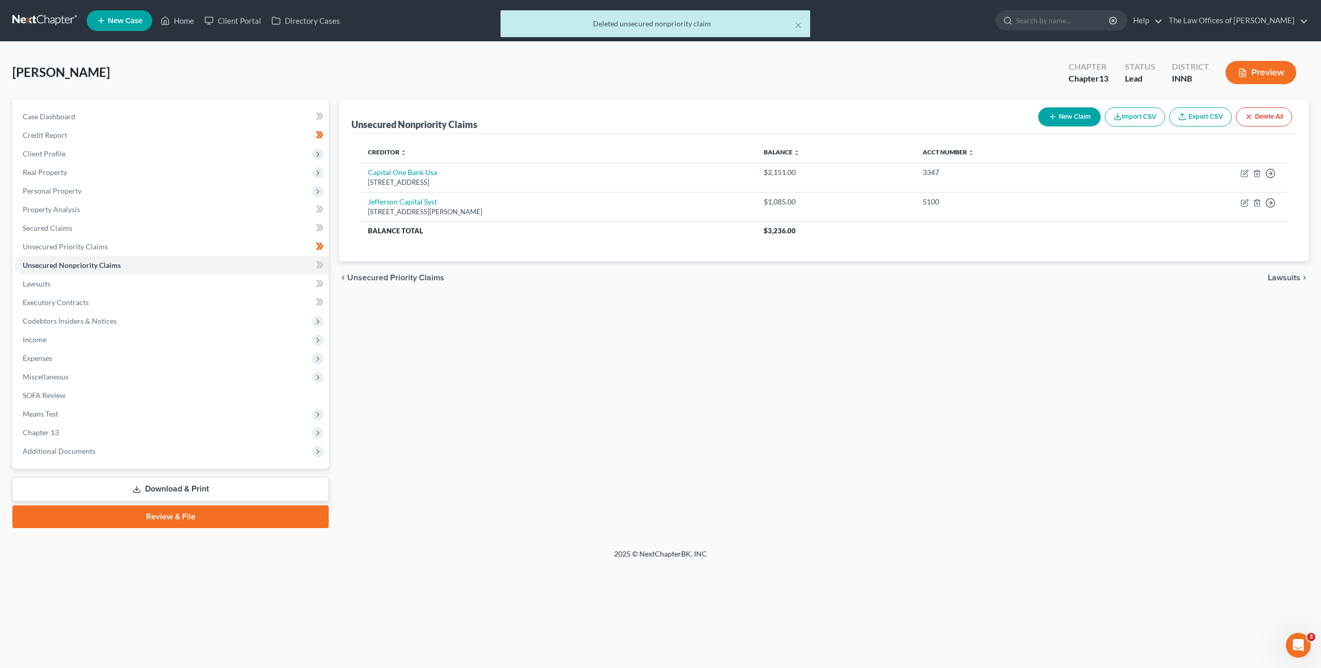
click at [681, 340] on div "Unsecured Nonpriority Claims New Claim Import CSV Export CSV Delete All Credito…" at bounding box center [824, 313] width 980 height 429
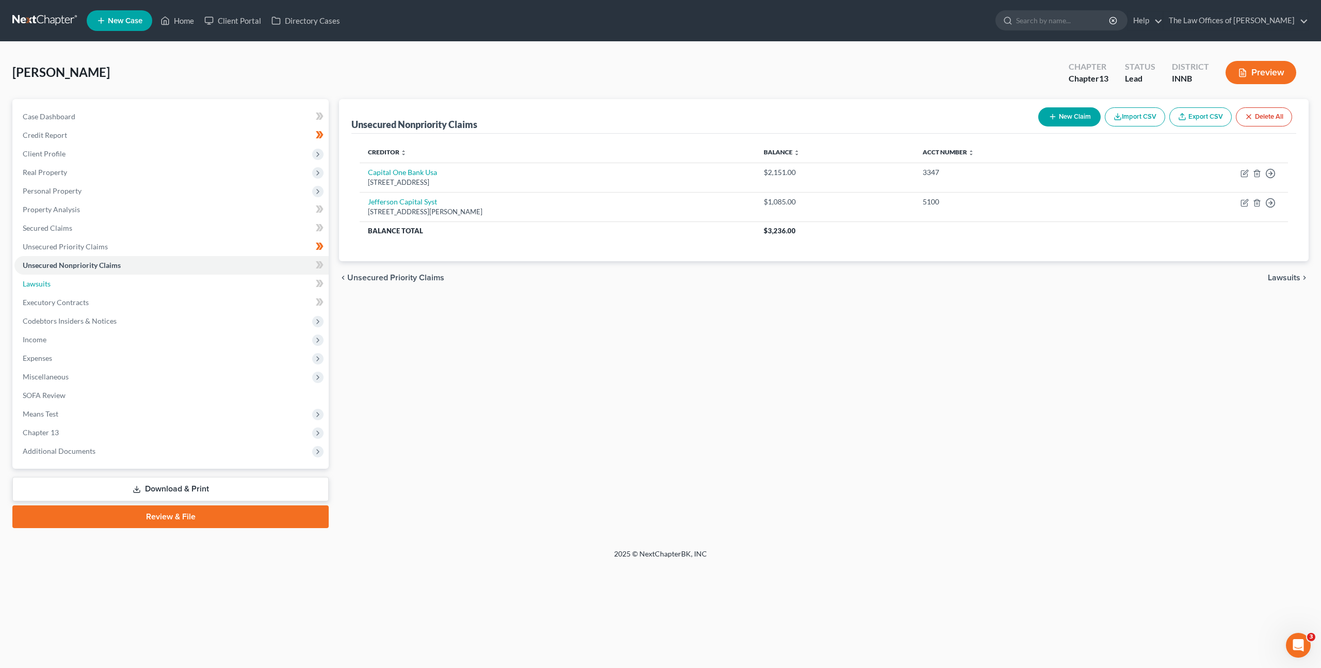
drag, startPoint x: 143, startPoint y: 288, endPoint x: 486, endPoint y: 244, distance: 345.5
click at [144, 288] on link "Lawsuits" at bounding box center [171, 284] width 314 height 19
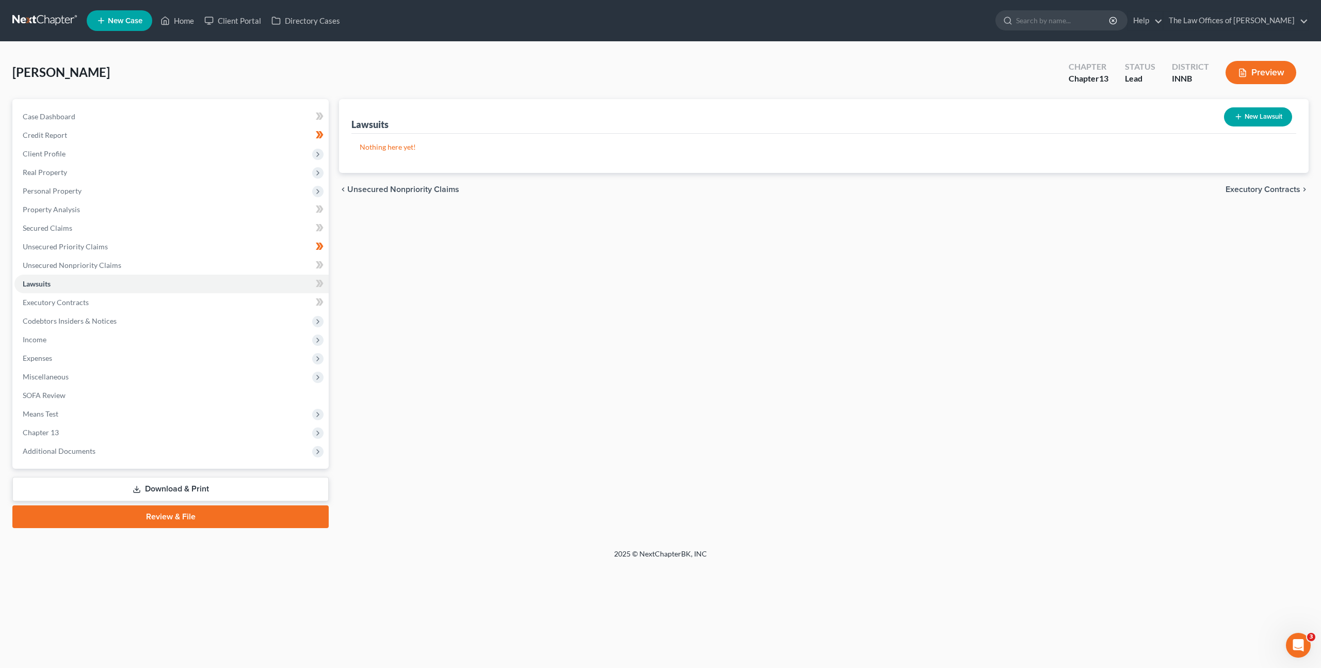
click at [1207, 117] on div "Lawsuits New Lawsuit" at bounding box center [823, 116] width 945 height 35
click at [1236, 115] on icon "button" at bounding box center [1238, 117] width 8 height 8
select select "0"
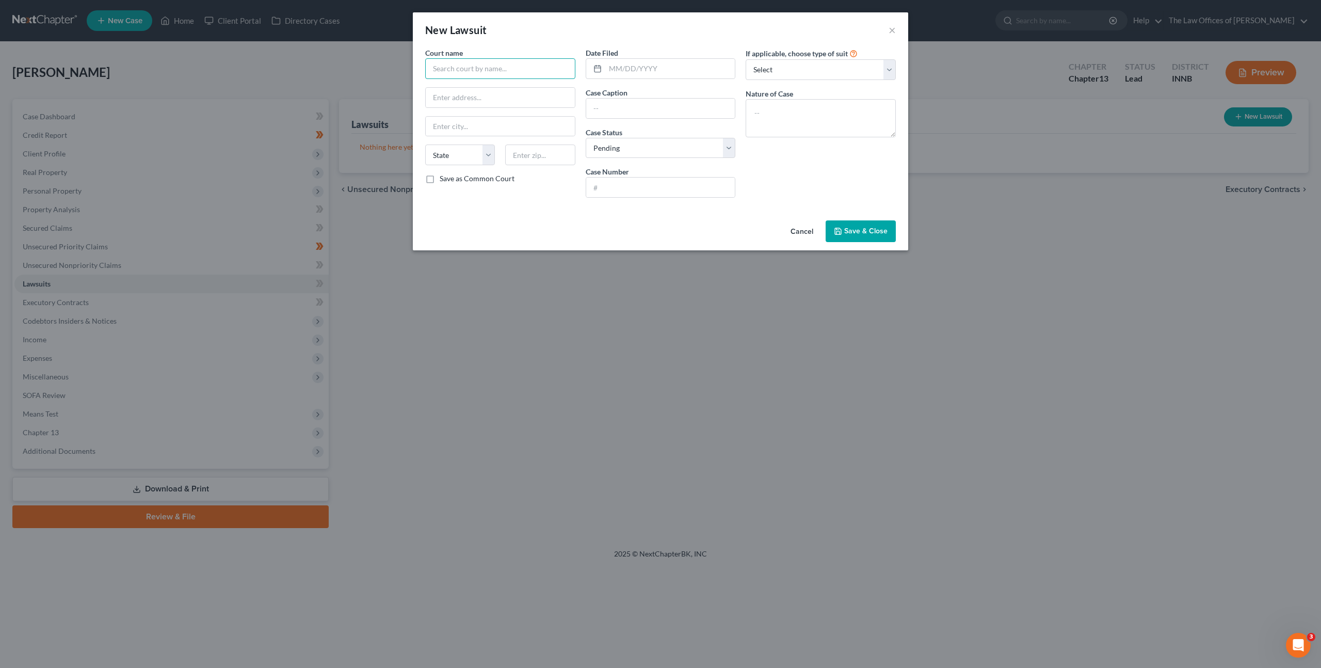
click at [446, 59] on input "text" at bounding box center [500, 68] width 150 height 21
click at [459, 85] on div "Huntington Superior Court" at bounding box center [486, 87] width 107 height 10
type input "Huntington Superior Court"
type input "201 N Jefferson St"
type input "Huntington"
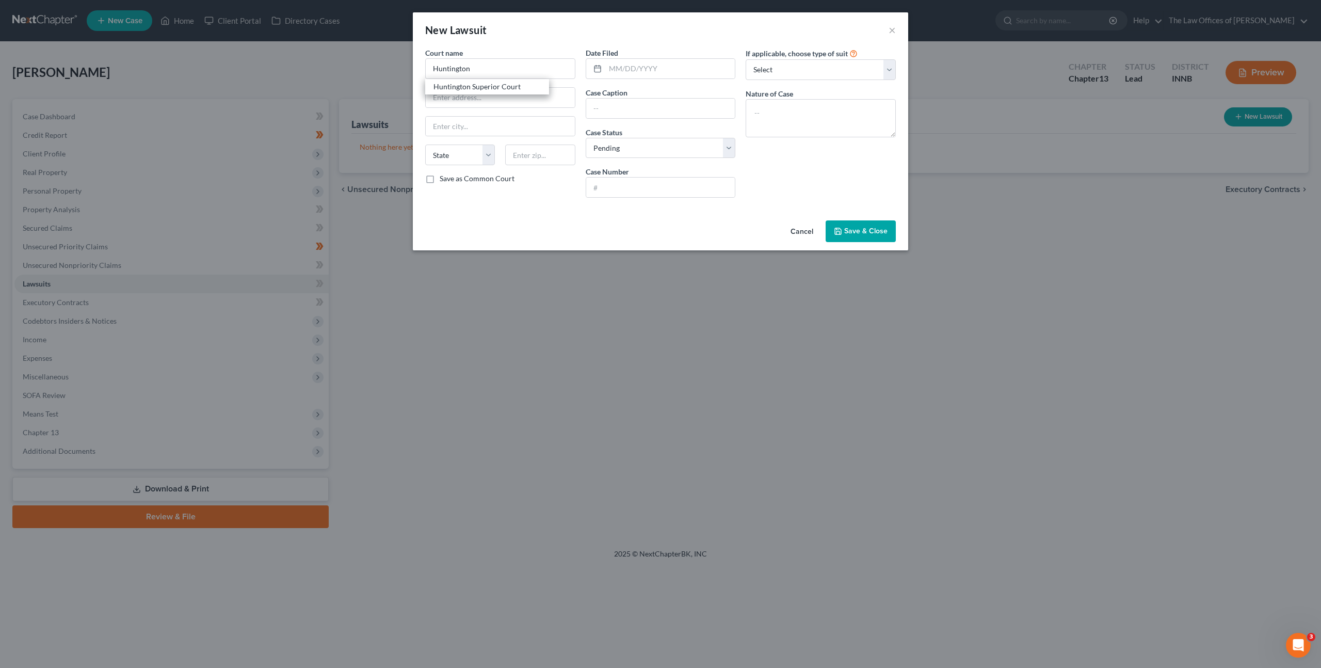
select select "15"
type input "46750"
click at [632, 66] on input "text" at bounding box center [670, 69] width 130 height 20
type input "01/18/2024"
paste input "Jeffrey L. Berke v. Mark A. Conn"
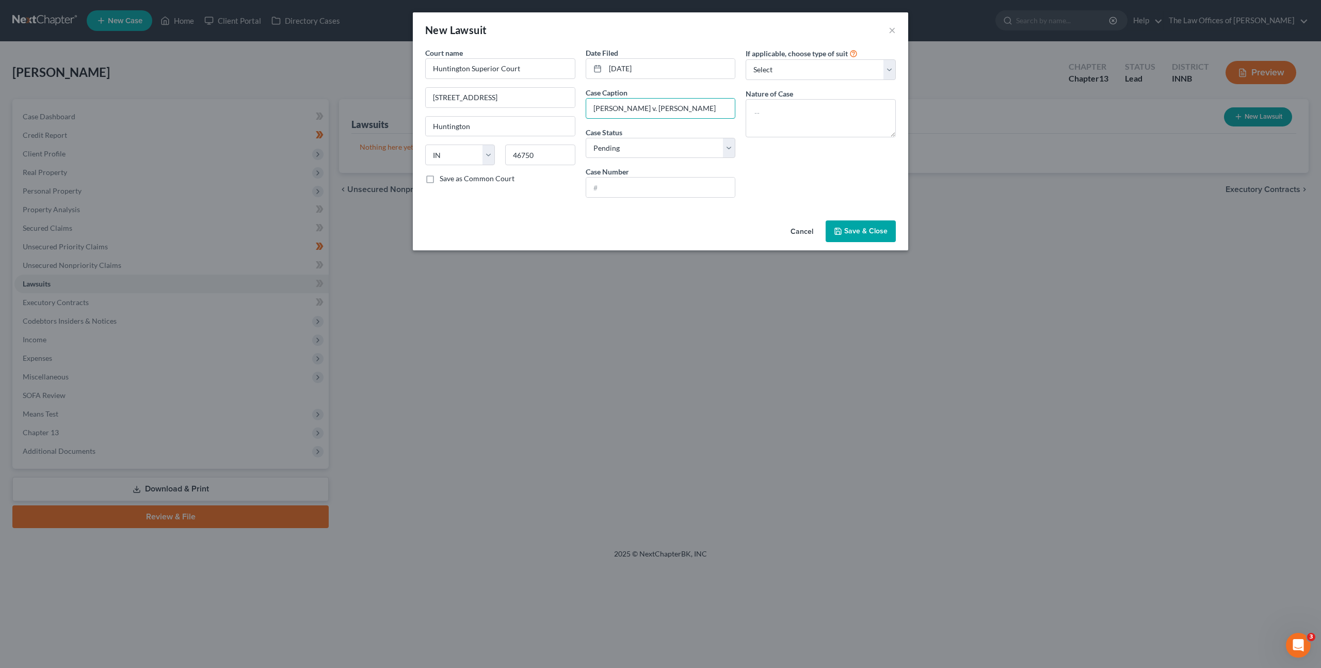
type input "Jeffrey L. Berke v. Mark A. Conn"
click at [626, 176] on label "Case Number" at bounding box center [607, 171] width 43 height 11
drag, startPoint x: 628, startPoint y: 182, endPoint x: 912, endPoint y: 143, distance: 287.0
click at [628, 182] on input "text" at bounding box center [660, 188] width 149 height 20
paste input "35D01-2401-EV-000031"
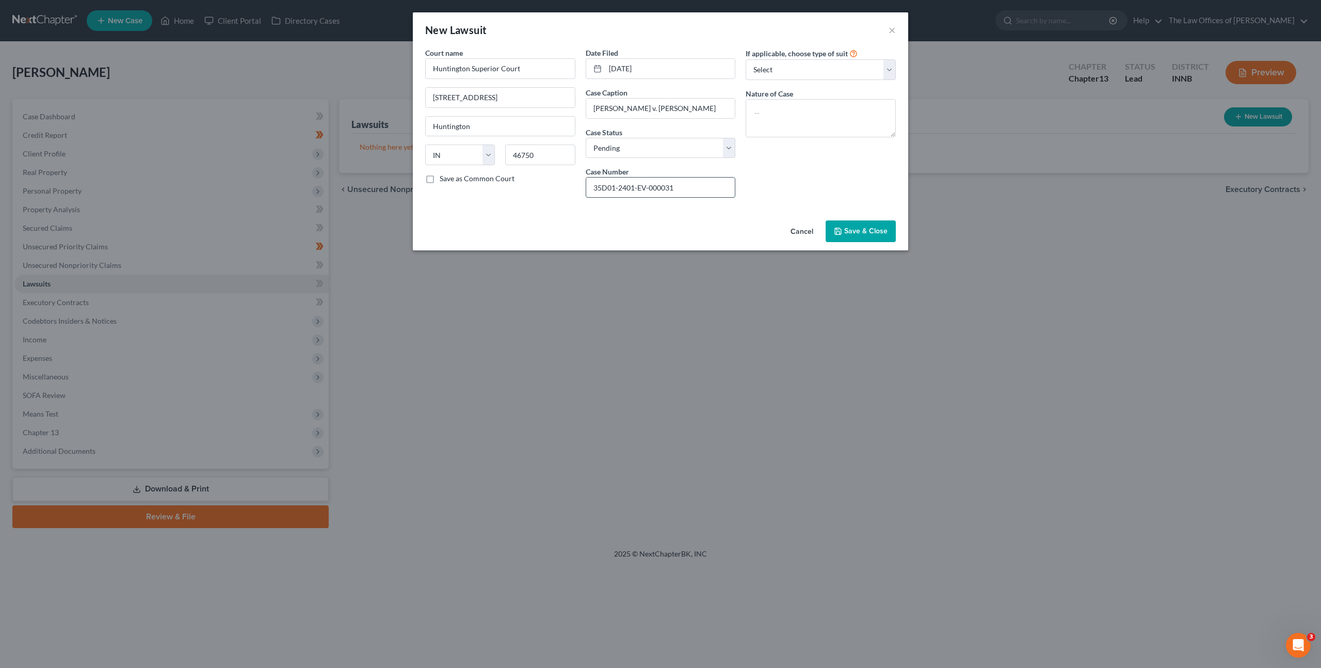
click at [602, 187] on input "35D01-2401-EV-000031" at bounding box center [660, 188] width 149 height 20
type input "35D01-2401-EV-000031"
click at [789, 111] on textarea at bounding box center [821, 118] width 150 height 38
type textarea "Evictions"
click at [869, 227] on span "Save & Close" at bounding box center [865, 231] width 43 height 9
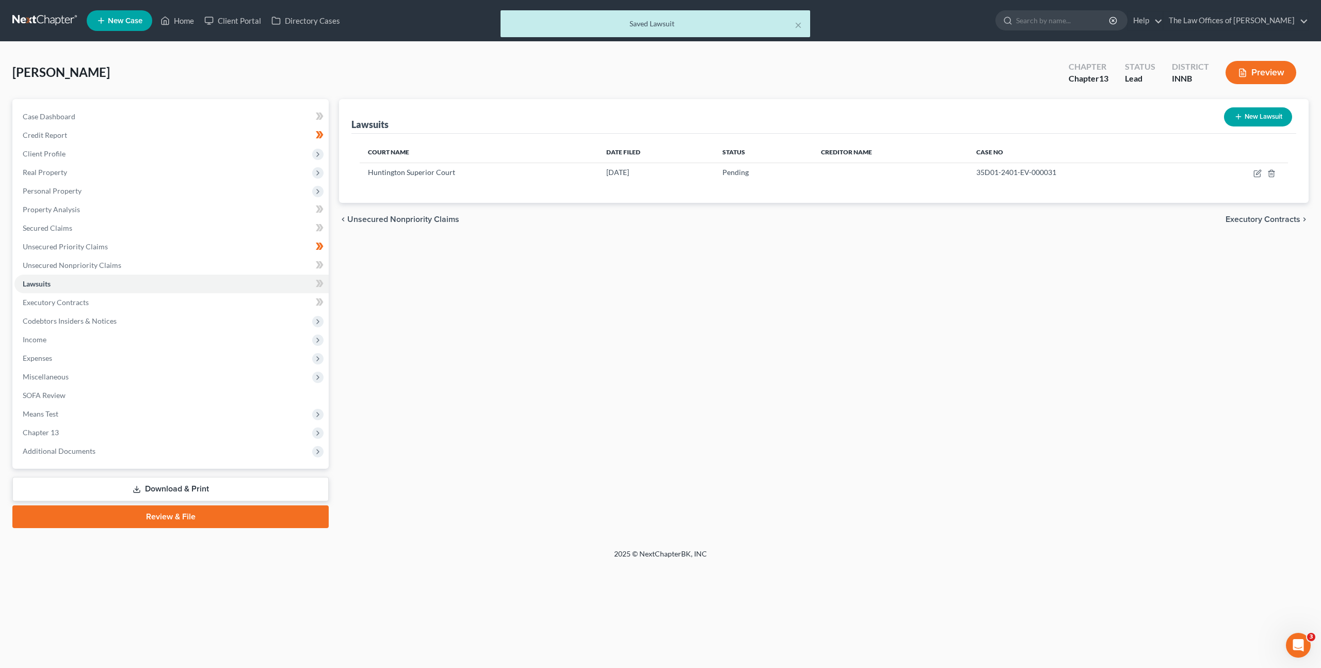
click at [800, 285] on div "Lawsuits New Lawsuit Court Name Date Filed Status Creditor Name Case No Hunting…" at bounding box center [824, 313] width 980 height 429
click at [179, 266] on link "Unsecured Nonpriority Claims" at bounding box center [171, 265] width 314 height 19
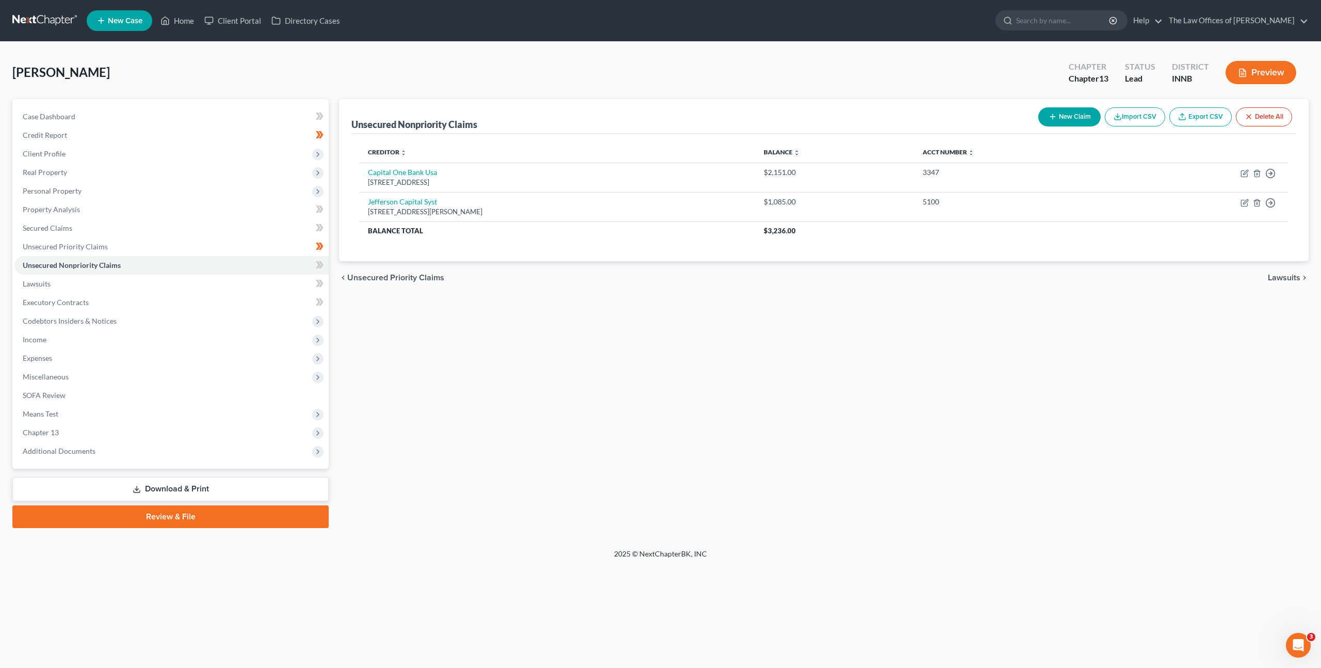
click at [1041, 116] on button "New Claim" at bounding box center [1069, 116] width 62 height 19
select select "0"
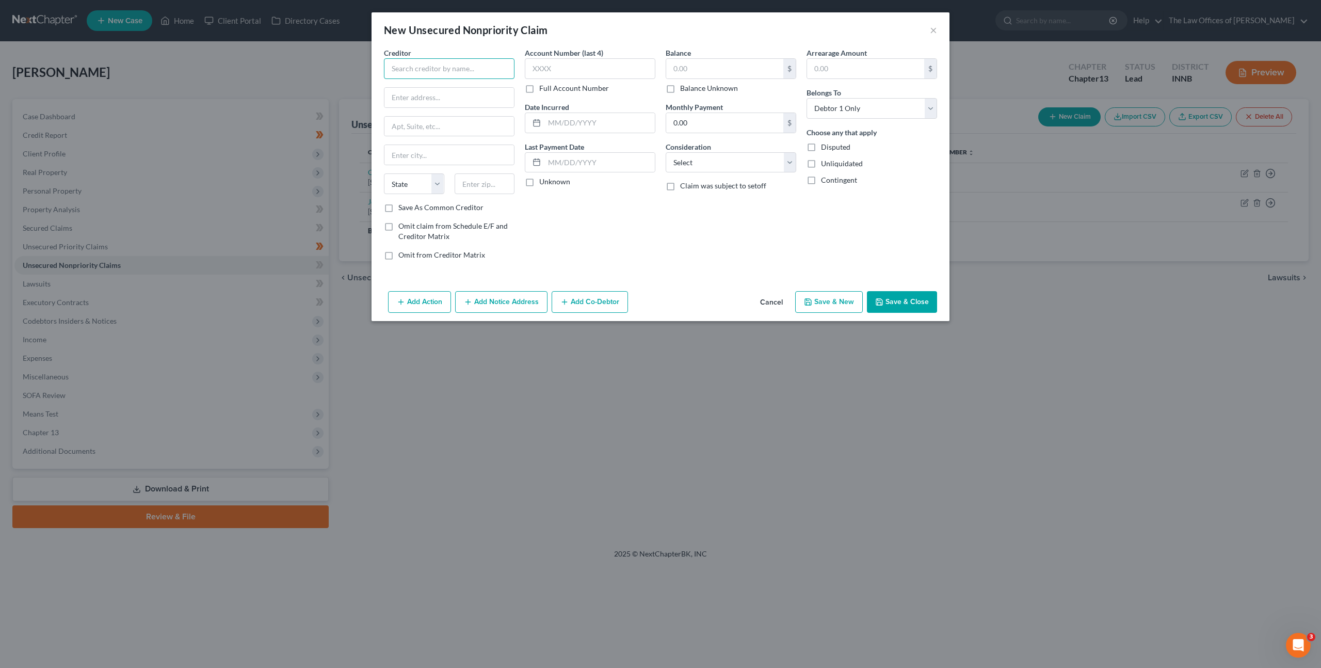
click at [440, 68] on input "text" at bounding box center [449, 68] width 131 height 21
type input "Jeffrey L. Berke"
type input "309 N. Jefferson"
click at [438, 122] on input "text" at bounding box center [449, 127] width 130 height 20
click at [475, 191] on input "text" at bounding box center [485, 183] width 60 height 21
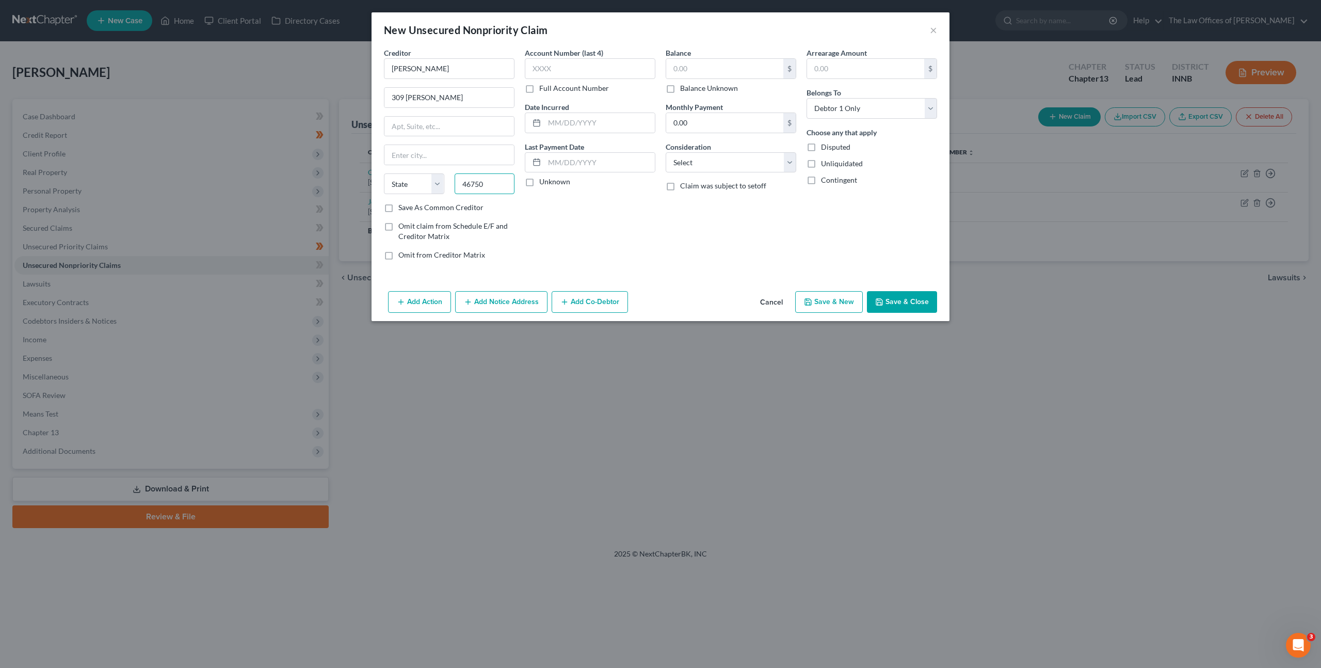
type input "46750"
click at [619, 236] on div "Account Number (last 4) Full Account Number Date Incurred Last Payment Date Unk…" at bounding box center [590, 157] width 141 height 221
type input "Huntington"
select select "15"
click at [472, 131] on input "text" at bounding box center [449, 127] width 130 height 20
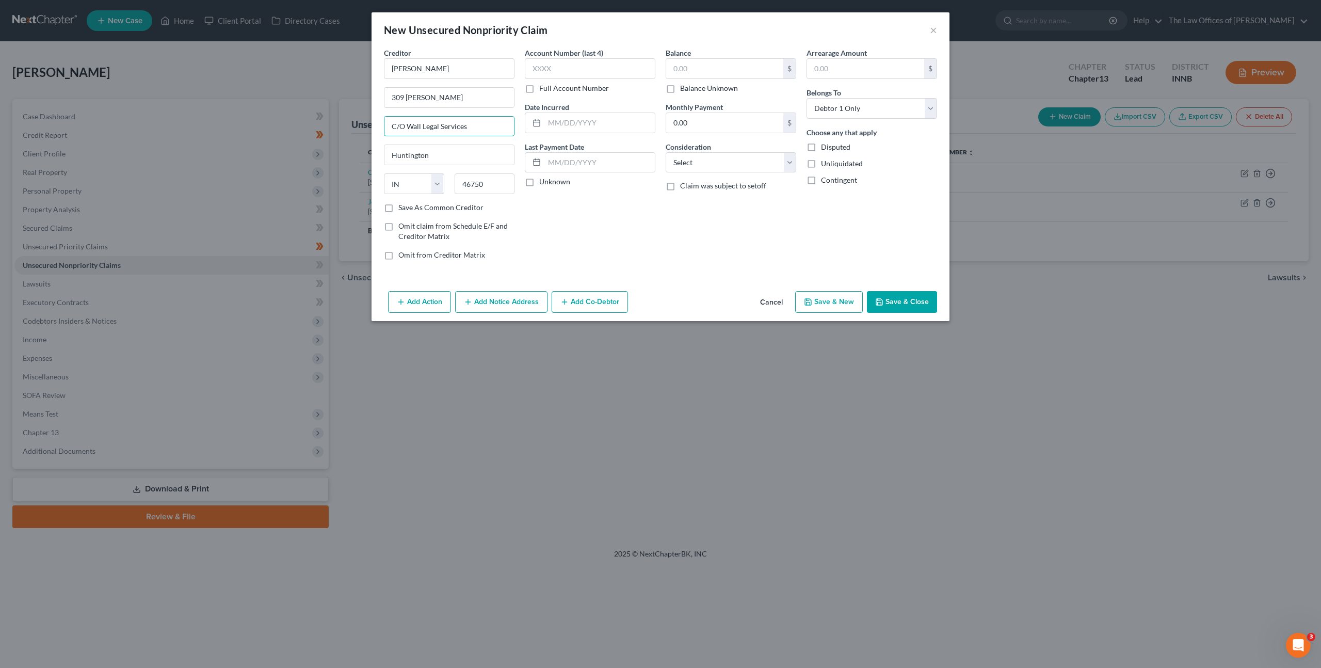
type input "C/O Wall Legal Services"
click at [539, 90] on label "Full Account Number" at bounding box center [574, 88] width 70 height 10
click at [543, 90] on input "Full Account Number" at bounding box center [546, 86] width 7 height 7
click at [545, 68] on input "text" at bounding box center [590, 68] width 131 height 21
click at [587, 73] on input "text" at bounding box center [590, 68] width 131 height 21
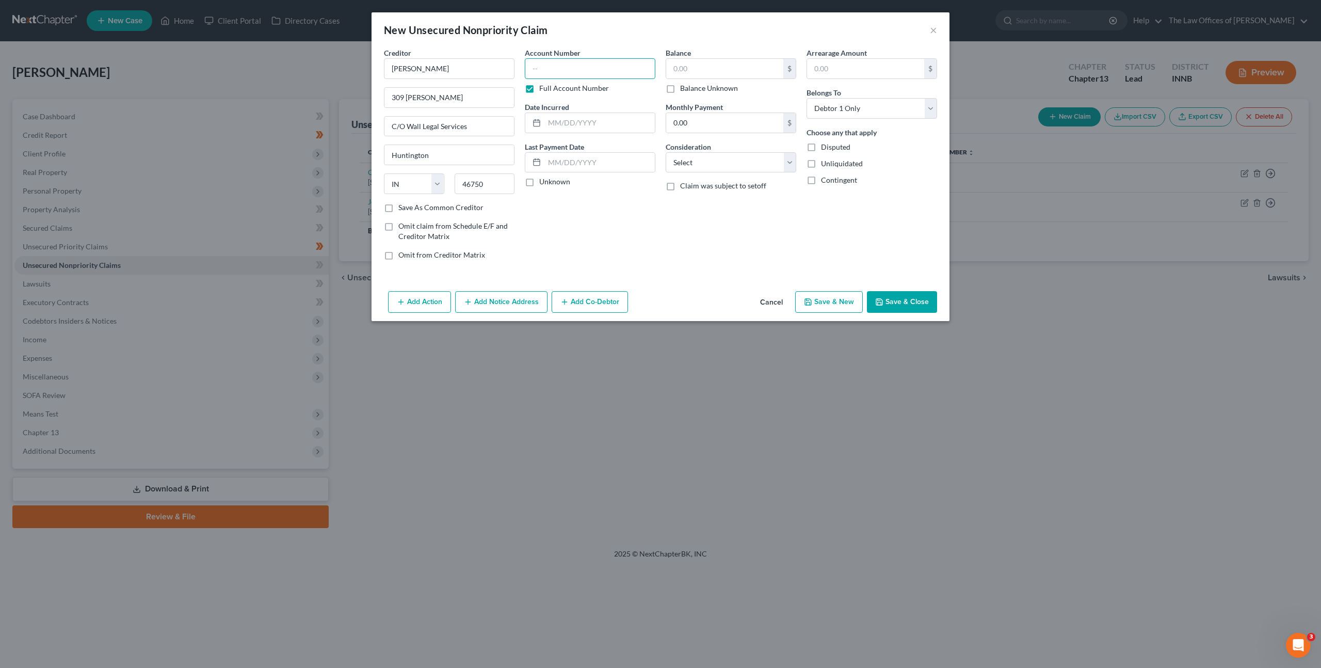
paste input "35D01-2401-EV-000031"
click at [540, 68] on input "35D01-2401-EV-000031" at bounding box center [590, 68] width 131 height 21
type input "35D01-2401-EV-000031"
click at [696, 63] on input "text" at bounding box center [724, 69] width 117 height 20
type input "2,295"
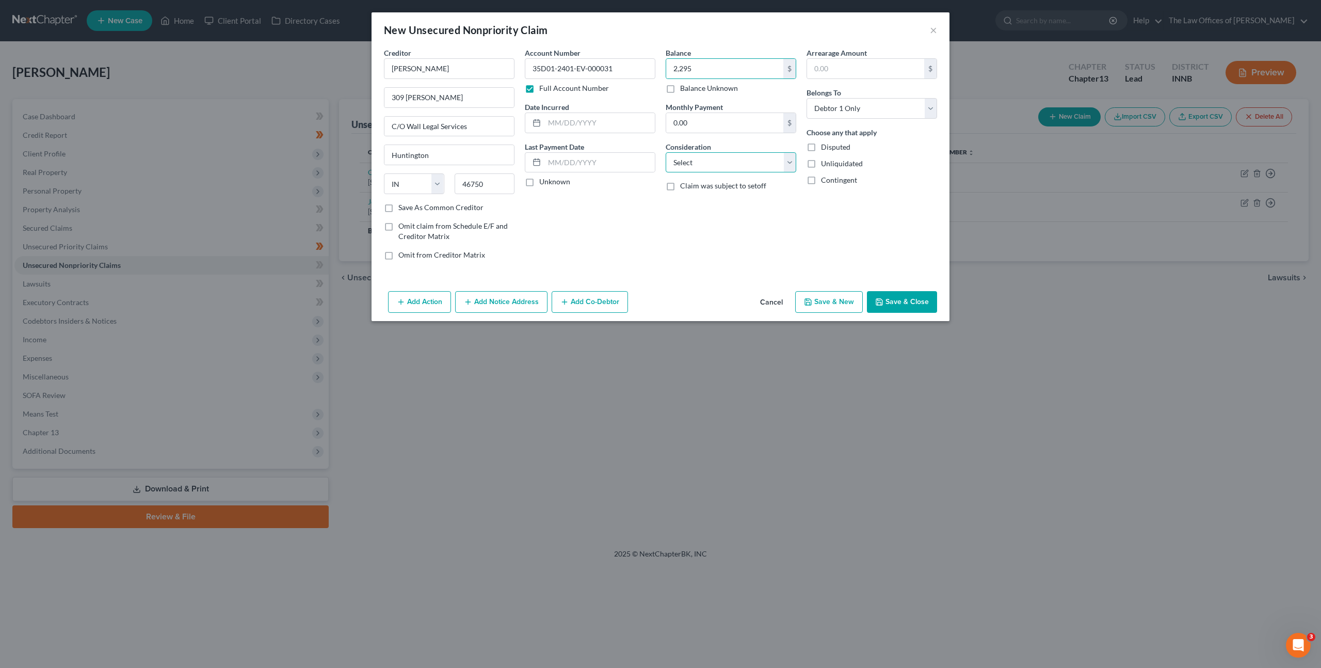
click at [685, 156] on select "Select Cable / Satellite Services Collection Agency Credit Card Debt Debt Couns…" at bounding box center [731, 162] width 131 height 21
select select "1"
click at [666, 152] on select "Select Cable / Satellite Services Collection Agency Credit Card Debt Debt Couns…" at bounding box center [731, 162] width 131 height 21
click at [898, 306] on button "Save & Close" at bounding box center [902, 302] width 70 height 22
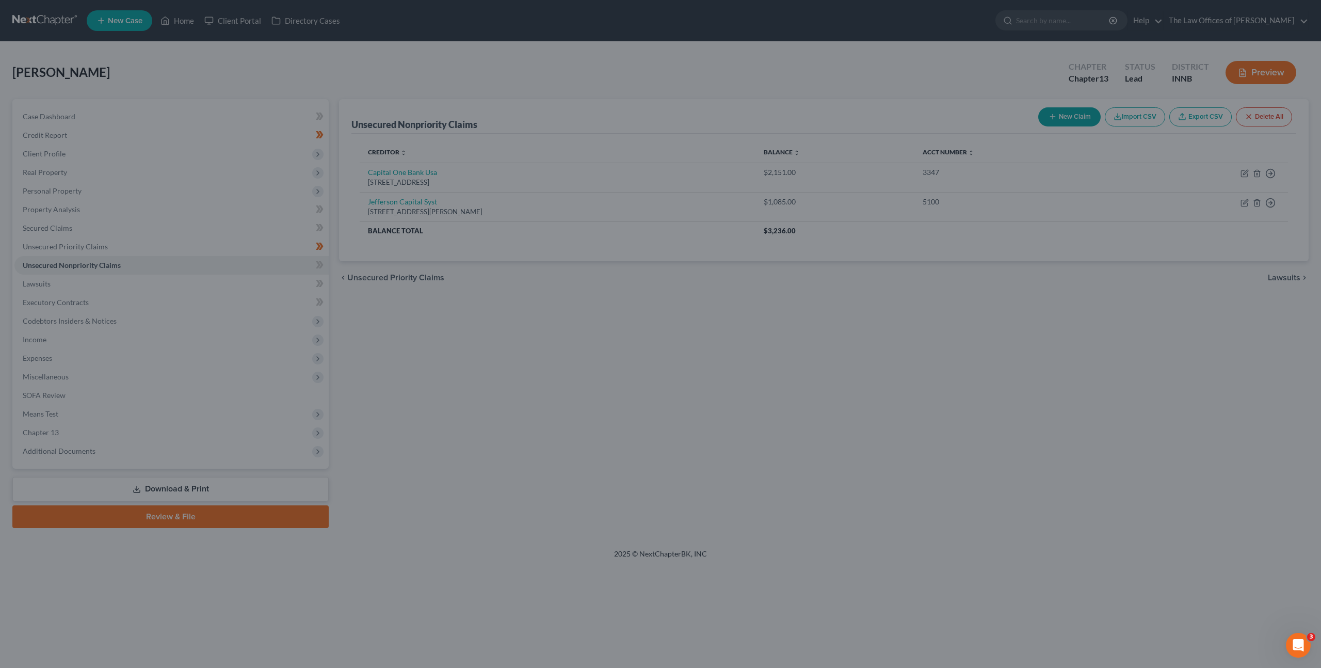
type input "2,295.00"
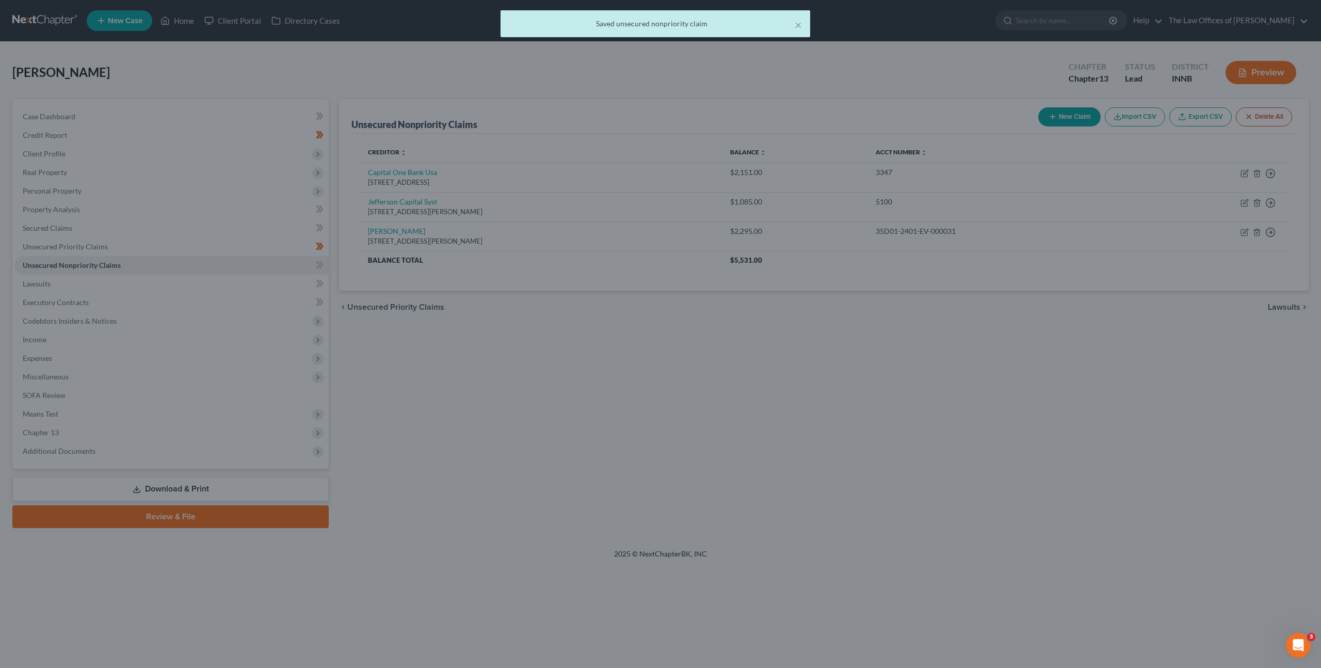
click at [749, 381] on div "Unsecured Nonpriority Claims New Claim Import CSV Export CSV Delete All Credito…" at bounding box center [824, 313] width 980 height 429
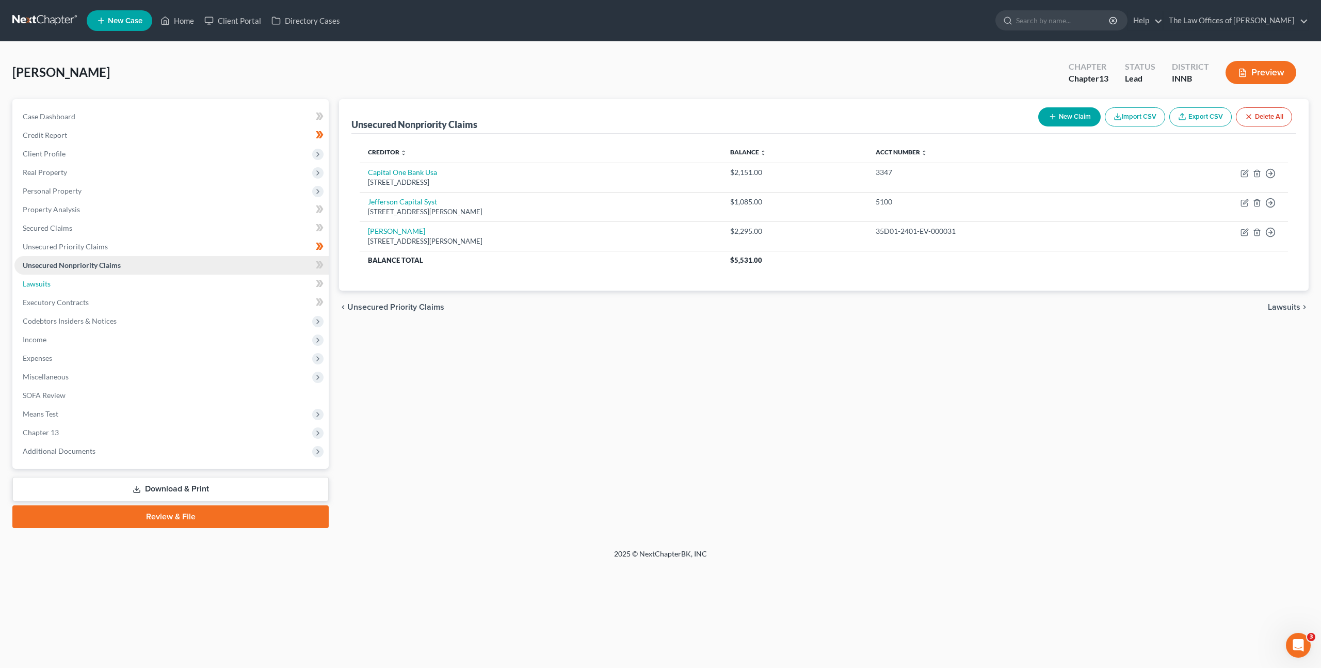
click at [156, 286] on link "Lawsuits" at bounding box center [171, 284] width 314 height 19
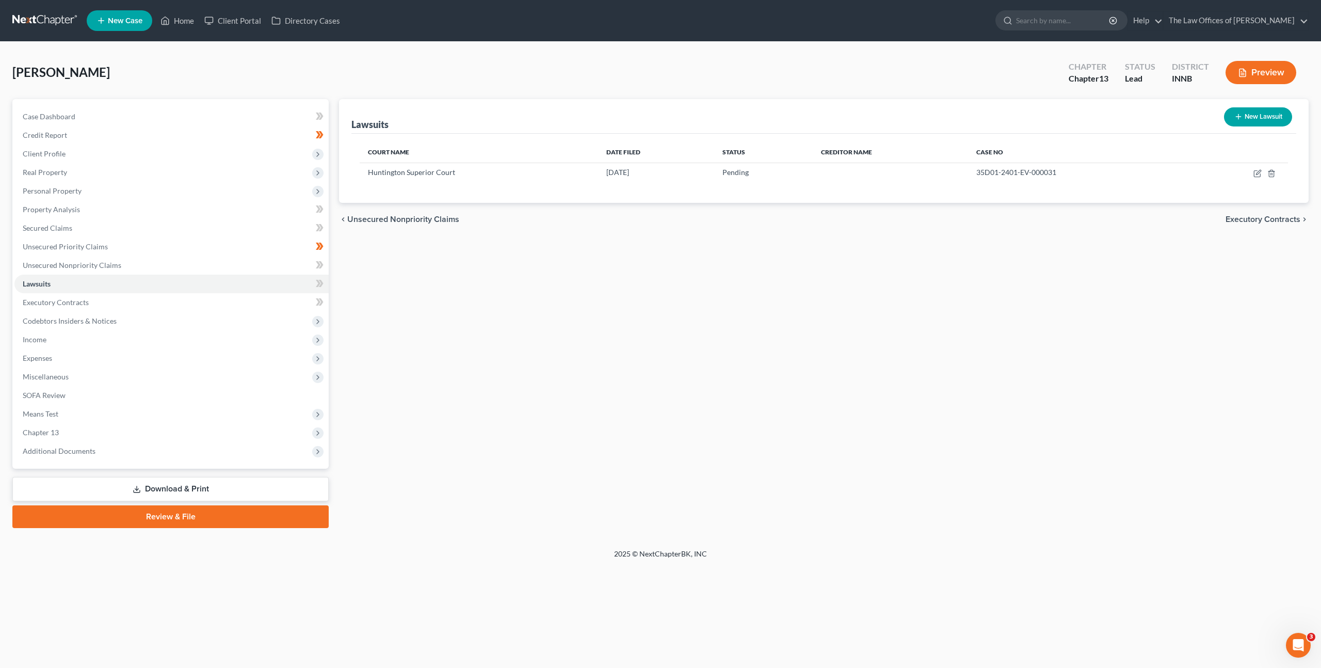
click at [1252, 115] on button "New Lawsuit" at bounding box center [1258, 116] width 68 height 19
select select "0"
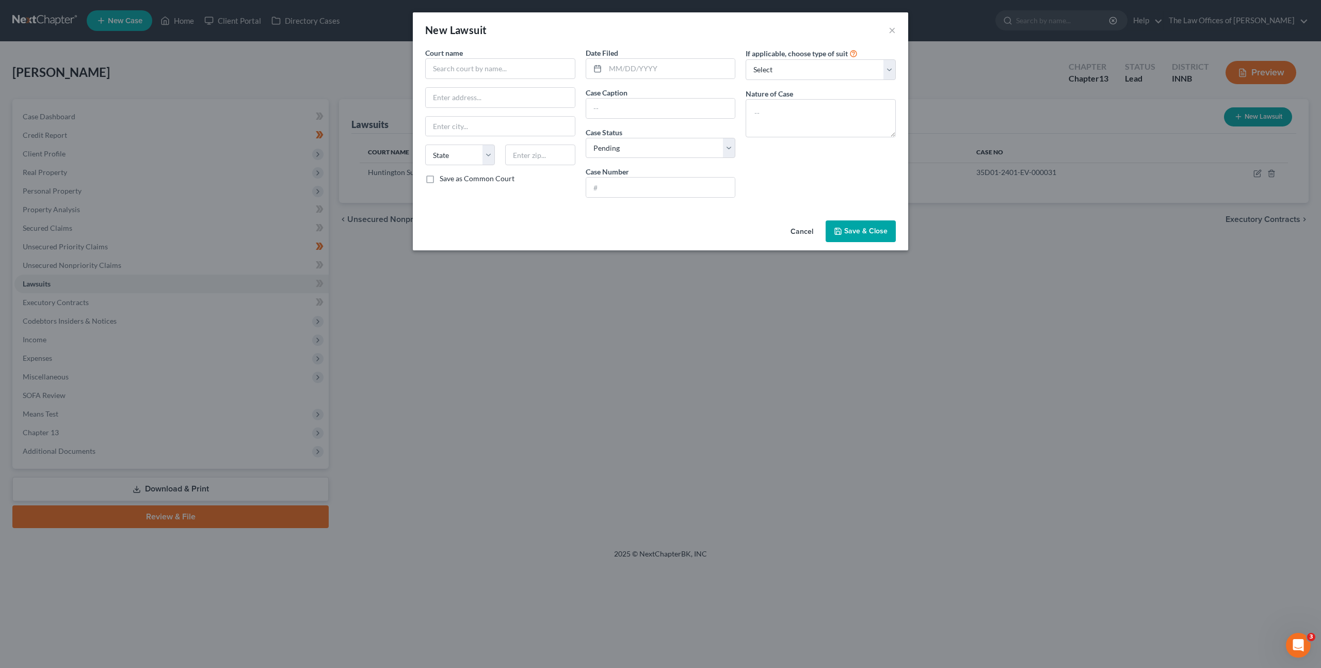
click at [491, 49] on div "Court name *" at bounding box center [500, 62] width 150 height 31
click at [493, 78] on input "text" at bounding box center [500, 68] width 150 height 21
click at [535, 103] on div "Allen Superior Court" at bounding box center [487, 101] width 124 height 15
type input "Allen Superior Court"
type input "715 S Calhoun St, #208"
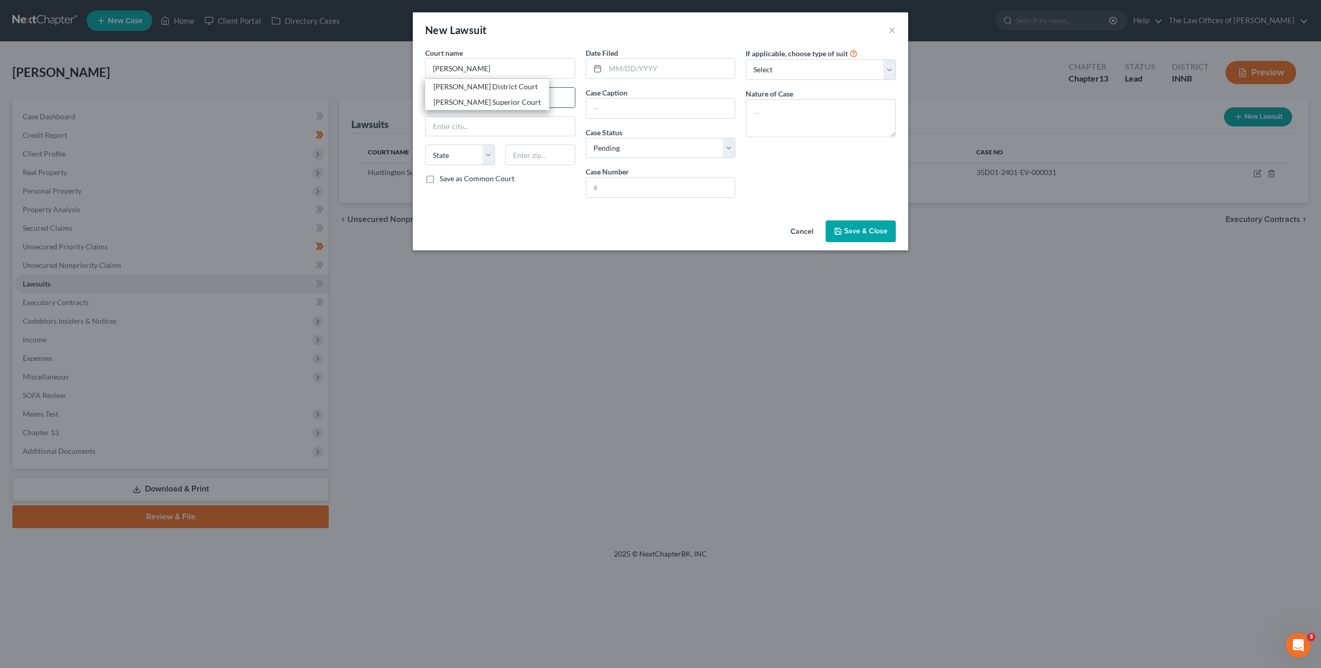
type input "Fort Wayne"
select select "15"
type input "46802"
drag, startPoint x: 643, startPoint y: 71, endPoint x: 681, endPoint y: 72, distance: 37.7
click at [643, 71] on input "text" at bounding box center [670, 69] width 130 height 20
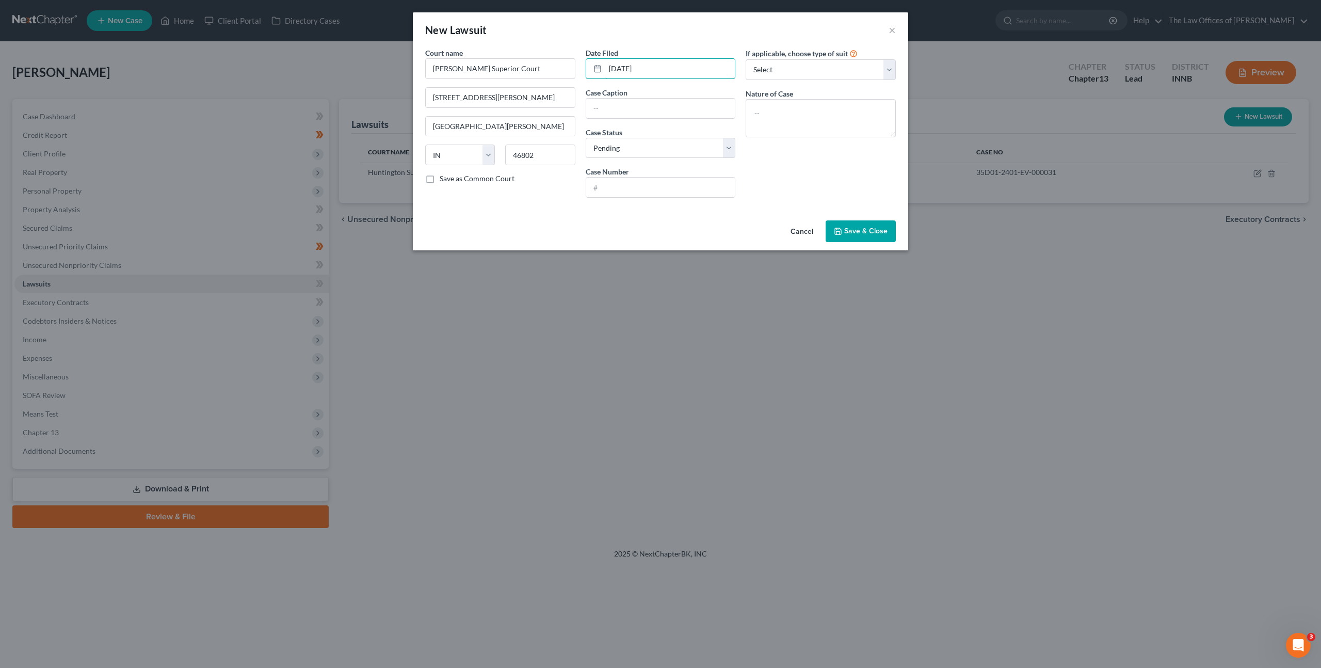
type input "08/24/2020"
click at [626, 107] on input "text" at bounding box center [660, 109] width 149 height 20
paste input "Metro Real Estate LLC v. Mark A Conn"
type input "Metro Real Estate LLC v. Mark A Conn"
click at [641, 185] on input "text" at bounding box center [660, 188] width 149 height 20
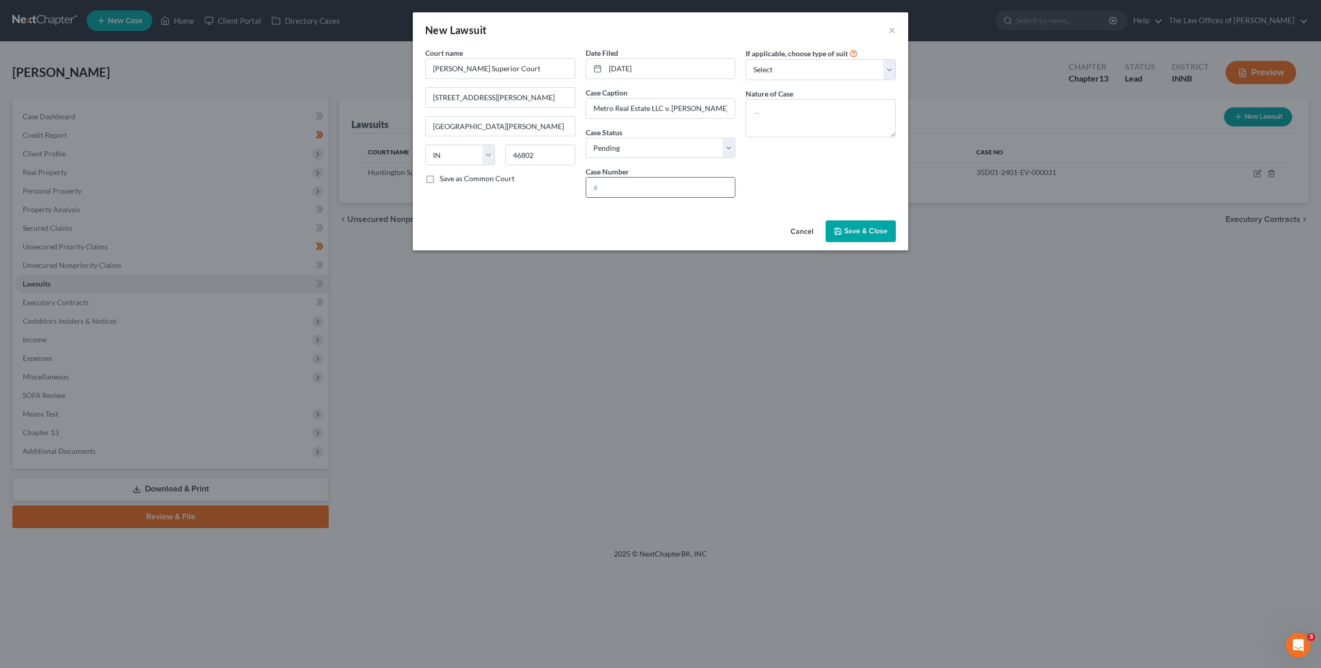
paste input "02D03-2008-SC-010189"
type input "02D03-2008-SC-010189"
click at [796, 102] on textarea at bounding box center [821, 118] width 150 height 38
click at [837, 105] on textarea at bounding box center [821, 118] width 150 height 38
type textarea "Small Claims"
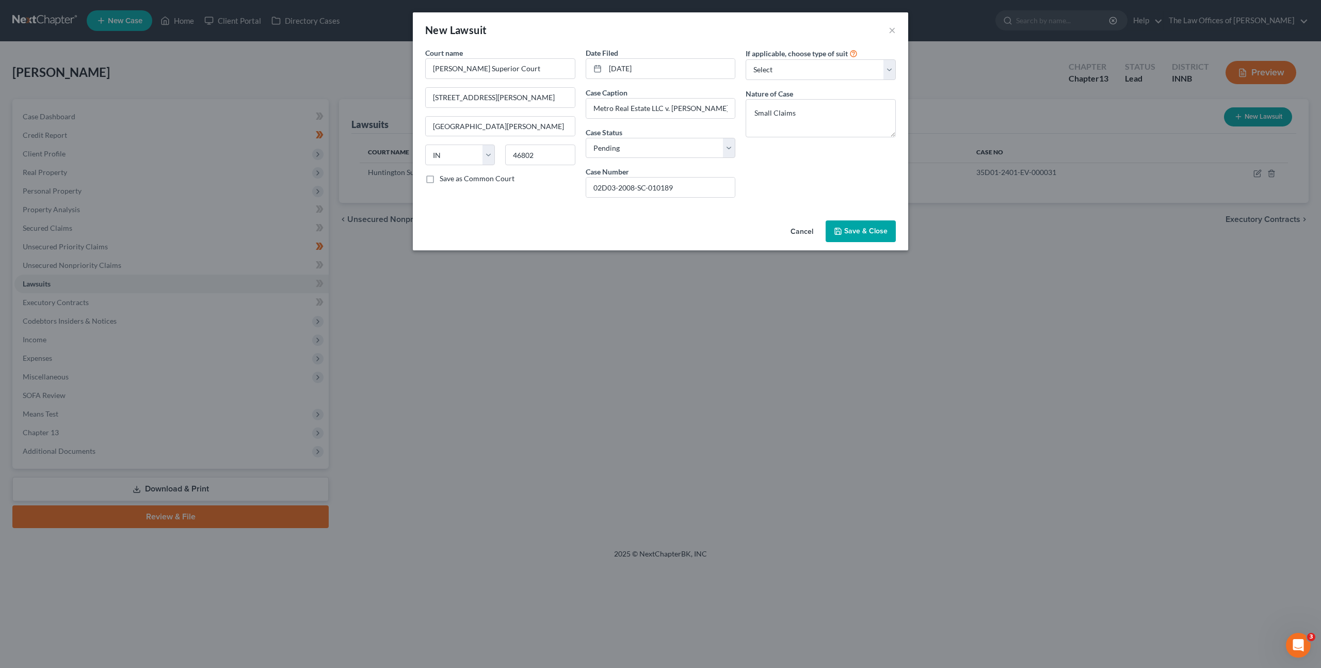
click at [848, 224] on button "Save & Close" at bounding box center [861, 231] width 70 height 22
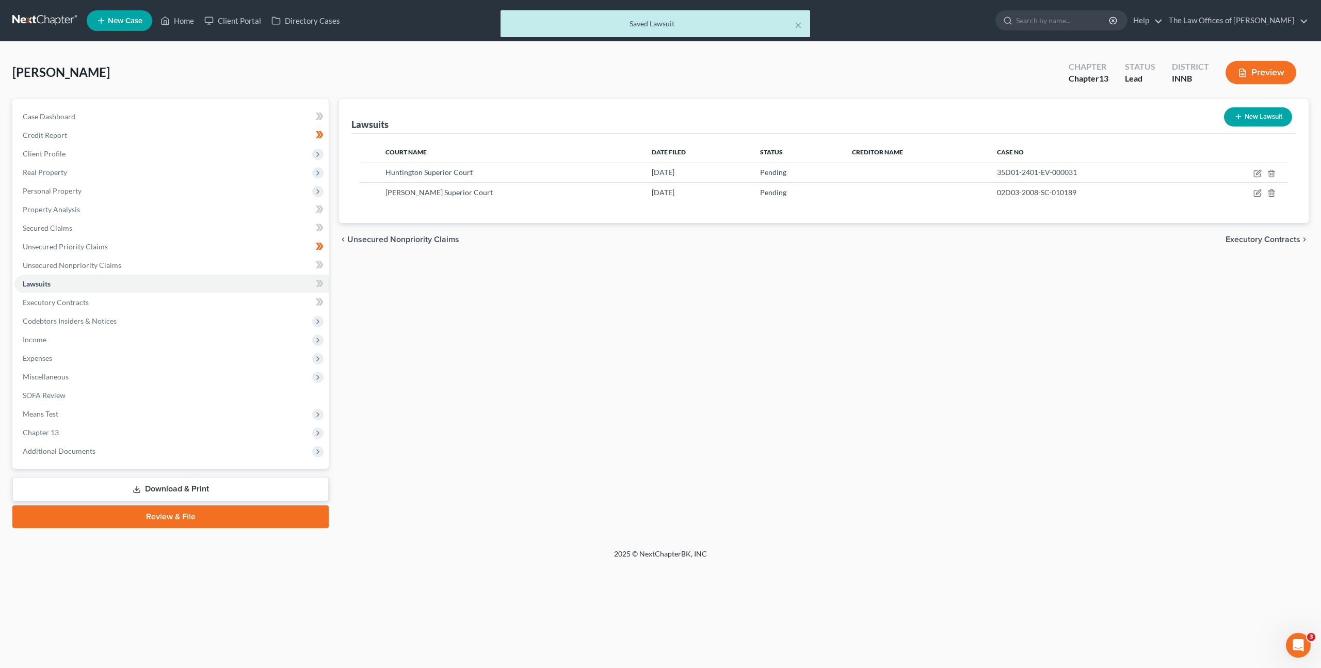
click at [847, 337] on div "Lawsuits New Lawsuit Court Name Date Filed Status Creditor Name Case No Hunting…" at bounding box center [824, 313] width 980 height 429
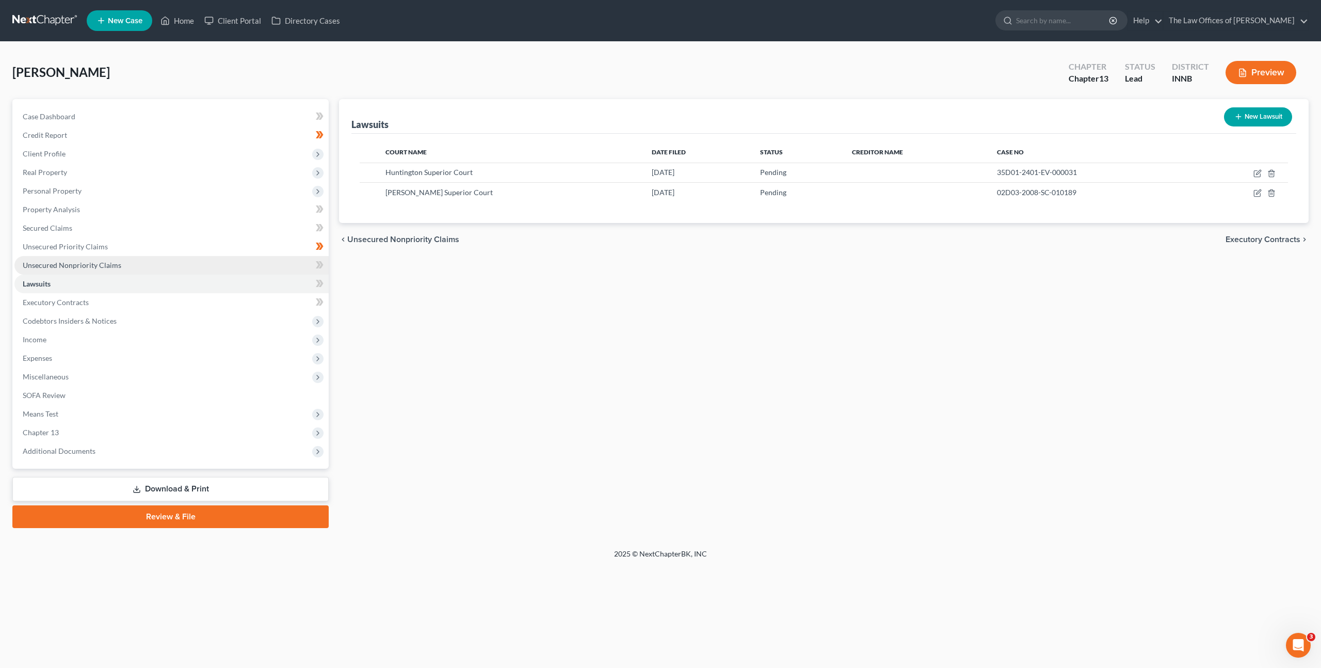
click at [267, 268] on link "Unsecured Nonpriority Claims" at bounding box center [171, 265] width 314 height 19
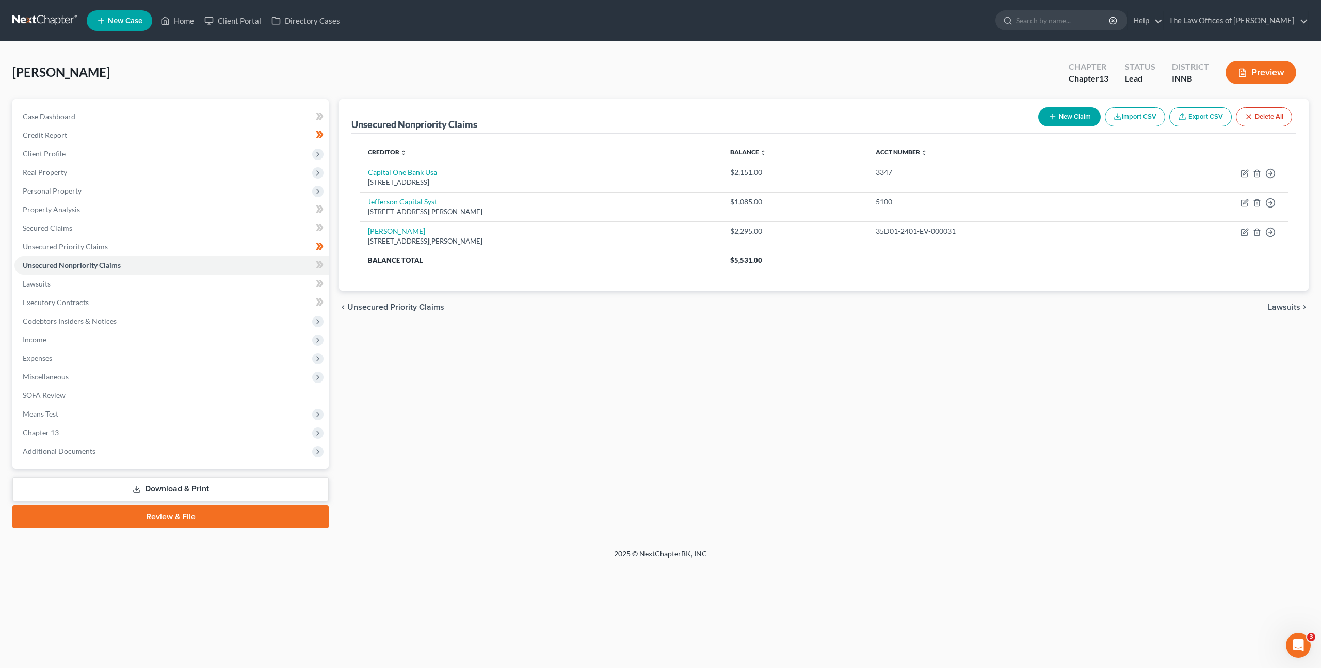
click at [1071, 124] on button "New Claim" at bounding box center [1069, 116] width 62 height 19
select select "0"
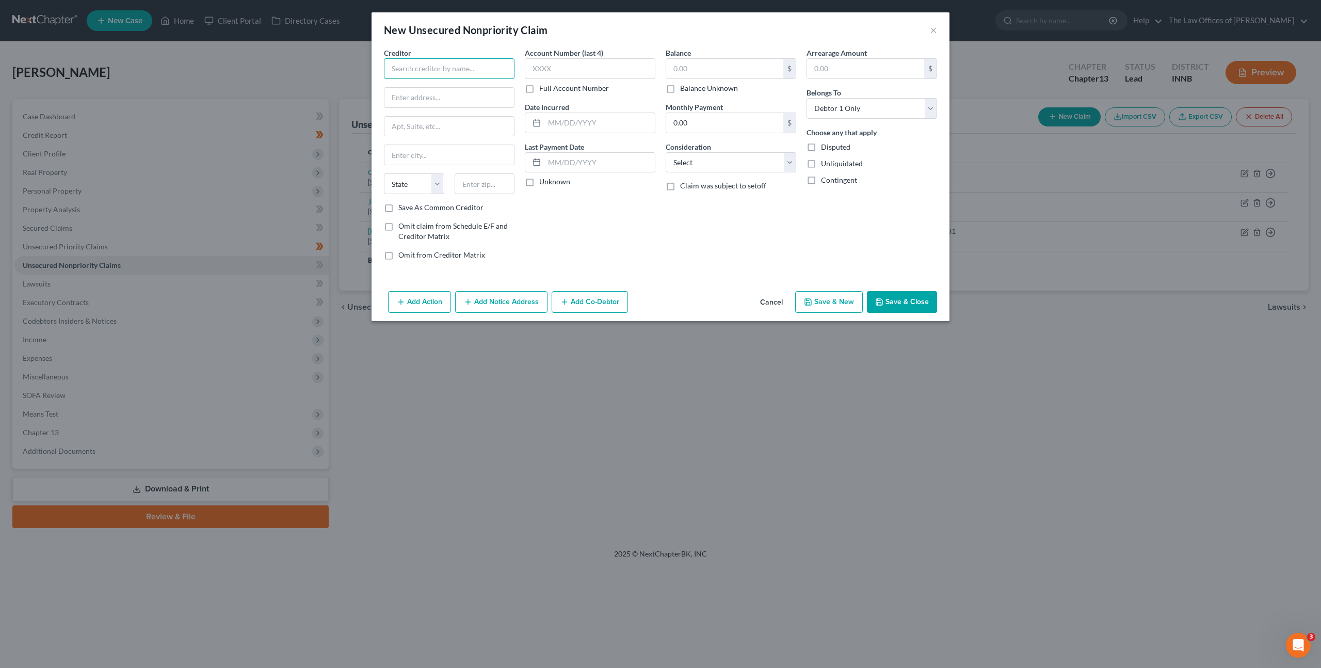
click at [438, 69] on input "text" at bounding box center [449, 68] width 131 height 21
type input "Metro Real Estate LLC"
type input "2042 Broadway"
type input "46802"
click at [570, 217] on div "Account Number (last 4) Full Account Number Date Incurred Last Payment Date Unk…" at bounding box center [590, 157] width 141 height 221
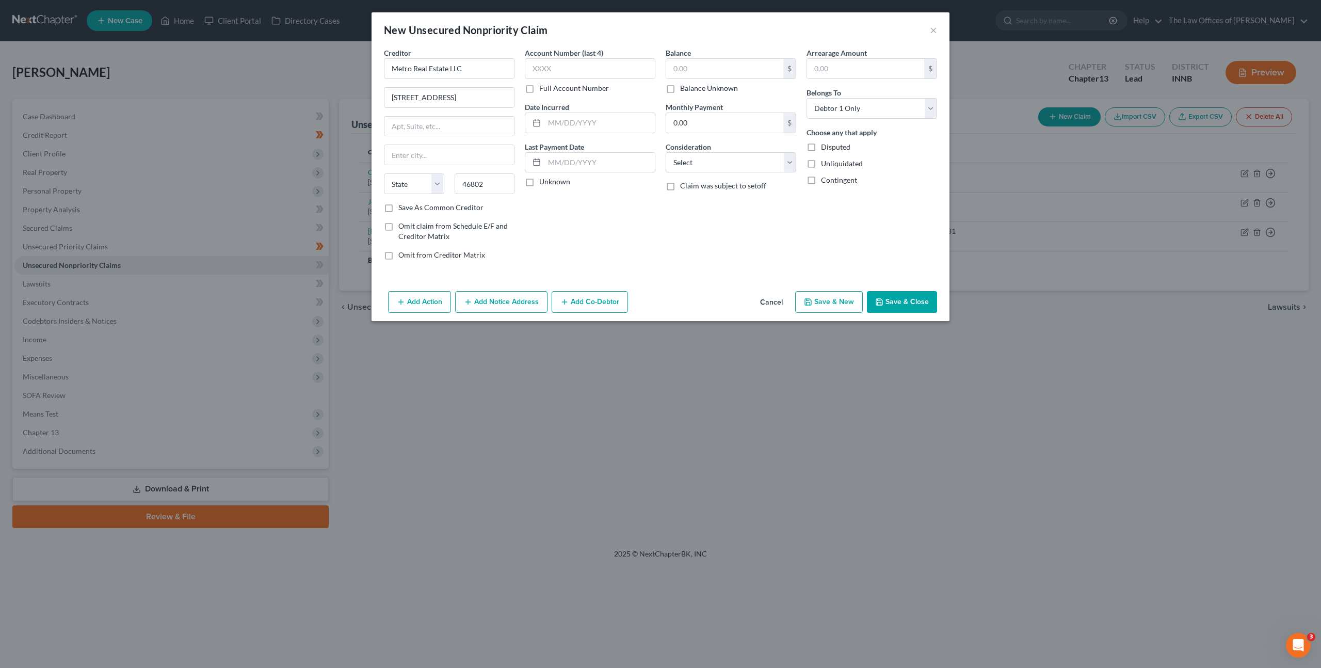
type input "Fort Wayne"
select select "15"
click at [539, 88] on label "Full Account Number" at bounding box center [574, 88] width 70 height 10
click at [543, 88] on input "Full Account Number" at bounding box center [546, 86] width 7 height 7
drag, startPoint x: 532, startPoint y: 88, endPoint x: 579, endPoint y: 72, distance: 49.9
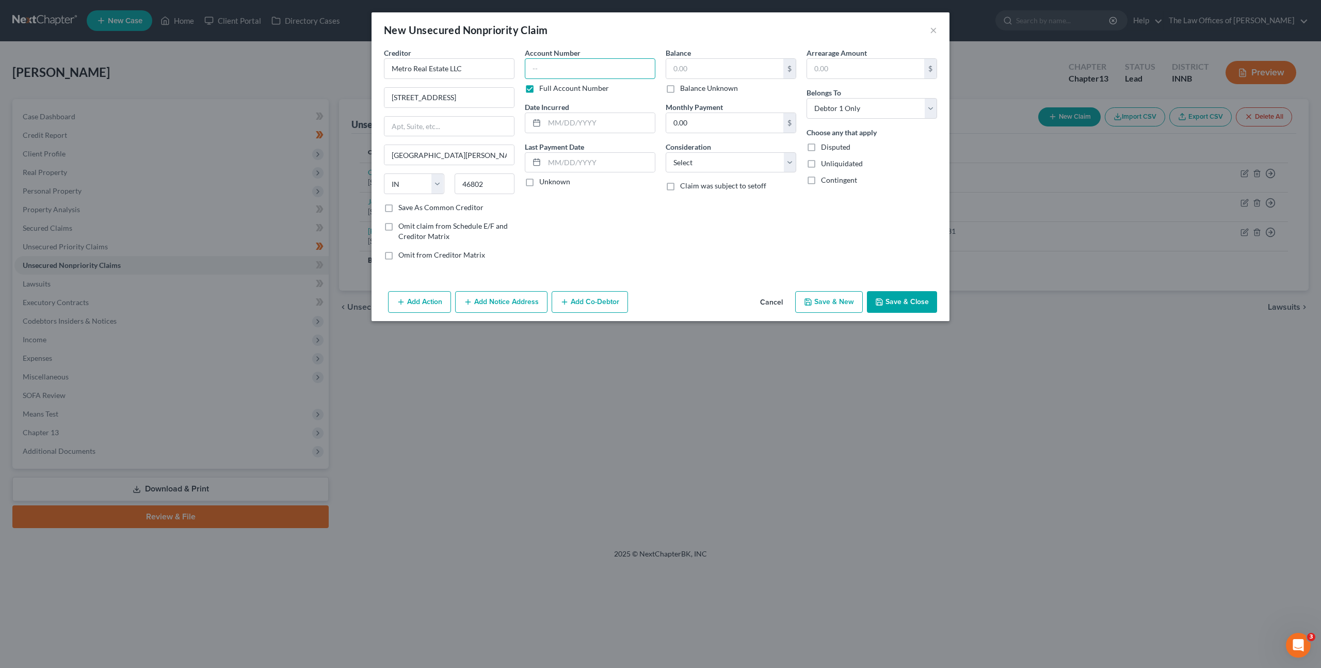
click at [579, 72] on input "text" at bounding box center [590, 68] width 131 height 21
paste input "02D03-2008-SC-010189"
type input "02D03-2008-SC-010189"
drag, startPoint x: 623, startPoint y: 229, endPoint x: 629, endPoint y: 176, distance: 52.4
click at [623, 229] on div "Account Number 02D03-2008-SC-010189 Full Account Number Date Incurred Last Paym…" at bounding box center [590, 157] width 141 height 221
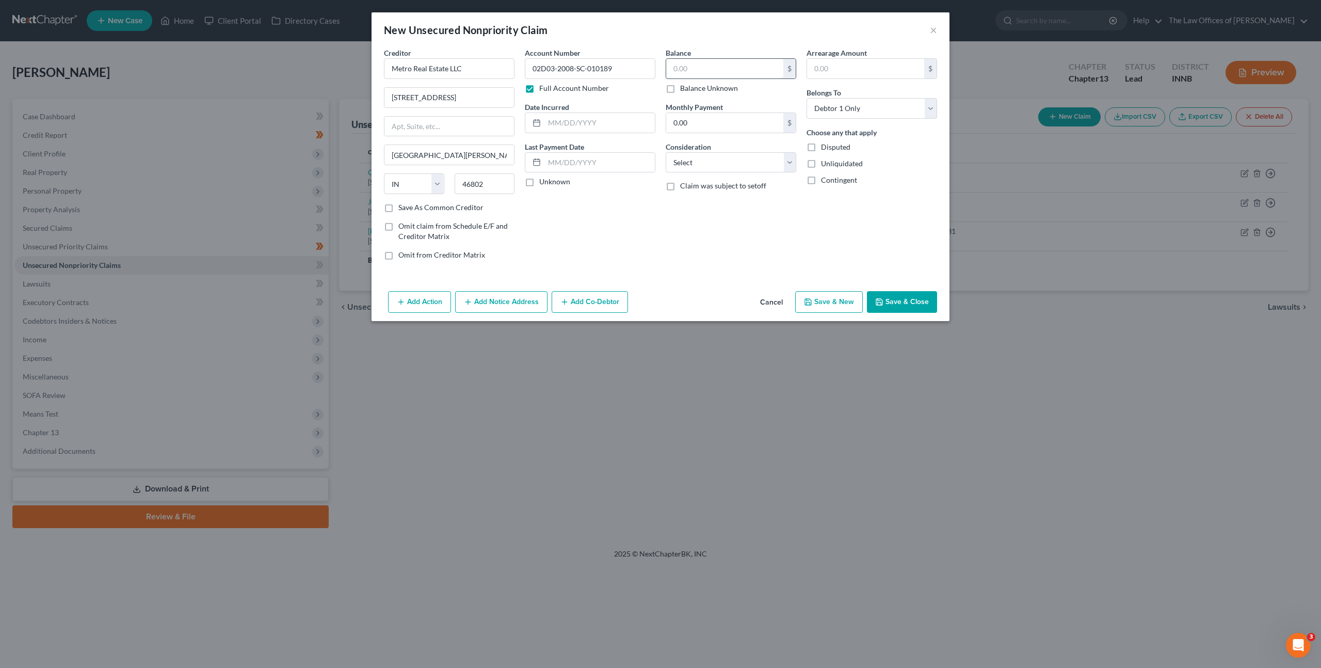
click at [693, 71] on input "text" at bounding box center [724, 69] width 117 height 20
click at [725, 73] on input "text" at bounding box center [724, 69] width 117 height 20
type input "6,630.11"
click at [689, 158] on select "Select Cable / Satellite Services Collection Agency Credit Card Debt Debt Couns…" at bounding box center [731, 162] width 131 height 21
click at [708, 171] on select "Select Cable / Satellite Services Collection Agency Credit Card Debt Debt Couns…" at bounding box center [731, 162] width 131 height 21
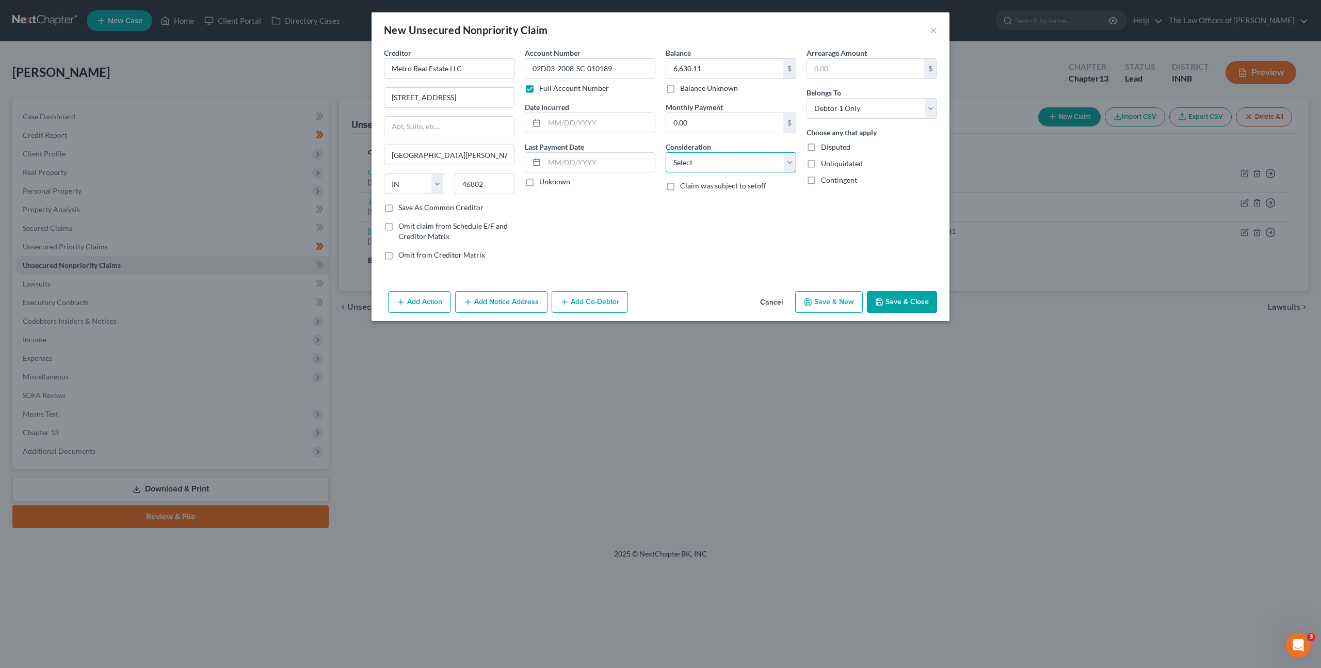
select select "1"
click at [666, 152] on select "Select Cable / Satellite Services Collection Agency Credit Card Debt Debt Couns…" at bounding box center [731, 162] width 131 height 21
click at [642, 274] on div "Creditor * Metro Real Estate LLC 2042 Broadway Fort Wayne State AL AK AR AZ CA …" at bounding box center [661, 166] width 578 height 239
click at [493, 309] on button "Add Notice Address" at bounding box center [501, 302] width 92 height 22
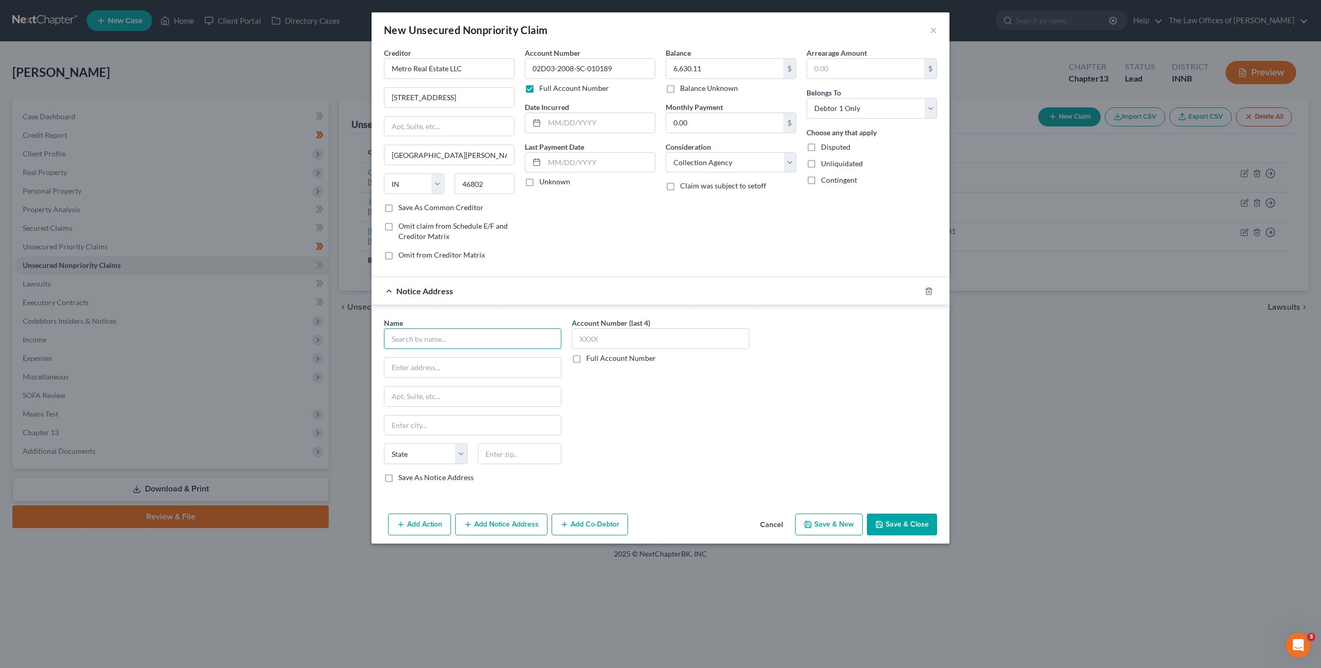
click at [451, 332] on input "text" at bounding box center [473, 338] width 178 height 21
click at [449, 386] on div "5532 St. Joe Rd, Fort Wayne, IN 46835" at bounding box center [460, 390] width 137 height 9
type input "Perry Law Office, PC"
type input "5532 St. Joe Rd"
type input "Fort Wayne"
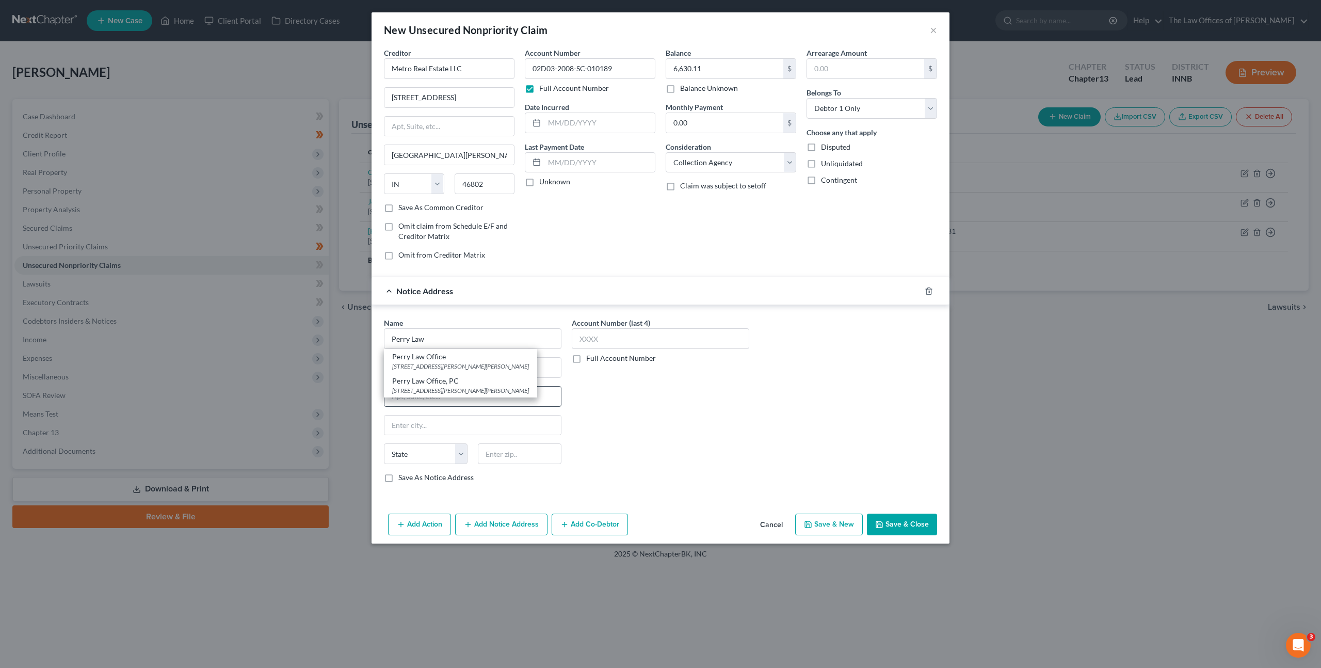
select select "15"
type input "46835"
drag, startPoint x: 698, startPoint y: 416, endPoint x: 751, endPoint y: 455, distance: 65.6
click at [699, 416] on div "Account Number (last 4) Full Account Number" at bounding box center [661, 403] width 188 height 173
click at [902, 525] on button "Save & Close" at bounding box center [902, 524] width 70 height 22
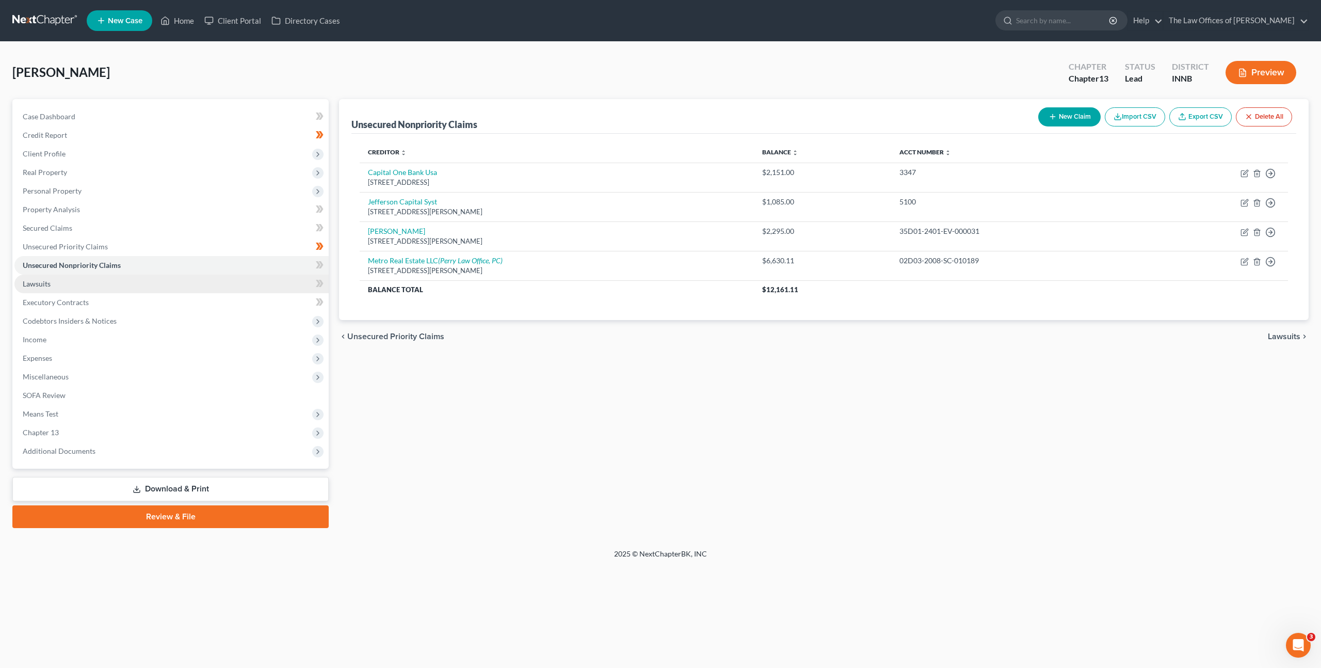
click at [199, 285] on link "Lawsuits" at bounding box center [171, 284] width 314 height 19
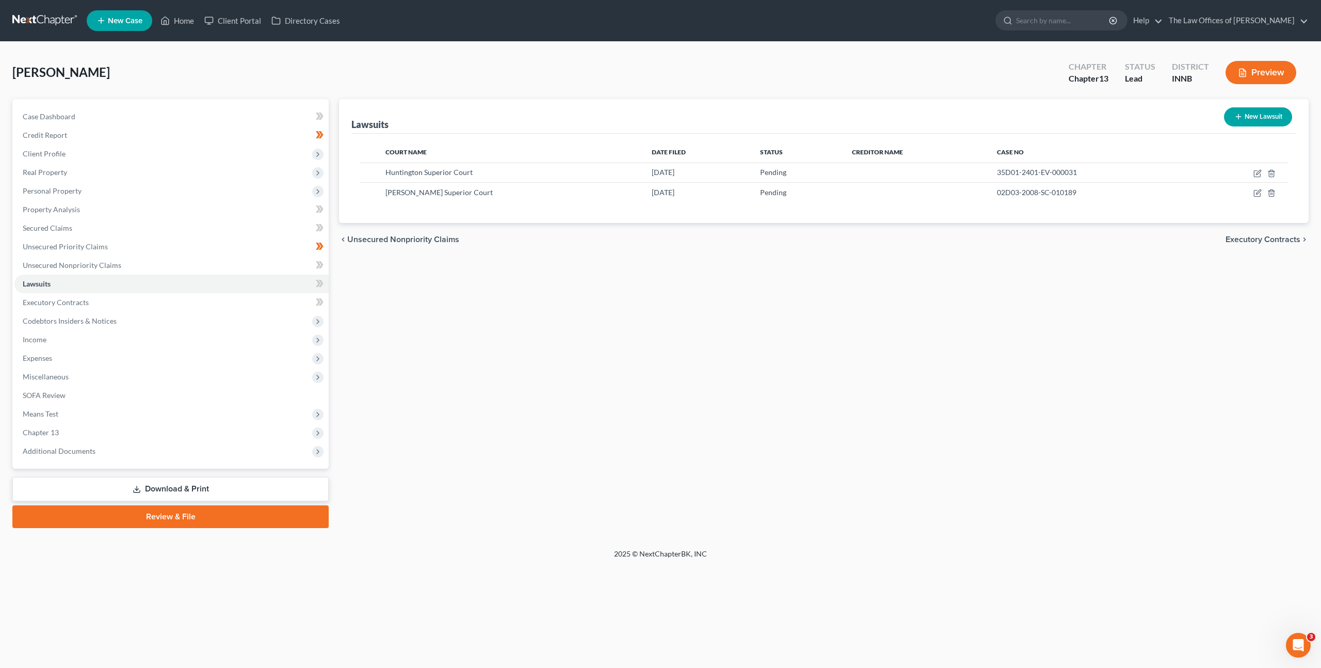
click at [1247, 115] on button "New Lawsuit" at bounding box center [1258, 116] width 68 height 19
select select "0"
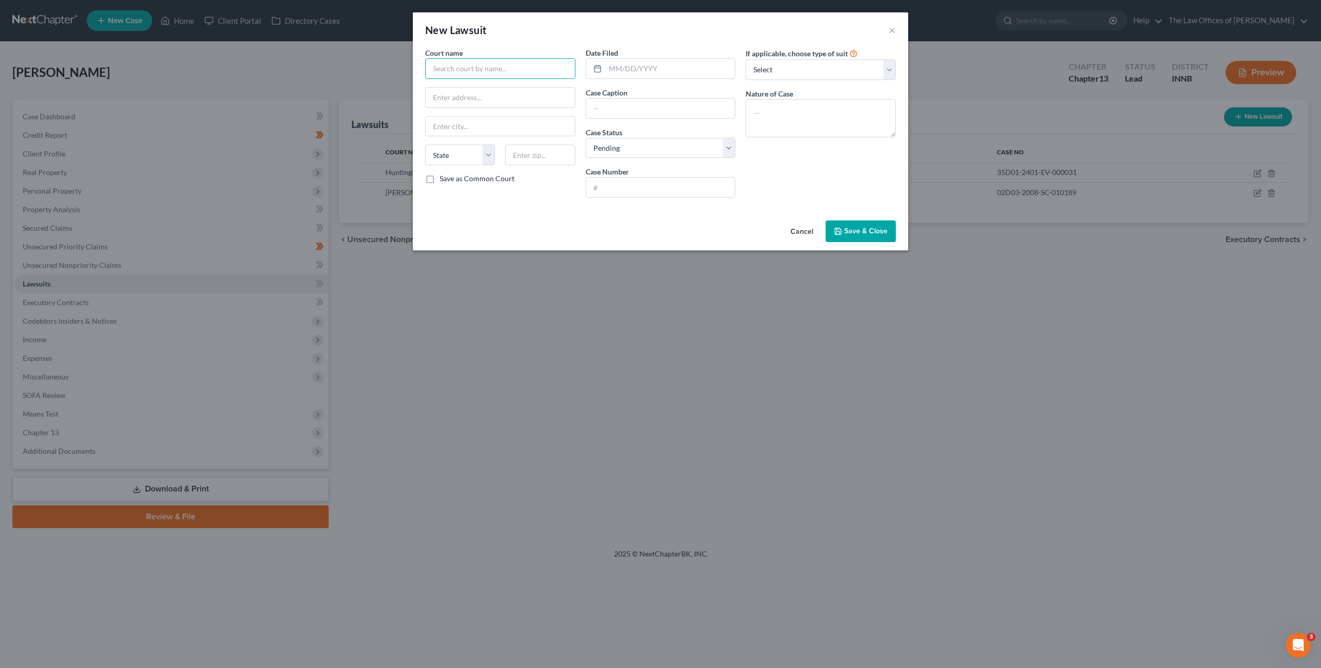
click at [507, 73] on input "text" at bounding box center [500, 68] width 150 height 21
click at [478, 89] on div "Huntington Superior Court" at bounding box center [486, 87] width 107 height 10
type input "Huntington Superior Court"
type input "201 N Jefferson St"
type input "Huntington"
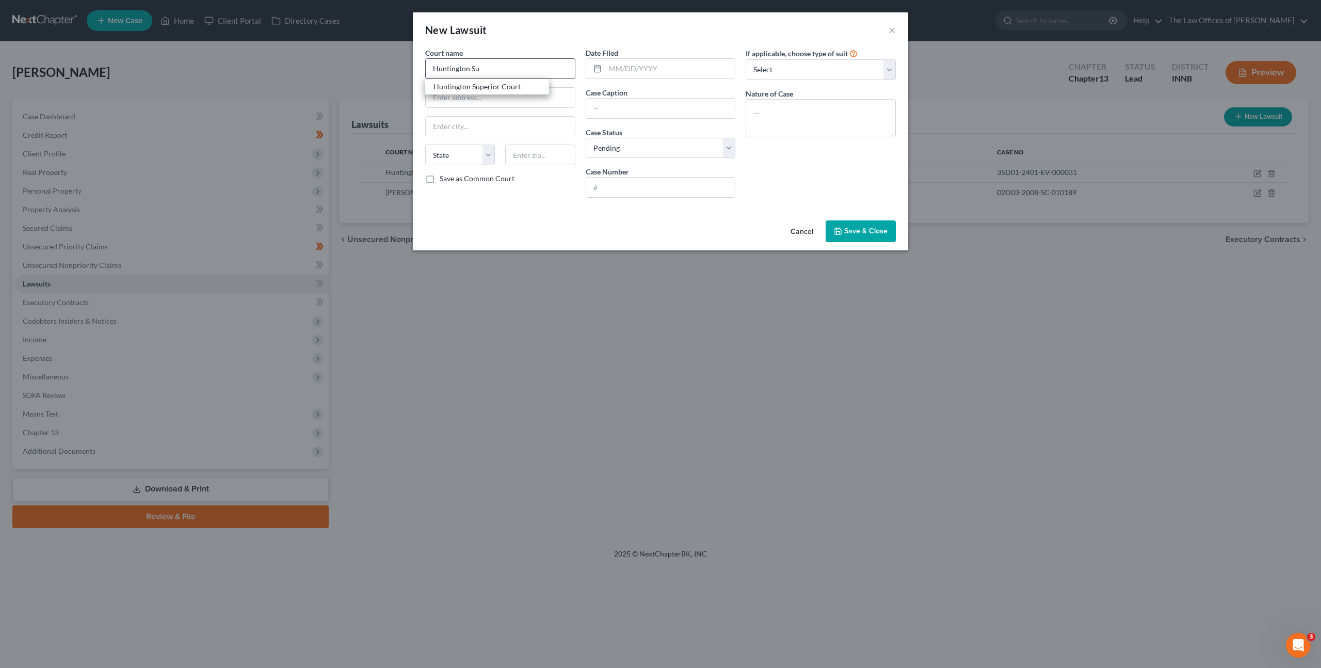
select select "15"
type input "46750"
drag, startPoint x: 619, startPoint y: 65, endPoint x: 672, endPoint y: 67, distance: 53.7
click at [619, 65] on input "text" at bounding box center [670, 69] width 130 height 20
type input "04/14/2016"
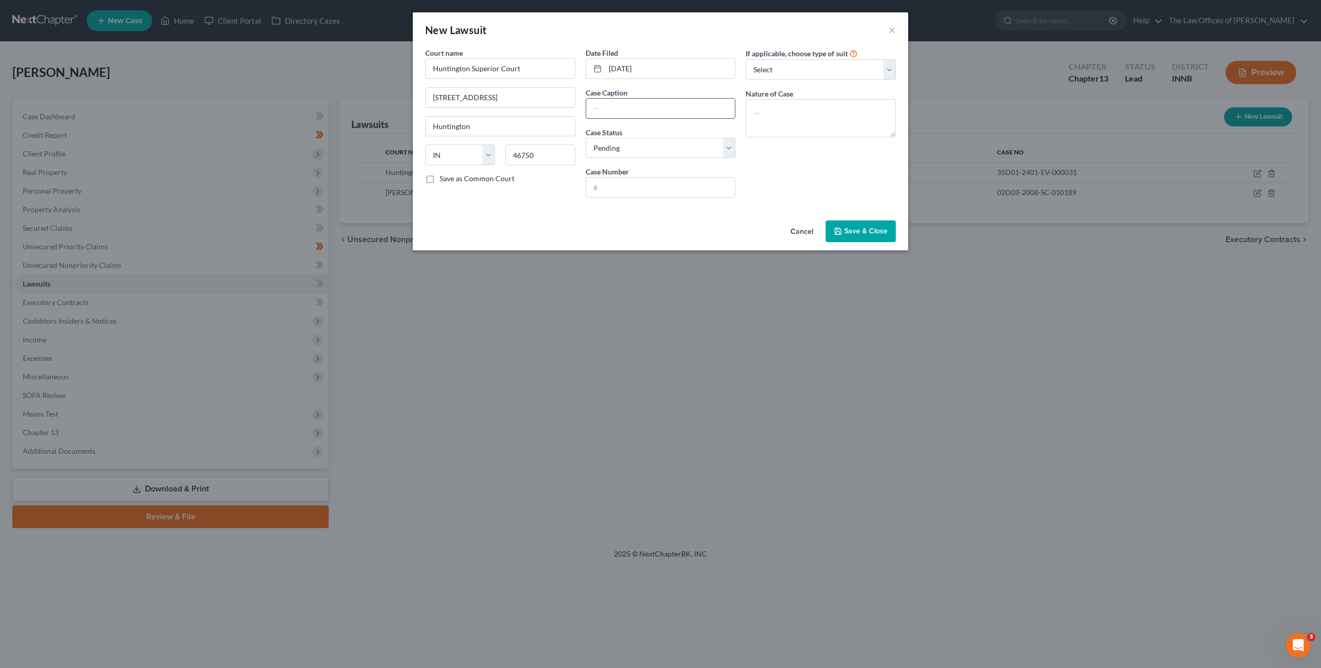
click at [637, 111] on input "text" at bounding box center [660, 109] width 149 height 20
paste input "Roanoke Place, LLC v. Mark A Conn"
type input "Roanoke Place, LLC v. Mark A Conn"
click at [619, 203] on div "Date Filed 04/14/2016 Case Caption Roanoke Place, LLC v. Mark A Conn Case Statu…" at bounding box center [661, 126] width 160 height 158
drag, startPoint x: 627, startPoint y: 188, endPoint x: 1289, endPoint y: 79, distance: 670.5
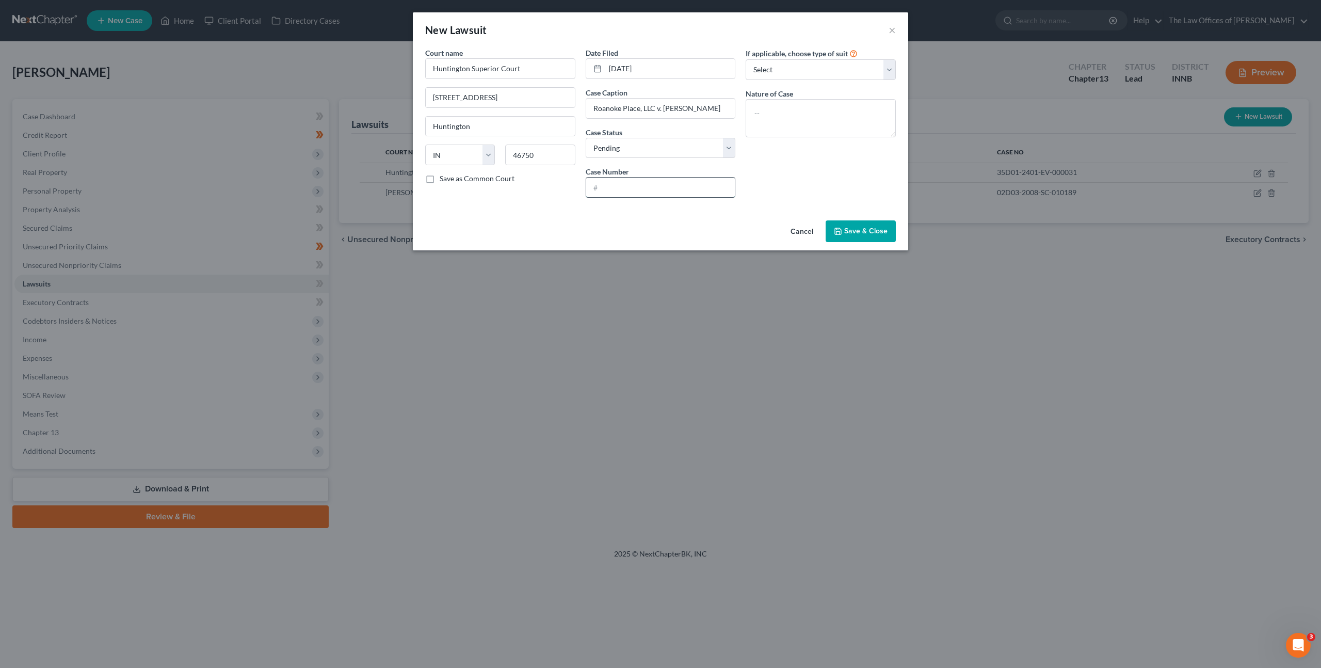
click at [628, 188] on input "text" at bounding box center [660, 188] width 149 height 20
paste input "35D01-1607-SC-000721"
click at [604, 187] on input "35D01-1607-SC-000721" at bounding box center [660, 188] width 149 height 20
type input "35D01-1607-SC-000721"
click at [836, 117] on textarea at bounding box center [821, 118] width 150 height 38
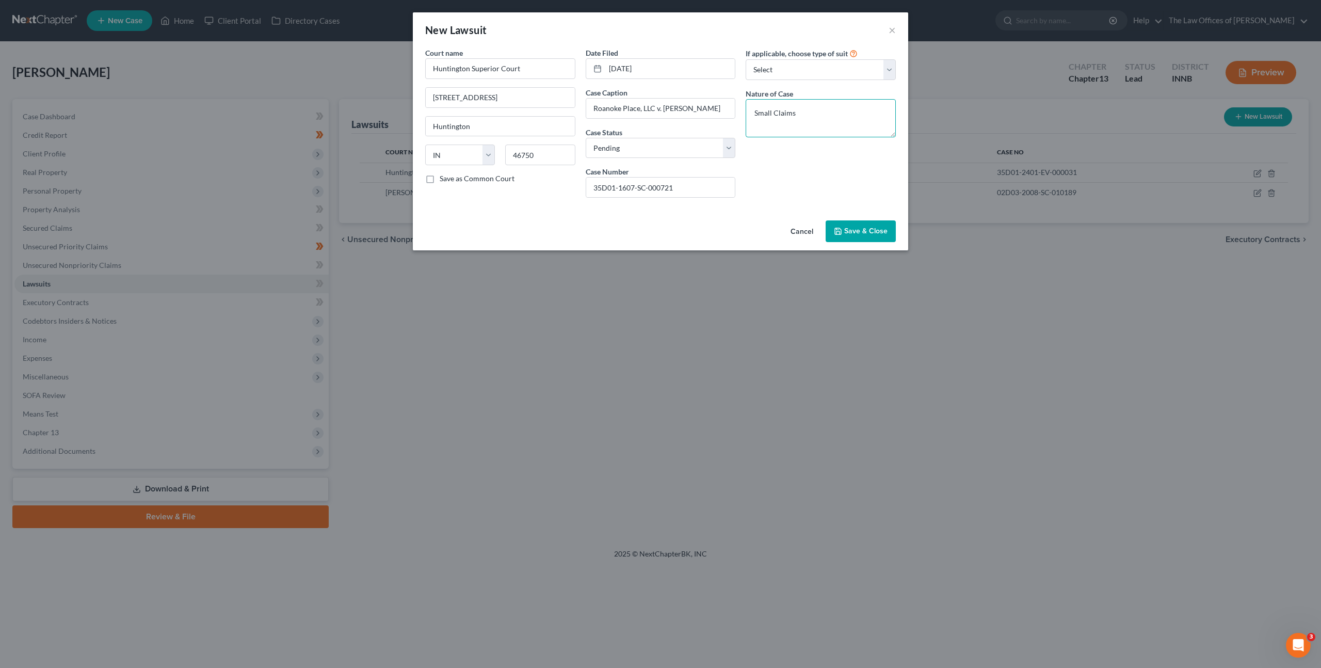
type textarea "Small Claims"
click at [867, 231] on span "Save & Close" at bounding box center [865, 231] width 43 height 9
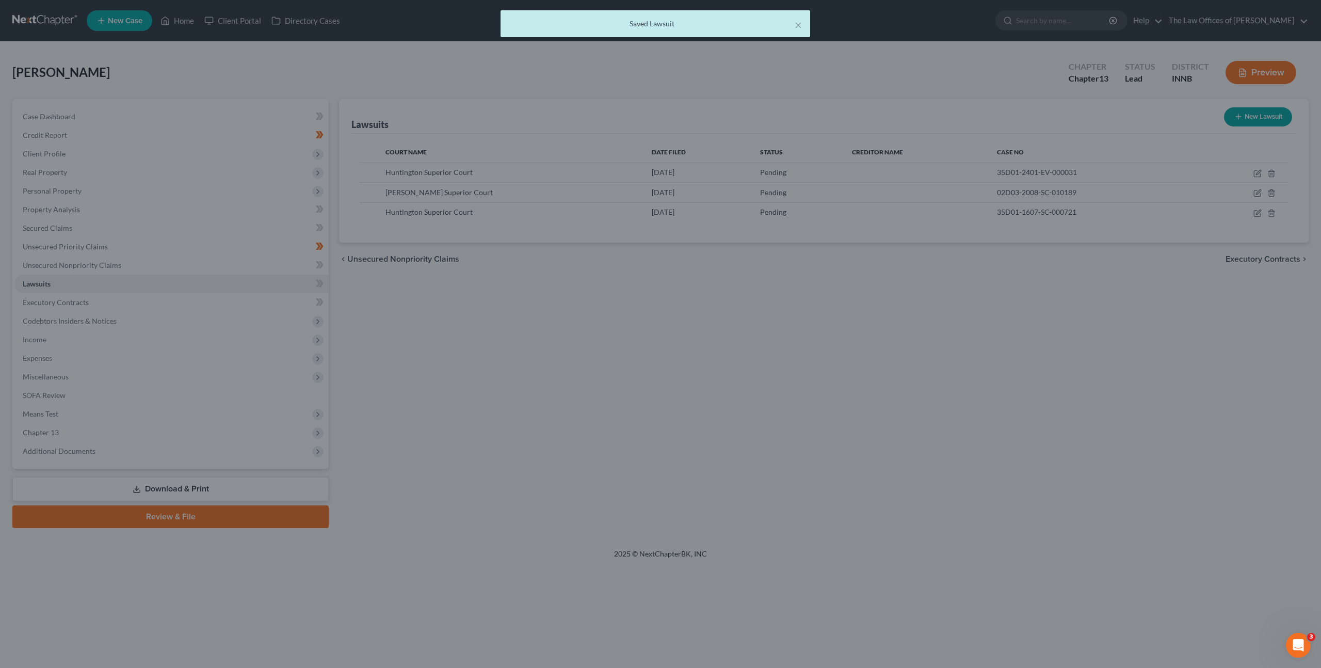
drag, startPoint x: 802, startPoint y: 326, endPoint x: 679, endPoint y: 295, distance: 126.5
click at [799, 325] on div at bounding box center [660, 334] width 1321 height 668
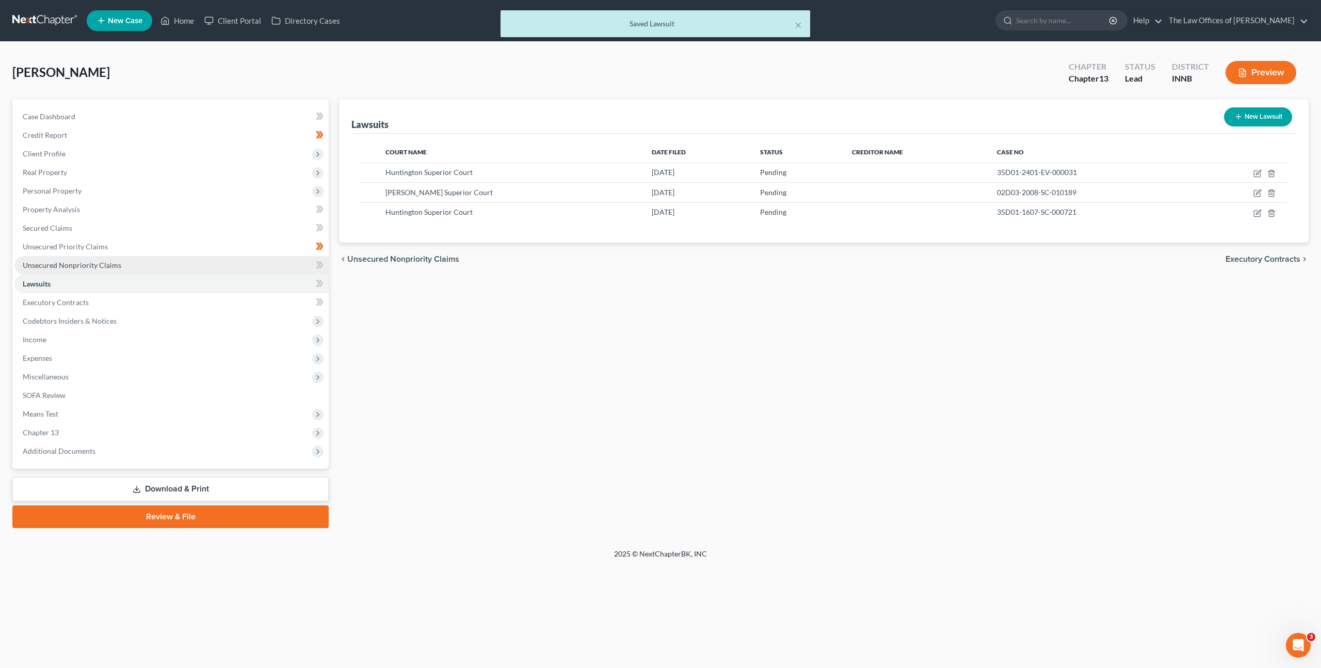
click at [278, 263] on link "Unsecured Nonpriority Claims" at bounding box center [171, 265] width 314 height 19
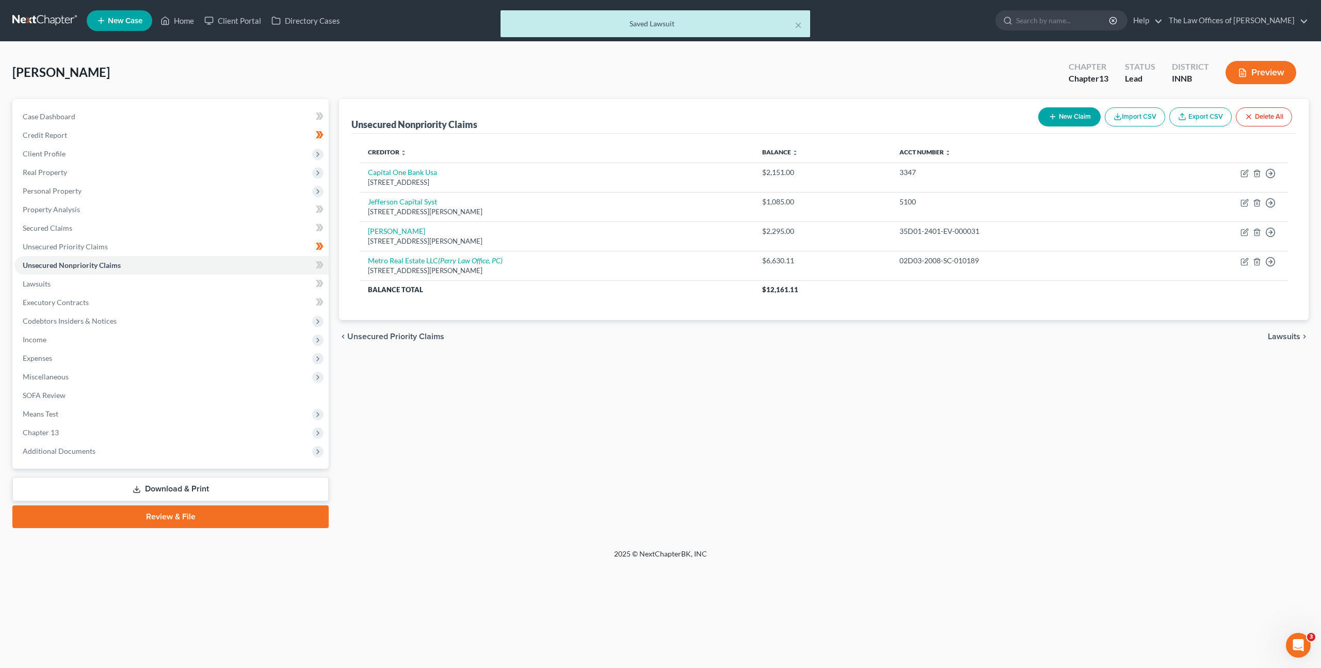
click at [1065, 116] on button "New Claim" at bounding box center [1069, 116] width 62 height 19
select select "0"
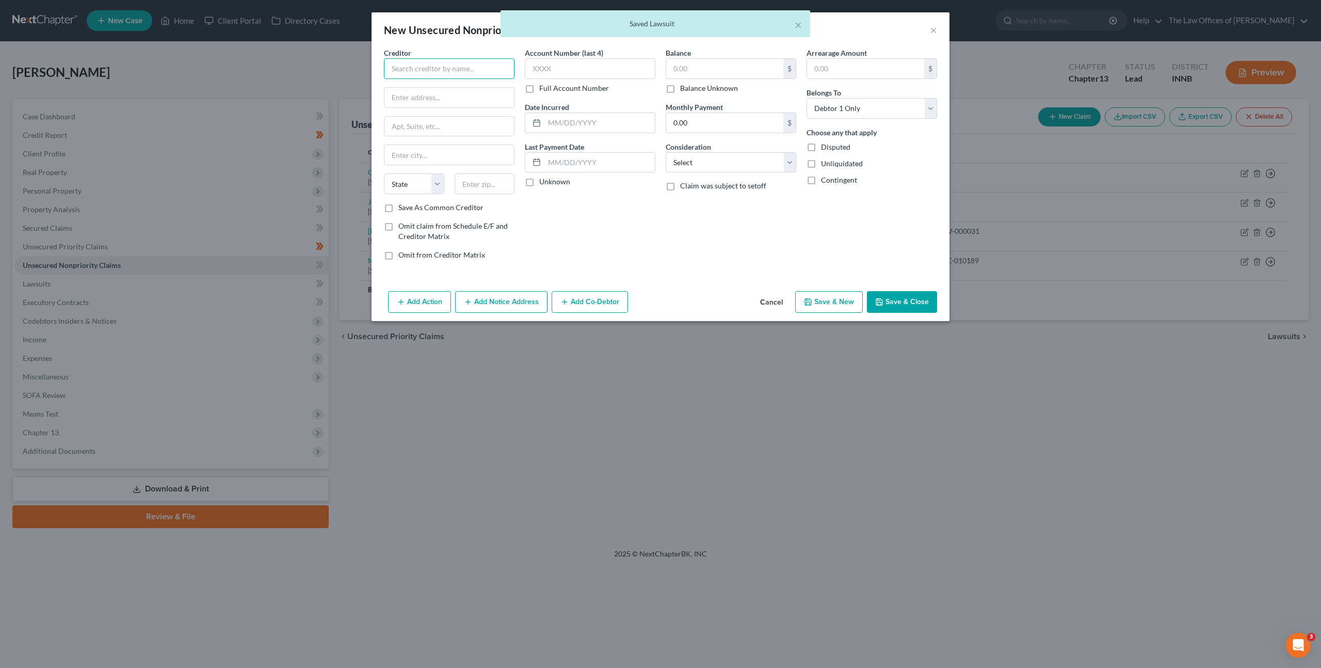
click at [421, 65] on input "text" at bounding box center [449, 68] width 131 height 21
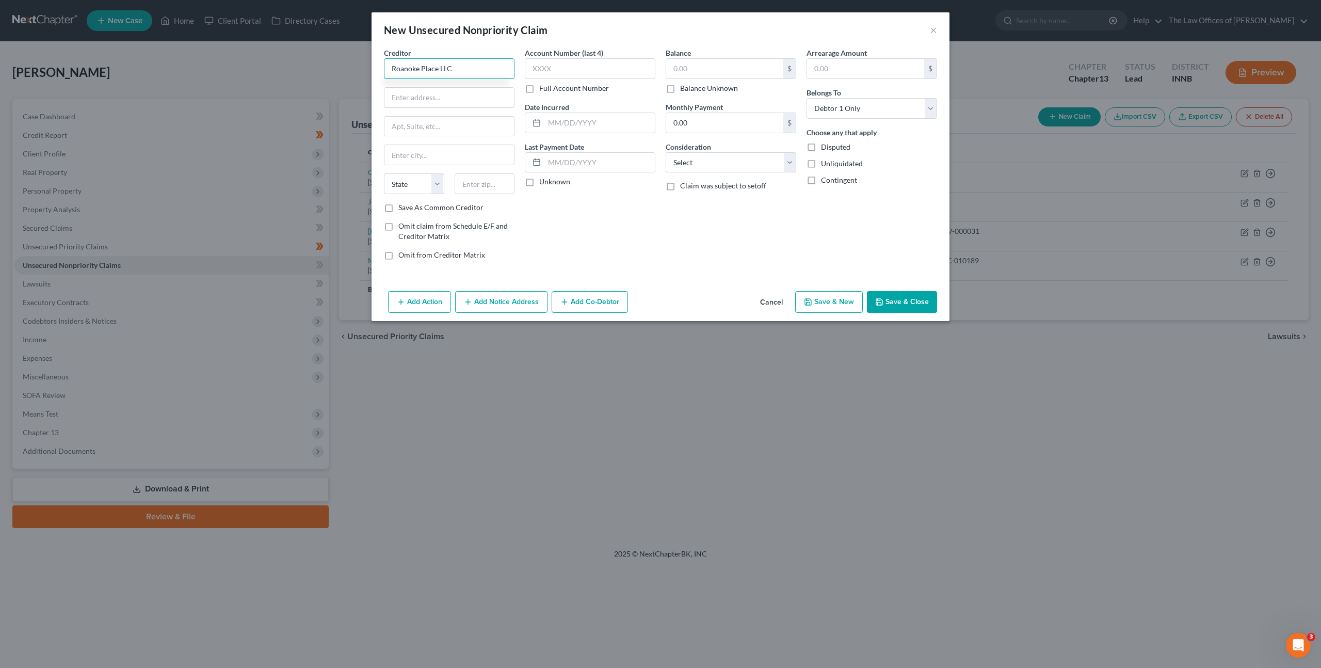
type input "Roanoke Place LLC"
click at [439, 100] on input "text" at bounding box center [449, 98] width 130 height 20
type input "533 Warren St"
type input "C/O Hartburg, Roth, Garrett, and Halverstadt LLP"
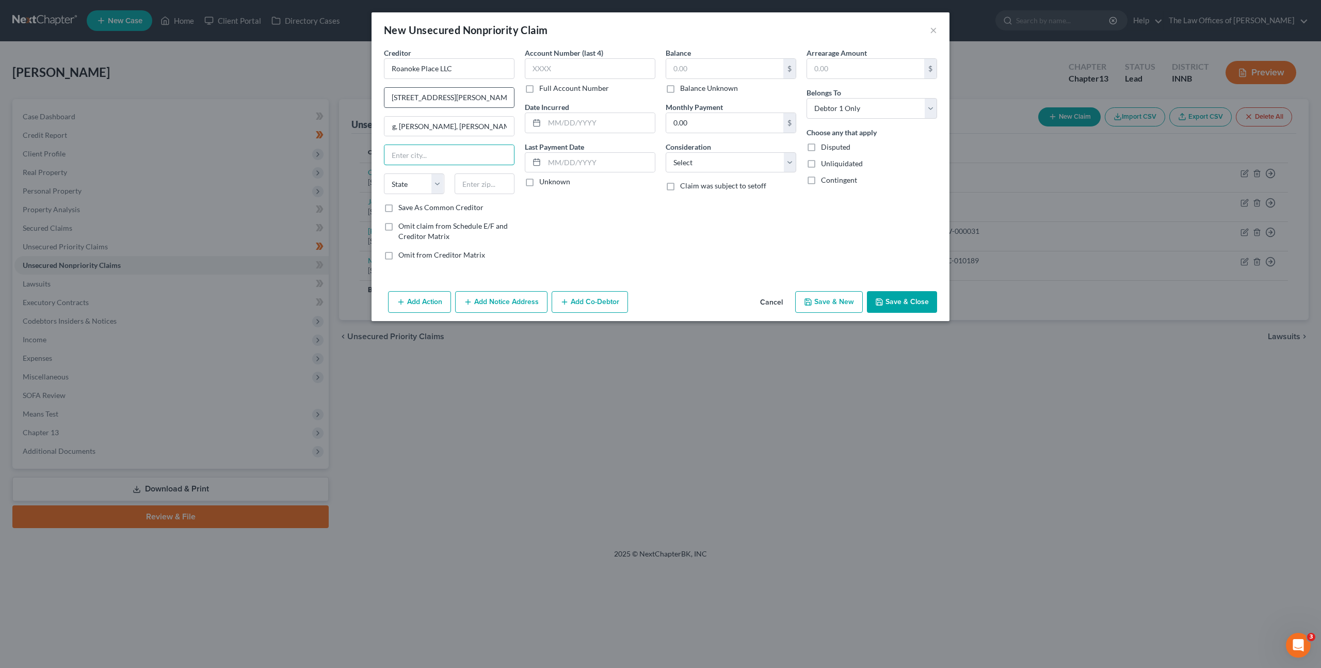
scroll to position [0, 0]
type input "46750"
click at [781, 240] on div "Balance $ Balance Unknown Balance Undetermined $ Balance Unknown Monthly Paymen…" at bounding box center [731, 157] width 141 height 221
type input "Huntington"
select select "15"
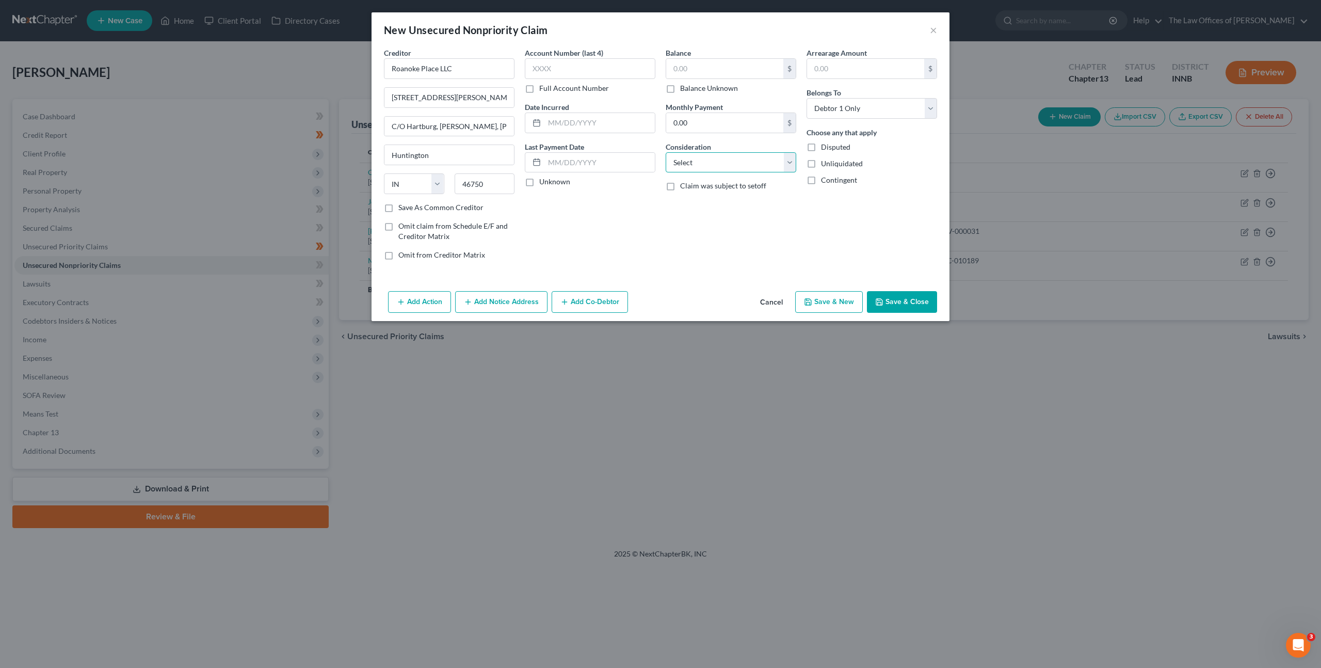
click at [732, 158] on select "Select Cable / Satellite Services Collection Agency Credit Card Debt Debt Couns…" at bounding box center [731, 162] width 131 height 21
select select "1"
click at [666, 152] on select "Select Cable / Satellite Services Collection Agency Credit Card Debt Debt Couns…" at bounding box center [731, 162] width 131 height 21
click at [646, 253] on div "Account Number (last 4) Full Account Number Date Incurred Last Payment Date Unk…" at bounding box center [590, 157] width 141 height 221
click at [539, 85] on label "Full Account Number" at bounding box center [574, 88] width 70 height 10
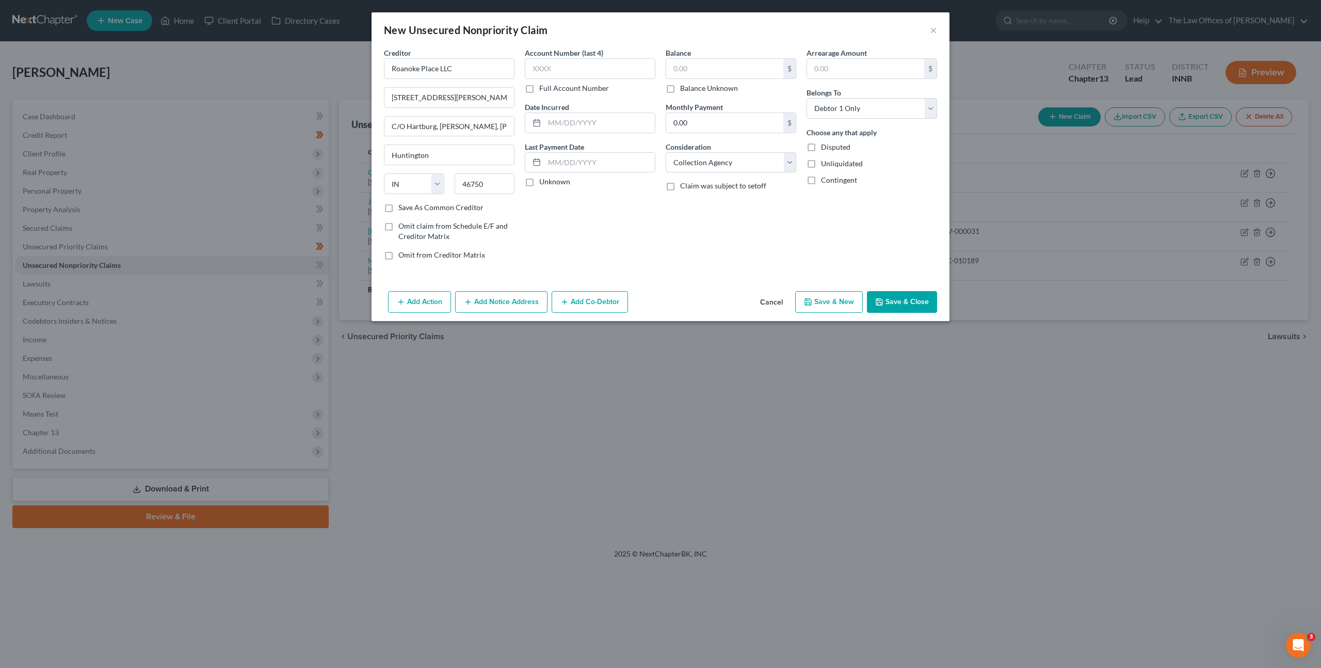
click at [543, 85] on input "Full Account Number" at bounding box center [546, 86] width 7 height 7
click at [560, 74] on input "text" at bounding box center [590, 68] width 131 height 21
paste input "35D01-1607-SC-000721"
click at [543, 71] on input "35D01-1607-SC-000721" at bounding box center [590, 68] width 131 height 21
type input "35D01-1607-SC-000721"
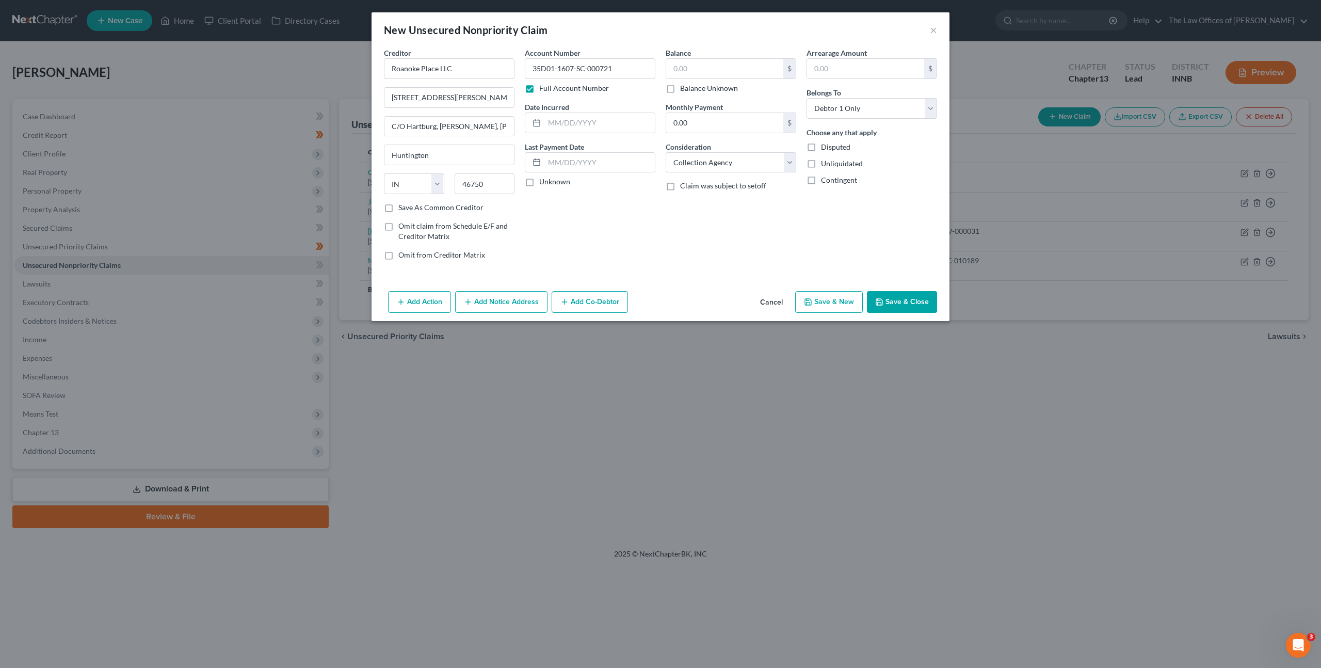
drag, startPoint x: 617, startPoint y: 216, endPoint x: 620, endPoint y: 232, distance: 16.8
click at [617, 216] on div "Account Number 35D01-1607-SC-000721 Full Account Number Date Incurred Last Paym…" at bounding box center [590, 157] width 141 height 221
click at [919, 303] on button "Save & Close" at bounding box center [902, 302] width 70 height 22
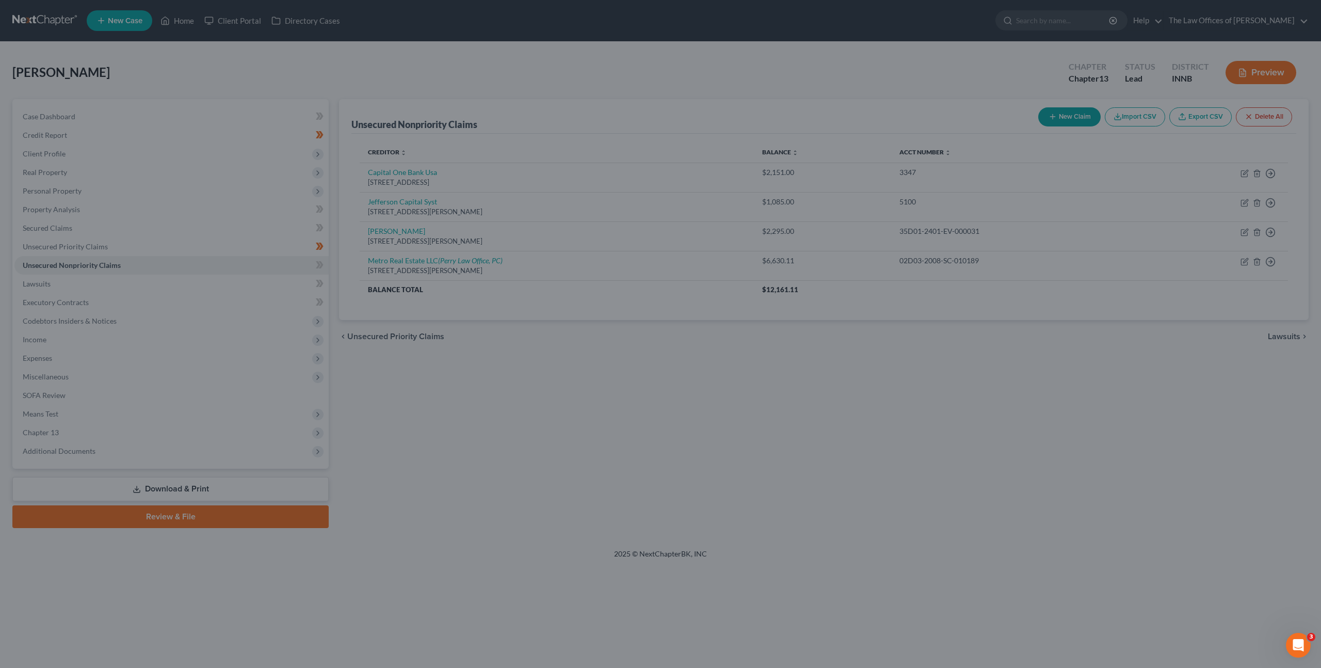
type input "0.00"
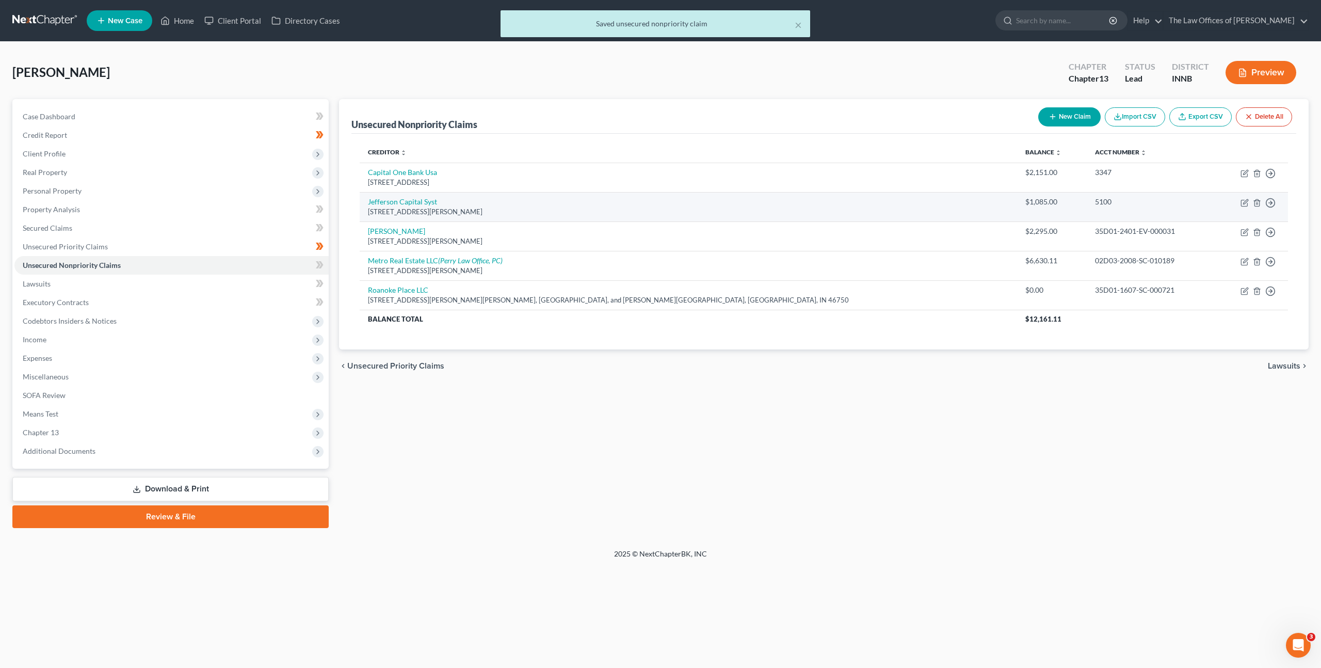
drag, startPoint x: 795, startPoint y: 388, endPoint x: 1255, endPoint y: 219, distance: 490.5
click at [795, 388] on div "Unsecured Nonpriority Claims New Claim Import CSV Export CSV Delete All Credito…" at bounding box center [824, 313] width 980 height 429
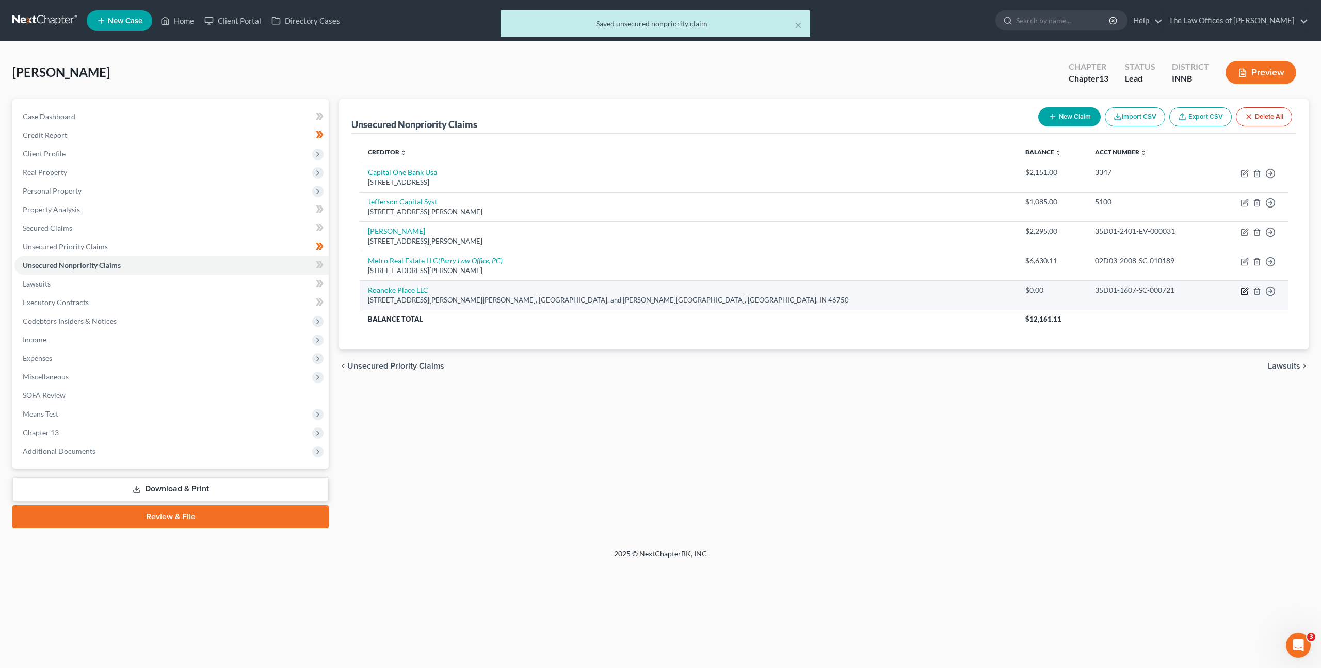
click at [1240, 291] on td "Move to D Move to E Move to G Move to Notice Only" at bounding box center [1251, 294] width 74 height 29
click at [1242, 291] on icon "button" at bounding box center [1245, 291] width 8 height 8
select select "15"
select select "1"
select select "0"
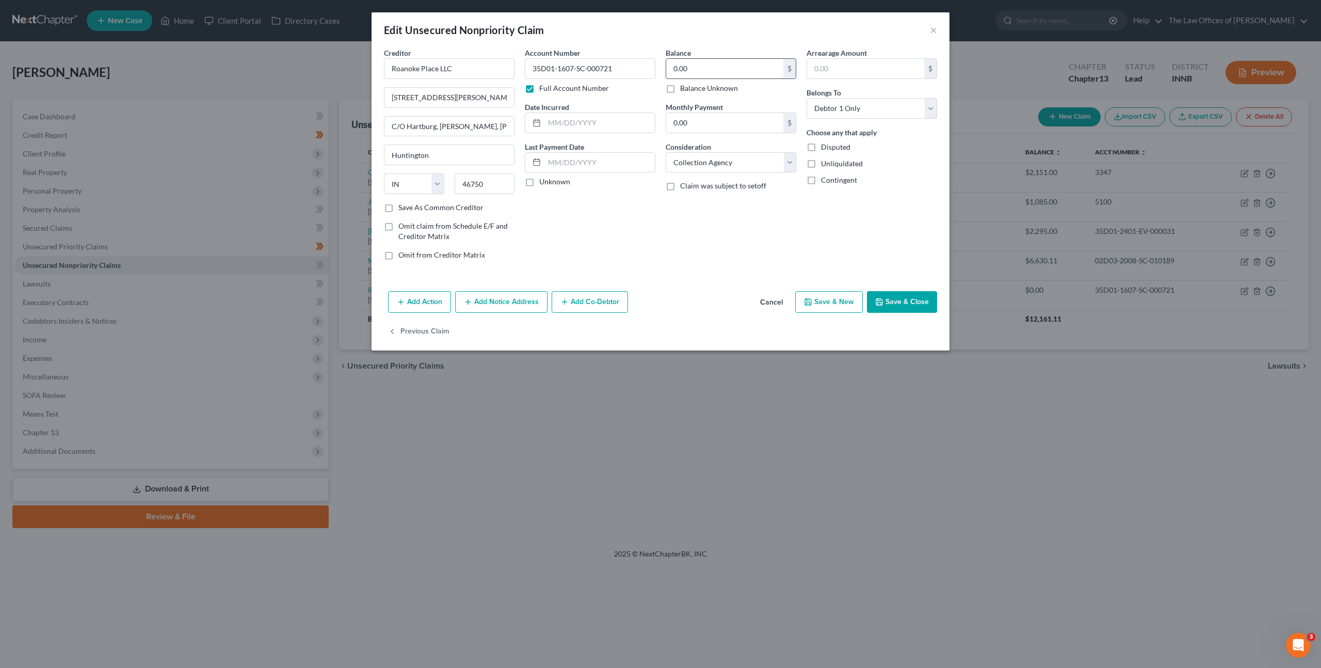
click at [697, 70] on input "0.00" at bounding box center [724, 69] width 117 height 20
click at [902, 311] on button "Save & Close" at bounding box center [902, 302] width 70 height 22
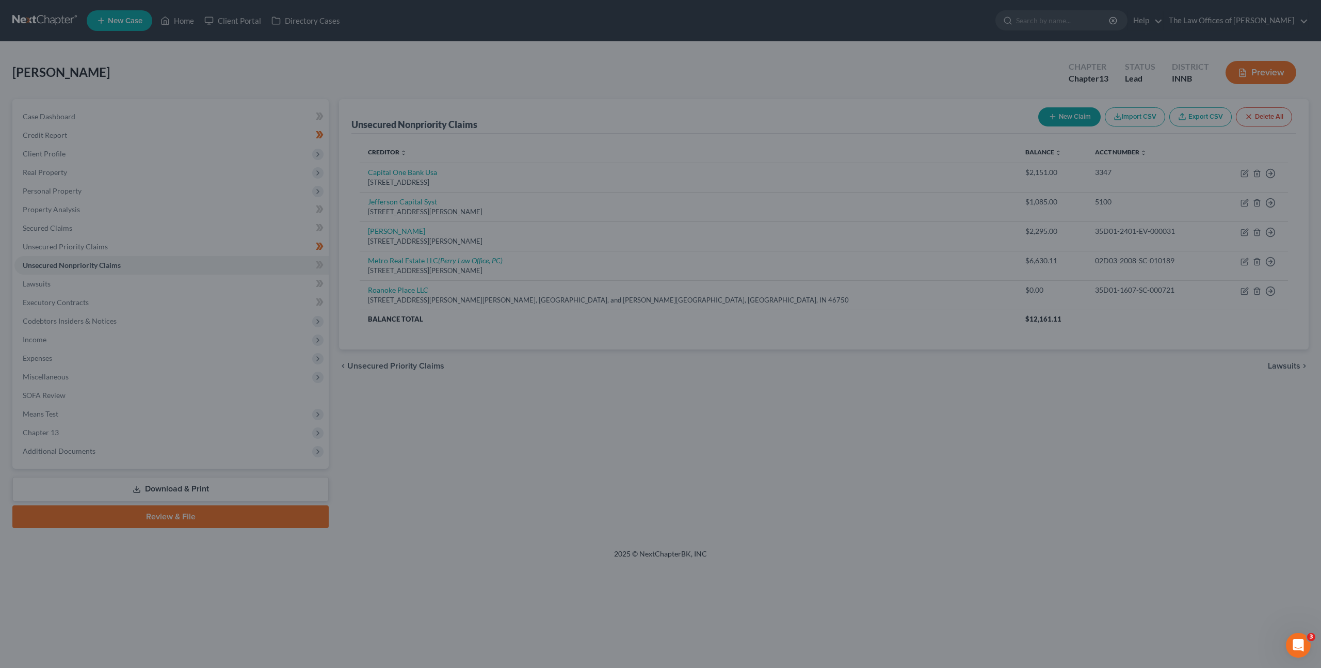
type input "4,981.00"
type input "0"
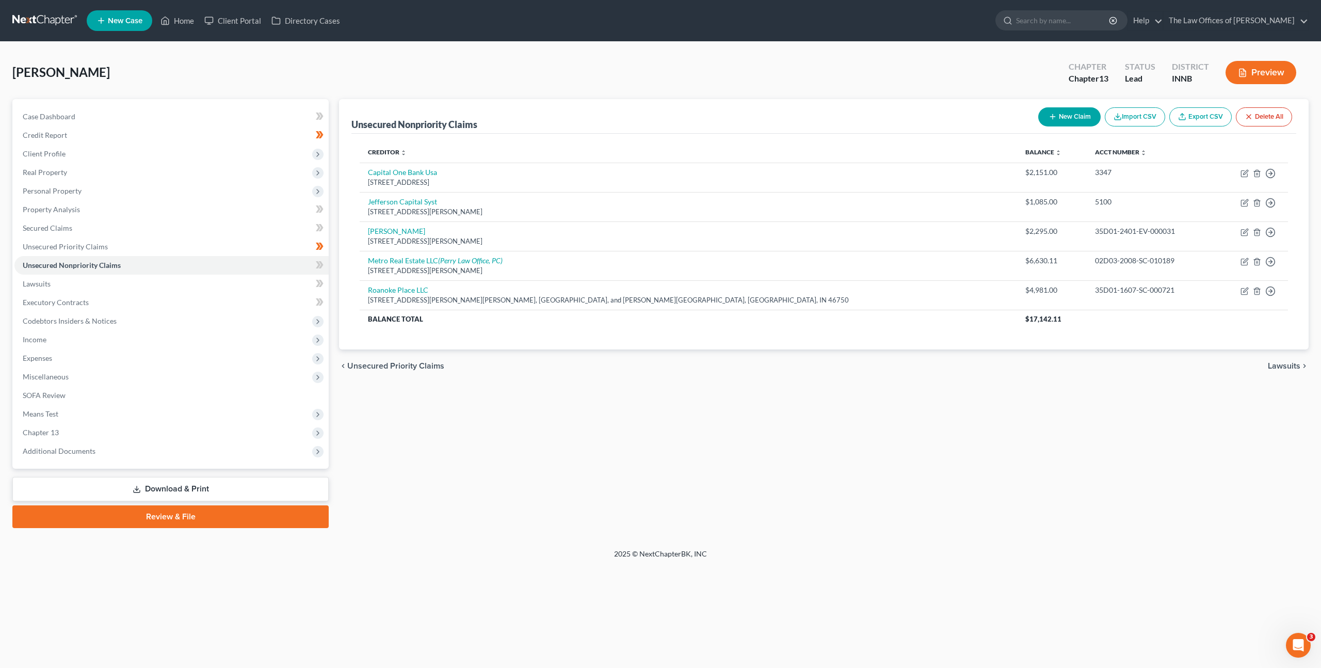
click at [975, 410] on div "Unsecured Nonpriority Claims New Claim Import CSV Export CSV Delete All Credito…" at bounding box center [824, 313] width 980 height 429
drag, startPoint x: 901, startPoint y: 319, endPoint x: 956, endPoint y: 322, distance: 55.8
click at [1017, 322] on th "$17,142.11" at bounding box center [1152, 319] width 271 height 19
click at [889, 385] on div "Unsecured Nonpriority Claims New Claim Import CSV Export CSV Delete All Credito…" at bounding box center [824, 313] width 980 height 429
click at [878, 413] on div "Unsecured Nonpriority Claims New Claim Import CSV Export CSV Delete All Credito…" at bounding box center [824, 313] width 980 height 429
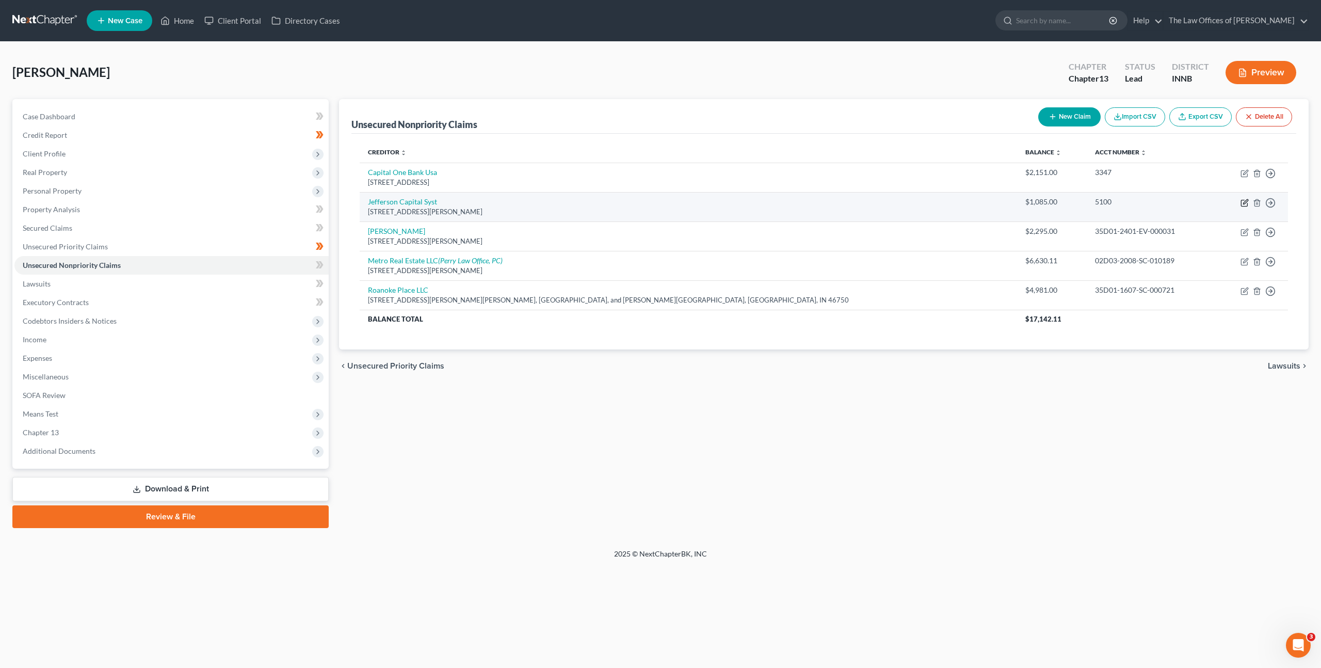
click at [1244, 201] on icon "button" at bounding box center [1245, 203] width 8 height 8
select select "24"
select select "0"
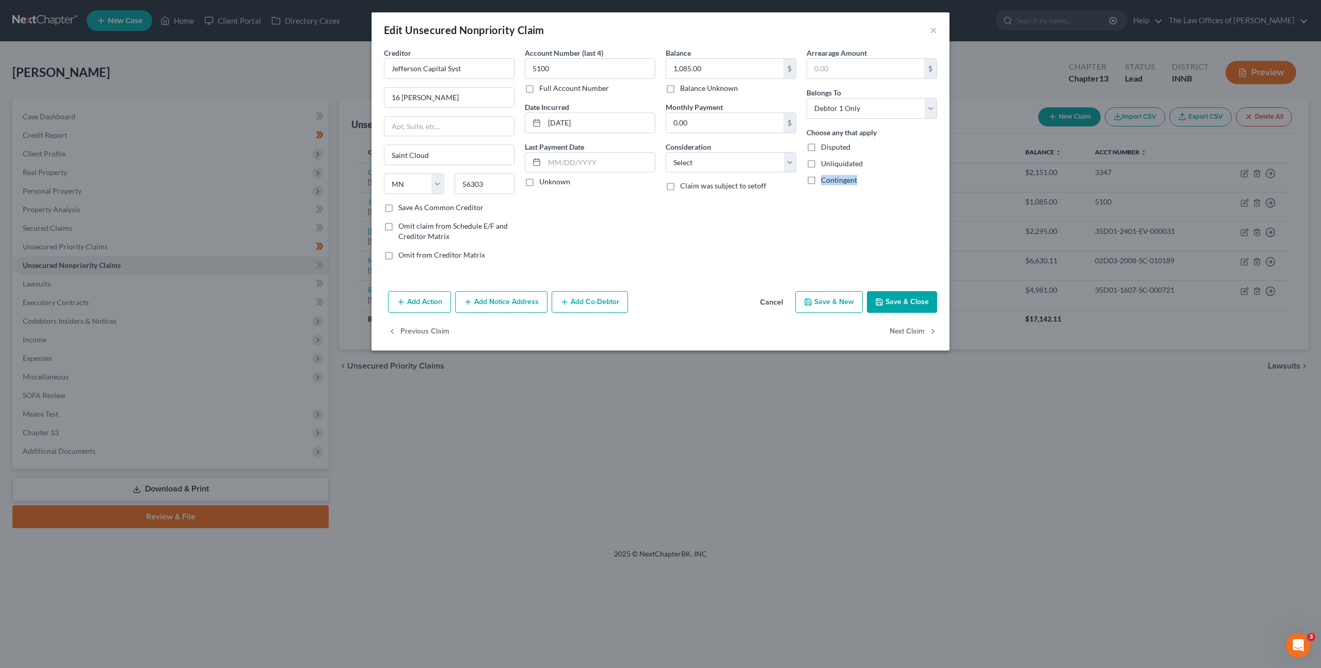
click at [531, 303] on button "Add Notice Address" at bounding box center [501, 302] width 92 height 22
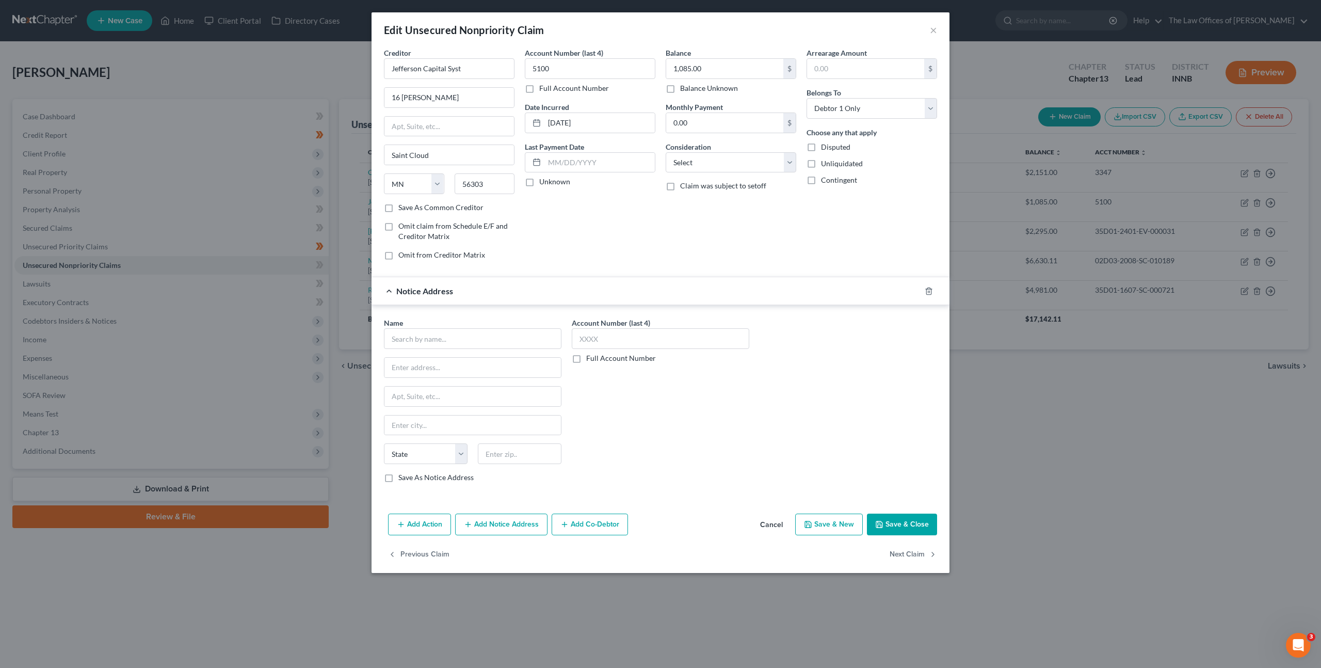
click at [488, 349] on div "Name * State AL AK AR AZ CA CO CT DE DC FL GA GU HI ID IL IN IA KS KY LA ME MD …" at bounding box center [473, 399] width 178 height 165
drag, startPoint x: 512, startPoint y: 327, endPoint x: 564, endPoint y: 331, distance: 51.3
click at [517, 326] on div "Name *" at bounding box center [473, 332] width 178 height 31
drag, startPoint x: 534, startPoint y: 337, endPoint x: 560, endPoint y: 320, distance: 31.8
click at [537, 333] on input "text" at bounding box center [473, 338] width 178 height 21
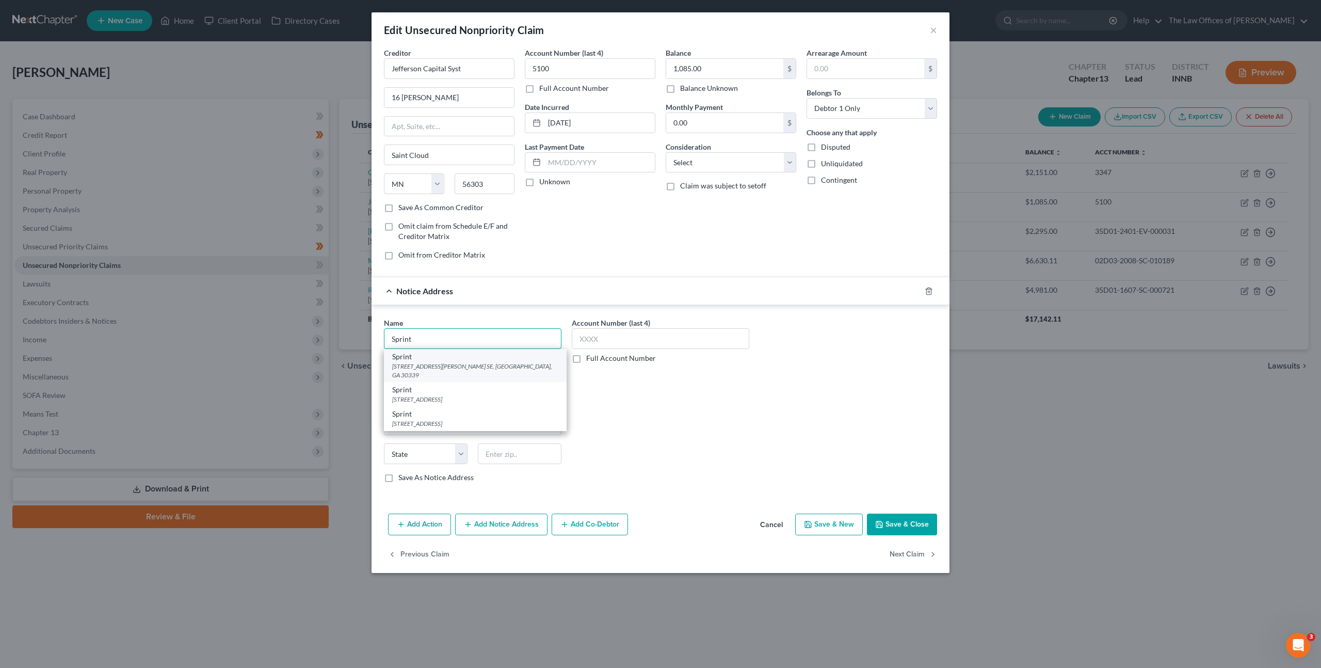
type input "Sprint"
click at [494, 366] on div "3065 Akers Mill Rd. SE, Atlanta, GA 30339" at bounding box center [475, 371] width 166 height 18
type input "3065 Akers Mill Rd. SE"
type input "Atlanta"
select select "10"
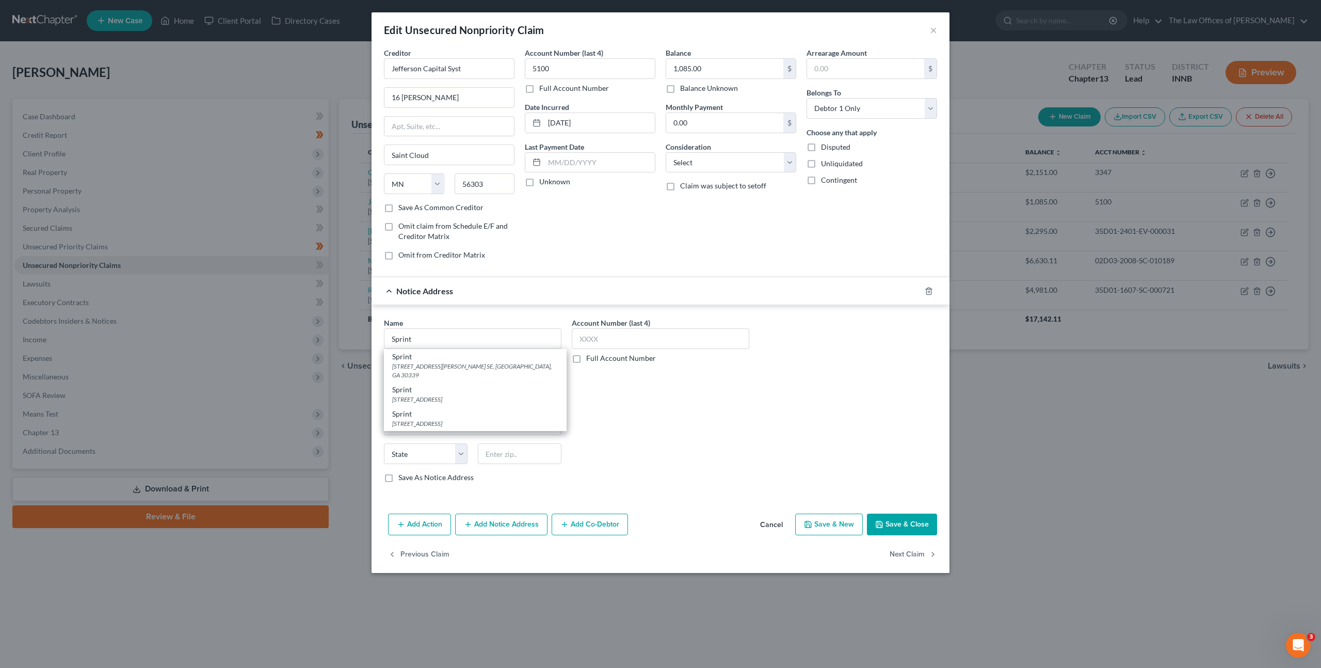
type input "30339"
click at [635, 394] on div "Account Number (last 4) Full Account Number" at bounding box center [661, 403] width 188 height 173
drag, startPoint x: 890, startPoint y: 517, endPoint x: 934, endPoint y: 477, distance: 58.5
click at [890, 517] on button "Save & Close" at bounding box center [902, 524] width 70 height 22
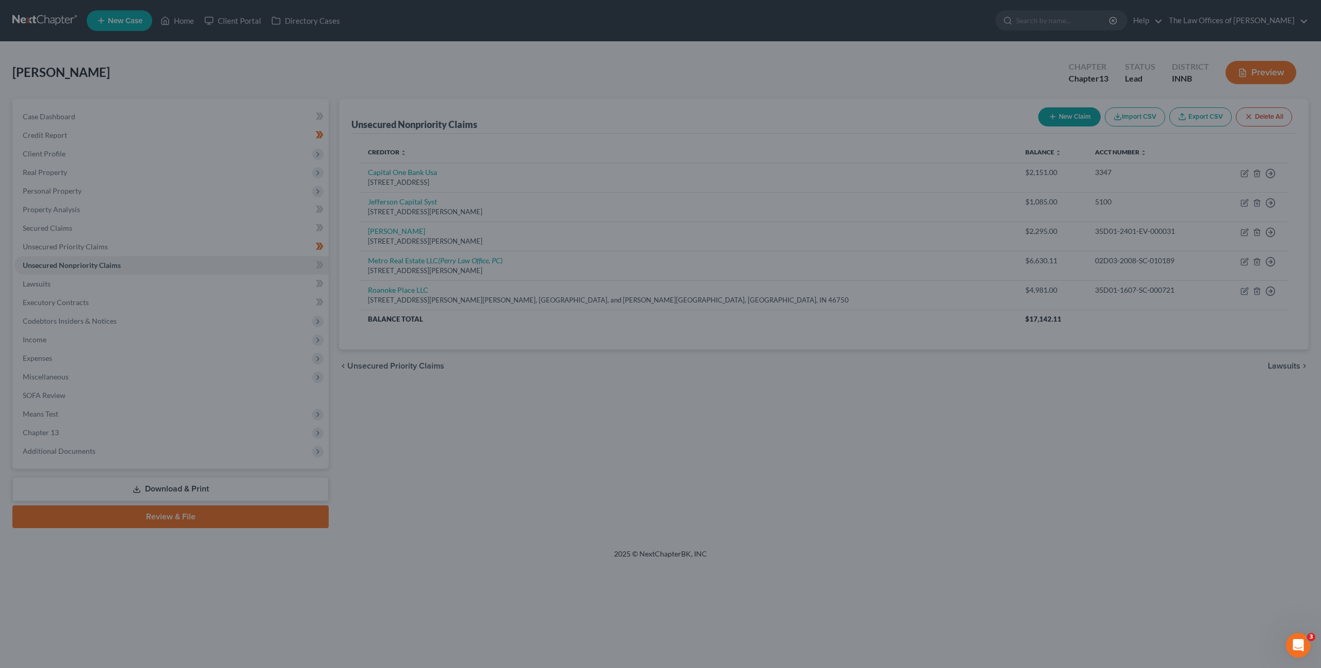
type input "0"
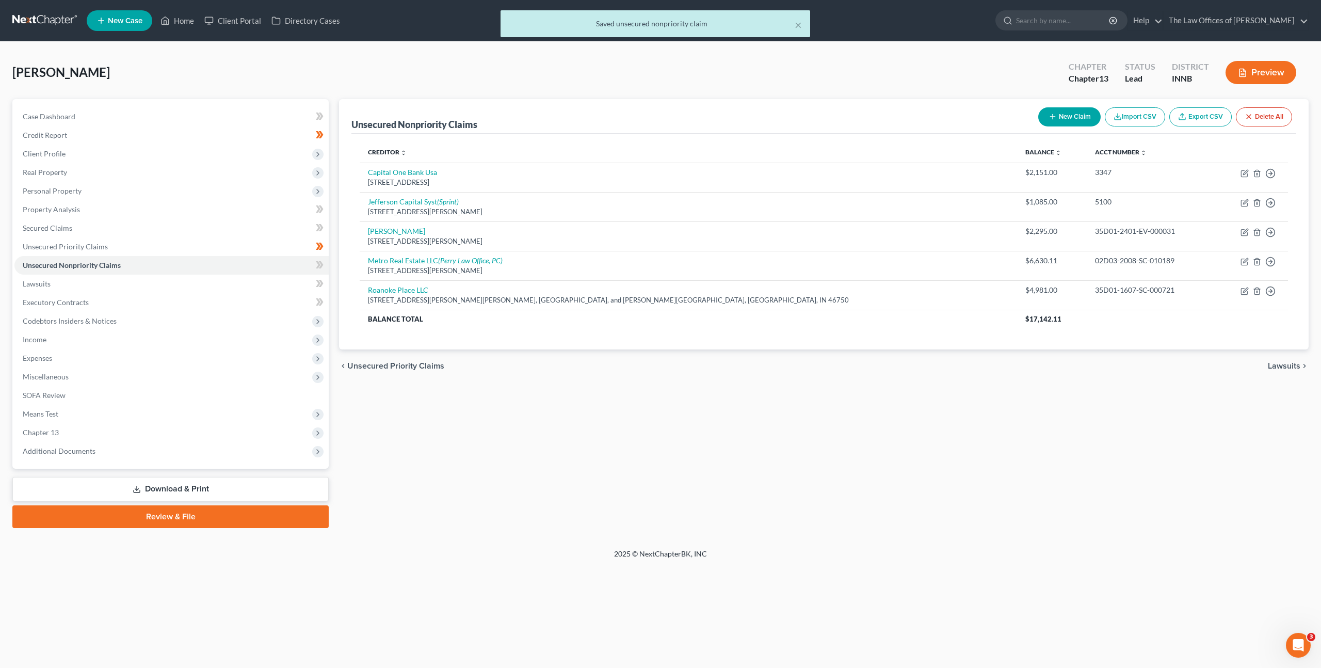
click at [593, 445] on div "Unsecured Nonpriority Claims New Claim Import CSV Export CSV Delete All Credito…" at bounding box center [824, 313] width 980 height 429
click at [325, 263] on span at bounding box center [320, 266] width 18 height 15
drag, startPoint x: 325, startPoint y: 263, endPoint x: 298, endPoint y: 274, distance: 28.7
click at [325, 263] on span at bounding box center [320, 266] width 18 height 15
click at [269, 284] on link "Lawsuits" at bounding box center [171, 284] width 314 height 19
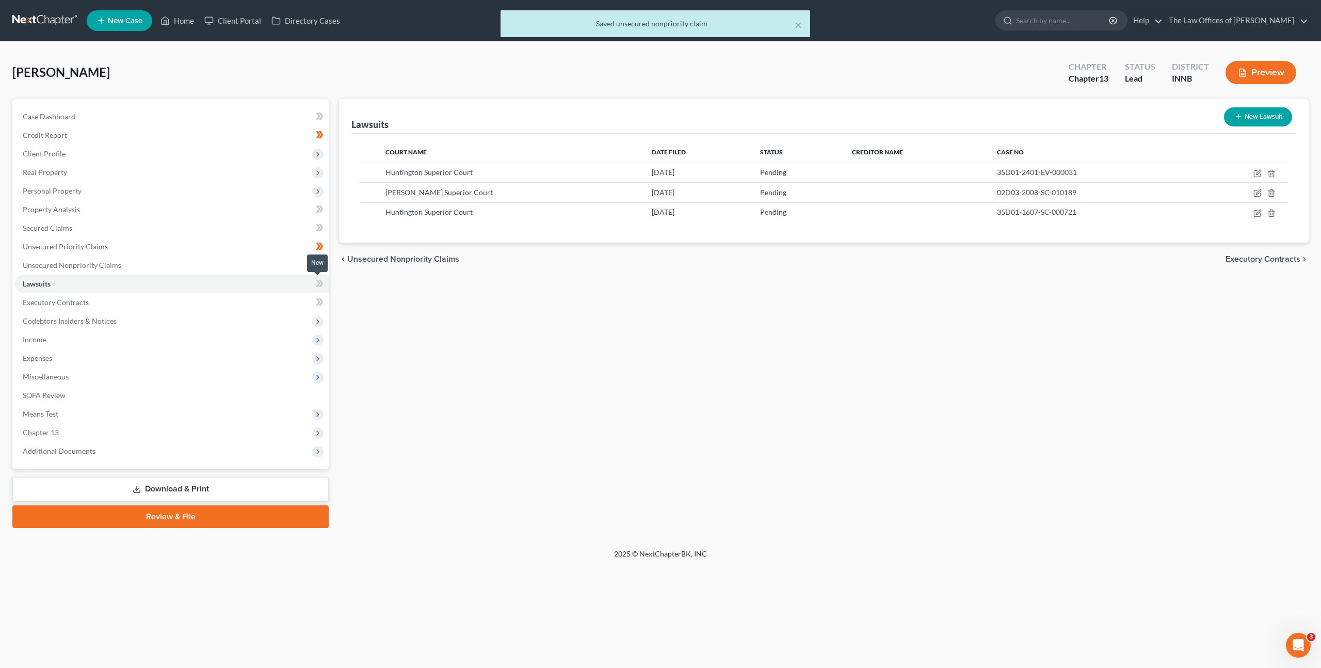
click at [316, 285] on icon at bounding box center [320, 283] width 8 height 13
drag, startPoint x: 265, startPoint y: 303, endPoint x: 339, endPoint y: 301, distance: 73.8
click at [265, 303] on link "Executory Contracts" at bounding box center [171, 302] width 314 height 19
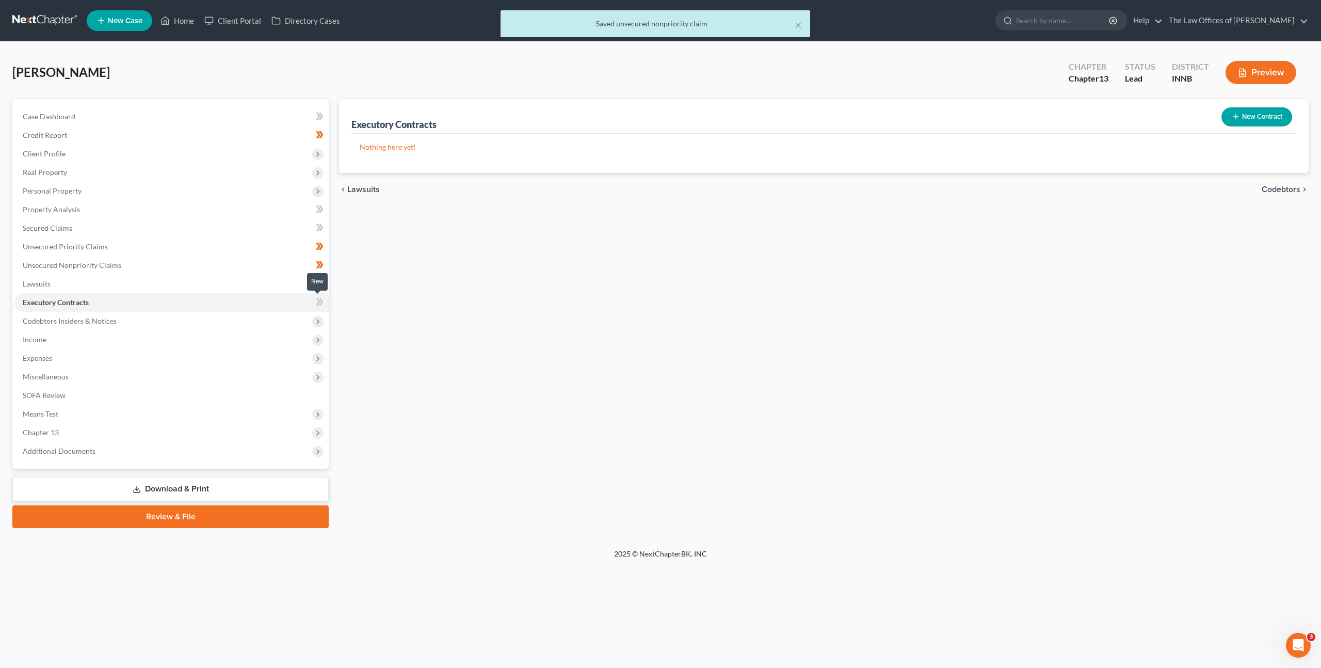
click at [322, 301] on icon at bounding box center [321, 301] width 5 height 7
click at [283, 314] on span "Codebtors Insiders & Notices" at bounding box center [171, 321] width 314 height 19
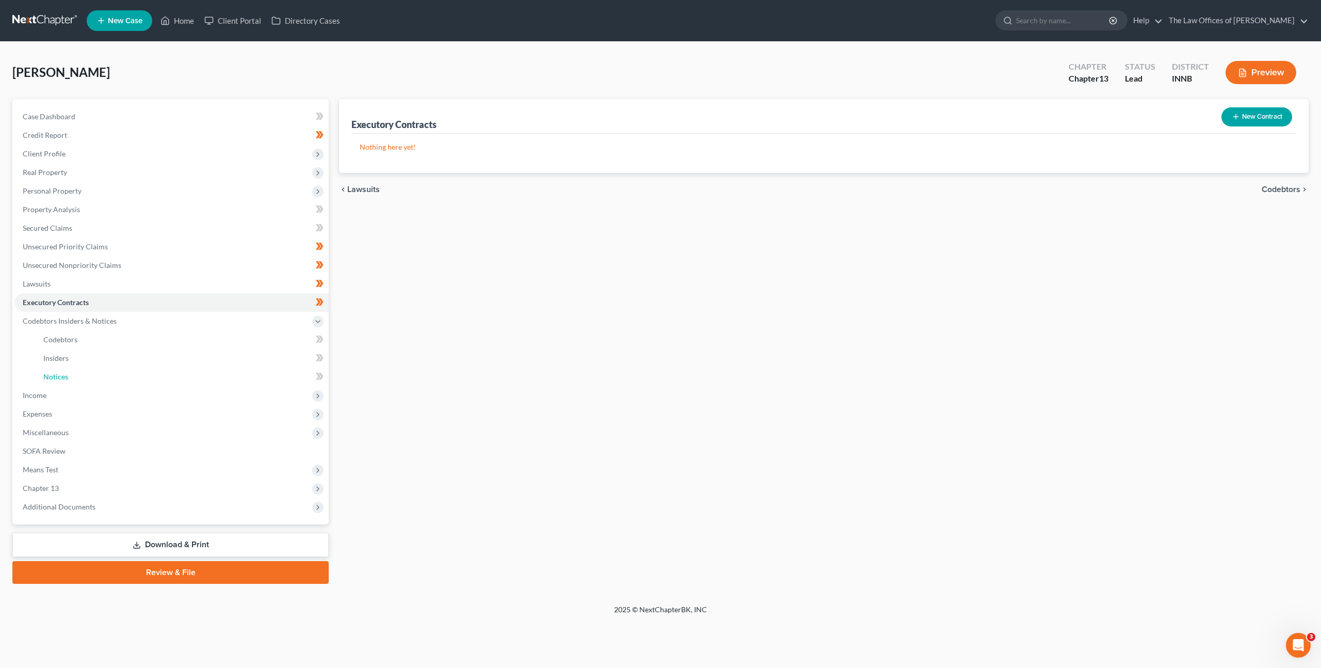
click at [188, 384] on link "Notices" at bounding box center [182, 376] width 294 height 19
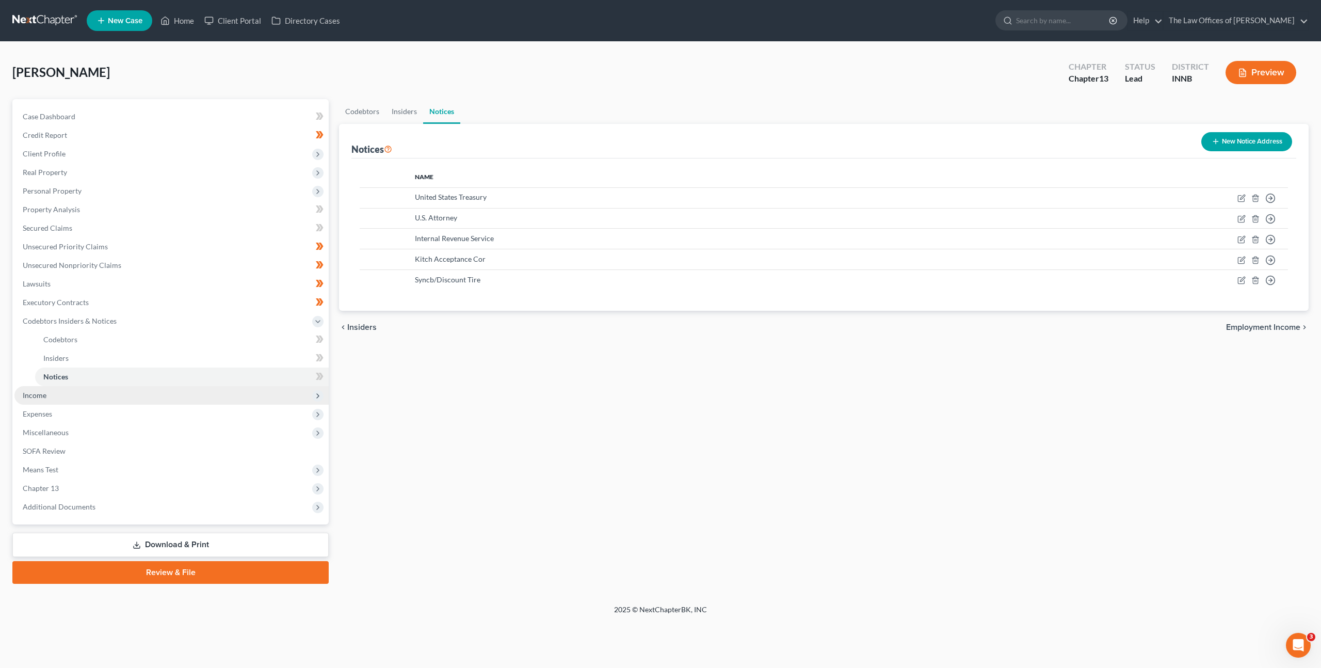
click at [188, 389] on span "Income" at bounding box center [171, 395] width 314 height 19
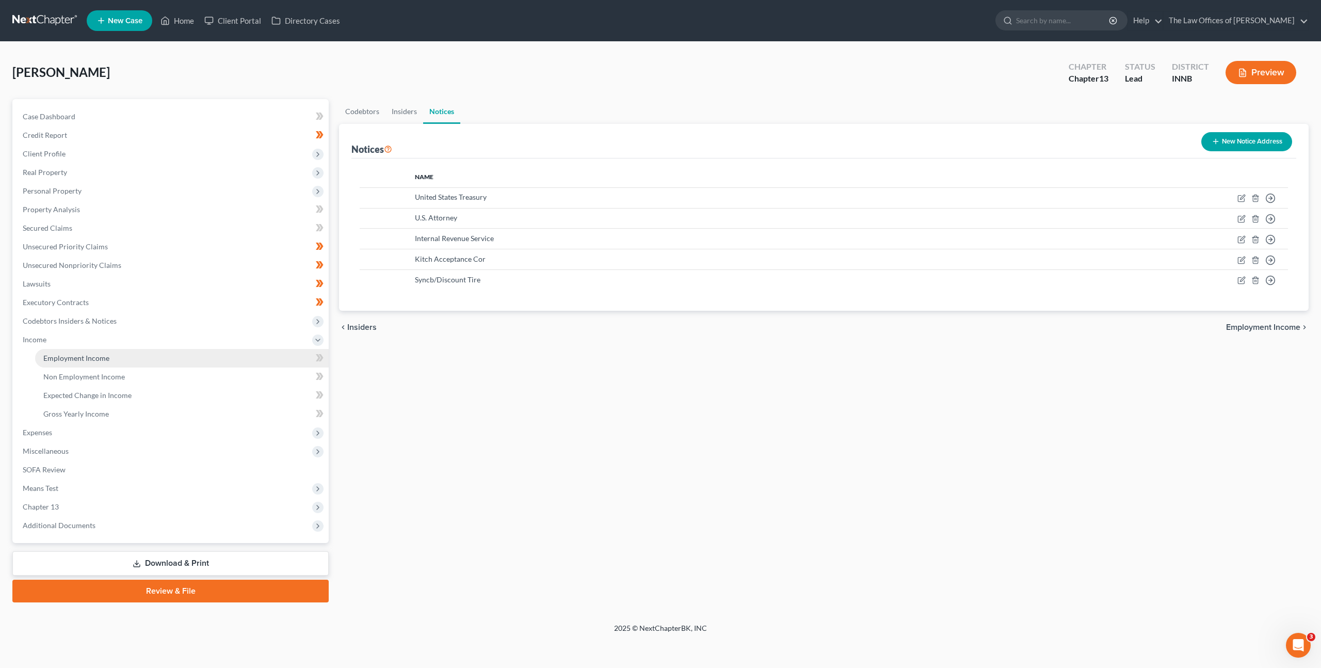
click at [178, 357] on link "Employment Income" at bounding box center [182, 358] width 294 height 19
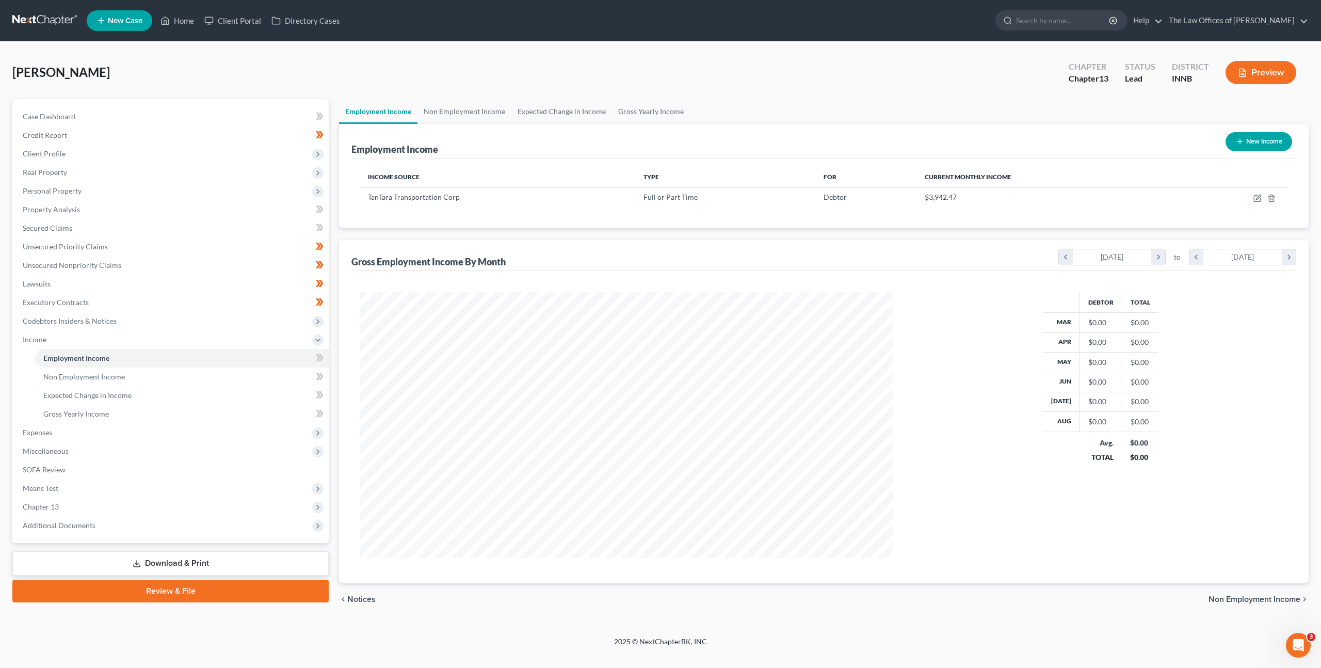
scroll to position [266, 554]
click at [1253, 137] on button "New Income" at bounding box center [1259, 141] width 67 height 19
select select "0"
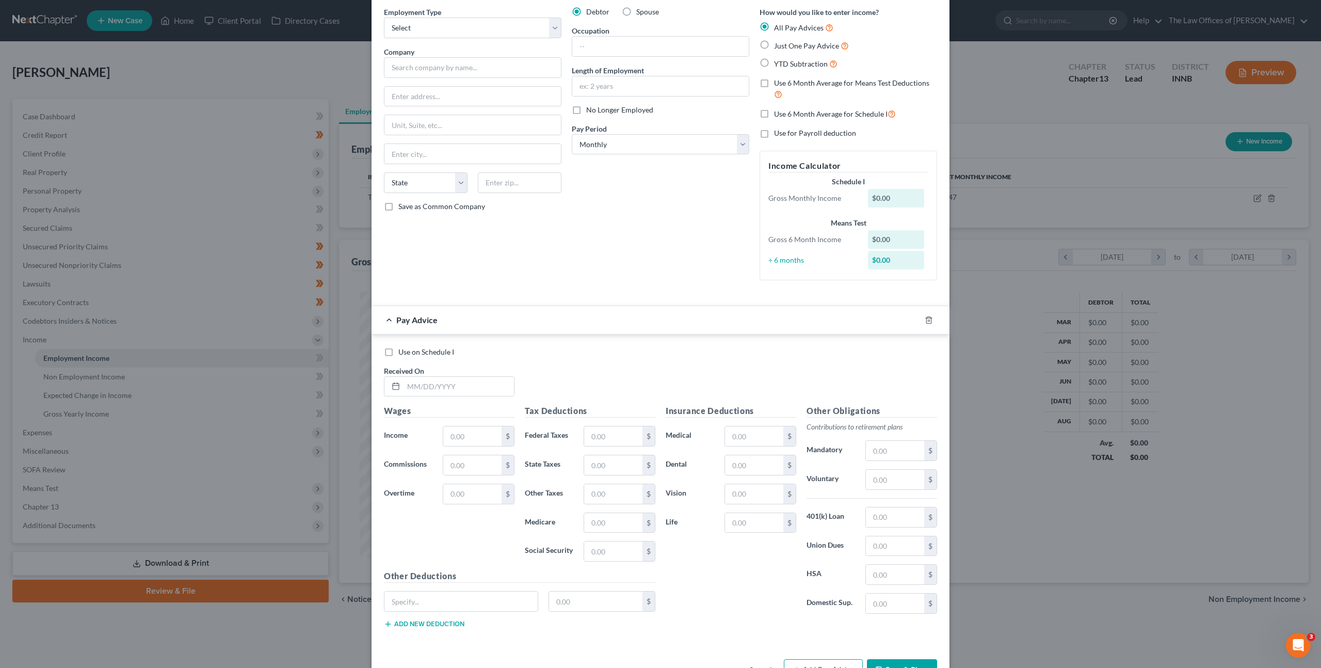
scroll to position [74, 0]
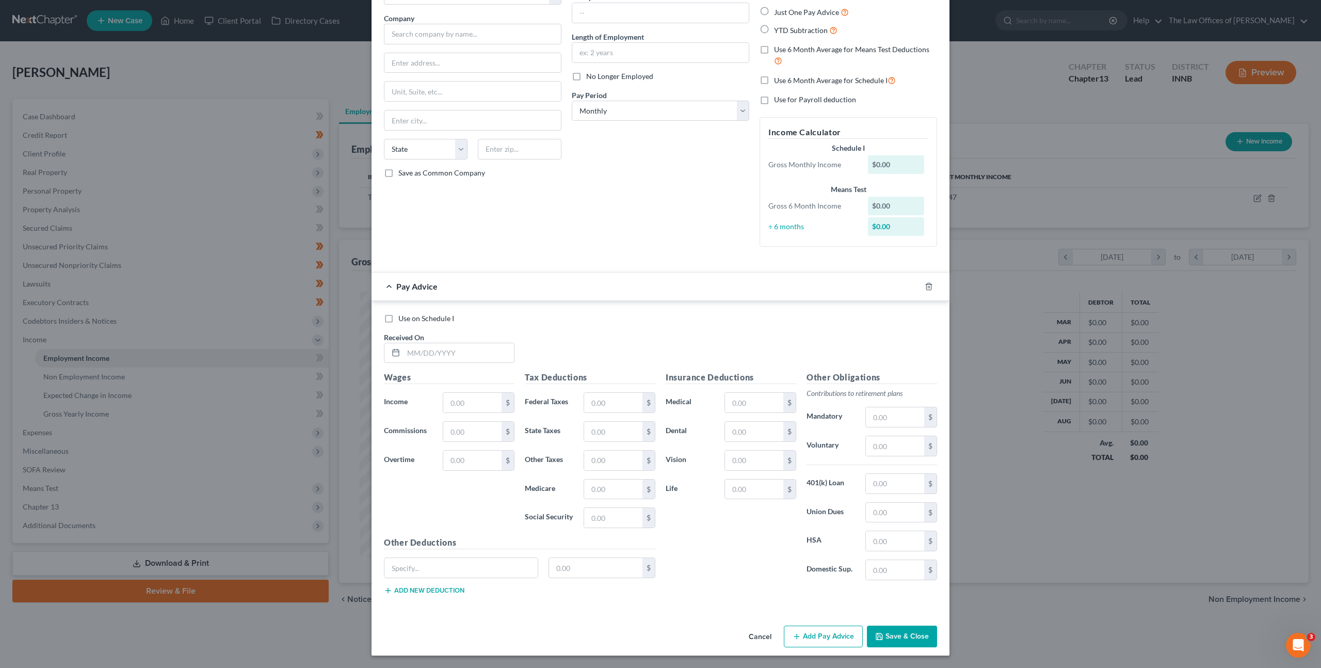
click at [745, 640] on button "Cancel" at bounding box center [760, 637] width 39 height 21
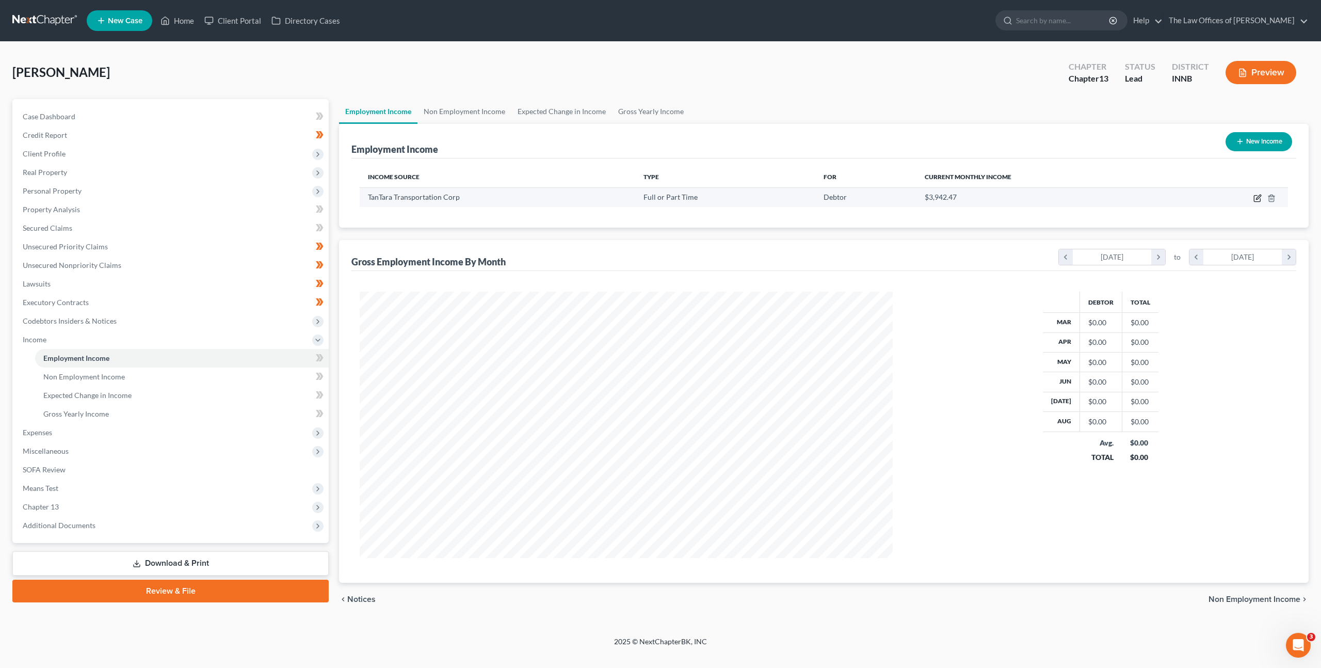
click at [1260, 201] on icon "button" at bounding box center [1257, 199] width 6 height 6
select select "0"
select select "14"
select select "3"
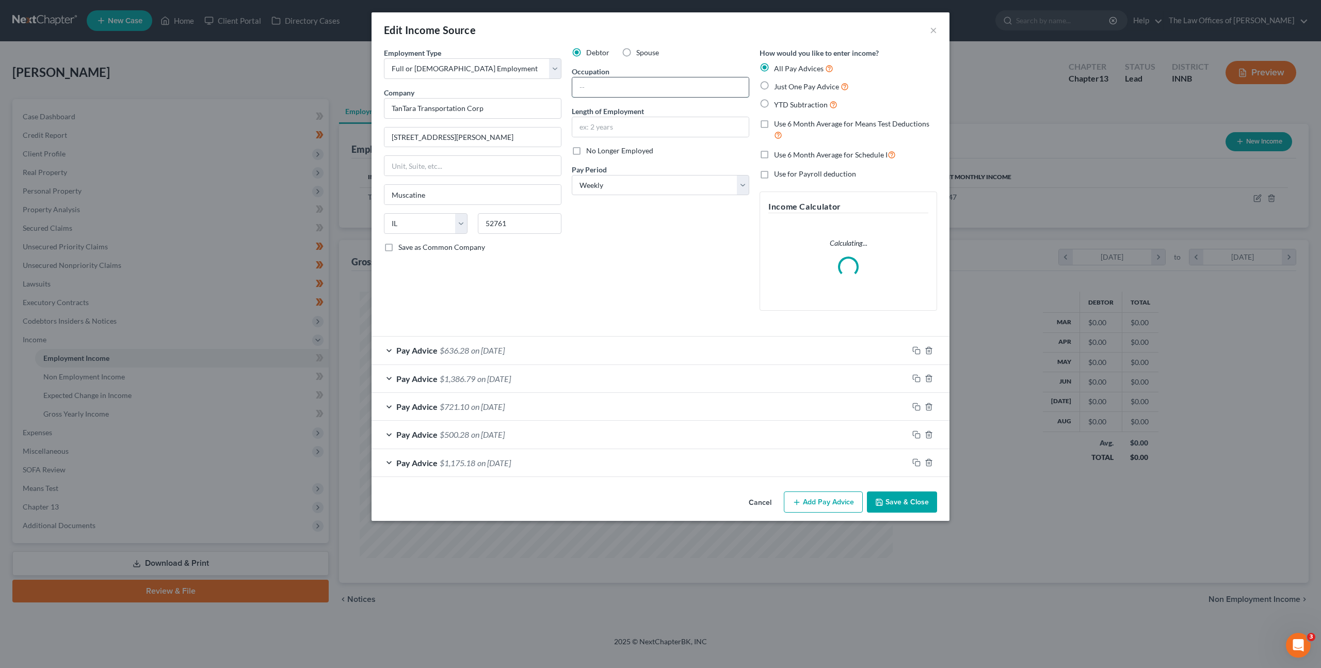
click at [624, 95] on input "text" at bounding box center [660, 87] width 176 height 20
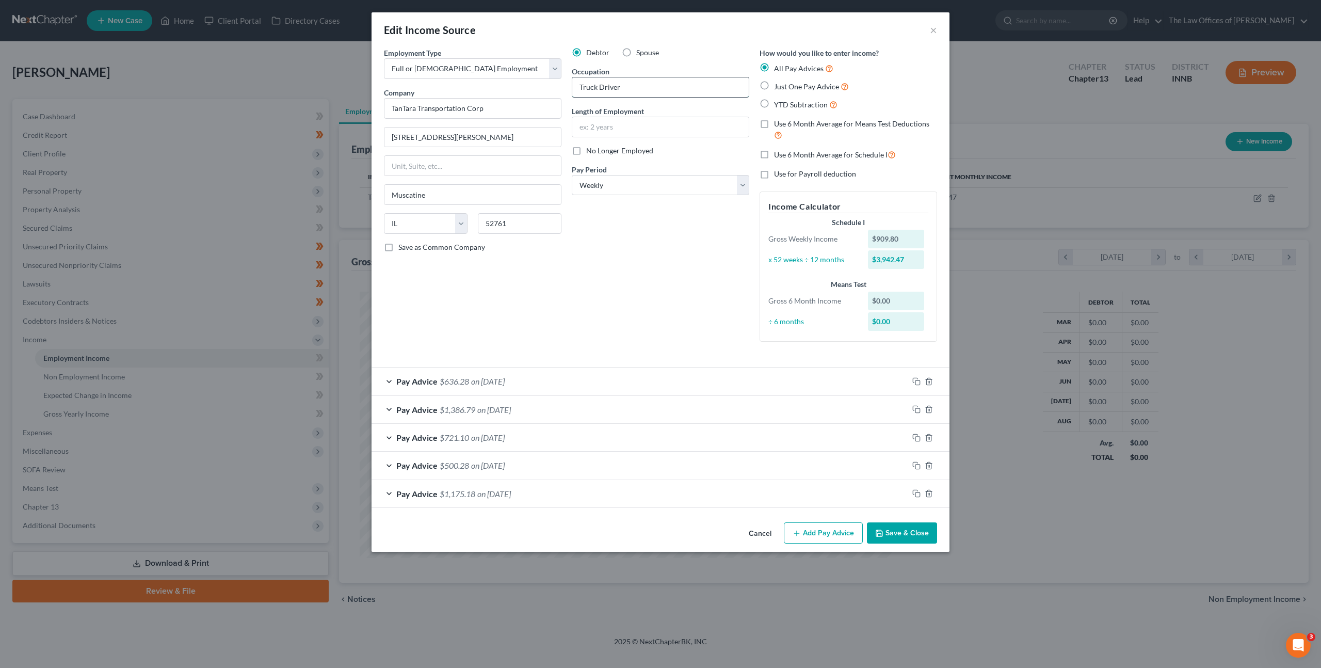
type input "Truck Driver"
type input "3"
type input "9 months"
drag, startPoint x: 600, startPoint y: 312, endPoint x: 652, endPoint y: 361, distance: 71.6
click at [601, 313] on div "Debtor Spouse Occupation Truck Driver Length of Employment 9 months No Longer E…" at bounding box center [661, 198] width 188 height 302
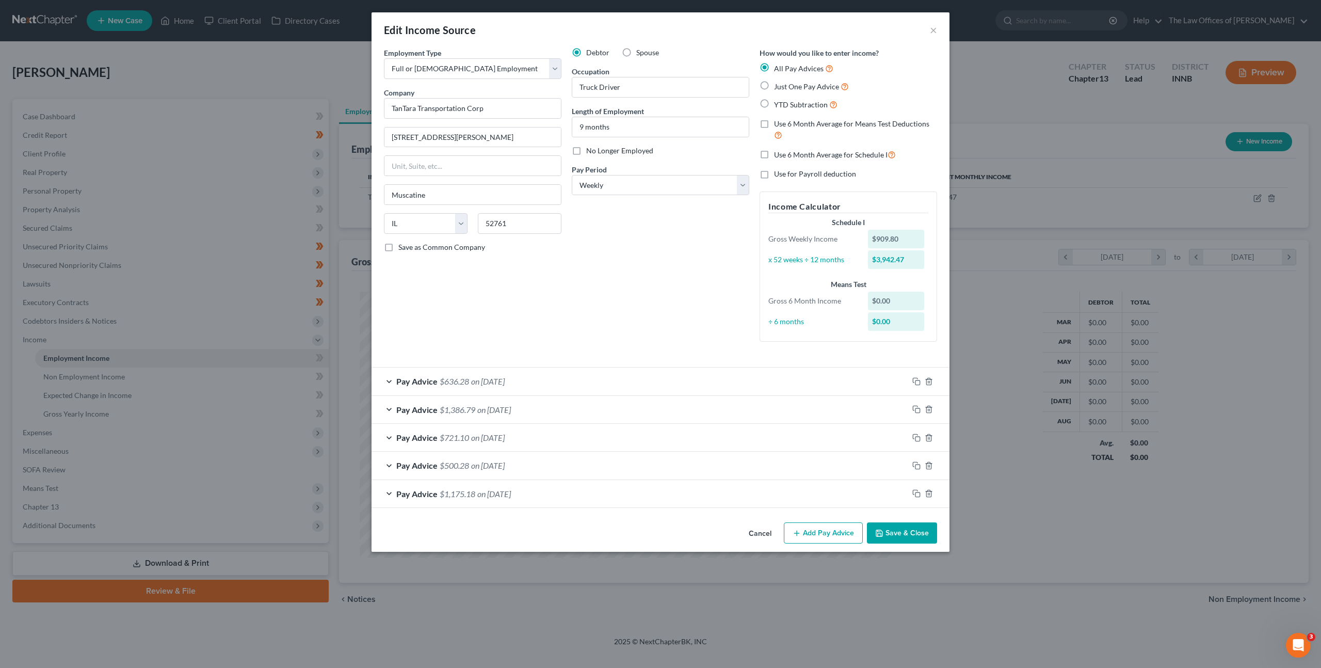
click at [898, 534] on button "Save & Close" at bounding box center [902, 533] width 70 height 22
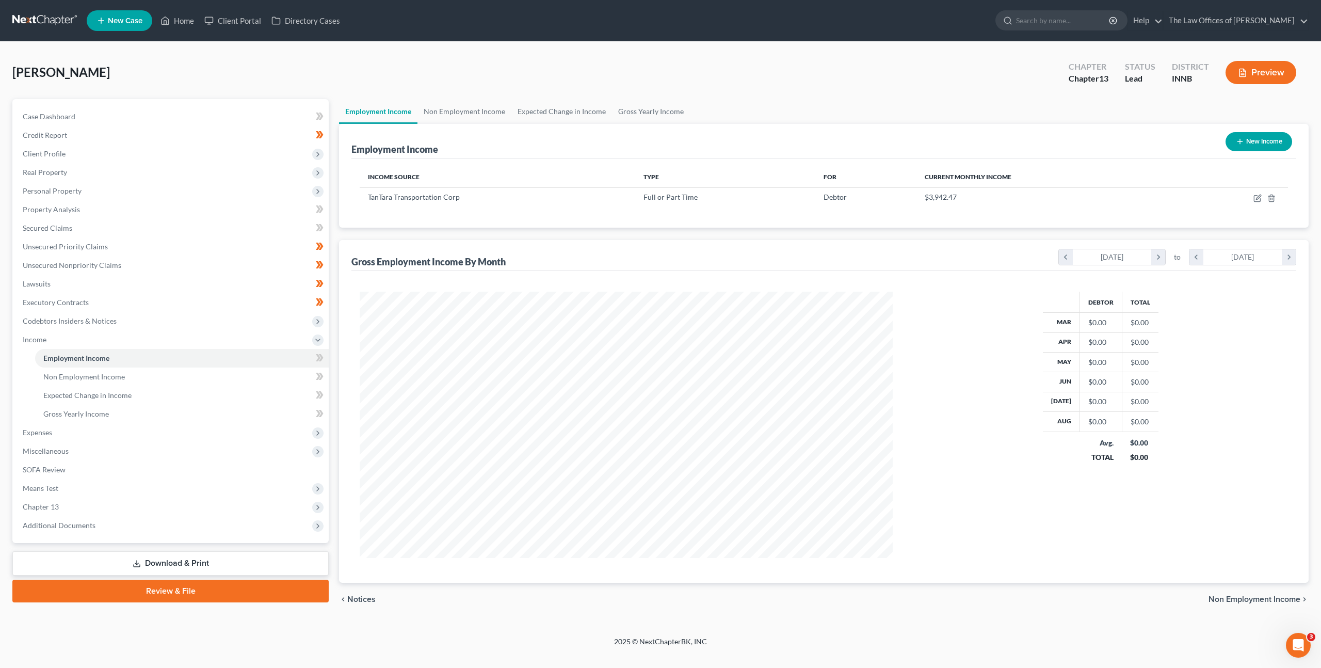
click at [1257, 147] on button "New Income" at bounding box center [1259, 141] width 67 height 19
select select "0"
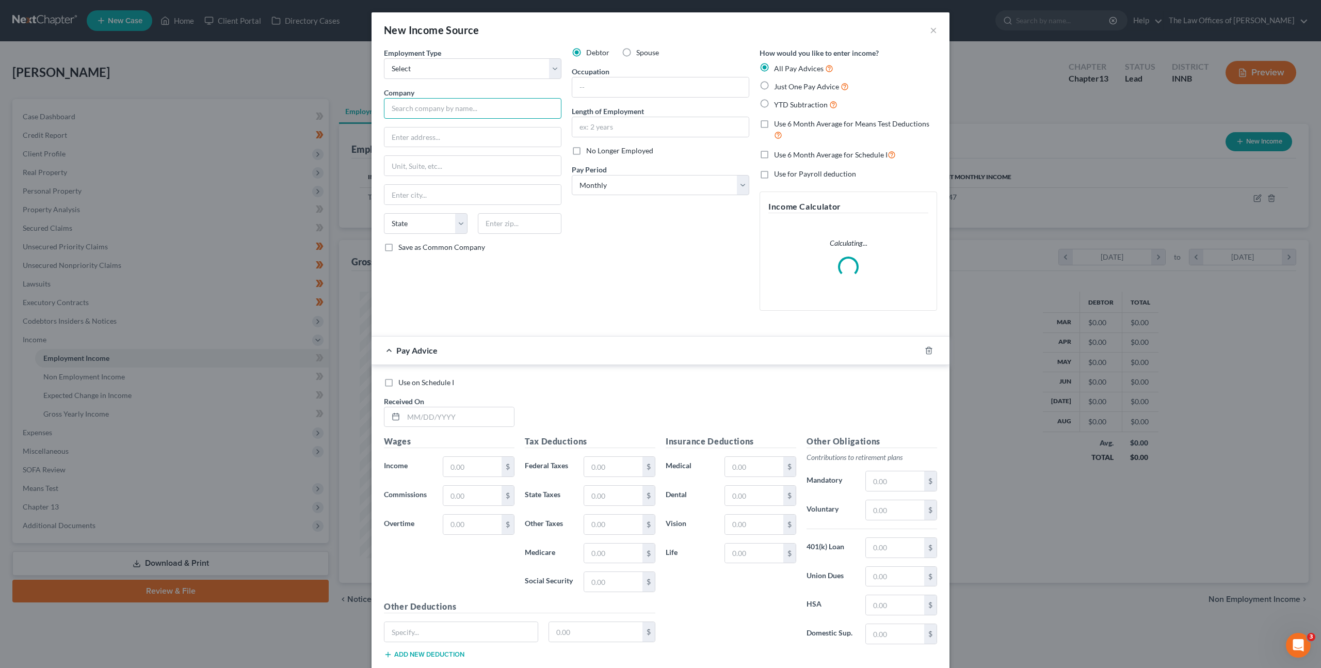
click at [444, 100] on input "text" at bounding box center [473, 108] width 178 height 21
click at [453, 106] on input "text" at bounding box center [473, 108] width 178 height 21
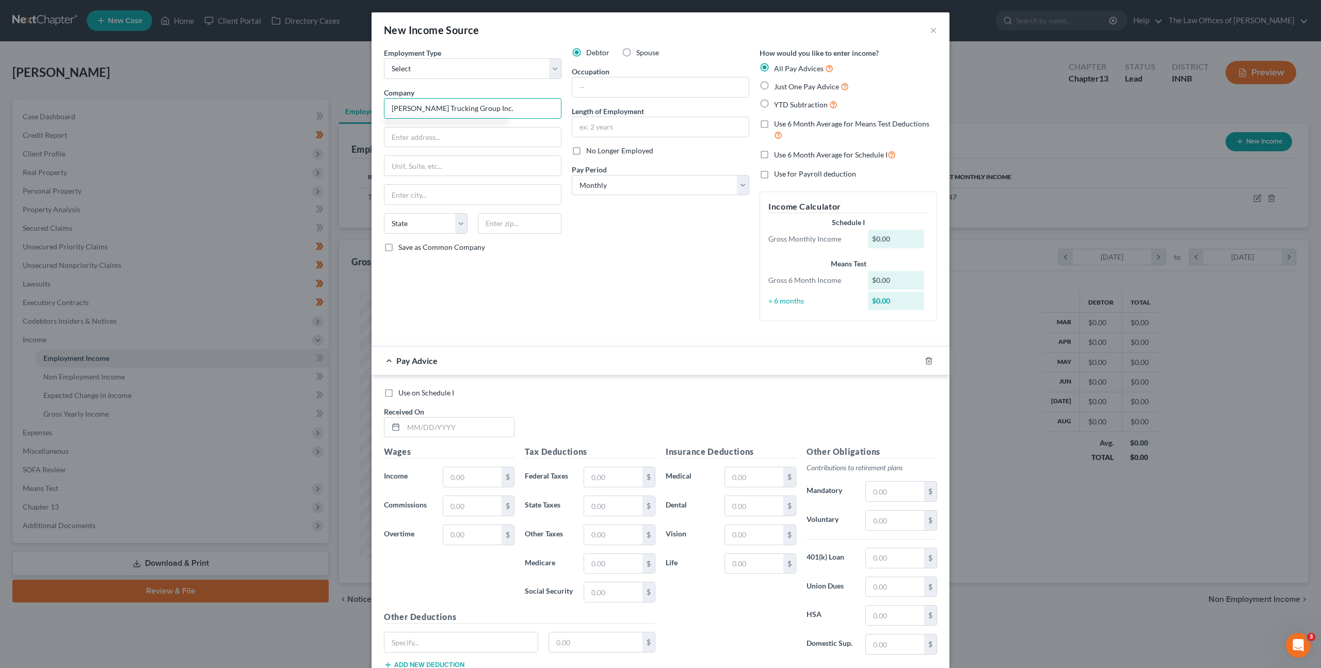
type input "Stephen Trucking Group Inc."
type input "5050 E 900 N"
type input "46783"
click at [623, 96] on input "text" at bounding box center [660, 87] width 176 height 20
type input "Roanoke"
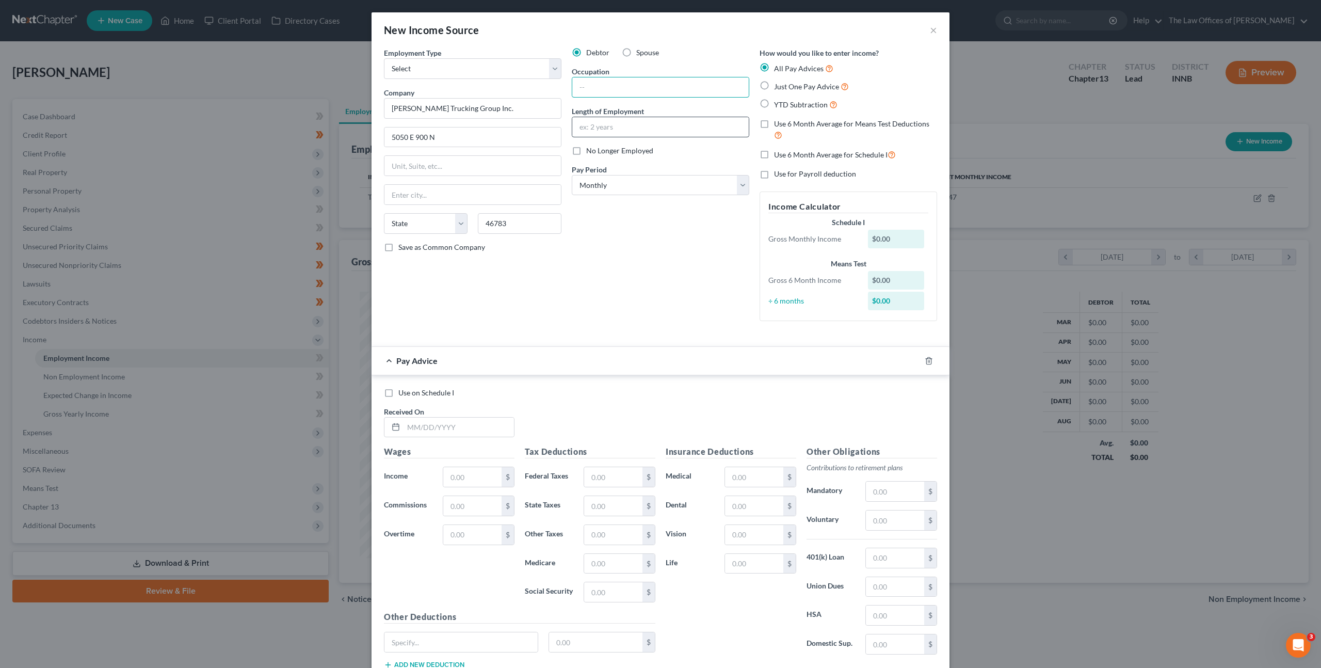
select select "15"
type input "Truck Driver"
type input "5 months"
click at [698, 188] on select "Select Monthly Twice Monthly Every Other Week Weekly" at bounding box center [661, 185] width 178 height 21
select select "3"
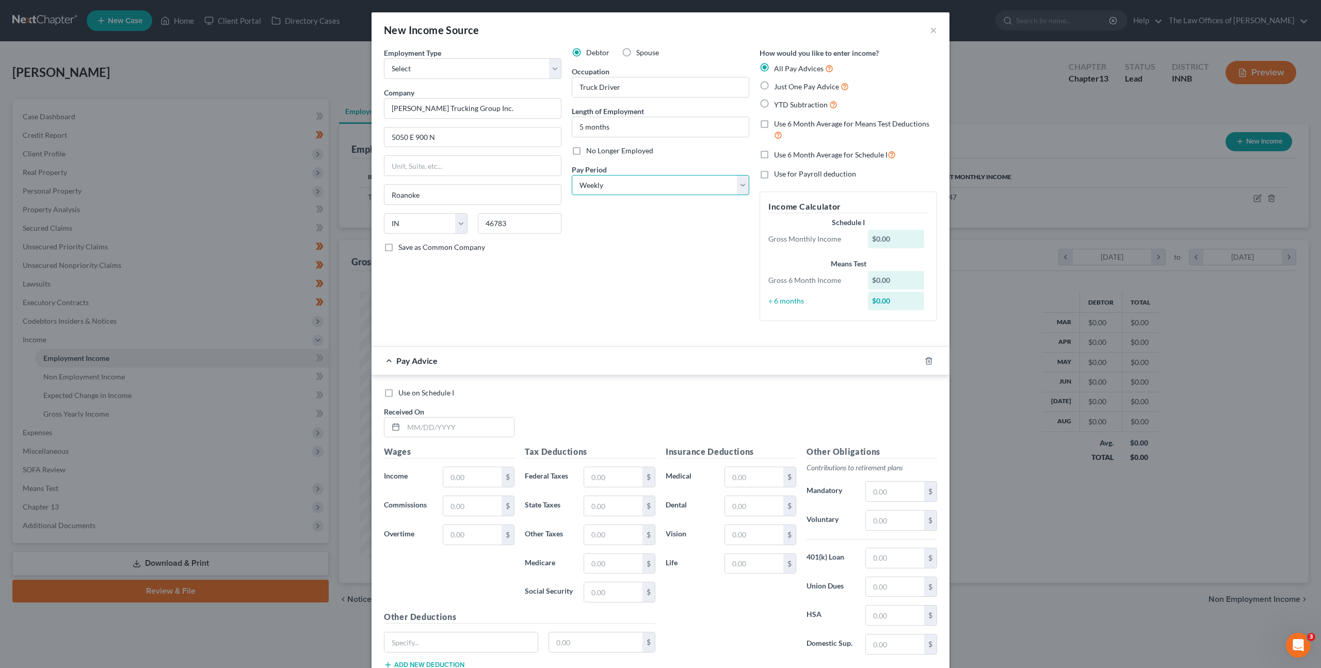
click at [572, 175] on select "Select Monthly Twice Monthly Every Other Week Weekly" at bounding box center [661, 185] width 178 height 21
click at [643, 254] on div "Debtor Spouse Occupation Truck Driver Length of Employment 5 months No Longer E…" at bounding box center [661, 188] width 188 height 282
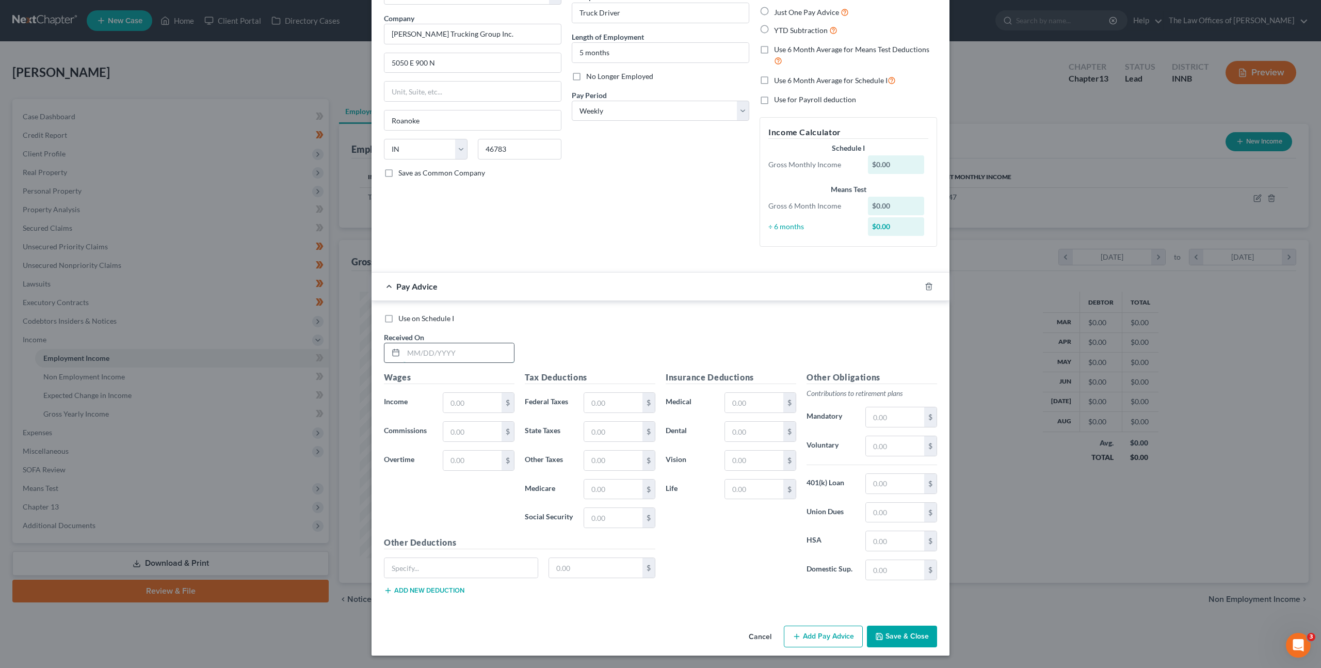
drag, startPoint x: 456, startPoint y: 349, endPoint x: 516, endPoint y: 352, distance: 60.4
click at [457, 349] on input "text" at bounding box center [459, 353] width 110 height 20
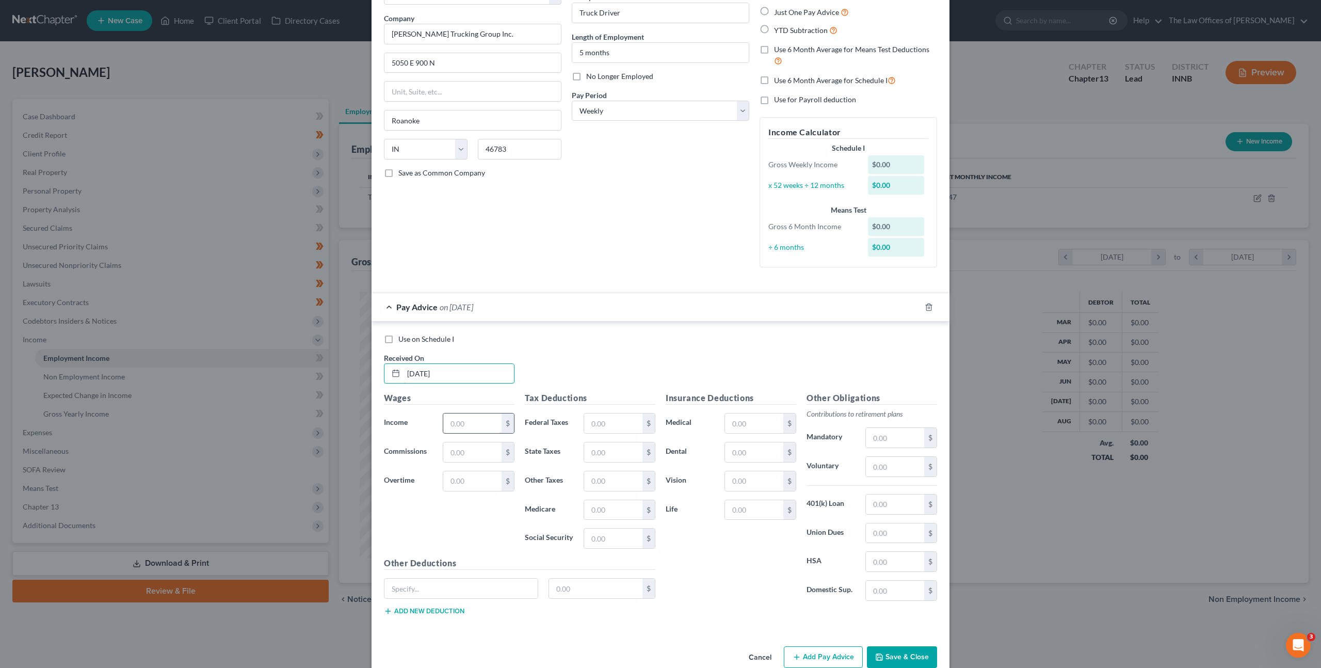
type input "01/01/2025"
click at [485, 431] on input "text" at bounding box center [472, 423] width 58 height 20
type input "1"
click at [629, 362] on div "Use on Schedule I Received On * 01/01/2025" at bounding box center [661, 363] width 564 height 58
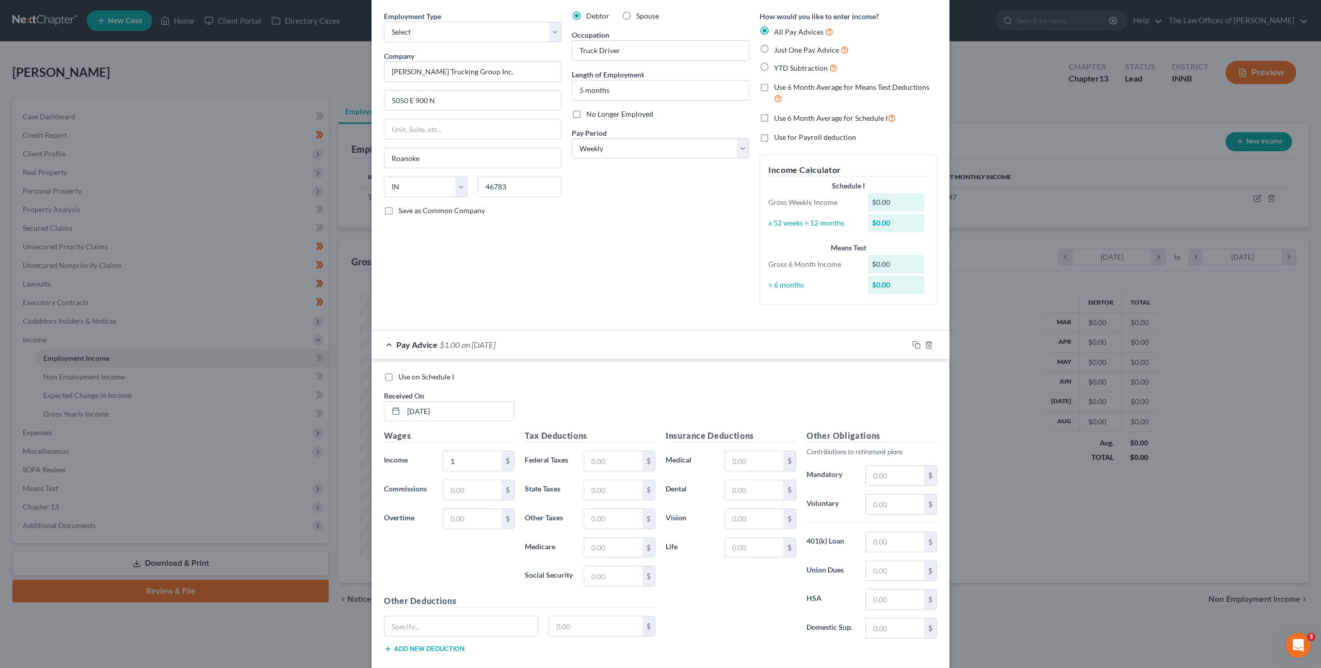
scroll to position [95, 0]
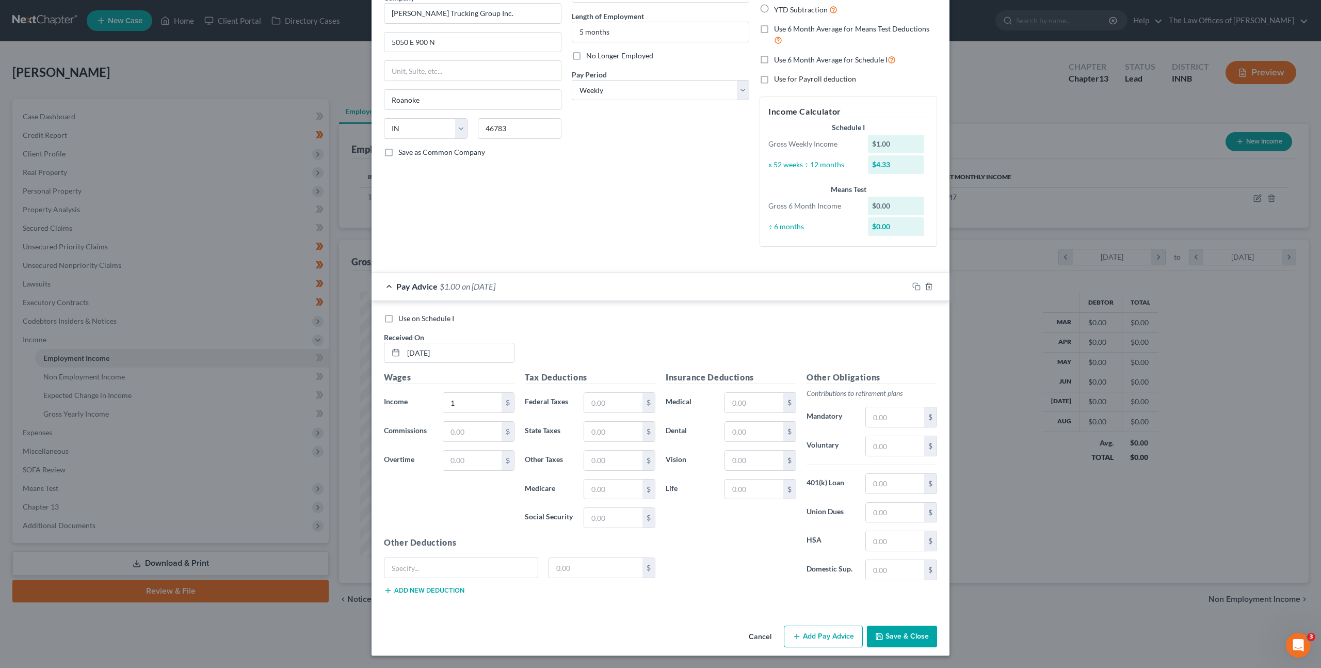
click at [885, 632] on button "Save & Close" at bounding box center [902, 636] width 70 height 22
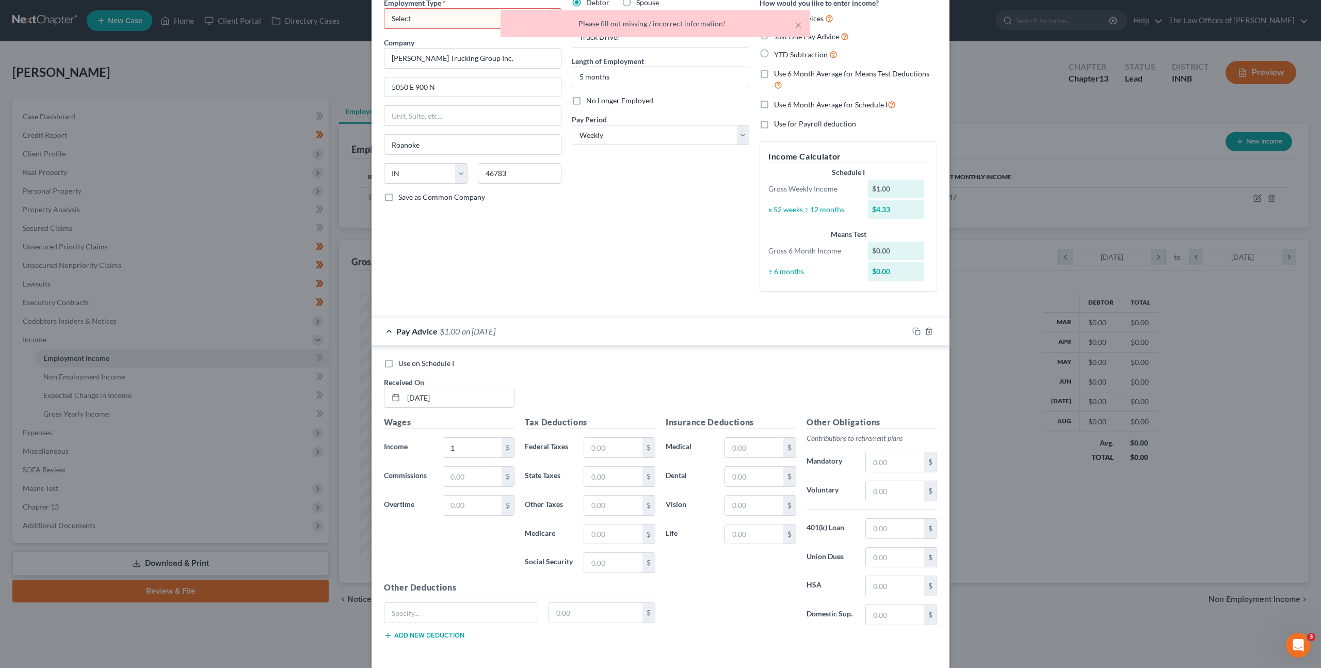
scroll to position [0, 0]
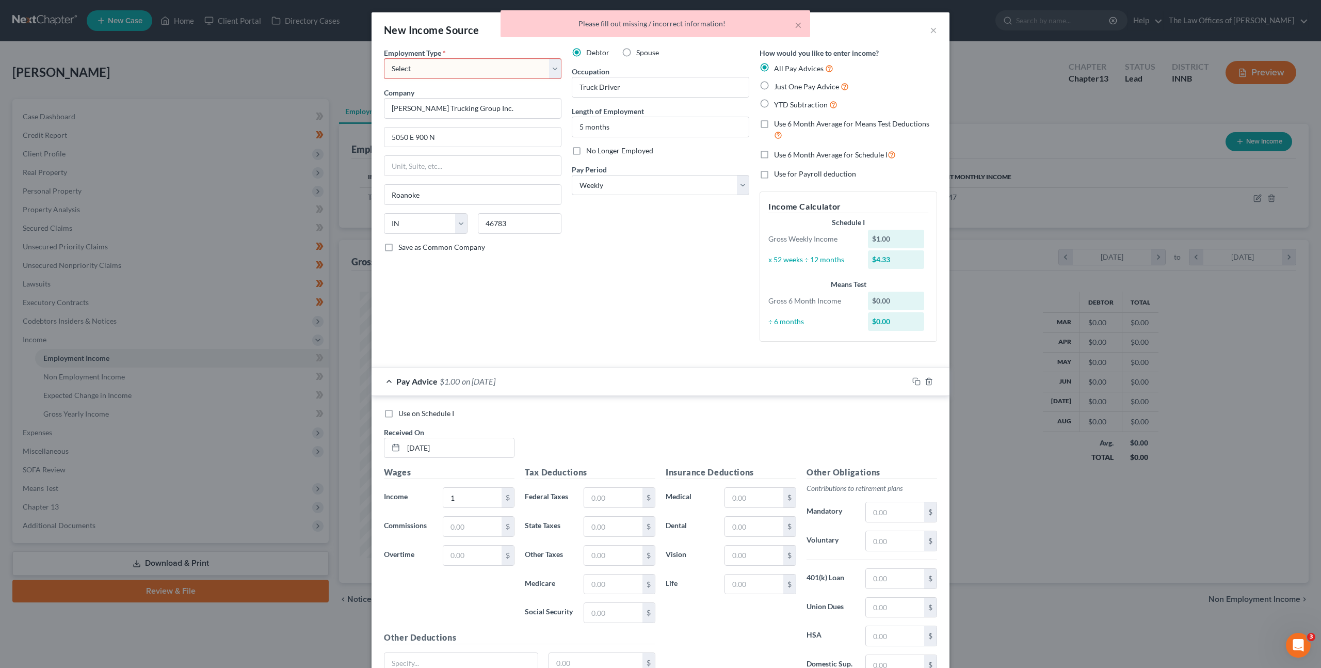
click at [479, 78] on select "Select Full or Part Time Employment Self Employment" at bounding box center [473, 68] width 178 height 21
select select "0"
click at [384, 58] on select "Select Full or Part Time Employment Self Employment" at bounding box center [473, 68] width 178 height 21
drag, startPoint x: 602, startPoint y: 284, endPoint x: 703, endPoint y: 362, distance: 128.1
click at [602, 284] on div "Debtor Spouse Occupation Truck Driver Length of Employment 5 months No Longer E…" at bounding box center [661, 198] width 188 height 302
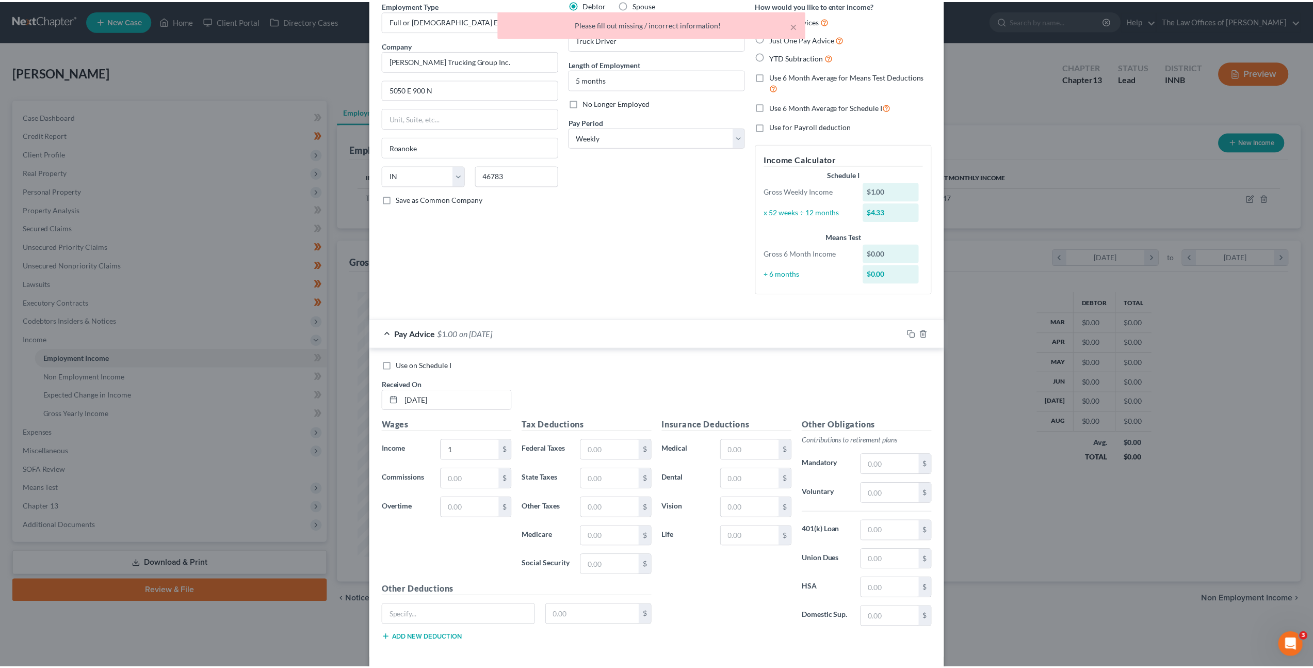
scroll to position [95, 0]
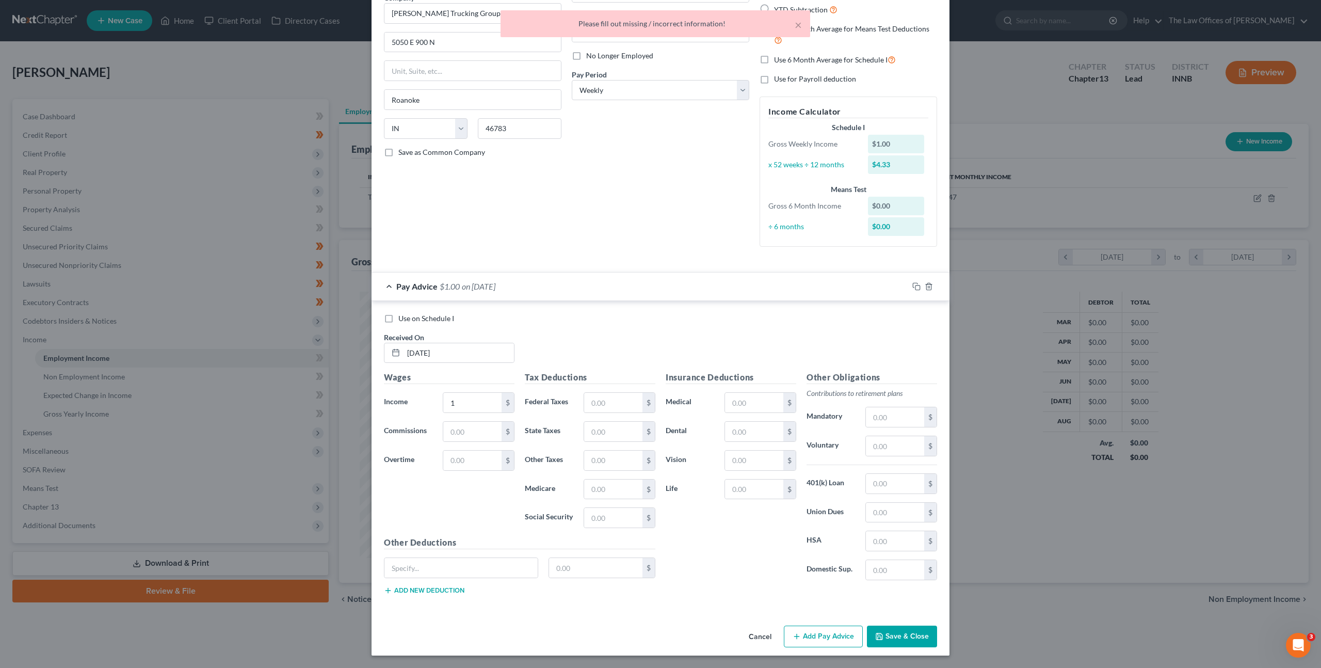
click at [904, 631] on button "Save & Close" at bounding box center [902, 636] width 70 height 22
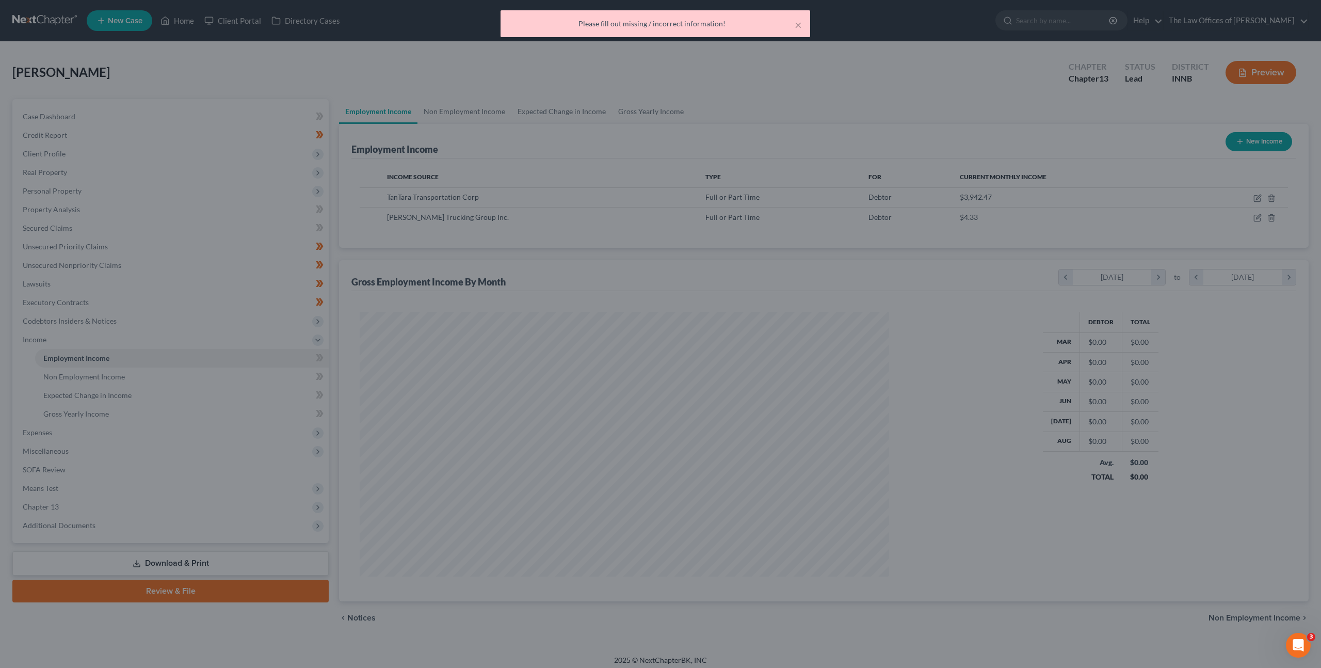
scroll to position [515799, 515514]
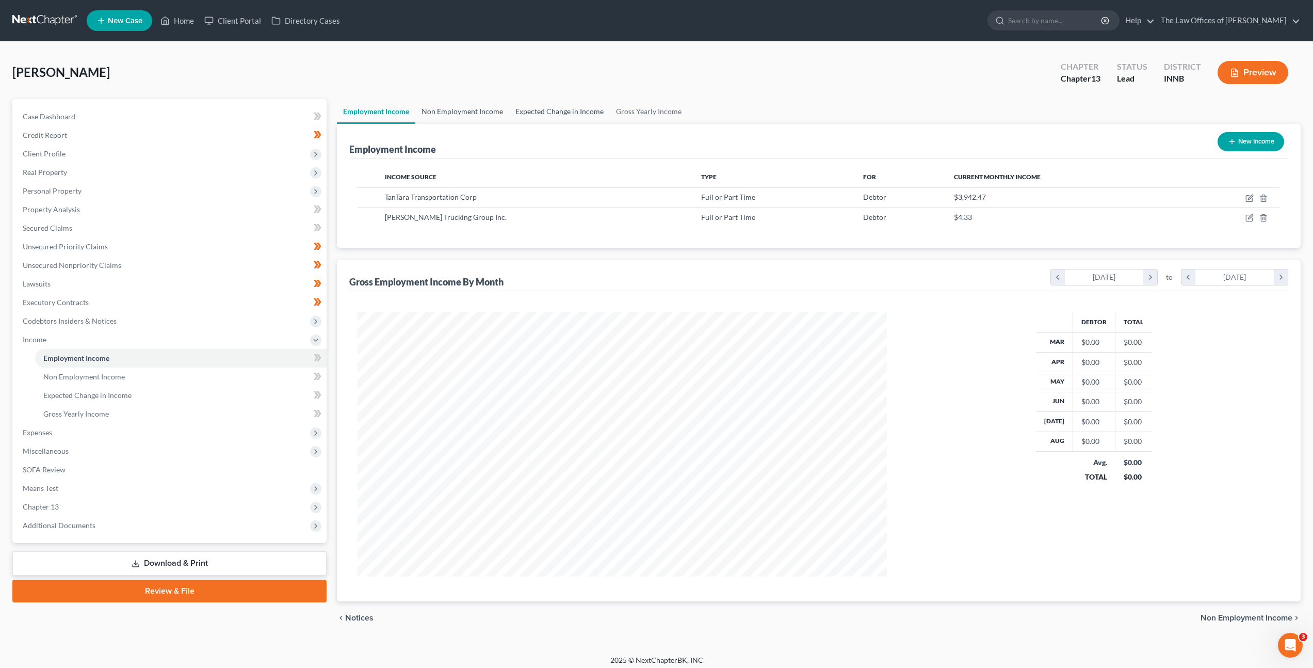
click at [478, 117] on link "Non Employment Income" at bounding box center [462, 111] width 94 height 25
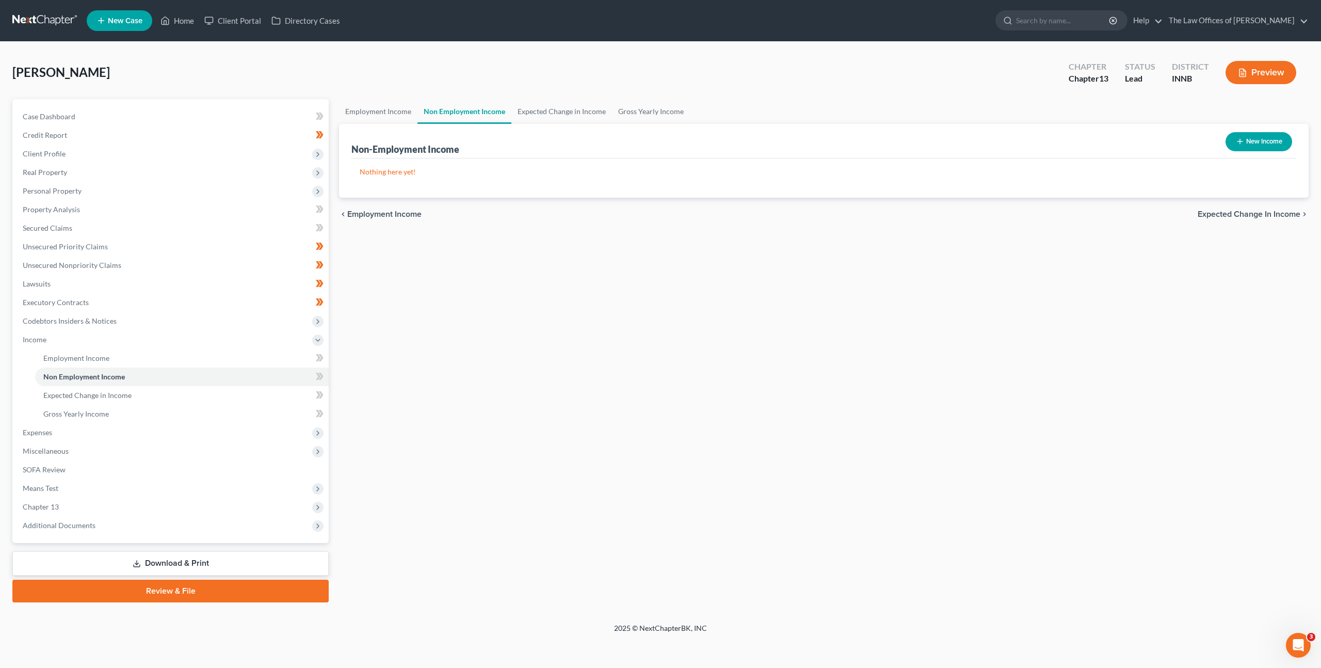
click at [1242, 137] on icon "button" at bounding box center [1240, 141] width 8 height 8
select select "0"
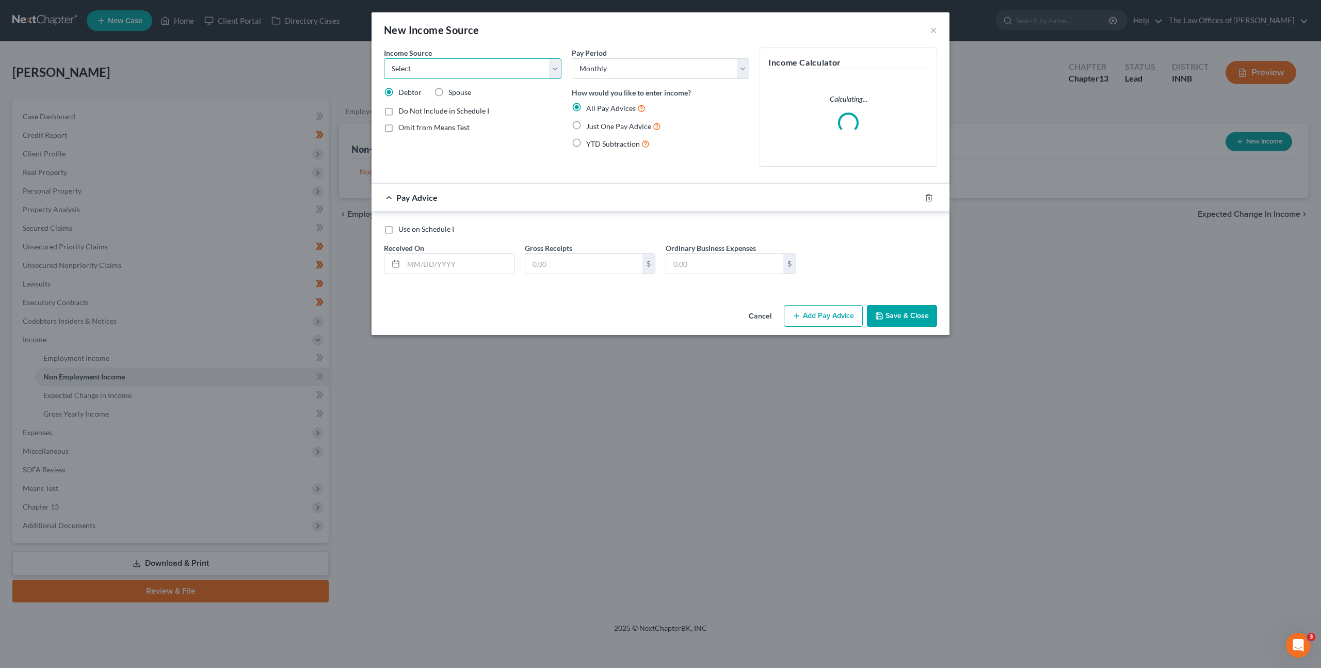
click at [501, 74] on select "Select Unemployment Disability (from employer) Pension Retirement Social Securi…" at bounding box center [473, 68] width 178 height 21
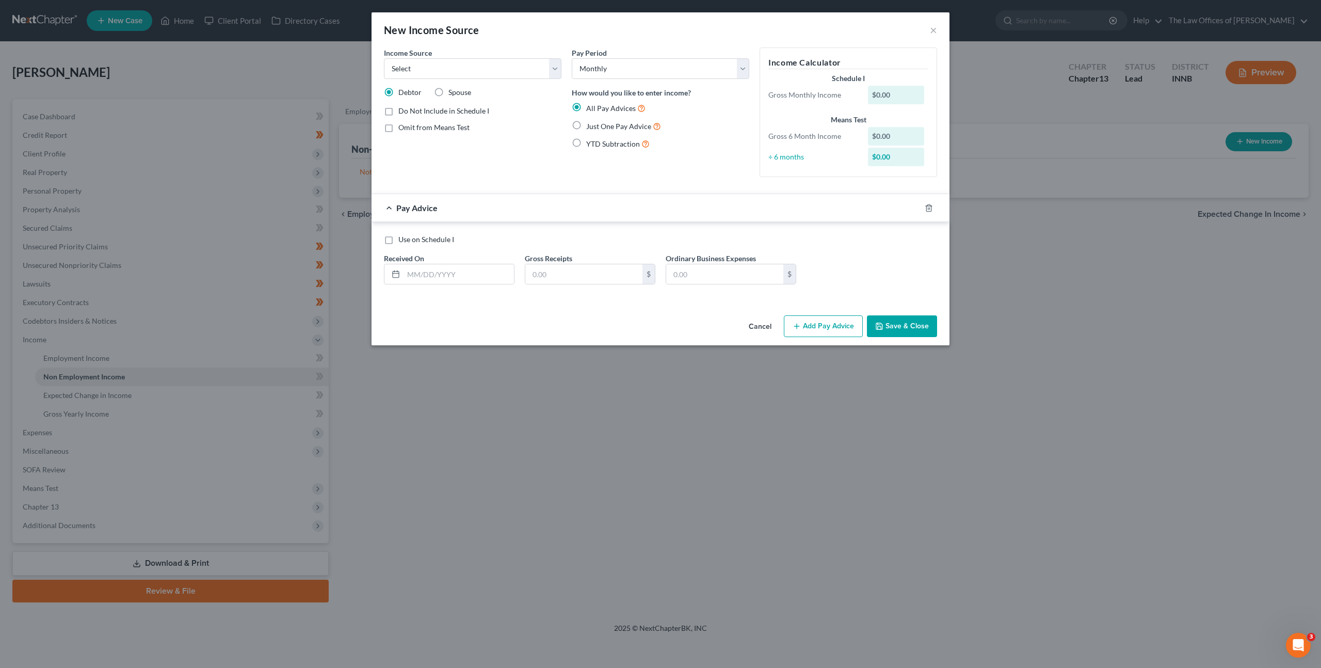
click at [768, 328] on button "Cancel" at bounding box center [760, 326] width 39 height 21
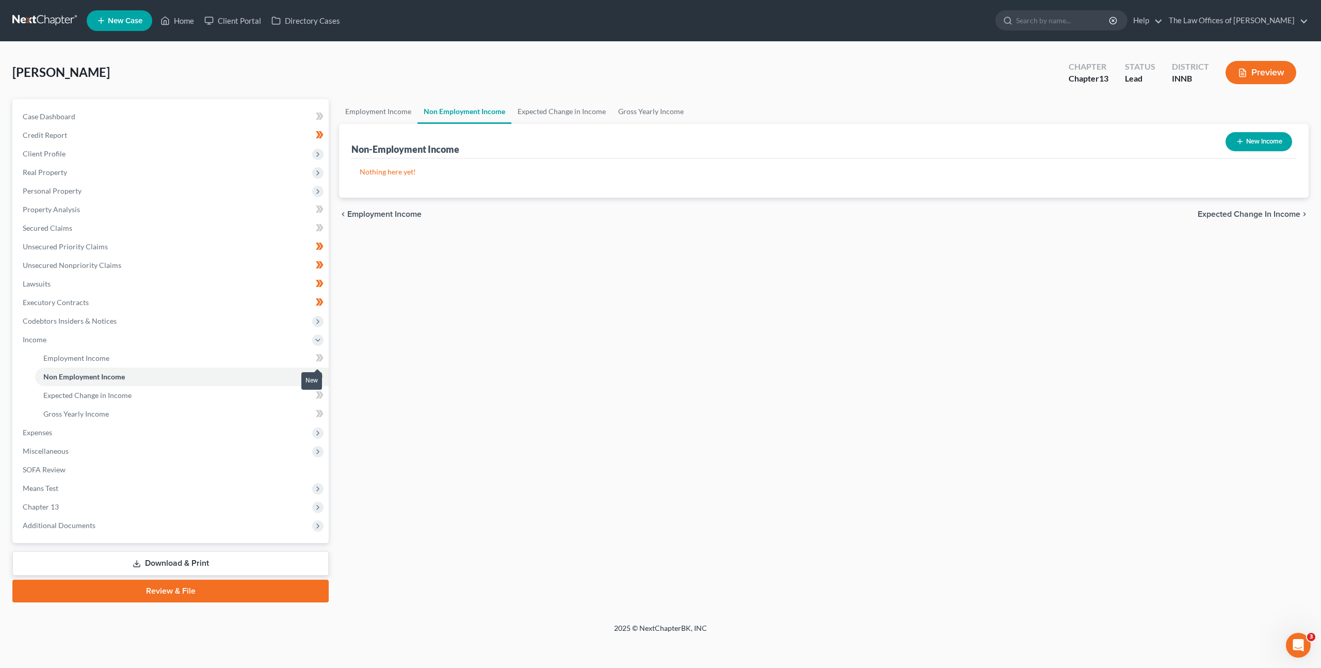
click at [321, 364] on span at bounding box center [320, 358] width 18 height 15
click at [317, 371] on icon at bounding box center [320, 376] width 8 height 13
drag, startPoint x: 317, startPoint y: 371, endPoint x: 301, endPoint y: 384, distance: 21.0
click at [317, 371] on icon at bounding box center [320, 376] width 8 height 13
click at [288, 394] on link "Expected Change in Income" at bounding box center [182, 395] width 294 height 19
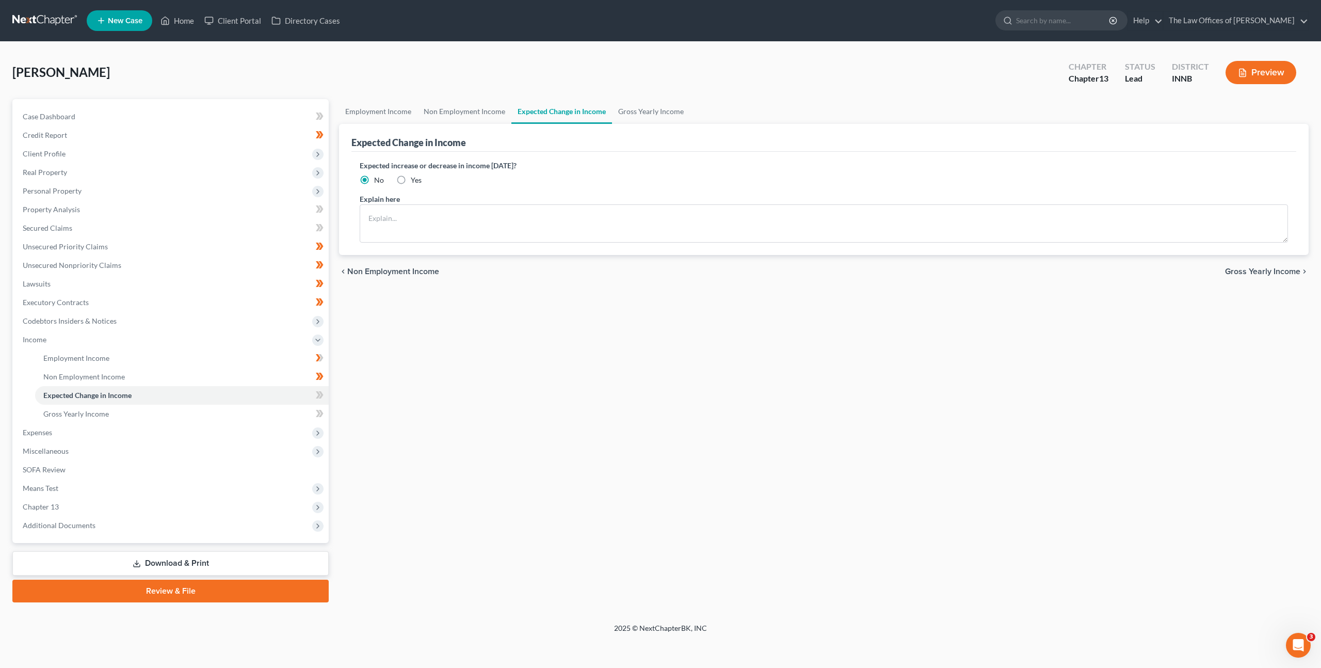
drag, startPoint x: 600, startPoint y: 311, endPoint x: 621, endPoint y: 306, distance: 21.3
click at [601, 311] on div "Employment Income Non Employment Income Expected Change in Income Gross Yearly …" at bounding box center [824, 350] width 980 height 503
click at [318, 393] on icon at bounding box center [318, 394] width 5 height 7
click at [285, 409] on link "Gross Yearly Income" at bounding box center [182, 414] width 294 height 19
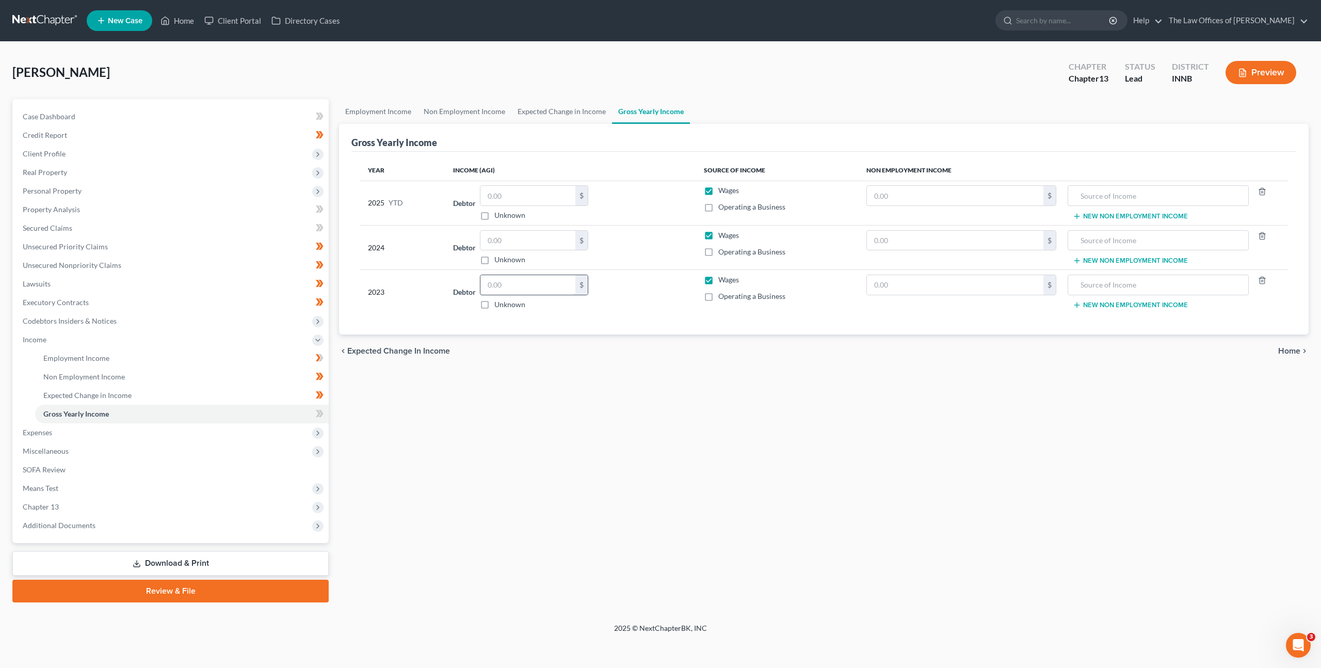
click at [538, 284] on input "text" at bounding box center [527, 285] width 95 height 20
type input "24,475"
click at [918, 239] on input "text" at bounding box center [955, 241] width 176 height 20
type input "1,149"
type input "2023 Federal Income Tax Refund"
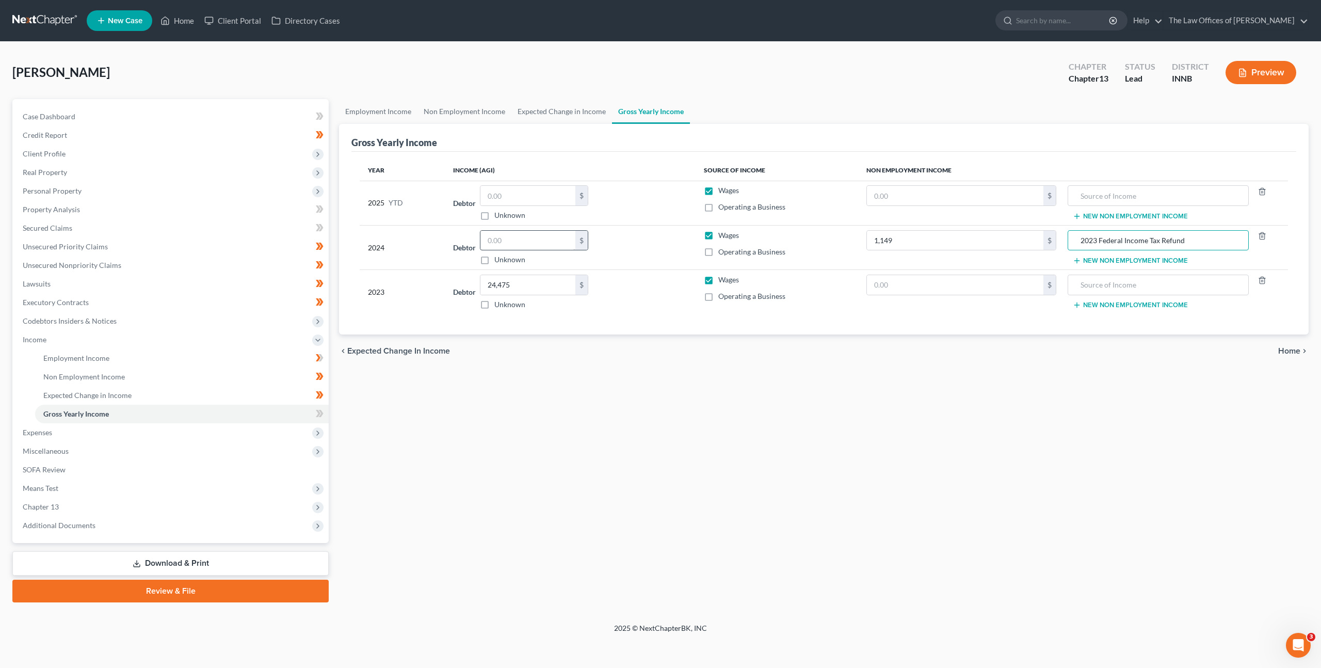
drag, startPoint x: 544, startPoint y: 222, endPoint x: 536, endPoint y: 236, distance: 16.2
click at [537, 235] on table "Year Income (AGI) Source of Income Non Employment Income 2025 YTD Debtor $ Unkn…" at bounding box center [824, 237] width 928 height 154
drag, startPoint x: 536, startPoint y: 236, endPoint x: 548, endPoint y: 229, distance: 13.5
click at [536, 236] on input "text" at bounding box center [527, 241] width 95 height 20
click at [580, 234] on div "$ Unknown" at bounding box center [534, 247] width 108 height 35
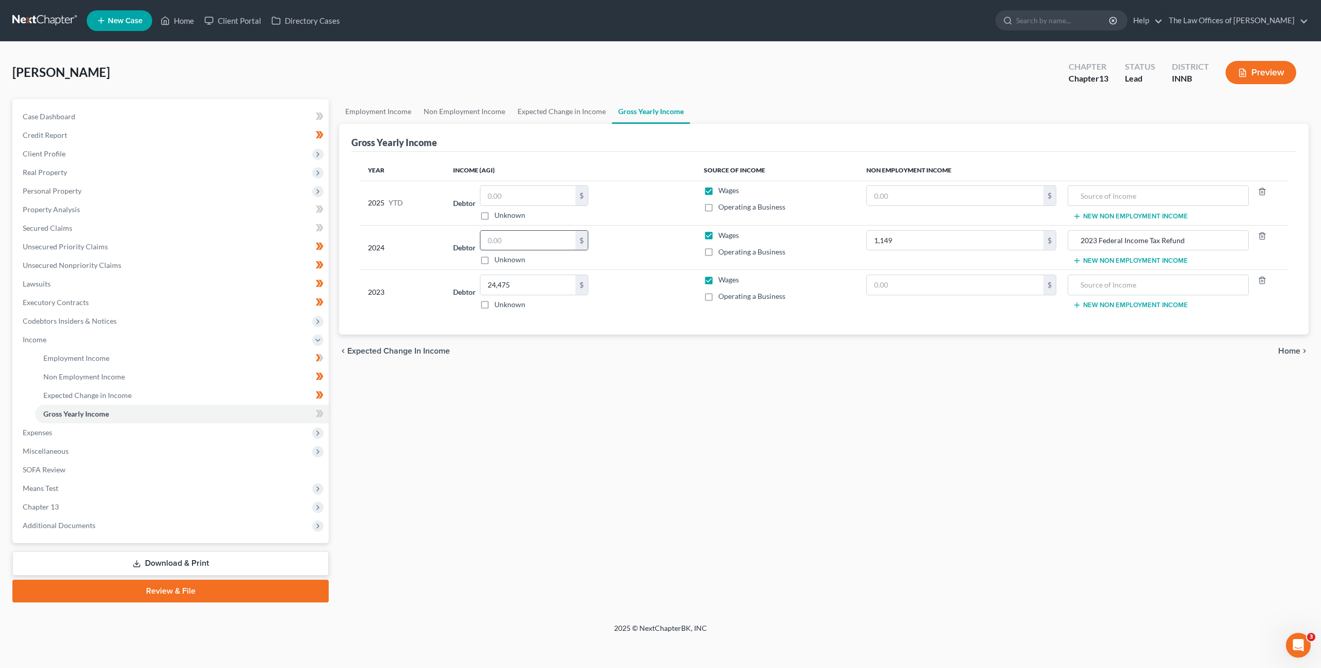
click at [524, 233] on input "text" at bounding box center [527, 241] width 95 height 20
type input "36,858"
drag, startPoint x: 889, startPoint y: 198, endPoint x: 906, endPoint y: 196, distance: 17.7
click at [889, 198] on input "text" at bounding box center [955, 196] width 176 height 20
click at [902, 197] on input "text" at bounding box center [955, 196] width 176 height 20
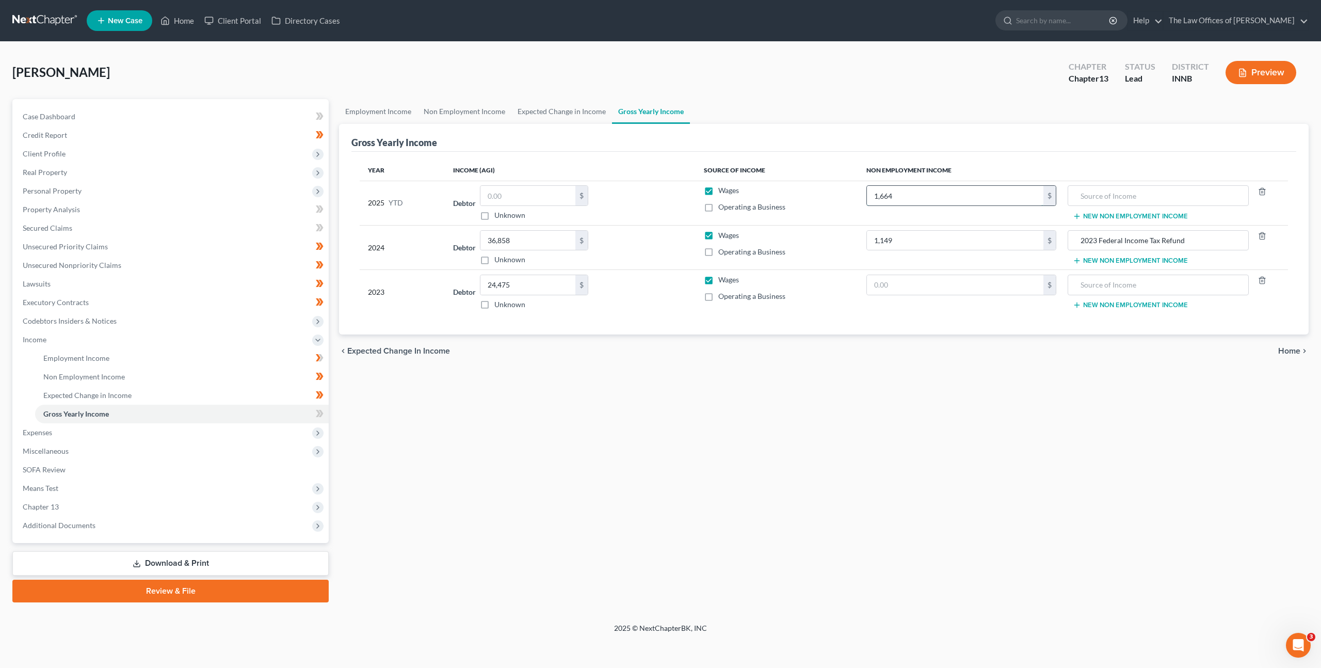
type input "1,664"
type input "2024 Federal Income Tax Refund"
click at [619, 439] on div "Employment Income Non Employment Income Expected Change in Income Gross Yearly …" at bounding box center [824, 350] width 980 height 503
click at [314, 414] on span at bounding box center [320, 414] width 18 height 15
click at [264, 428] on span "Expenses" at bounding box center [171, 432] width 314 height 19
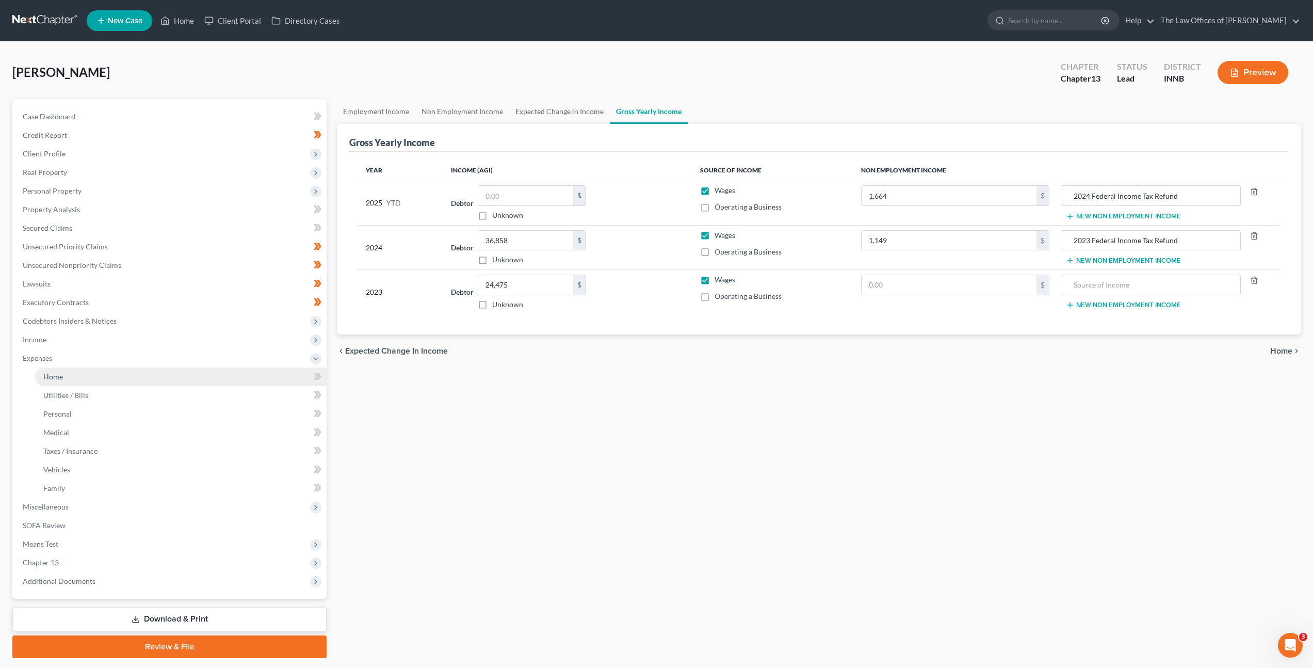
click at [257, 378] on link "Home" at bounding box center [181, 376] width 292 height 19
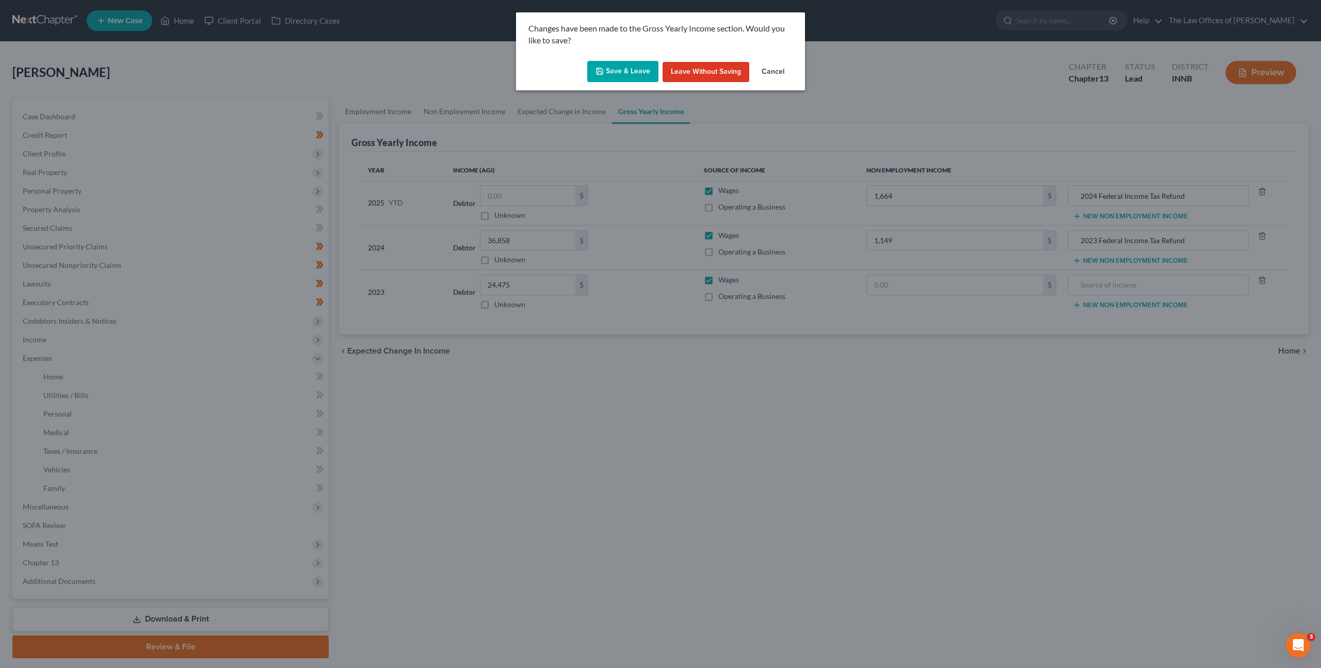
click at [633, 68] on button "Save & Leave" at bounding box center [622, 72] width 71 height 22
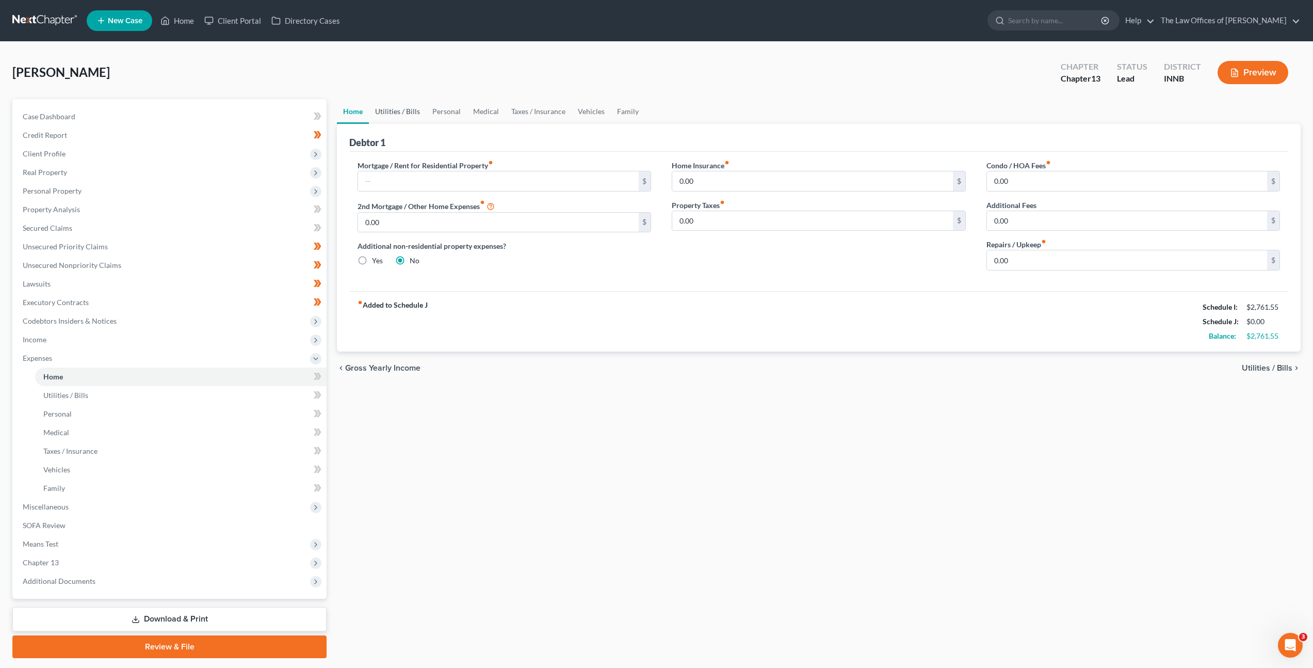
click at [406, 107] on link "Utilities / Bills" at bounding box center [397, 111] width 57 height 25
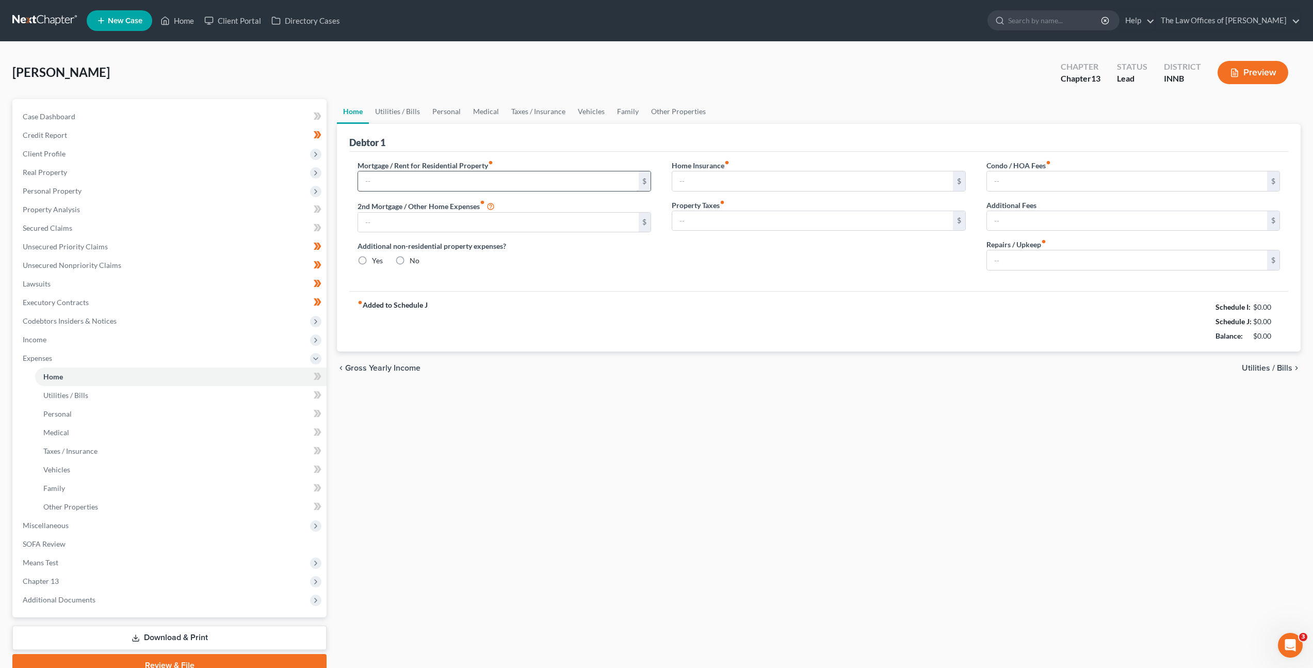
type input "0.00"
radio input "true"
type input "0.00"
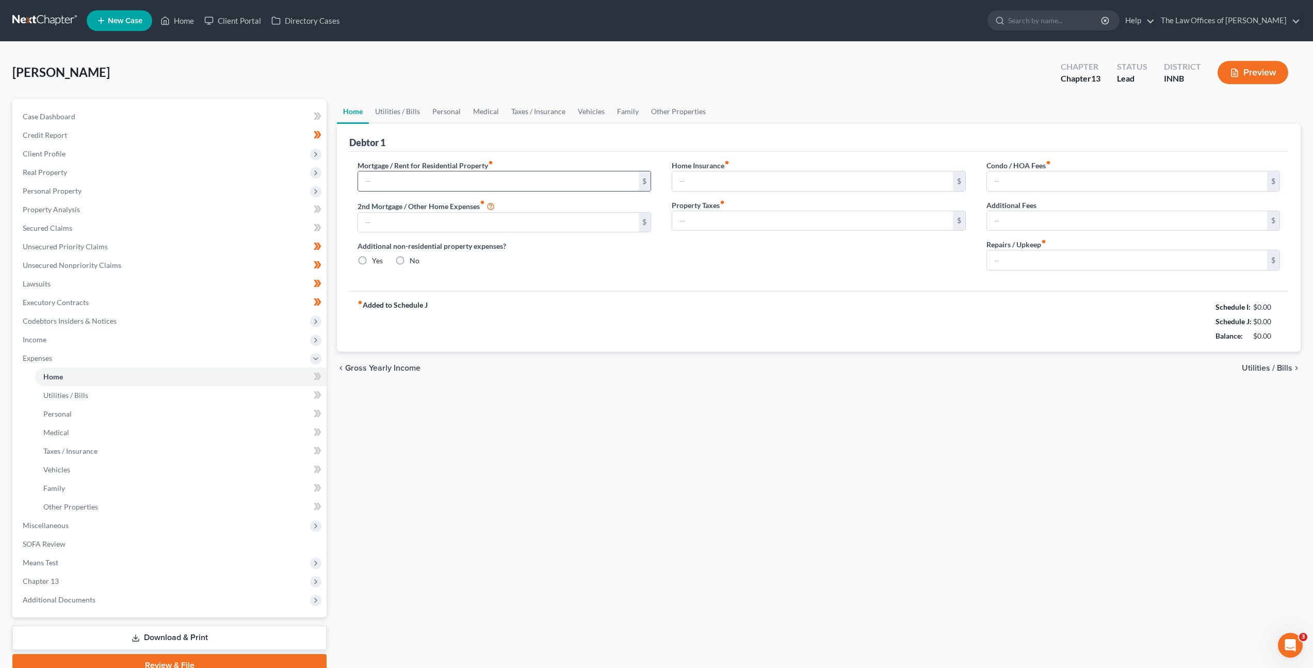
type input "0.00"
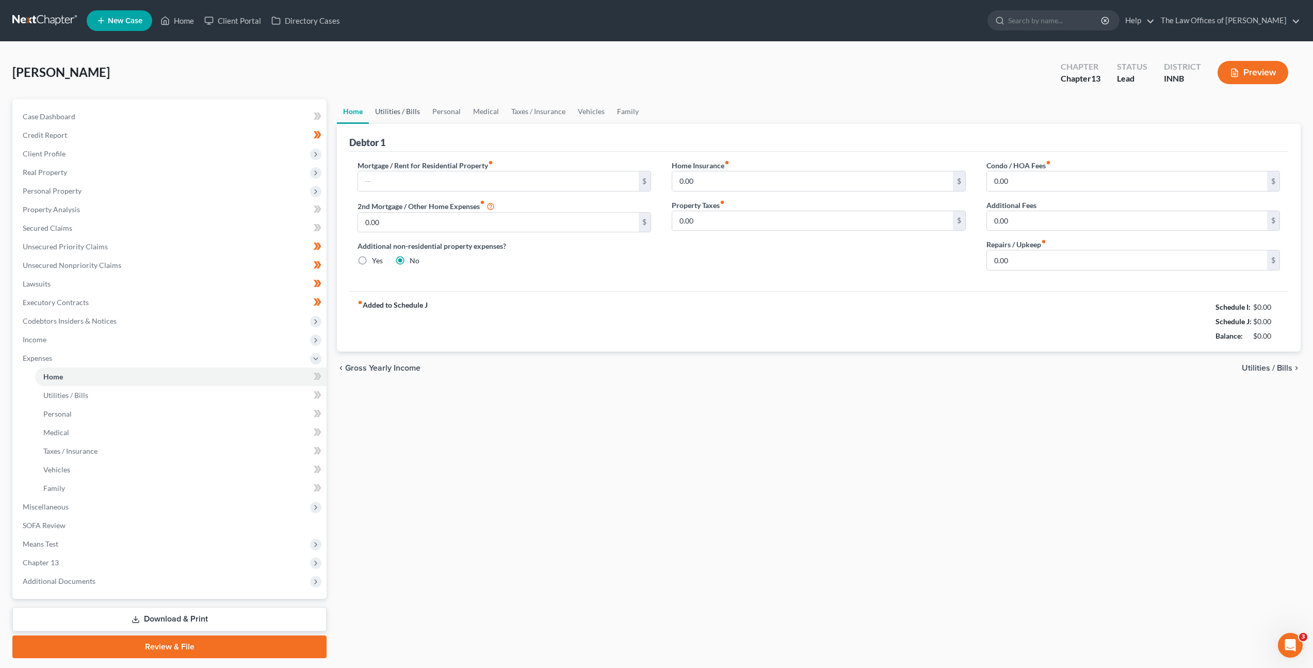
click at [399, 110] on link "Utilities / Bills" at bounding box center [397, 111] width 57 height 25
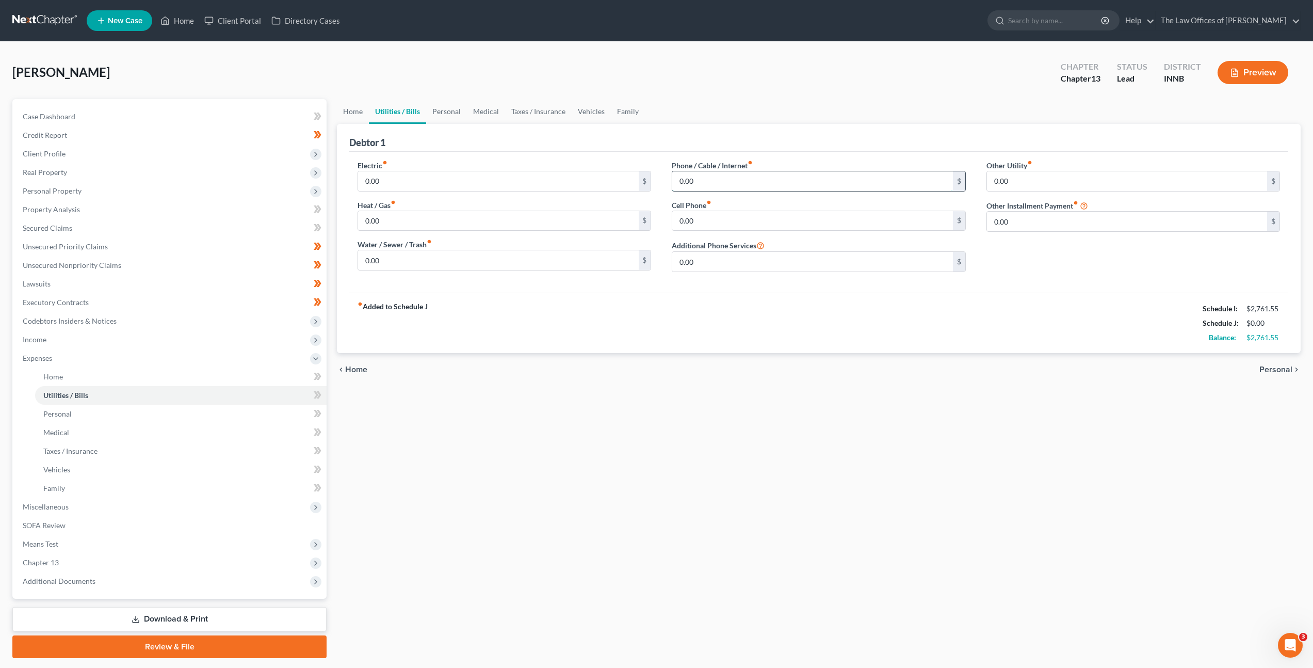
click at [708, 183] on input "0.00" at bounding box center [812, 181] width 280 height 20
click at [705, 221] on input "0.00" at bounding box center [812, 221] width 280 height 20
click at [857, 368] on div "chevron_left Home Personal chevron_right" at bounding box center [819, 369] width 964 height 33
drag, startPoint x: 703, startPoint y: 231, endPoint x: 717, endPoint y: 221, distance: 17.2
click at [703, 231] on div "Phone / Cable / Internet fiber_manual_record 0.00 $ Cell Phone fiber_manual_rec…" at bounding box center [819, 220] width 314 height 120
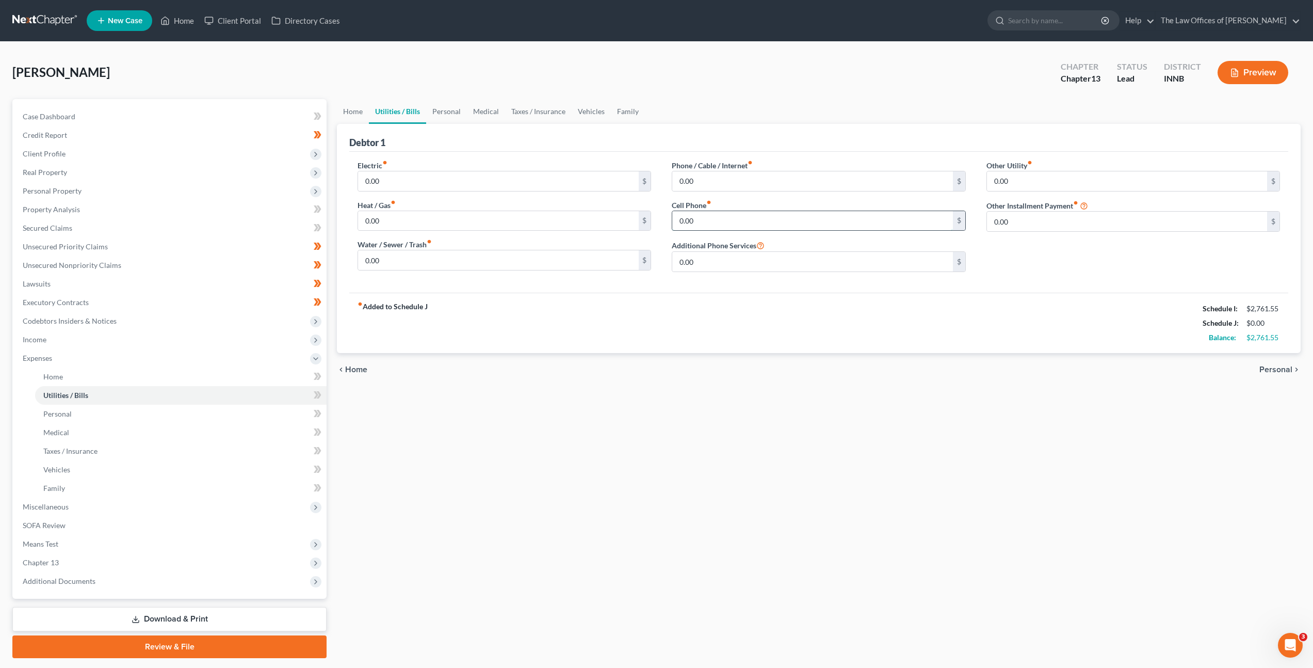
click at [717, 221] on input "0.00" at bounding box center [812, 221] width 280 height 20
type input "136"
click at [461, 113] on link "Personal" at bounding box center [446, 111] width 41 height 25
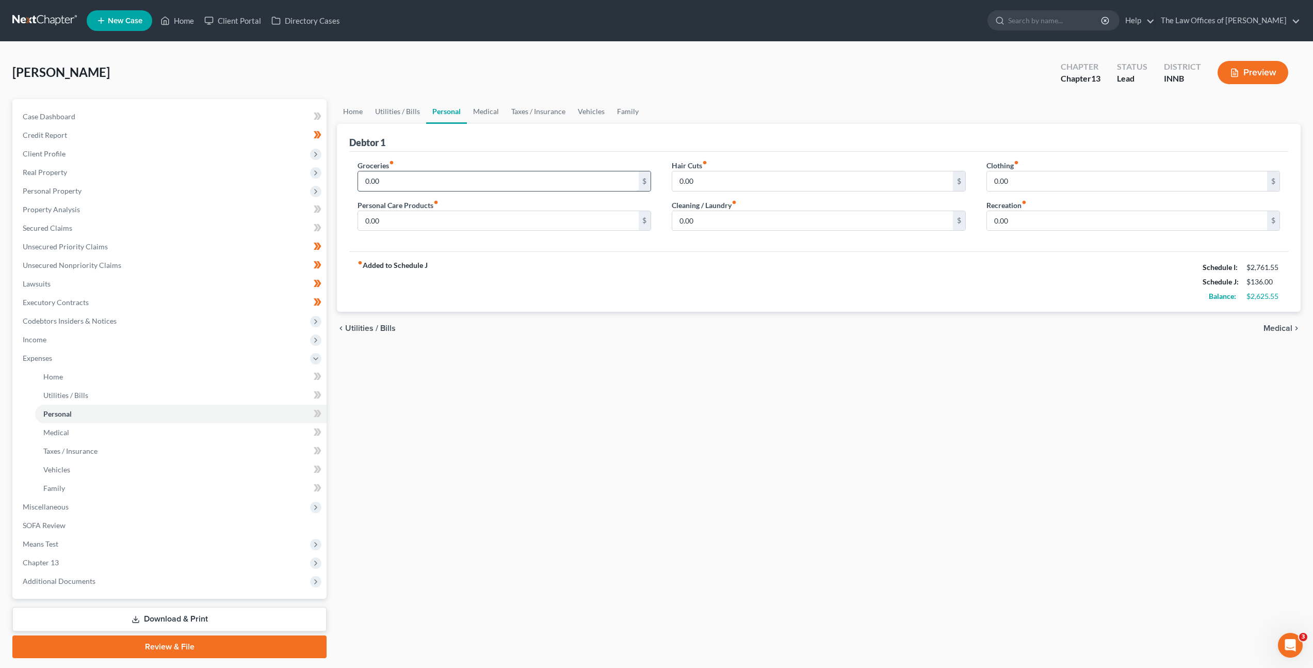
click at [444, 181] on input "0.00" at bounding box center [498, 181] width 280 height 20
click at [1046, 223] on input "0.00" at bounding box center [1127, 221] width 280 height 20
type input "100"
click at [508, 181] on input "0.00" at bounding box center [498, 181] width 280 height 20
type input "500"
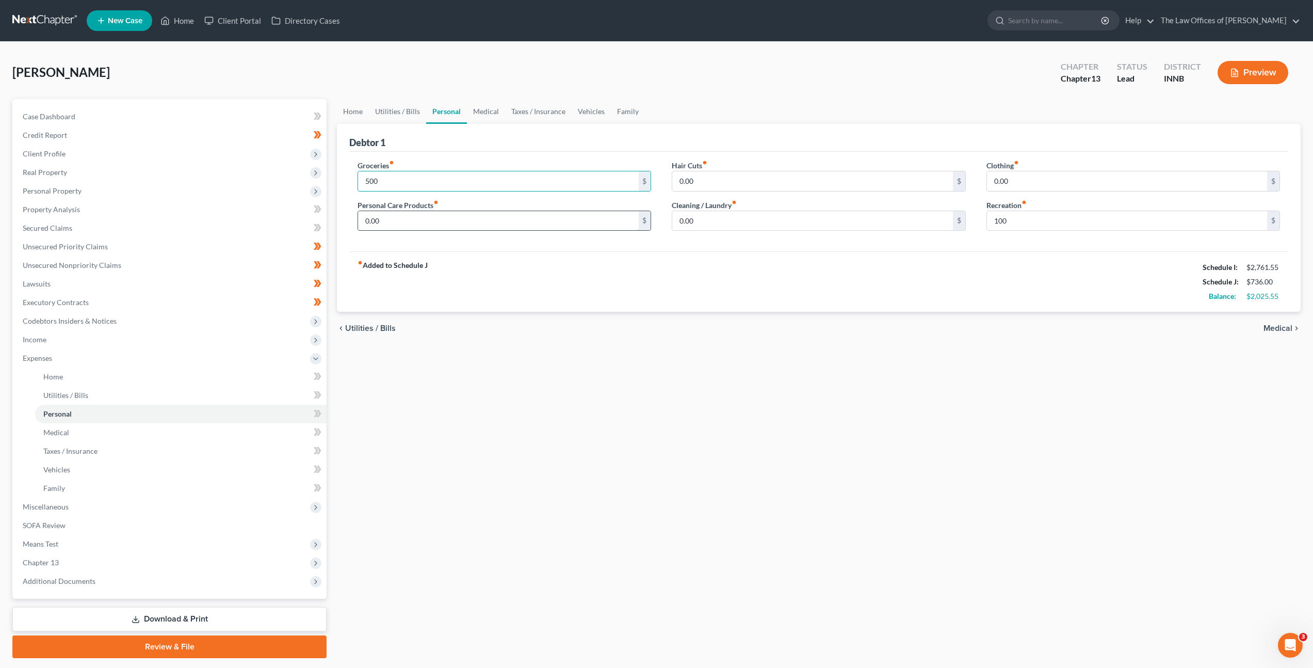
click at [452, 226] on input "0.00" at bounding box center [498, 221] width 280 height 20
type input "100"
drag, startPoint x: 737, startPoint y: 223, endPoint x: 774, endPoint y: 224, distance: 36.1
click at [737, 223] on input "0.00" at bounding box center [812, 221] width 280 height 20
type input "100"
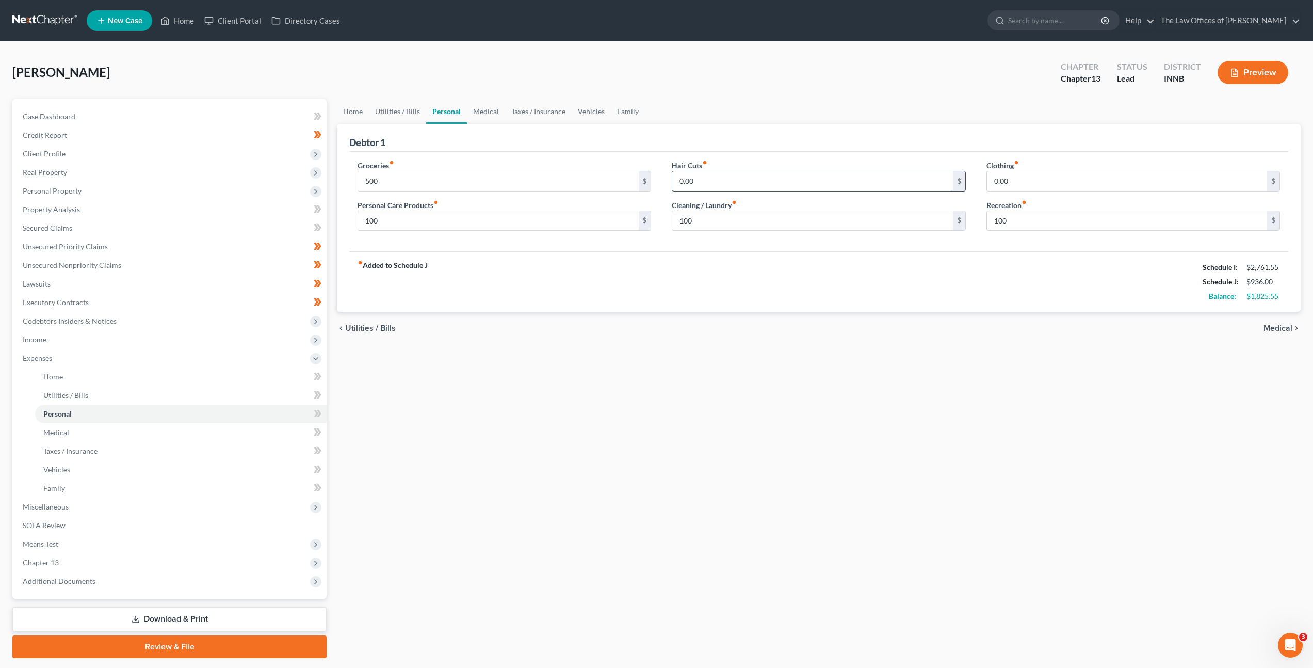
click at [725, 173] on input "0.00" at bounding box center [812, 181] width 280 height 20
type input "30"
click at [913, 272] on div "fiber_manual_record Added to Schedule J Schedule I: $2,761.55 Schedule J: $966.…" at bounding box center [818, 281] width 939 height 60
drag, startPoint x: 934, startPoint y: 270, endPoint x: 939, endPoint y: 271, distance: 5.3
click at [935, 270] on div "fiber_manual_record Added to Schedule J Schedule I: $2,761.55 Schedule J: $966.…" at bounding box center [818, 281] width 939 height 60
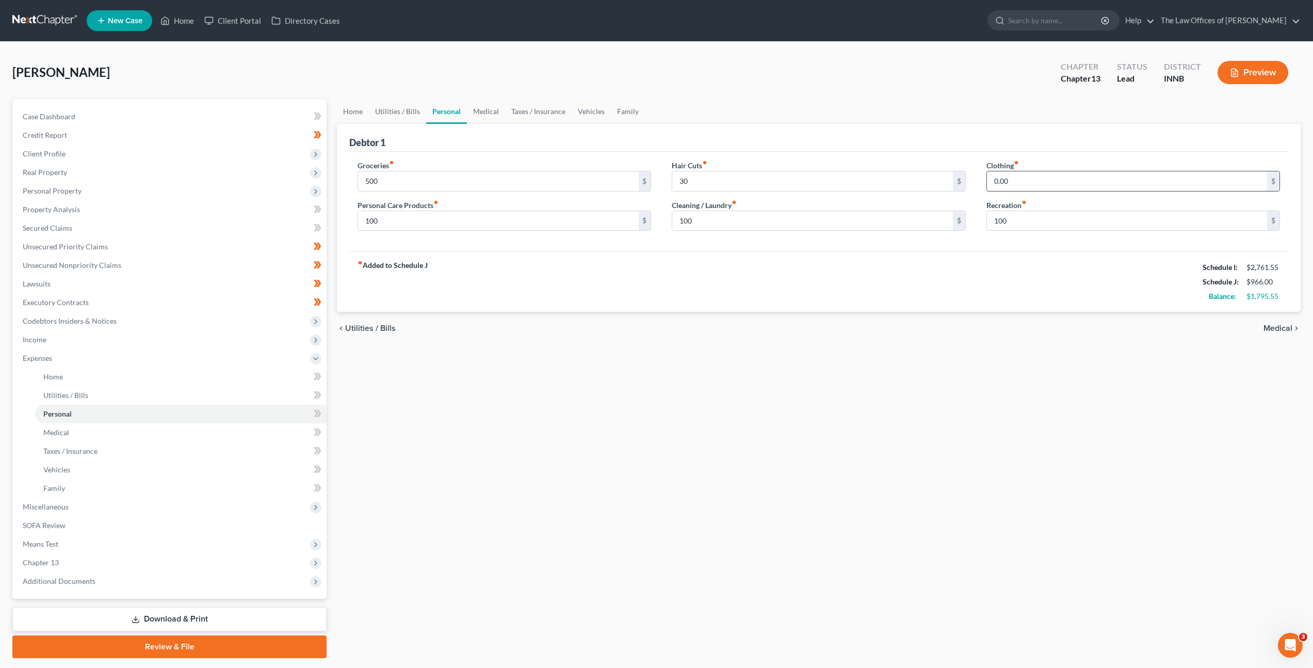
click at [1051, 186] on input "0.00" at bounding box center [1127, 181] width 280 height 20
type input "10"
click at [753, 121] on ui-view "Home Utilities / Bills Personal Medical Taxes / Insurance Vehicles Family Debto…" at bounding box center [819, 222] width 964 height 246
click at [485, 113] on link "Medical" at bounding box center [486, 111] width 38 height 25
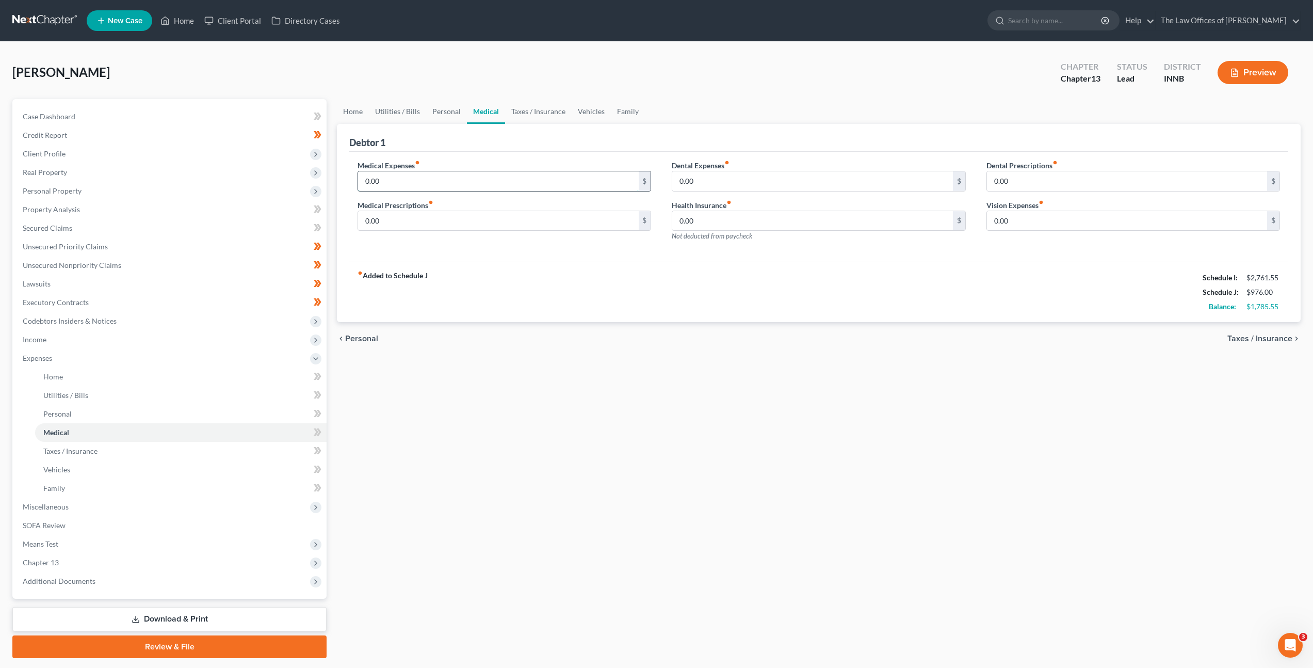
drag, startPoint x: 485, startPoint y: 120, endPoint x: 479, endPoint y: 178, distance: 58.6
click at [479, 178] on input "0.00" at bounding box center [498, 181] width 280 height 20
click at [488, 252] on div "Medical Expenses fiber_manual_record 0.00 $ Medical Prescriptions fiber_manual_…" at bounding box center [818, 207] width 939 height 110
click at [453, 180] on input "0.00" at bounding box center [498, 181] width 280 height 20
click at [449, 217] on input "0.00" at bounding box center [498, 221] width 280 height 20
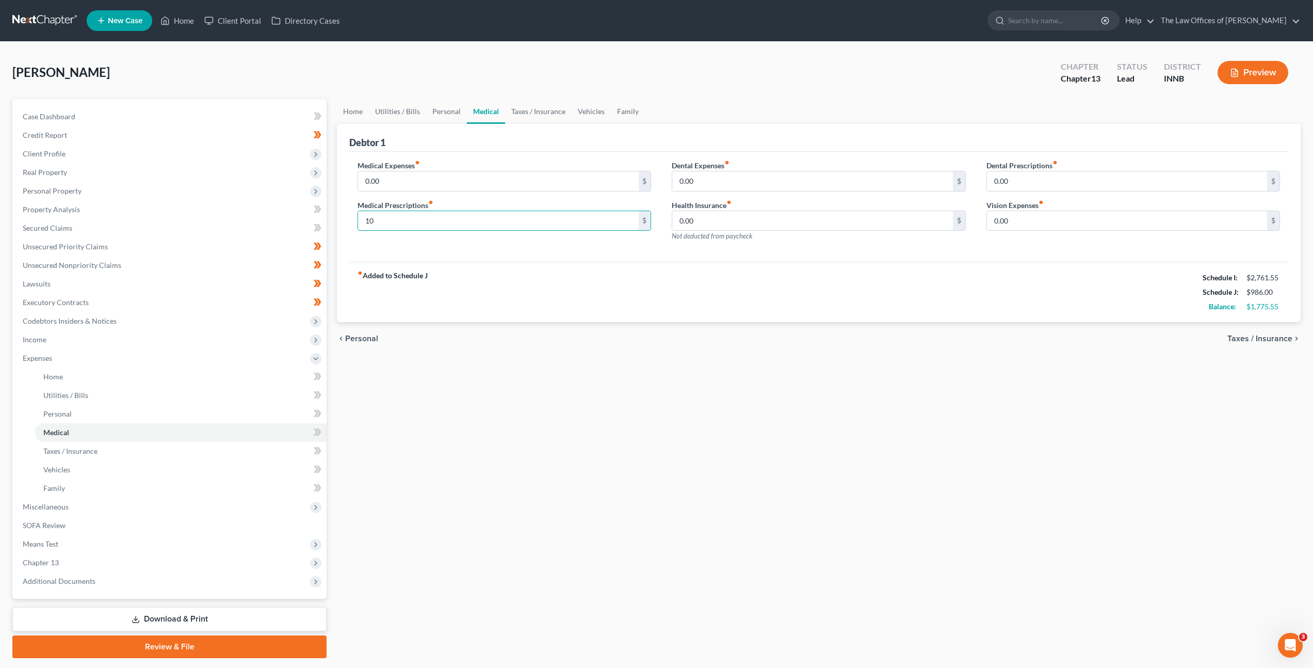
type input "10"
click at [600, 259] on div "Medical Expenses fiber_manual_record 0.00 $ Medical Prescriptions fiber_manual_…" at bounding box center [818, 207] width 939 height 110
click at [1000, 216] on input "0.00" at bounding box center [1127, 221] width 280 height 20
click at [809, 180] on input "0.00" at bounding box center [812, 181] width 280 height 20
type input "15"
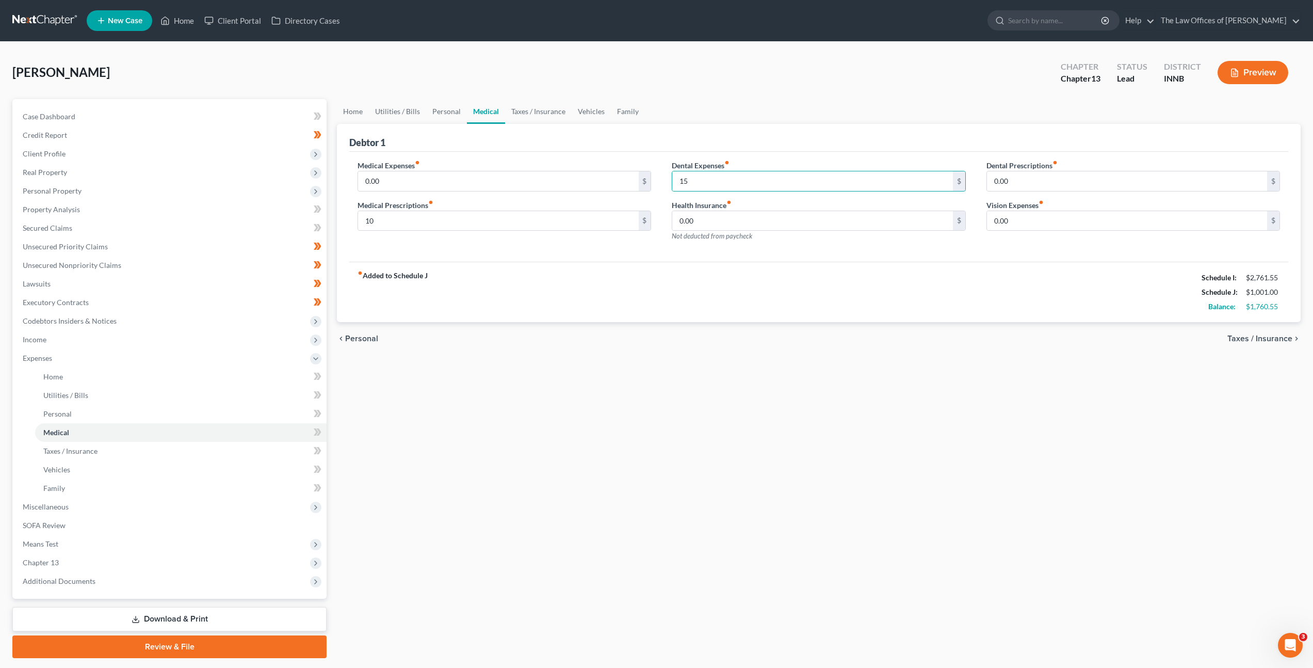
click at [1033, 236] on div "Dental Prescriptions fiber_manual_record 0.00 $ Vision Expenses fiber_manual_re…" at bounding box center [1133, 205] width 314 height 90
click at [1037, 223] on input "0.00" at bounding box center [1127, 221] width 280 height 20
type input "50"
click at [505, 109] on link "Taxes / Insurance" at bounding box center [538, 111] width 67 height 25
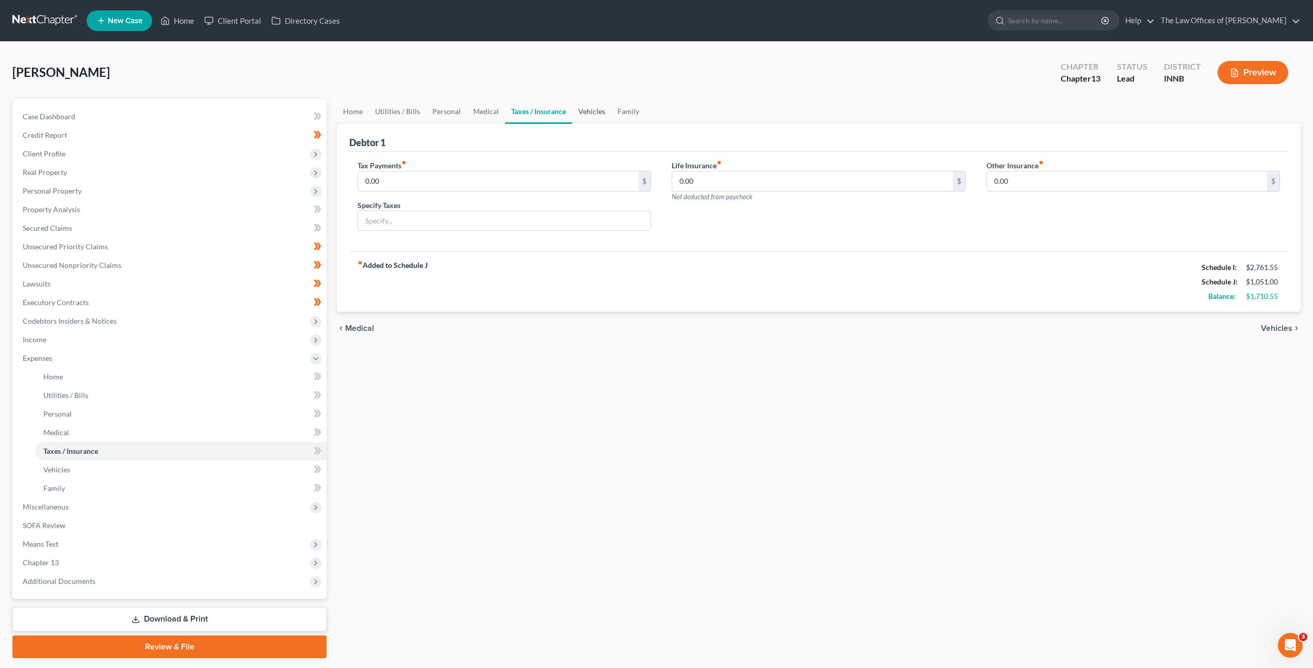
click at [584, 114] on link "Vehicles" at bounding box center [591, 111] width 39 height 25
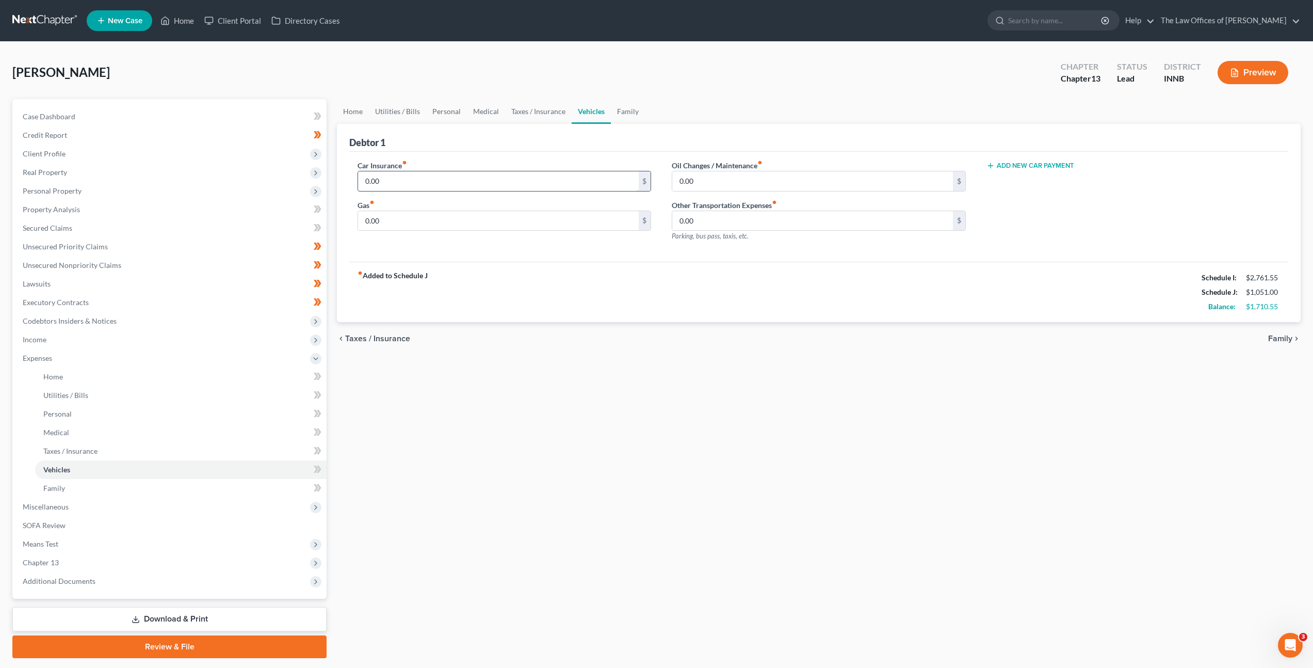
click at [494, 186] on input "0.00" at bounding box center [498, 181] width 280 height 20
type input "140"
type input "200"
click at [692, 174] on input "0.00" at bounding box center [812, 181] width 280 height 20
type input "15"
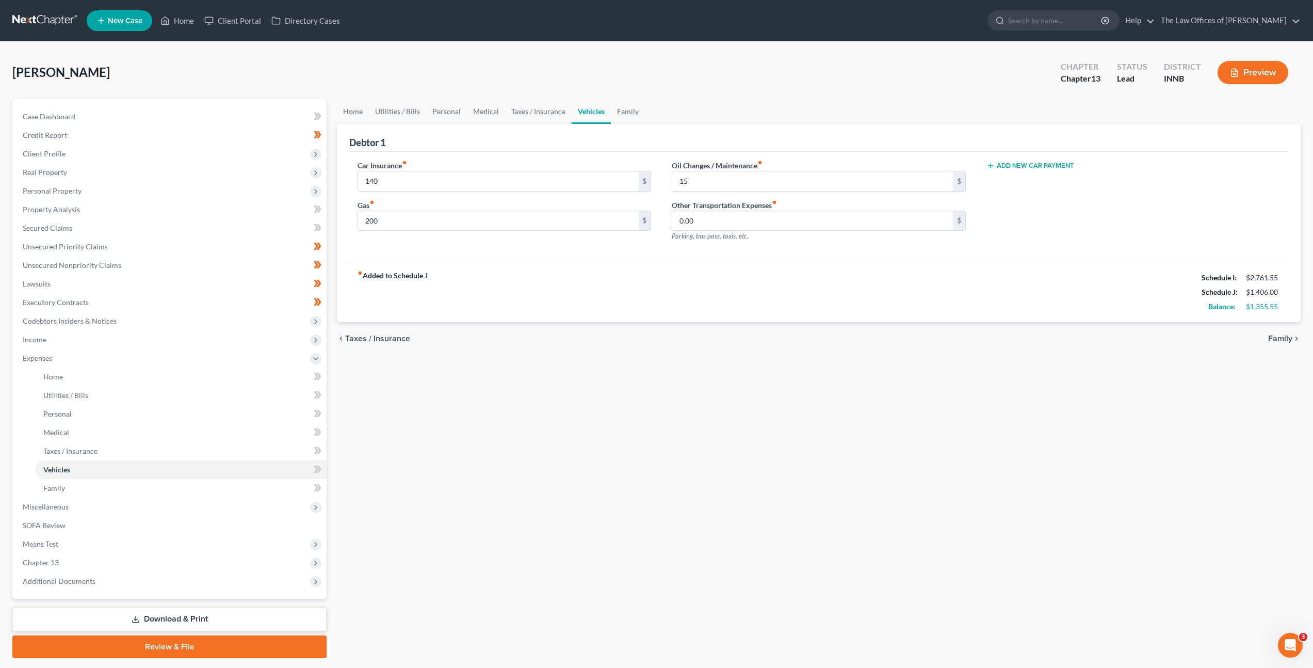
drag, startPoint x: 609, startPoint y: 98, endPoint x: 631, endPoint y: 107, distance: 22.9
click at [609, 98] on div "[PERSON_NAME] Upgraded Chapter Chapter 13 Status Lead District INNB Preview" at bounding box center [656, 76] width 1289 height 45
click at [631, 107] on link "Family" at bounding box center [628, 111] width 34 height 25
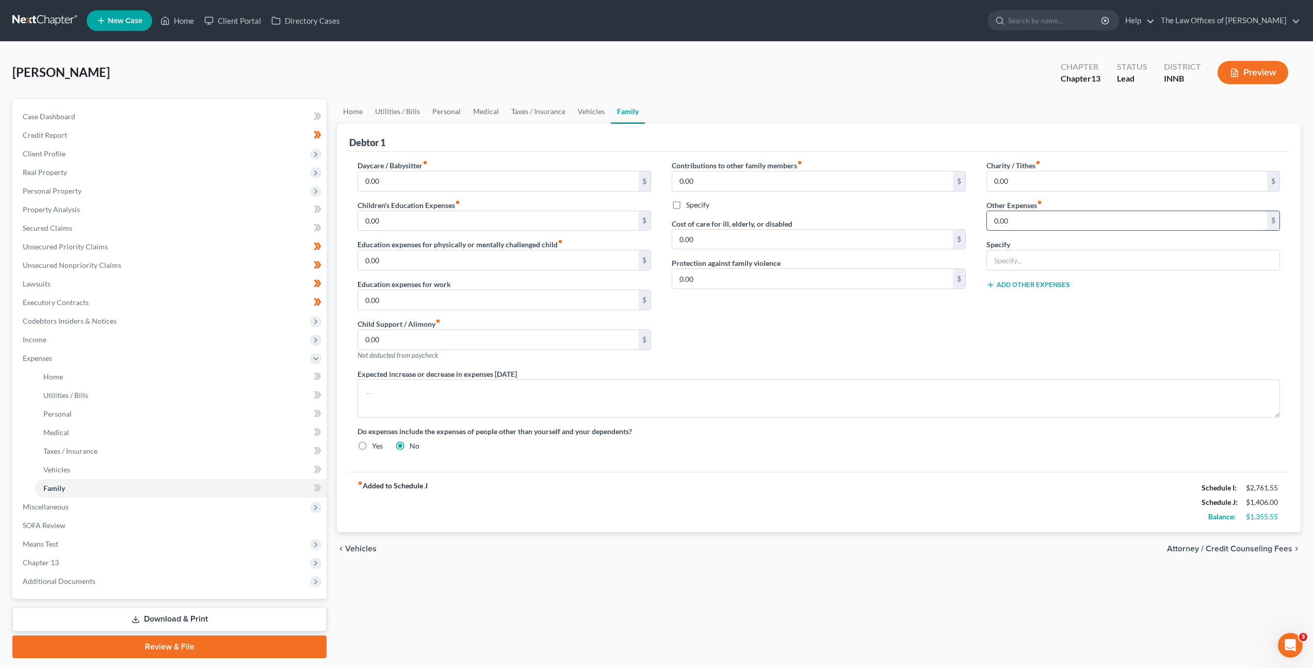
click at [1061, 217] on input "0.00" at bounding box center [1127, 221] width 280 height 20
type input "80"
type input "Pet Expenses"
click at [860, 343] on div "Contributions to other family members fiber_manual_record 0.00 $ Specify Cost o…" at bounding box center [819, 264] width 314 height 208
drag, startPoint x: 997, startPoint y: 227, endPoint x: 1002, endPoint y: 227, distance: 5.7
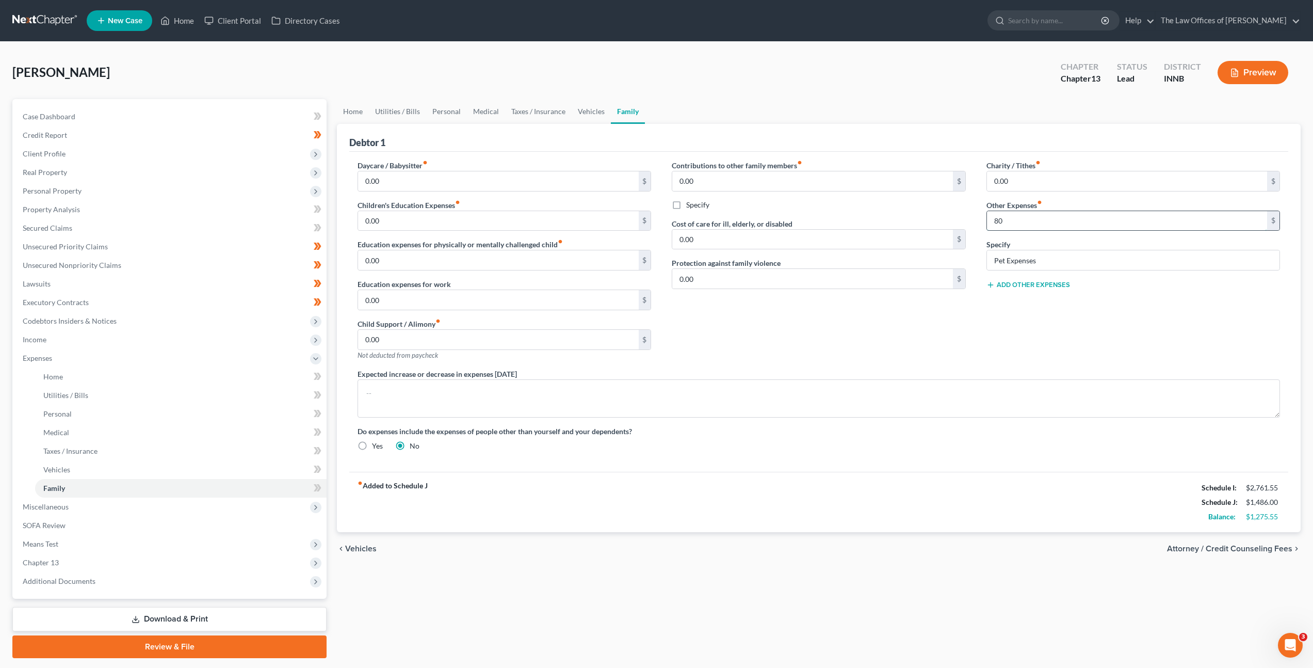
click at [998, 227] on input "80" at bounding box center [1127, 221] width 280 height 20
drag, startPoint x: 798, startPoint y: 336, endPoint x: 799, endPoint y: 319, distance: 17.6
click at [798, 328] on div "Contributions to other family members fiber_manual_record 0.00 $ Specify Cost o…" at bounding box center [819, 264] width 314 height 208
click at [315, 378] on icon at bounding box center [316, 376] width 5 height 7
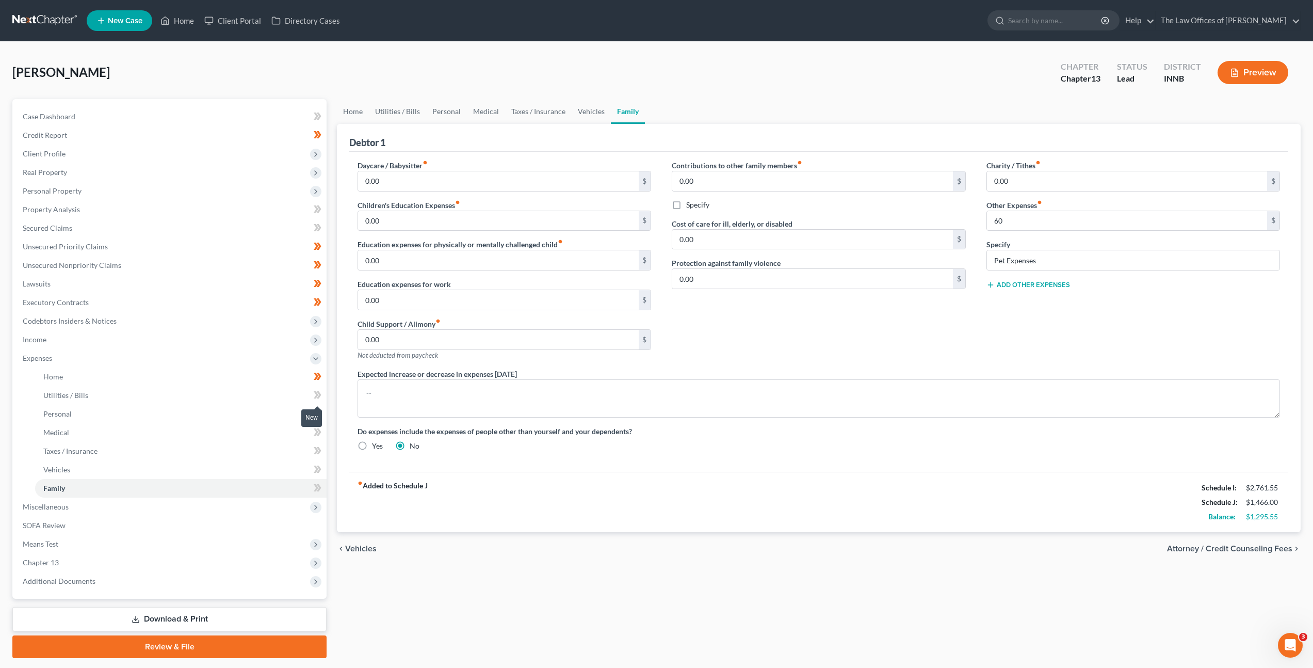
click at [317, 397] on icon at bounding box center [319, 394] width 5 height 7
click at [317, 398] on icon at bounding box center [319, 394] width 5 height 7
click at [317, 412] on icon at bounding box center [318, 413] width 8 height 13
click at [315, 431] on icon at bounding box center [318, 432] width 8 height 13
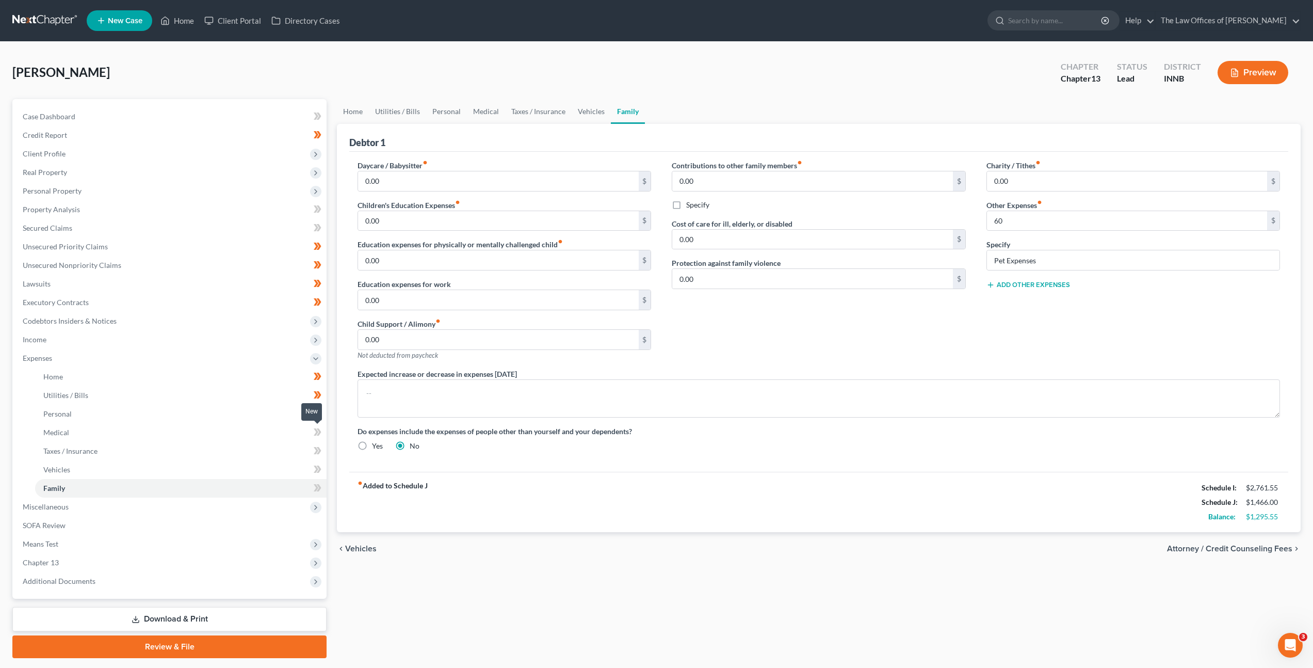
click at [315, 431] on icon at bounding box center [318, 432] width 8 height 13
click at [317, 452] on icon at bounding box center [318, 450] width 8 height 13
click at [322, 472] on span at bounding box center [318, 470] width 18 height 15
click at [322, 471] on span at bounding box center [318, 470] width 18 height 15
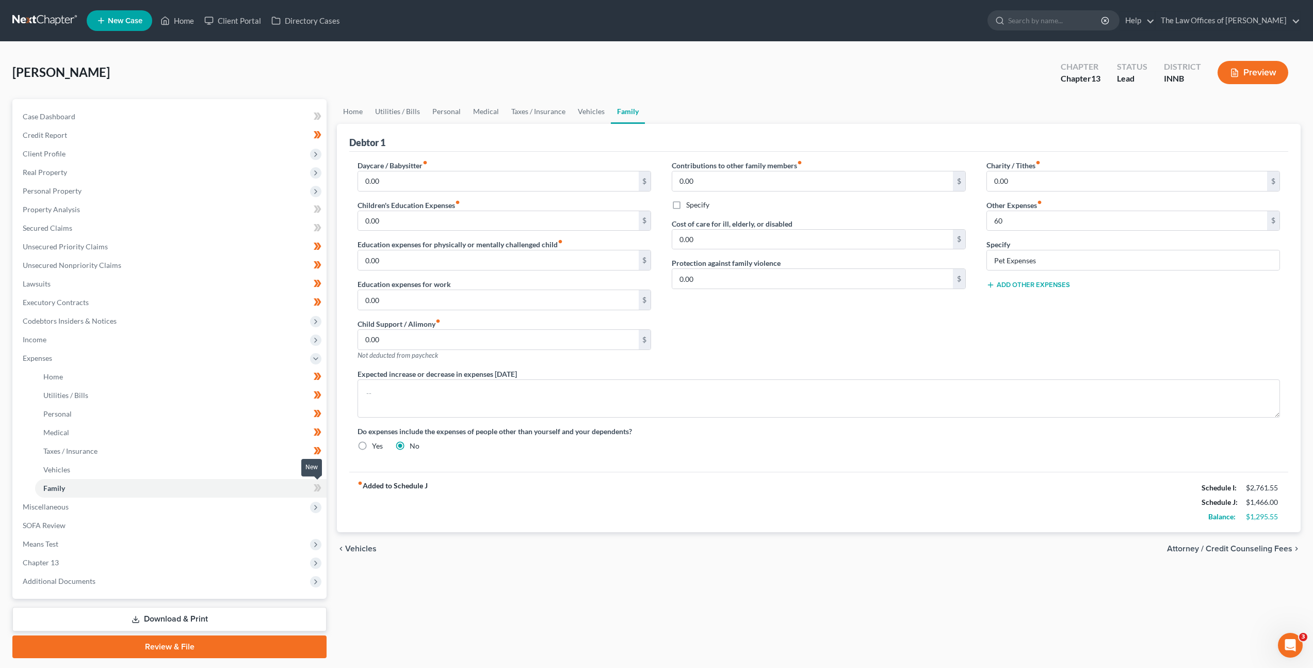
click at [319, 484] on icon at bounding box center [318, 487] width 8 height 13
click at [218, 528] on link "SOFA Review" at bounding box center [170, 525] width 312 height 19
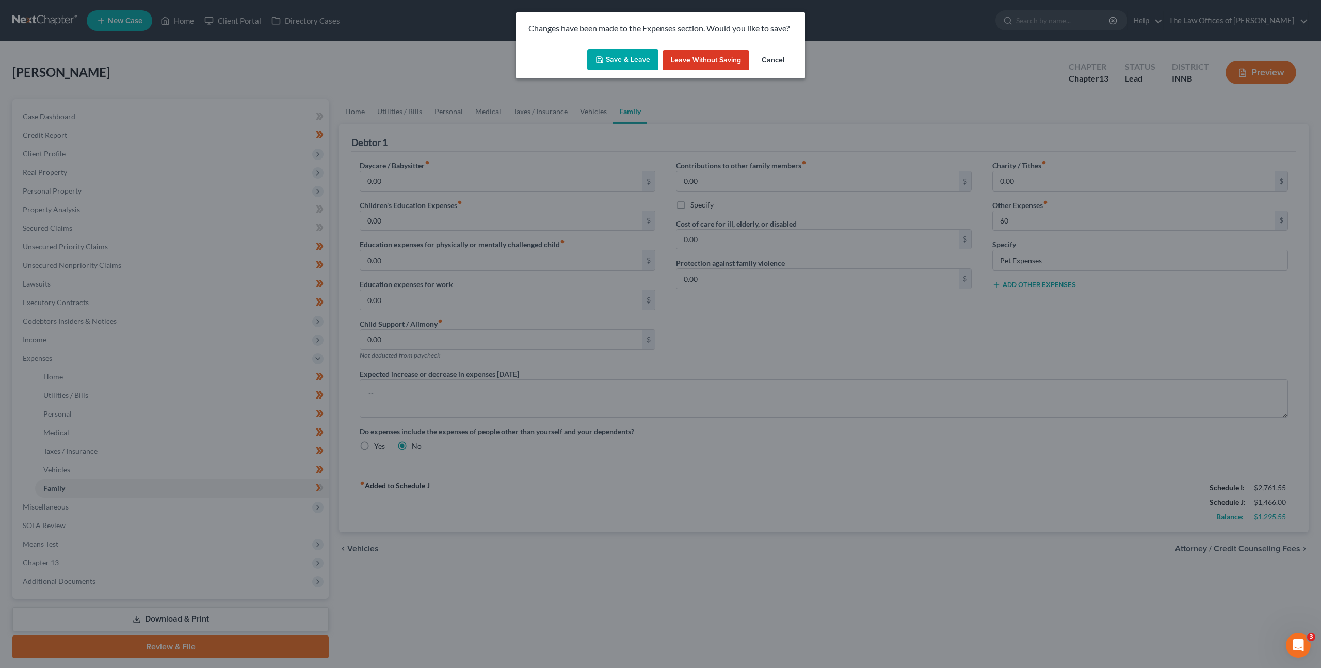
click at [623, 60] on button "Save & Leave" at bounding box center [622, 60] width 71 height 22
type input "60.00"
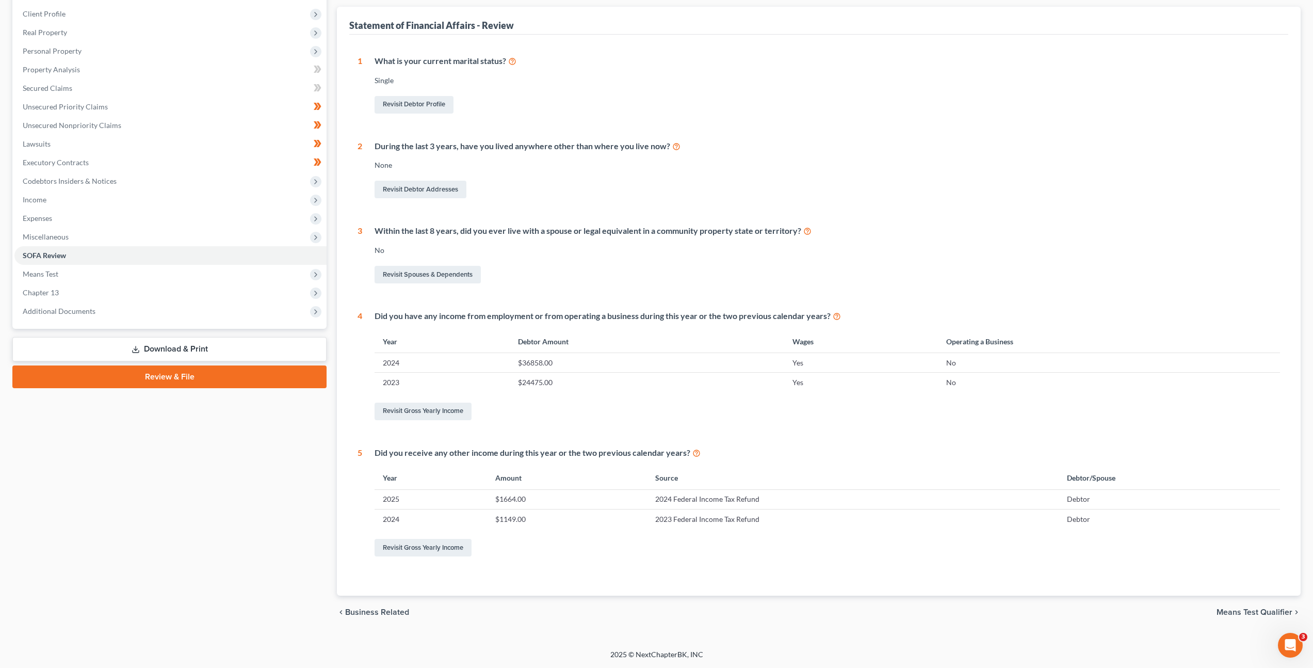
scroll to position [15, 0]
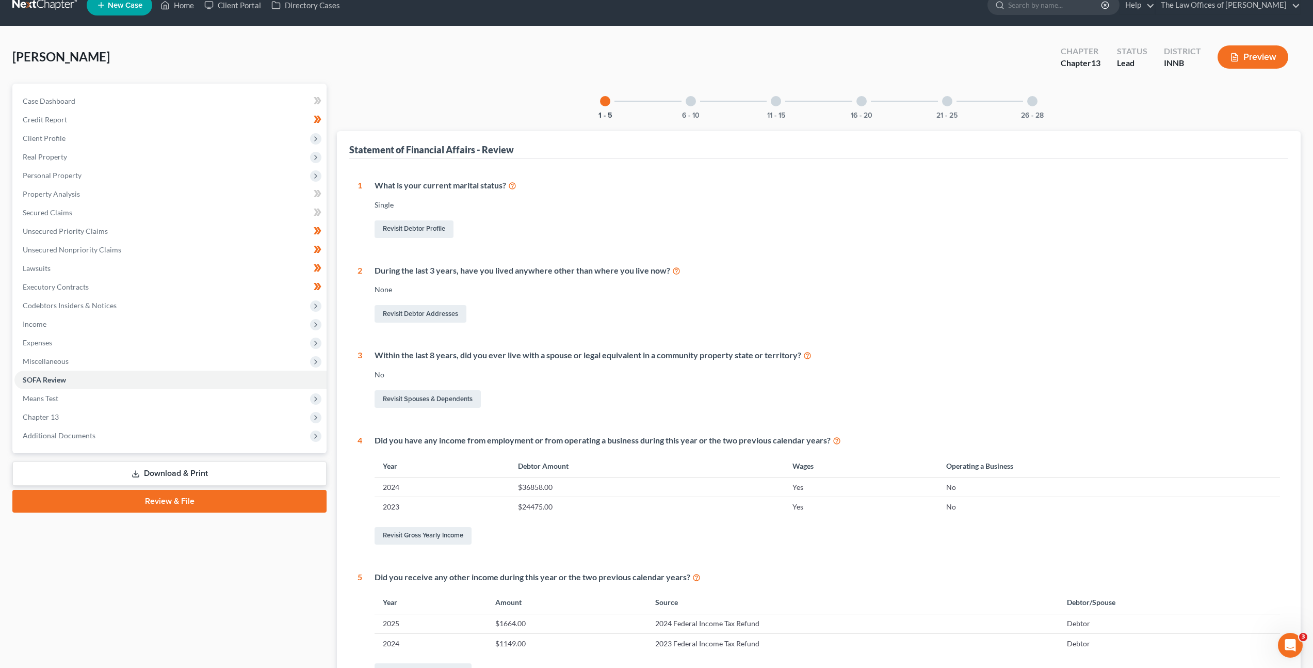
click at [681, 99] on div "6 - 10" at bounding box center [690, 101] width 35 height 35
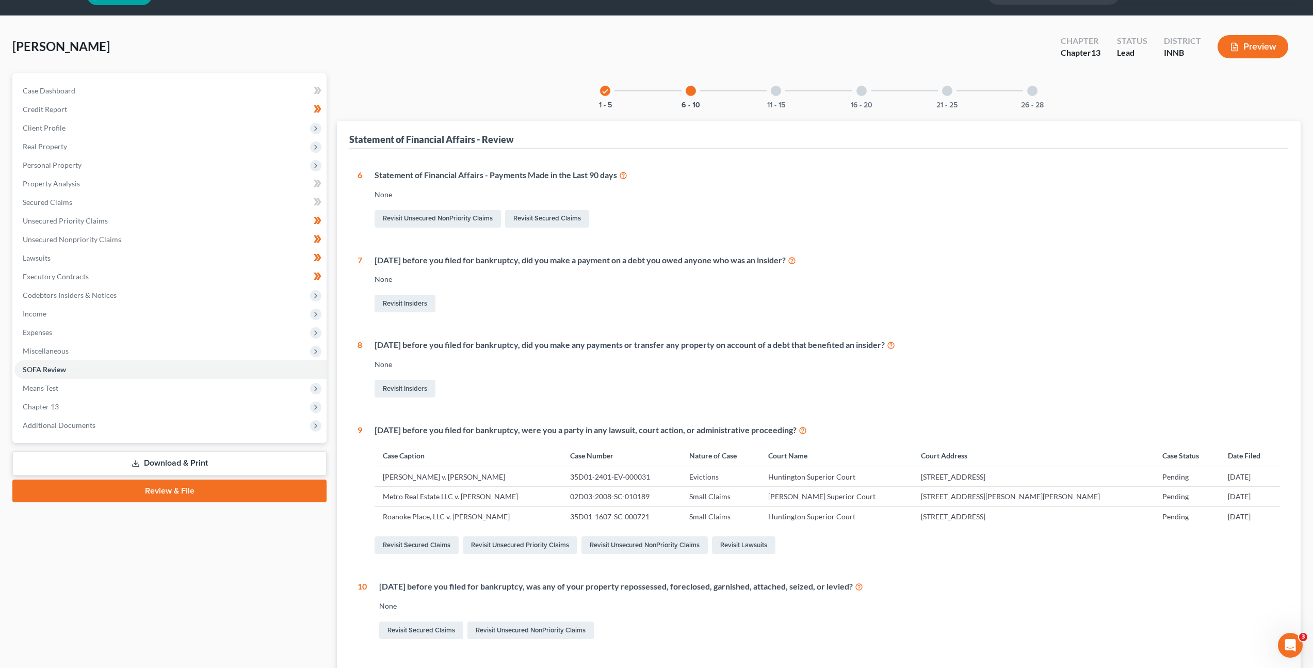
scroll to position [24, 0]
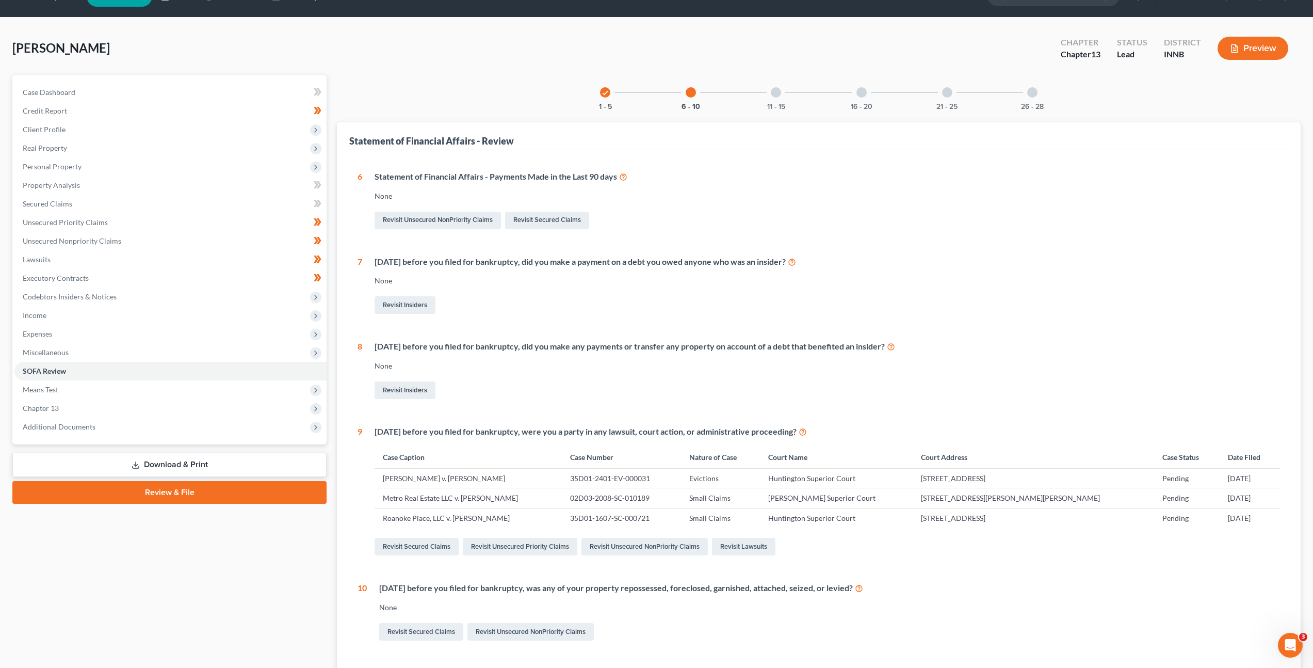
click at [770, 93] on div "11 - 15" at bounding box center [776, 92] width 35 height 35
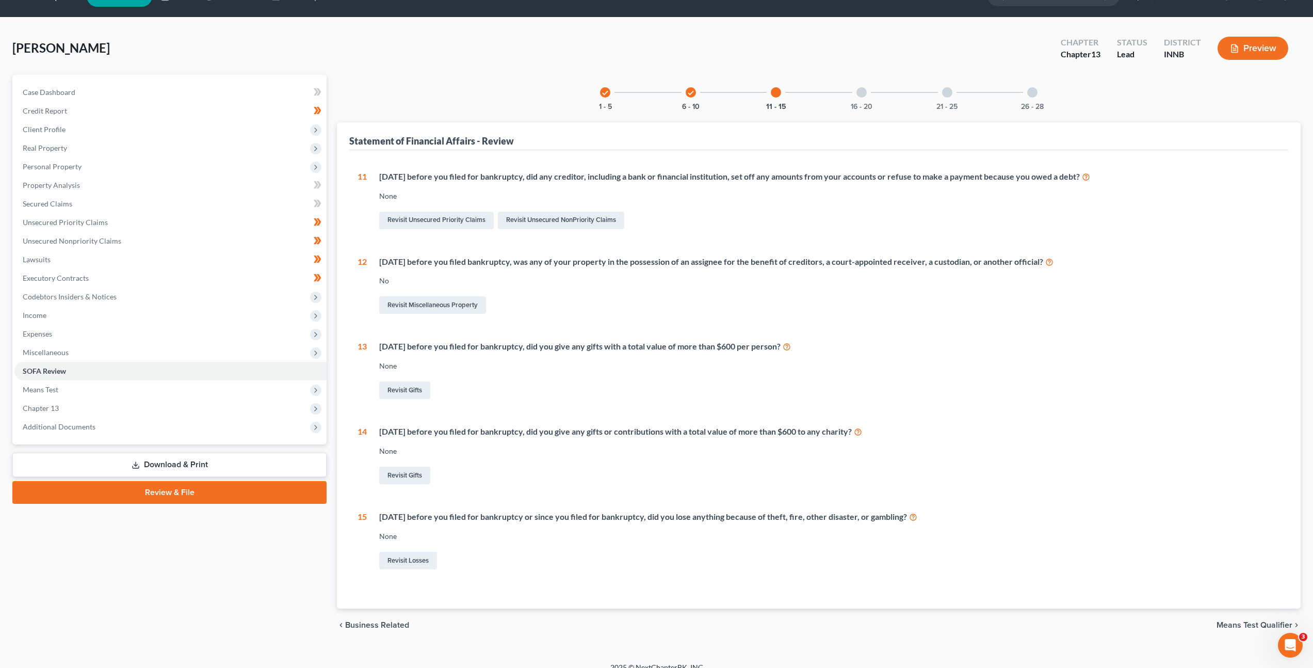
click at [915, 349] on div "[DATE] before you filed for bankruptcy, did you give any gifts with a total val…" at bounding box center [829, 347] width 901 height 12
drag, startPoint x: 868, startPoint y: 94, endPoint x: 858, endPoint y: 115, distance: 22.9
click at [868, 92] on div "16 - 20" at bounding box center [861, 92] width 35 height 35
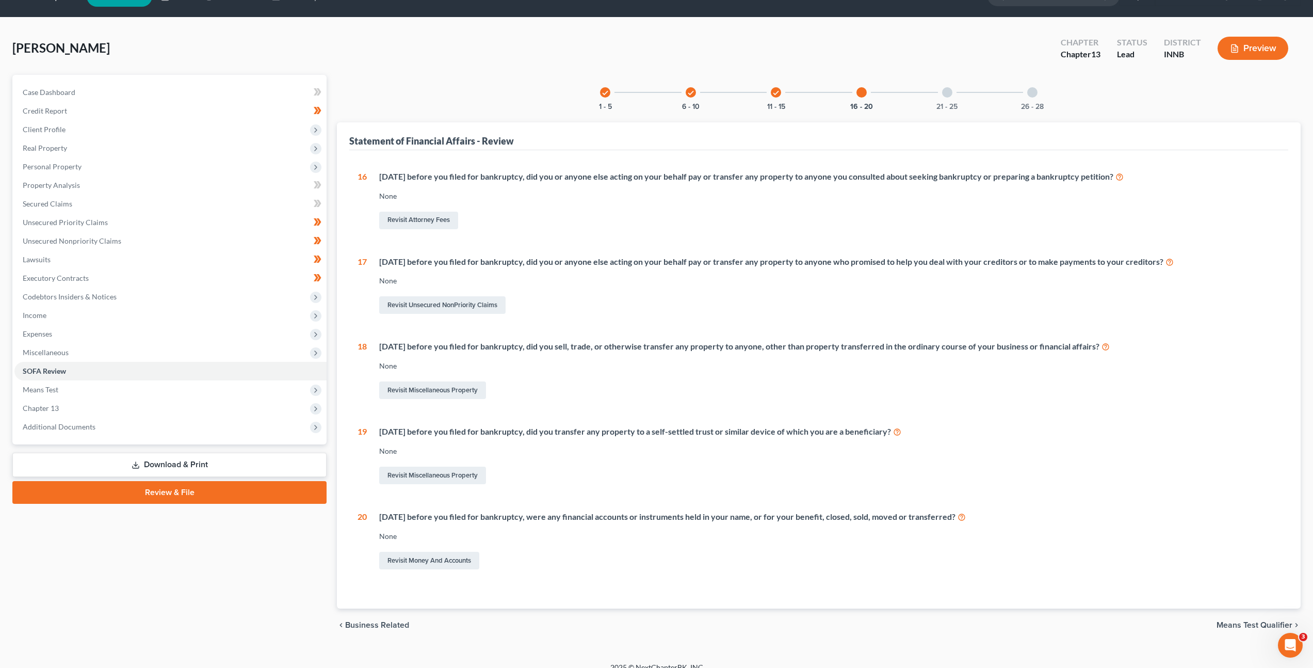
click at [838, 492] on div "16 [DATE] before you filed for bankruptcy, did you or anyone else acting on you…" at bounding box center [819, 371] width 923 height 400
click at [954, 91] on div "21 - 25" at bounding box center [947, 92] width 35 height 35
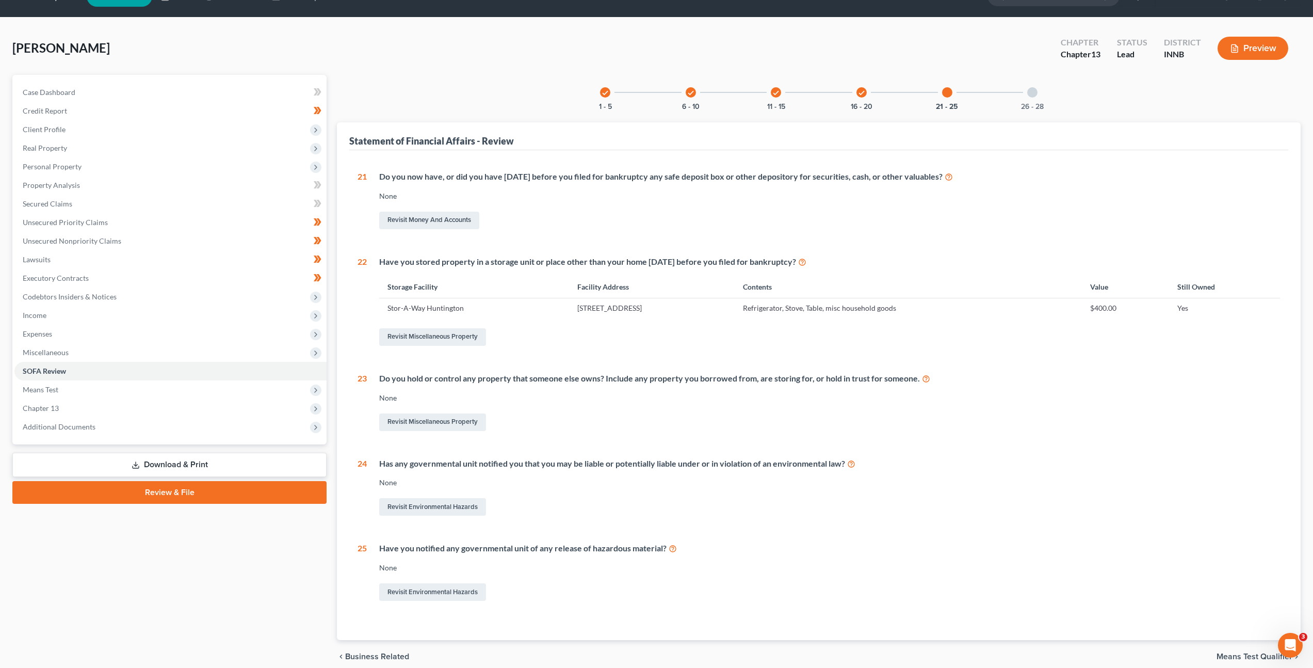
click at [1030, 84] on div "26 - 28" at bounding box center [1032, 92] width 35 height 35
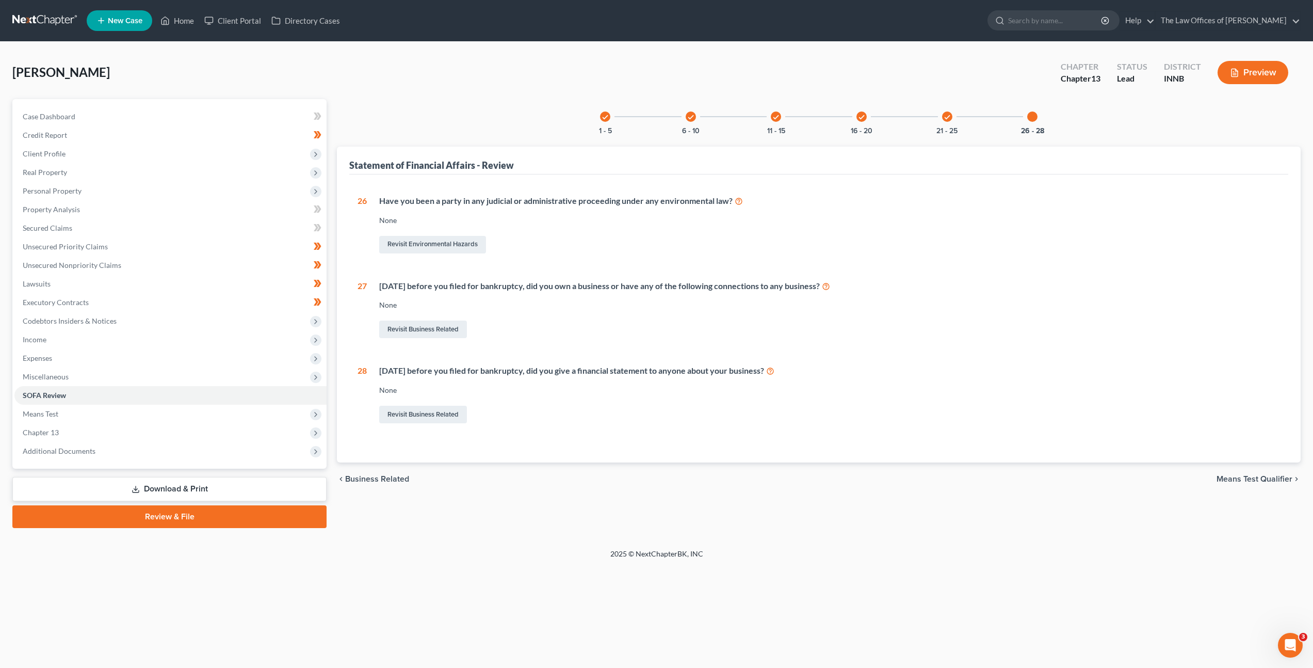
scroll to position [0, 0]
click at [227, 368] on span "Miscellaneous" at bounding box center [171, 376] width 314 height 19
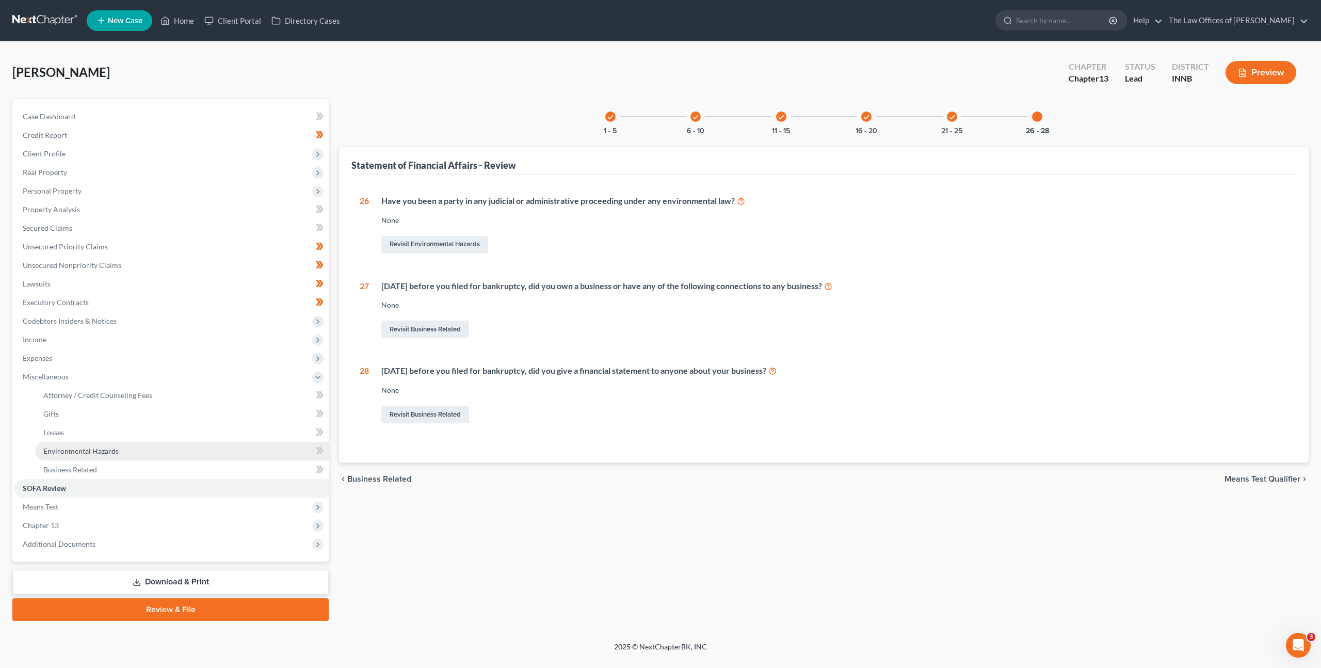
click at [214, 442] on link "Environmental Hazards" at bounding box center [182, 451] width 294 height 19
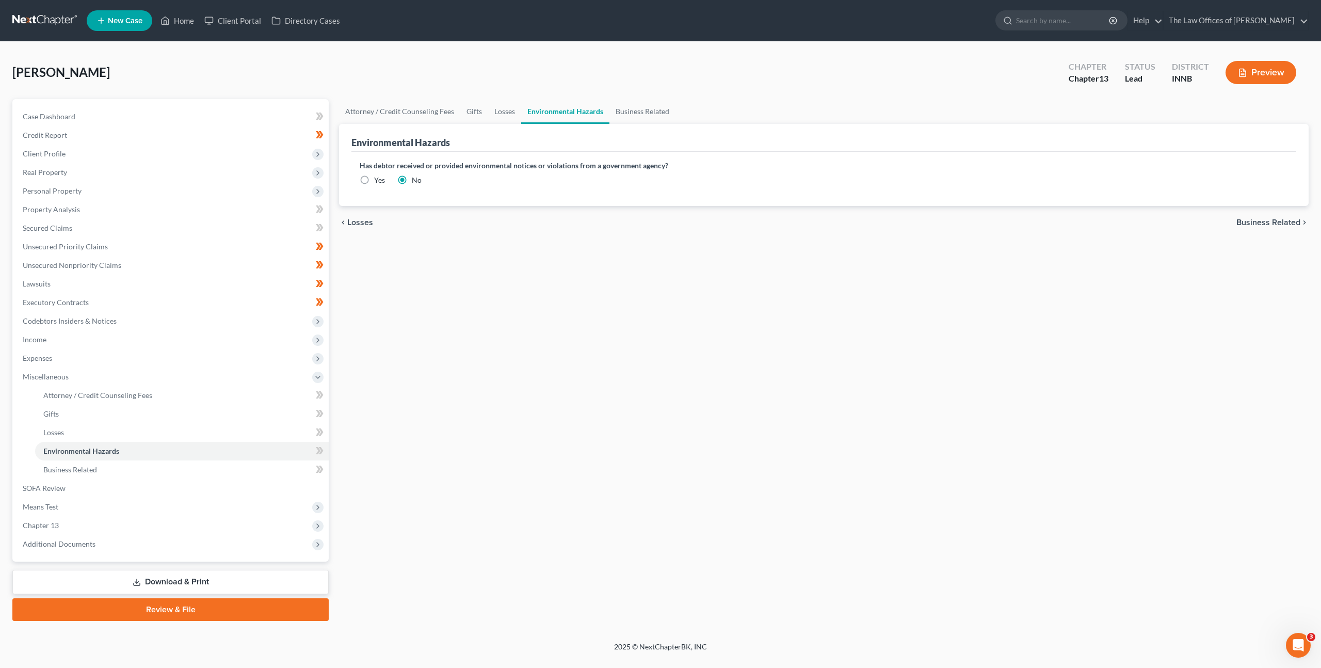
click at [506, 403] on div "Attorney / Credit Counseling Fees Gifts Losses Environmental Hazards Business R…" at bounding box center [824, 360] width 980 height 522
click at [374, 179] on label "Yes" at bounding box center [379, 180] width 11 height 10
click at [378, 179] on input "Yes" at bounding box center [381, 178] width 7 height 7
radio input "true"
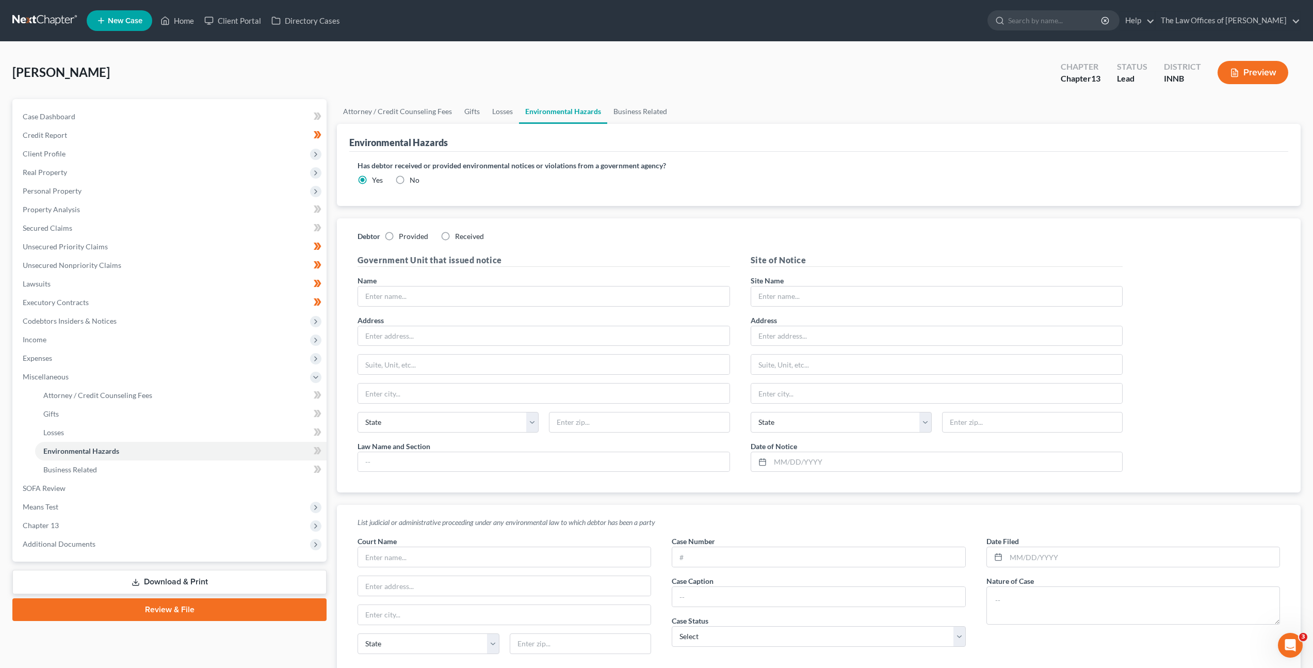
click at [410, 181] on label "No" at bounding box center [415, 180] width 10 height 10
click at [414, 181] on input "No" at bounding box center [417, 178] width 7 height 7
radio input "true"
radio input "false"
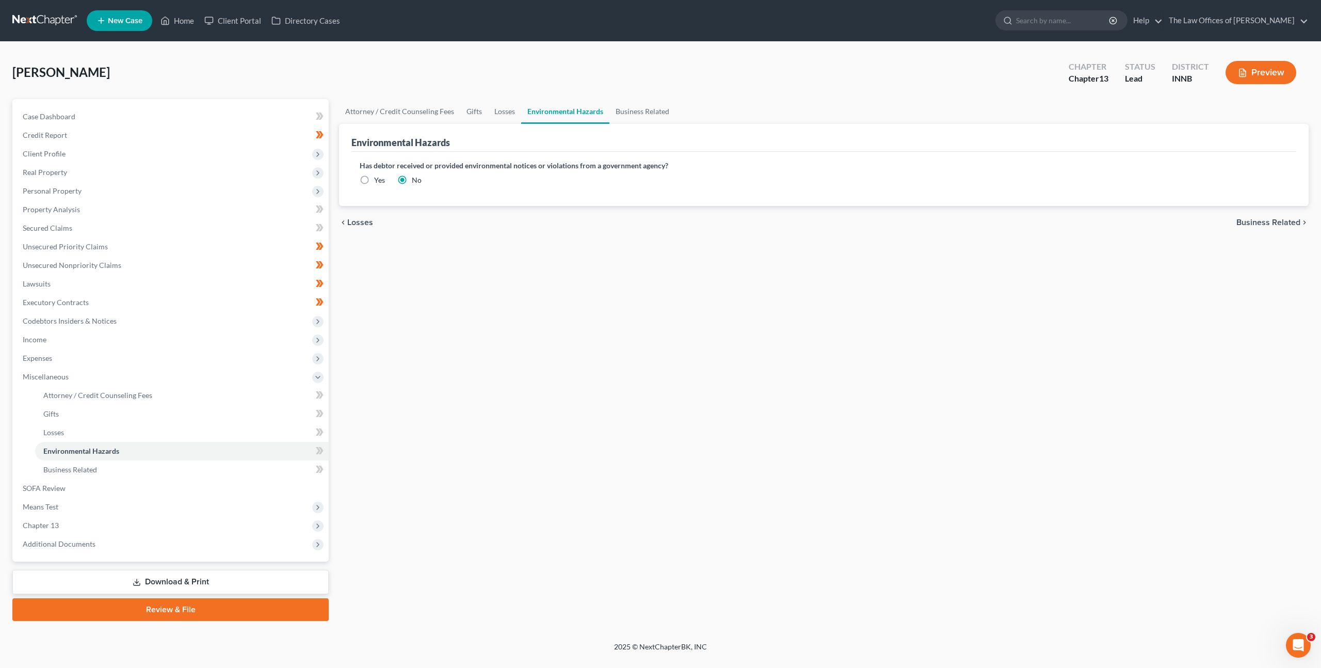
click at [520, 298] on div "Attorney / Credit Counseling Fees Gifts Losses Environmental Hazards Business R…" at bounding box center [824, 360] width 980 height 522
click at [49, 20] on link at bounding box center [45, 20] width 66 height 19
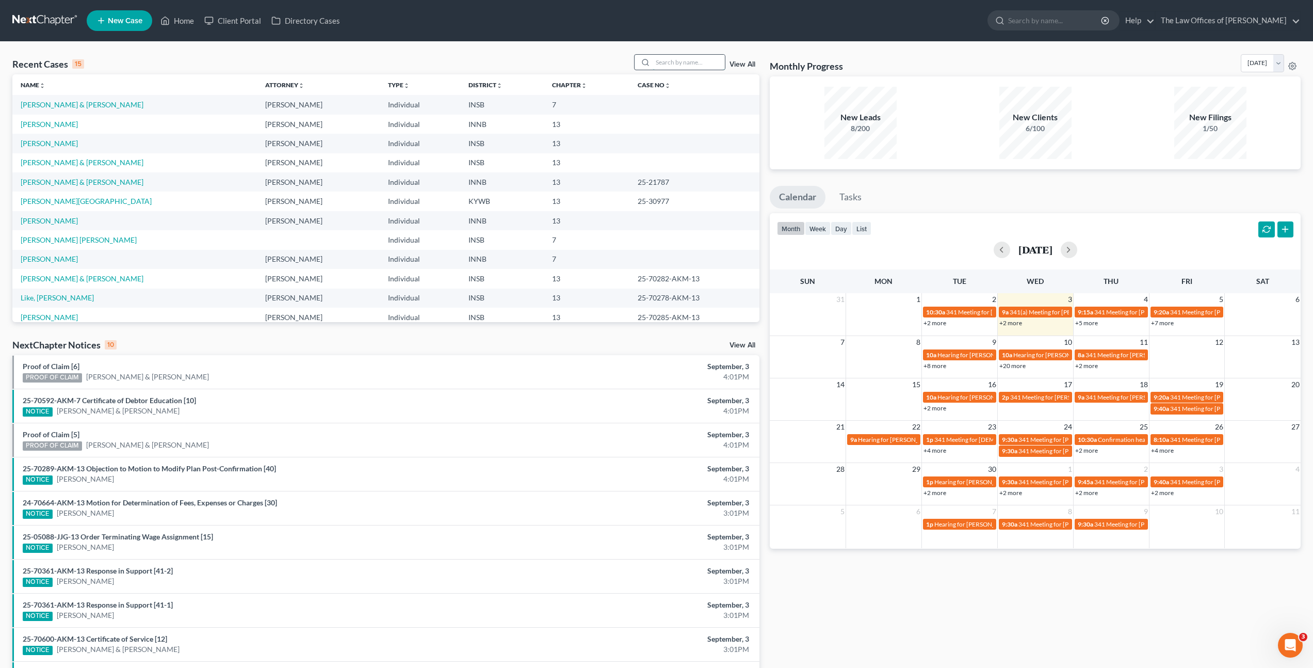
click at [713, 69] on input "search" at bounding box center [689, 62] width 72 height 15
type input "Burns"
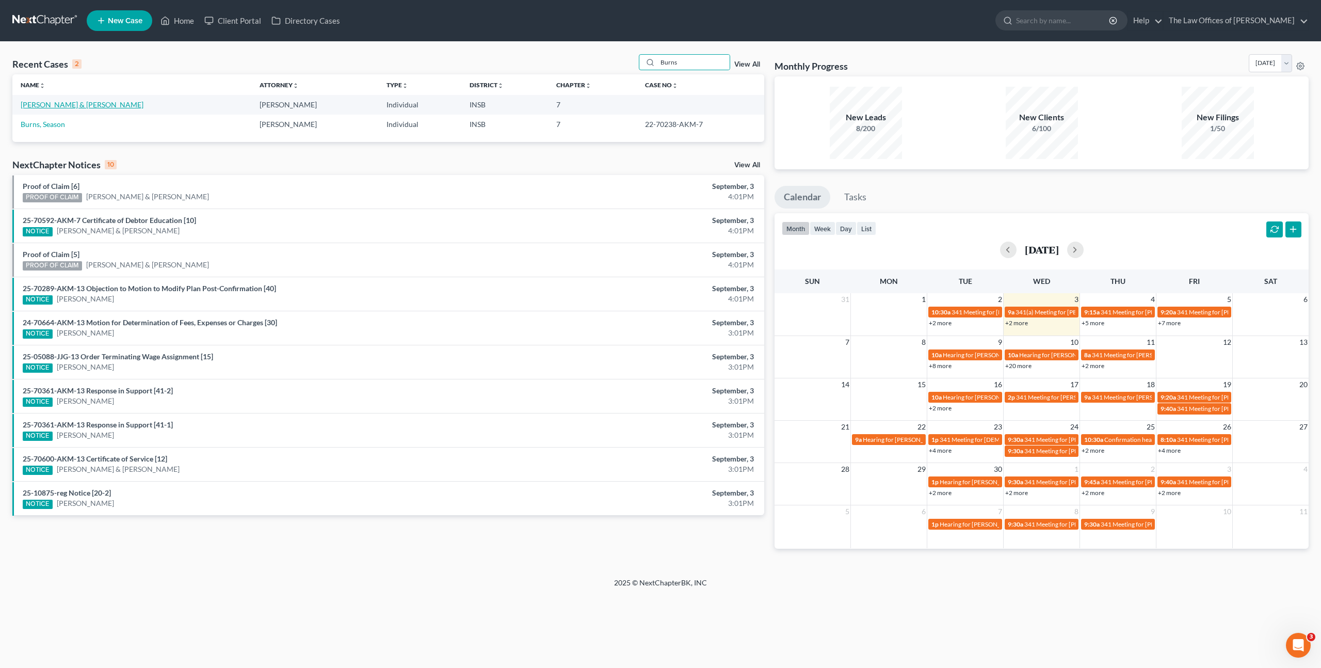
click at [90, 108] on link "[PERSON_NAME] & [PERSON_NAME]" at bounding box center [82, 104] width 123 height 9
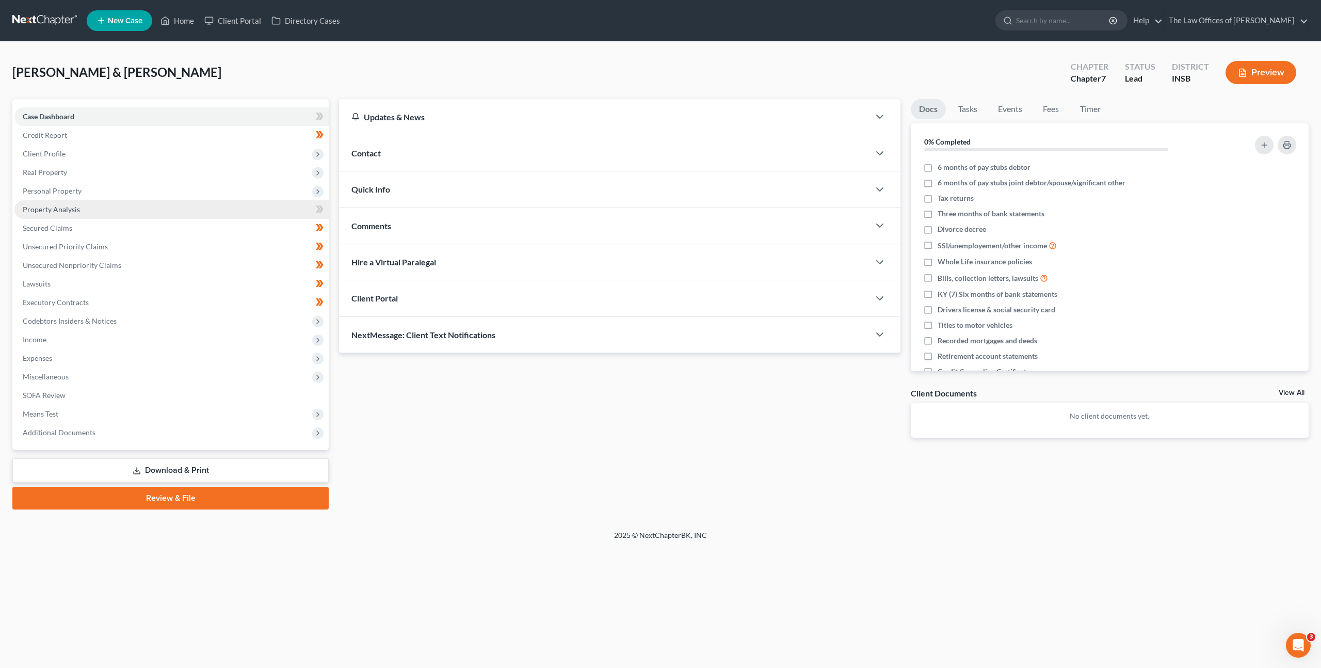
click at [47, 211] on span "Property Analysis" at bounding box center [51, 209] width 57 height 9
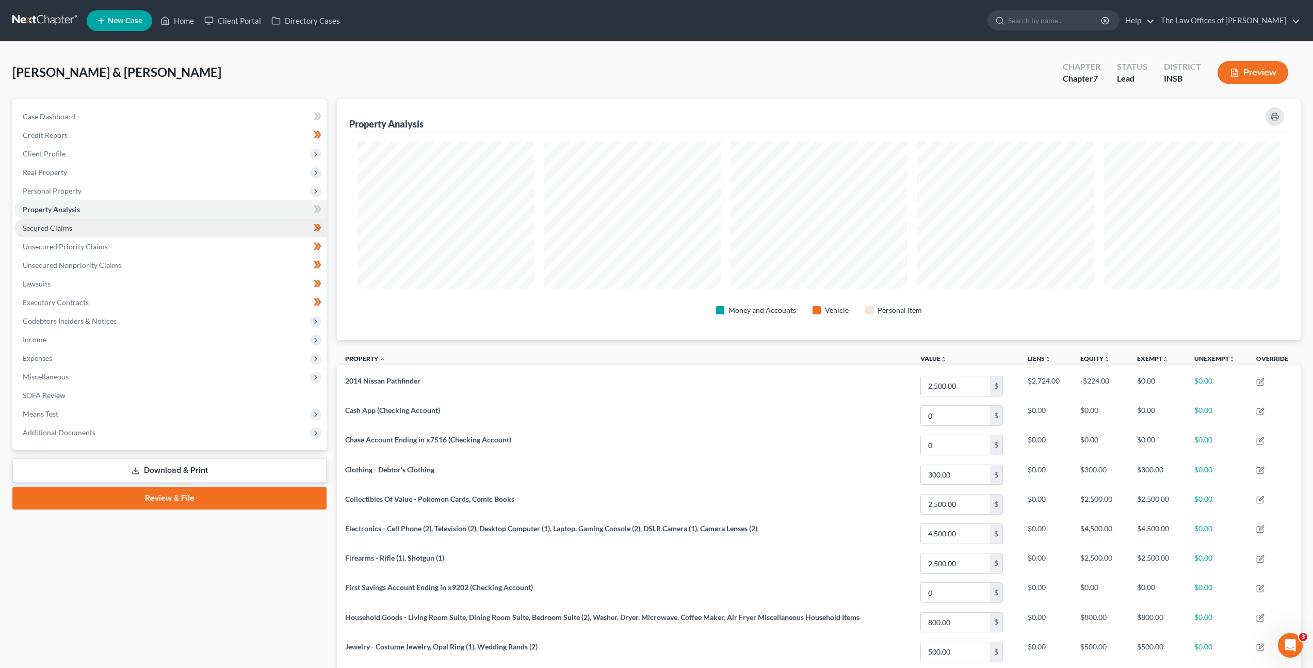
scroll to position [241, 964]
click at [55, 228] on span "Secured Claims" at bounding box center [48, 227] width 50 height 9
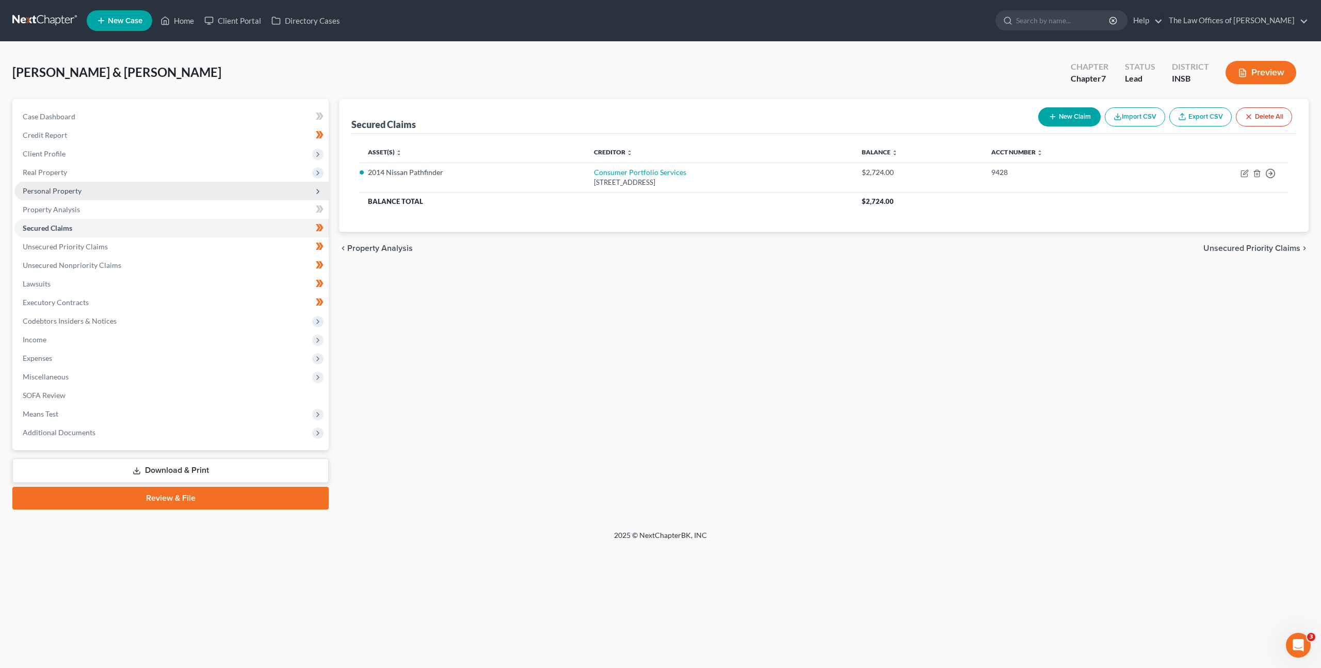
click at [76, 191] on span "Personal Property" at bounding box center [52, 190] width 59 height 9
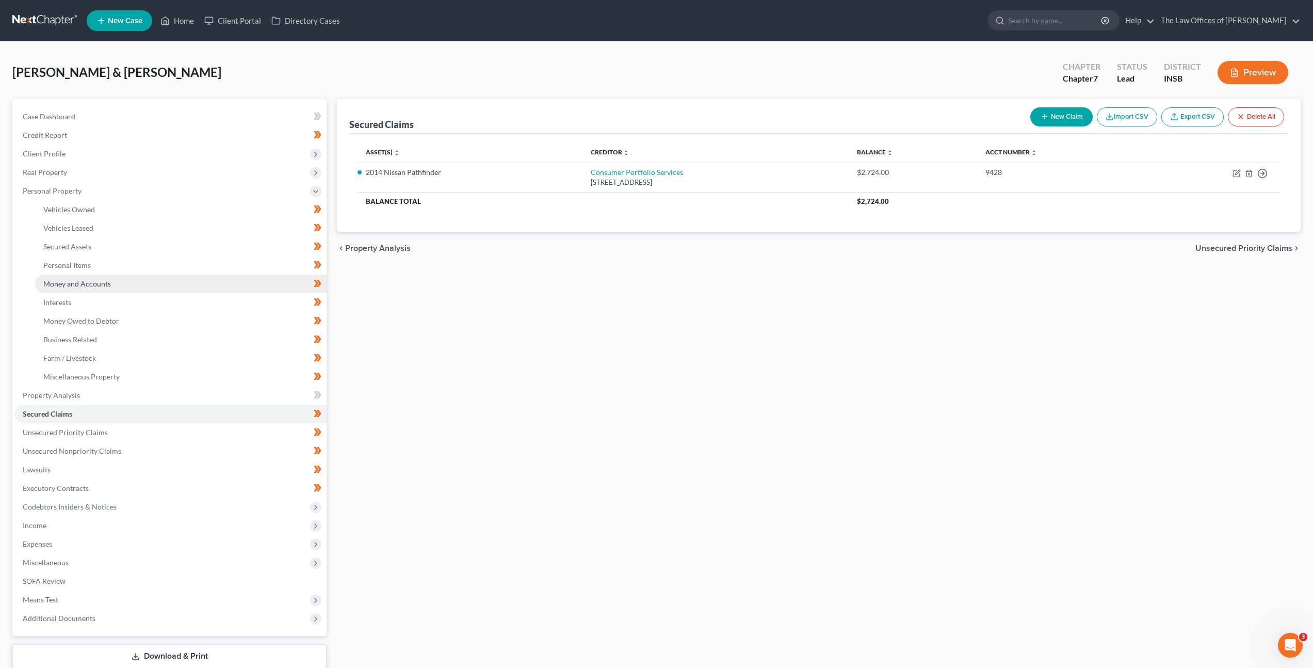
click at [75, 283] on span "Money and Accounts" at bounding box center [77, 283] width 68 height 9
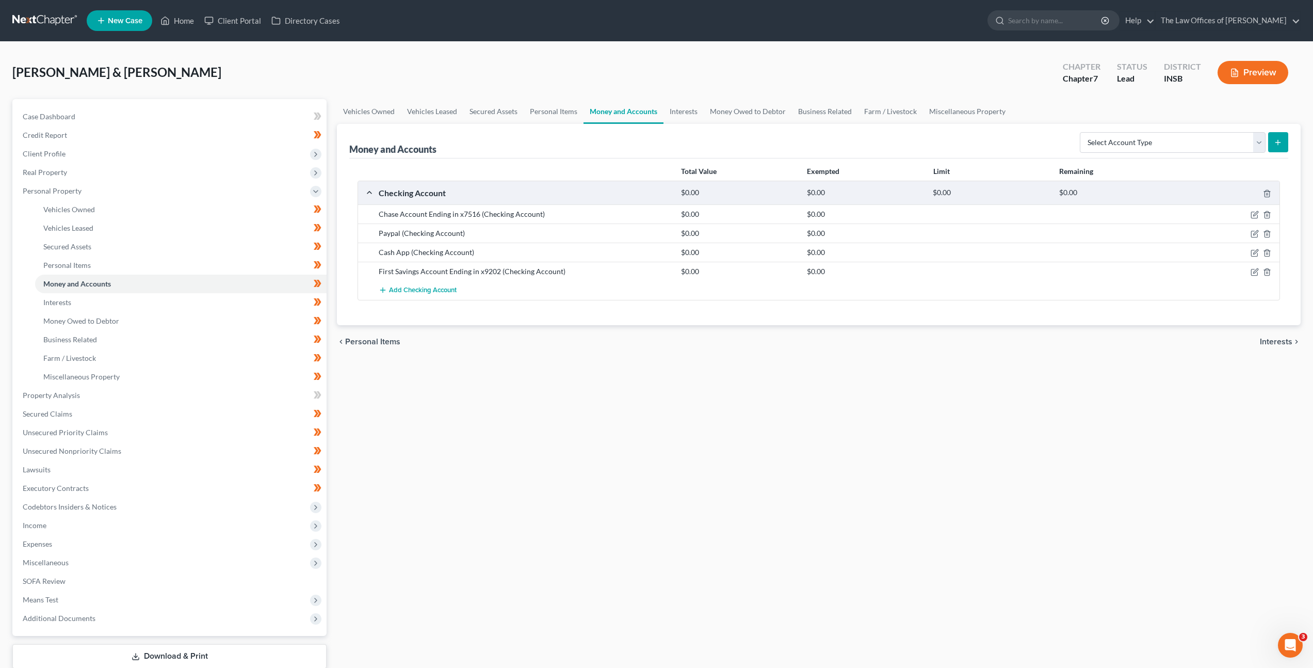
click at [499, 349] on div "chevron_left Personal Items Interests chevron_right" at bounding box center [819, 341] width 964 height 33
drag, startPoint x: 478, startPoint y: 213, endPoint x: 374, endPoint y: 210, distance: 104.3
click at [374, 210] on div "Chase Account Ending in x7516 (Checking Account)" at bounding box center [525, 214] width 302 height 10
copy div "Chase Account Ending in x7516"
click at [465, 282] on div "Add Checking Account" at bounding box center [827, 290] width 907 height 19
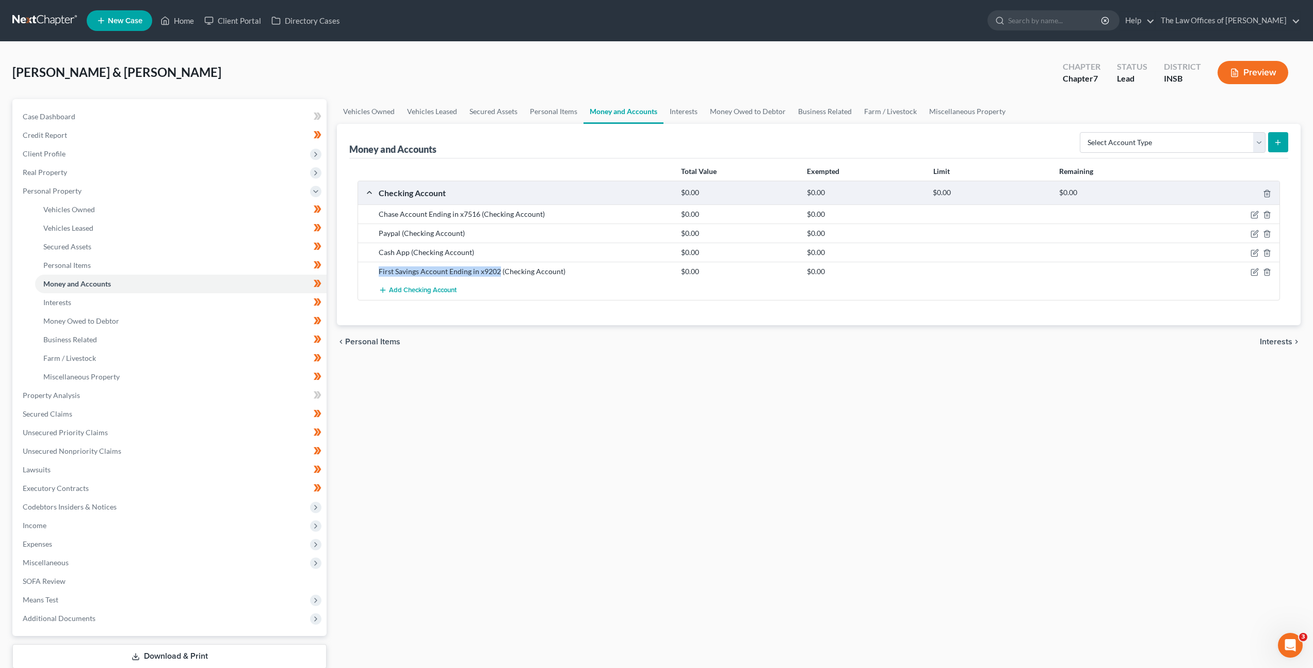
drag, startPoint x: 499, startPoint y: 271, endPoint x: 365, endPoint y: 265, distance: 133.3
click at [365, 265] on div "First Savings Account Ending in x9202 (Checking Account) $0.00 $0.00" at bounding box center [819, 271] width 922 height 19
copy div "First Savings Account Ending in x9202"
click at [55, 22] on link at bounding box center [45, 20] width 66 height 19
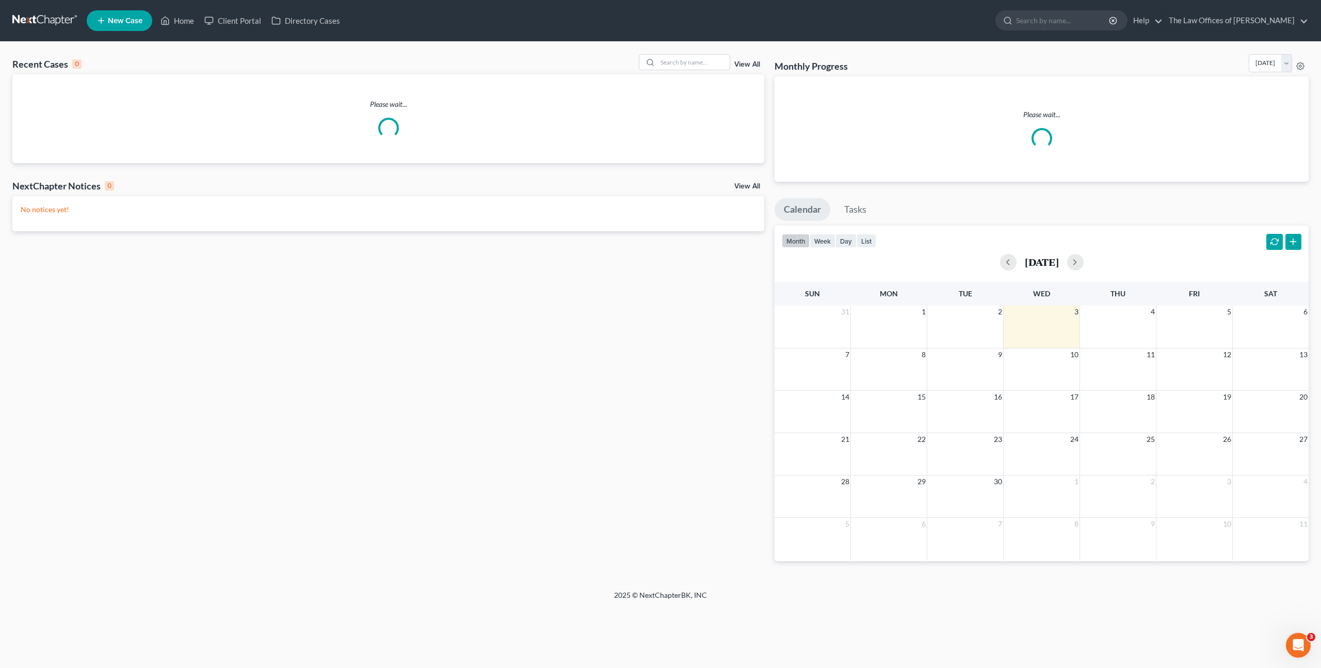
click at [715, 71] on div "Recent Cases 0 View All" at bounding box center [388, 64] width 752 height 20
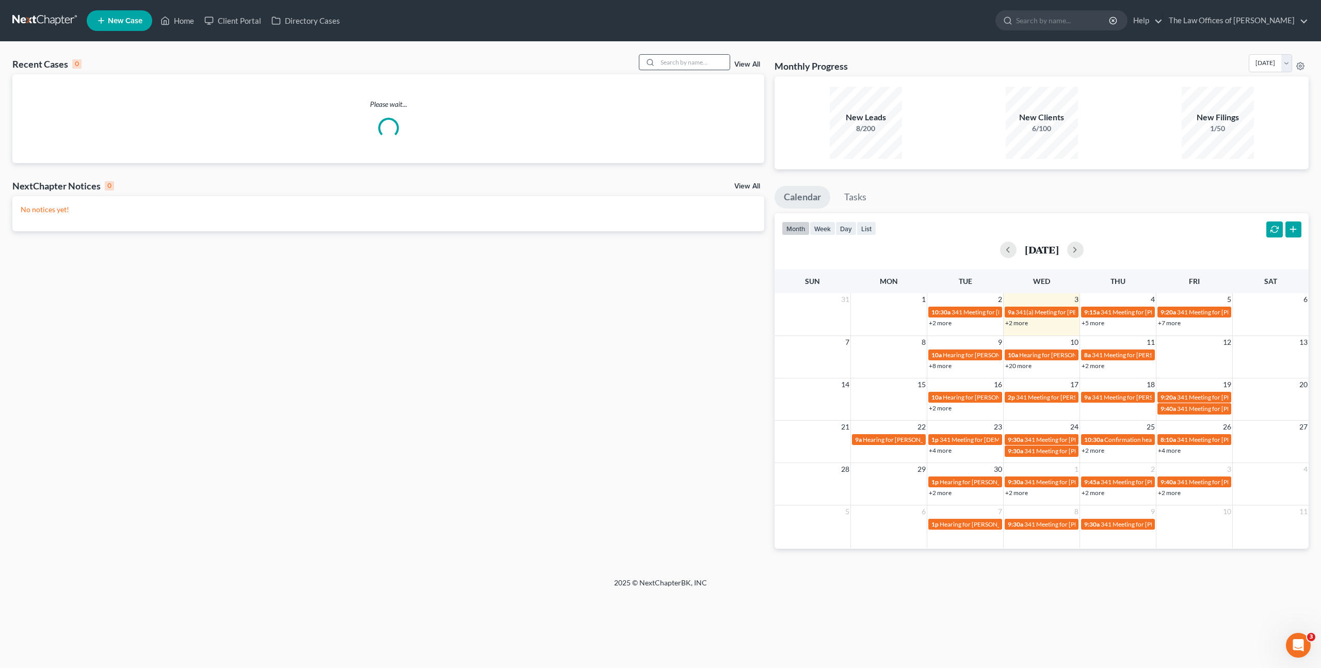
click at [707, 66] on input "search" at bounding box center [693, 62] width 72 height 15
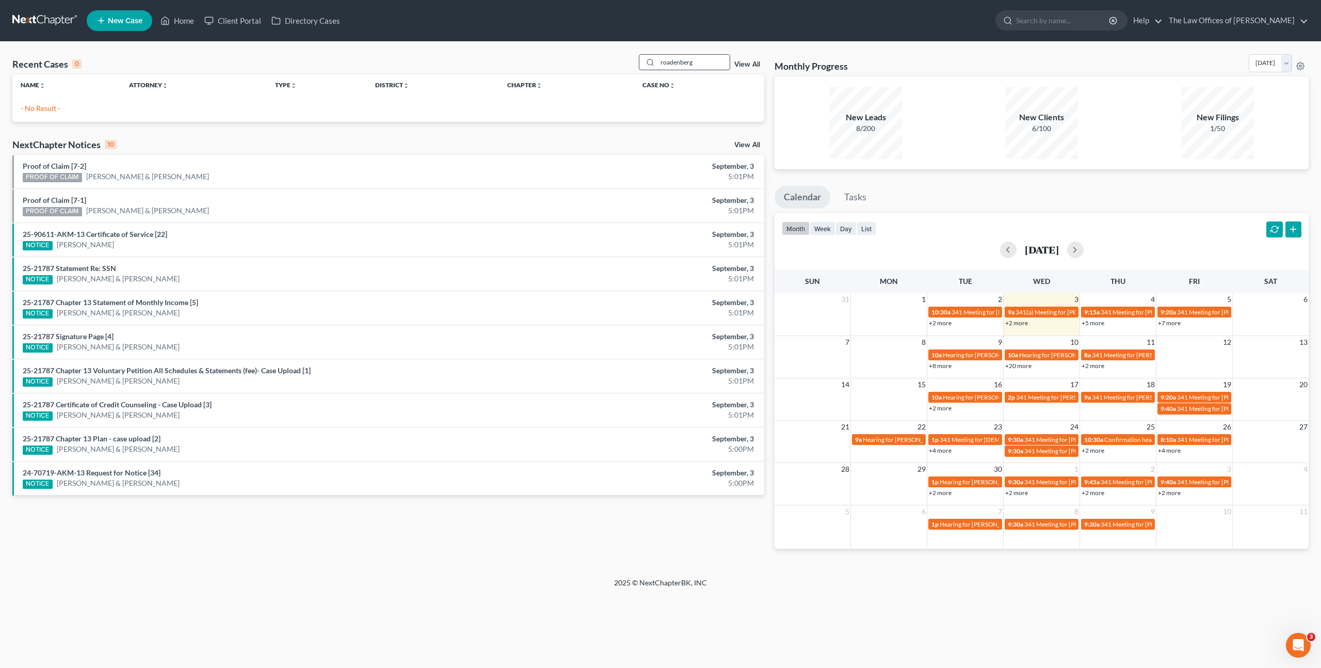
type input "roadenberg"
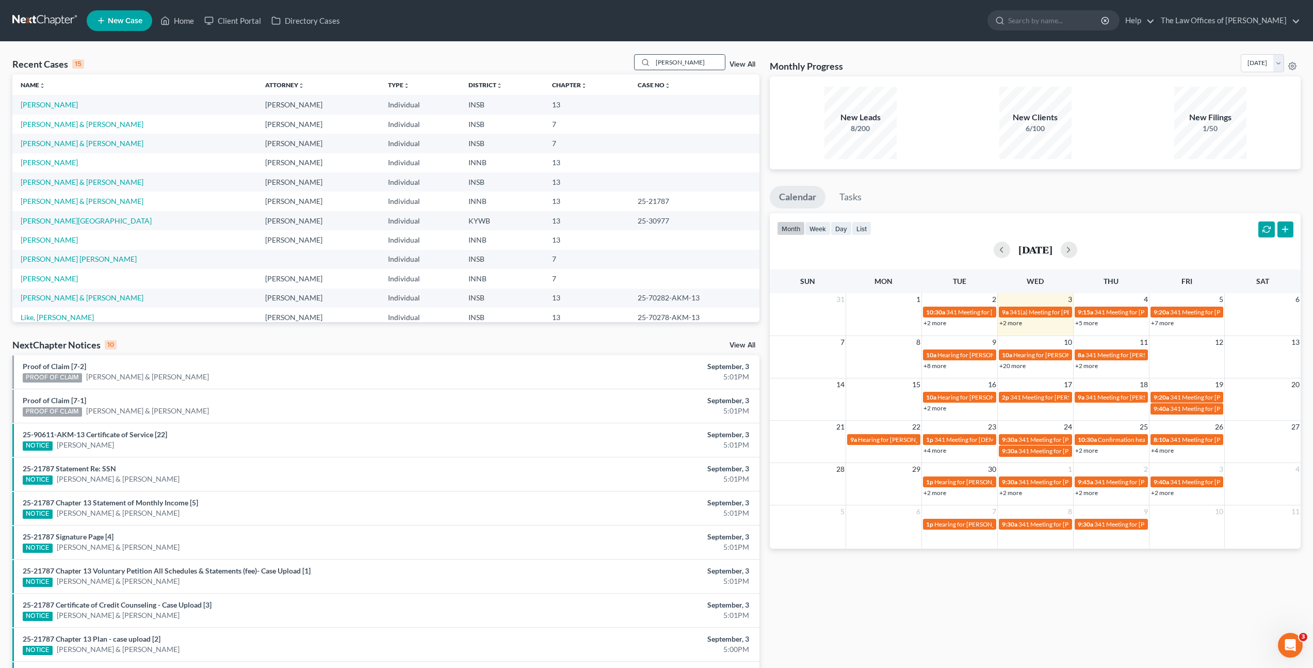
type input "[PERSON_NAME]"
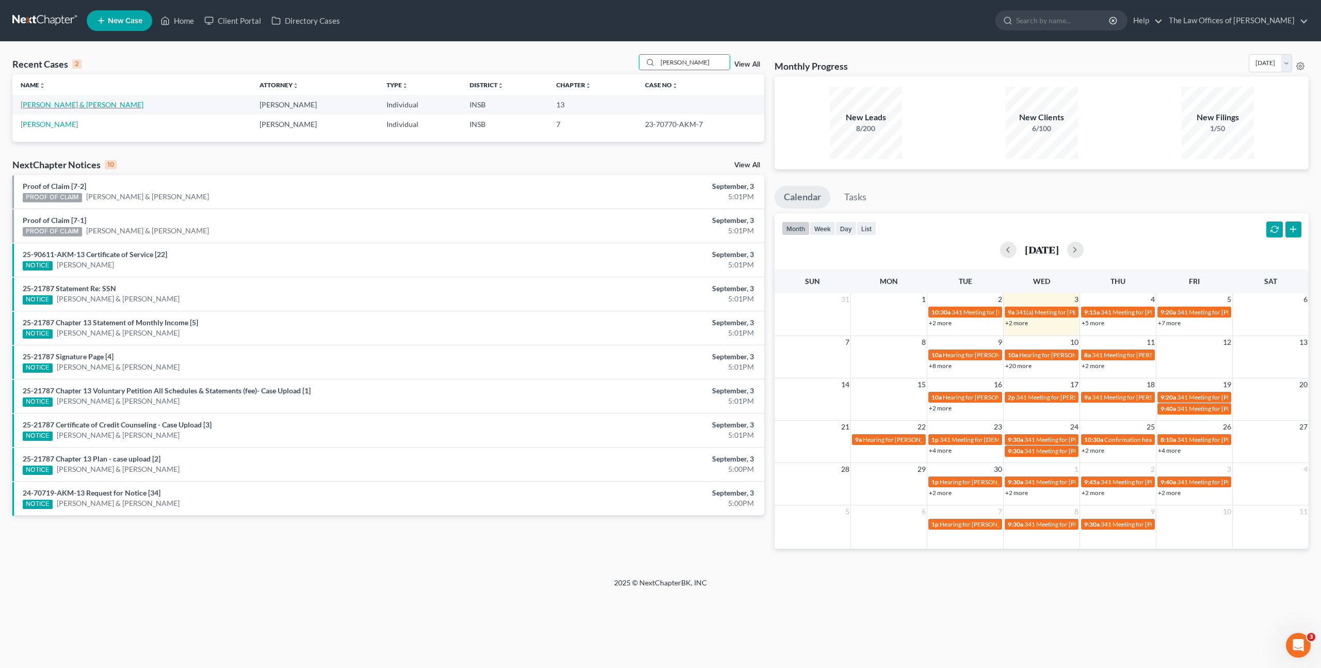
click at [90, 106] on link "[PERSON_NAME] & [PERSON_NAME]" at bounding box center [82, 104] width 123 height 9
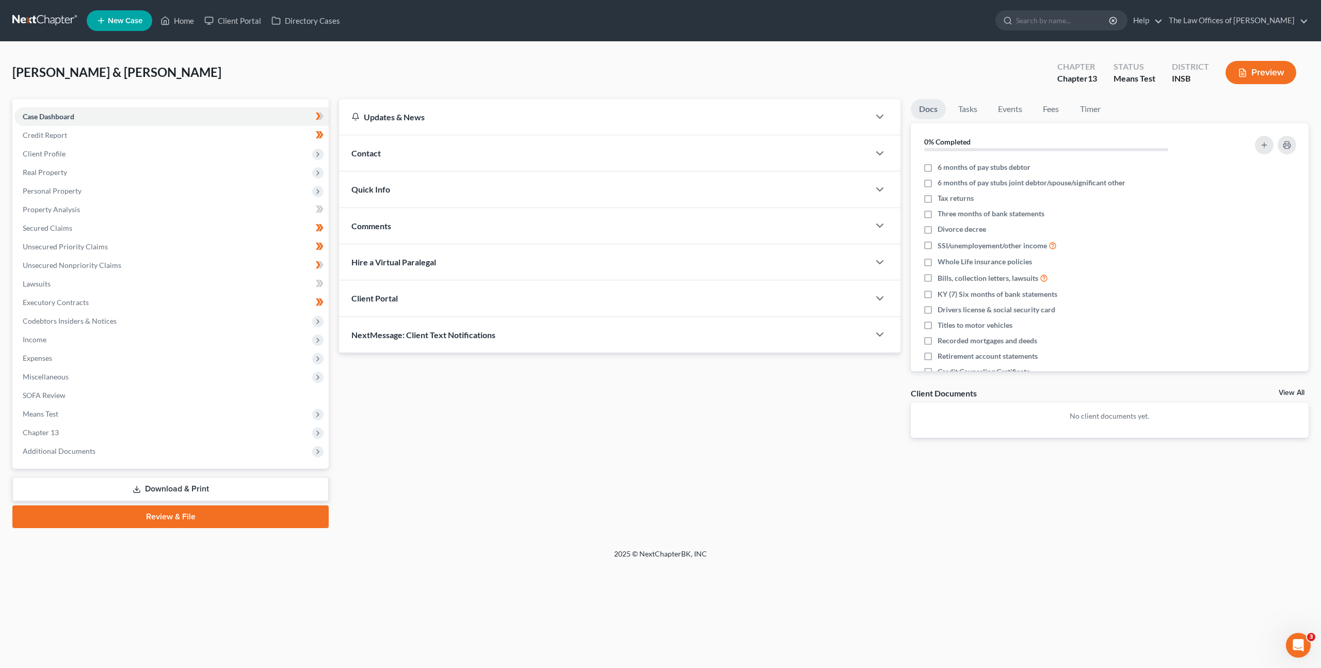
drag, startPoint x: 394, startPoint y: 159, endPoint x: 412, endPoint y: 150, distance: 21.0
click at [394, 159] on div "Contact" at bounding box center [604, 153] width 531 height 36
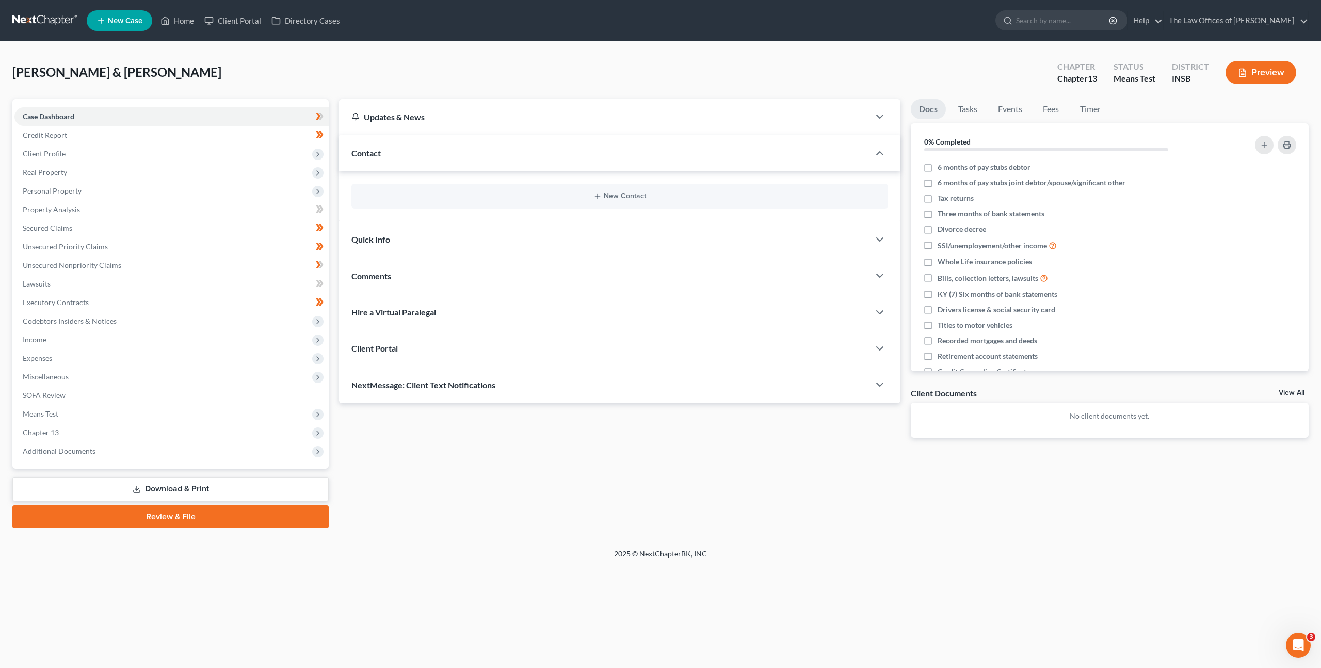
click at [733, 470] on div "Updates & News × [US_STATE] [GEOGRAPHIC_DATA] Notes Take a look at NextChapter'…" at bounding box center [824, 313] width 980 height 429
click at [163, 298] on link "Executory Contracts" at bounding box center [171, 302] width 314 height 19
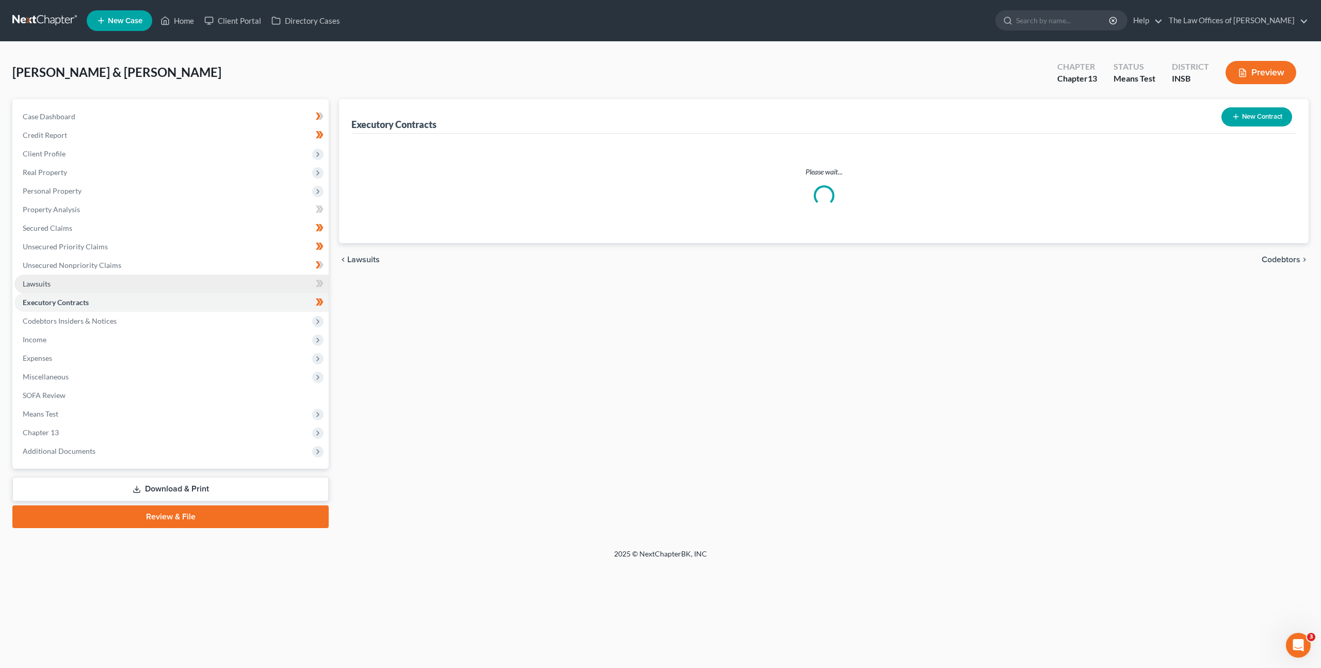
click at [168, 289] on link "Lawsuits" at bounding box center [171, 284] width 314 height 19
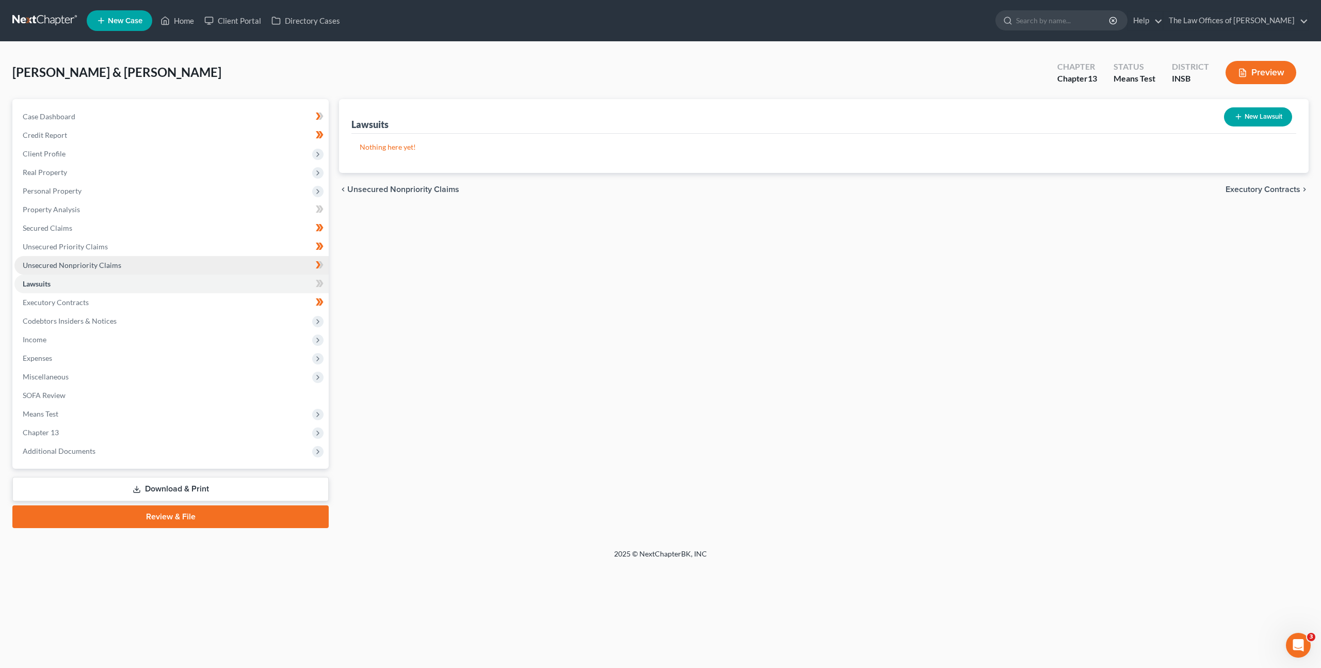
click at [174, 267] on link "Unsecured Nonpriority Claims" at bounding box center [171, 265] width 314 height 19
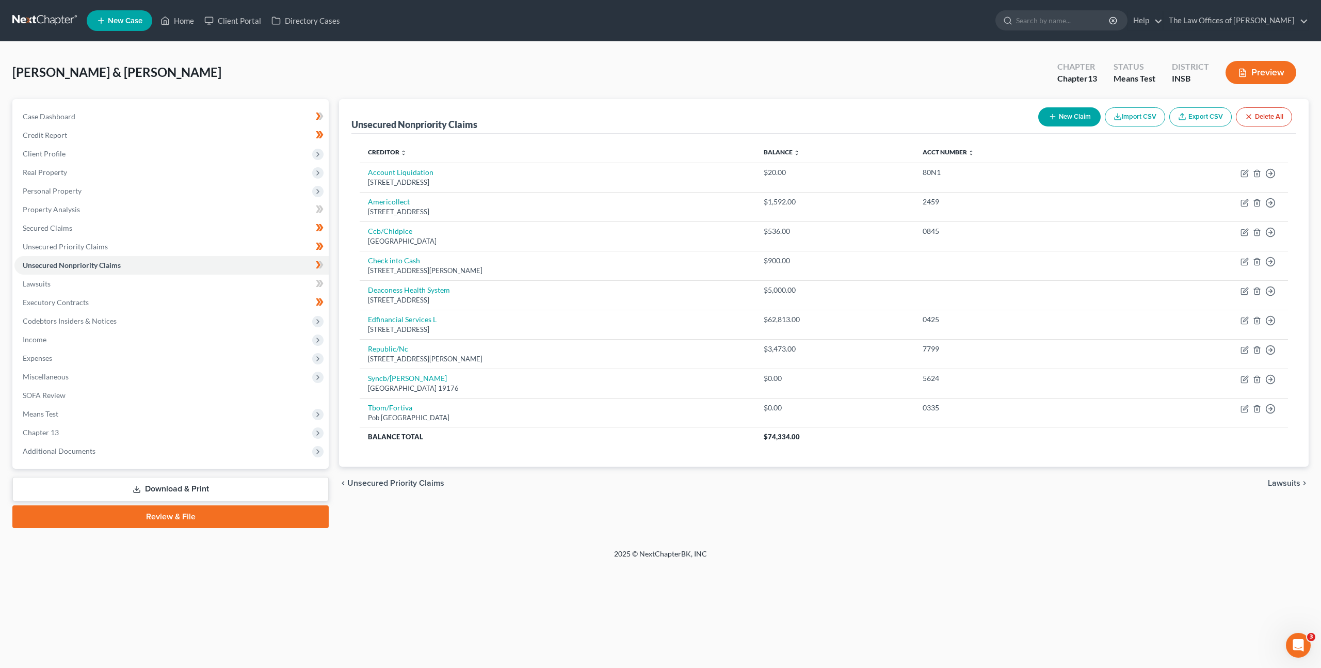
click at [1074, 119] on button "New Claim" at bounding box center [1069, 116] width 62 height 19
select select "2"
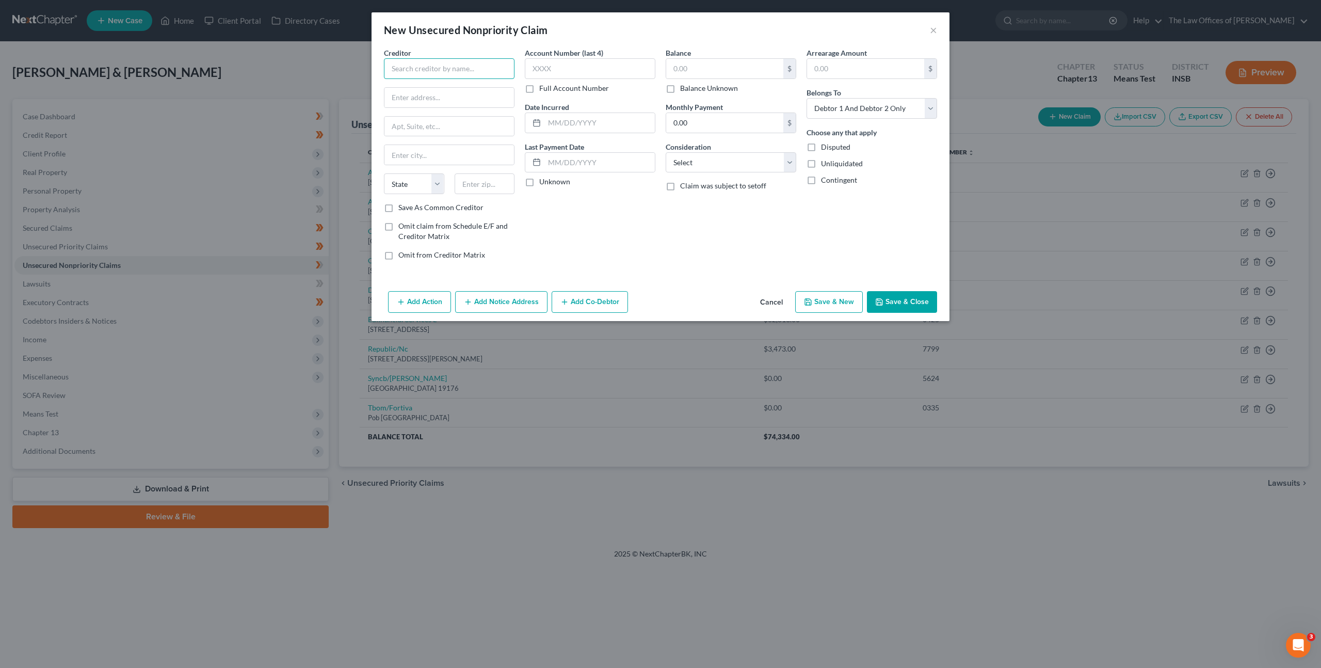
click at [478, 66] on input "text" at bounding box center [449, 68] width 131 height 21
type input "T"
click at [422, 92] on div "Tolovana Financial dba Birch Lending" at bounding box center [451, 87] width 119 height 10
type input "Tolovana Financial dba Birch Lending"
type input "PO Box 58020"
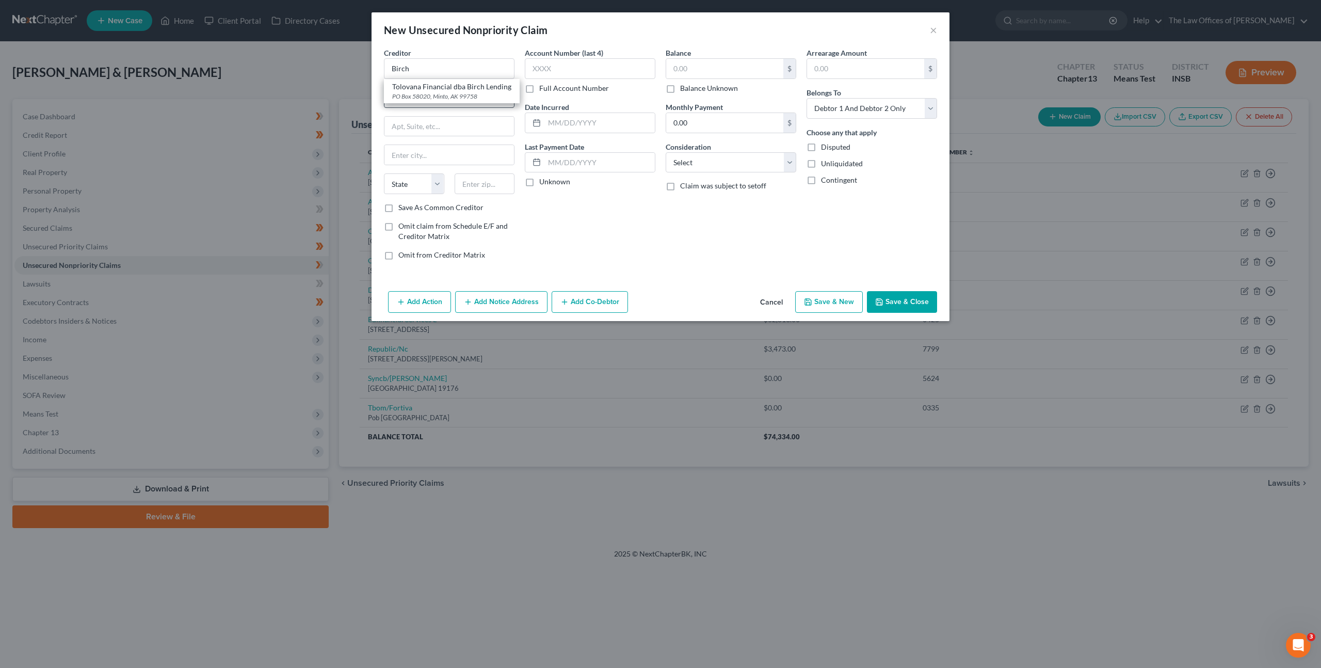
type input "Minto"
select select "1"
type input "99758"
click at [599, 75] on input "text" at bounding box center [590, 68] width 131 height 21
type input "6686"
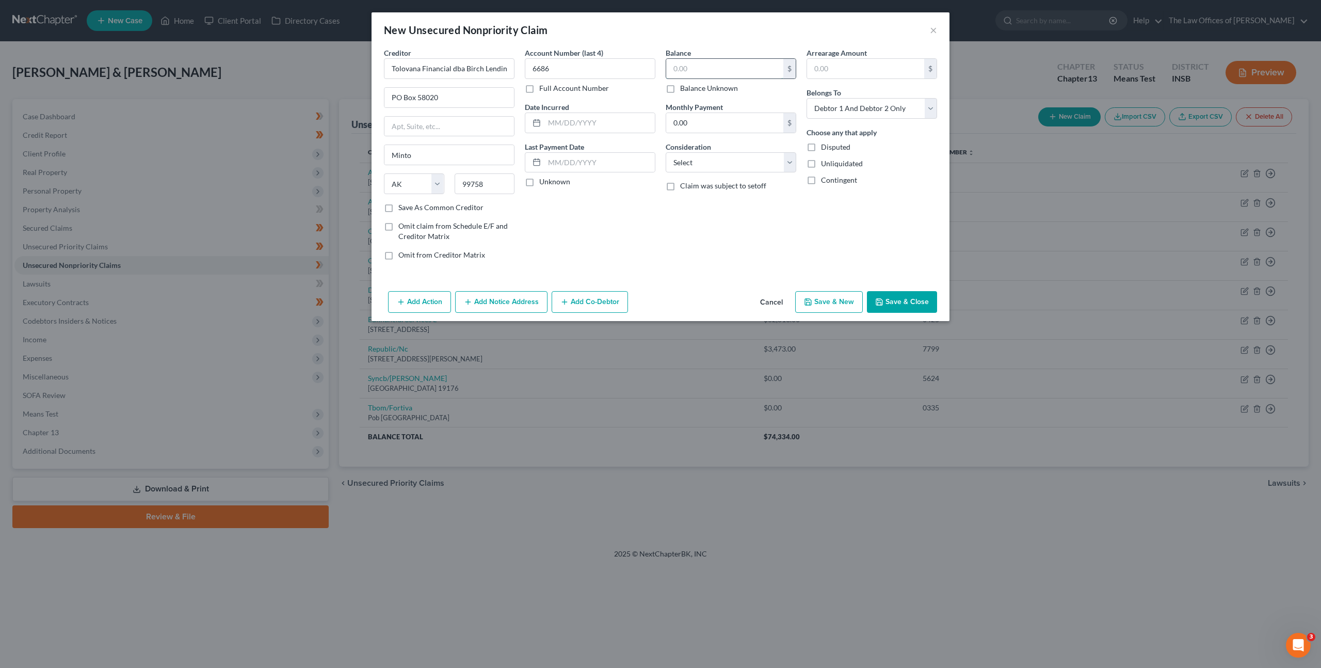
click at [740, 59] on input "text" at bounding box center [724, 69] width 117 height 20
type input "3,989.95"
click at [751, 157] on select "Select Cable / Satellite Services Collection Agency Credit Card Debt Debt Couns…" at bounding box center [731, 162] width 131 height 21
select select "10"
click at [666, 152] on select "Select Cable / Satellite Services Collection Agency Credit Card Debt Debt Couns…" at bounding box center [731, 162] width 131 height 21
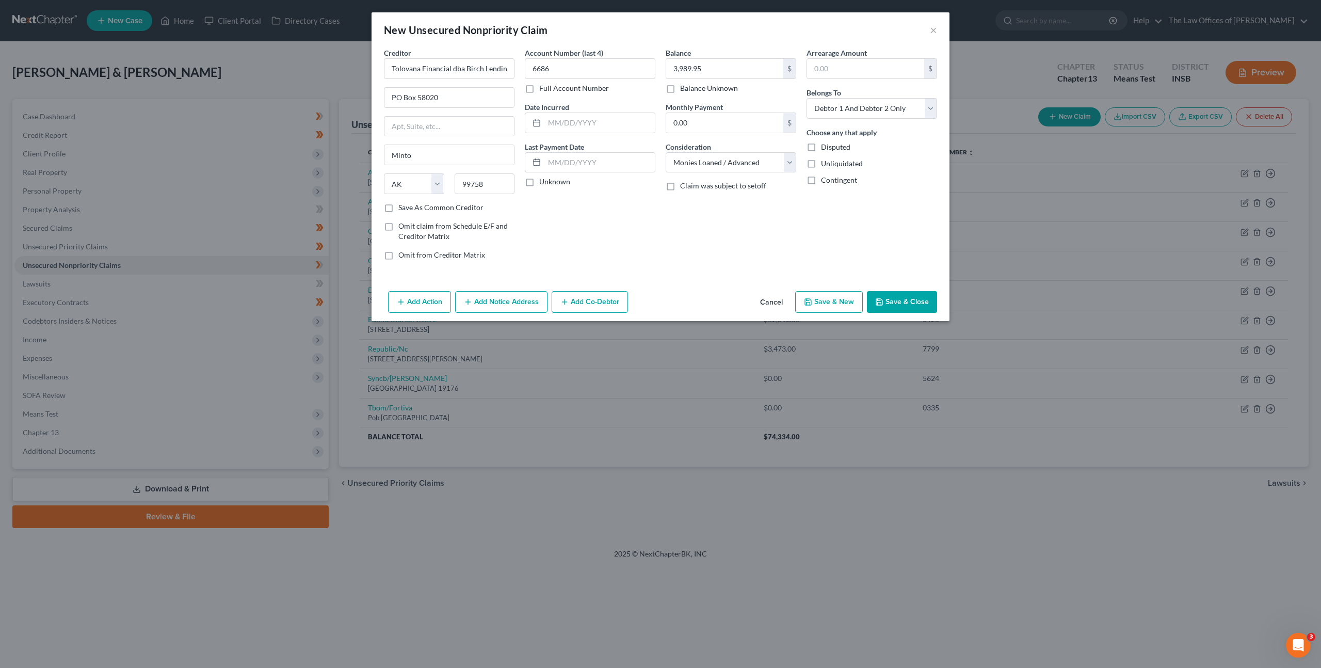
click at [913, 300] on button "Save & Close" at bounding box center [902, 302] width 70 height 22
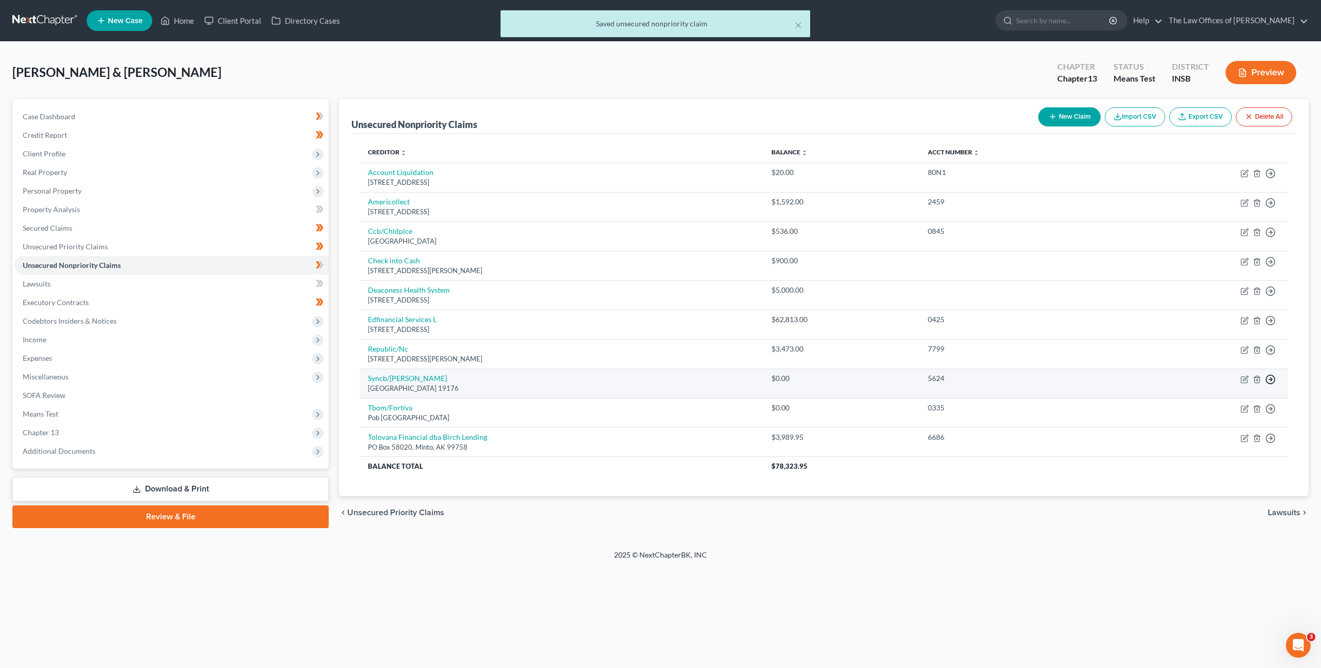
click at [1266, 179] on icon "button" at bounding box center [1270, 173] width 10 height 10
click at [1209, 433] on link "Move to Notice Only" at bounding box center [1223, 439] width 86 height 18
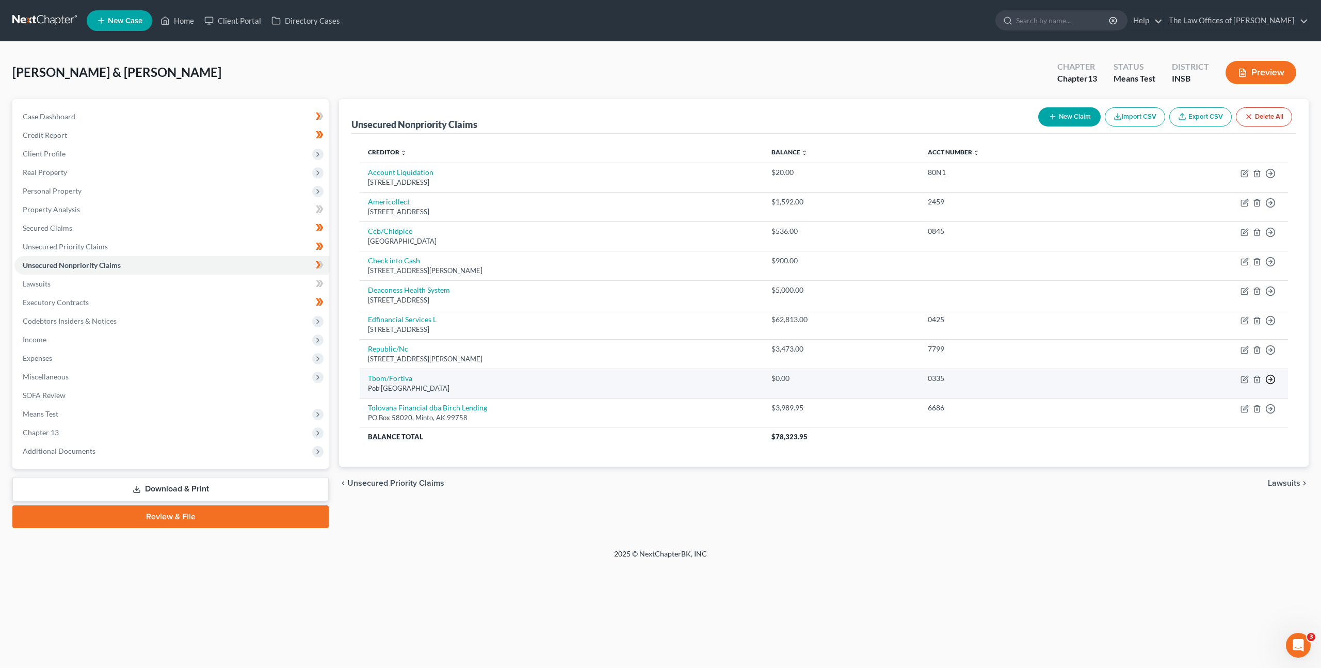
click at [1271, 179] on icon "button" at bounding box center [1270, 173] width 10 height 10
click at [1233, 434] on link "Move to Notice Only" at bounding box center [1223, 439] width 86 height 18
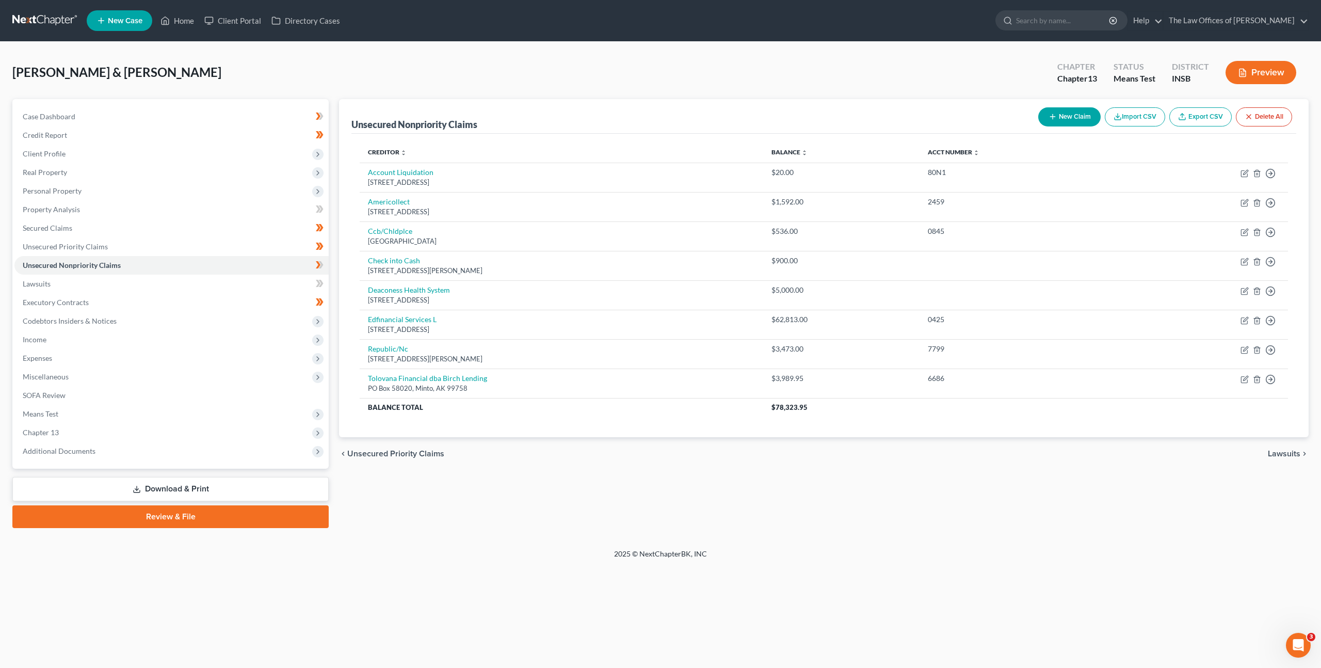
click at [1064, 120] on button "New Claim" at bounding box center [1069, 116] width 62 height 19
select select "2"
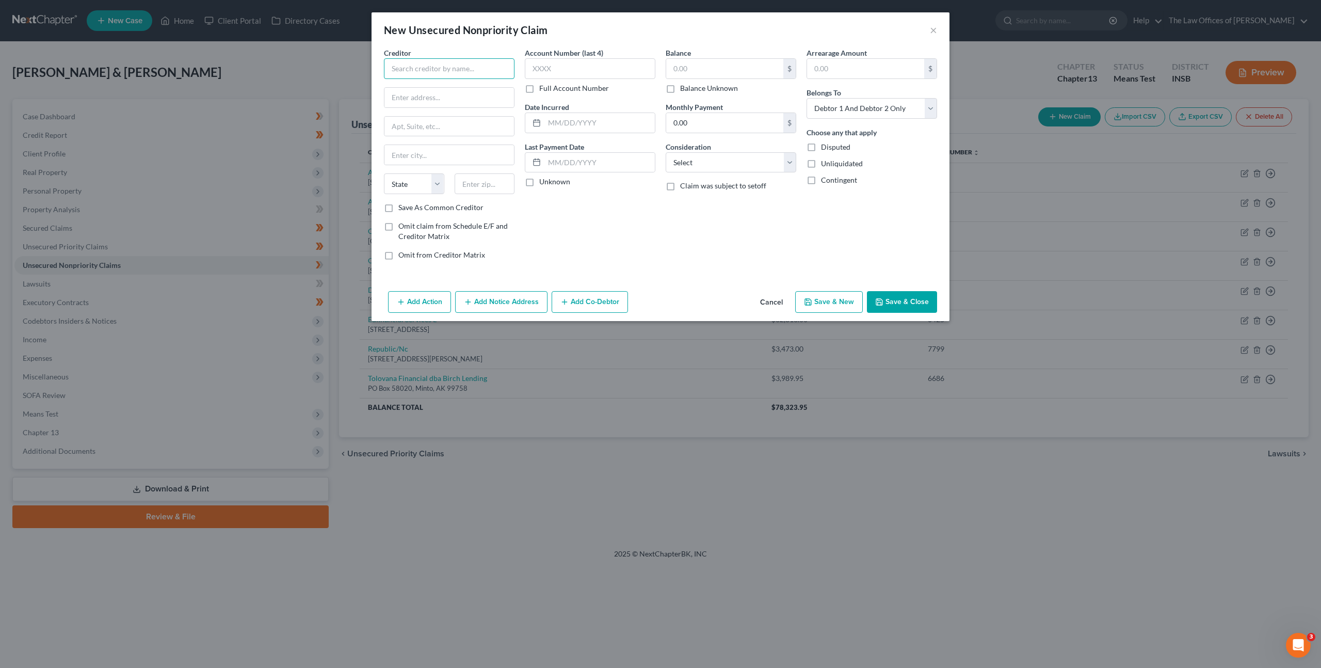
click at [468, 71] on input "text" at bounding box center [449, 68] width 131 height 21
click at [463, 109] on div "[STREET_ADDRESS]" at bounding box center [451, 106] width 119 height 9
type input "Evansville Teachers/Liberty Federal Credit Union"
type input "PO Box 5149"
type input "[GEOGRAPHIC_DATA]"
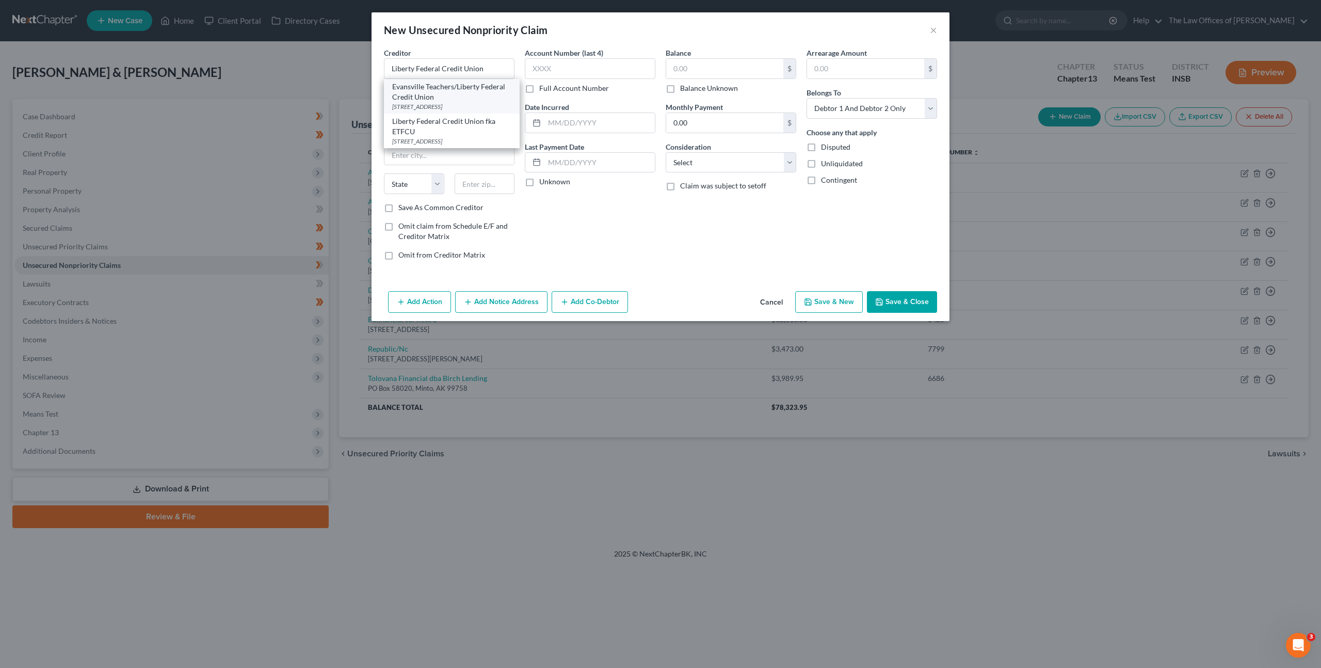
select select "15"
type input "47716"
click at [566, 56] on label "Account Number (last 4)" at bounding box center [564, 52] width 78 height 11
click at [560, 72] on input "text" at bounding box center [590, 68] width 131 height 21
type input "7777"
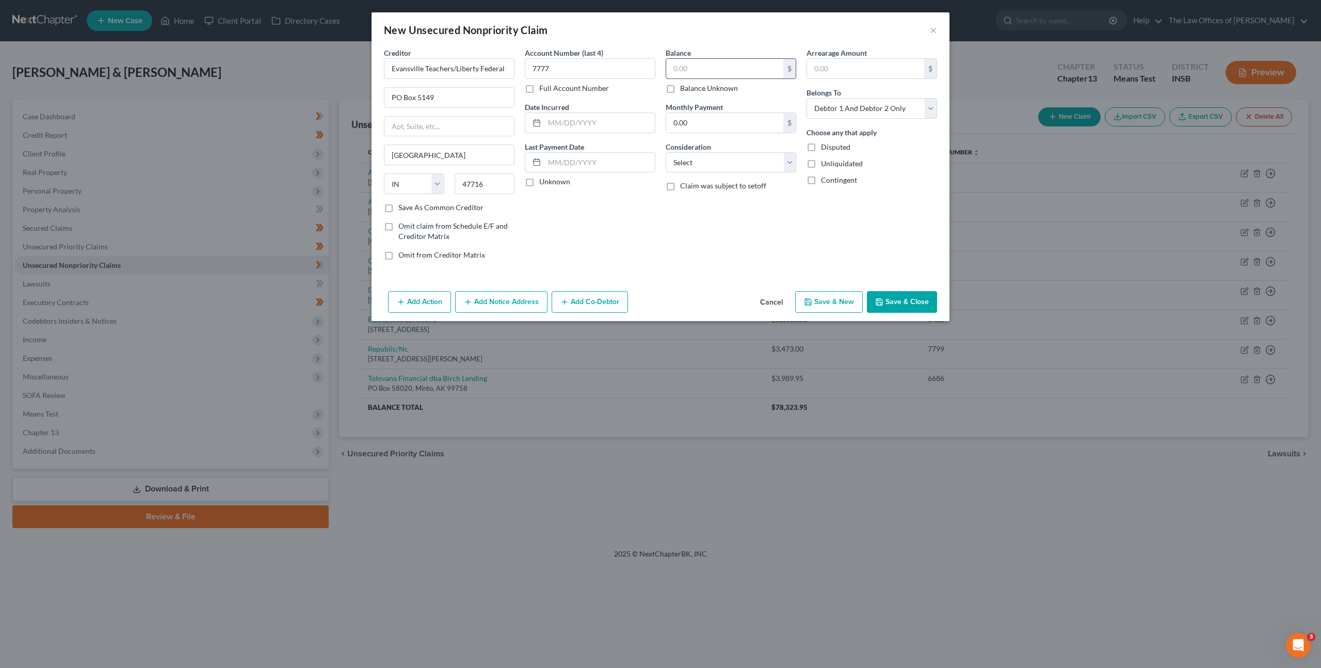
click at [735, 73] on input "text" at bounding box center [724, 69] width 117 height 20
click at [774, 293] on button "Cancel" at bounding box center [771, 302] width 39 height 21
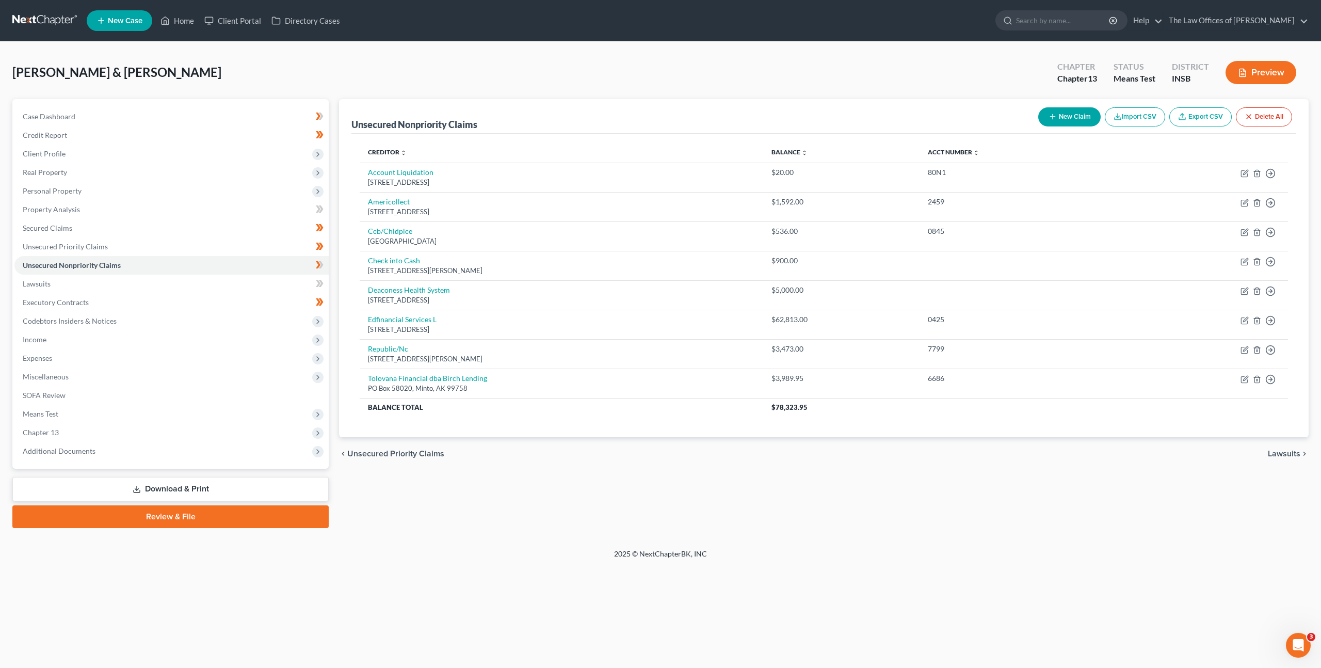
click at [1062, 120] on button "New Claim" at bounding box center [1069, 116] width 62 height 19
select select "2"
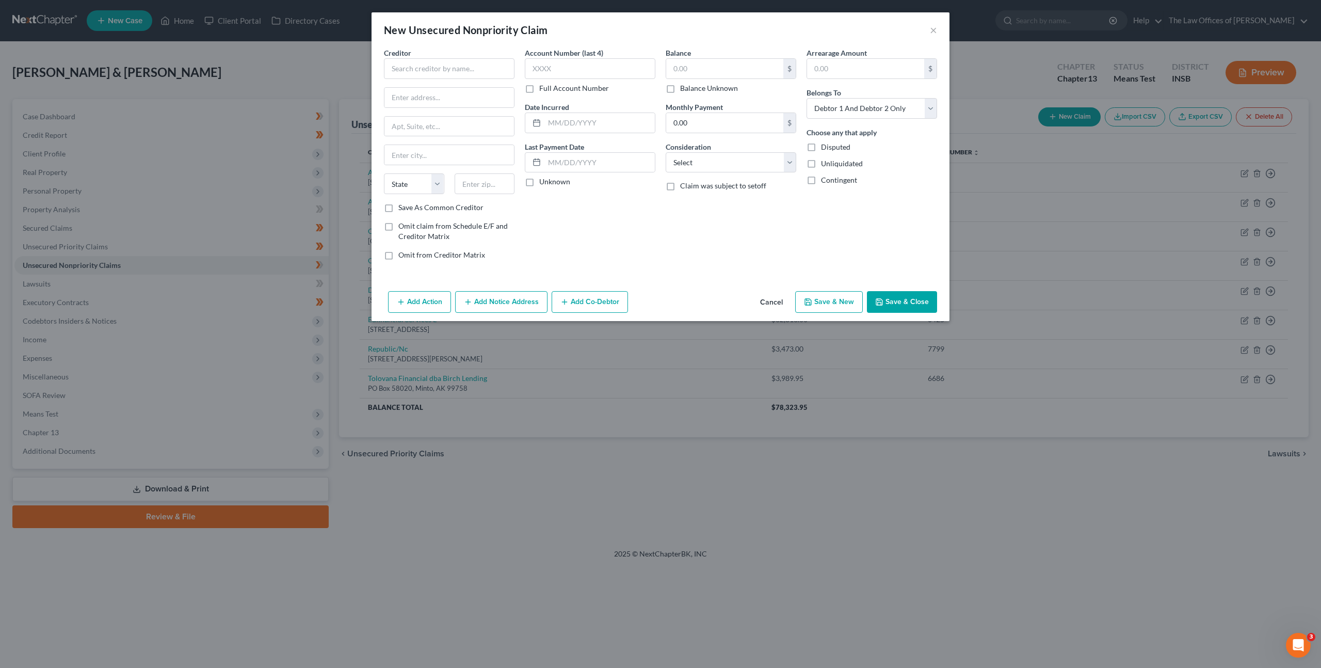
click at [416, 82] on div "Creditor * State [US_STATE] AK AR AZ CA CO [GEOGRAPHIC_DATA] DE DC [GEOGRAPHIC_…" at bounding box center [449, 124] width 131 height 155
drag, startPoint x: 424, startPoint y: 75, endPoint x: 438, endPoint y: 78, distance: 14.7
click at [424, 75] on input "text" at bounding box center [449, 68] width 131 height 21
type input "First Electronic Bank"
click at [425, 83] on div "First Electronic Bank" at bounding box center [445, 87] width 107 height 10
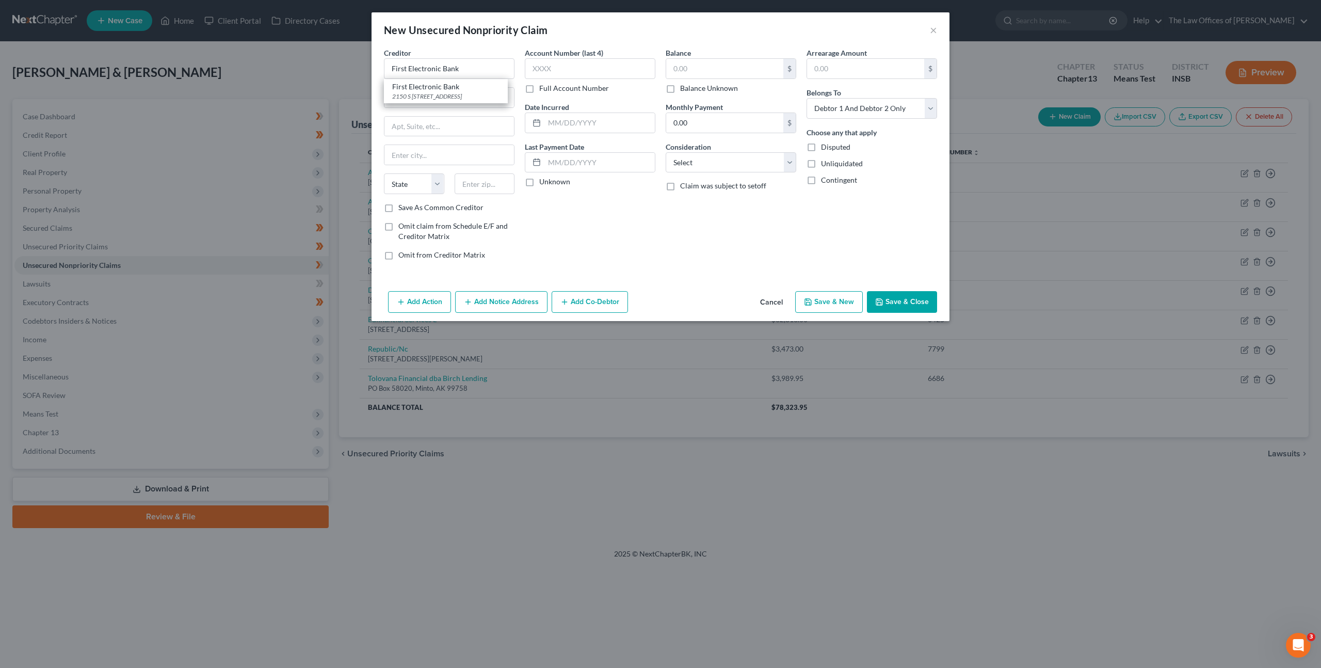
type input "2150 S 1300 E"
type input "Ste 400"
type input "[GEOGRAPHIC_DATA]"
select select "46"
type input "84106"
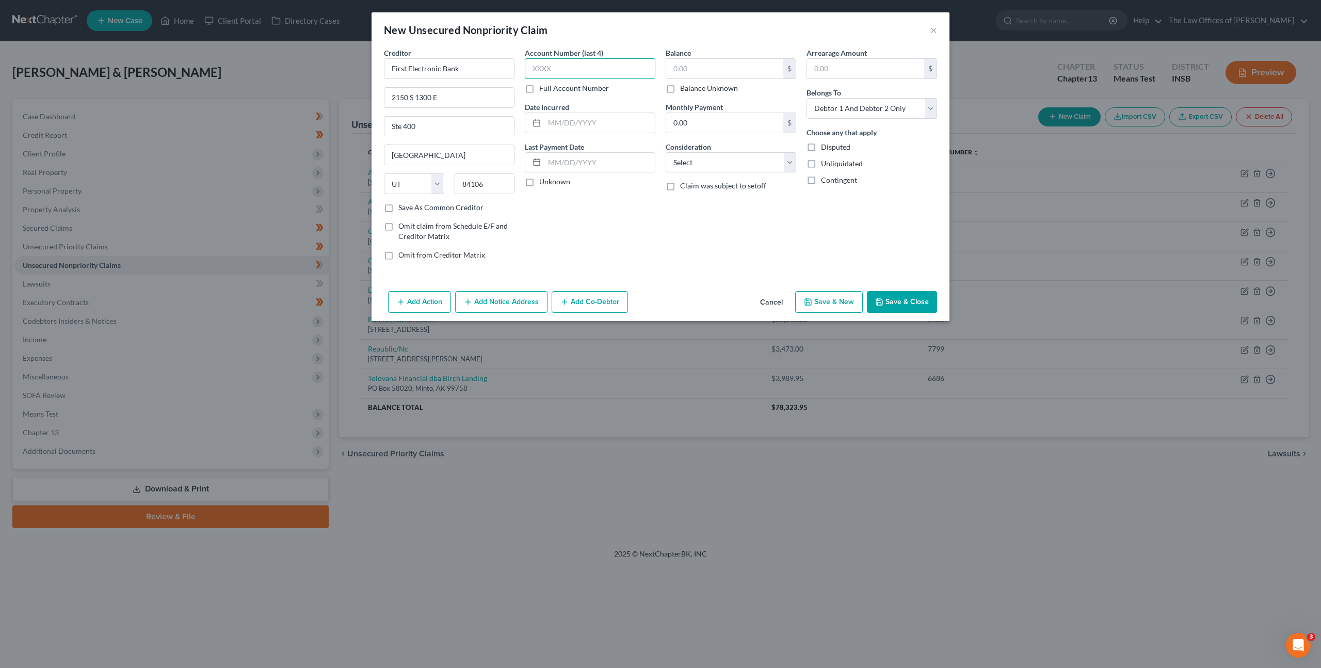
click at [563, 60] on input "text" at bounding box center [590, 68] width 131 height 21
type input "2065"
click at [685, 73] on input "text" at bounding box center [724, 69] width 117 height 20
type input "3,426.37"
drag, startPoint x: 638, startPoint y: 230, endPoint x: 687, endPoint y: 223, distance: 49.5
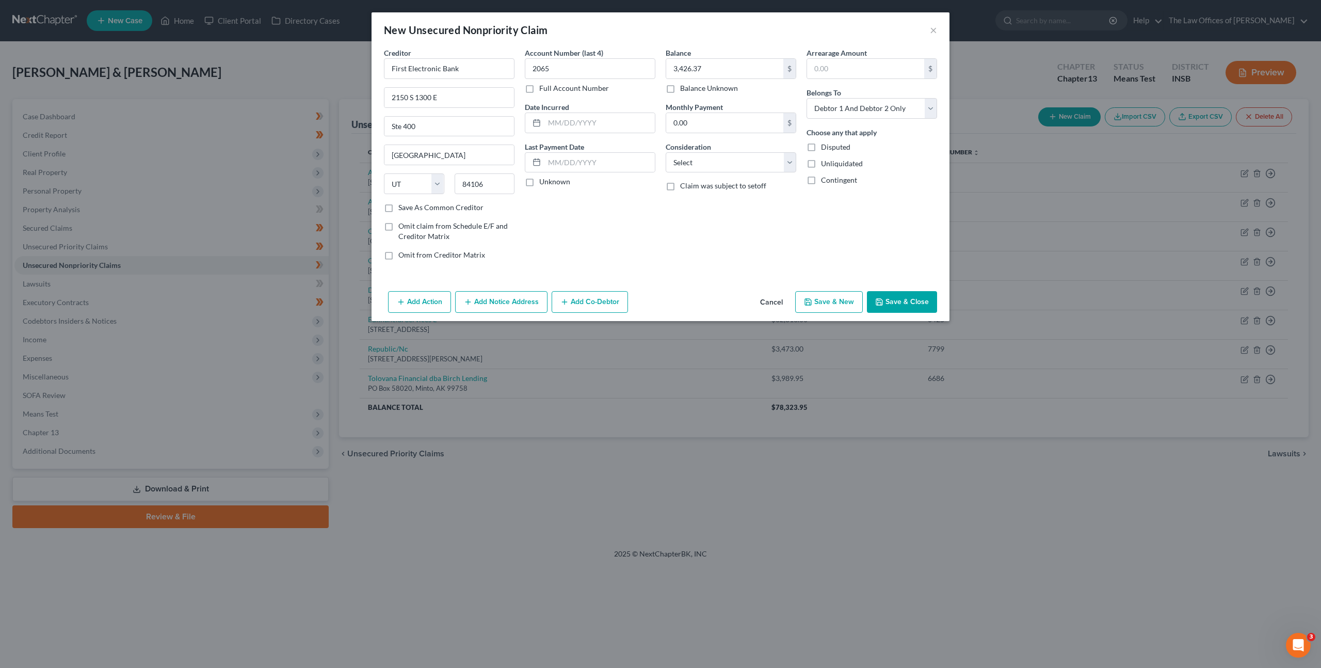
click at [639, 229] on div "Account Number (last 4) 2065 Full Account Number Date Incurred Last Payment Dat…" at bounding box center [590, 157] width 141 height 221
drag, startPoint x: 739, startPoint y: 175, endPoint x: 743, endPoint y: 170, distance: 6.3
click at [739, 174] on div "Balance 3,426.37 $ Balance Unknown Balance Undetermined 3,426.37 $ Balance Unkn…" at bounding box center [731, 157] width 141 height 221
click at [747, 163] on select "Select Cable / Satellite Services Collection Agency Credit Card Debt Debt Couns…" at bounding box center [731, 162] width 131 height 21
select select "10"
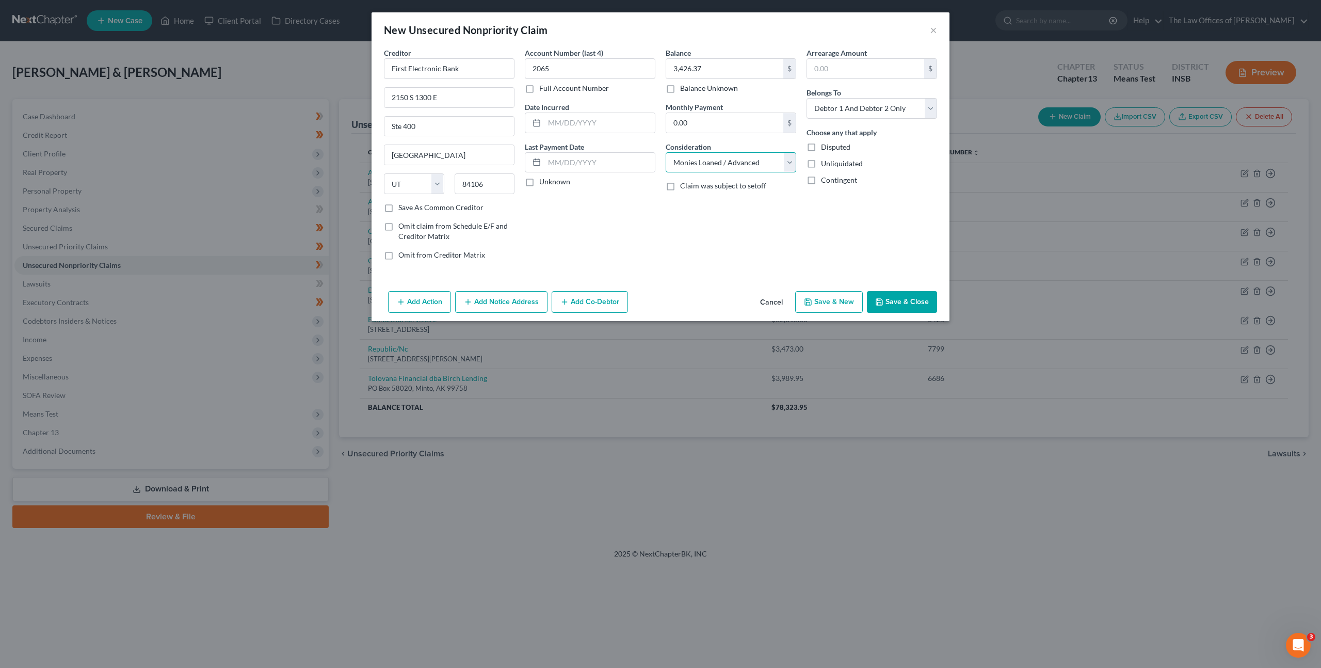
click at [666, 152] on select "Select Cable / Satellite Services Collection Agency Credit Card Debt Debt Couns…" at bounding box center [731, 162] width 131 height 21
drag, startPoint x: 892, startPoint y: 295, endPoint x: 902, endPoint y: 292, distance: 10.1
click at [892, 295] on button "Save & Close" at bounding box center [902, 302] width 70 height 22
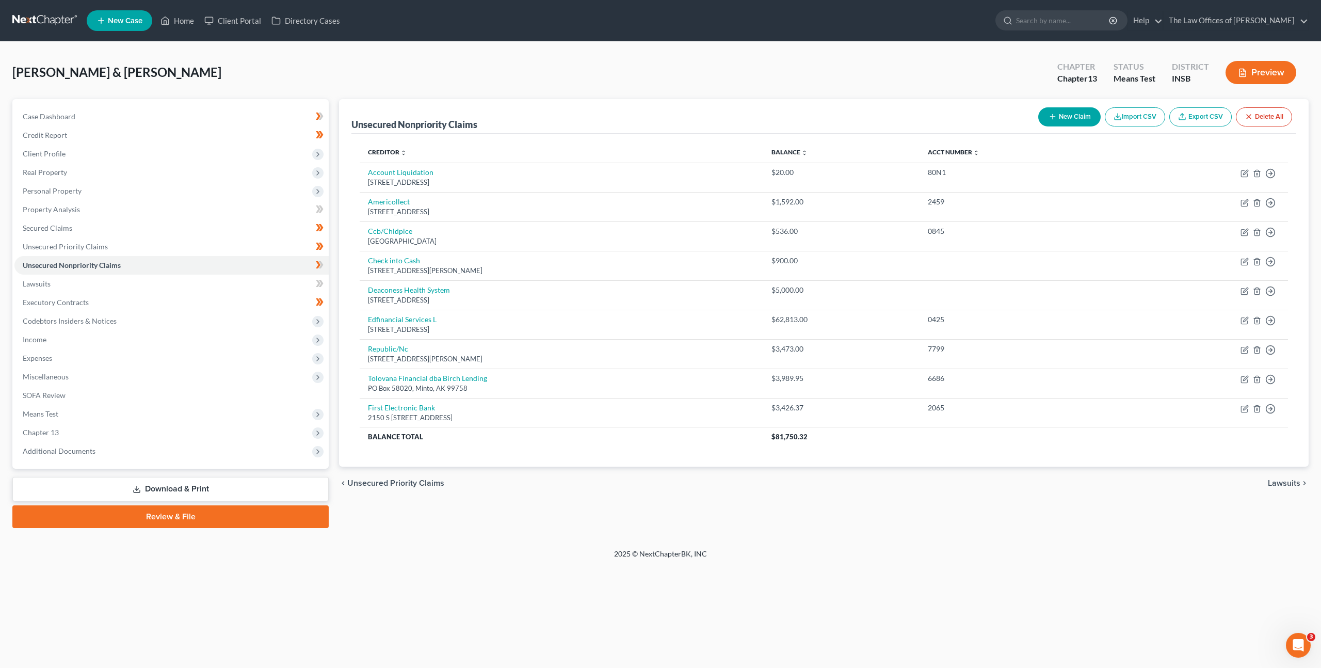
click at [1060, 106] on div "New Claim Import CSV Export CSV Delete All" at bounding box center [1165, 116] width 262 height 27
click at [1060, 111] on button "New Claim" at bounding box center [1069, 116] width 62 height 19
select select "2"
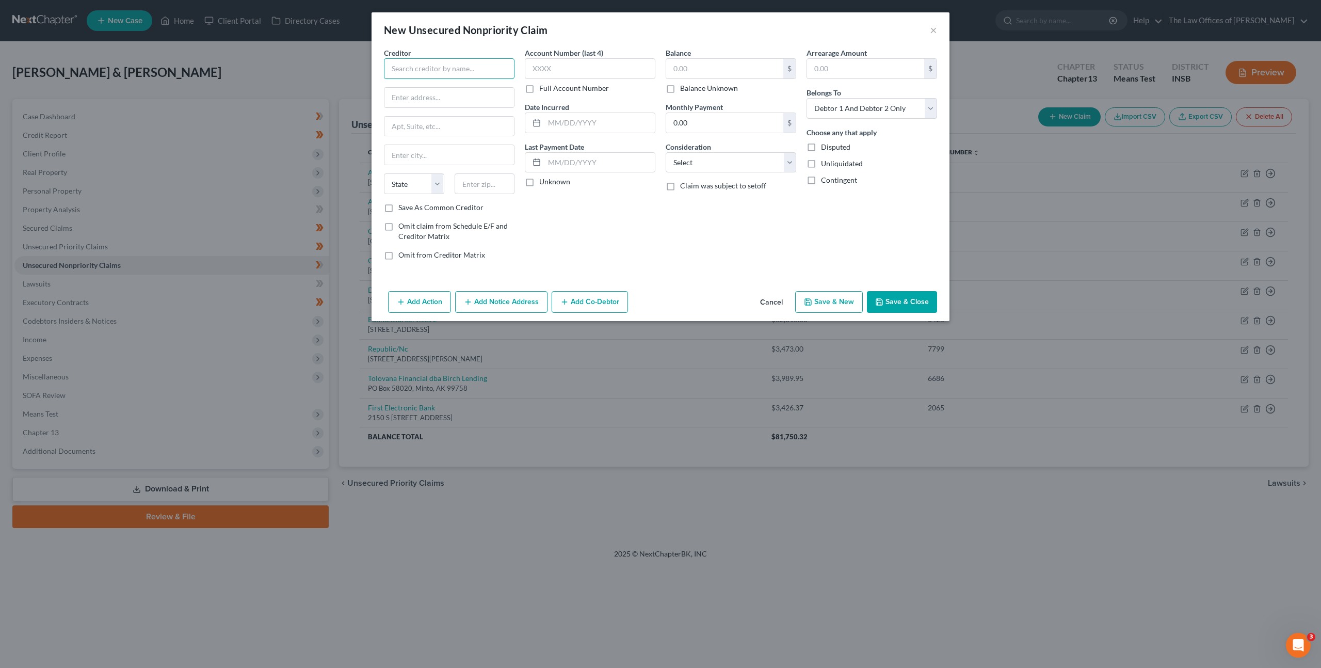
click at [488, 63] on input "text" at bounding box center [449, 68] width 131 height 21
click at [491, 71] on input "Eagle Lending" at bounding box center [449, 68] width 131 height 21
type input "Eagle Lending LLC DBA Fineday Funds"
click at [567, 74] on input "text" at bounding box center [590, 68] width 131 height 21
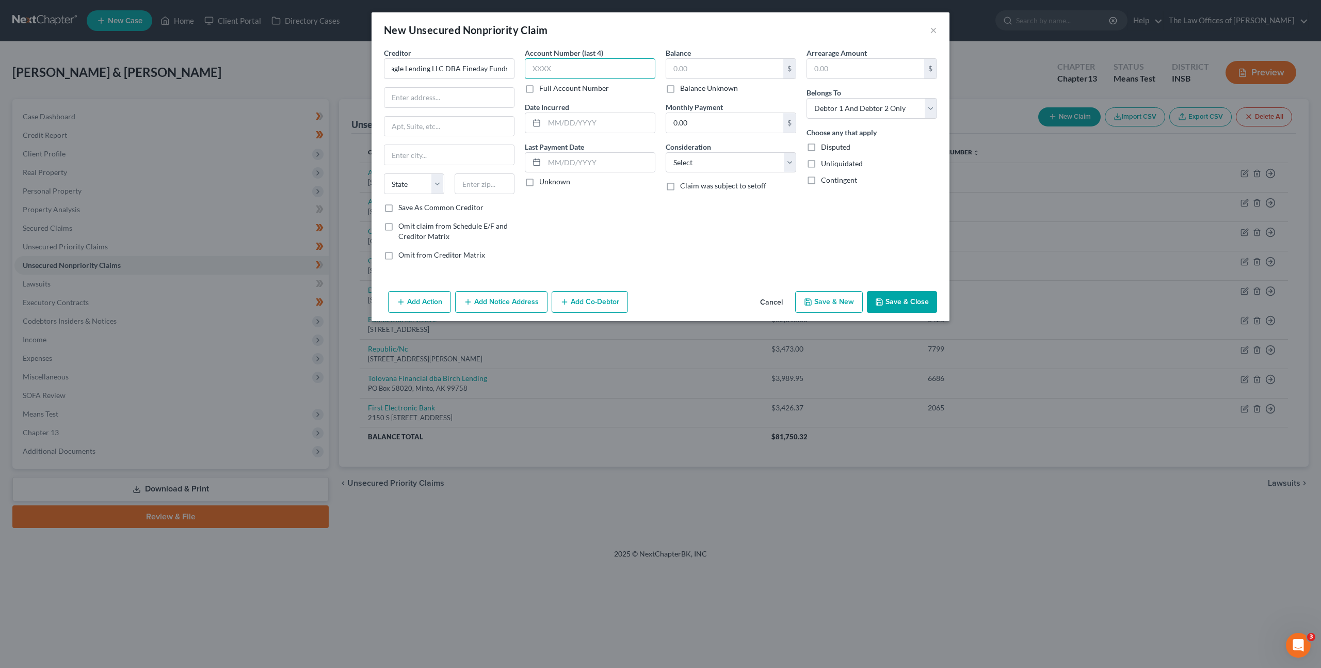
scroll to position [0, 0]
type input "3HD6"
click at [432, 91] on input "text" at bounding box center [449, 98] width 130 height 20
type input "PO Box 457"
type input "54135"
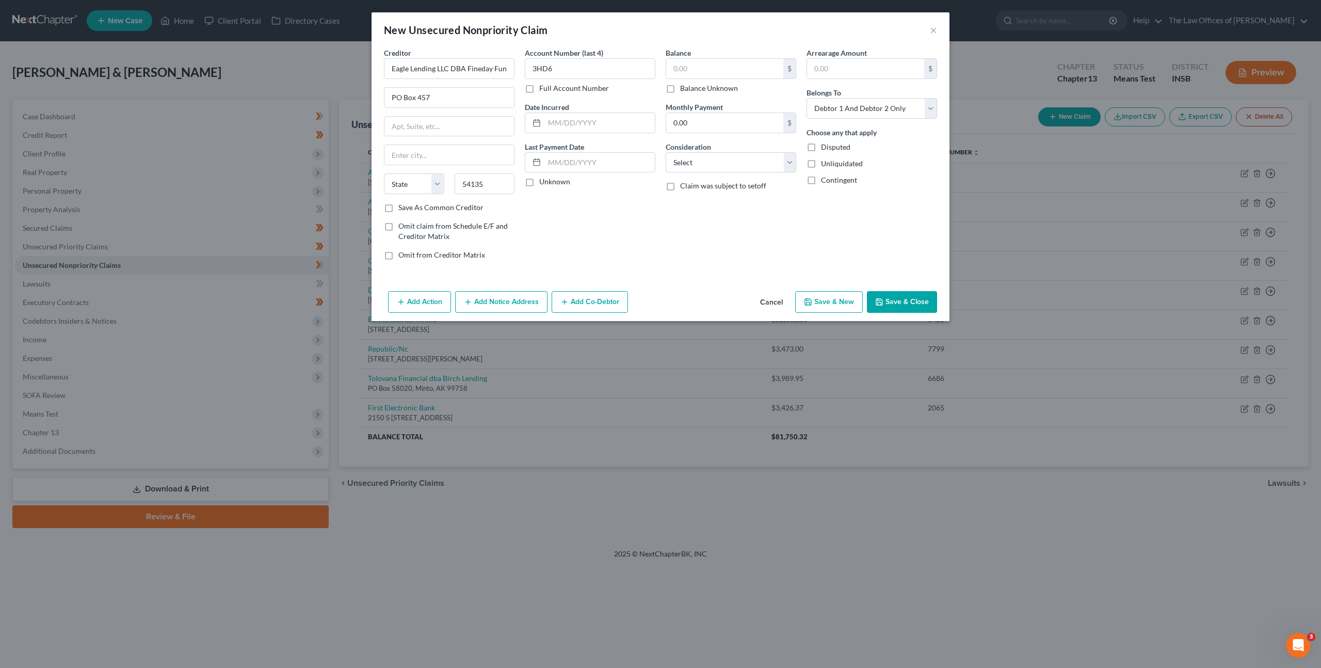
click at [589, 210] on div "Account Number (last 4) 3HD6 Full Account Number Date Incurred Last Payment Dat…" at bounding box center [590, 157] width 141 height 221
type input "Keshena"
select select "52"
click at [721, 73] on input "text" at bounding box center [724, 69] width 117 height 20
click at [737, 69] on input "text" at bounding box center [724, 69] width 117 height 20
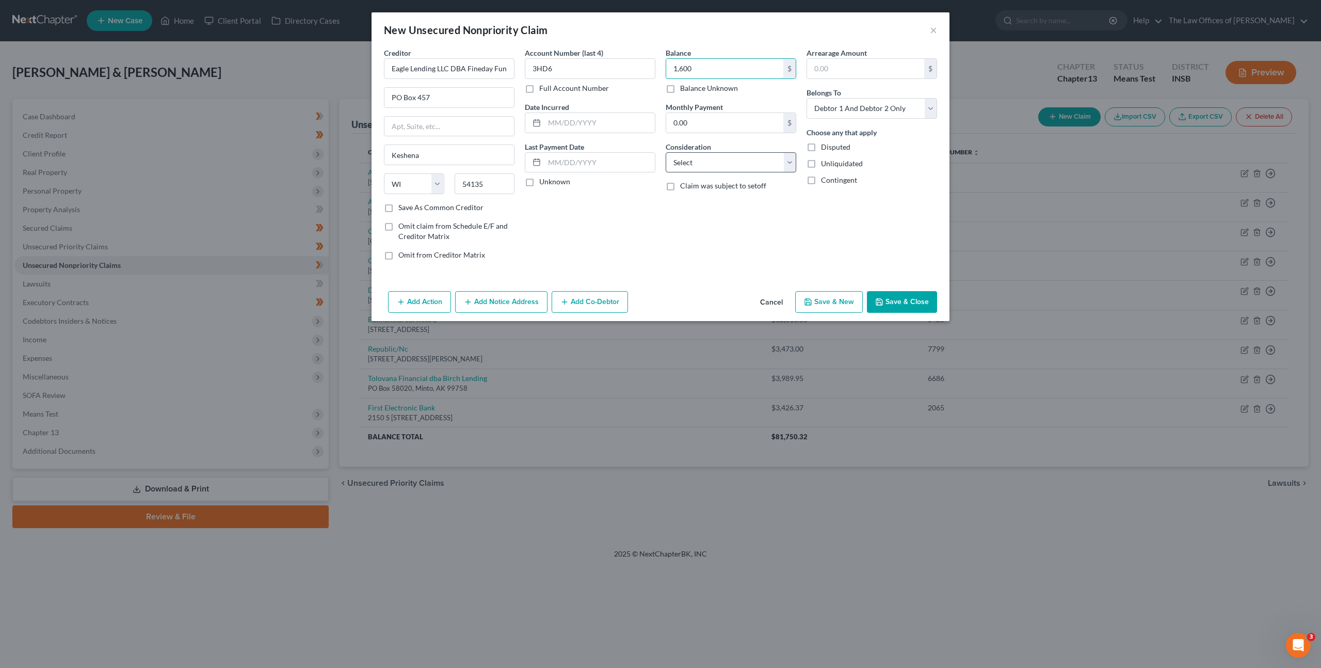
type input "1,600"
click at [723, 159] on select "Select Cable / Satellite Services Collection Agency Credit Card Debt Debt Couns…" at bounding box center [731, 162] width 131 height 21
select select "10"
click at [666, 152] on select "Select Cable / Satellite Services Collection Agency Credit Card Debt Debt Couns…" at bounding box center [731, 162] width 131 height 21
click at [845, 247] on div "Arrearage Amount $ Belongs To * Select Debtor 1 Only Debtor 2 Only Debtor 1 And…" at bounding box center [871, 157] width 141 height 221
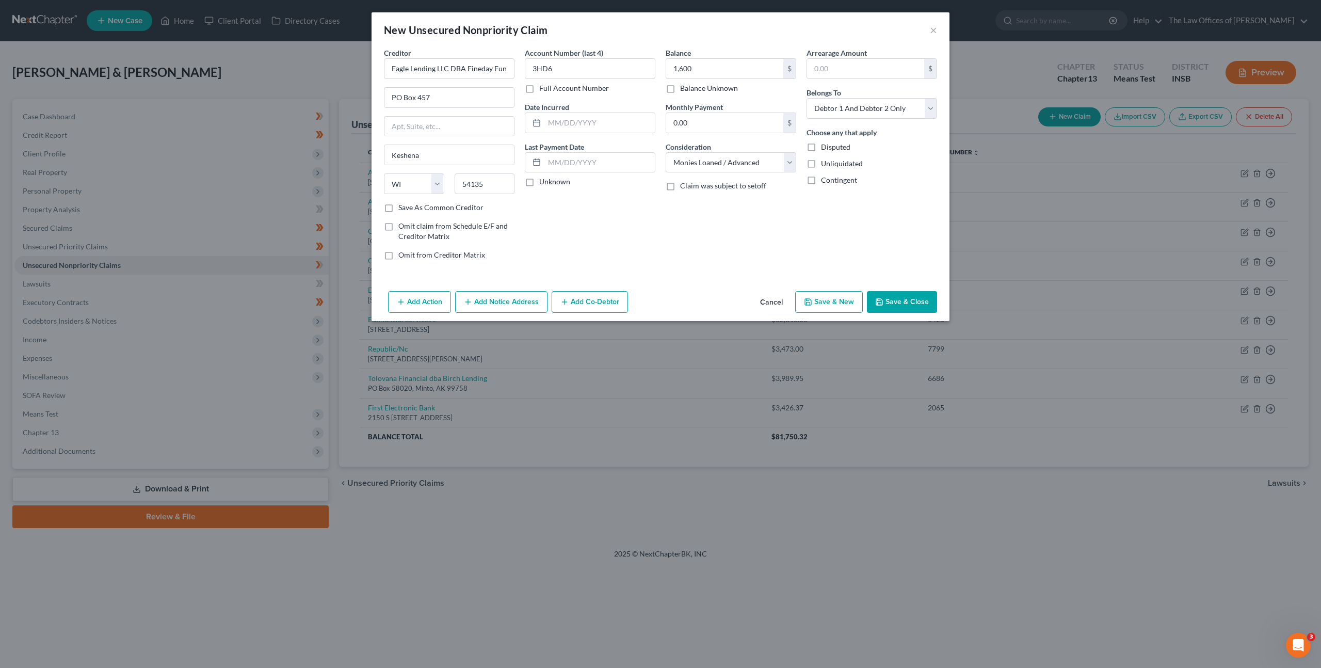
click at [910, 298] on button "Save & Close" at bounding box center [902, 302] width 70 height 22
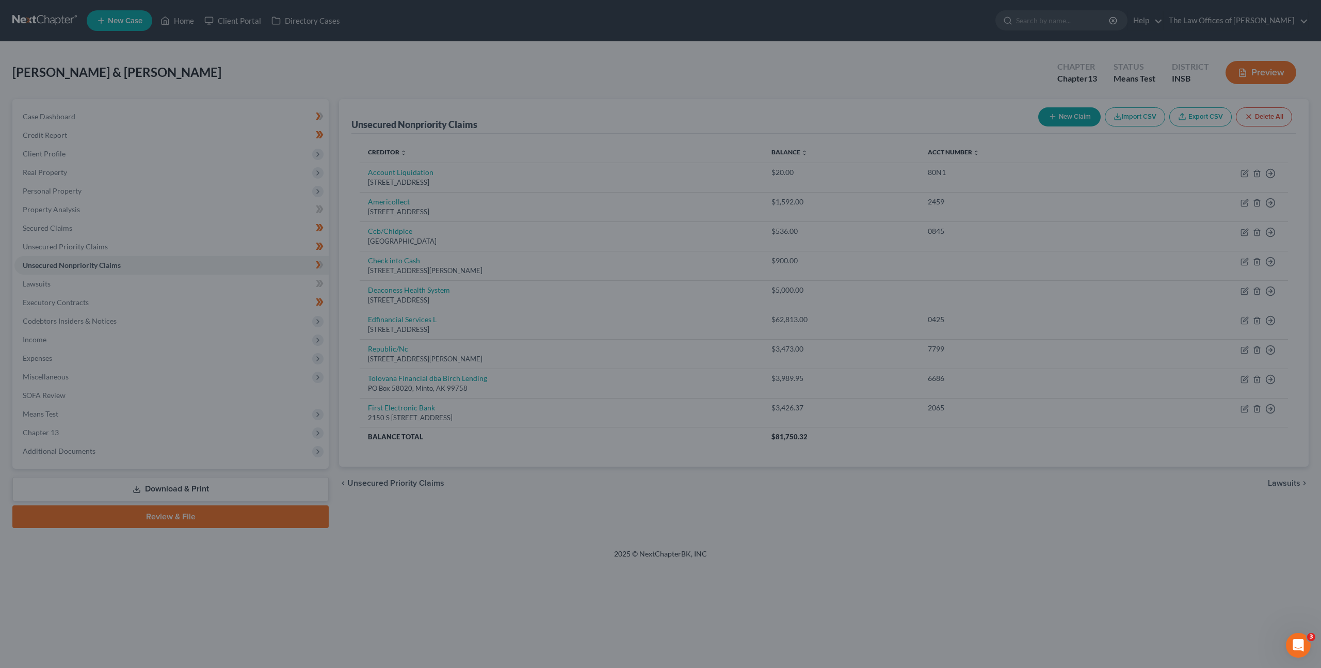
type input "1,600.00"
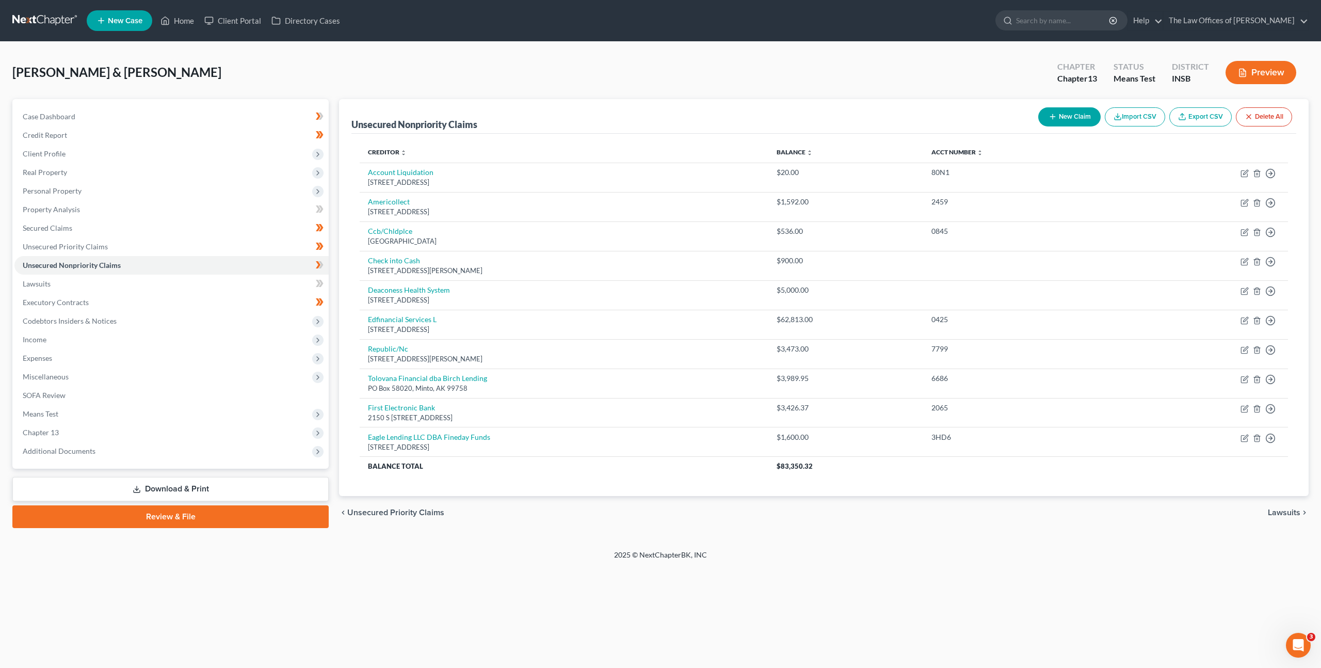
click at [1061, 114] on button "New Claim" at bounding box center [1069, 116] width 62 height 19
select select "2"
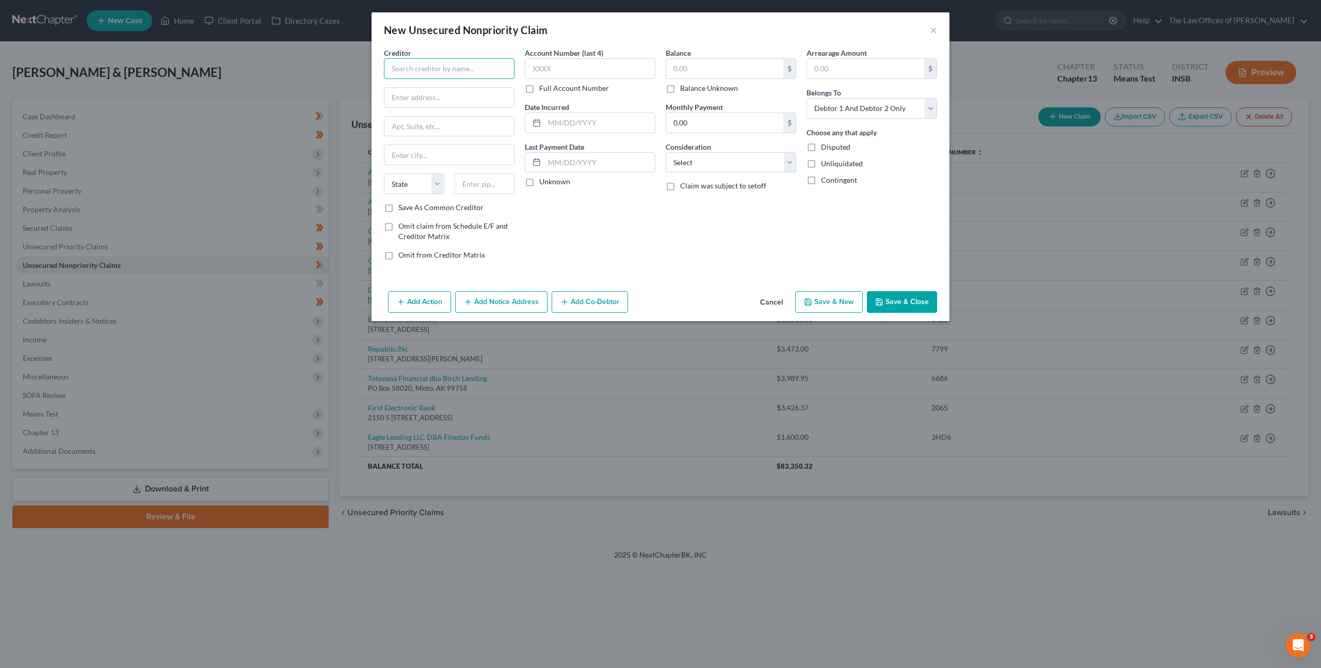
drag, startPoint x: 447, startPoint y: 76, endPoint x: 633, endPoint y: 81, distance: 185.3
click at [449, 75] on input "text" at bounding box center [449, 68] width 131 height 21
type input "T"
type input "AFS CS dba Three Sticks Lending"
type input "PO Box 1145"
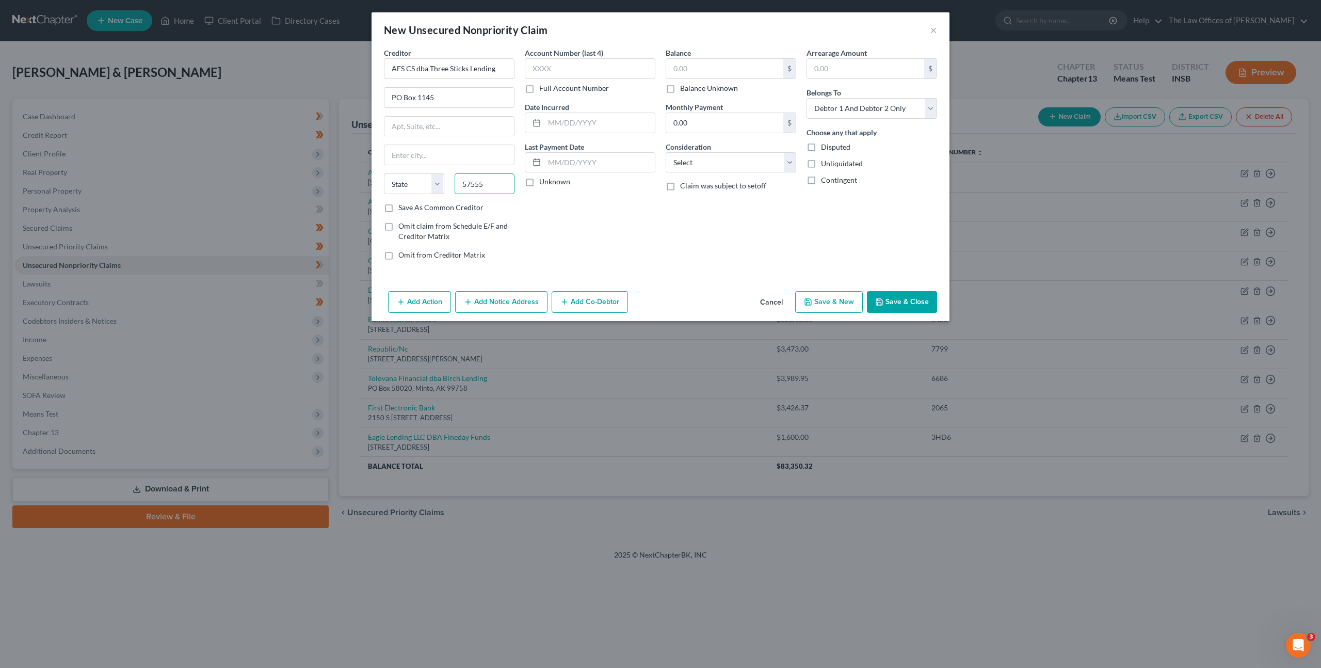
type input "57555"
click at [563, 261] on div "Account Number (last 4) Full Account Number Date Incurred Last Payment Date Unk…" at bounding box center [590, 157] width 141 height 221
type input "Mission"
select select "43"
click at [595, 75] on input "text" at bounding box center [590, 68] width 131 height 21
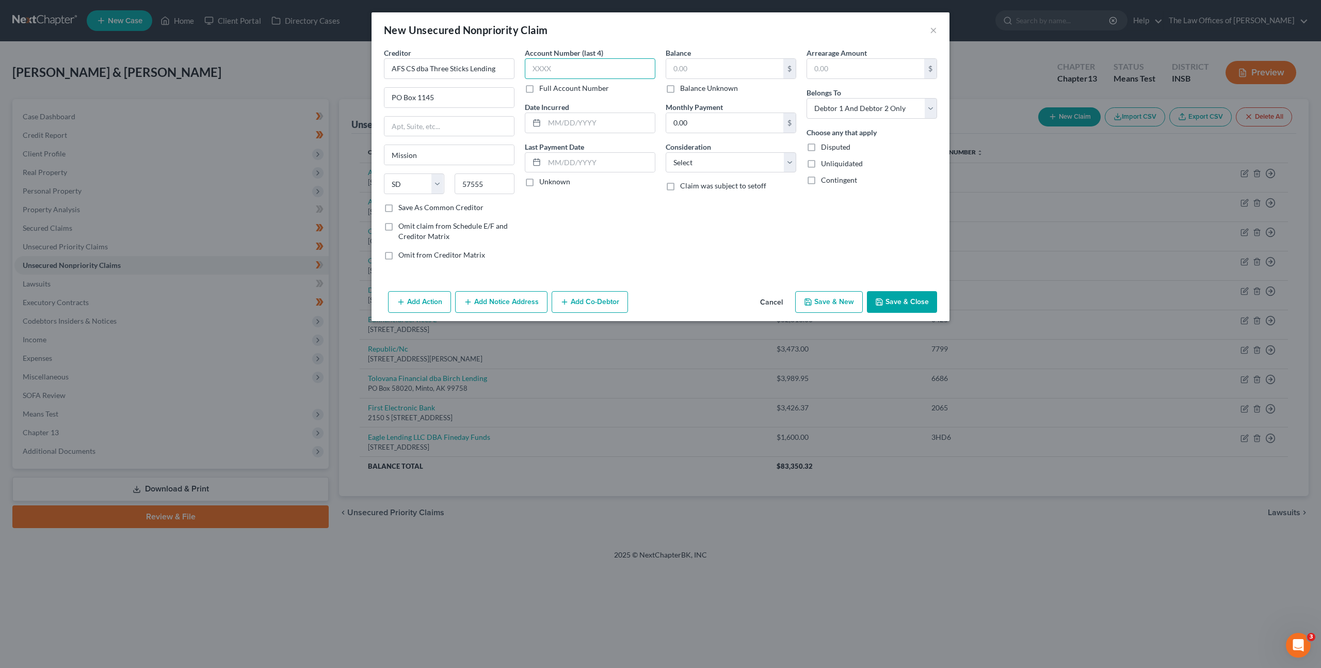
click at [596, 69] on input "text" at bounding box center [590, 68] width 131 height 21
click at [614, 73] on input "text" at bounding box center [590, 68] width 131 height 21
type input "6457"
click at [718, 75] on input "text" at bounding box center [724, 69] width 117 height 20
type input "4,417.18"
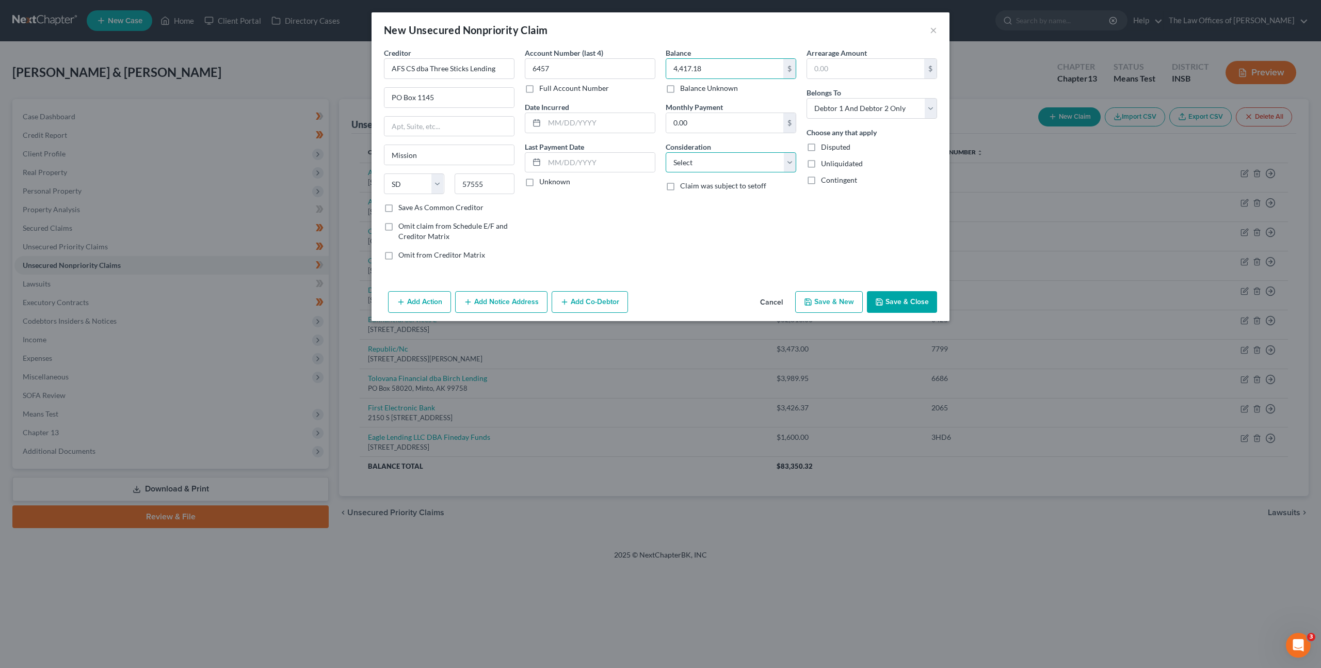
click at [761, 168] on select "Select Cable / Satellite Services Collection Agency Credit Card Debt Debt Couns…" at bounding box center [731, 162] width 131 height 21
select select "10"
click at [666, 152] on select "Select Cable / Satellite Services Collection Agency Credit Card Debt Debt Couns…" at bounding box center [731, 162] width 131 height 21
click at [662, 241] on div "Balance 4,417.18 $ Balance Unknown Balance Undetermined 4,417.18 $ Balance Unkn…" at bounding box center [731, 157] width 141 height 221
click at [881, 296] on button "Save & Close" at bounding box center [902, 302] width 70 height 22
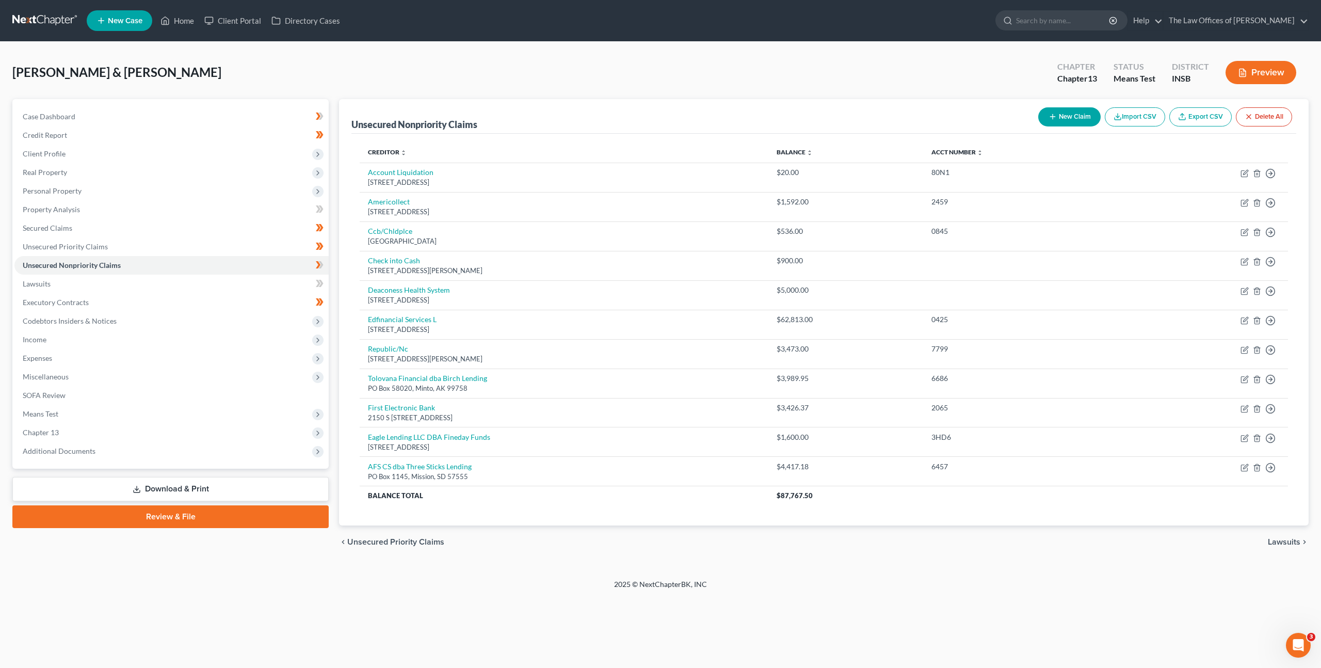
click at [1076, 111] on button "New Claim" at bounding box center [1069, 116] width 62 height 19
select select "2"
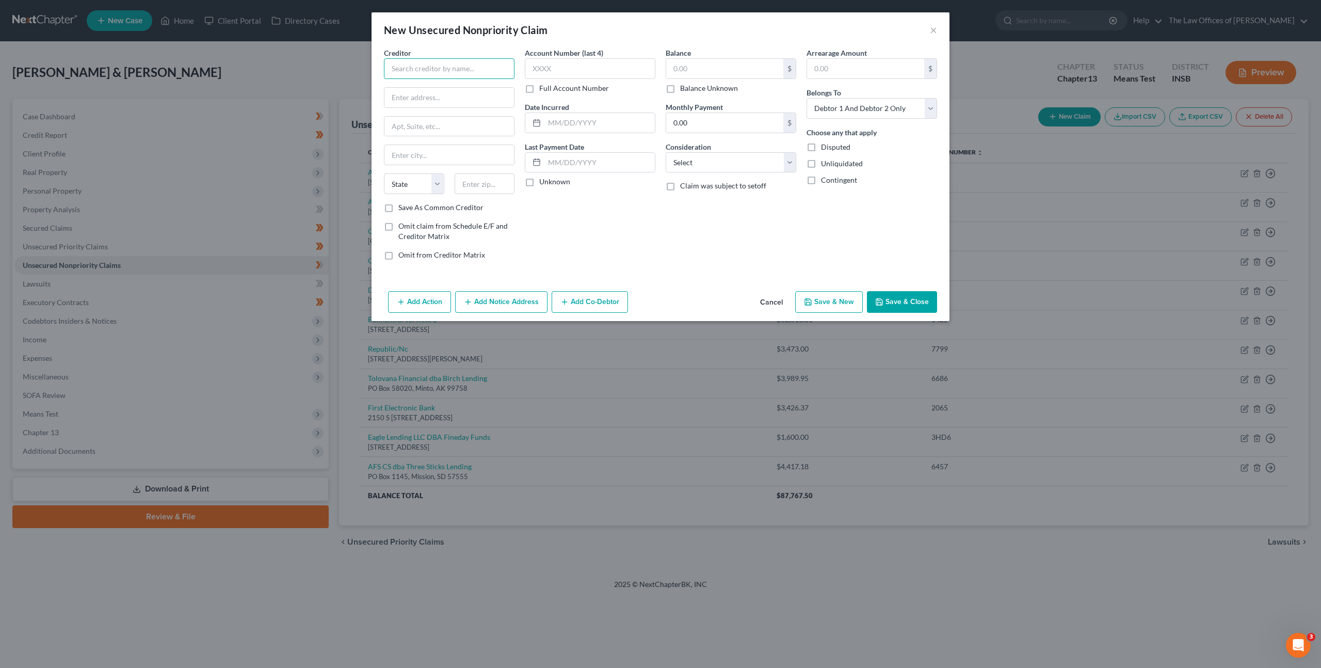
click at [430, 60] on input "text" at bounding box center [449, 68] width 131 height 21
type input "Uncle Warbucks"
click at [433, 99] on input "text" at bounding box center [449, 98] width 130 height 20
click at [899, 301] on button "Save & Close" at bounding box center [902, 302] width 70 height 22
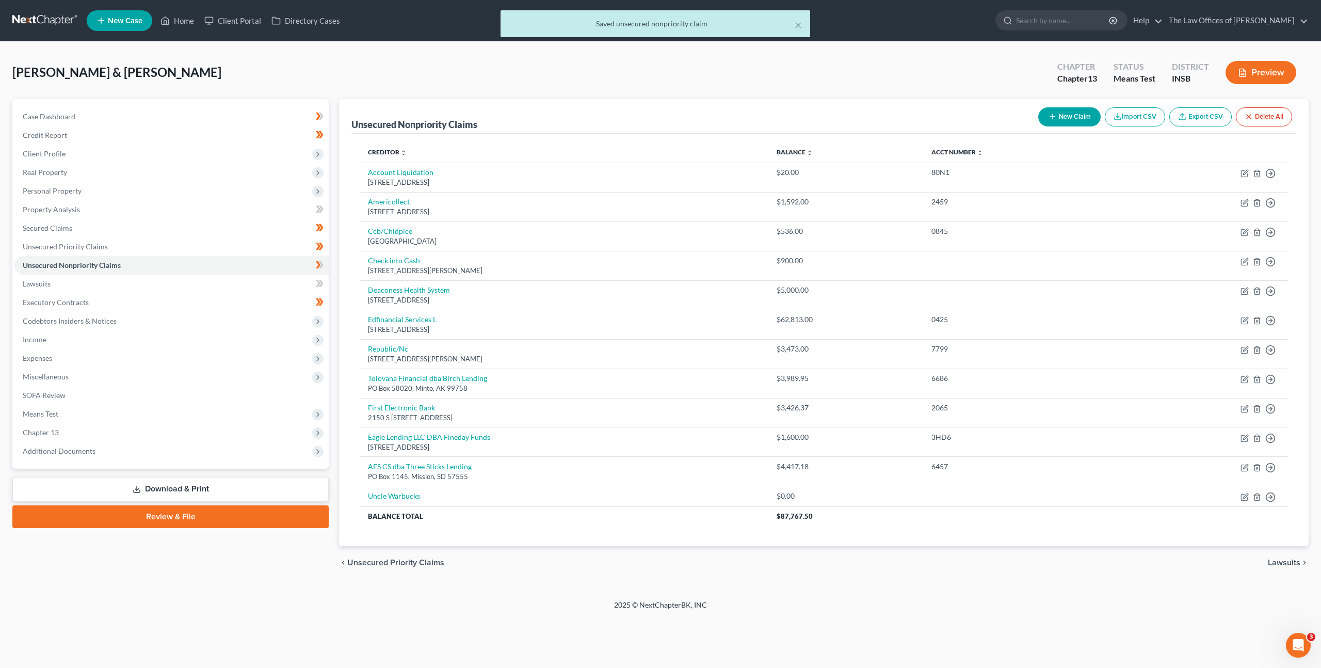
click at [503, 529] on div "Creditor expand_more expand_less unfold_more Balance expand_more expand_less un…" at bounding box center [823, 340] width 945 height 412
click at [57, 285] on link "Lawsuits" at bounding box center [171, 284] width 314 height 19
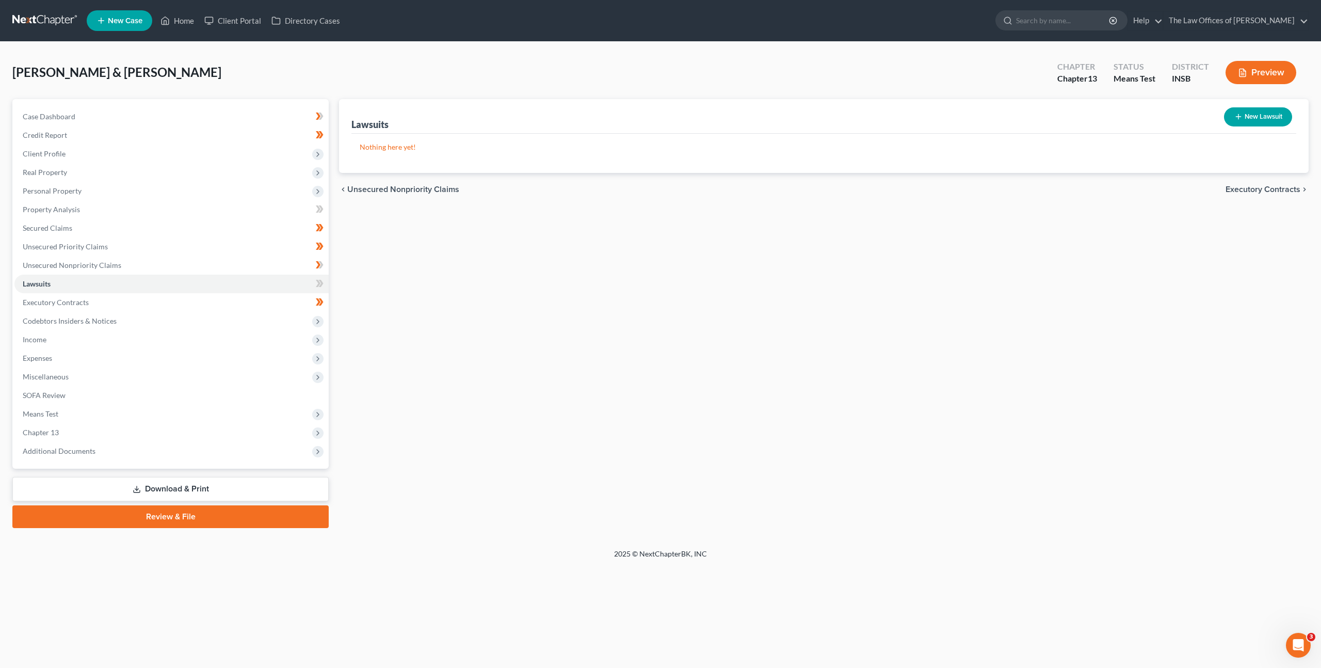
click at [1252, 115] on button "New Lawsuit" at bounding box center [1258, 116] width 68 height 19
select select "0"
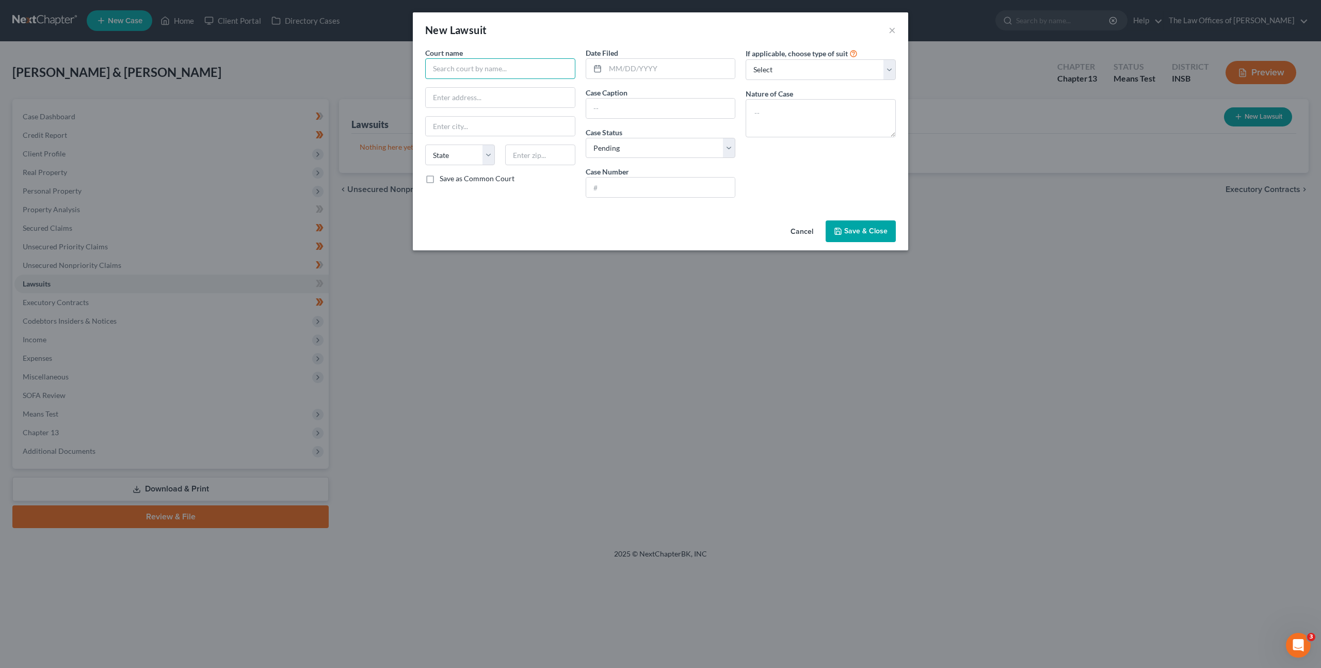
click at [464, 64] on input "text" at bounding box center [500, 68] width 150 height 21
type input "Professional & Business"
click at [477, 105] on div "[PERSON_NAME] Superior Court" at bounding box center [486, 102] width 107 height 10
type input "[PERSON_NAME] Superior Court"
type input "[STREET_ADDRESS]"
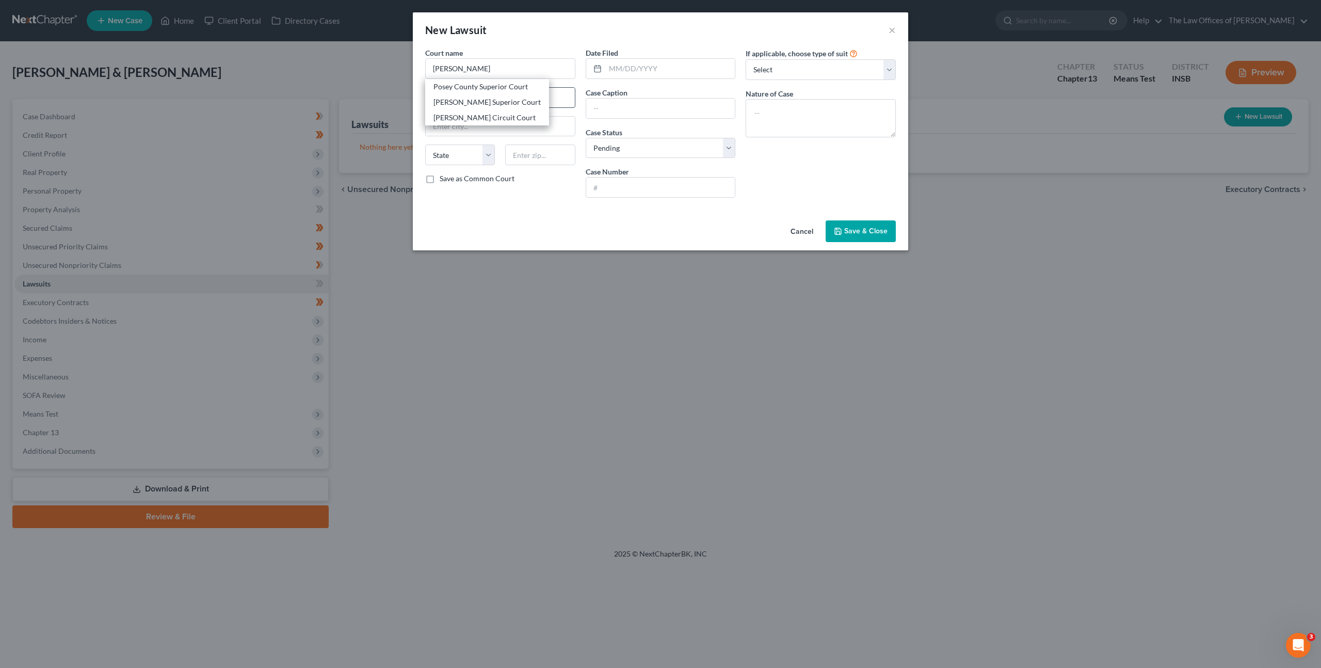
type input "[GEOGRAPHIC_DATA][PERSON_NAME]"
select select "15"
type input "47620"
click at [678, 87] on div "Case Caption" at bounding box center [661, 102] width 150 height 31
click at [652, 58] on div at bounding box center [661, 68] width 150 height 21
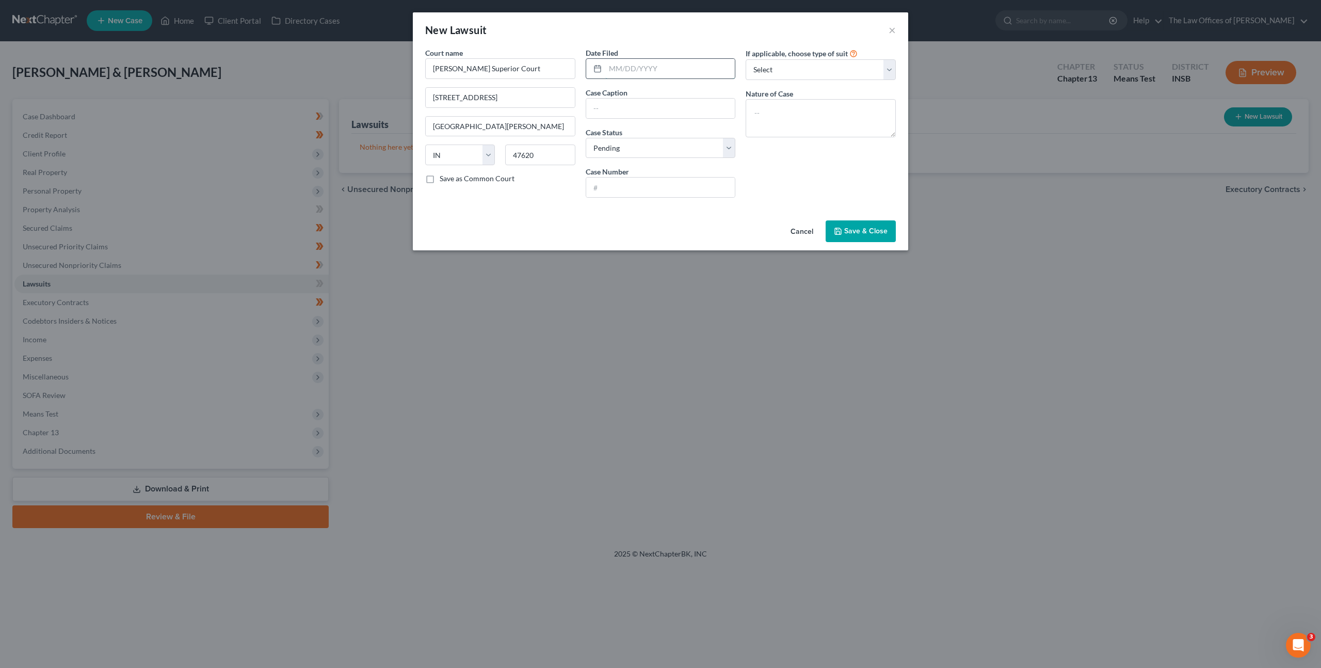
click at [654, 60] on input "text" at bounding box center [670, 69] width 130 height 20
type input "[DATE]"
paste input "Professional & Business Collections, LLC v. [PERSON_NAME]"
type input "Professional & Business Collections, LLC v. [PERSON_NAME]"
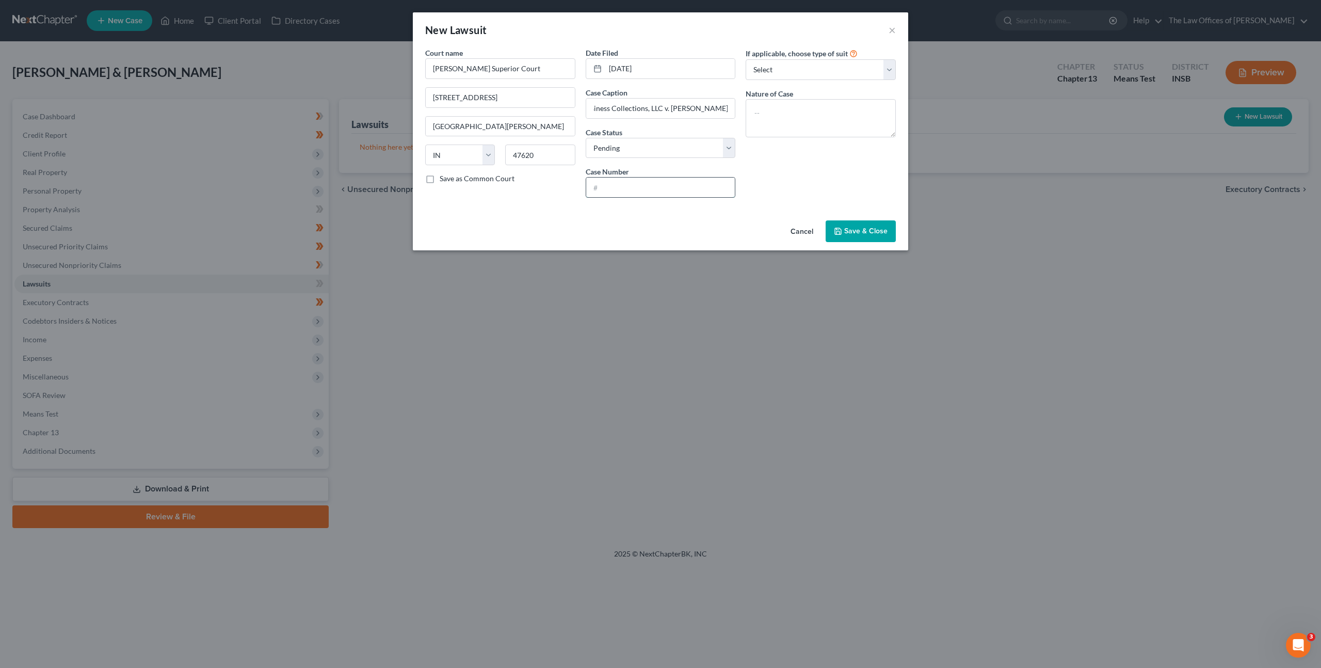
click at [608, 193] on input "text" at bounding box center [660, 188] width 149 height 20
paste input "65D01-2410-SC-000285"
drag, startPoint x: 654, startPoint y: 214, endPoint x: 687, endPoint y: 211, distance: 33.2
click at [654, 213] on div "Court name * [PERSON_NAME] [GEOGRAPHIC_DATA] [GEOGRAPHIC_DATA] [GEOGRAPHIC_DATA…" at bounding box center [660, 131] width 495 height 169
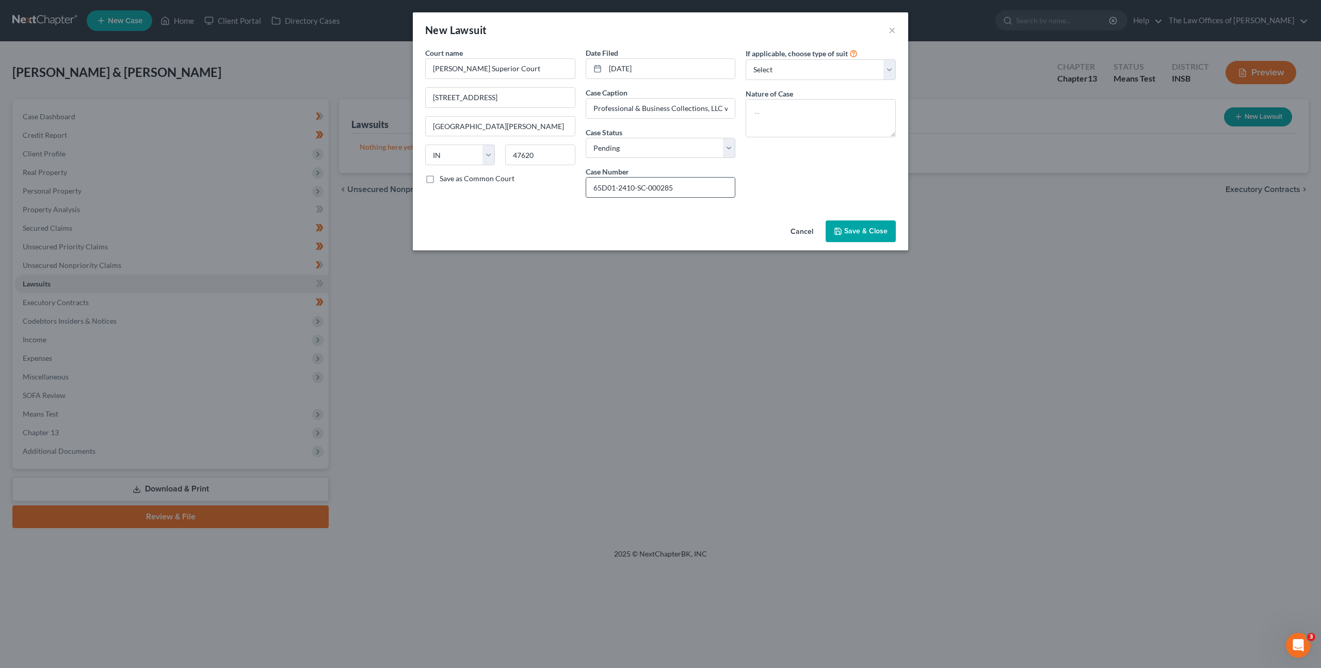
click at [604, 189] on input "65D01-2410-SC-000285" at bounding box center [660, 188] width 149 height 20
type input "65D01-2410-SC-000285"
click at [781, 127] on textarea at bounding box center [821, 118] width 150 height 38
type textarea "Small Claims"
click at [859, 229] on span "Save & Close" at bounding box center [865, 231] width 43 height 9
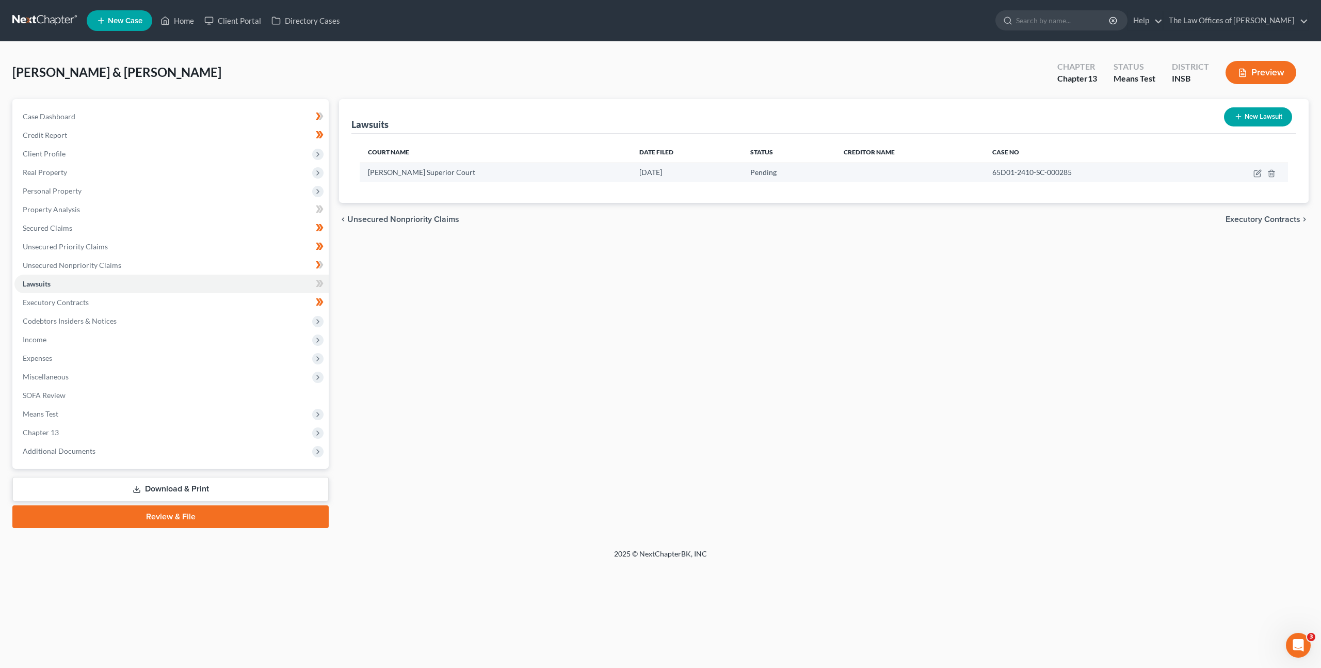
drag, startPoint x: 541, startPoint y: 320, endPoint x: 1253, endPoint y: 163, distance: 728.7
click at [542, 320] on div "Lawsuits New Lawsuit Court Name Date Filed Status Creditor Name Case No [PERSON…" at bounding box center [824, 313] width 980 height 429
click at [249, 267] on link "Unsecured Nonpriority Claims" at bounding box center [171, 265] width 314 height 19
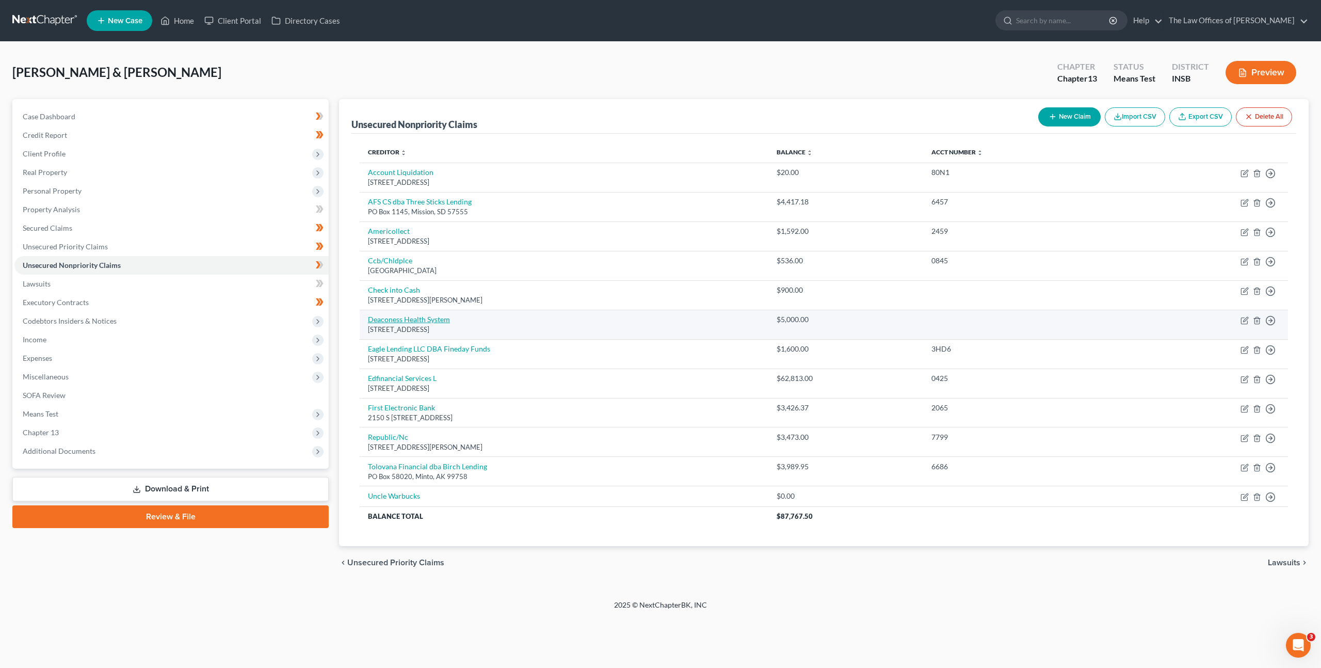
click at [437, 319] on link "Deaconess Health System" at bounding box center [409, 319] width 82 height 9
select select "15"
select select "9"
select select "2"
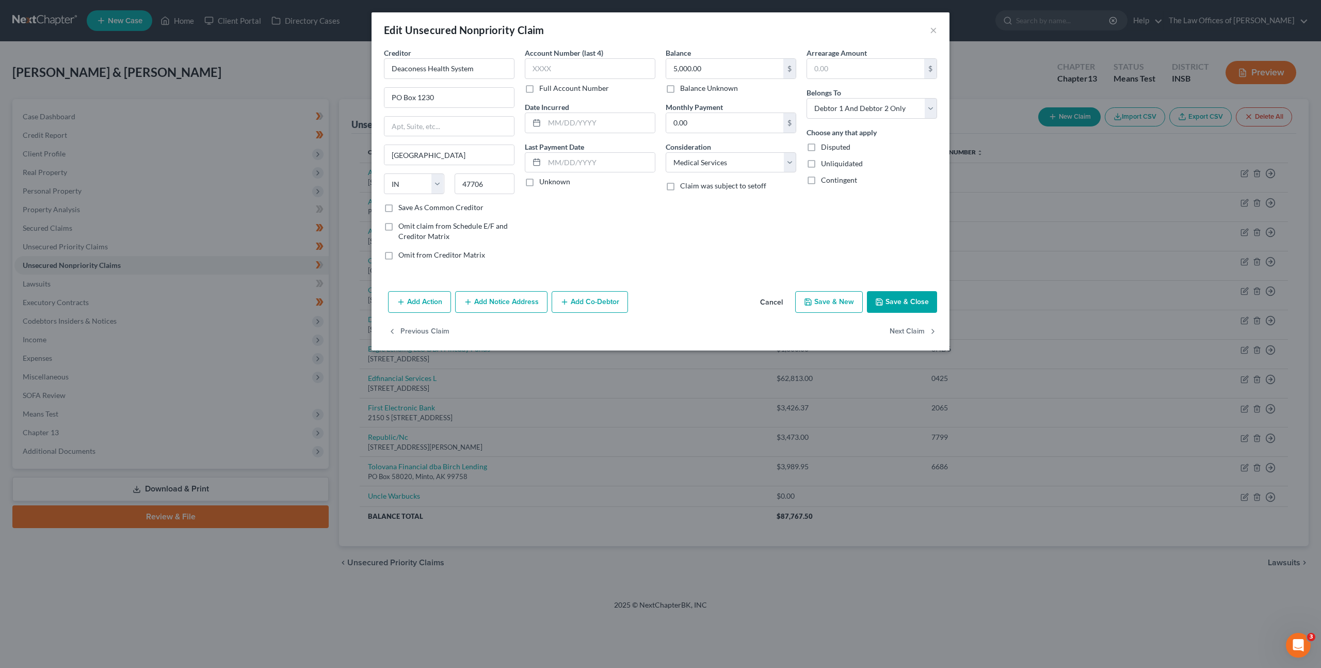
click at [492, 297] on button "Add Notice Address" at bounding box center [501, 302] width 92 height 22
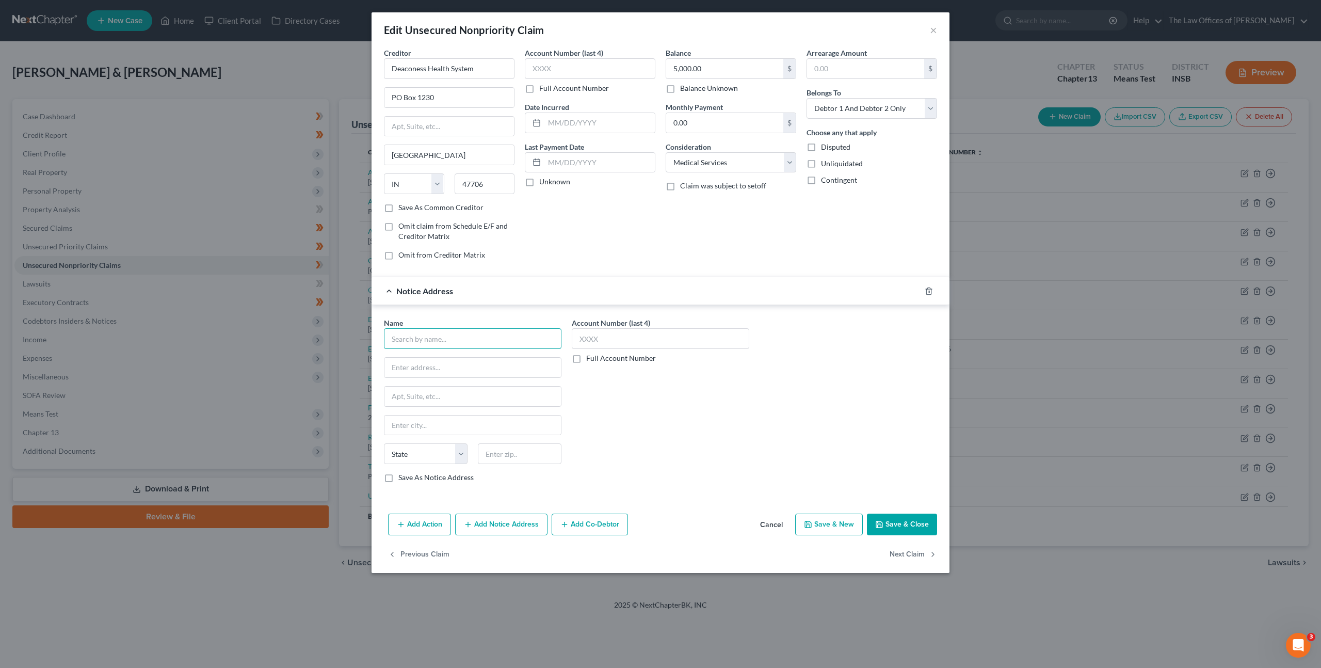
drag, startPoint x: 509, startPoint y: 338, endPoint x: 534, endPoint y: 333, distance: 25.1
click at [509, 338] on input "text" at bounding box center [473, 338] width 178 height 21
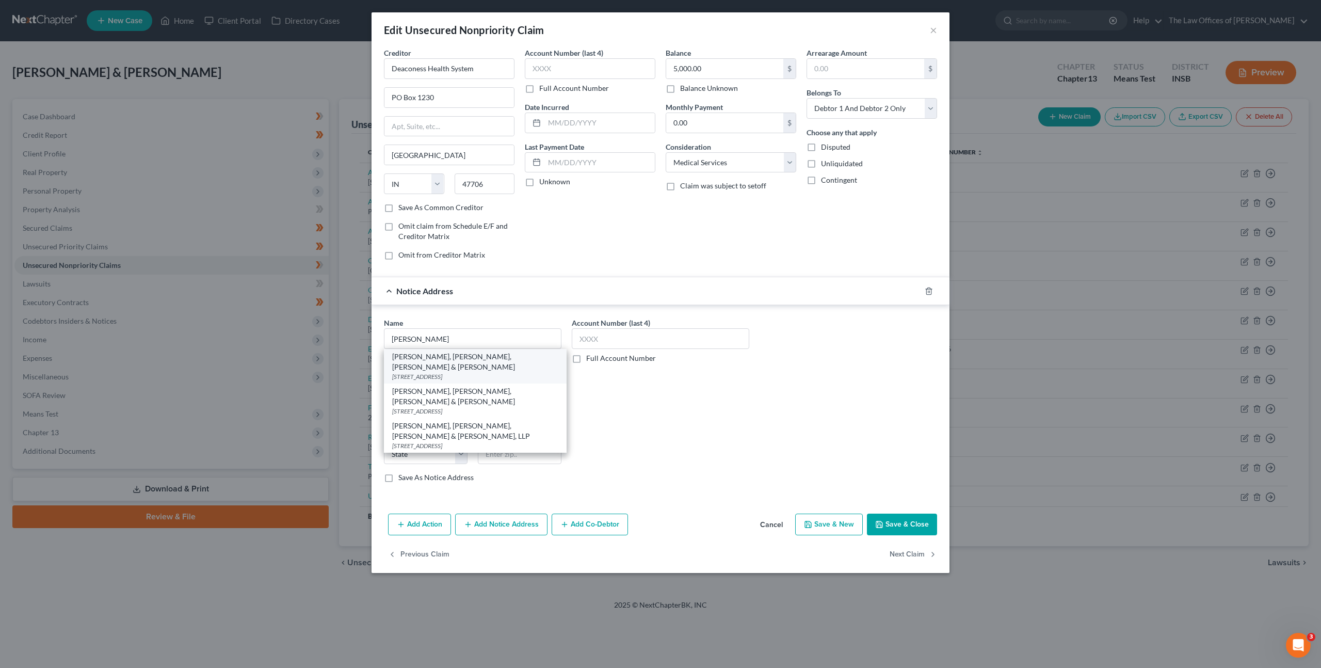
click at [513, 355] on div "[PERSON_NAME], [PERSON_NAME], [PERSON_NAME] & [PERSON_NAME]" at bounding box center [475, 361] width 166 height 21
type input "[PERSON_NAME], [PERSON_NAME], [PERSON_NAME] & [PERSON_NAME]"
type input "PO Box 3646"
type input "[GEOGRAPHIC_DATA]"
select select "15"
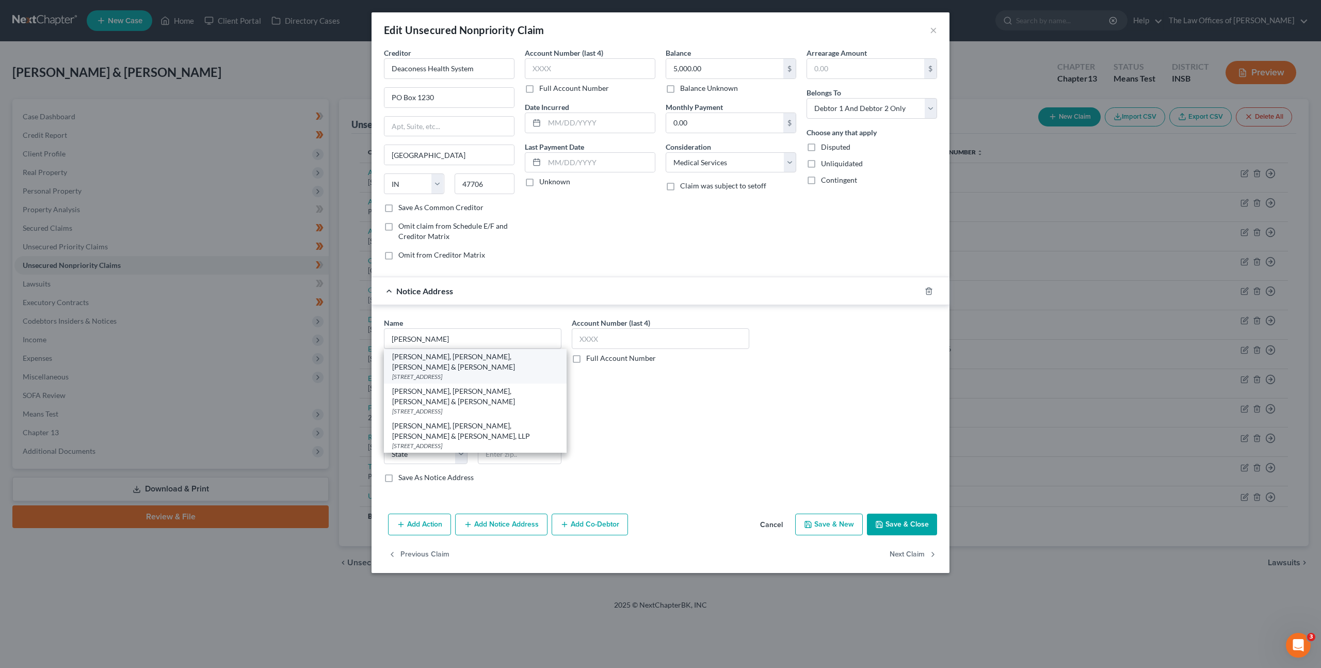
type input "47735"
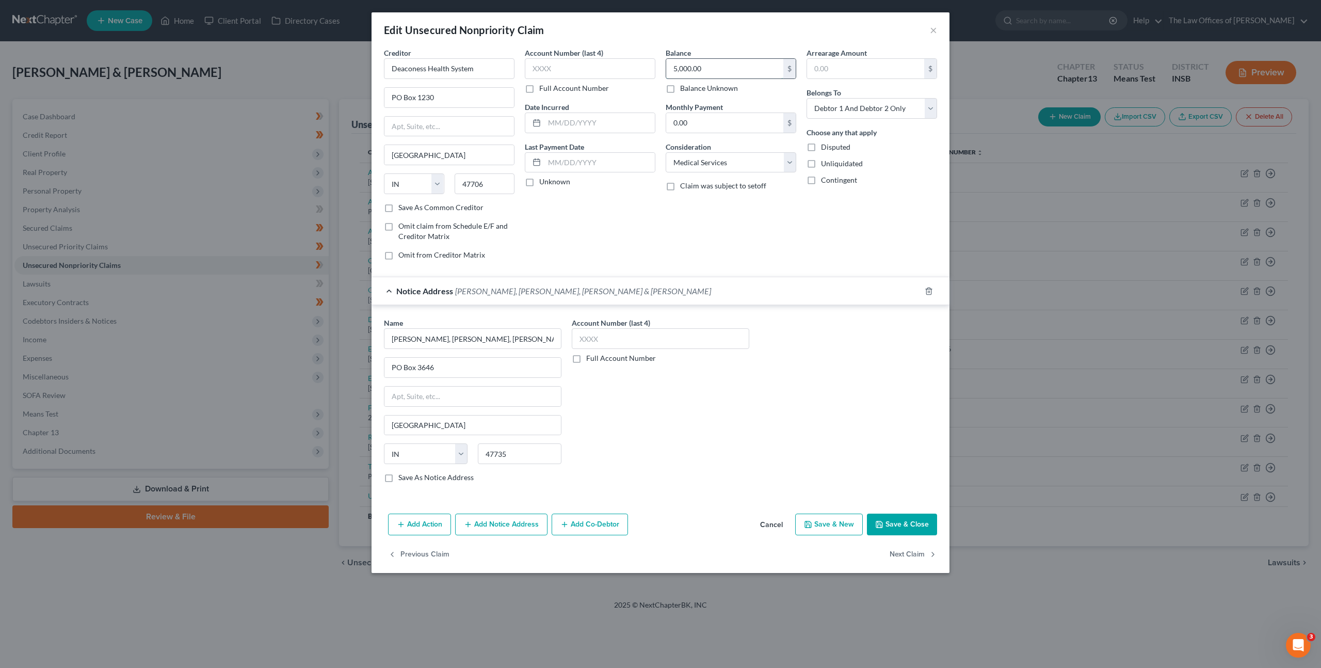
click at [724, 71] on input "5,000.00" at bounding box center [724, 69] width 117 height 20
type input "4,320.99"
click at [706, 243] on div "Balance 4,320.99 $ Balance Unknown Balance Undetermined 4,320.99 $ Balance Unkn…" at bounding box center [731, 157] width 141 height 221
click at [532, 99] on div "Account Number (last 4) Full Account Number Date Incurred Last Payment Date Unk…" at bounding box center [590, 157] width 141 height 221
click at [539, 93] on label "Full Account Number" at bounding box center [574, 88] width 70 height 10
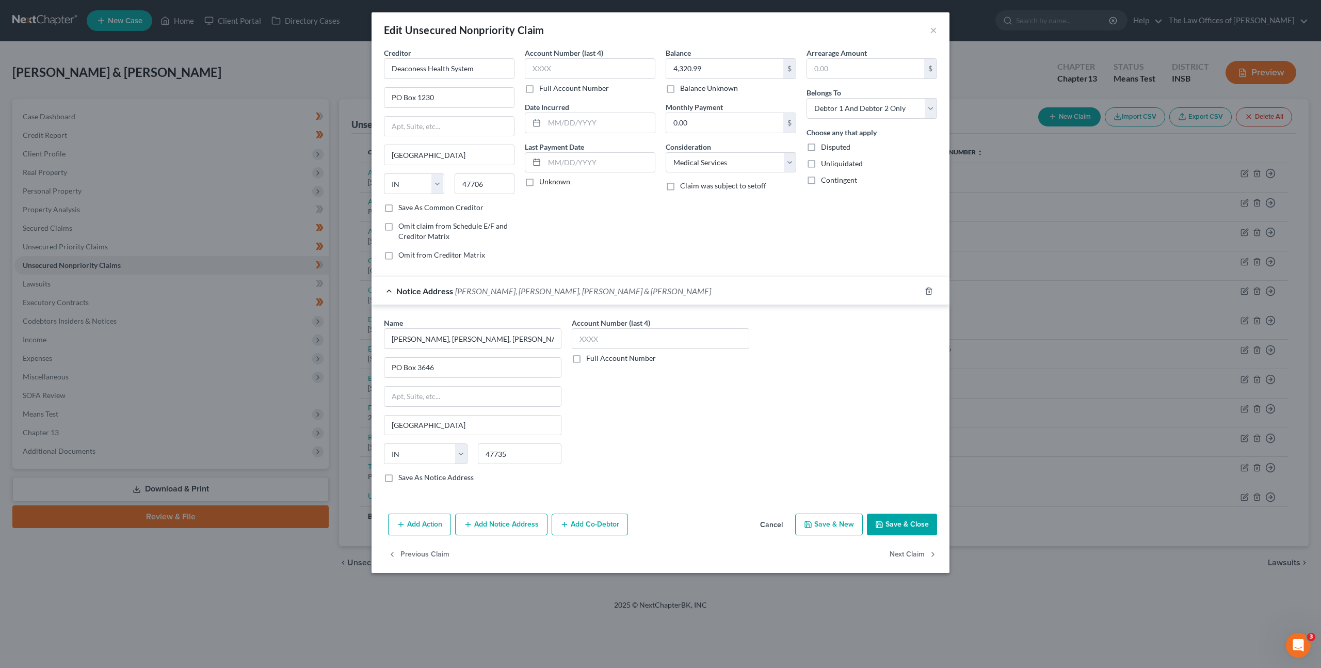
click at [543, 90] on input "Full Account Number" at bounding box center [546, 86] width 7 height 7
click at [548, 68] on input "text" at bounding box center [590, 68] width 131 height 21
paste input "65D01-2410-SC-000285"
click at [547, 68] on input "65D01-2410-SC-000285" at bounding box center [590, 68] width 131 height 21
click at [541, 69] on input "65D01-2410-SC-000285" at bounding box center [590, 68] width 131 height 21
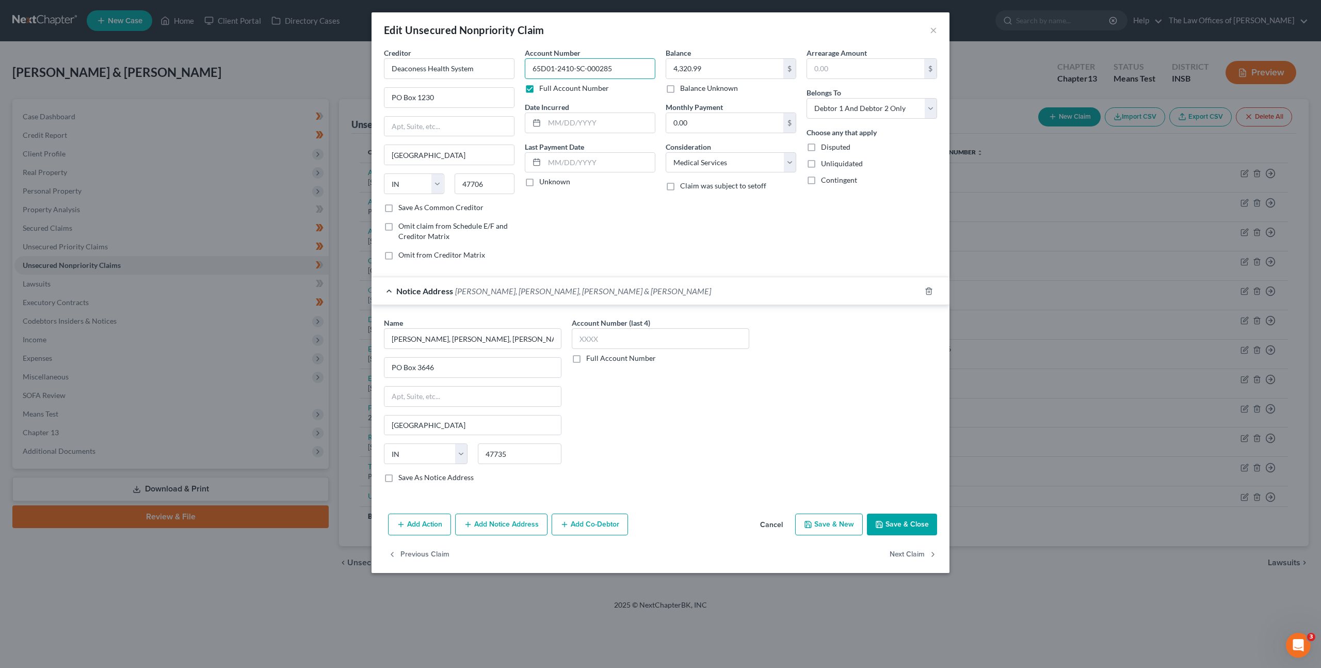
type input "65D01-2410-SC-000285"
click at [605, 211] on div "Account Number 65D01-2410-SC-000285 Full Account Number Date Incurred Last Paym…" at bounding box center [590, 157] width 141 height 221
click at [892, 521] on button "Save & Close" at bounding box center [902, 524] width 70 height 22
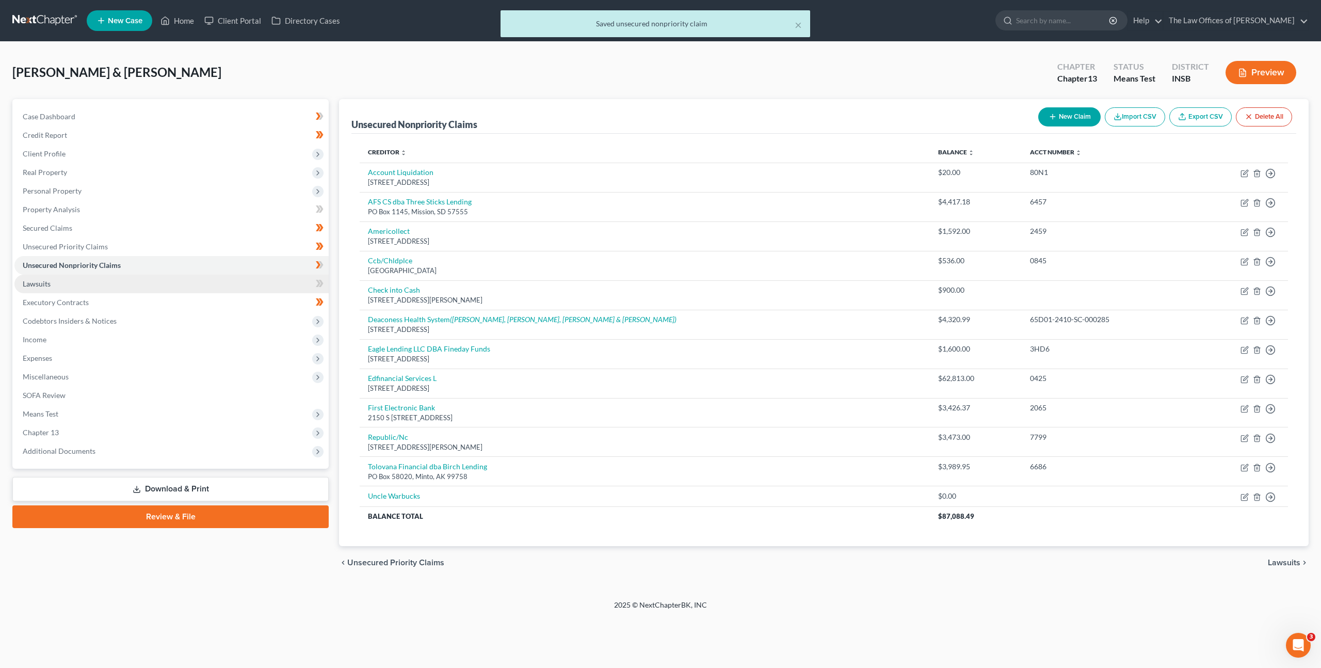
click at [285, 282] on link "Lawsuits" at bounding box center [171, 284] width 314 height 19
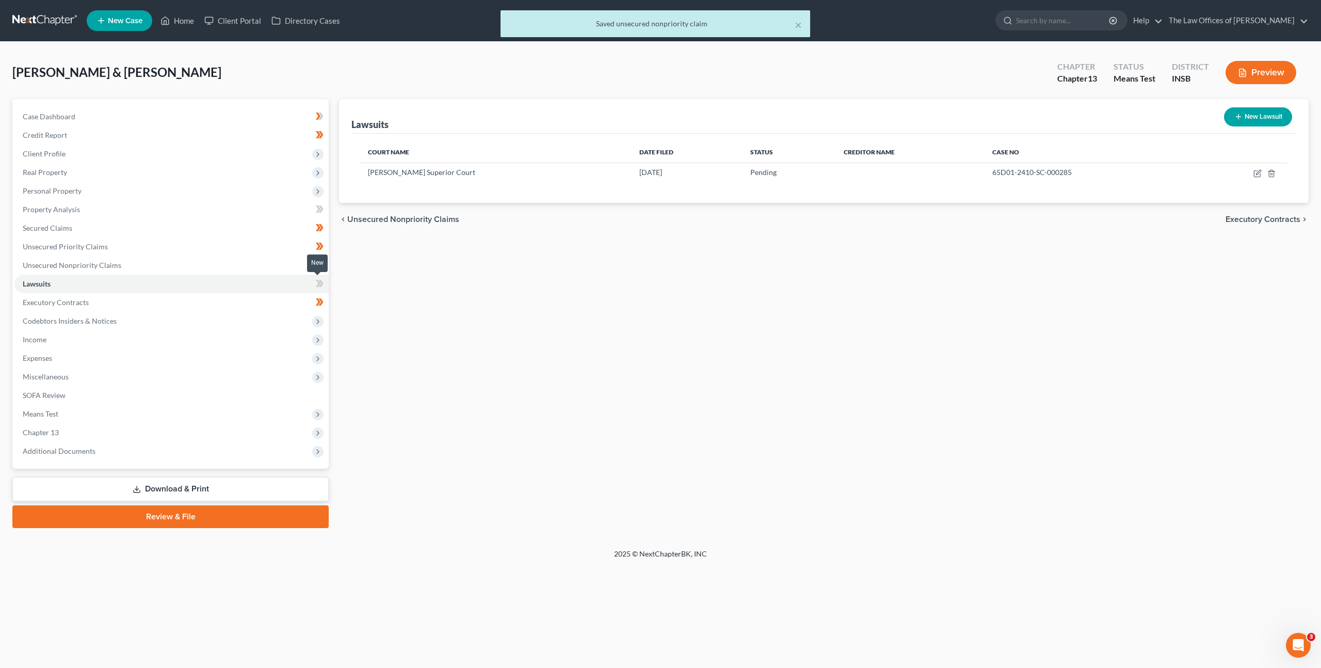
click at [314, 280] on span at bounding box center [320, 284] width 18 height 15
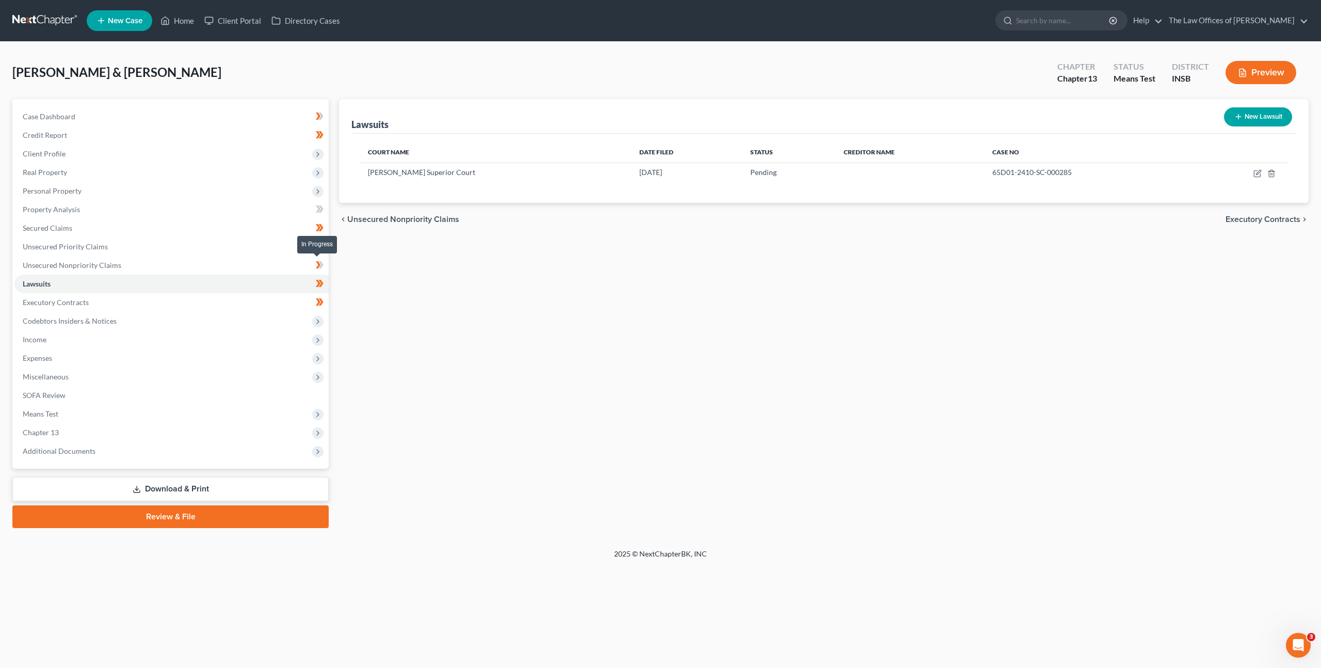
click at [320, 267] on icon at bounding box center [321, 264] width 5 height 7
click at [170, 379] on span "Miscellaneous" at bounding box center [171, 376] width 314 height 19
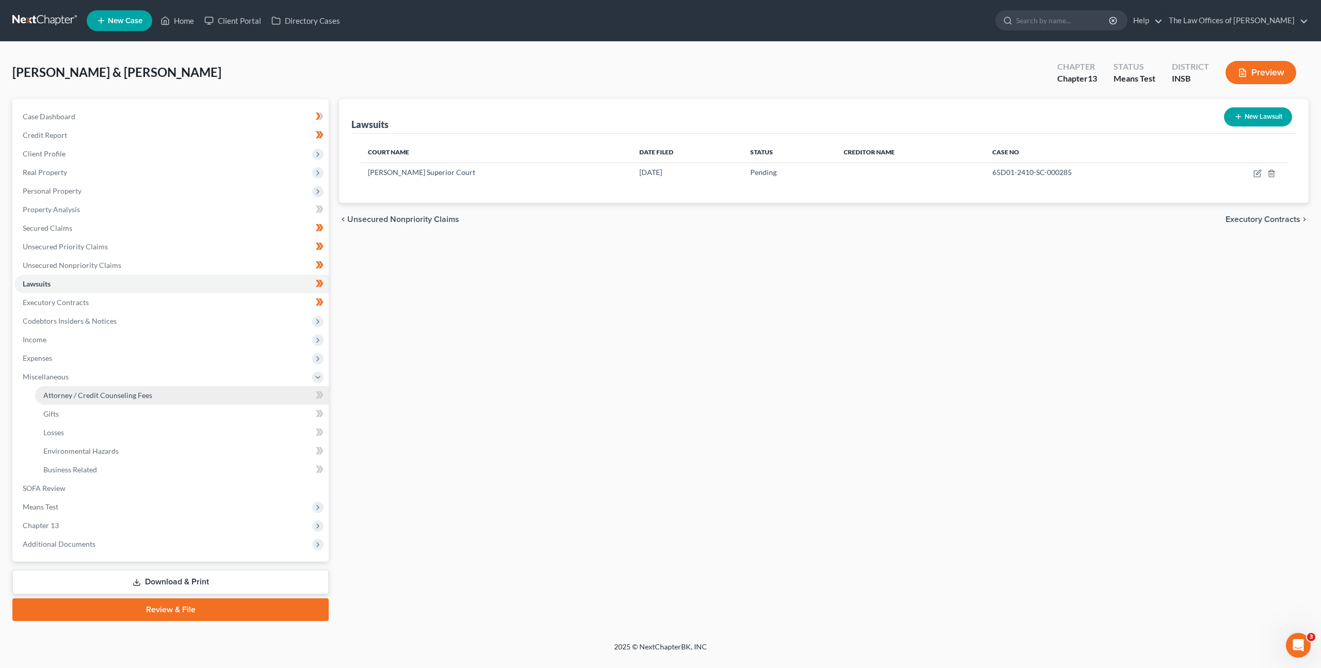
click at [148, 395] on span "Attorney / Credit Counseling Fees" at bounding box center [97, 395] width 109 height 9
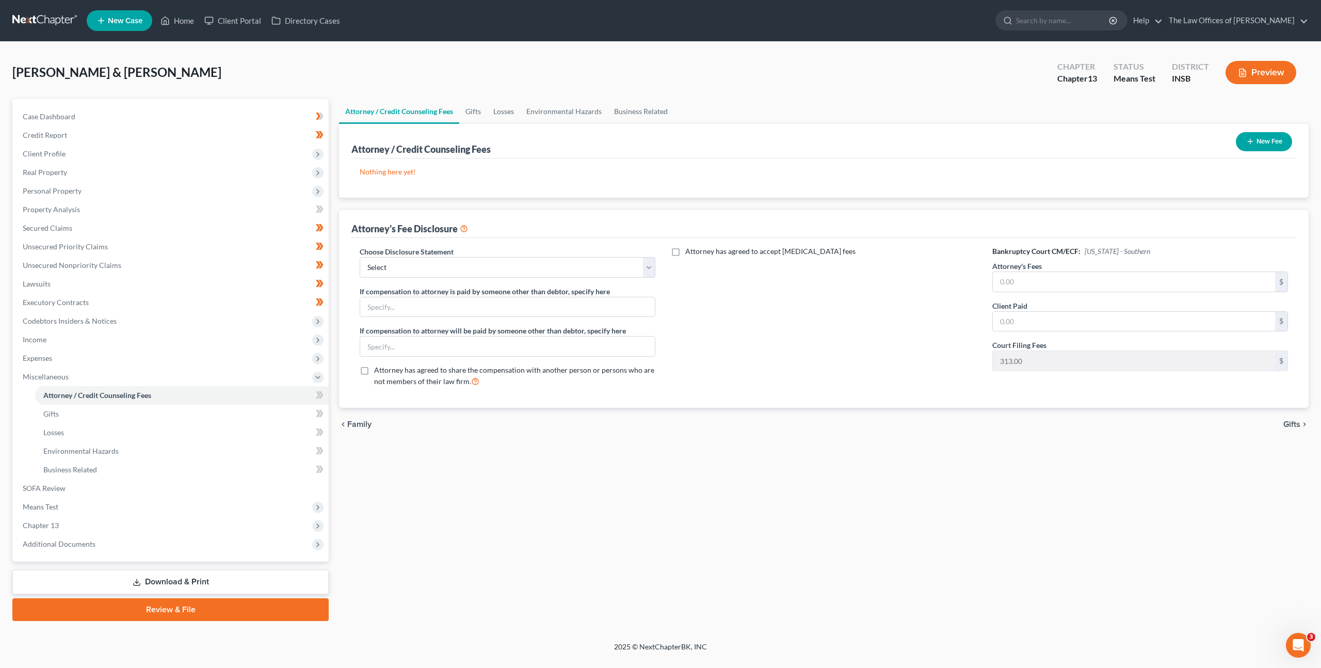
click at [672, 494] on div "Attorney / Credit Counseling Fees Gifts Losses Environmental Hazards Business R…" at bounding box center [824, 360] width 980 height 522
click at [551, 263] on select "Select INNB - $0.00 Down, Recoup $313.00 outside plan KYWB - Ch. 13 - $313.00+ …" at bounding box center [508, 267] width 296 height 21
click at [563, 255] on div "Choose Disclosure Statement Select INNB - $0.00 Down, Recoup $313.00 outside pl…" at bounding box center [508, 261] width 296 height 31
click at [557, 261] on select "Select INNB - $0.00 Down, Recoup $313.00 outside plan KYWB - Ch. 13 - $313.00+ …" at bounding box center [508, 267] width 296 height 21
select select "17"
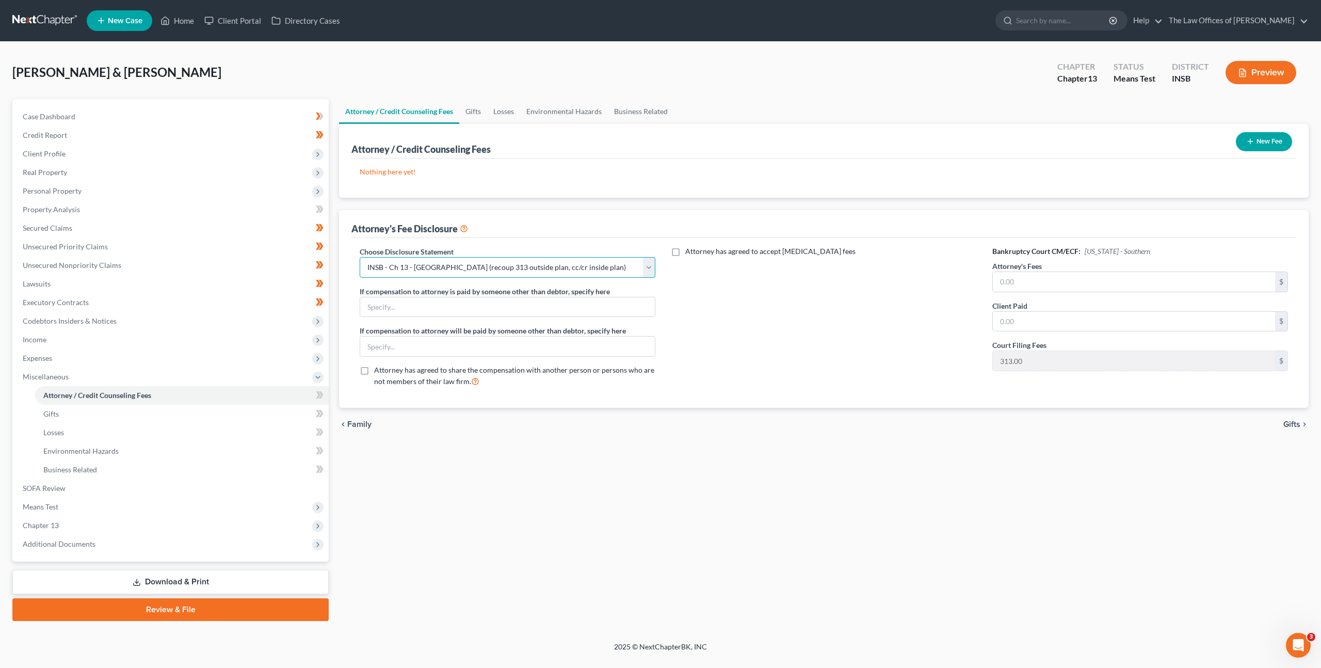
click at [360, 257] on select "Select INNB - $0.00 Down, Recoup $313.00 outside plan KYWB - Ch. 13 - $313.00+ …" at bounding box center [508, 267] width 296 height 21
click at [801, 396] on div "Choose Disclosure Statement Select INNB - $0.00 Down, Recoup $313.00 outside pl…" at bounding box center [823, 323] width 945 height 170
click at [1030, 282] on input "text" at bounding box center [1134, 282] width 282 height 20
type input "4,500"
drag, startPoint x: 806, startPoint y: 296, endPoint x: 812, endPoint y: 301, distance: 8.8
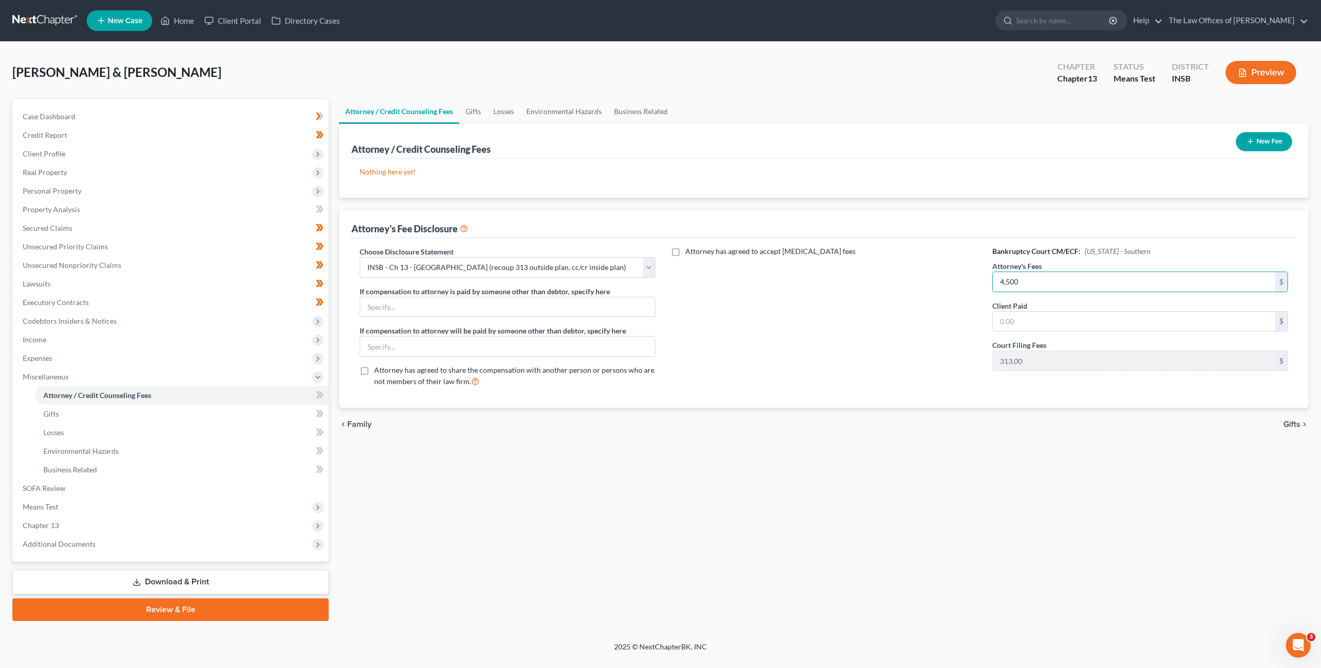
click at [807, 297] on div "Attorney has agreed to accept [MEDICAL_DATA] fees" at bounding box center [824, 320] width 316 height 149
click at [1016, 322] on input "text" at bounding box center [1134, 322] width 282 height 20
type input "0"
click at [914, 332] on div "Attorney has agreed to accept [MEDICAL_DATA] fees" at bounding box center [824, 320] width 316 height 149
click at [317, 393] on icon at bounding box center [320, 395] width 8 height 13
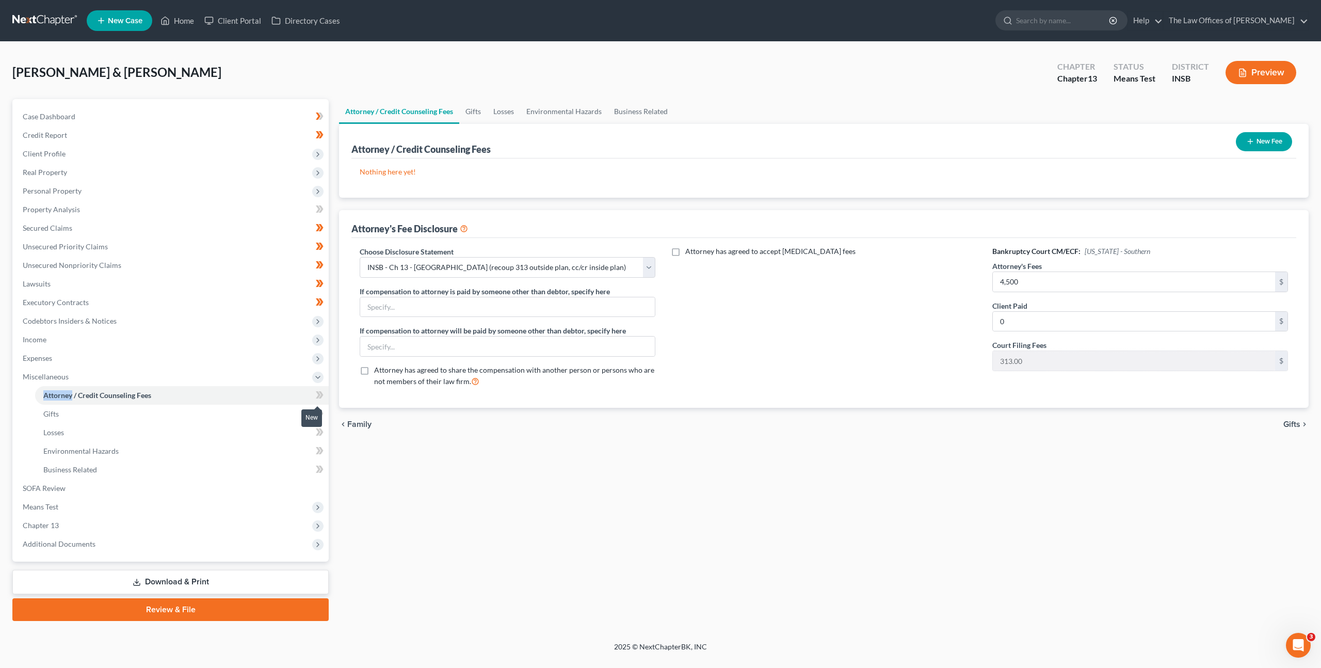
click at [317, 393] on icon at bounding box center [320, 395] width 8 height 13
drag, startPoint x: 243, startPoint y: 574, endPoint x: 267, endPoint y: 554, distance: 32.2
click at [243, 574] on link "Download & Print" at bounding box center [170, 582] width 316 height 24
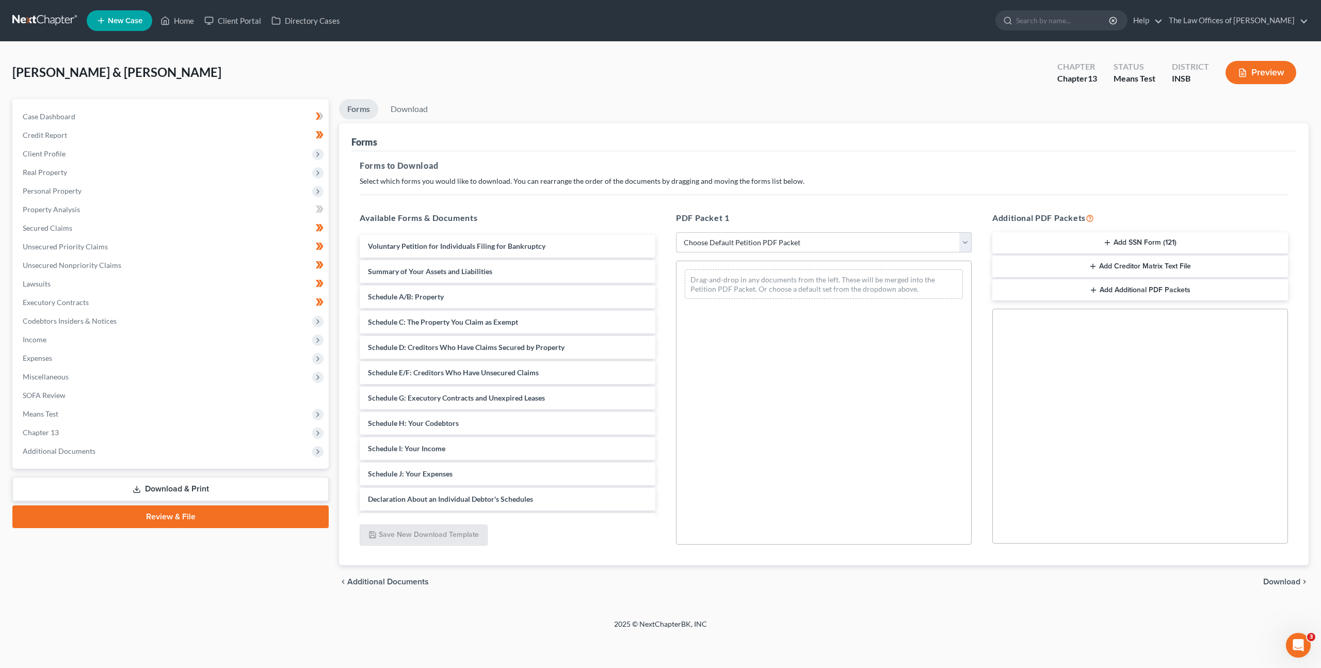
click at [735, 251] on select "Choose Default Petition PDF Packet Complete Bankruptcy Petition (all forms and …" at bounding box center [824, 242] width 296 height 21
select select "0"
click at [676, 232] on select "Choose Default Petition PDF Packet Complete Bankruptcy Petition (all forms and …" at bounding box center [824, 242] width 296 height 21
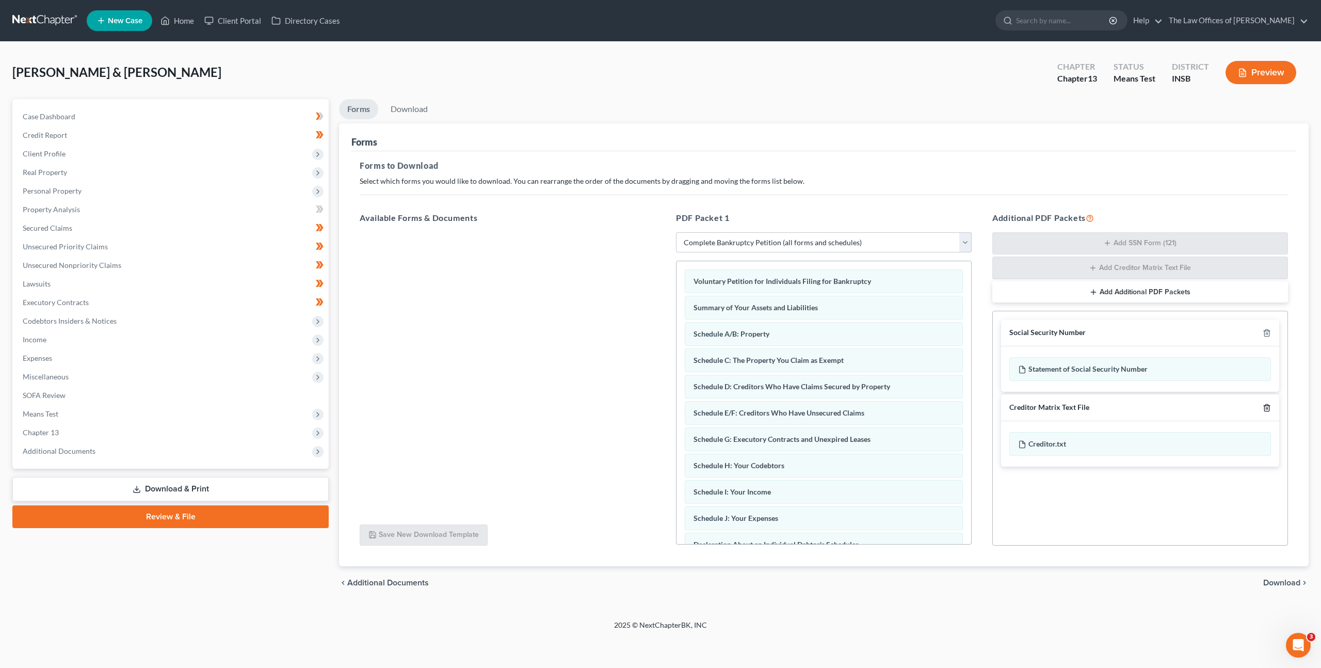
click at [1270, 410] on icon "button" at bounding box center [1267, 408] width 8 height 8
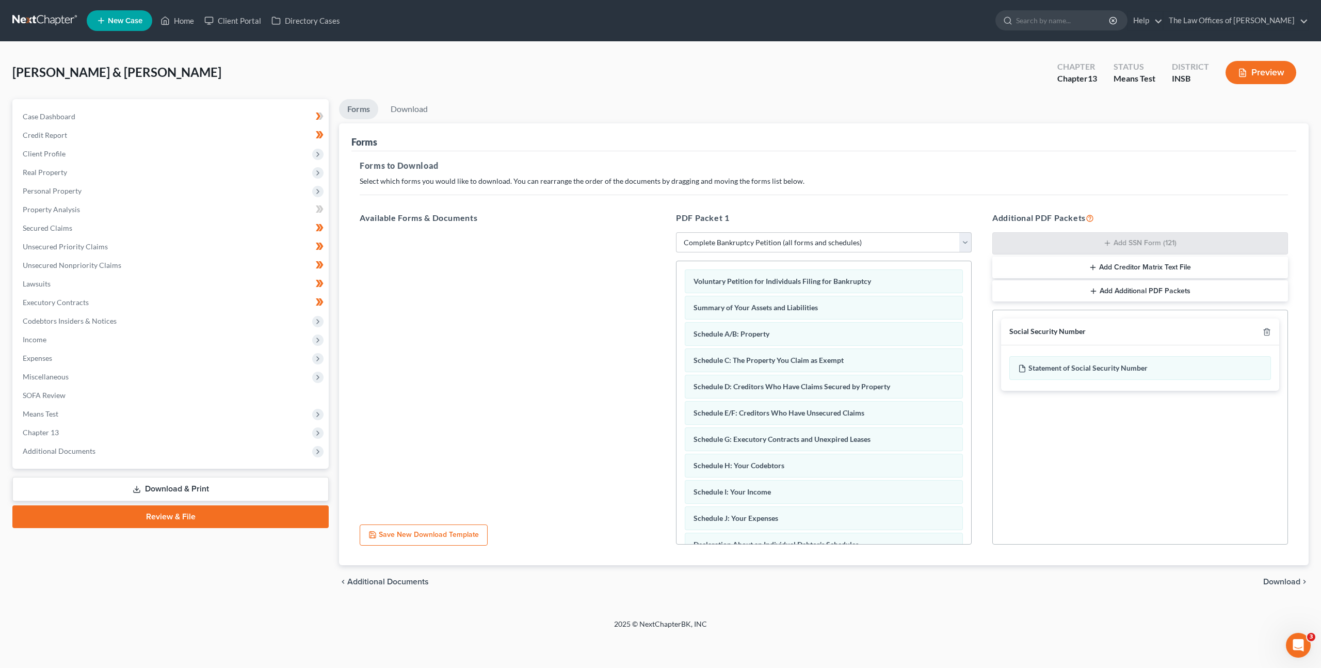
click at [1277, 581] on span "Download" at bounding box center [1281, 581] width 37 height 8
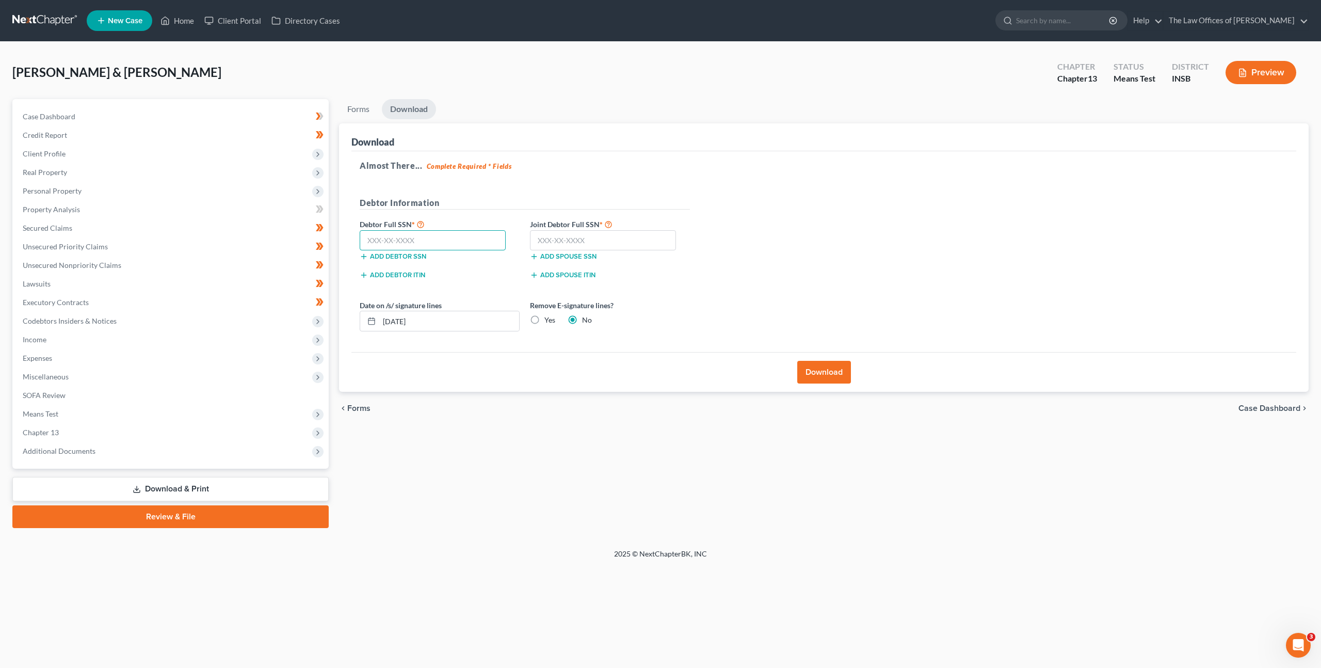
drag, startPoint x: 435, startPoint y: 240, endPoint x: 442, endPoint y: 240, distance: 7.2
click at [435, 240] on input "text" at bounding box center [433, 240] width 146 height 21
paste input "308-92-4135"
type input "308-92-4135"
click at [581, 239] on input "text" at bounding box center [603, 240] width 146 height 21
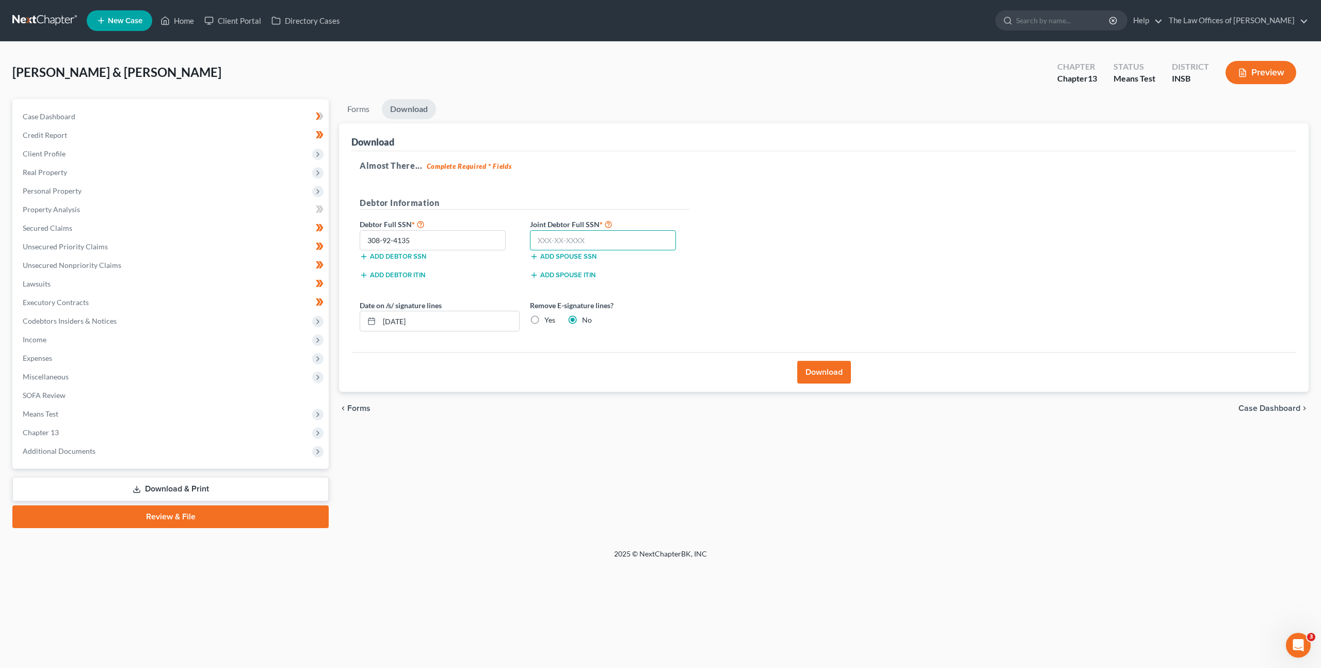
paste input "307-96-1629"
type input "307-96-1629"
click at [715, 285] on div "Almost There... Complete Required * Fields Debtor Information Debtor Full SSN *…" at bounding box center [823, 251] width 945 height 201
click at [544, 319] on label "Yes" at bounding box center [549, 320] width 11 height 10
click at [549, 319] on input "Yes" at bounding box center [552, 318] width 7 height 7
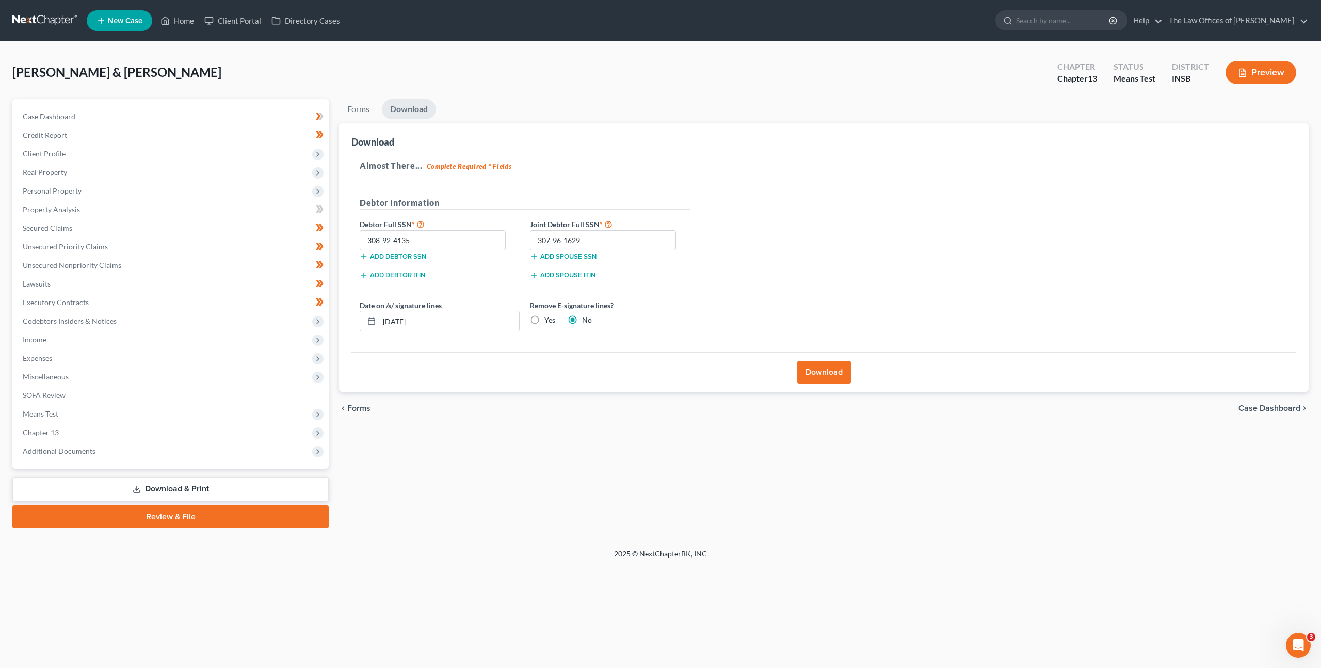
radio input "true"
radio input "false"
drag, startPoint x: 813, startPoint y: 365, endPoint x: 880, endPoint y: 287, distance: 102.4
click at [813, 365] on button "Download" at bounding box center [824, 372] width 54 height 23
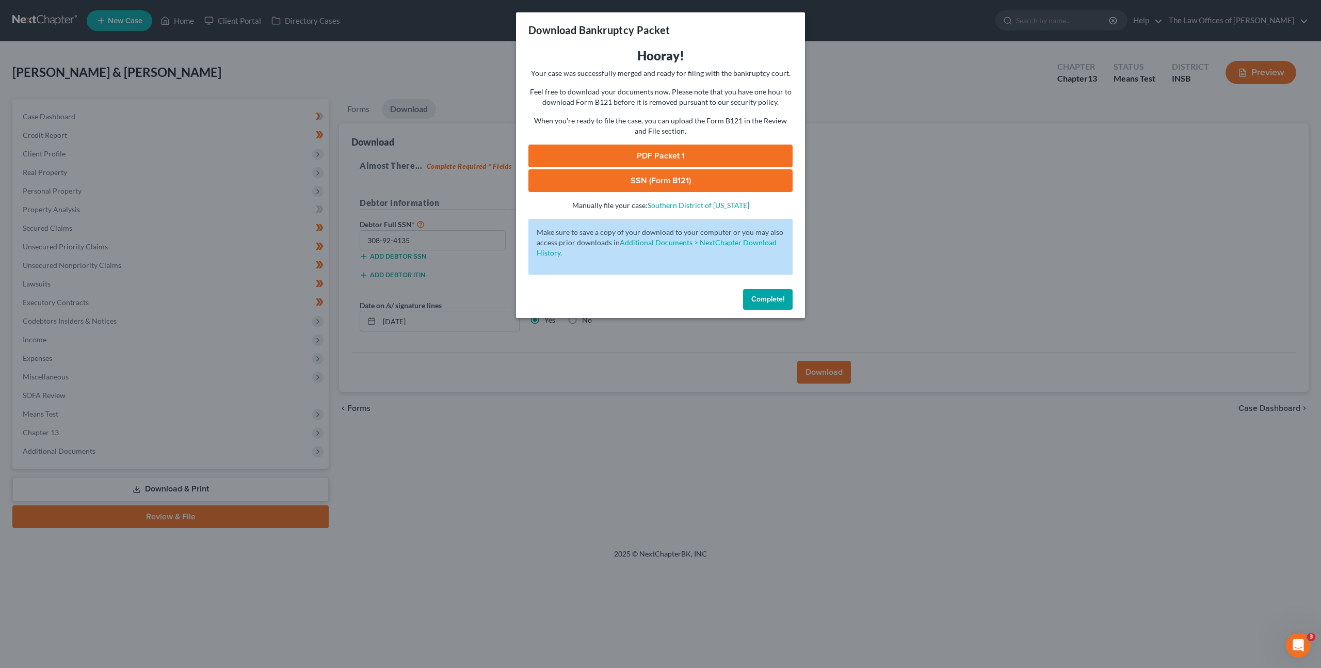
click at [658, 153] on link "PDF Packet 1" at bounding box center [660, 155] width 264 height 23
click at [670, 190] on link "SSN (Form B121)" at bounding box center [660, 180] width 264 height 23
